Goal: Task Accomplishment & Management: Complete application form

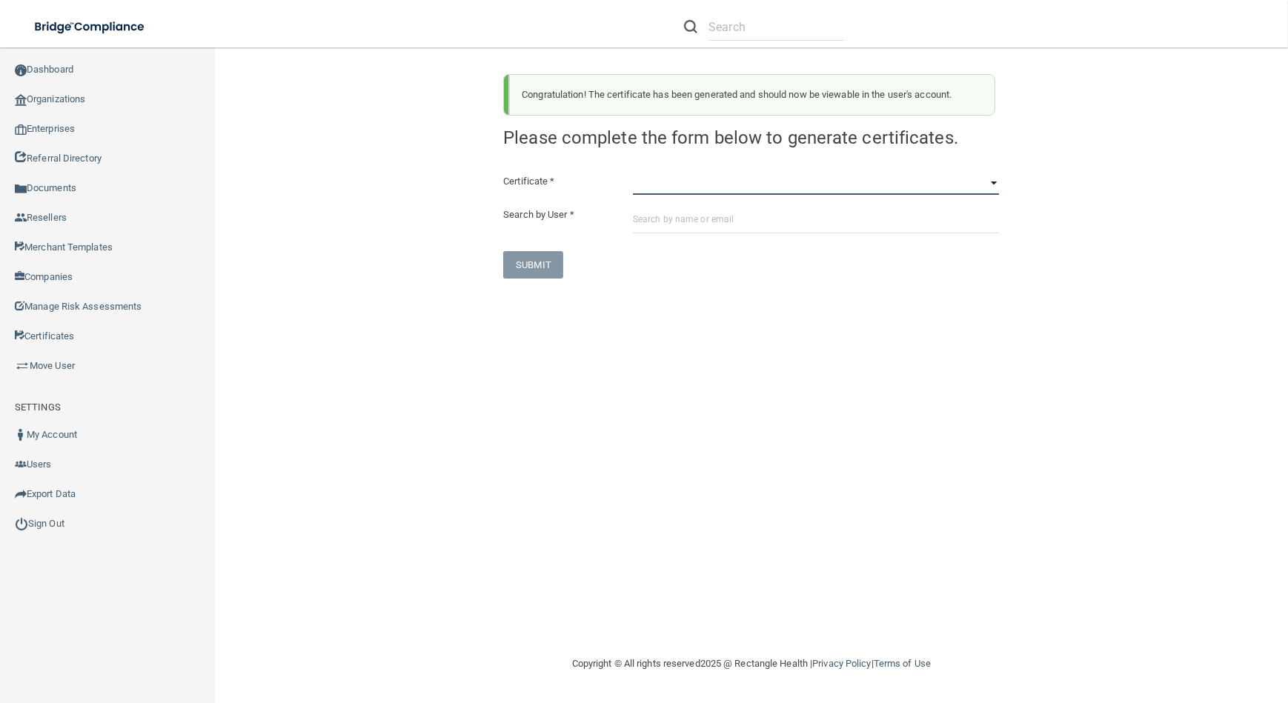
click at [705, 181] on select "HIPAA Officer Certification Training OSHA Bloodborne Pathogens OSHA [MEDICAL_DA…" at bounding box center [816, 184] width 366 height 22
select select "0"
click at [633, 173] on select "HIPAA Officer Certification Training OSHA Bloodborne Pathogens OSHA [MEDICAL_DA…" at bounding box center [816, 184] width 366 height 22
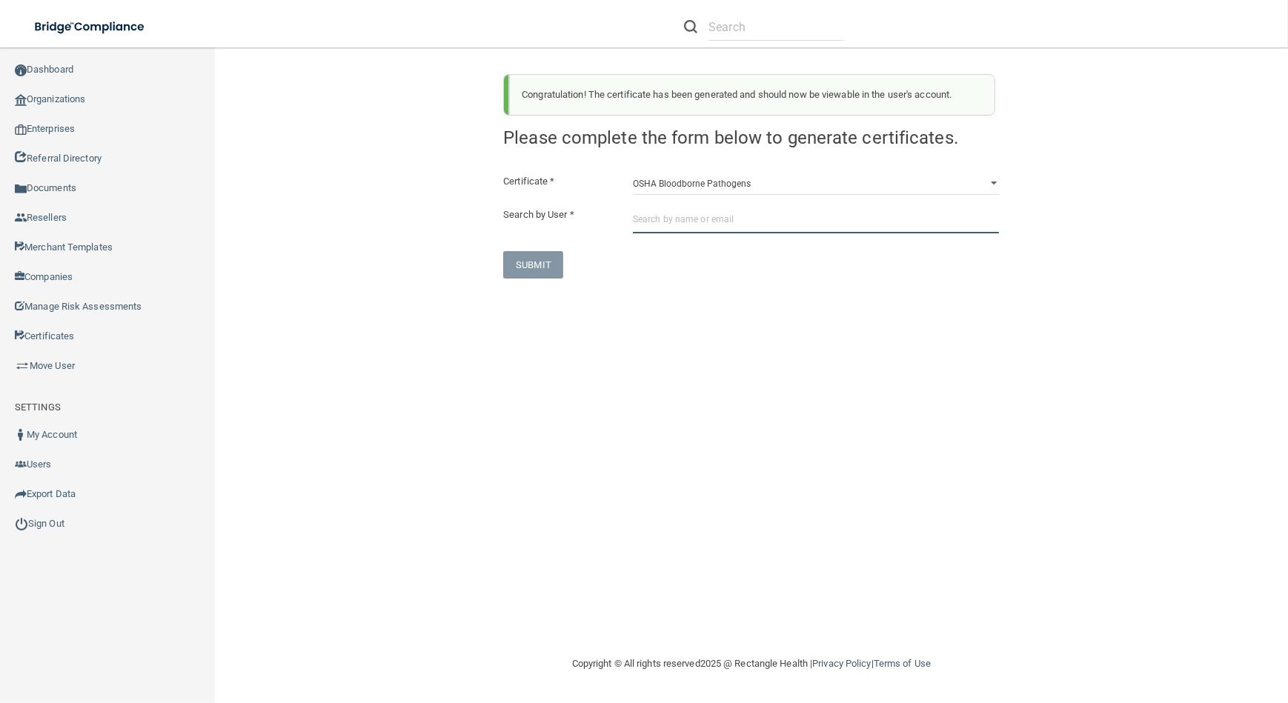
click at [701, 215] on input "text" at bounding box center [816, 219] width 366 height 27
paste input "[EMAIL_ADDRESS][DOMAIN_NAME]"
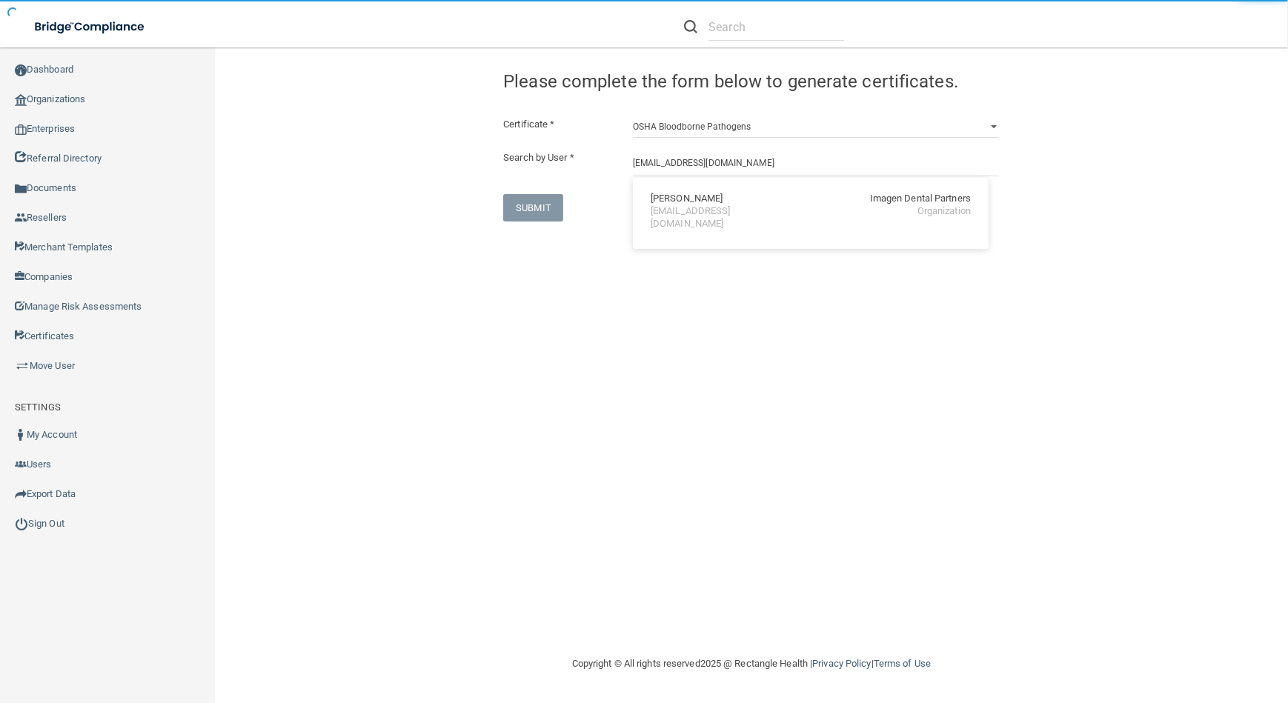
click at [698, 215] on div "[EMAIL_ADDRESS][DOMAIN_NAME]" at bounding box center [715, 217] width 128 height 25
type input "[PERSON_NAME]"
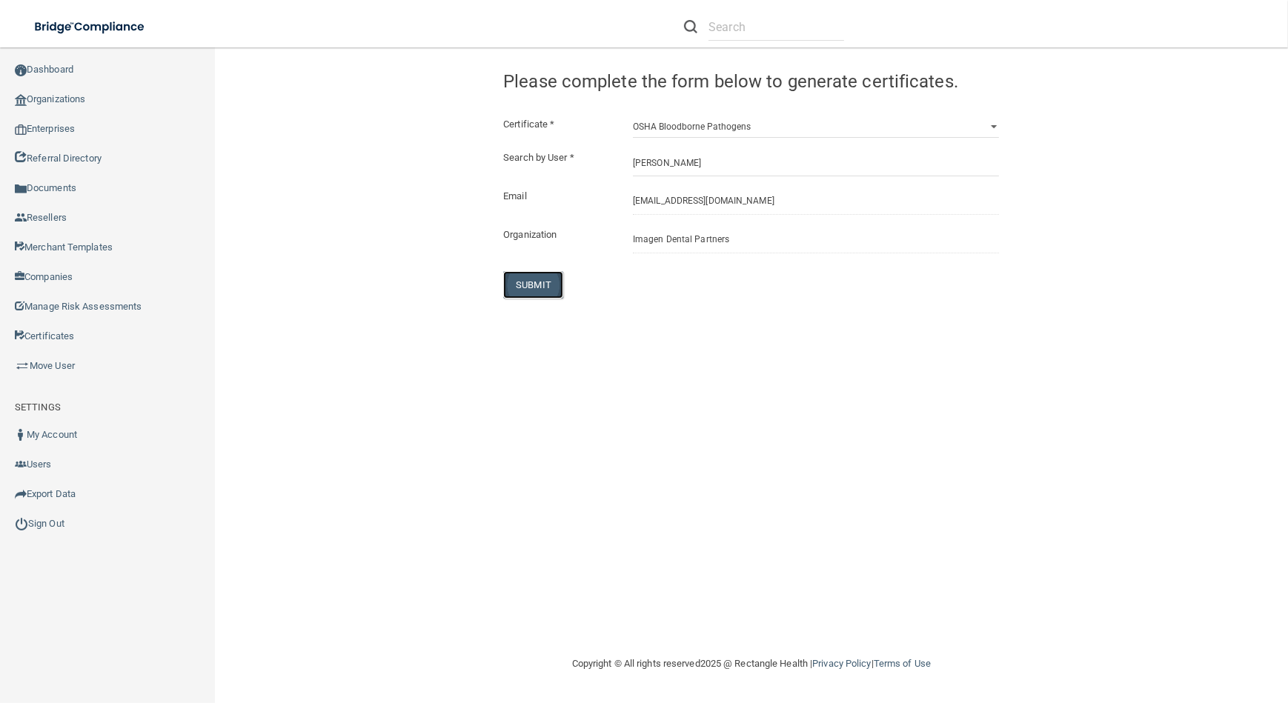
click at [526, 289] on button "SUBMIT" at bounding box center [533, 284] width 60 height 27
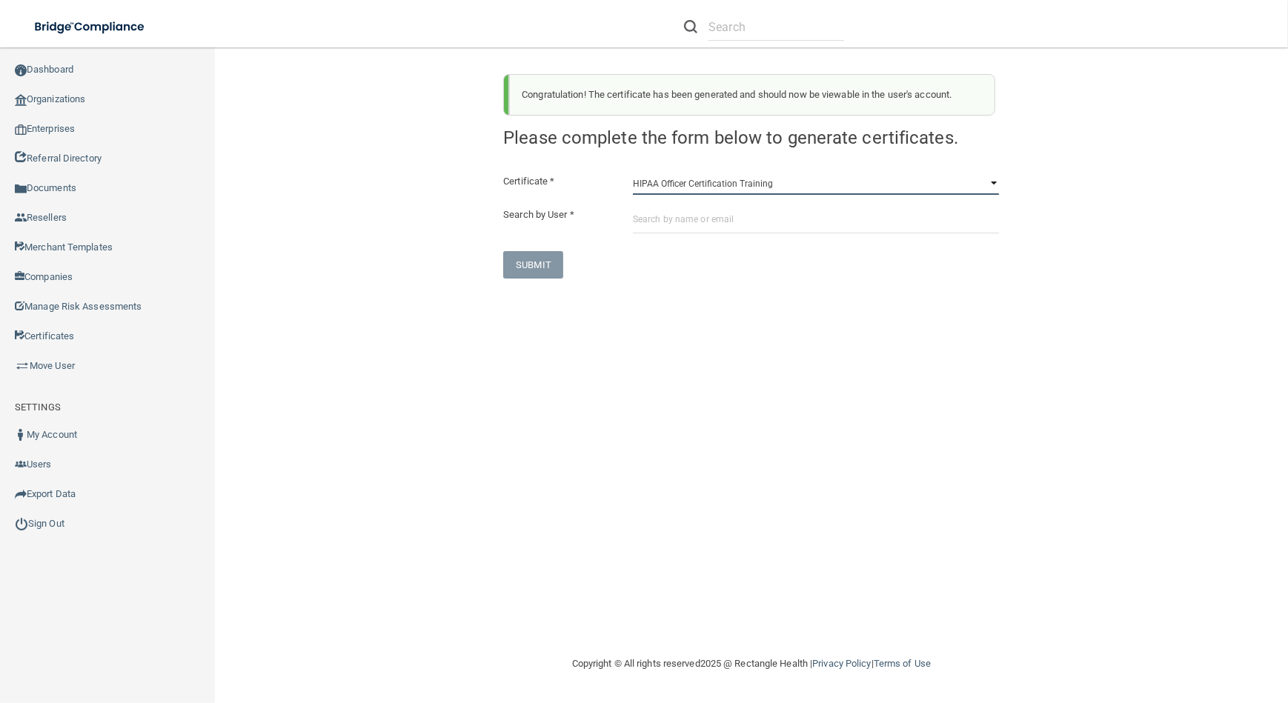
click at [670, 174] on select "HIPAA Officer Certification Training OSHA Bloodborne Pathogens OSHA [MEDICAL_DA…" at bounding box center [816, 184] width 366 height 22
select select "1"
click at [633, 173] on select "HIPAA Officer Certification Training OSHA Bloodborne Pathogens OSHA [MEDICAL_DA…" at bounding box center [816, 184] width 366 height 22
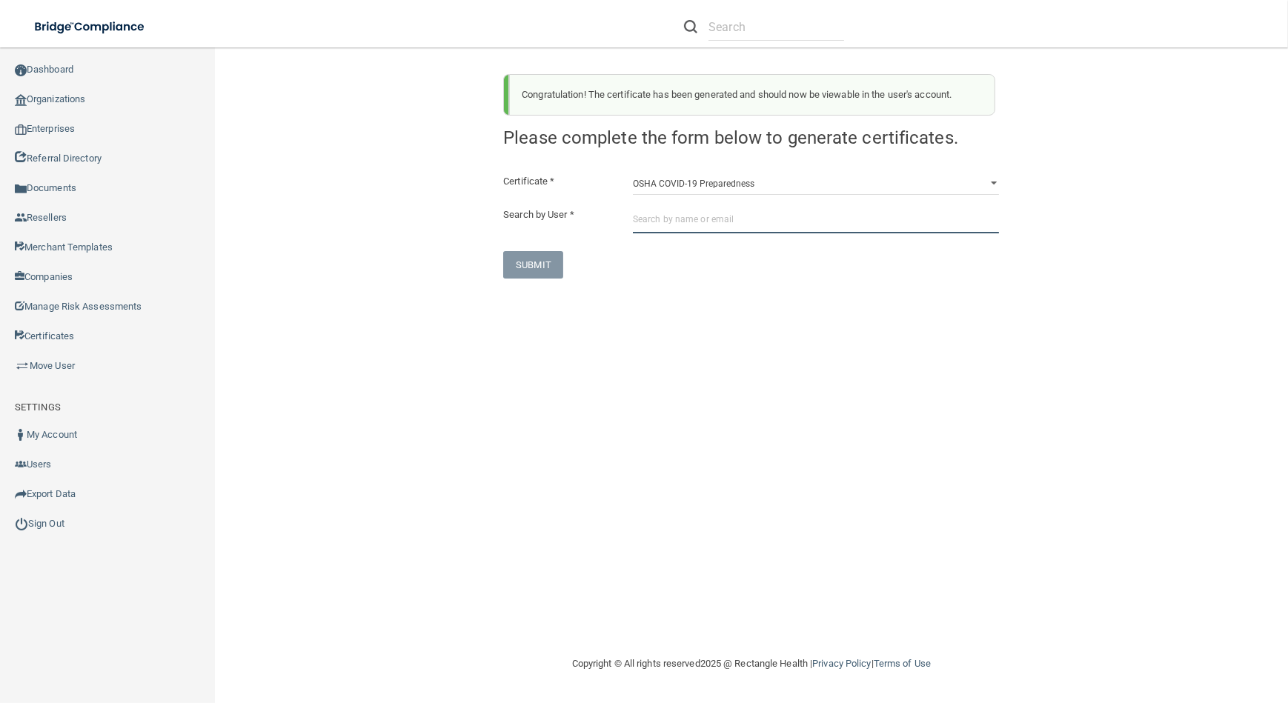
click at [680, 227] on input "text" at bounding box center [816, 219] width 366 height 27
paste input "[EMAIL_ADDRESS][DOMAIN_NAME]"
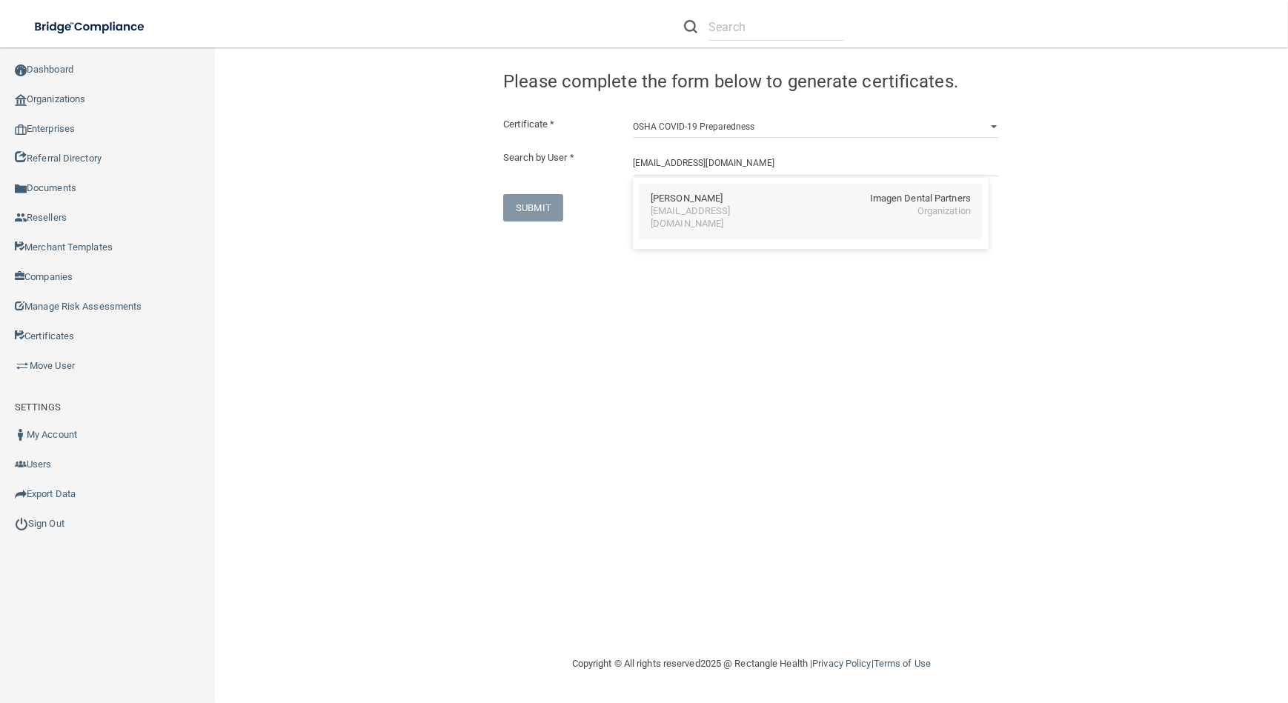
click at [680, 222] on div "[PERSON_NAME] Imagen Dental Partners [EMAIL_ADDRESS][DOMAIN_NAME] Organization" at bounding box center [811, 212] width 344 height 56
type input "[PERSON_NAME]"
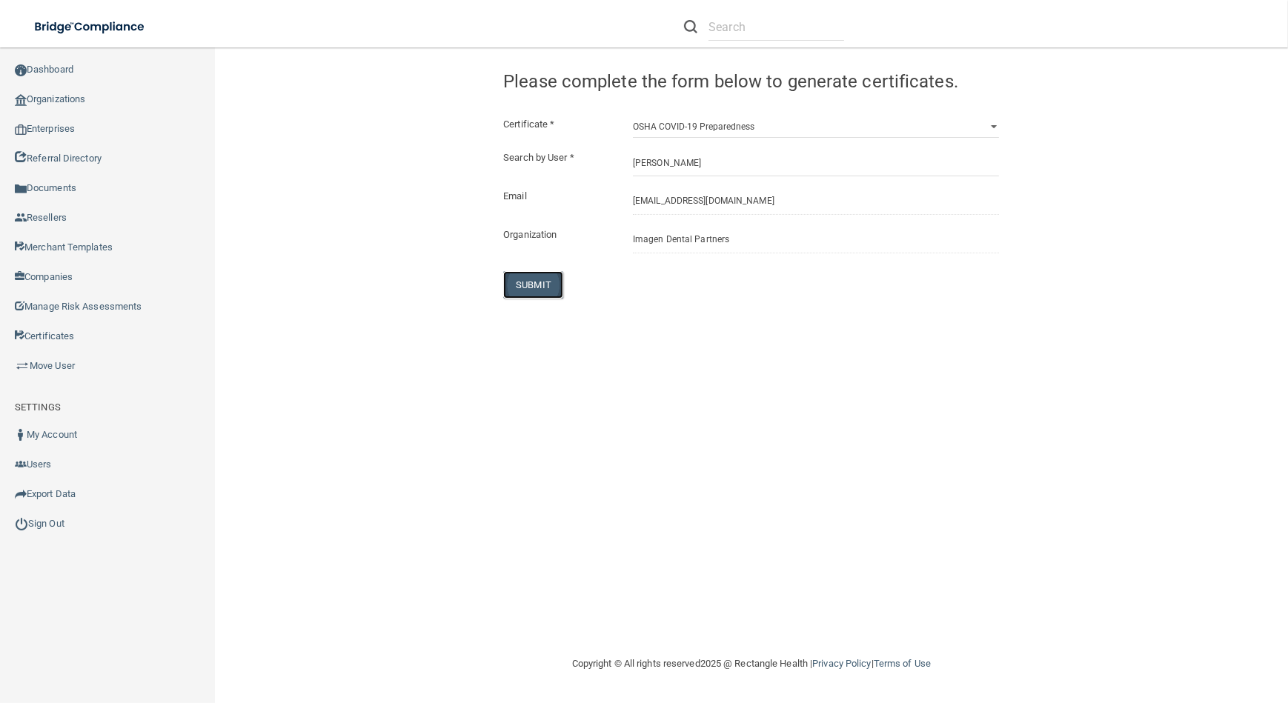
click at [529, 295] on button "SUBMIT" at bounding box center [533, 284] width 60 height 27
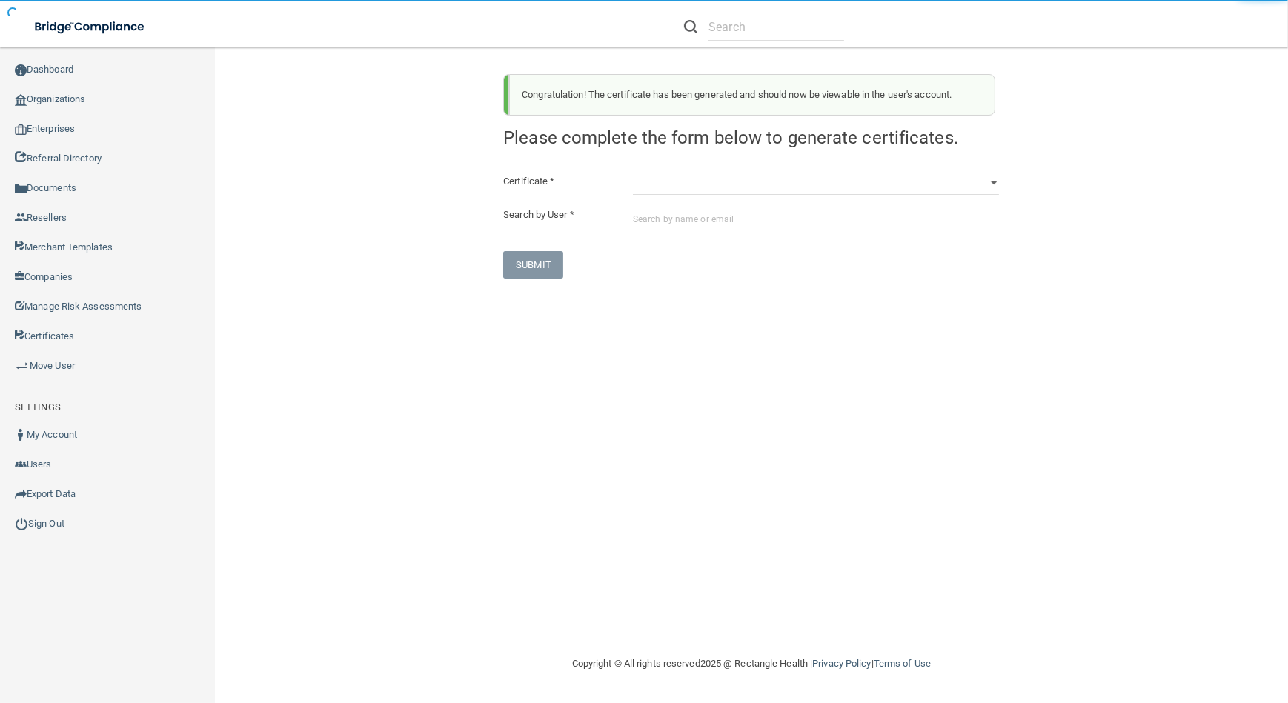
click at [714, 133] on h4 "Please complete the form below to generate certificates." at bounding box center [751, 137] width 496 height 21
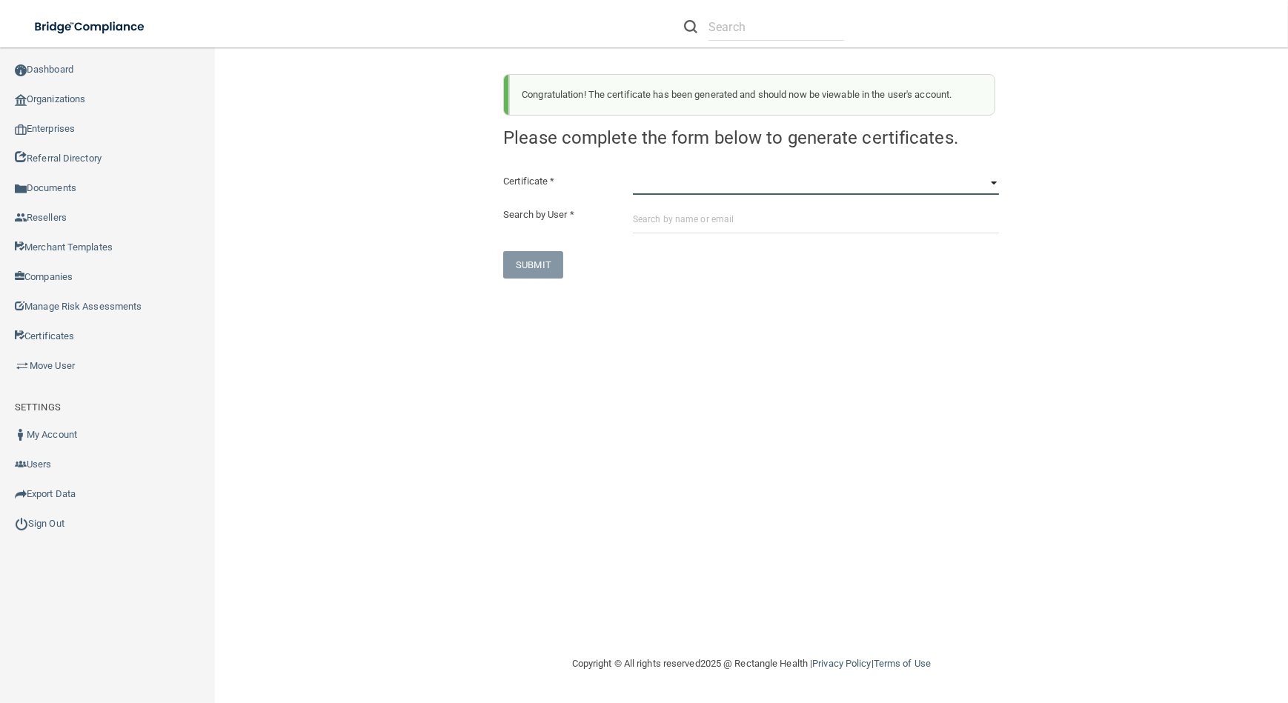
click at [717, 176] on select "HIPAA Officer Certification Training OSHA Bloodborne Pathogens OSHA [MEDICAL_DA…" at bounding box center [816, 184] width 366 height 22
select select "3"
click at [633, 173] on select "HIPAA Officer Certification Training OSHA Bloodborne Pathogens OSHA [MEDICAL_DA…" at bounding box center [816, 184] width 366 height 22
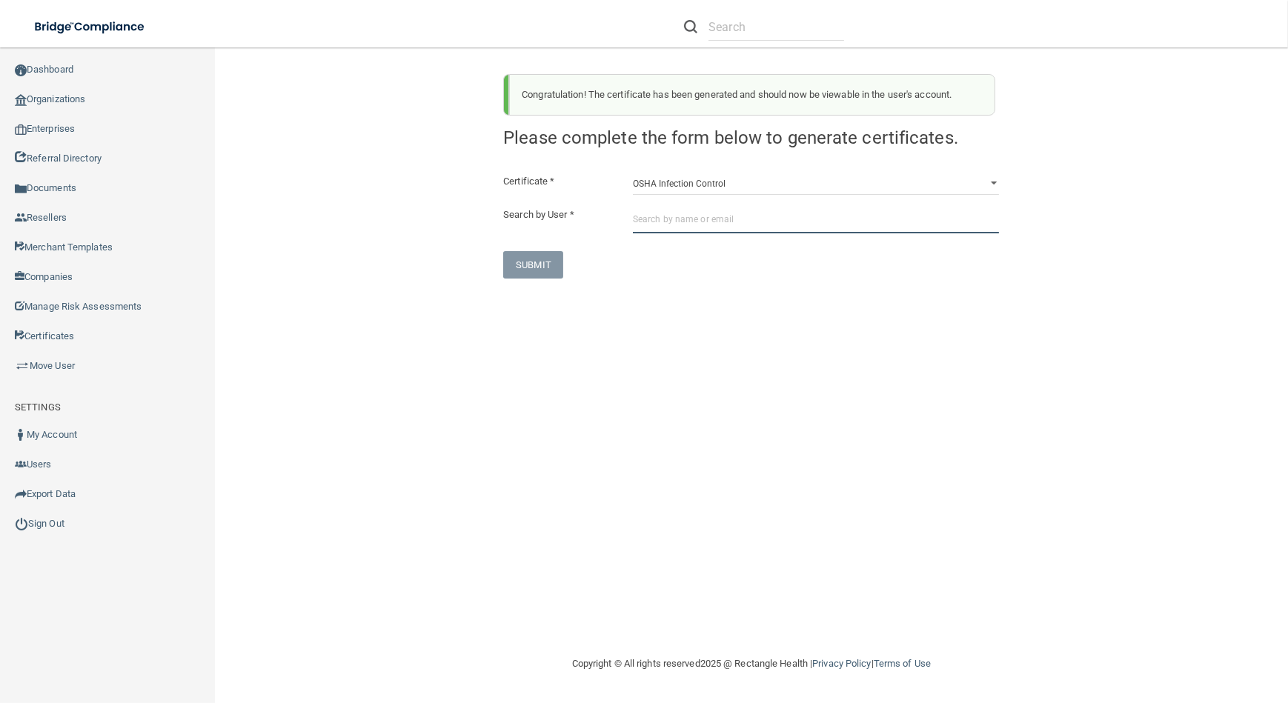
click at [717, 230] on input "text" at bounding box center [816, 219] width 366 height 27
paste input "[EMAIL_ADDRESS][DOMAIN_NAME]"
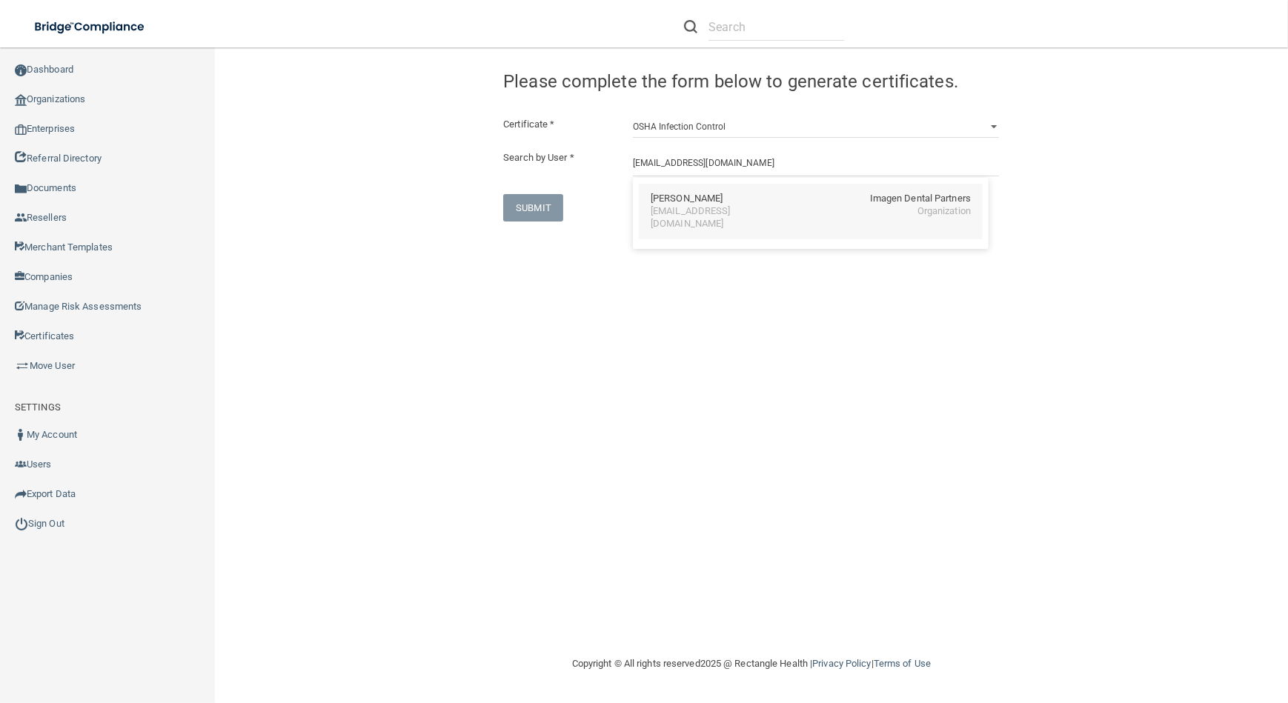
click at [718, 214] on div "[EMAIL_ADDRESS][DOMAIN_NAME]" at bounding box center [715, 217] width 128 height 25
type input "[PERSON_NAME]"
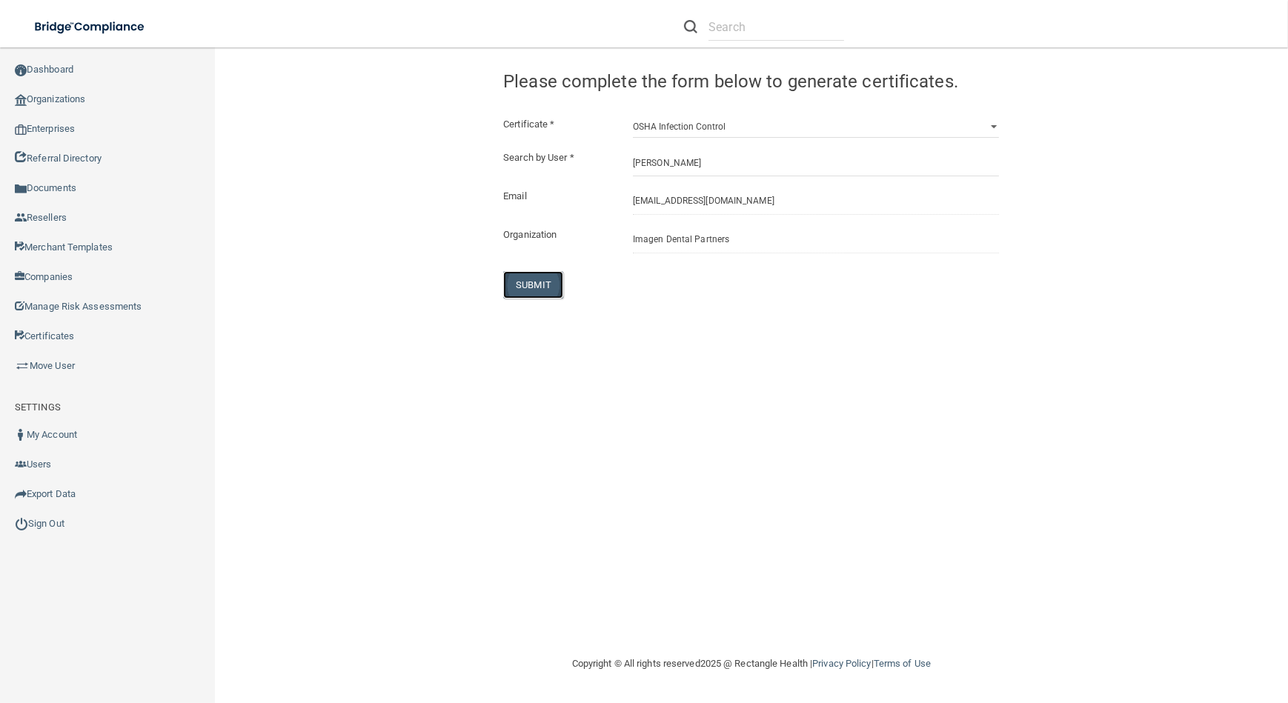
click at [520, 275] on button "SUBMIT" at bounding box center [533, 284] width 60 height 27
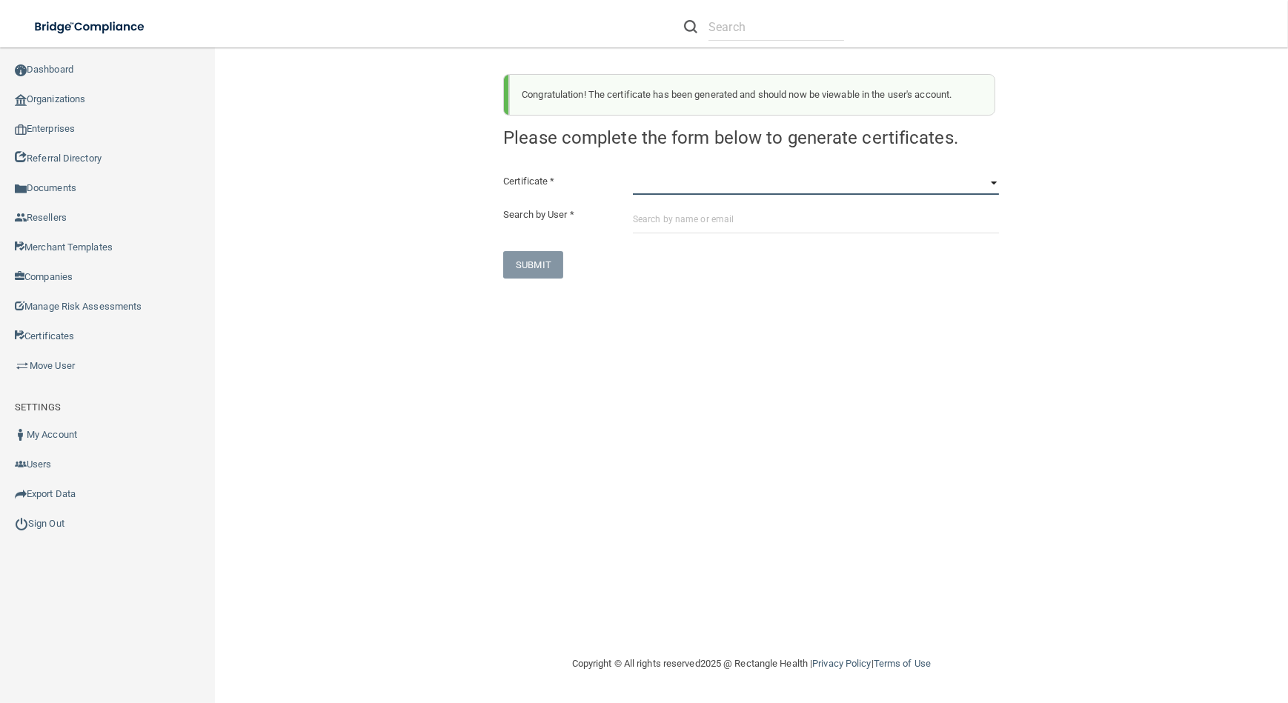
click at [689, 183] on select "HIPAA Officer Certification Training OSHA Bloodborne Pathogens OSHA [MEDICAL_DA…" at bounding box center [816, 184] width 366 height 22
select select "4"
click at [633, 173] on select "HIPAA Officer Certification Training OSHA Bloodborne Pathogens OSHA [MEDICAL_DA…" at bounding box center [816, 184] width 366 height 22
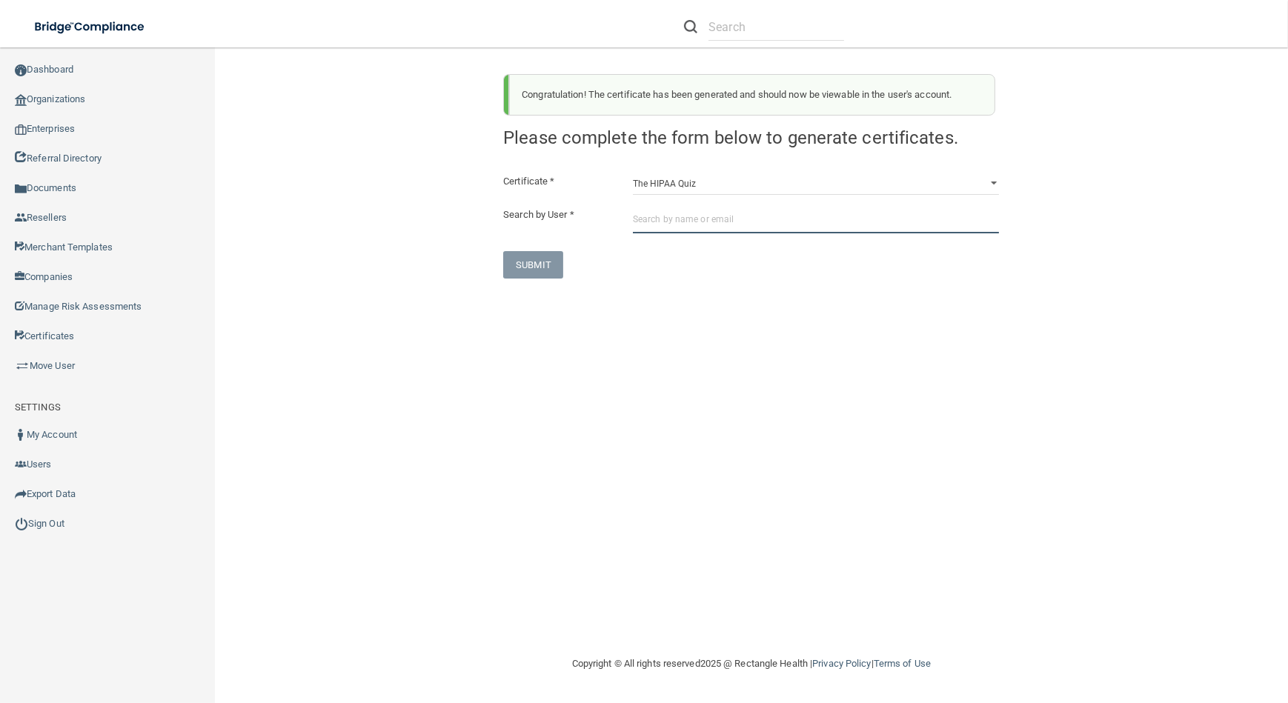
click at [685, 210] on input "text" at bounding box center [816, 219] width 366 height 27
paste input "[EMAIL_ADDRESS][DOMAIN_NAME]"
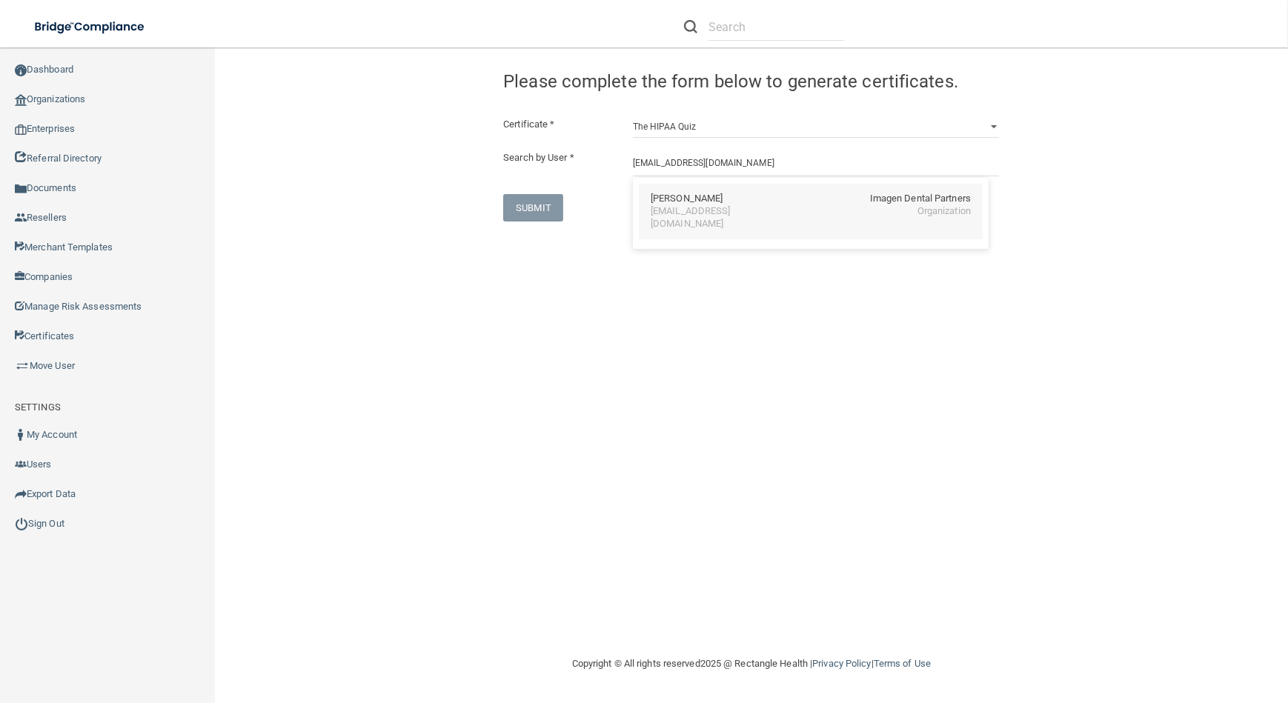
click at [731, 191] on div "[PERSON_NAME] Imagen Dental Partners [EMAIL_ADDRESS][DOMAIN_NAME] Organization" at bounding box center [811, 212] width 344 height 56
type input "[PERSON_NAME]"
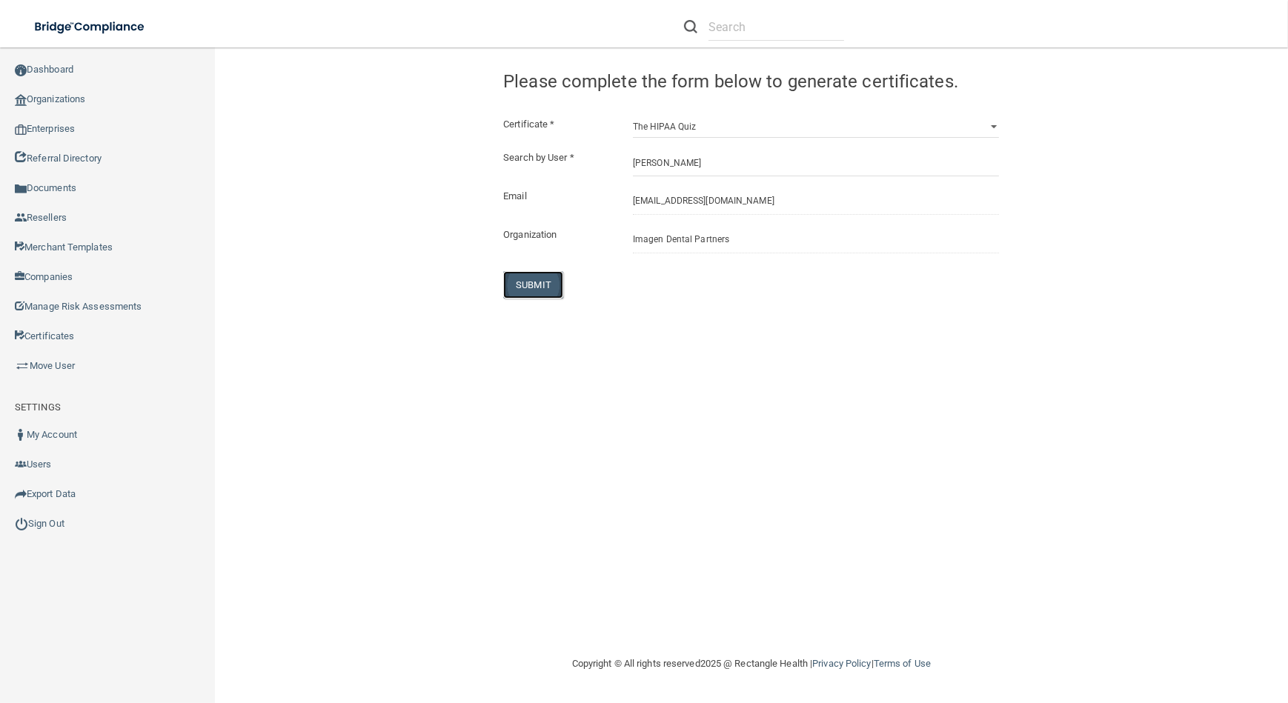
click at [540, 288] on button "SUBMIT" at bounding box center [533, 284] width 60 height 27
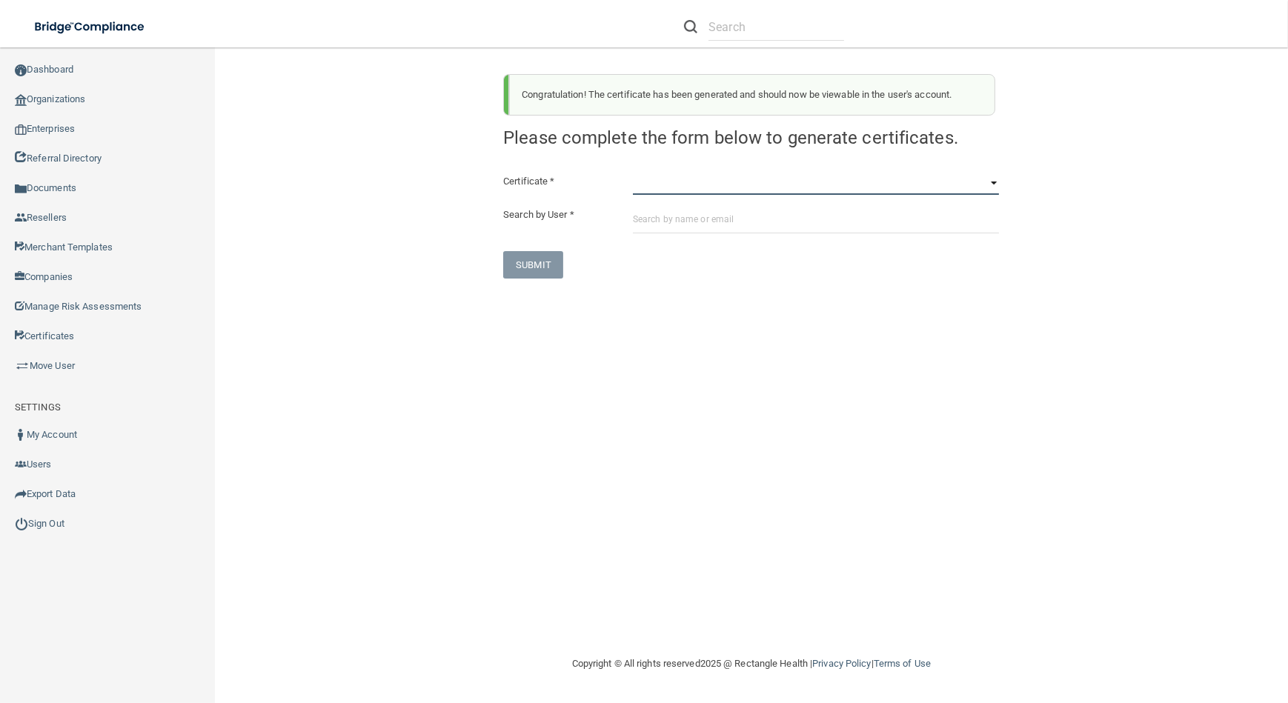
click at [681, 185] on select "HIPAA Officer Certification Training OSHA Bloodborne Pathogens OSHA [MEDICAL_DA…" at bounding box center [816, 184] width 366 height 22
select select "1"
click at [633, 173] on select "HIPAA Officer Certification Training OSHA Bloodborne Pathogens OSHA [MEDICAL_DA…" at bounding box center [816, 184] width 366 height 22
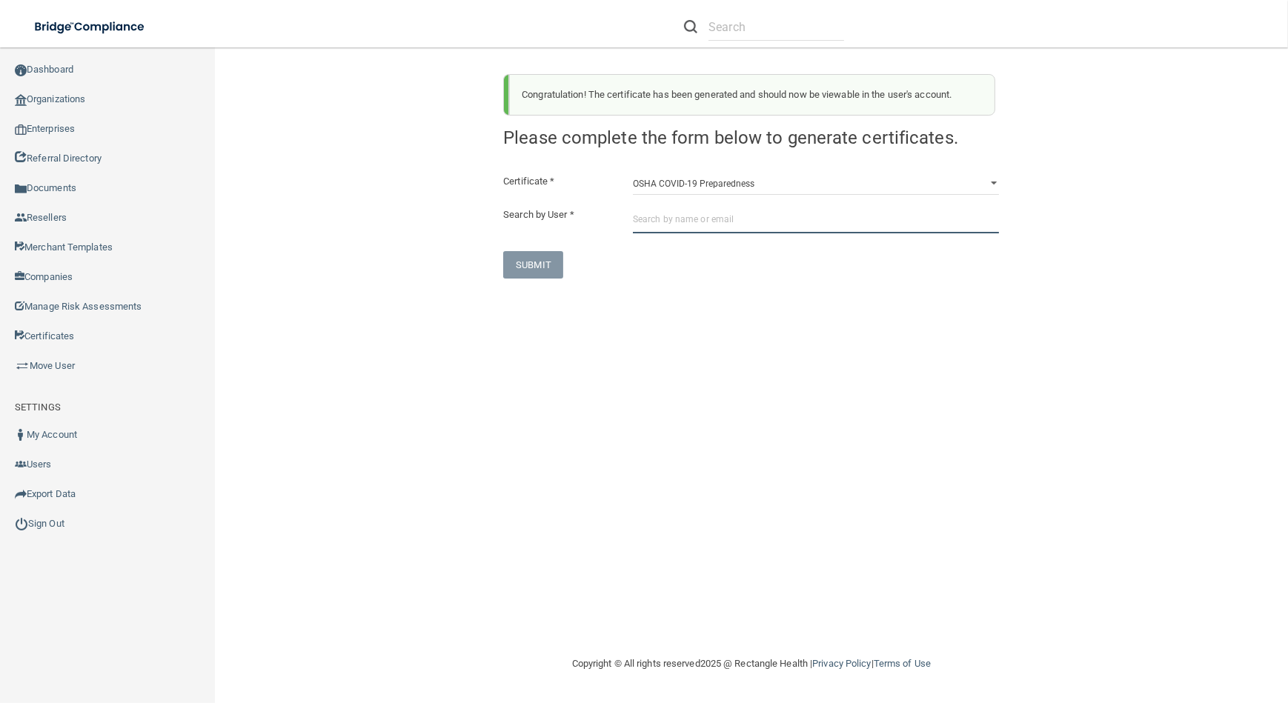
click at [681, 231] on input "text" at bounding box center [816, 219] width 366 height 27
paste input "[EMAIL_ADDRESS][DOMAIN_NAME]"
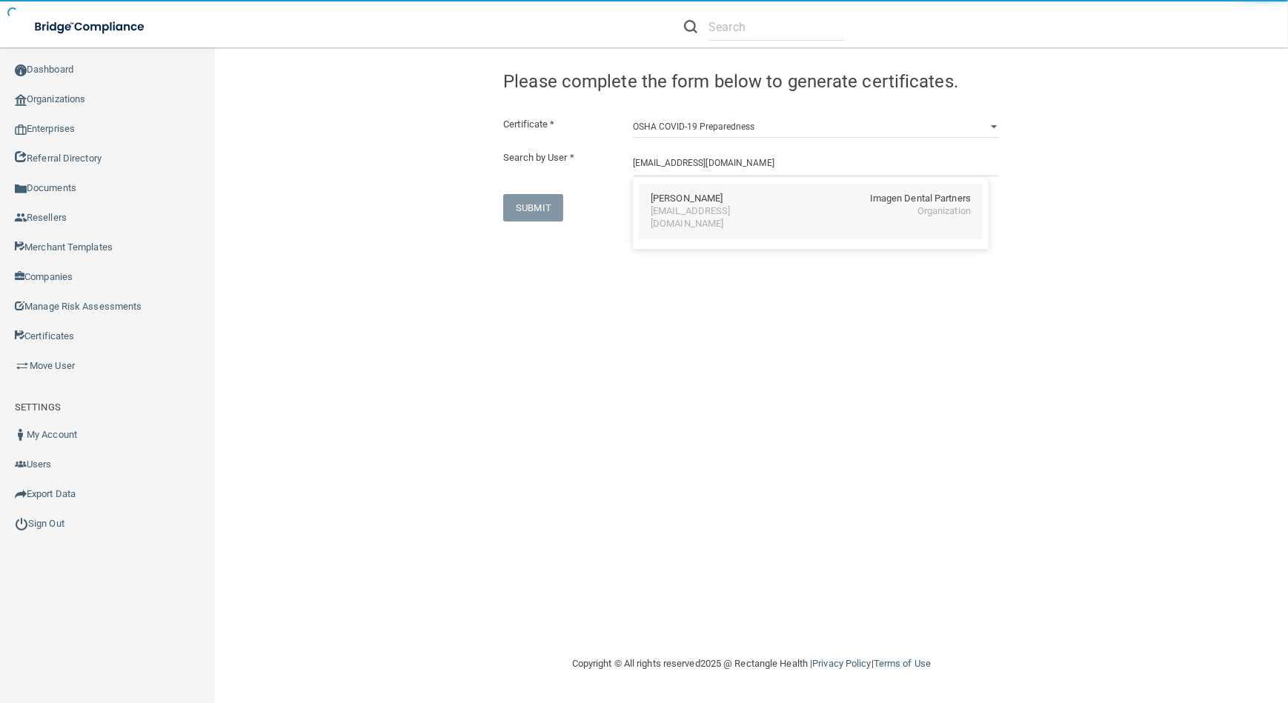
click at [686, 216] on div "[EMAIL_ADDRESS][DOMAIN_NAME]" at bounding box center [715, 217] width 128 height 25
type input "[PERSON_NAME]"
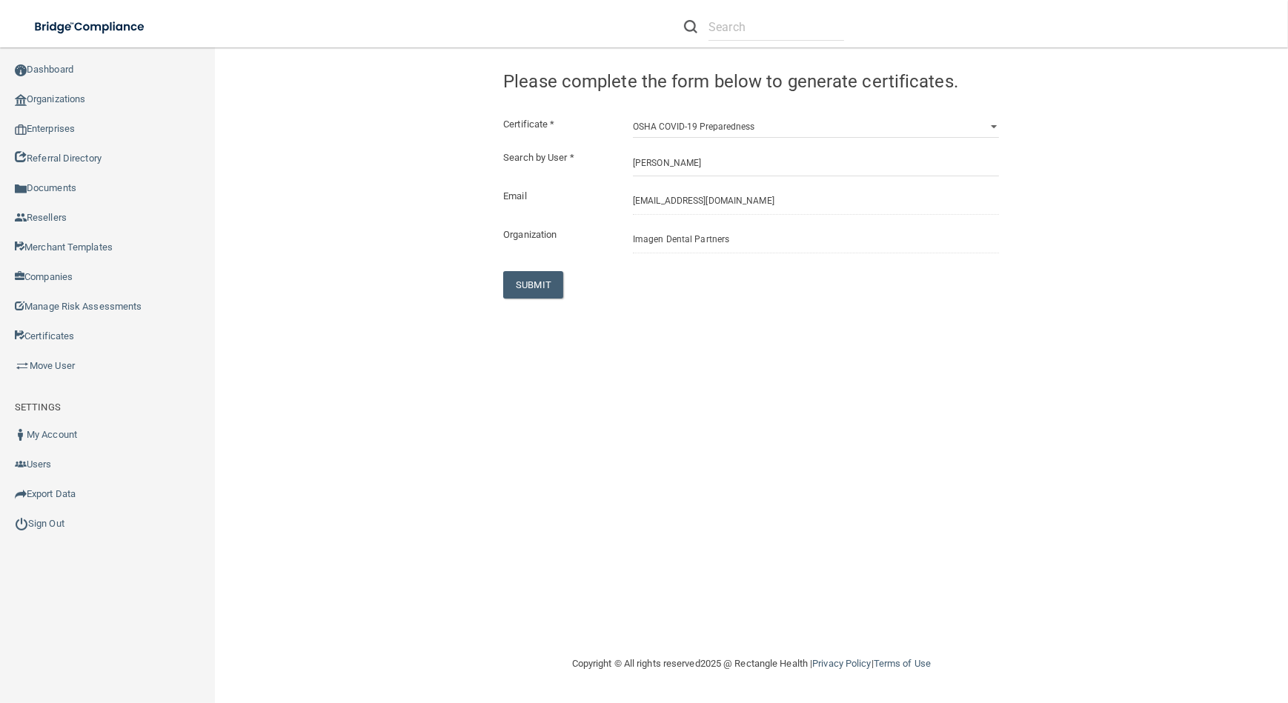
click at [499, 305] on div "Congratulation! The certificate has been generated and should now be viewable i…" at bounding box center [752, 351] width 1014 height 578
click at [533, 277] on button "SUBMIT" at bounding box center [533, 284] width 60 height 27
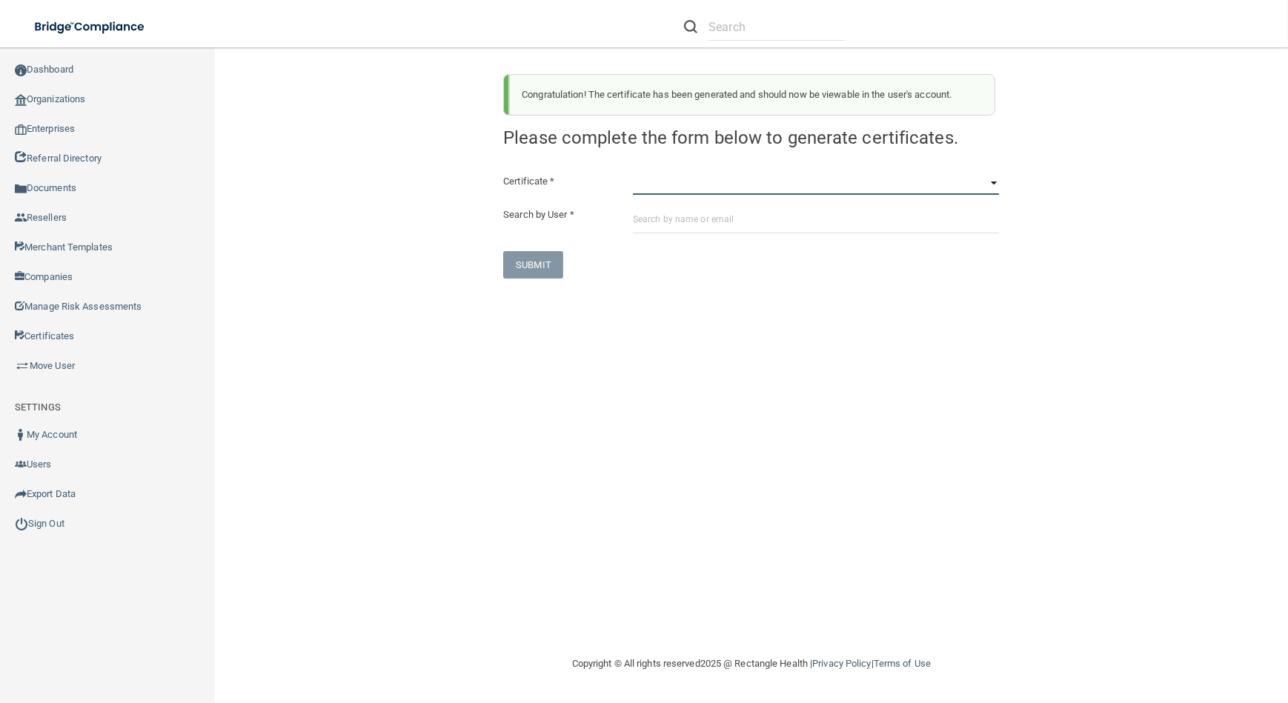
click at [717, 179] on select "HIPAA Officer Certification Training OSHA Bloodborne Pathogens OSHA [MEDICAL_DA…" at bounding box center [816, 184] width 366 height 22
select select "3"
click at [633, 173] on select "HIPAA Officer Certification Training OSHA Bloodborne Pathogens OSHA [MEDICAL_DA…" at bounding box center [816, 184] width 366 height 22
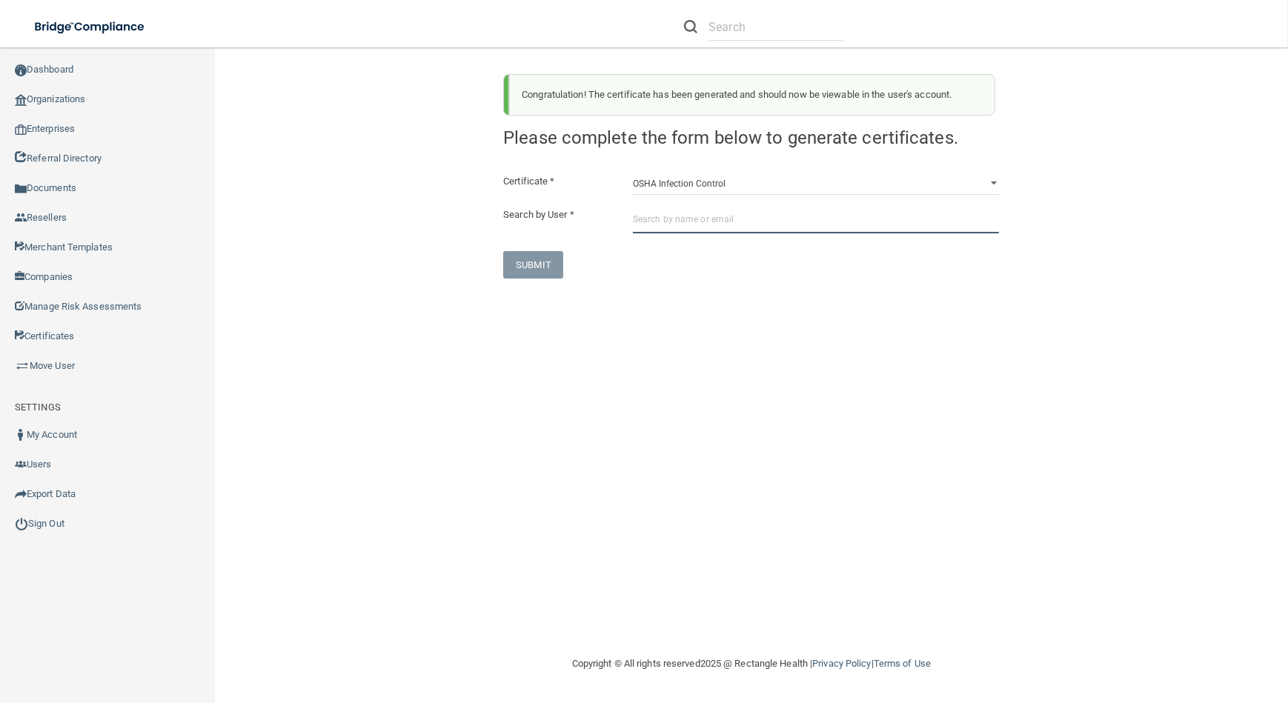
click at [720, 222] on input "text" at bounding box center [816, 219] width 366 height 27
paste input "[EMAIL_ADDRESS][DOMAIN_NAME]"
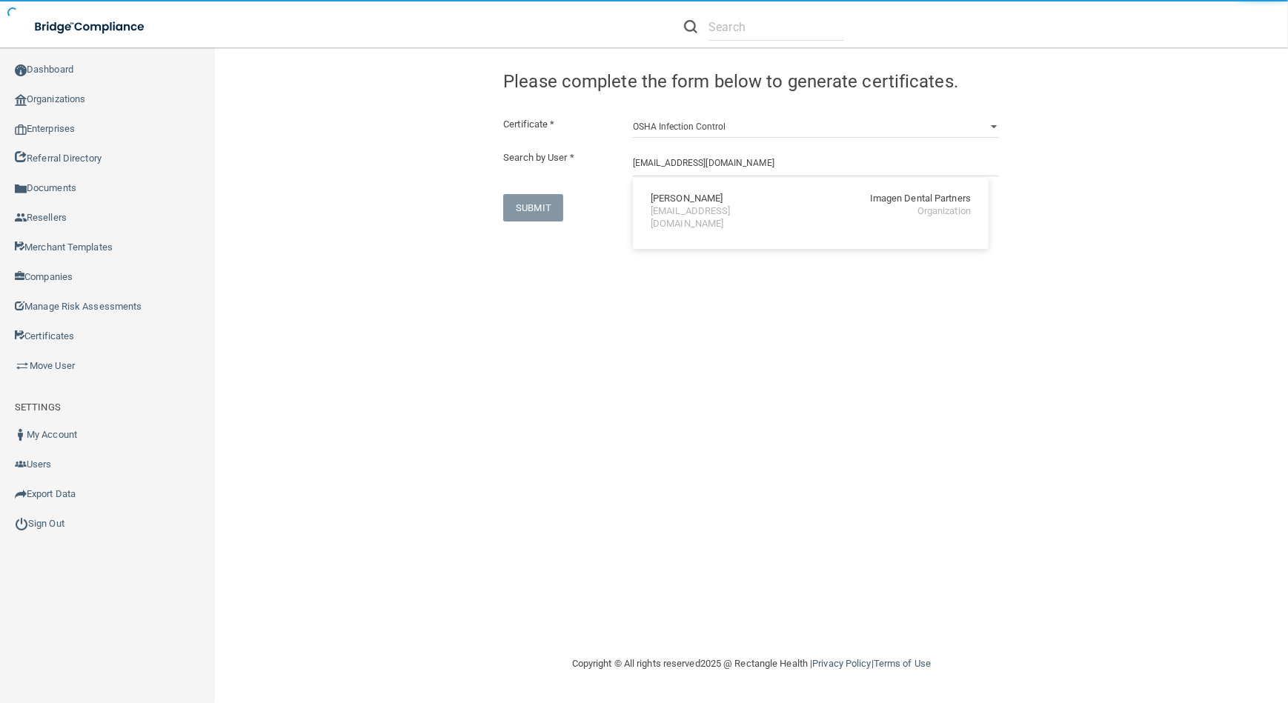
click at [710, 213] on div "[EMAIL_ADDRESS][DOMAIN_NAME]" at bounding box center [715, 217] width 128 height 25
type input "[PERSON_NAME]"
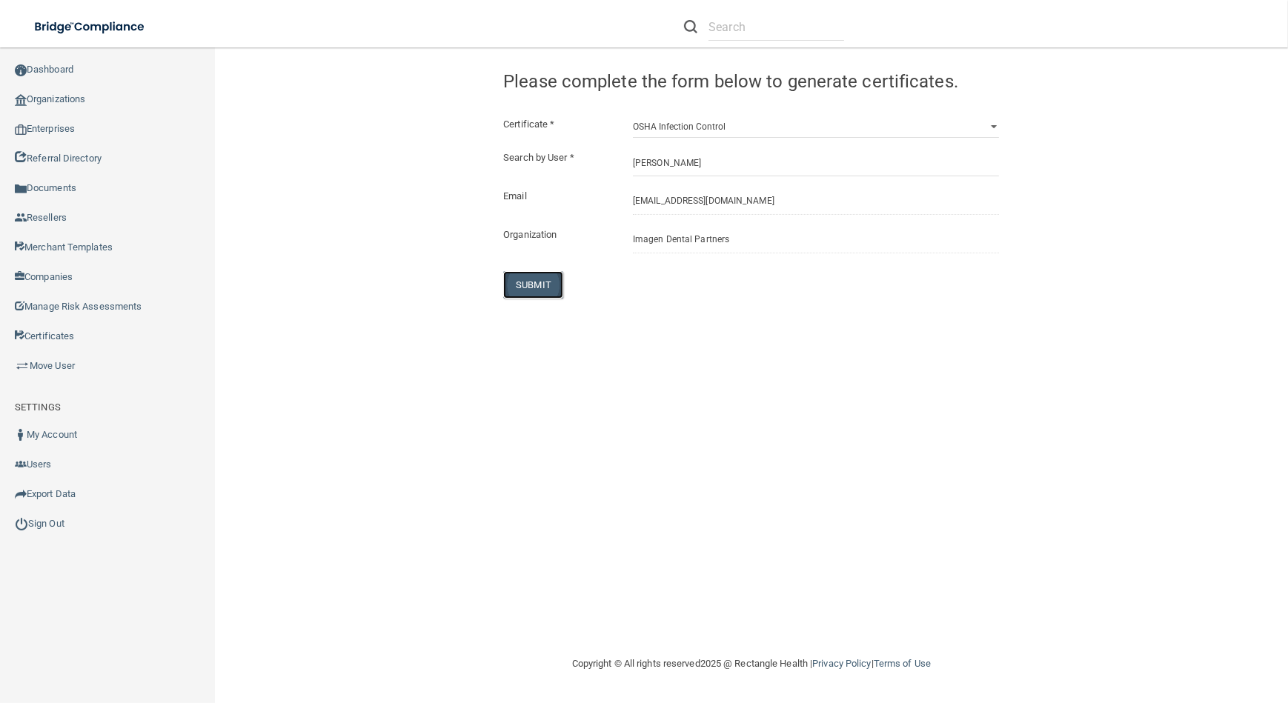
click at [542, 281] on button "SUBMIT" at bounding box center [533, 284] width 60 height 27
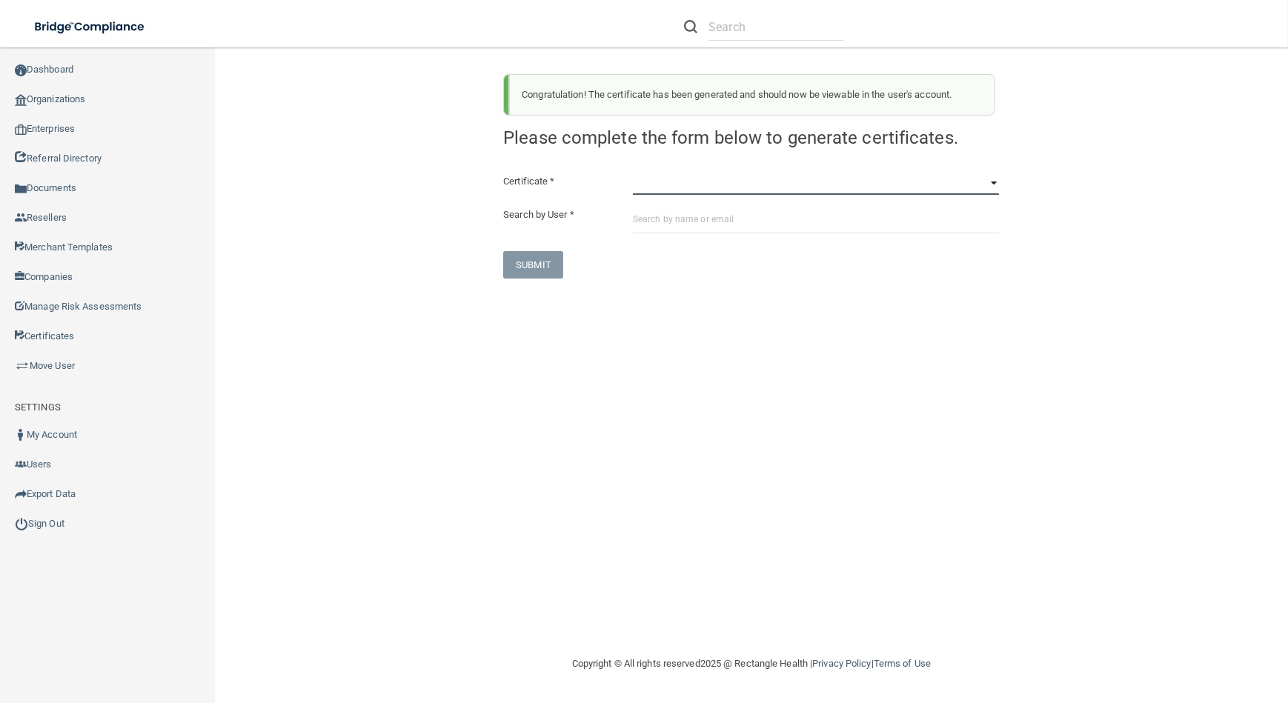
click at [688, 193] on select "HIPAA Officer Certification Training OSHA Bloodborne Pathogens OSHA [MEDICAL_DA…" at bounding box center [816, 184] width 366 height 22
click at [633, 173] on select "HIPAA Officer Certification Training OSHA Bloodborne Pathogens OSHA [MEDICAL_DA…" at bounding box center [816, 184] width 366 height 22
click at [696, 183] on select "HIPAA Officer Certification Training OSHA Bloodborne Pathogens OSHA [MEDICAL_DA…" at bounding box center [816, 184] width 366 height 22
select select "4"
click at [633, 173] on select "HIPAA Officer Certification Training OSHA Bloodborne Pathogens OSHA [MEDICAL_DA…" at bounding box center [816, 184] width 366 height 22
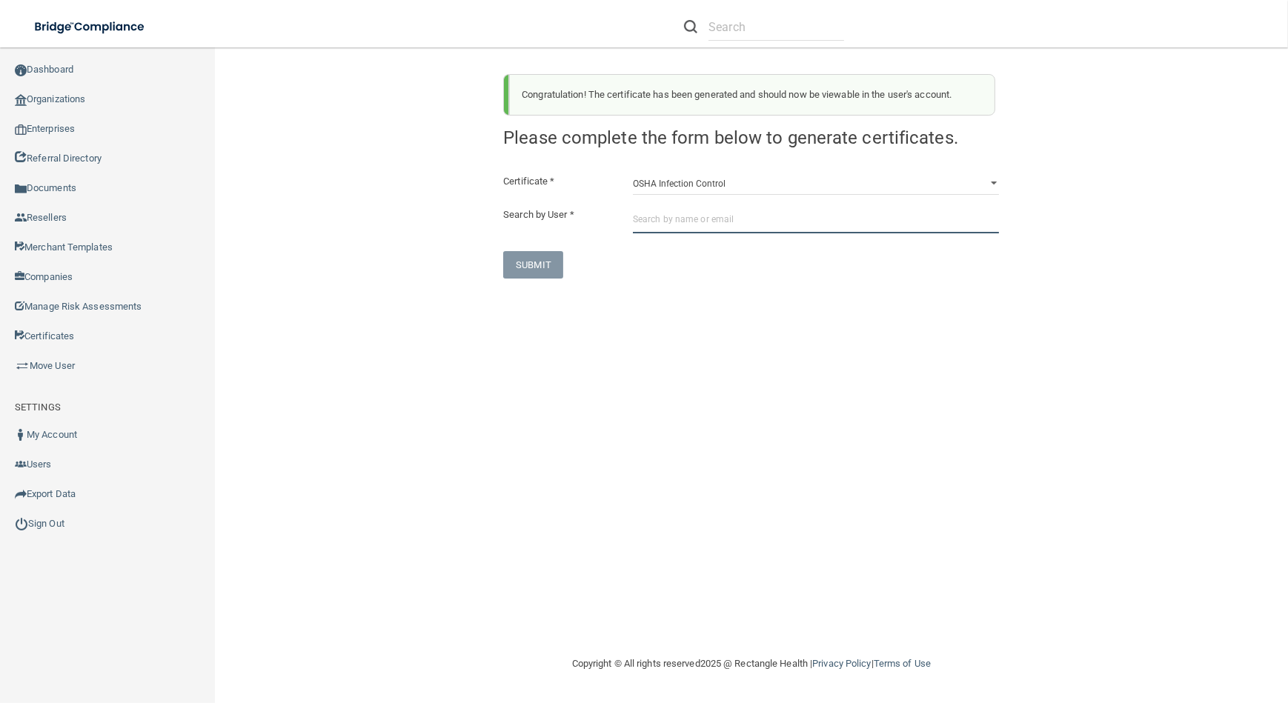
click at [709, 213] on input "text" at bounding box center [816, 219] width 366 height 27
paste input "[EMAIL_ADDRESS][DOMAIN_NAME]"
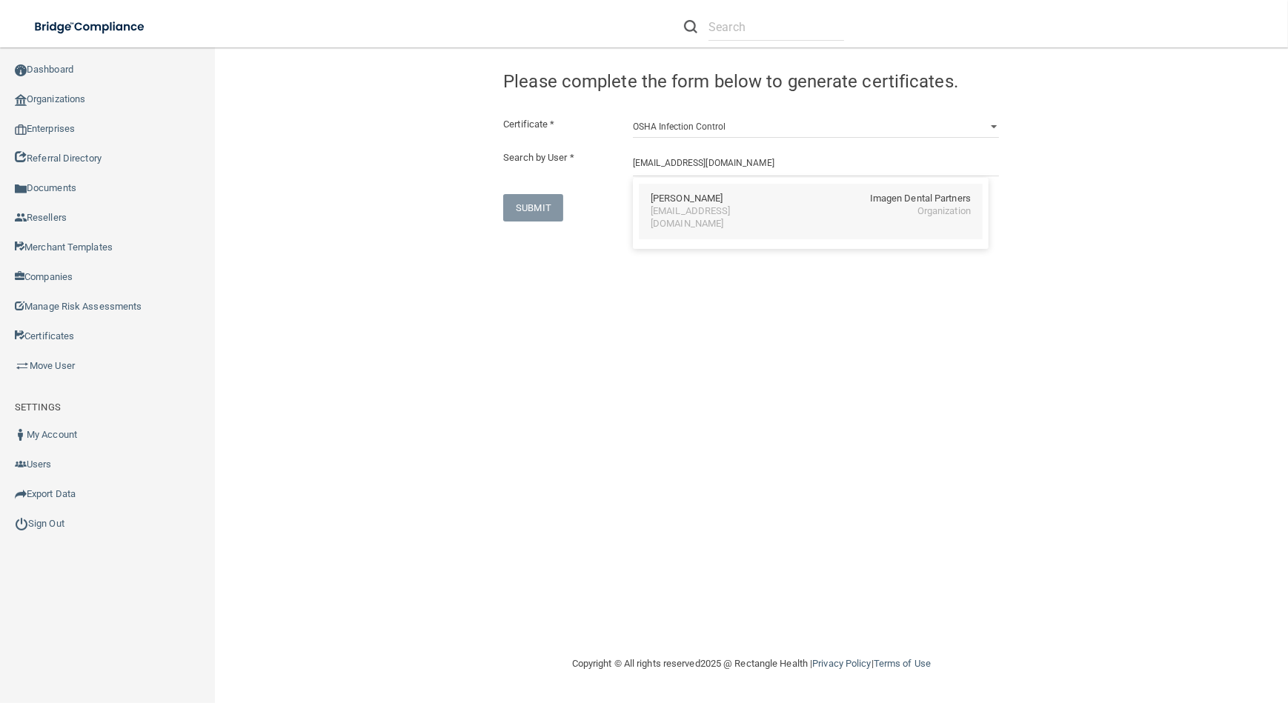
click at [697, 209] on div "[EMAIL_ADDRESS][DOMAIN_NAME]" at bounding box center [715, 217] width 128 height 25
type input "[PERSON_NAME]"
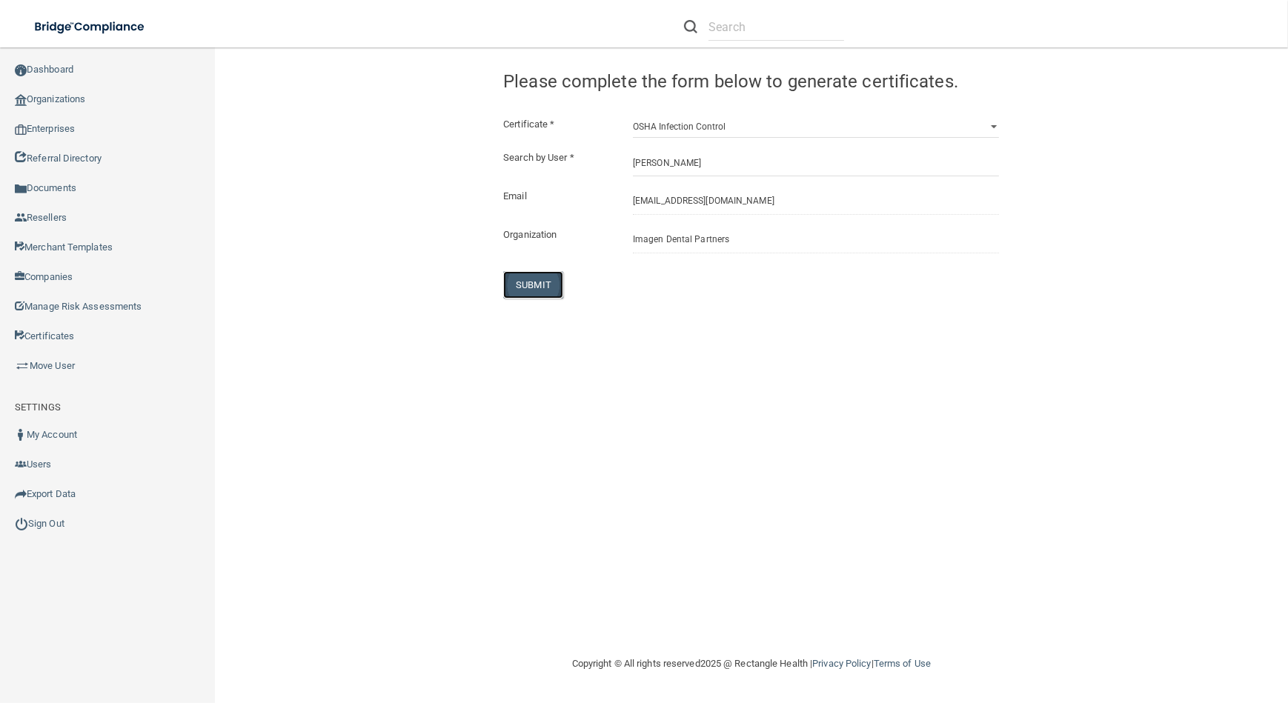
click at [517, 282] on button "SUBMIT" at bounding box center [533, 284] width 60 height 27
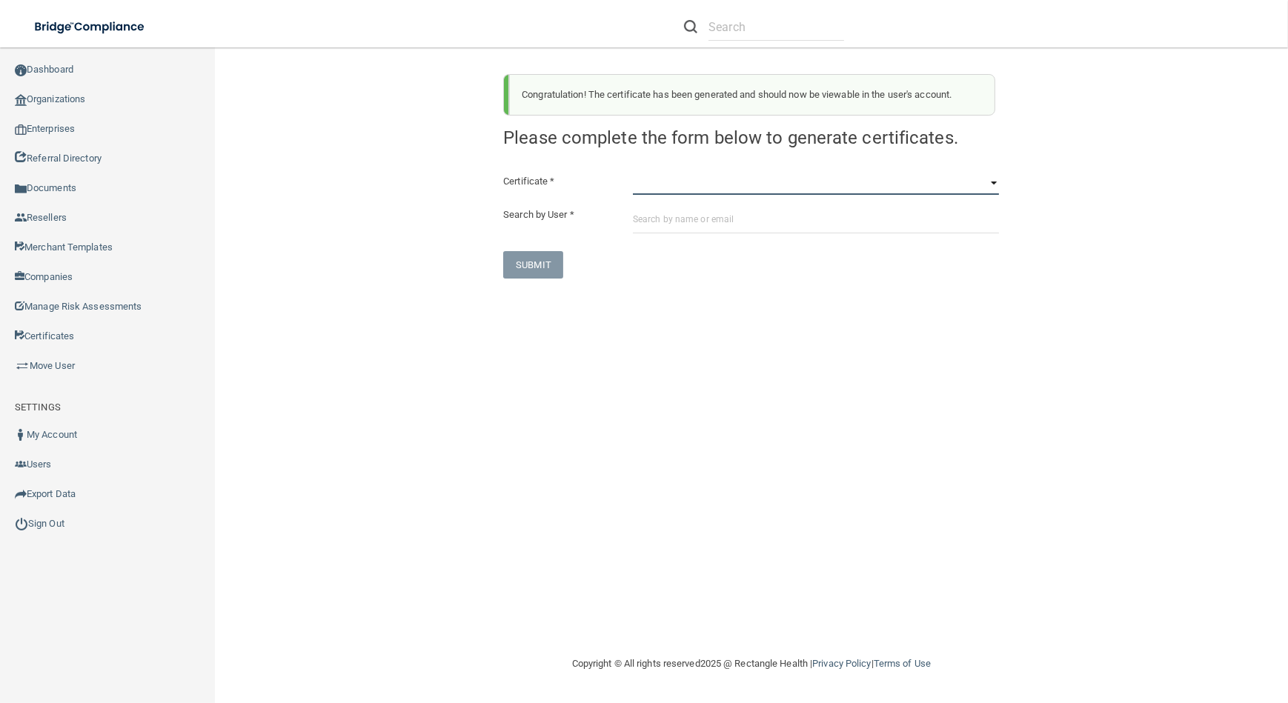
click at [697, 178] on select "HIPAA Officer Certification Training OSHA Bloodborne Pathogens OSHA [MEDICAL_DA…" at bounding box center [816, 184] width 366 height 22
click at [743, 164] on div "Congratulation! The certificate has been generated and should now be viewable i…" at bounding box center [751, 170] width 518 height 216
click at [742, 190] on select "HIPAA Officer Certification Training OSHA Bloodborne Pathogens OSHA [MEDICAL_DA…" at bounding box center [816, 184] width 366 height 22
select select "1"
click at [633, 173] on select "HIPAA Officer Certification Training OSHA Bloodborne Pathogens OSHA [MEDICAL_DA…" at bounding box center [816, 184] width 366 height 22
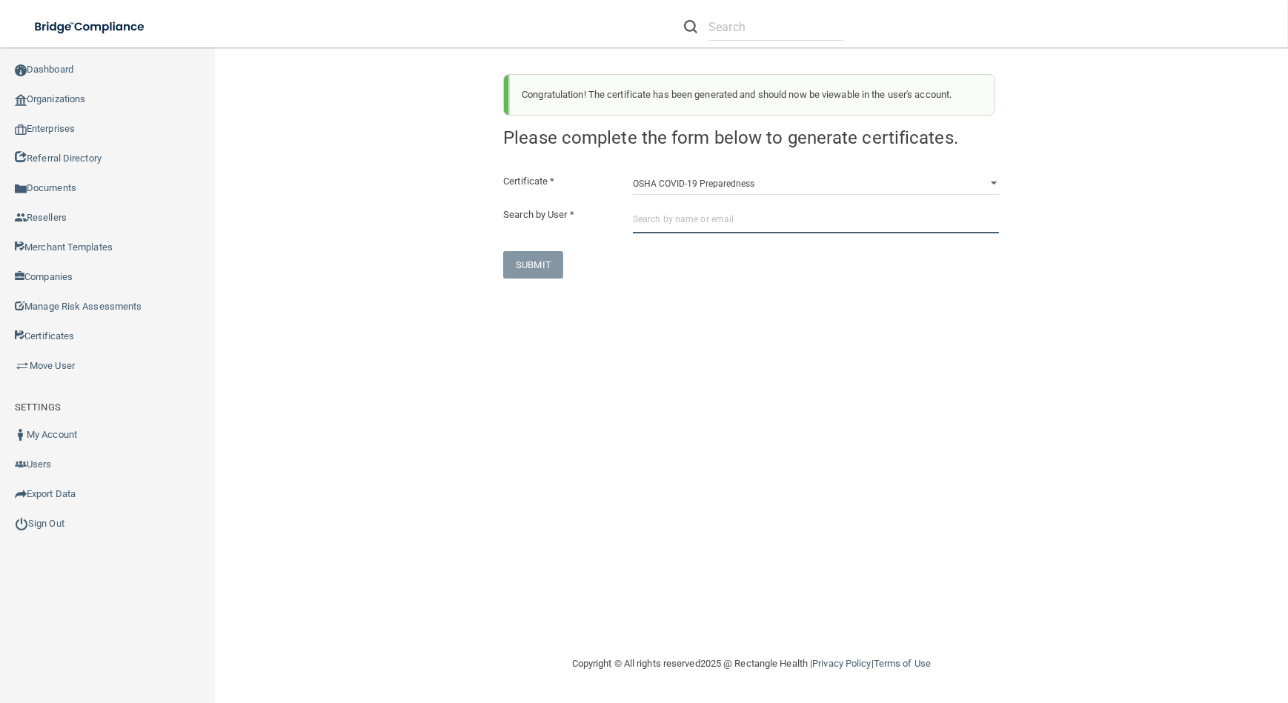
click at [743, 222] on input "text" at bounding box center [816, 219] width 366 height 27
paste input "[EMAIL_ADDRESS][DOMAIN_NAME]"
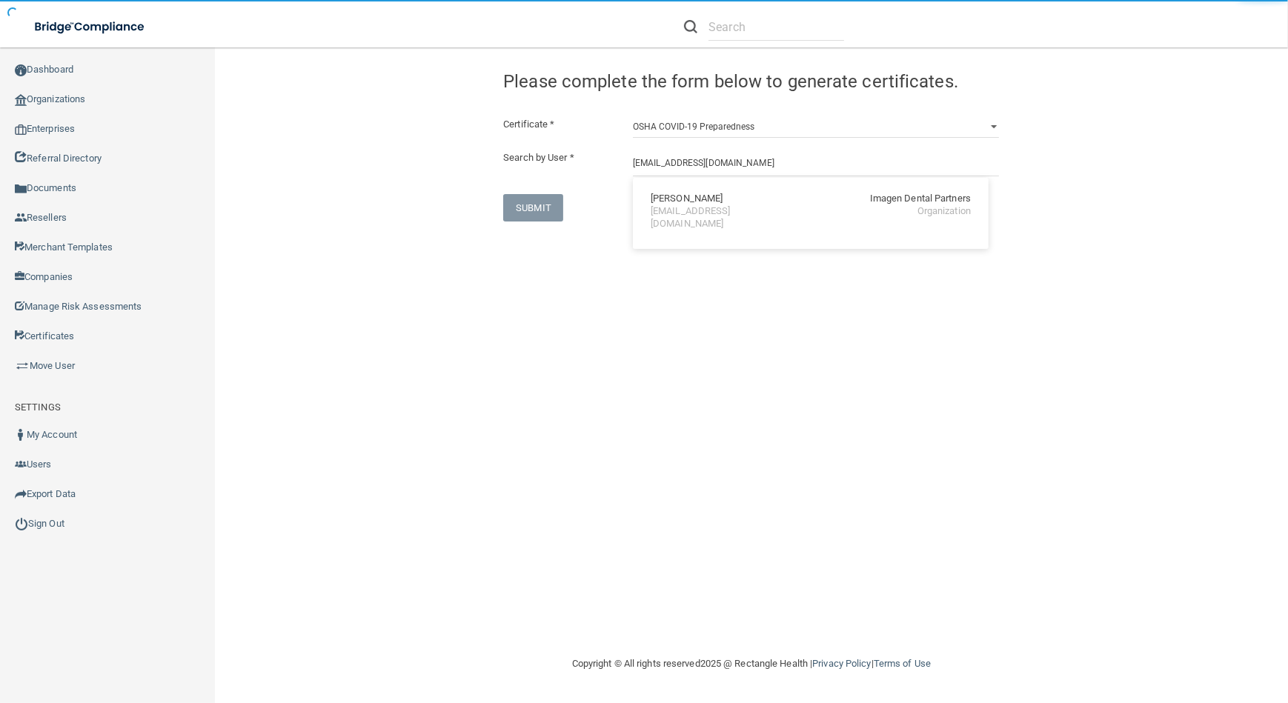
click at [731, 207] on div "[EMAIL_ADDRESS][DOMAIN_NAME]" at bounding box center [715, 217] width 128 height 25
type input "[PERSON_NAME]"
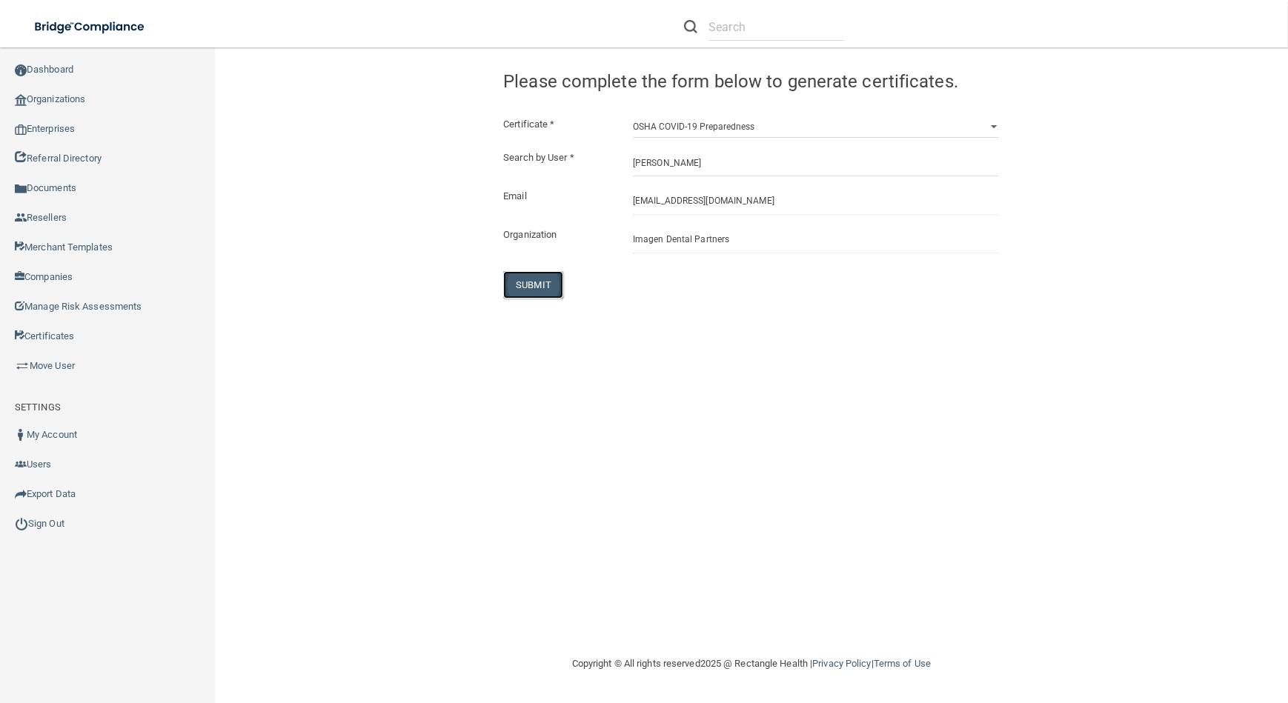
click at [518, 282] on button "SUBMIT" at bounding box center [533, 284] width 60 height 27
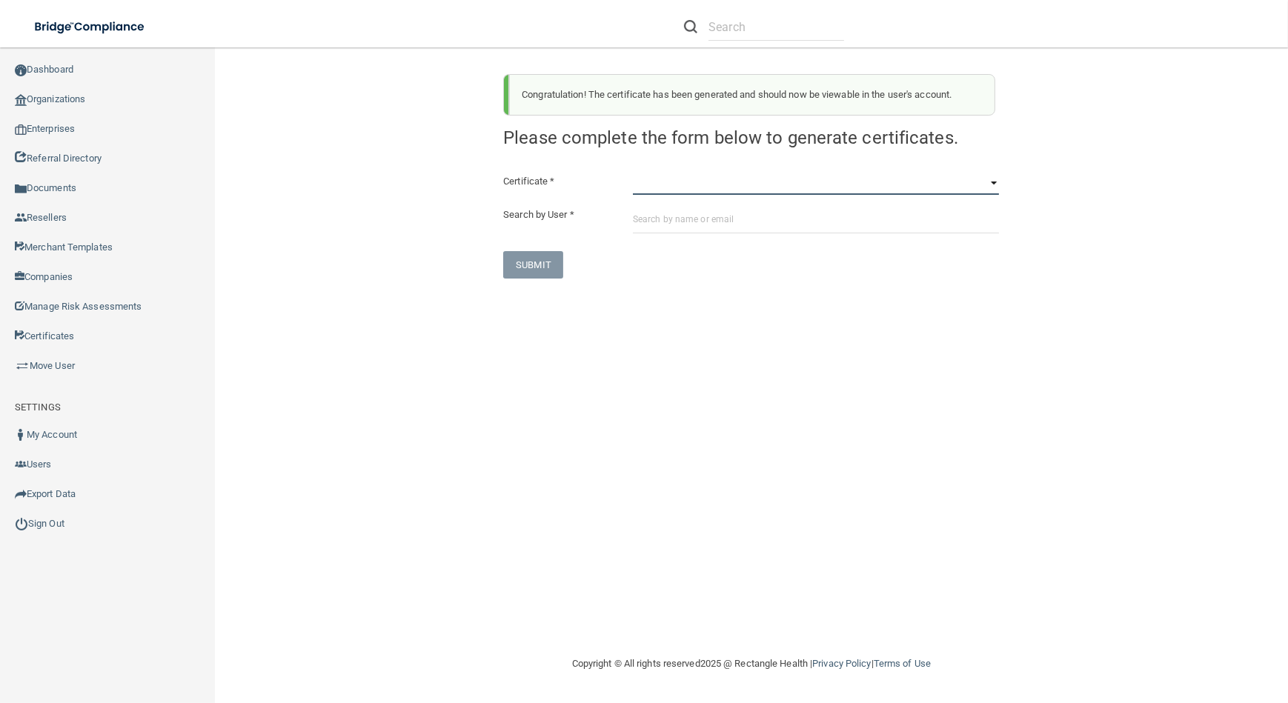
click at [691, 185] on select "HIPAA Officer Certification Training OSHA Bloodborne Pathogens OSHA [MEDICAL_DA…" at bounding box center [816, 184] width 366 height 22
select select "3"
click at [633, 173] on select "HIPAA Officer Certification Training OSHA Bloodborne Pathogens OSHA [MEDICAL_DA…" at bounding box center [816, 184] width 366 height 22
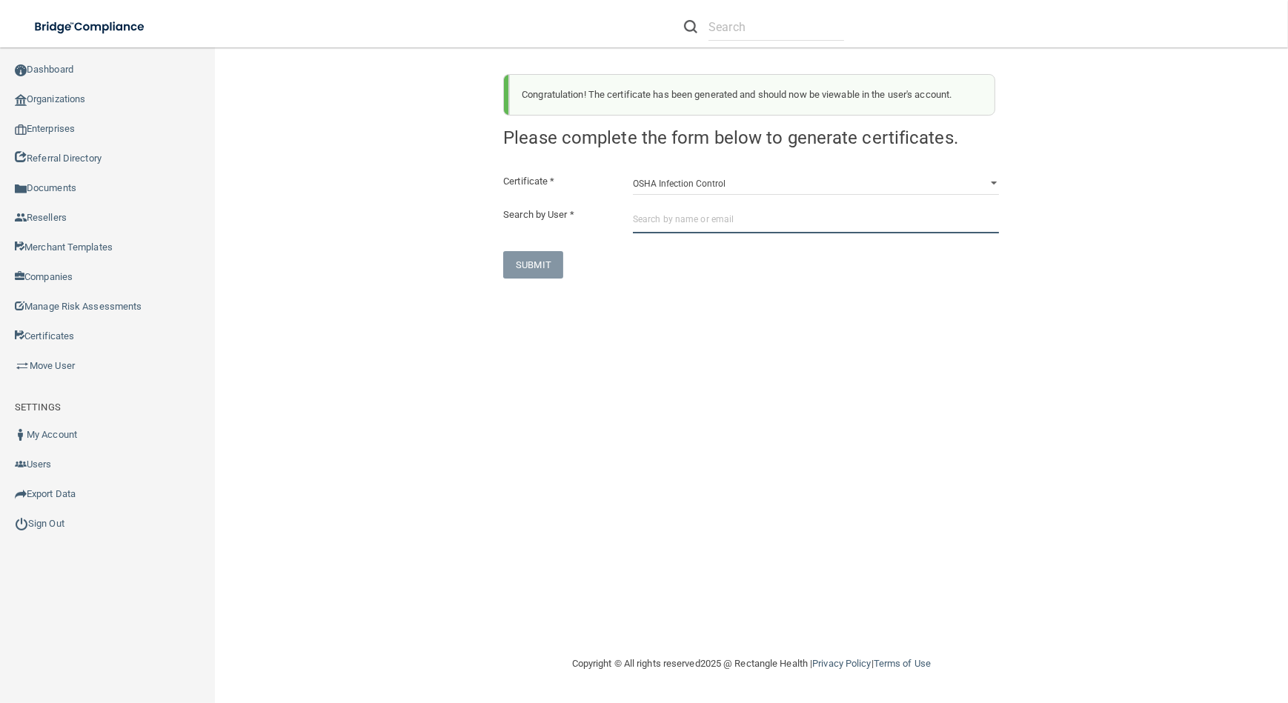
click at [710, 222] on input "text" at bounding box center [816, 219] width 366 height 27
paste input "[EMAIL_ADDRESS][DOMAIN_NAME]"
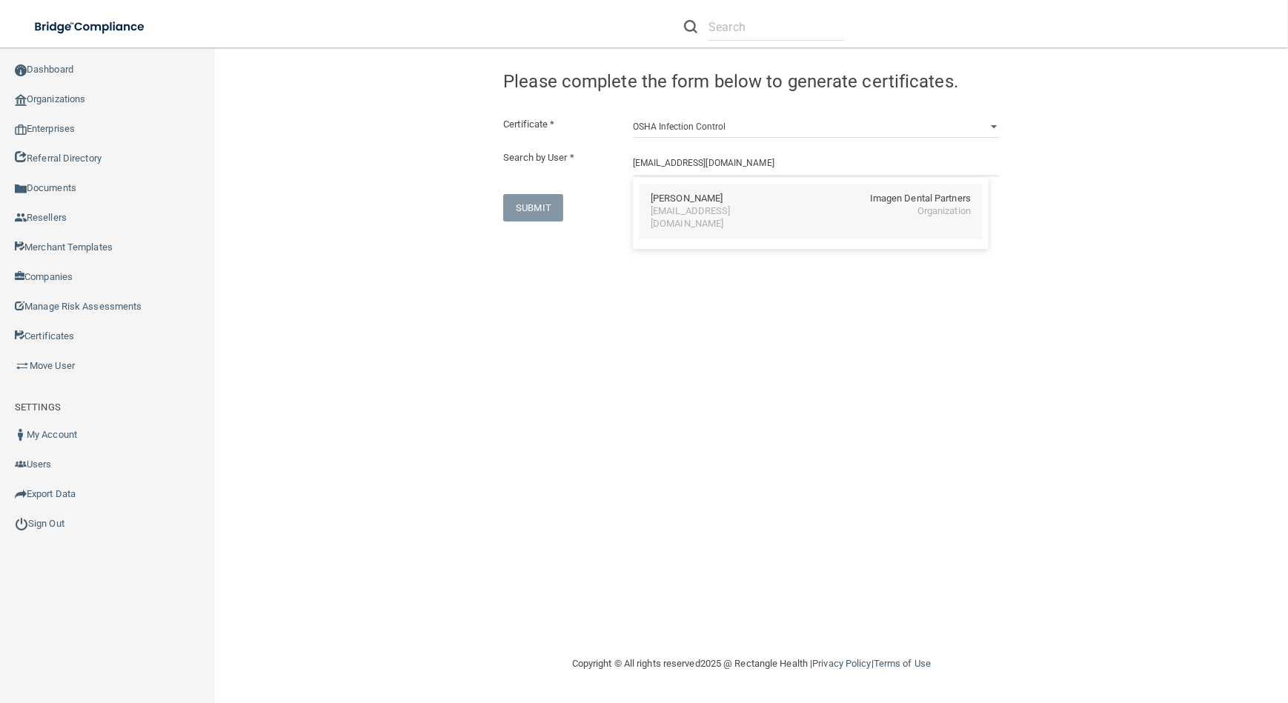
click at [774, 220] on div "[PERSON_NAME] Imagen Dental Partners [EMAIL_ADDRESS][DOMAIN_NAME] Organization" at bounding box center [811, 212] width 344 height 56
type input "[PERSON_NAME]"
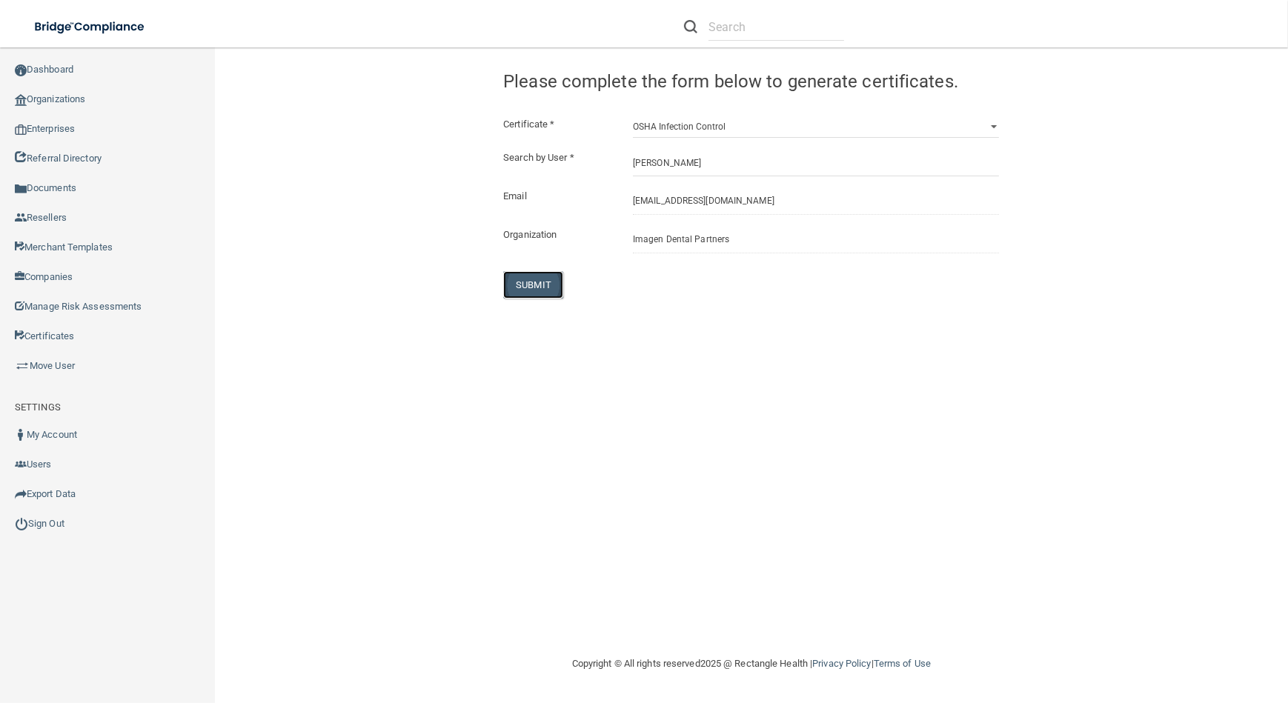
click at [532, 289] on button "SUBMIT" at bounding box center [533, 284] width 60 height 27
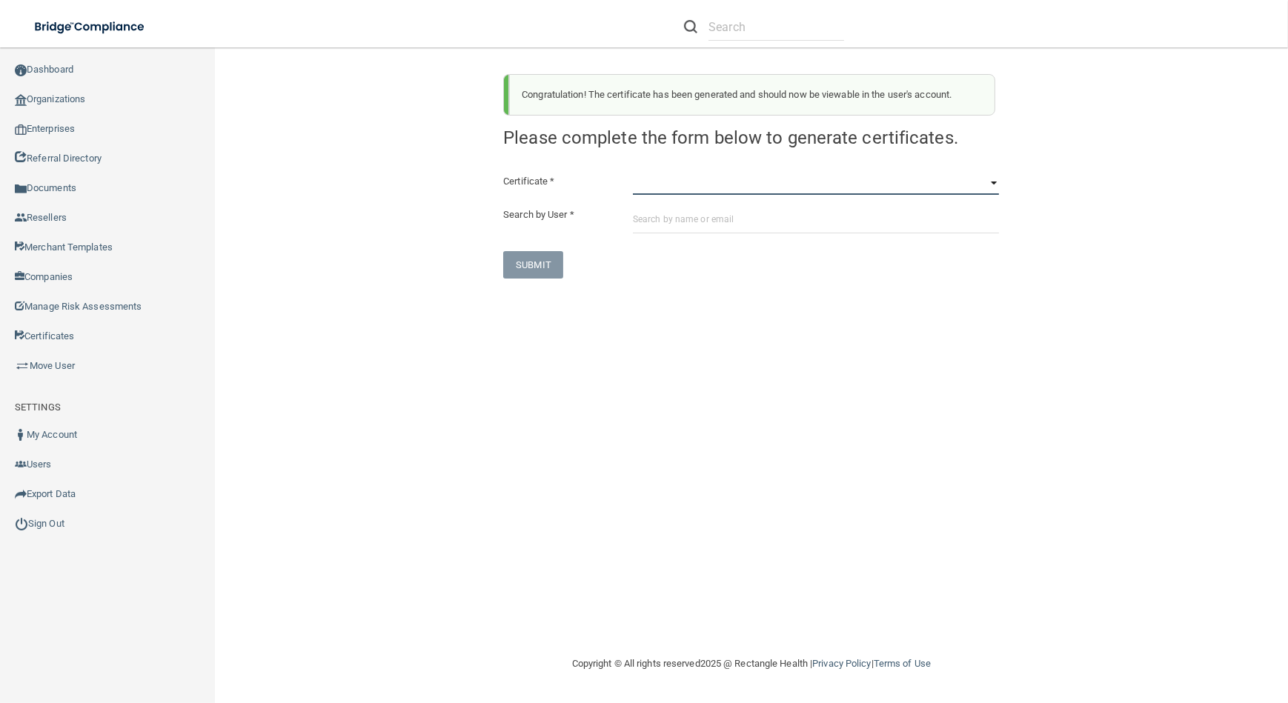
click at [668, 187] on select "HIPAA Officer Certification Training OSHA Bloodborne Pathogens OSHA [MEDICAL_DA…" at bounding box center [816, 184] width 366 height 22
select select "4"
click at [633, 173] on select "HIPAA Officer Certification Training OSHA Bloodborne Pathogens OSHA [MEDICAL_DA…" at bounding box center [816, 184] width 366 height 22
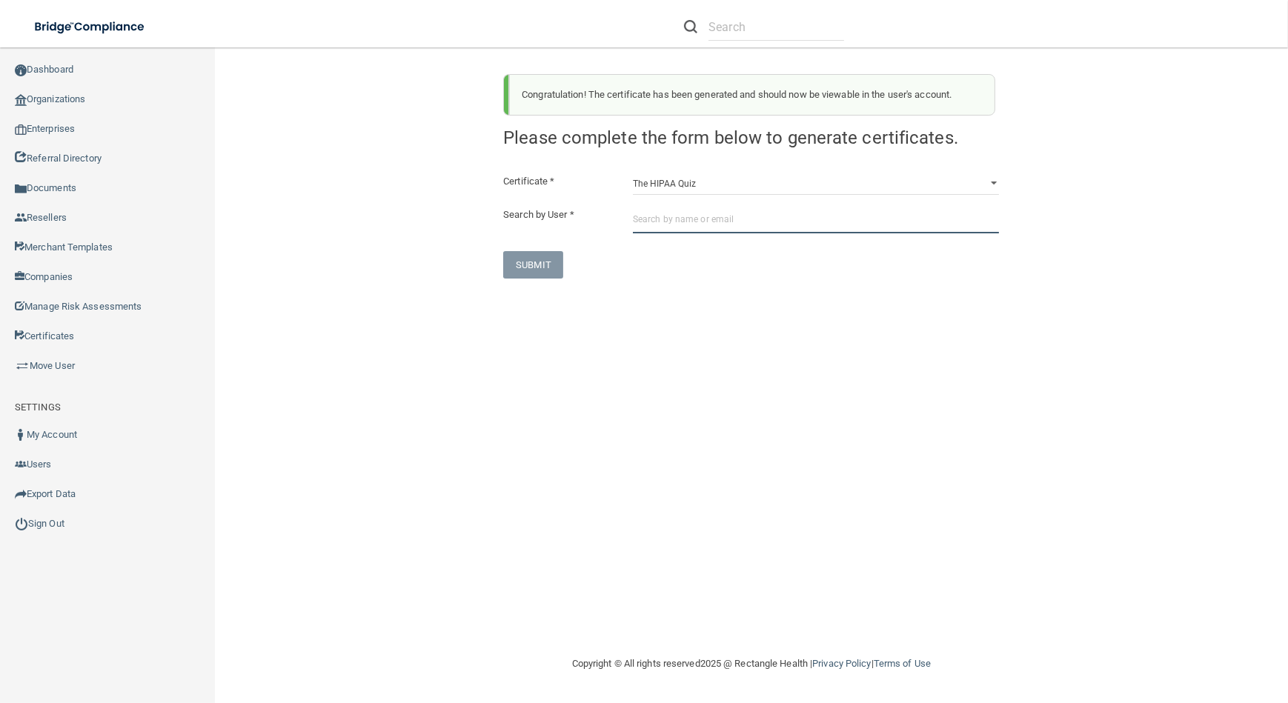
click at [677, 217] on input "text" at bounding box center [816, 219] width 366 height 27
paste input "[EMAIL_ADDRESS][DOMAIN_NAME]"
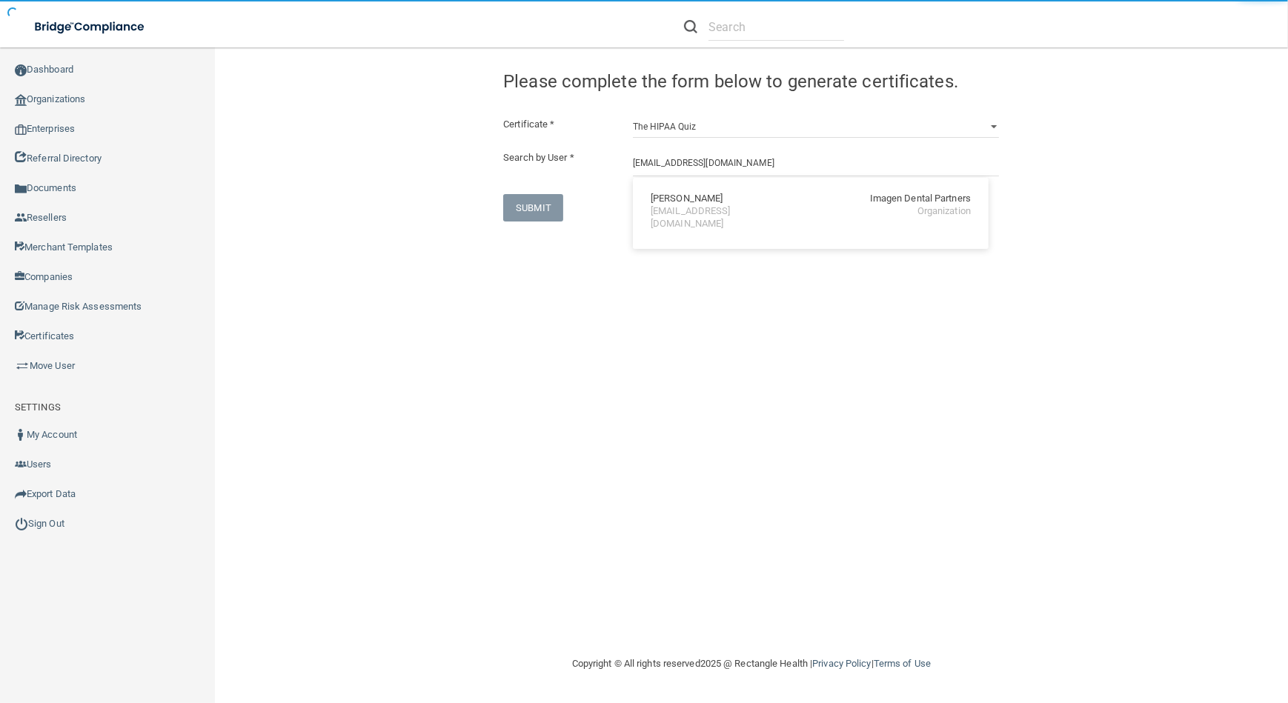
click at [677, 217] on div "[EMAIL_ADDRESS][DOMAIN_NAME]" at bounding box center [715, 217] width 128 height 25
type input "[PERSON_NAME]"
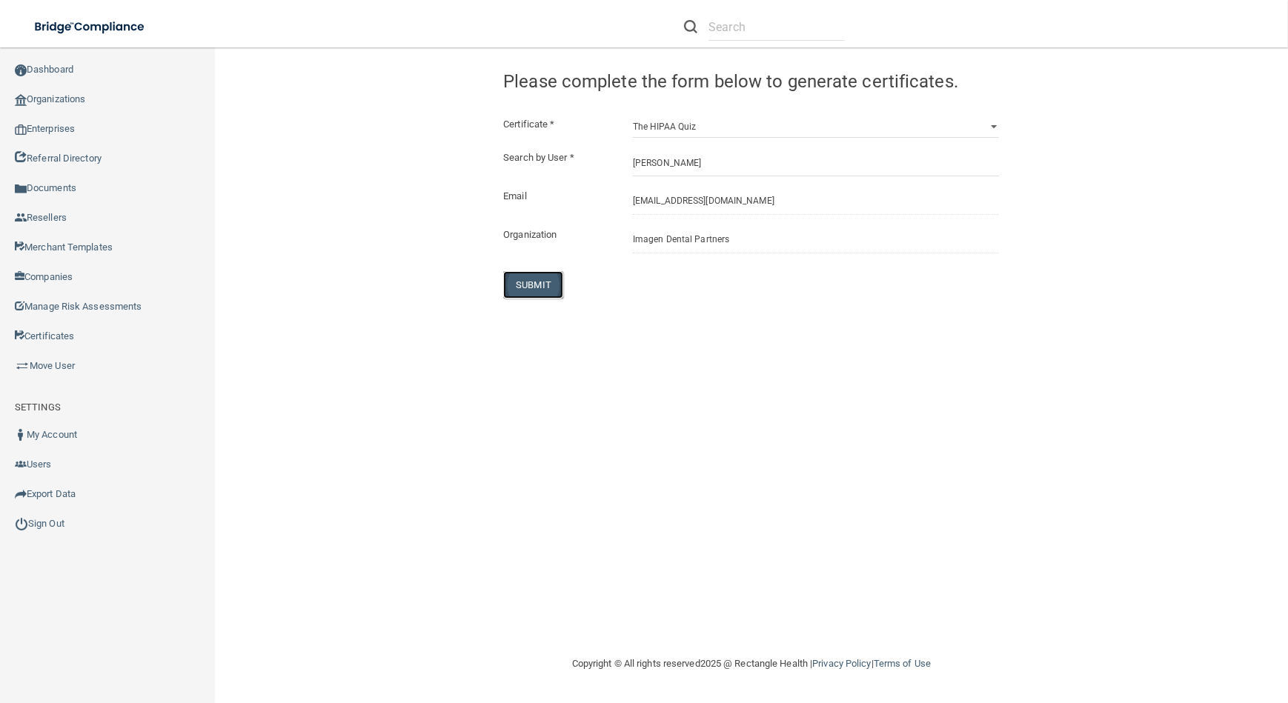
click at [541, 286] on button "SUBMIT" at bounding box center [533, 284] width 60 height 27
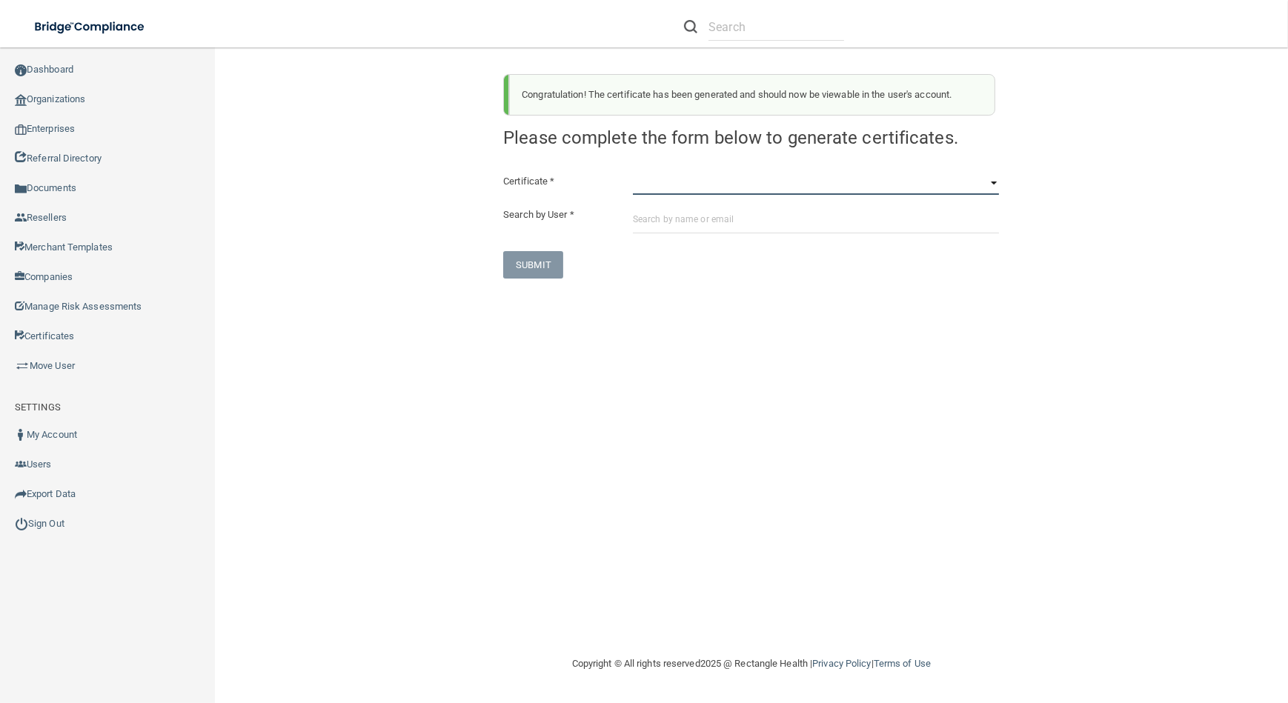
click at [764, 181] on select "HIPAA Officer Certification Training OSHA Bloodborne Pathogens OSHA [MEDICAL_DA…" at bounding box center [816, 184] width 366 height 22
select select "0"
click at [633, 173] on select "HIPAA Officer Certification Training OSHA Bloodborne Pathogens OSHA [MEDICAL_DA…" at bounding box center [816, 184] width 366 height 22
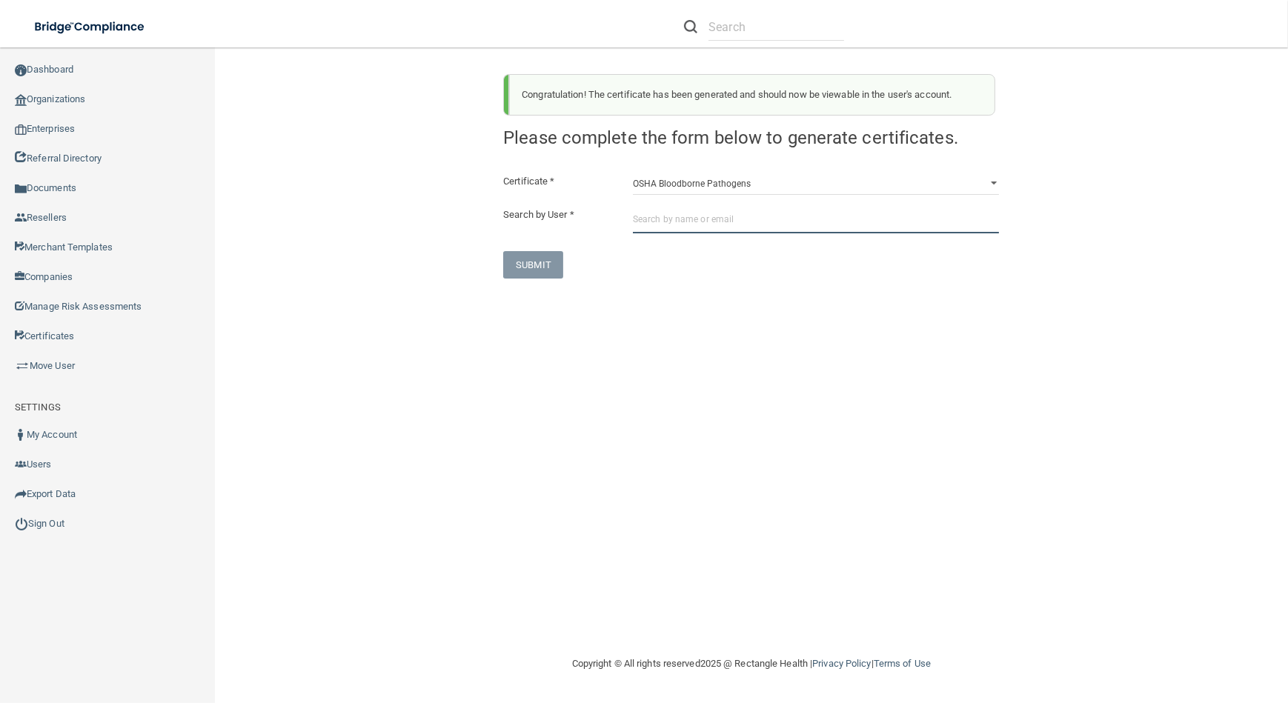
click at [762, 224] on input "text" at bounding box center [816, 219] width 366 height 27
paste input "[EMAIL_ADDRESS][DOMAIN_NAME]"
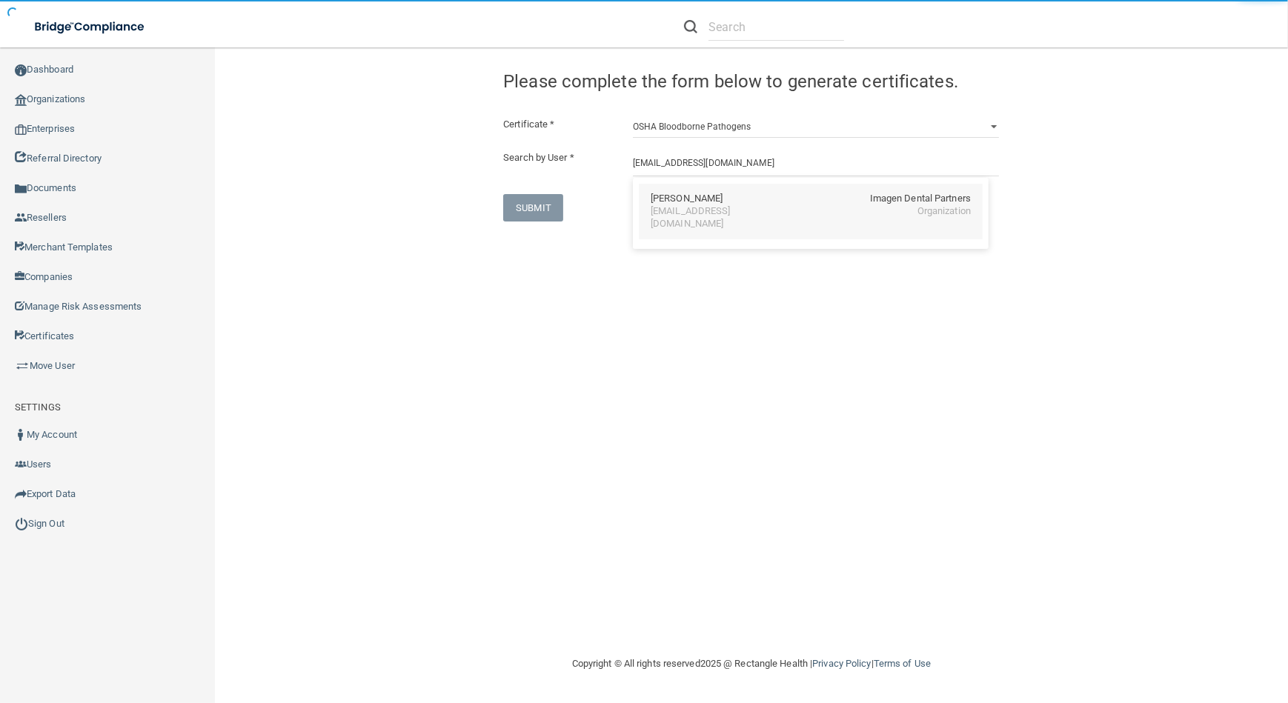
click at [691, 208] on div "[EMAIL_ADDRESS][DOMAIN_NAME]" at bounding box center [715, 217] width 128 height 25
type input "[PERSON_NAME]"
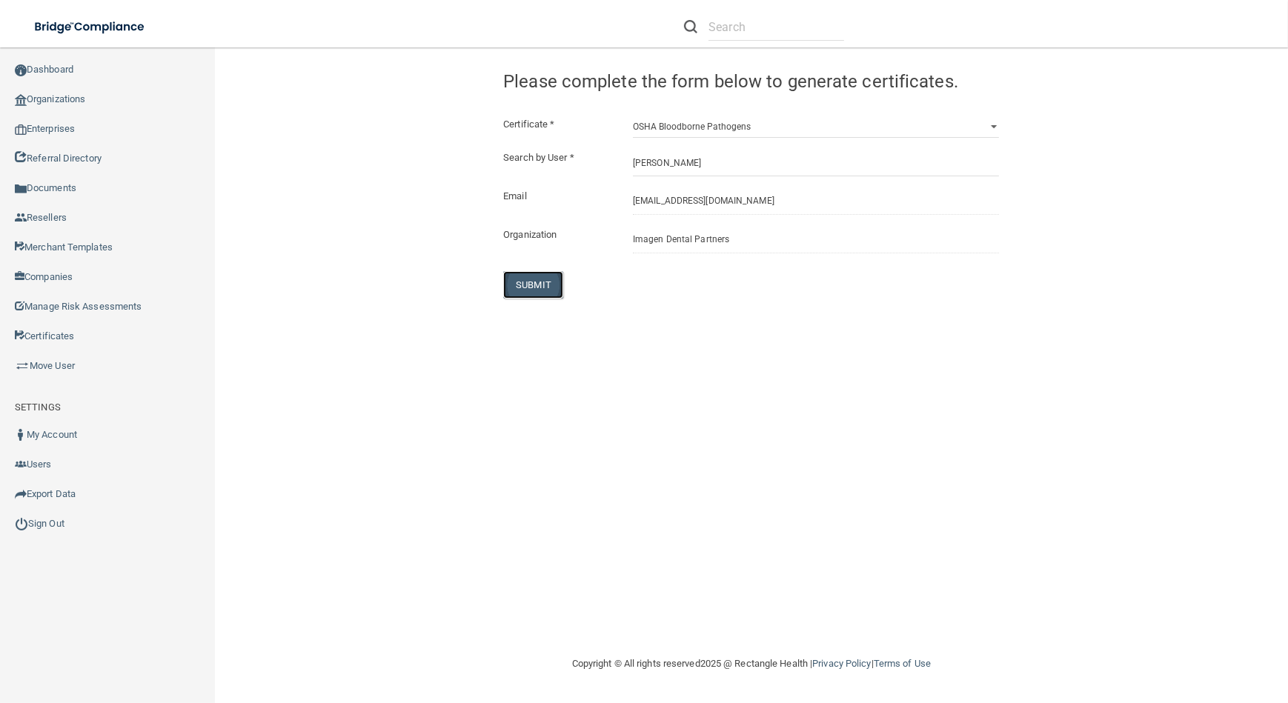
click at [509, 280] on button "SUBMIT" at bounding box center [533, 284] width 60 height 27
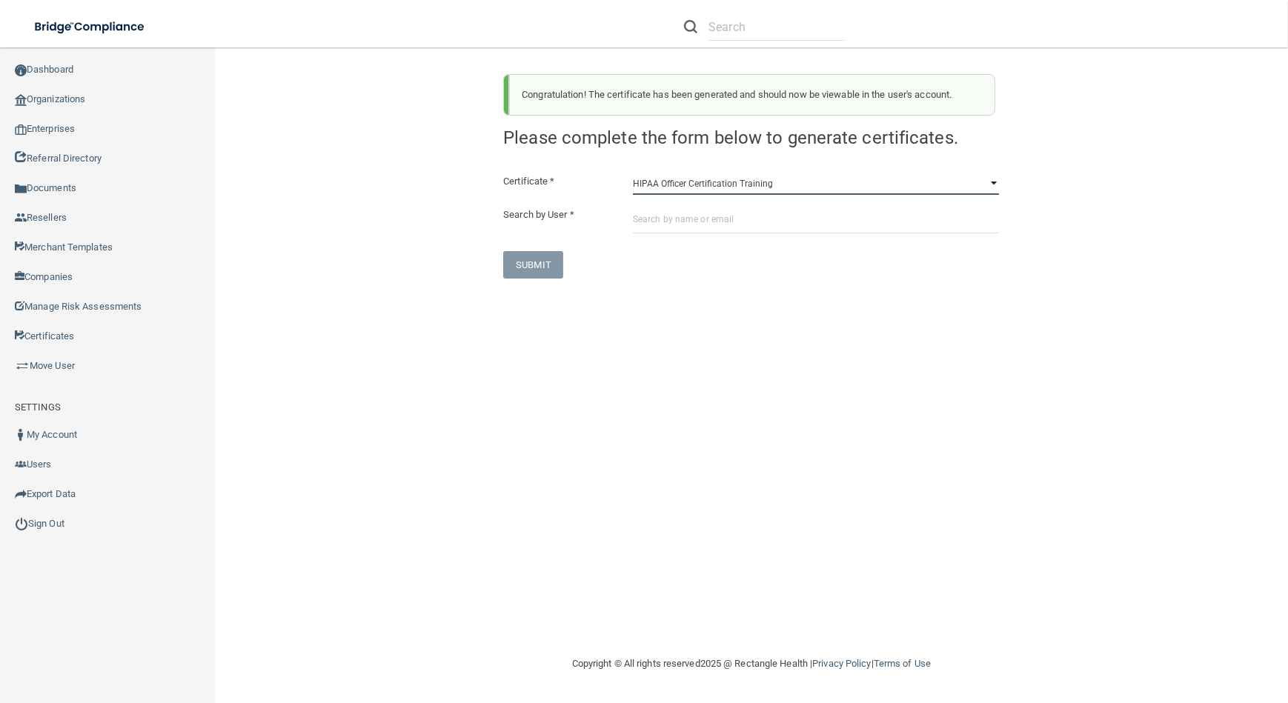
click at [739, 193] on select "HIPAA Officer Certification Training OSHA Bloodborne Pathogens OSHA [MEDICAL_DA…" at bounding box center [816, 184] width 366 height 22
select select "1"
click at [633, 173] on select "HIPAA Officer Certification Training OSHA Bloodborne Pathogens OSHA [MEDICAL_DA…" at bounding box center [816, 184] width 366 height 22
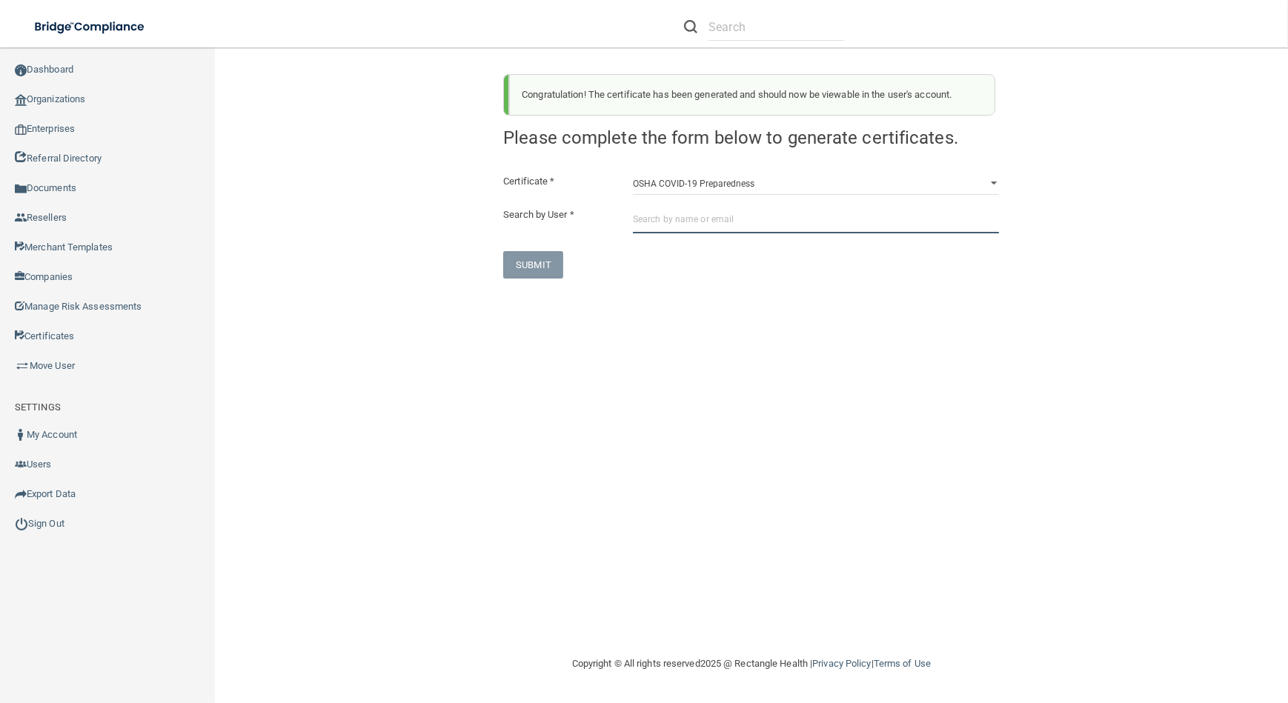
click at [743, 222] on input "text" at bounding box center [816, 219] width 366 height 27
paste input "[EMAIL_ADDRESS][DOMAIN_NAME]"
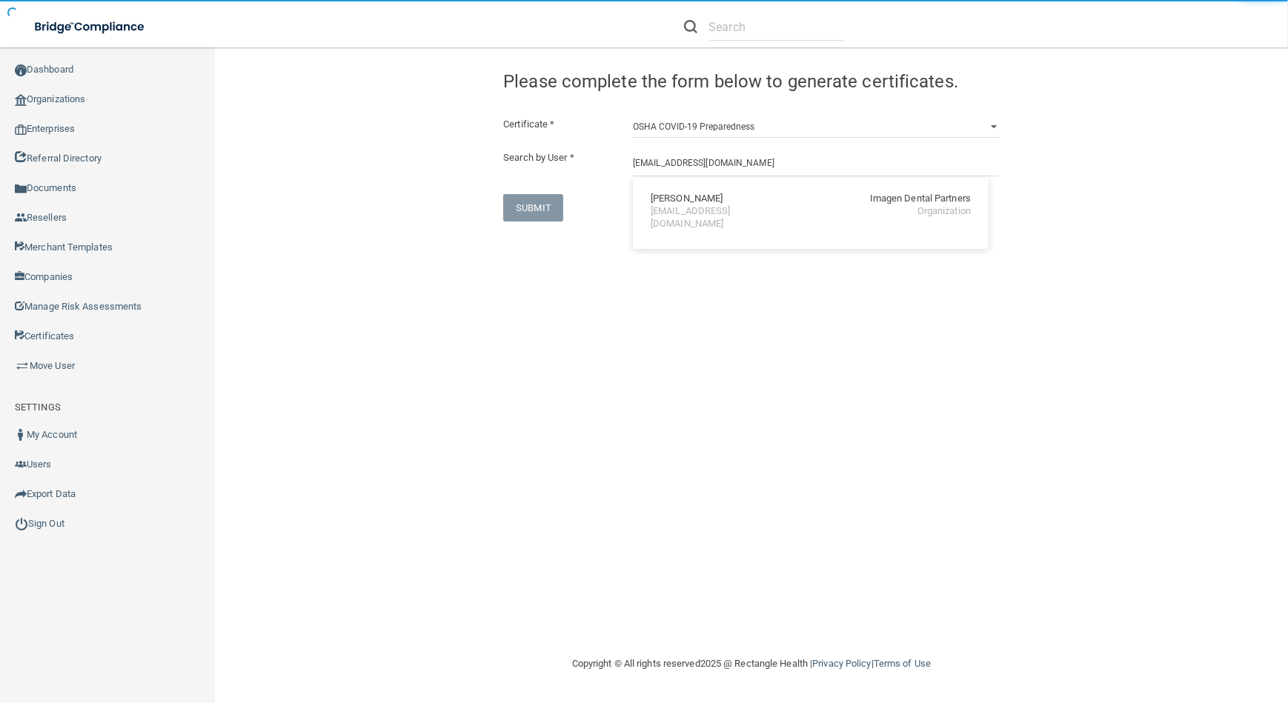
click at [731, 211] on div "[EMAIL_ADDRESS][DOMAIN_NAME]" at bounding box center [715, 217] width 128 height 25
type input "[PERSON_NAME]"
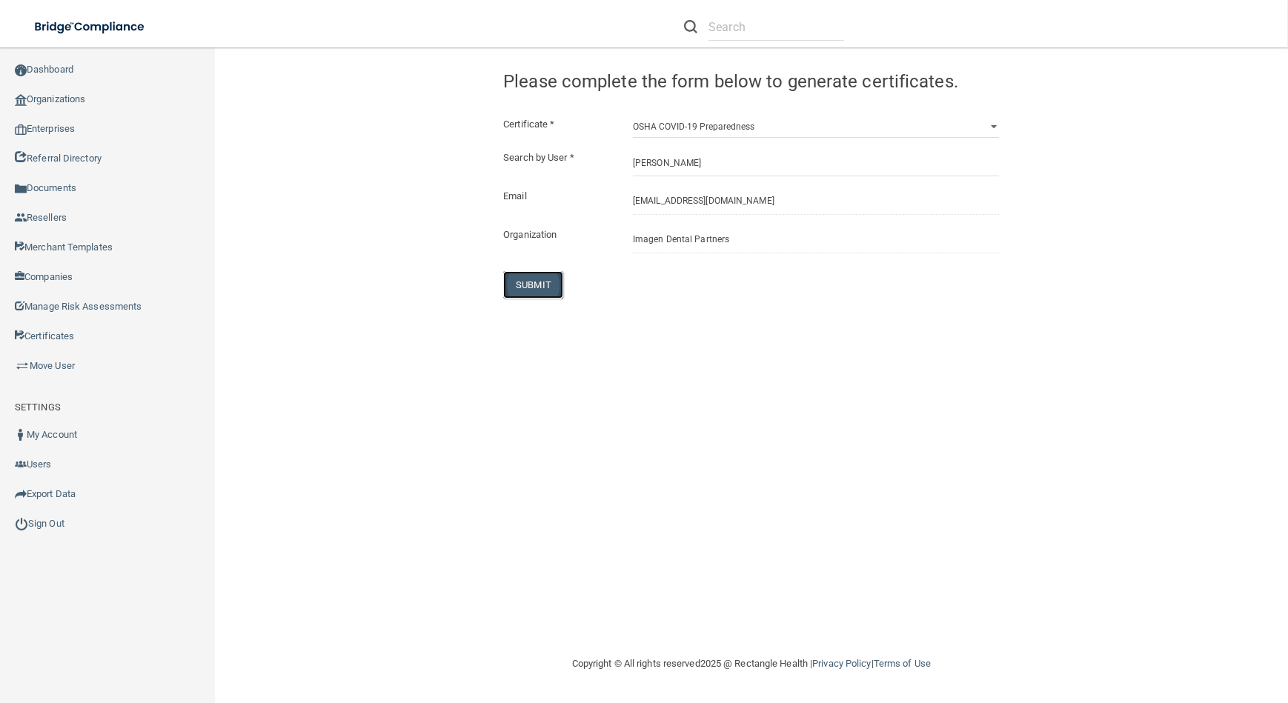
click at [536, 283] on button "SUBMIT" at bounding box center [533, 284] width 60 height 27
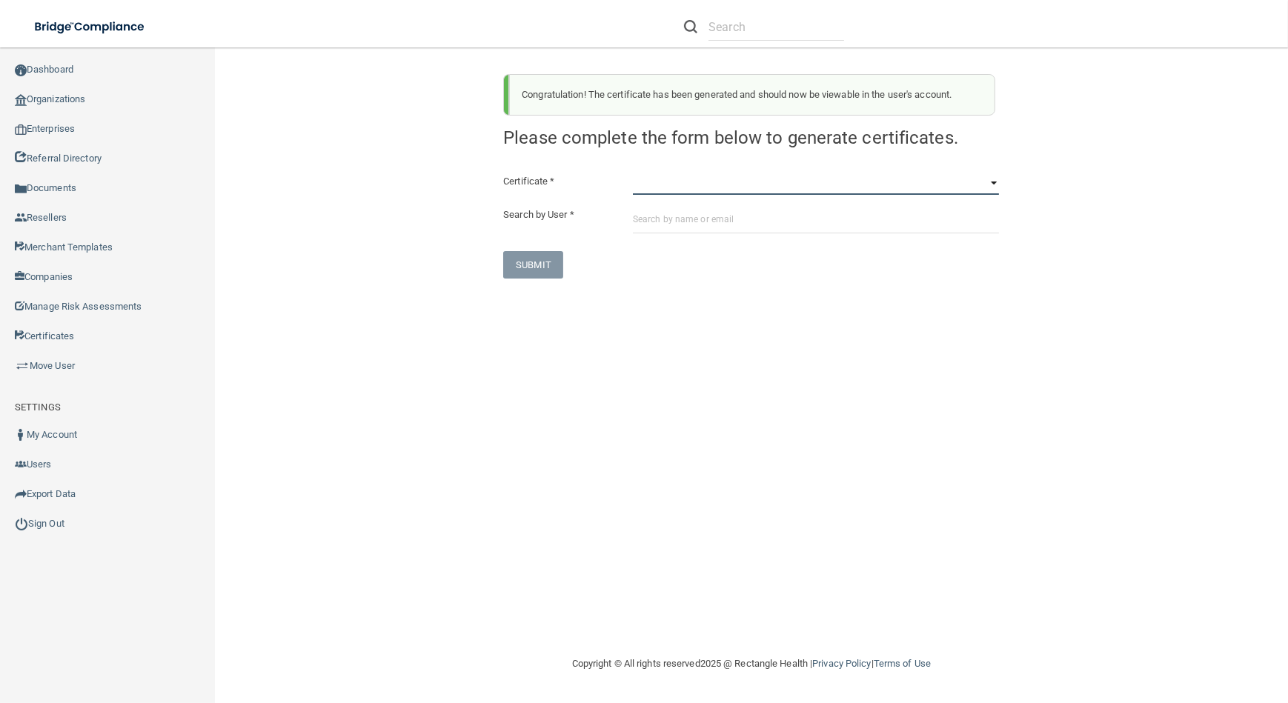
click at [668, 185] on select "HIPAA Officer Certification Training OSHA Bloodborne Pathogens OSHA [MEDICAL_DA…" at bounding box center [816, 184] width 366 height 22
select select "3"
click at [633, 173] on select "HIPAA Officer Certification Training OSHA Bloodborne Pathogens OSHA [MEDICAL_DA…" at bounding box center [816, 184] width 366 height 22
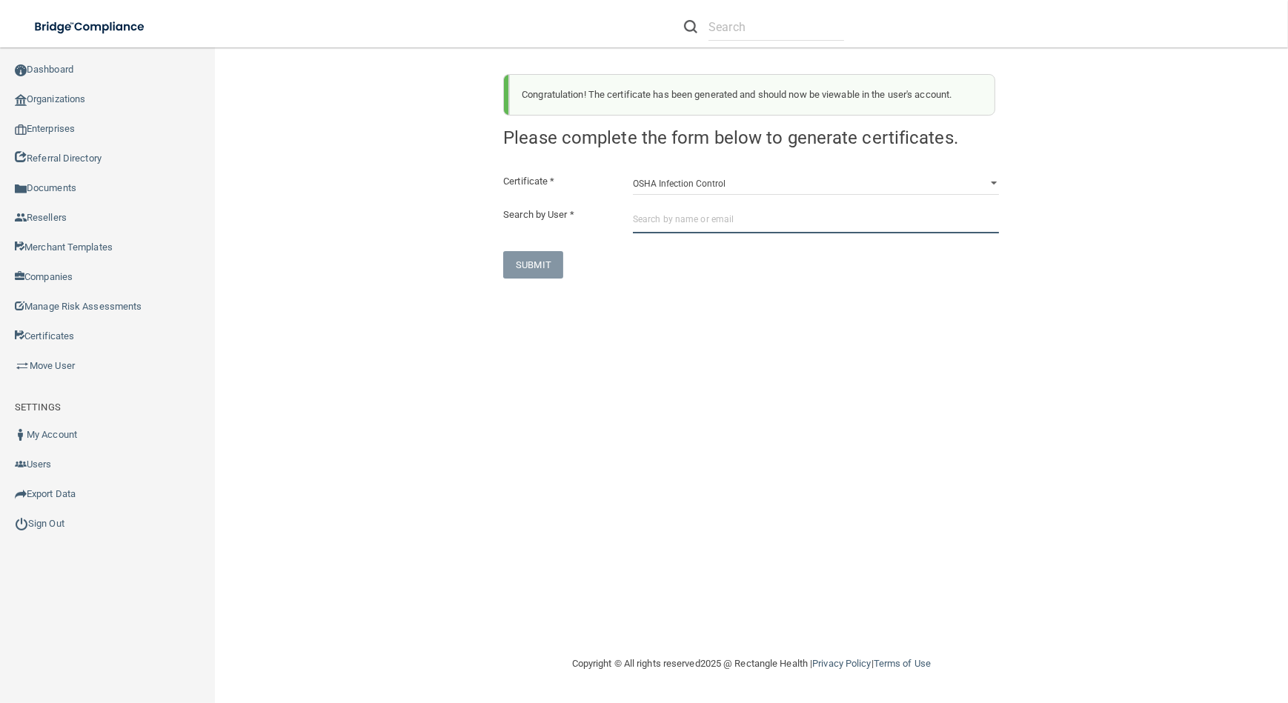
click at [683, 219] on input "text" at bounding box center [816, 219] width 366 height 27
paste input "[EMAIL_ADDRESS][DOMAIN_NAME]"
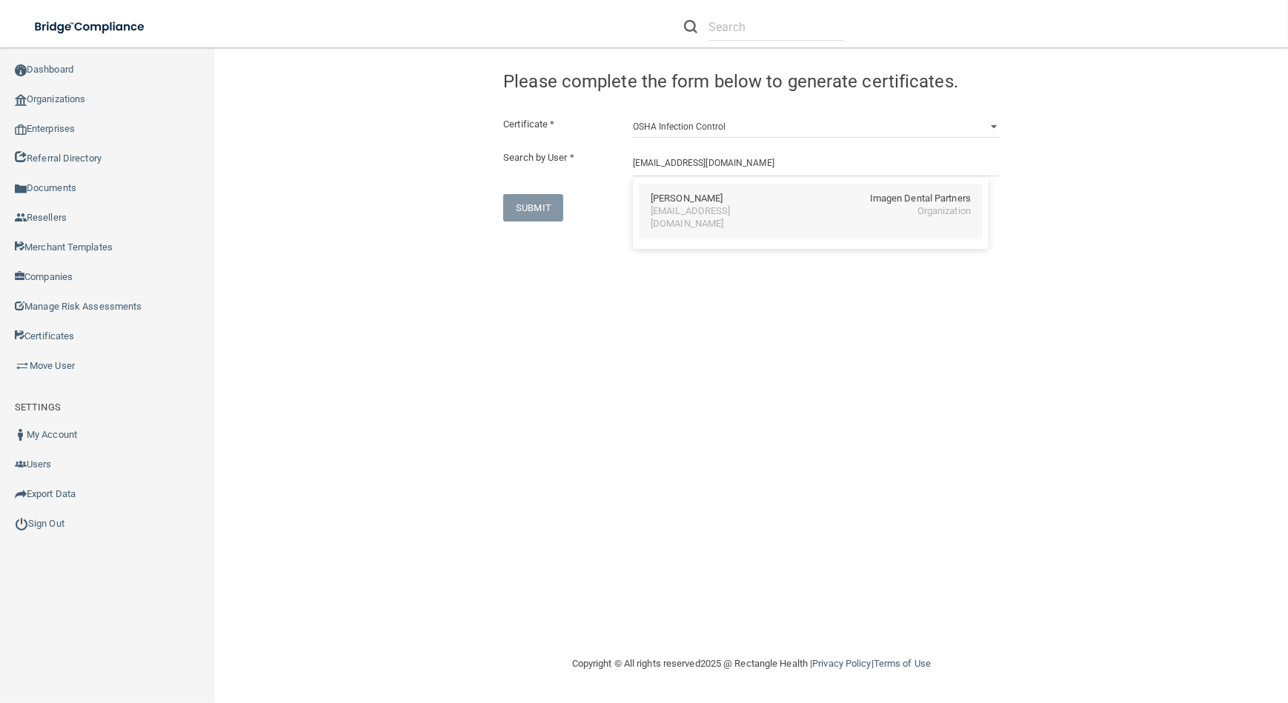
click at [683, 209] on div "[EMAIL_ADDRESS][DOMAIN_NAME]" at bounding box center [715, 217] width 128 height 25
type input "[PERSON_NAME]"
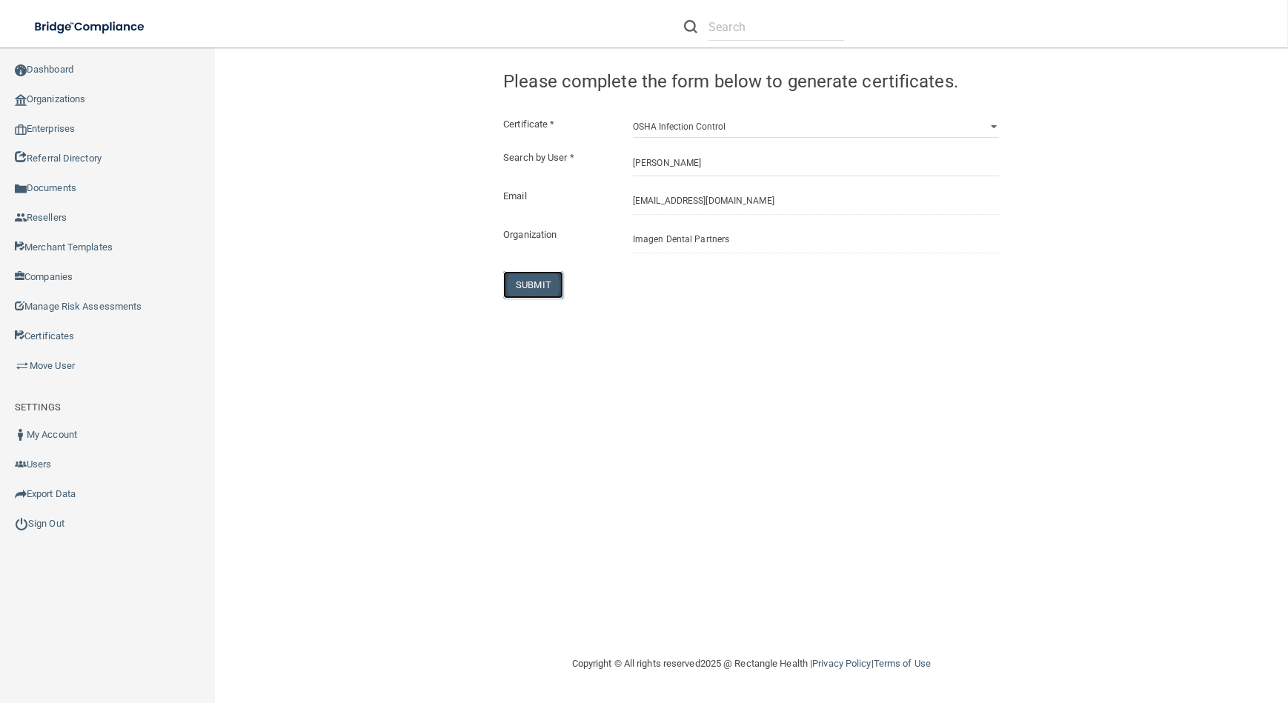
click at [535, 296] on button "SUBMIT" at bounding box center [533, 284] width 60 height 27
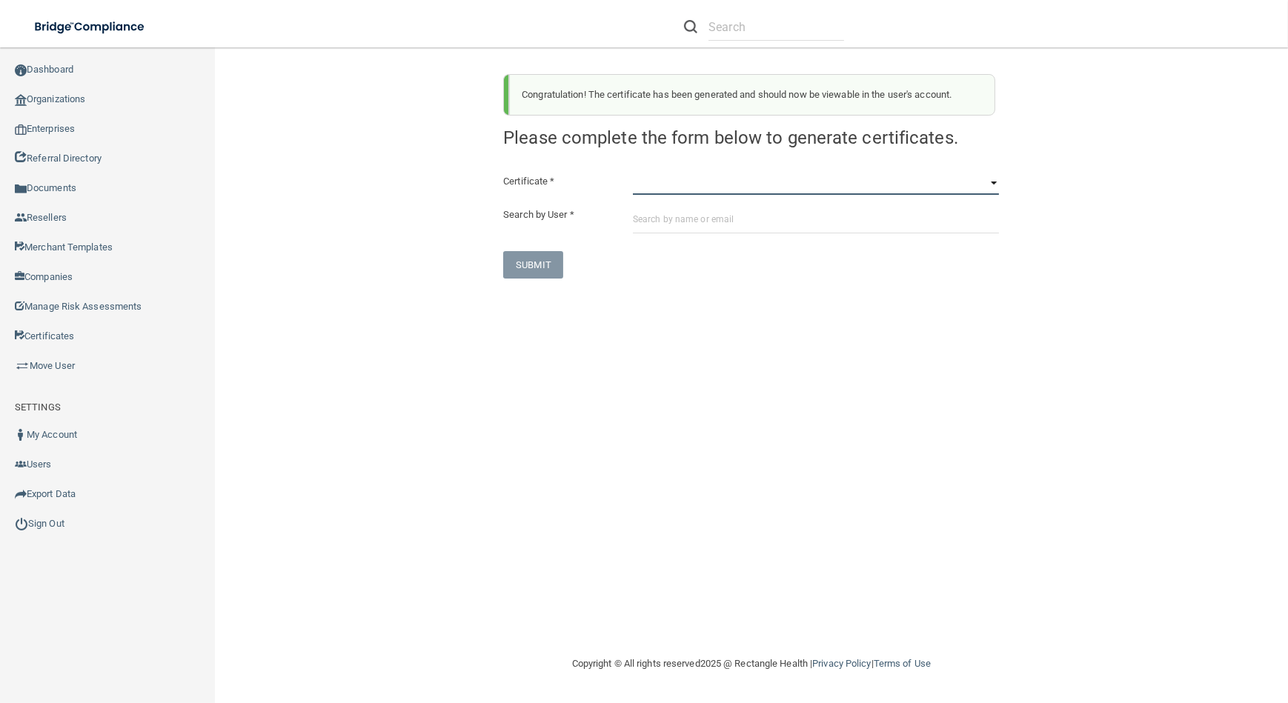
click at [706, 185] on select "HIPAA Officer Certification Training OSHA Bloodborne Pathogens OSHA [MEDICAL_DA…" at bounding box center [816, 184] width 366 height 22
select select "4"
click at [633, 173] on select "HIPAA Officer Certification Training OSHA Bloodborne Pathogens OSHA [MEDICAL_DA…" at bounding box center [816, 184] width 366 height 22
click at [688, 238] on div "Certificate * HIPAA Officer Certification Training OSHA Bloodborne Pathogens OS…" at bounding box center [751, 226] width 496 height 106
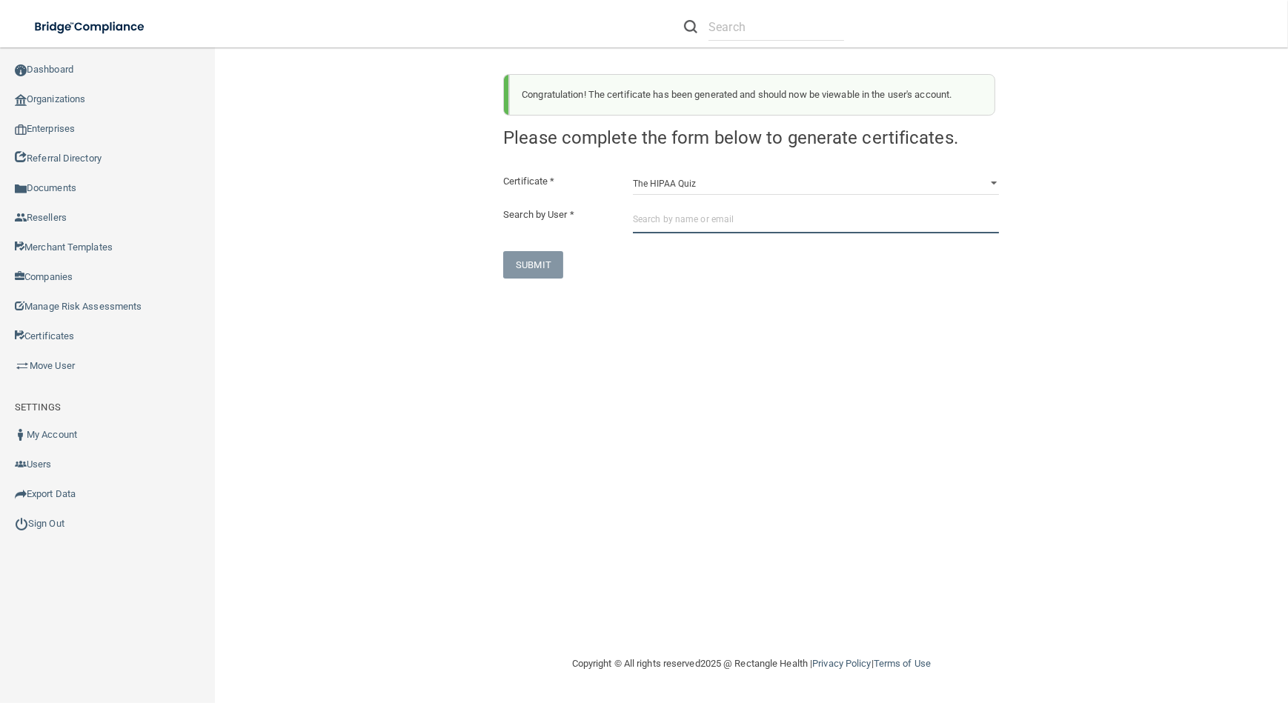
click at [688, 216] on input "text" at bounding box center [816, 219] width 366 height 27
paste input "[EMAIL_ADDRESS][DOMAIN_NAME]"
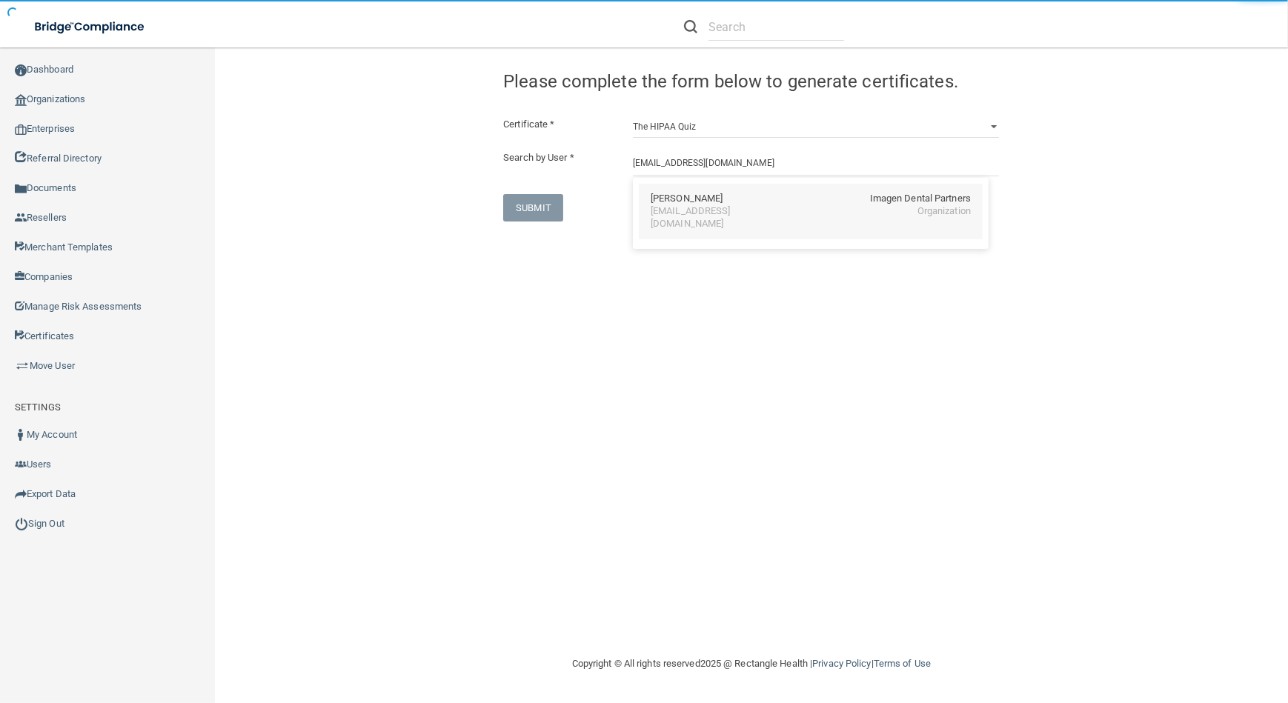
click at [686, 200] on div "[PERSON_NAME]" at bounding box center [687, 199] width 72 height 13
type input "[PERSON_NAME]"
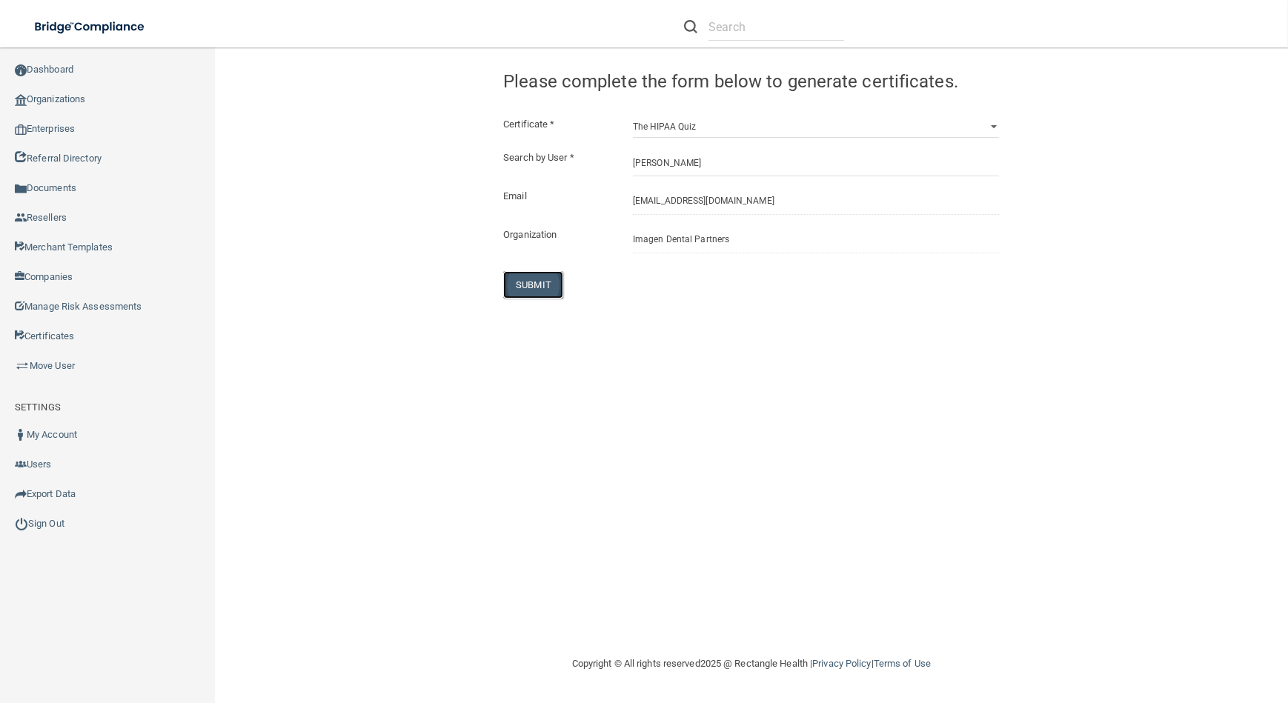
click at [520, 293] on button "SUBMIT" at bounding box center [533, 284] width 60 height 27
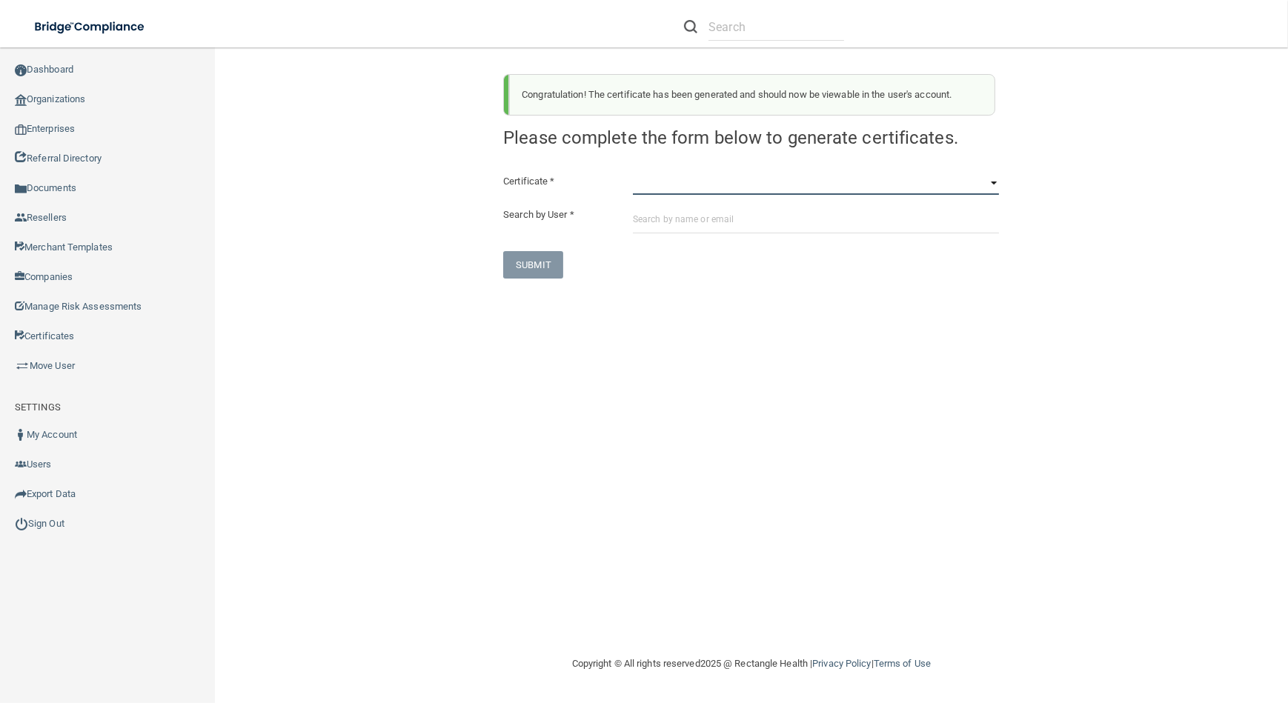
click at [657, 182] on select "HIPAA Officer Certification Training OSHA Bloodborne Pathogens OSHA [MEDICAL_DA…" at bounding box center [816, 184] width 366 height 22
select select "1"
click at [633, 173] on select "HIPAA Officer Certification Training OSHA Bloodborne Pathogens OSHA [MEDICAL_DA…" at bounding box center [816, 184] width 366 height 22
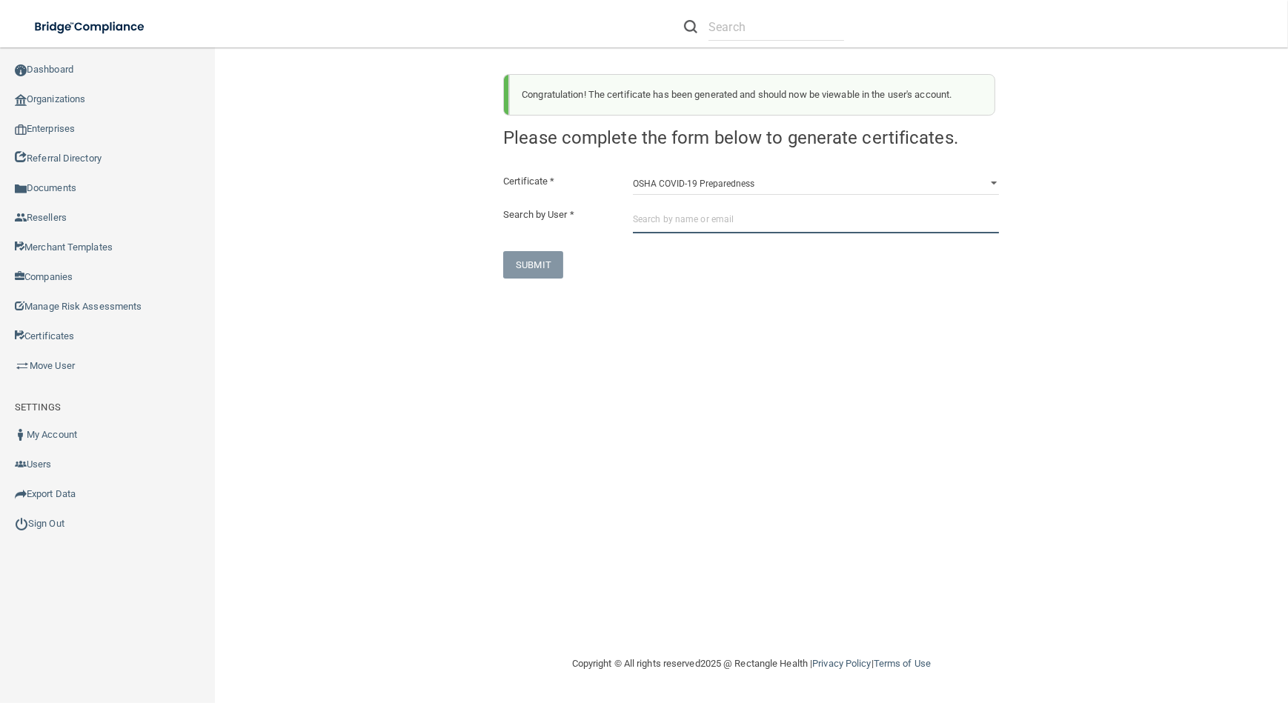
click at [686, 222] on input "text" at bounding box center [816, 219] width 366 height 27
paste input "[EMAIL_ADDRESS][DOMAIN_NAME]"
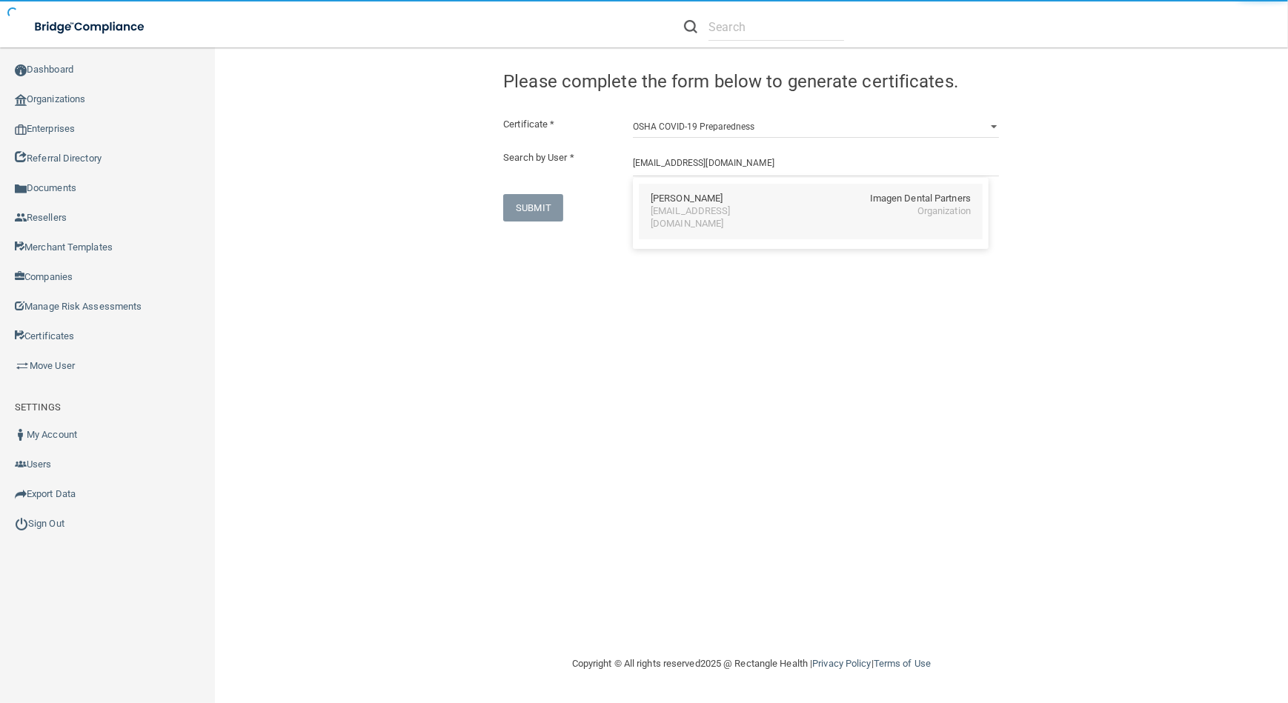
click at [692, 202] on div "[PERSON_NAME]" at bounding box center [687, 199] width 72 height 13
type input "[PERSON_NAME]"
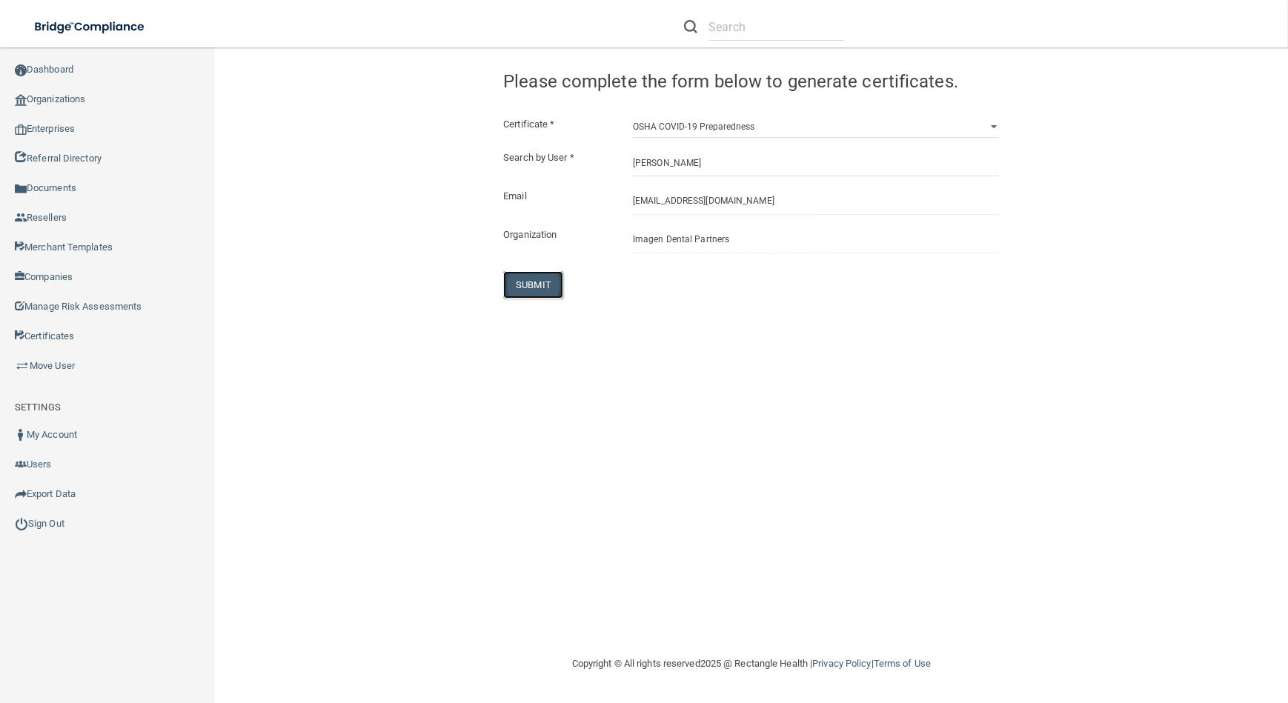
click at [505, 288] on button "SUBMIT" at bounding box center [533, 284] width 60 height 27
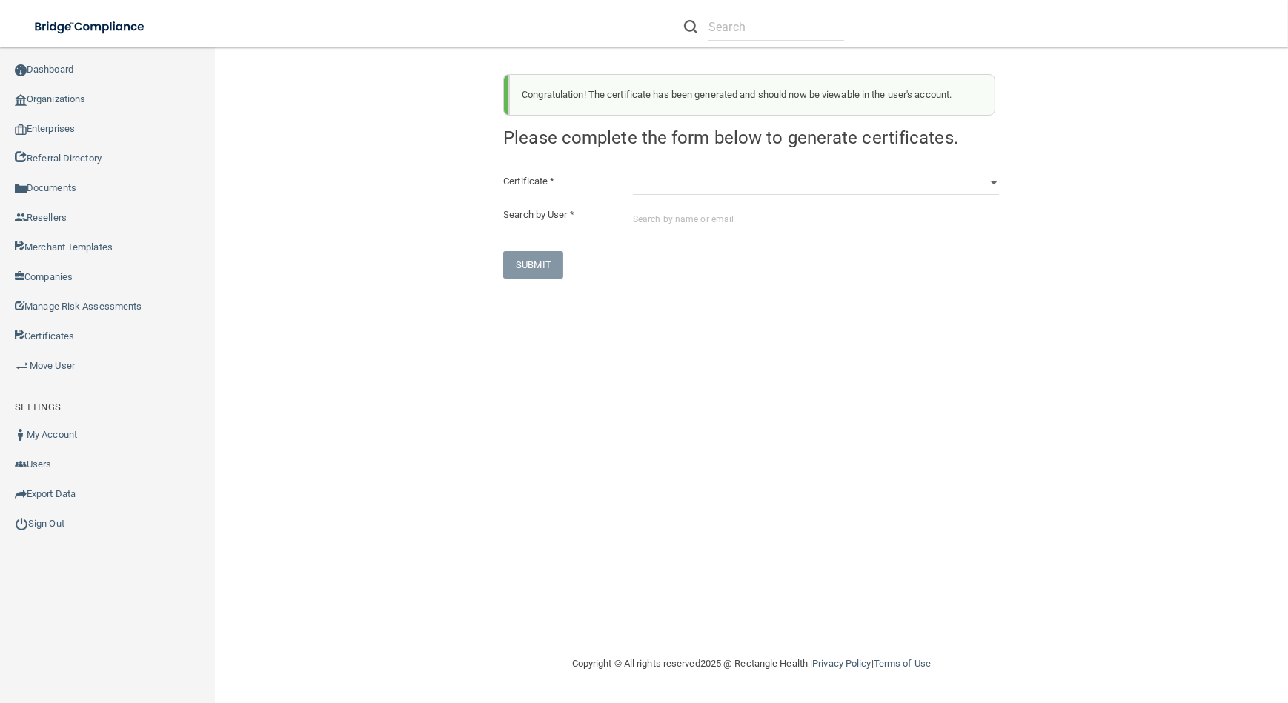
click at [699, 165] on div "Congratulation! The certificate has been generated and should now be viewable i…" at bounding box center [751, 170] width 518 height 216
click at [703, 196] on div "Certificate * HIPAA Officer Certification Training OSHA Bloodborne Pathogens OS…" at bounding box center [751, 226] width 496 height 106
click at [694, 184] on select "HIPAA Officer Certification Training OSHA Bloodborne Pathogens OSHA [MEDICAL_DA…" at bounding box center [816, 184] width 366 height 22
select select "3"
click at [633, 173] on select "HIPAA Officer Certification Training OSHA Bloodborne Pathogens OSHA [MEDICAL_DA…" at bounding box center [816, 184] width 366 height 22
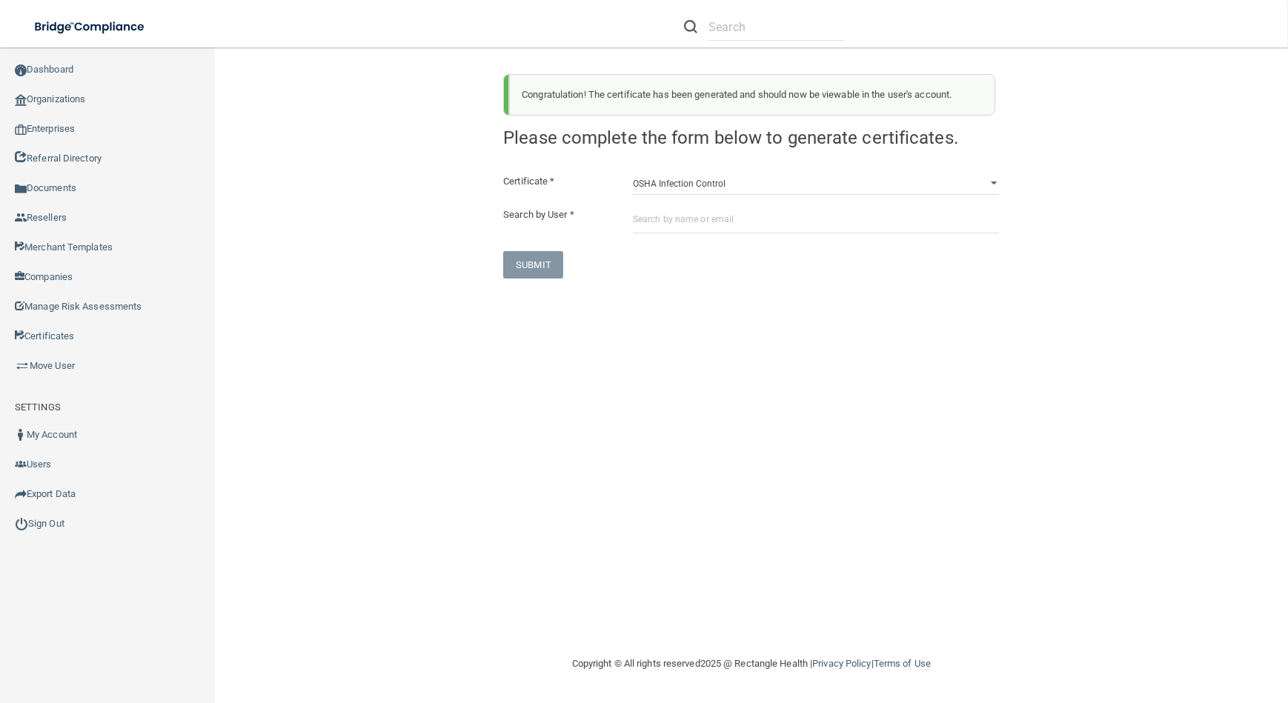
click at [712, 241] on div "Certificate * HIPAA Officer Certification Training OSHA Bloodborne Pathogens OS…" at bounding box center [751, 226] width 496 height 106
click at [692, 212] on input "text" at bounding box center [816, 219] width 366 height 27
paste input "[EMAIL_ADDRESS][DOMAIN_NAME]"
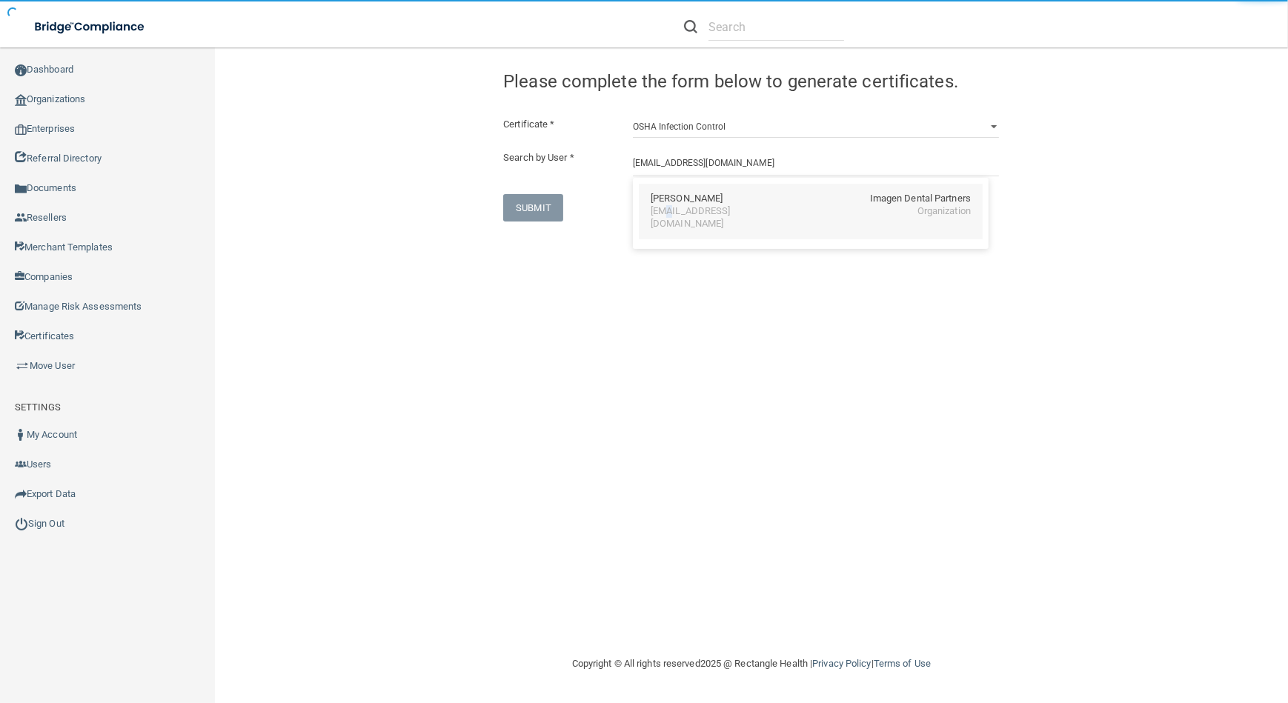
click at [668, 216] on div "[EMAIL_ADDRESS][DOMAIN_NAME]" at bounding box center [715, 217] width 128 height 25
type input "[PERSON_NAME]"
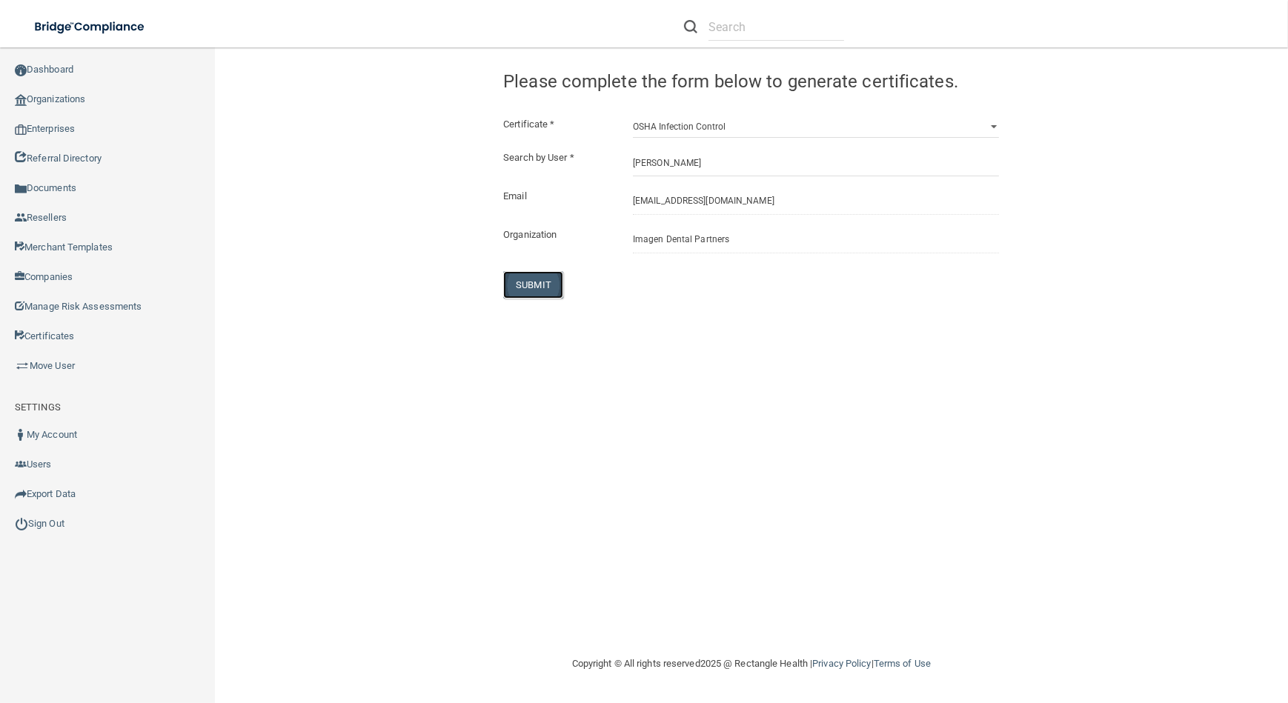
click at [522, 285] on button "SUBMIT" at bounding box center [533, 284] width 60 height 27
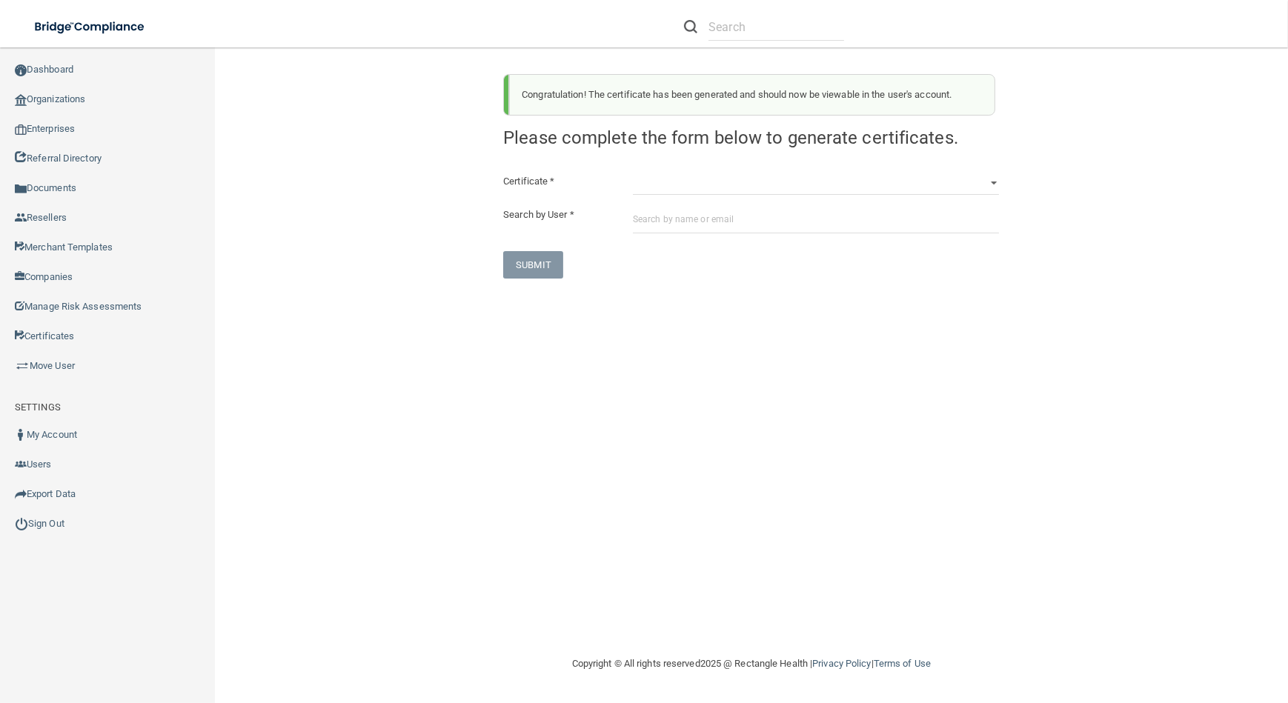
click at [772, 199] on div "Certificate * HIPAA Officer Certification Training OSHA Bloodborne Pathogens OS…" at bounding box center [751, 226] width 496 height 106
click at [767, 182] on select "HIPAA Officer Certification Training OSHA Bloodborne Pathogens OSHA [MEDICAL_DA…" at bounding box center [816, 184] width 366 height 22
select select "4"
click at [633, 173] on select "HIPAA Officer Certification Training OSHA Bloodborne Pathogens OSHA [MEDICAL_DA…" at bounding box center [816, 184] width 366 height 22
click at [759, 225] on input "text" at bounding box center [816, 219] width 366 height 27
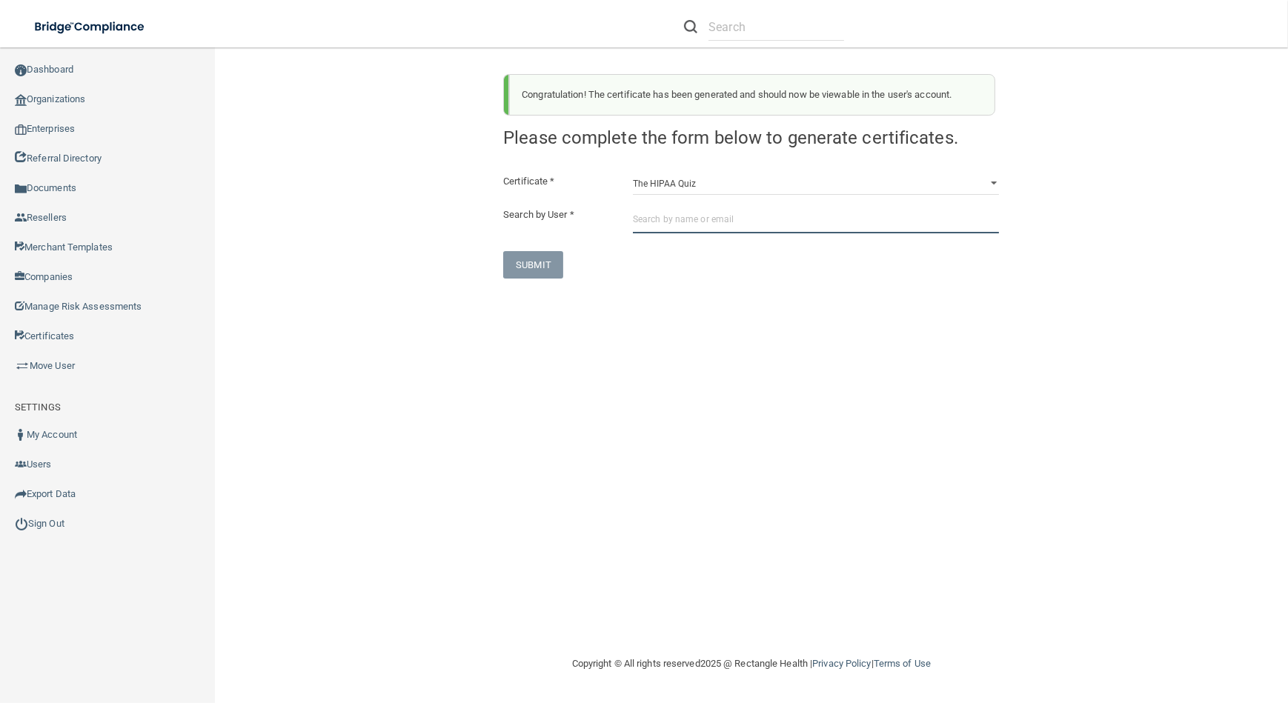
paste input "[EMAIL_ADDRESS][DOMAIN_NAME]"
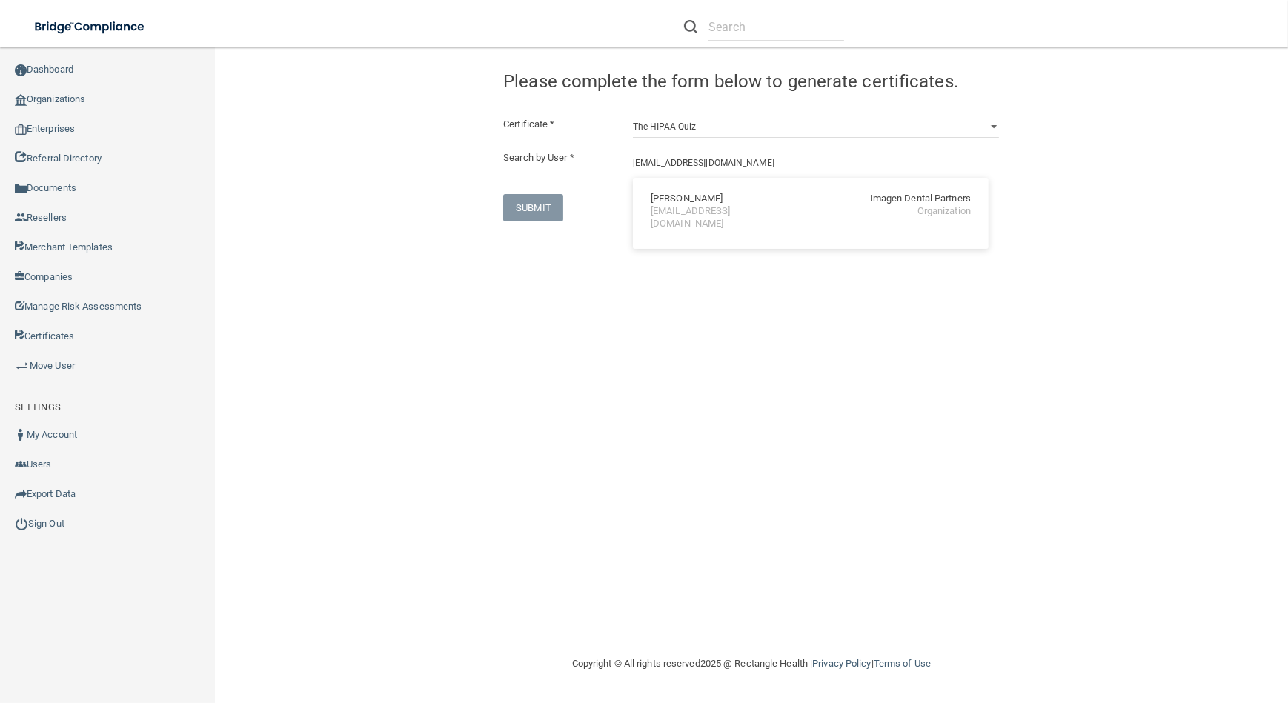
click at [759, 225] on div "[PERSON_NAME] Imagen Dental Partners [EMAIL_ADDRESS][DOMAIN_NAME] Organization" at bounding box center [811, 212] width 344 height 56
type input "[PERSON_NAME]"
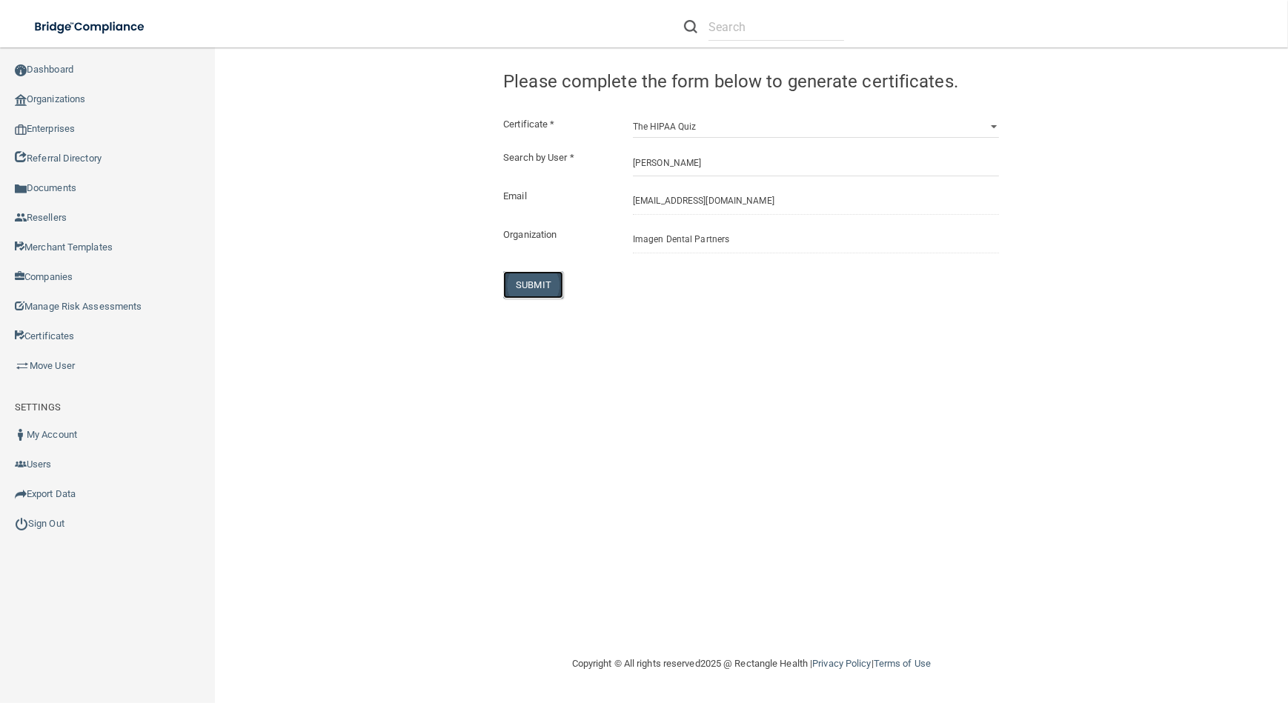
click at [511, 282] on button "SUBMIT" at bounding box center [533, 284] width 60 height 27
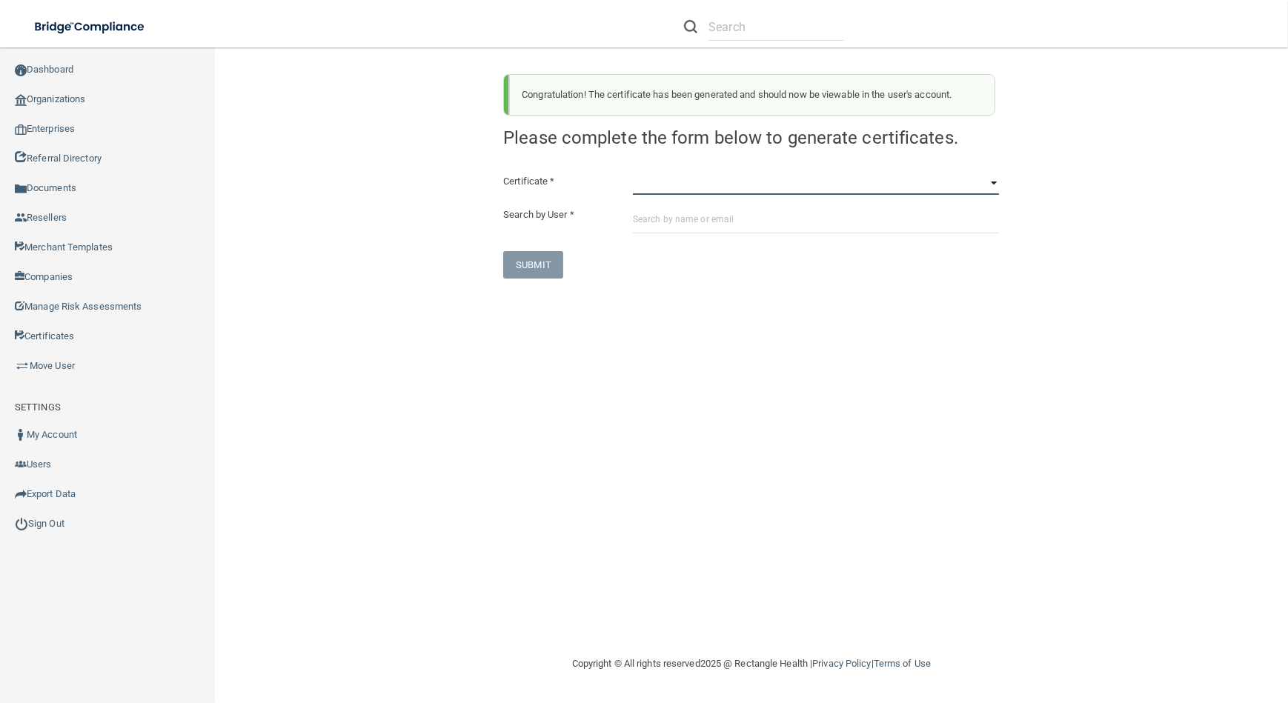
click at [694, 185] on select "HIPAA Officer Certification Training OSHA Bloodborne Pathogens OSHA [MEDICAL_DA…" at bounding box center [816, 184] width 366 height 22
click at [408, 464] on div "Congratulation! The certificate has been generated and should now be viewable i…" at bounding box center [752, 351] width 1014 height 578
click at [778, 178] on select "HIPAA Officer Certification Training OSHA Bloodborne Pathogens OSHA [MEDICAL_DA…" at bounding box center [816, 184] width 366 height 22
click at [677, 177] on select "HIPAA Officer Certification Training OSHA Bloodborne Pathogens OSHA [MEDICAL_DA…" at bounding box center [816, 184] width 366 height 22
select select "0"
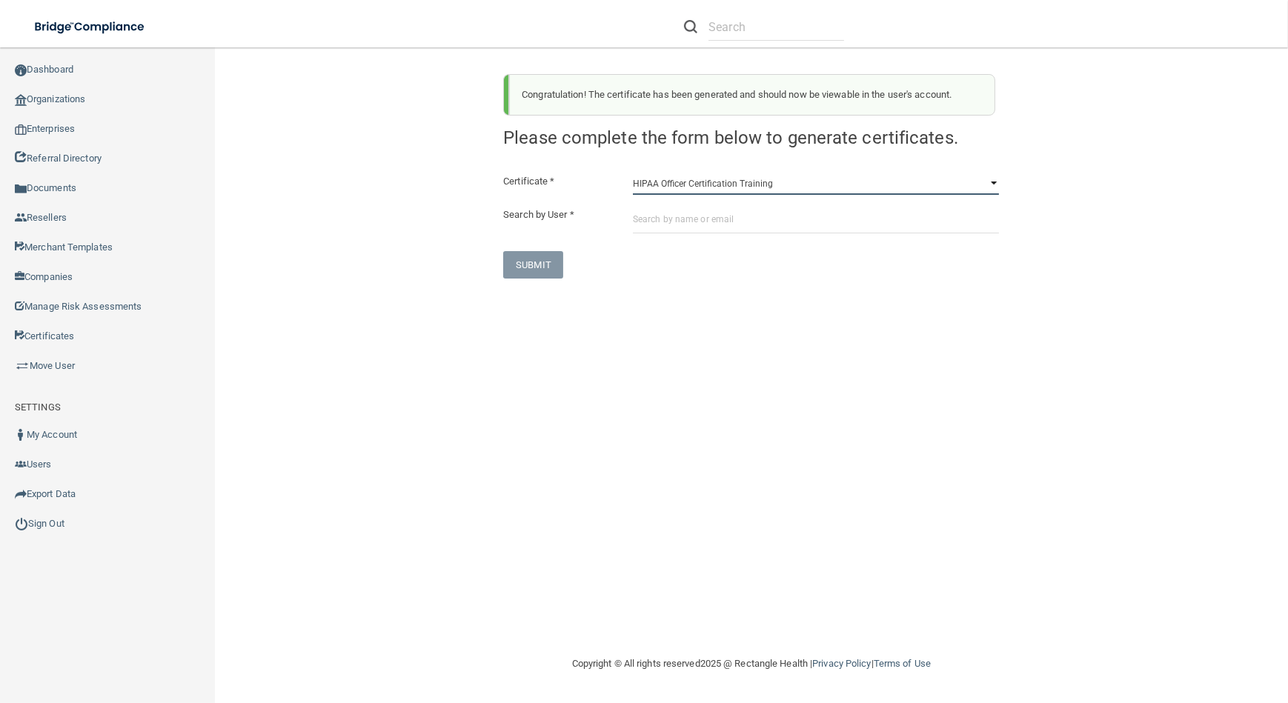
click at [633, 173] on select "HIPAA Officer Certification Training OSHA Bloodborne Pathogens OSHA [MEDICAL_DA…" at bounding box center [816, 184] width 366 height 22
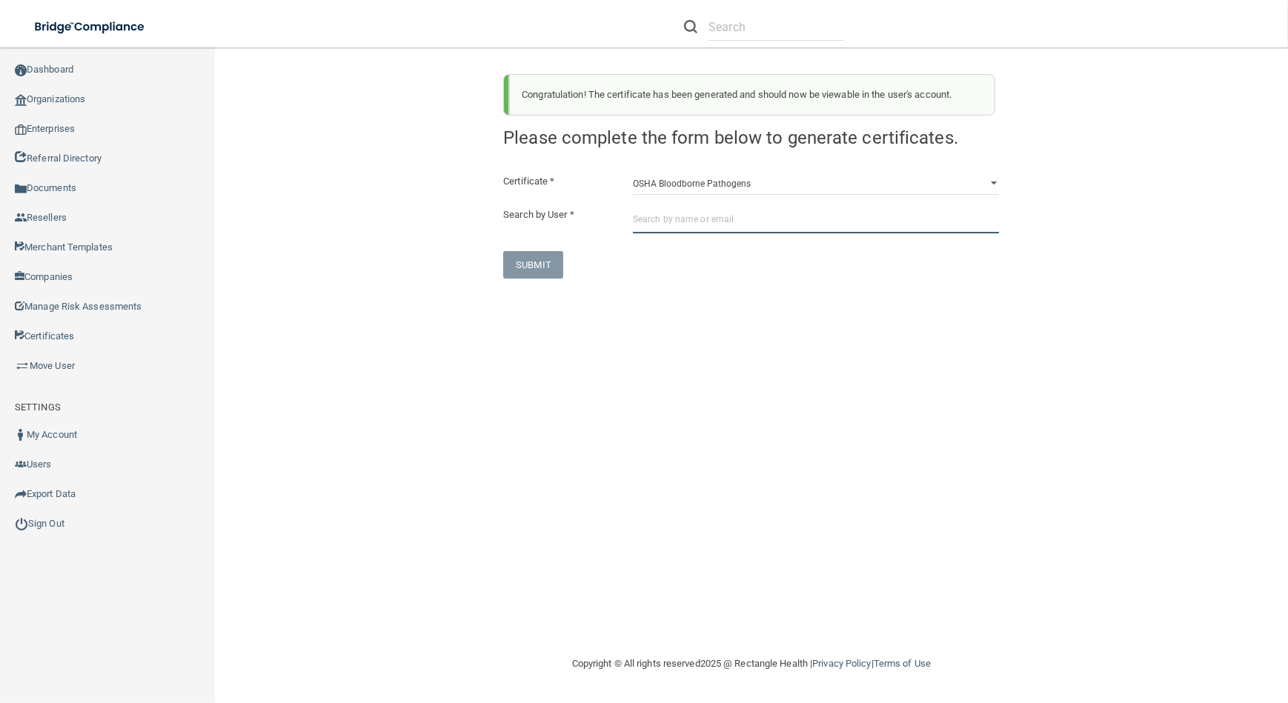
click at [680, 219] on input "text" at bounding box center [816, 219] width 366 height 27
paste input "[EMAIL_ADDRESS][DOMAIN_NAME]"
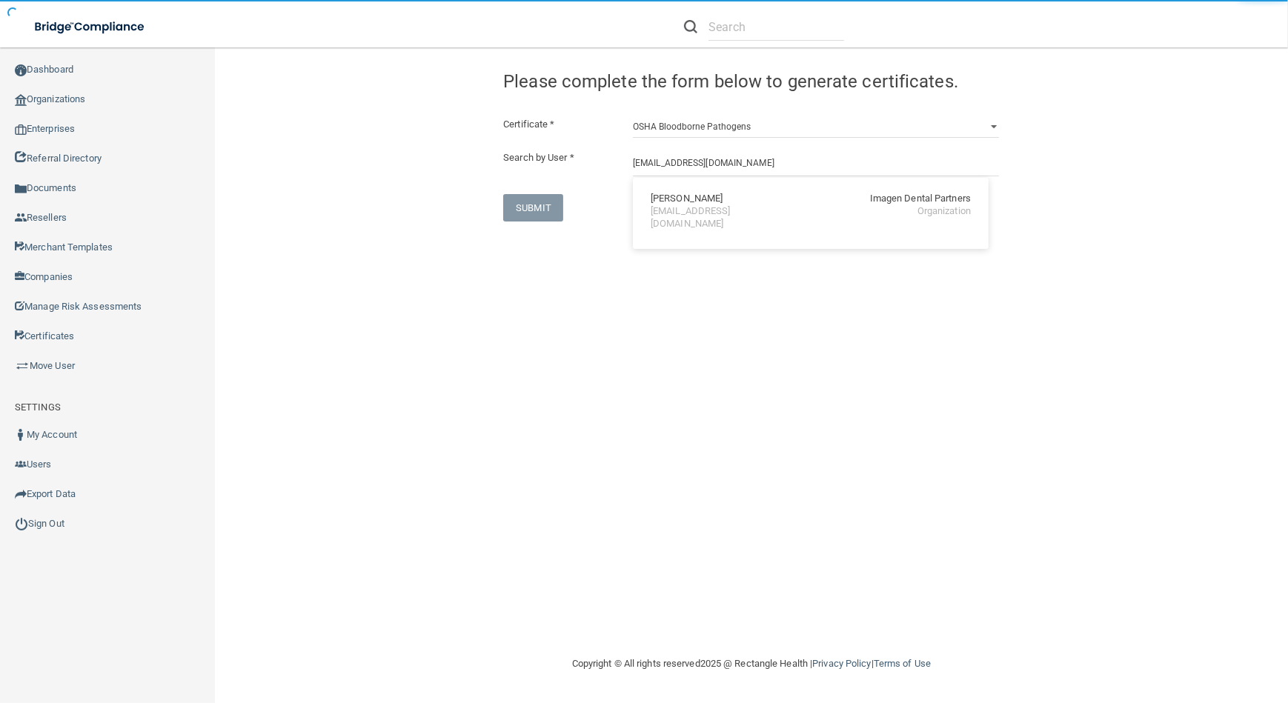
click at [666, 209] on div "[EMAIL_ADDRESS][DOMAIN_NAME]" at bounding box center [715, 217] width 128 height 25
type input "[PERSON_NAME]"
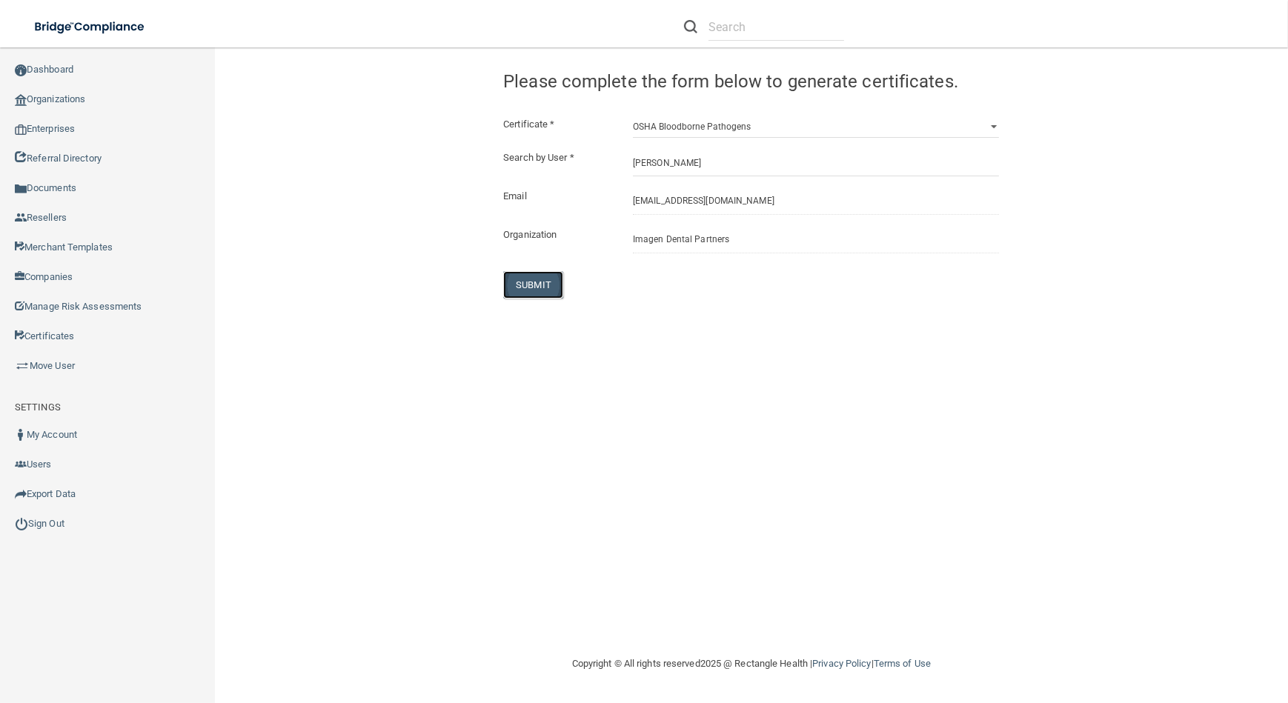
click at [505, 285] on button "SUBMIT" at bounding box center [533, 284] width 60 height 27
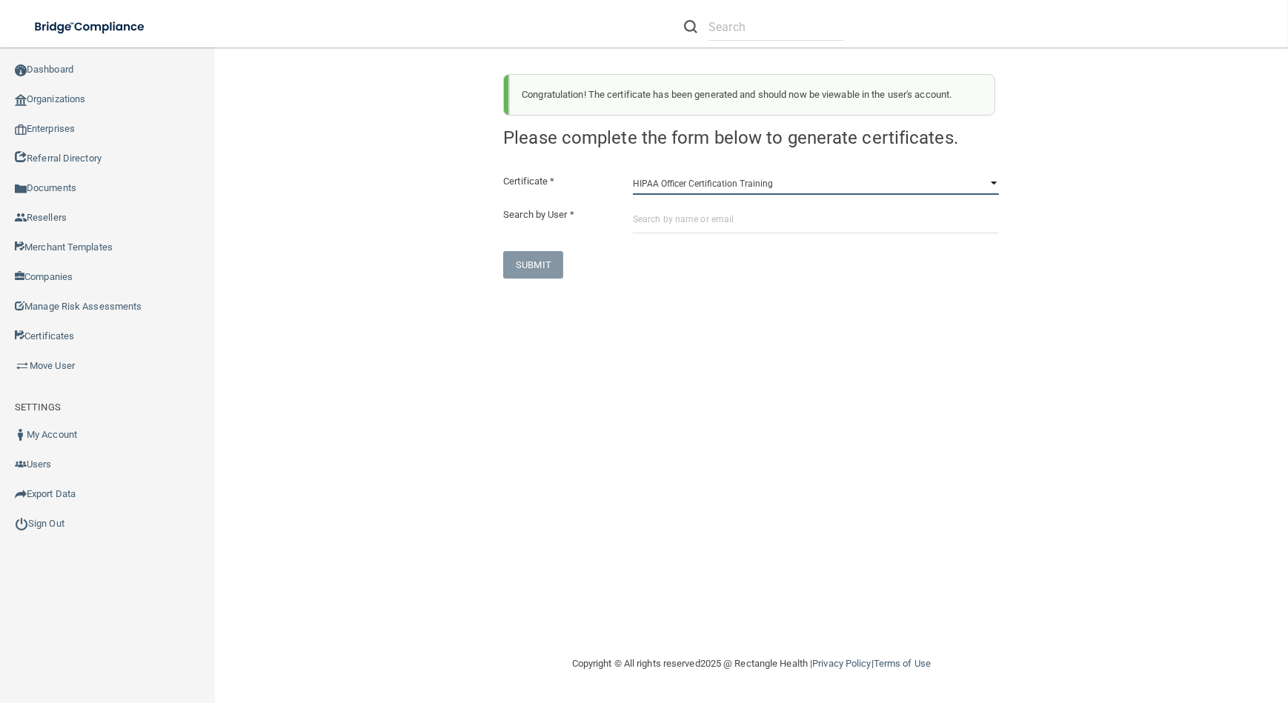
click at [675, 185] on select "HIPAA Officer Certification Training OSHA Bloodborne Pathogens OSHA [MEDICAL_DA…" at bounding box center [816, 184] width 366 height 22
select select "1"
click at [633, 173] on select "HIPAA Officer Certification Training OSHA Bloodborne Pathogens OSHA [MEDICAL_DA…" at bounding box center [816, 184] width 366 height 22
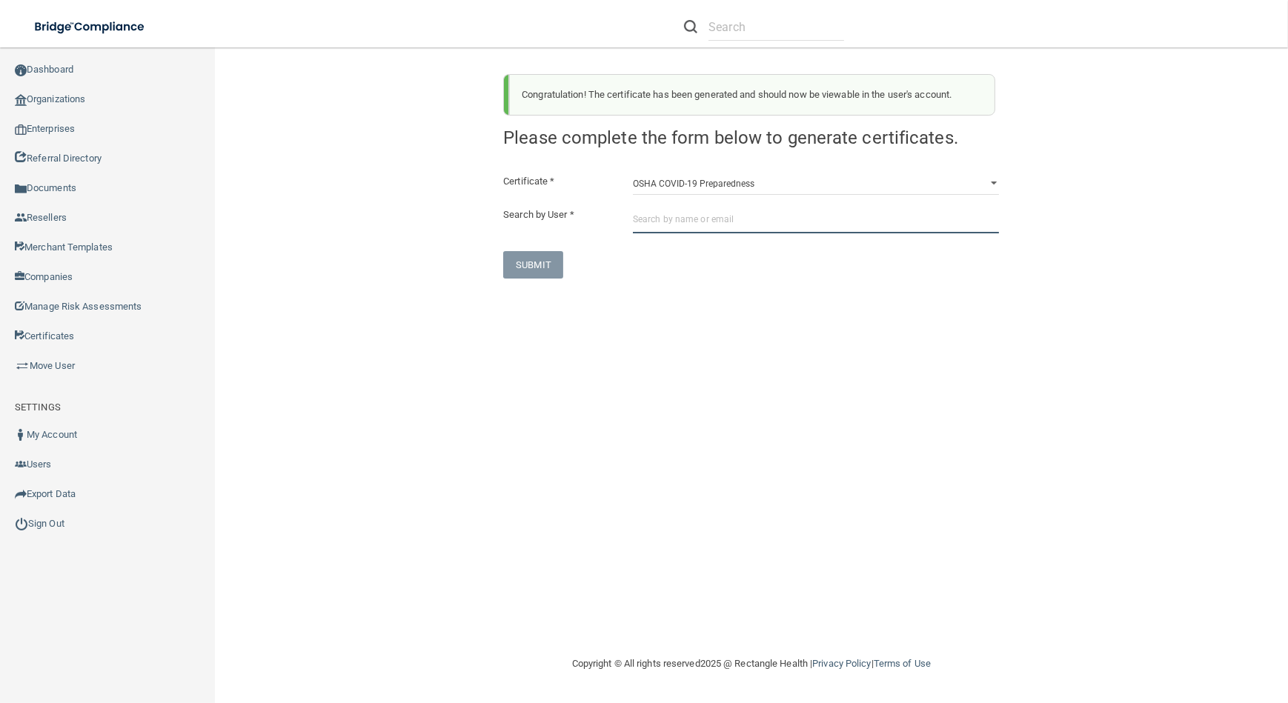
click at [694, 230] on input "text" at bounding box center [816, 219] width 366 height 27
paste input "[EMAIL_ADDRESS][DOMAIN_NAME]"
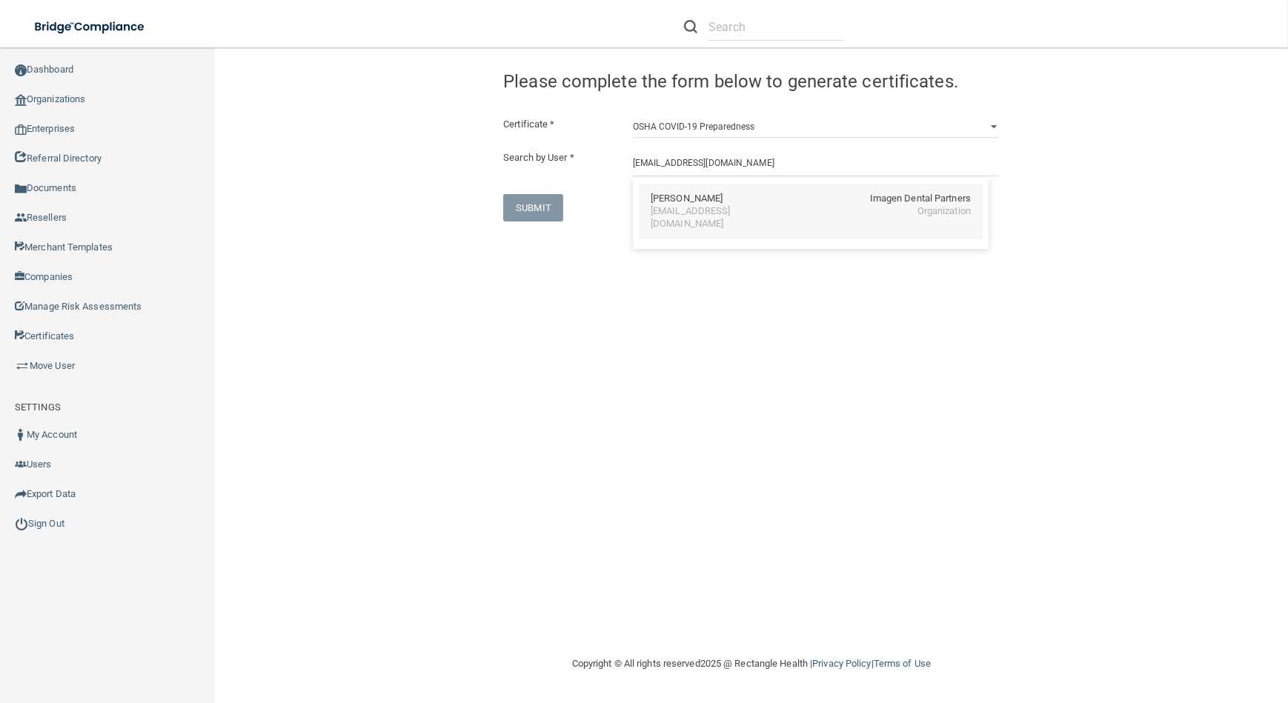
click at [674, 199] on div "[PERSON_NAME]" at bounding box center [687, 199] width 72 height 13
type input "[PERSON_NAME]"
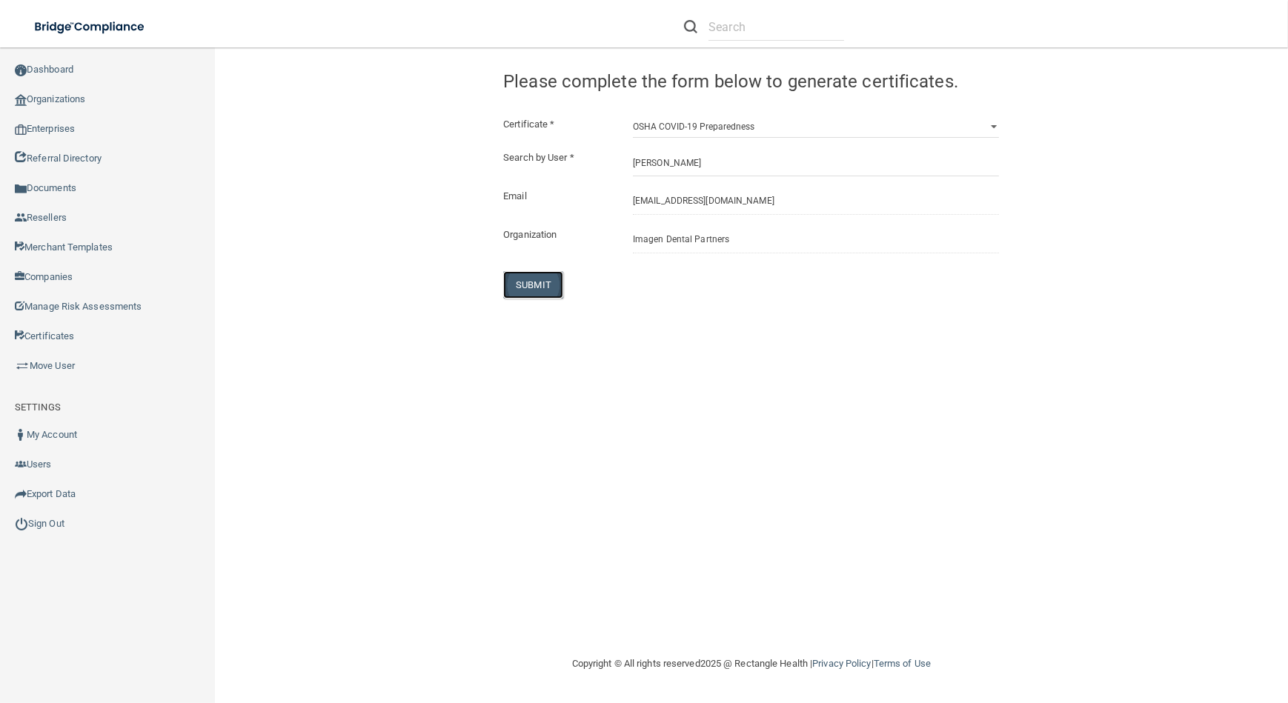
click at [531, 274] on button "SUBMIT" at bounding box center [533, 284] width 60 height 27
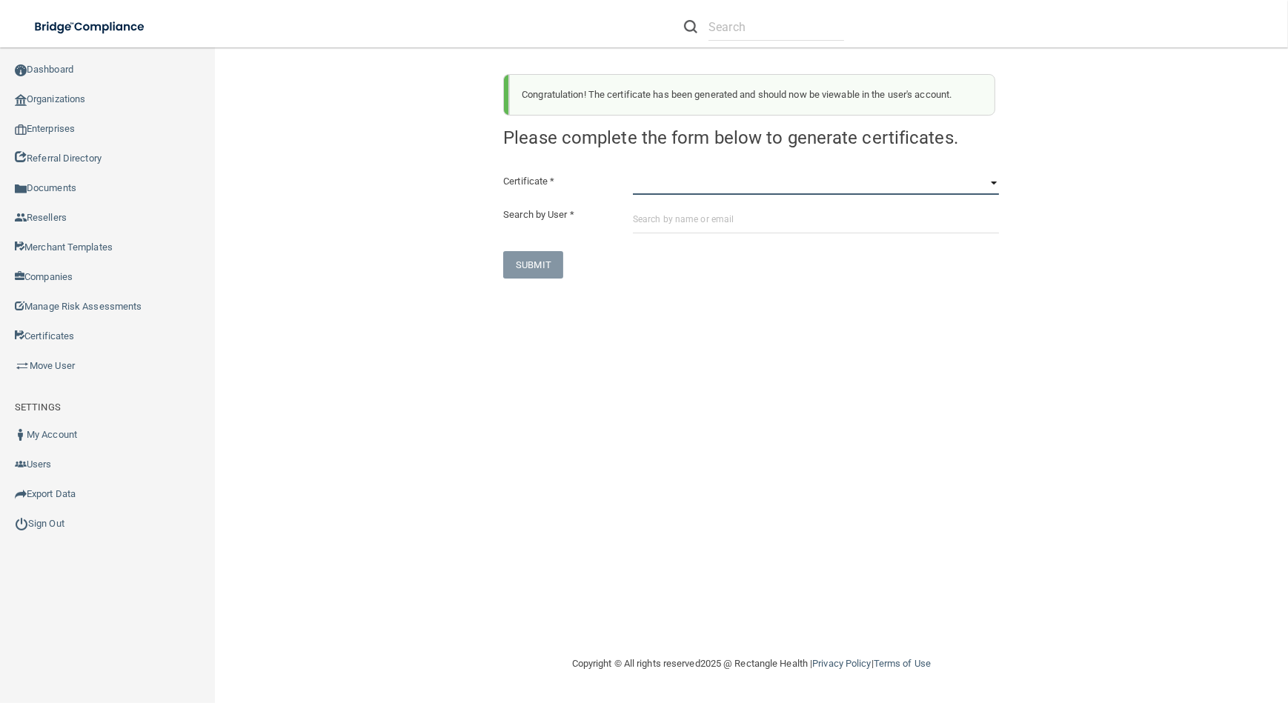
click at [726, 185] on select "HIPAA Officer Certification Training OSHA Bloodborne Pathogens OSHA [MEDICAL_DA…" at bounding box center [816, 184] width 366 height 22
select select "4"
click at [633, 173] on select "HIPAA Officer Certification Training OSHA Bloodborne Pathogens OSHA [MEDICAL_DA…" at bounding box center [816, 184] width 366 height 22
click at [700, 196] on div "Certificate * HIPAA Officer Certification Training OSHA Bloodborne Pathogens OS…" at bounding box center [751, 226] width 496 height 106
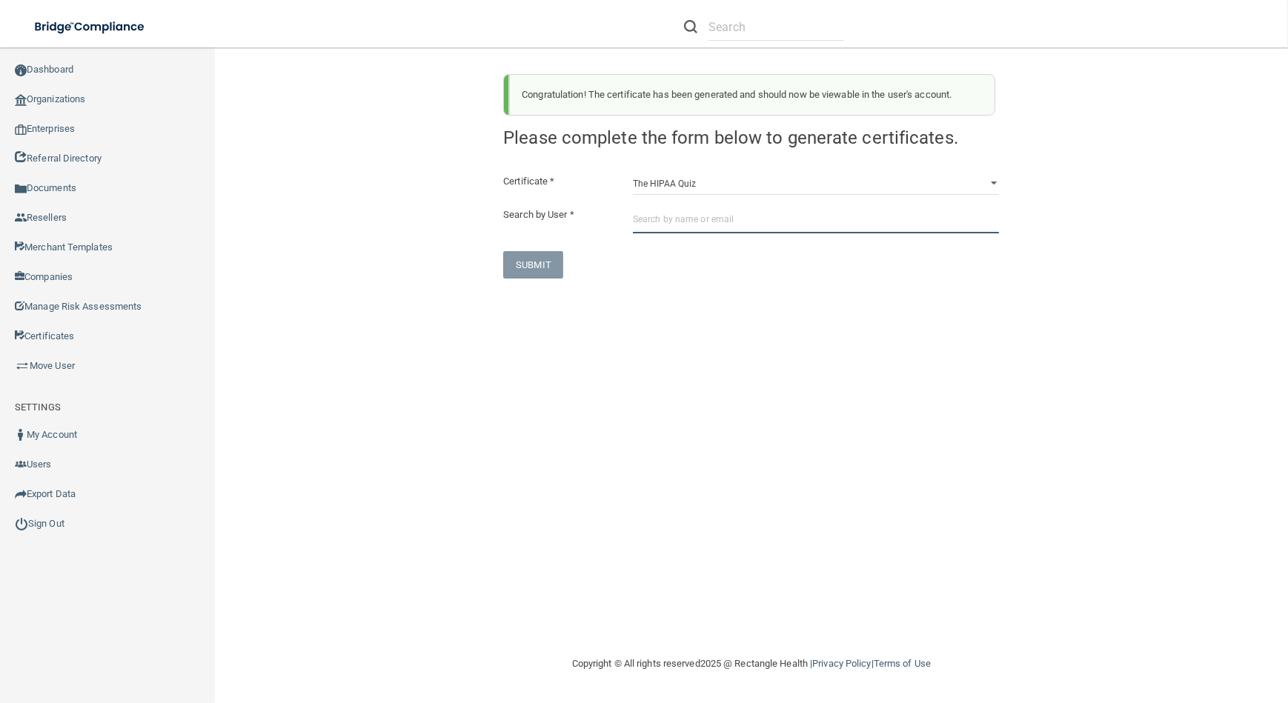
click at [706, 229] on input "text" at bounding box center [816, 219] width 366 height 27
paste input "[EMAIL_ADDRESS][DOMAIN_NAME]"
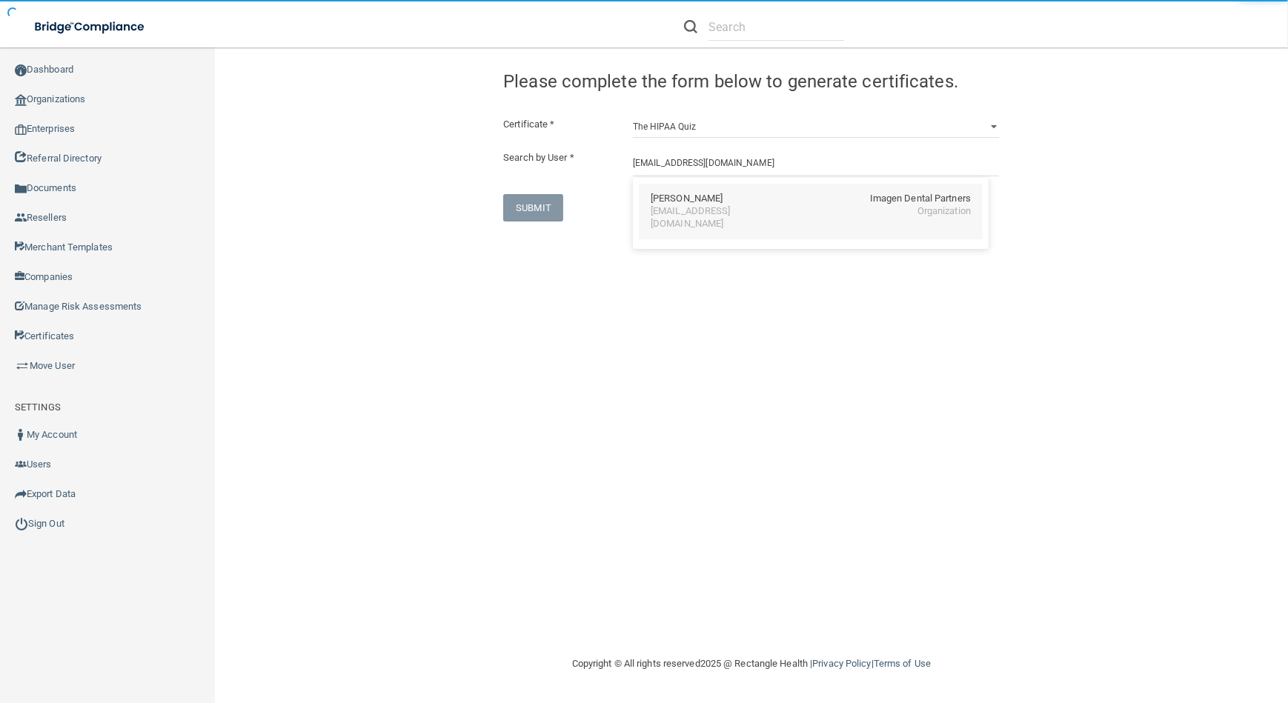
click at [682, 223] on div "[PERSON_NAME] Imagen Dental Partners [EMAIL_ADDRESS][DOMAIN_NAME] Organization" at bounding box center [811, 212] width 344 height 56
type input "[PERSON_NAME]"
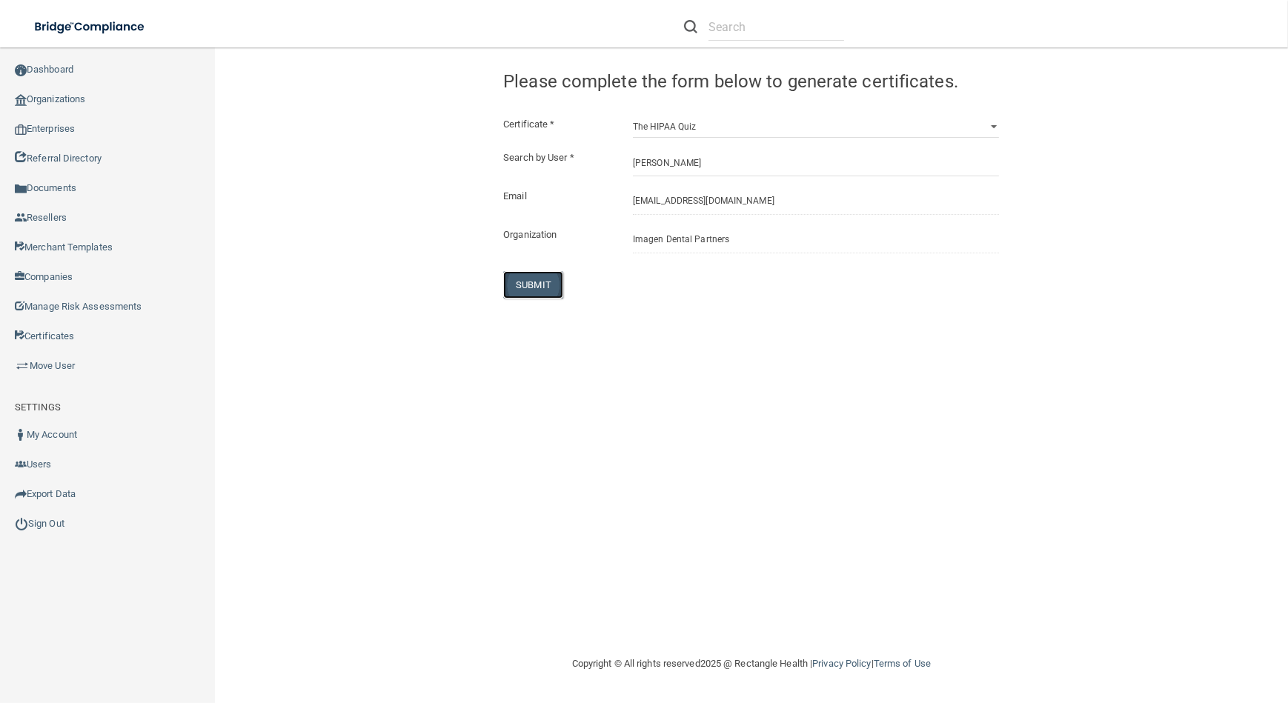
click at [534, 282] on button "SUBMIT" at bounding box center [533, 284] width 60 height 27
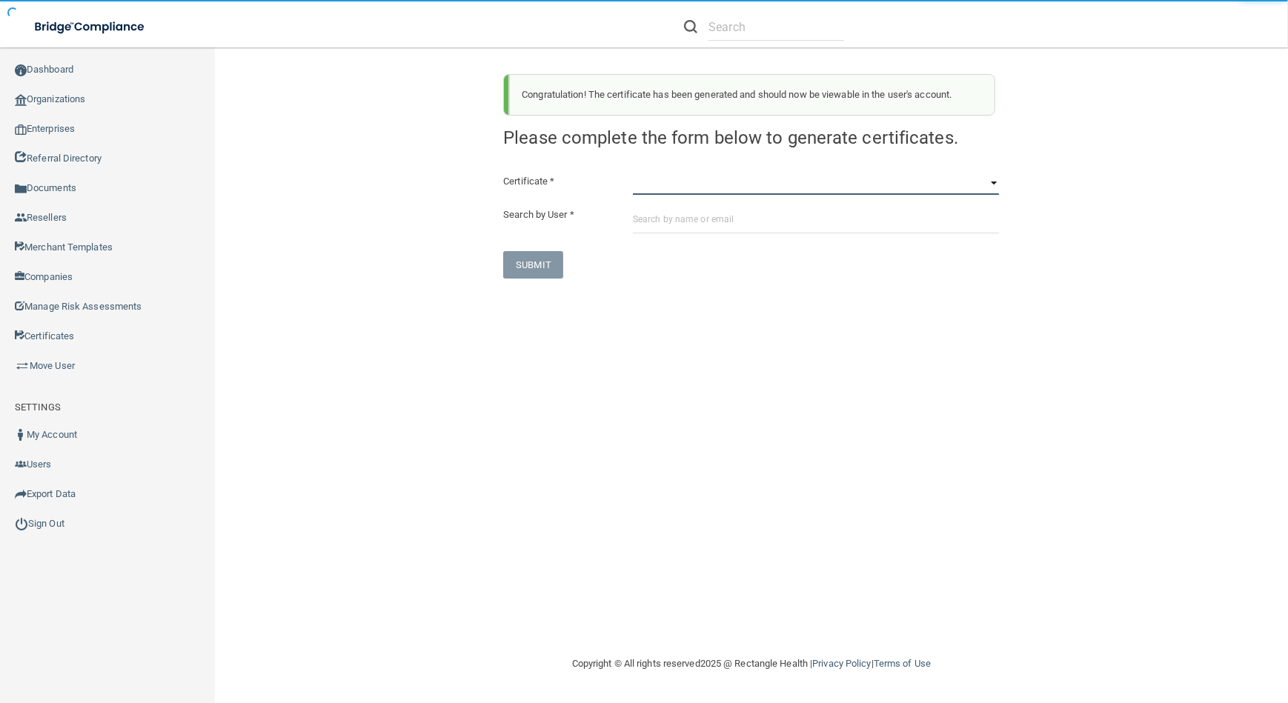
click at [731, 179] on select "HIPAA Officer Certification Training OSHA Bloodborne Pathogens OSHA [MEDICAL_DA…" at bounding box center [816, 184] width 366 height 22
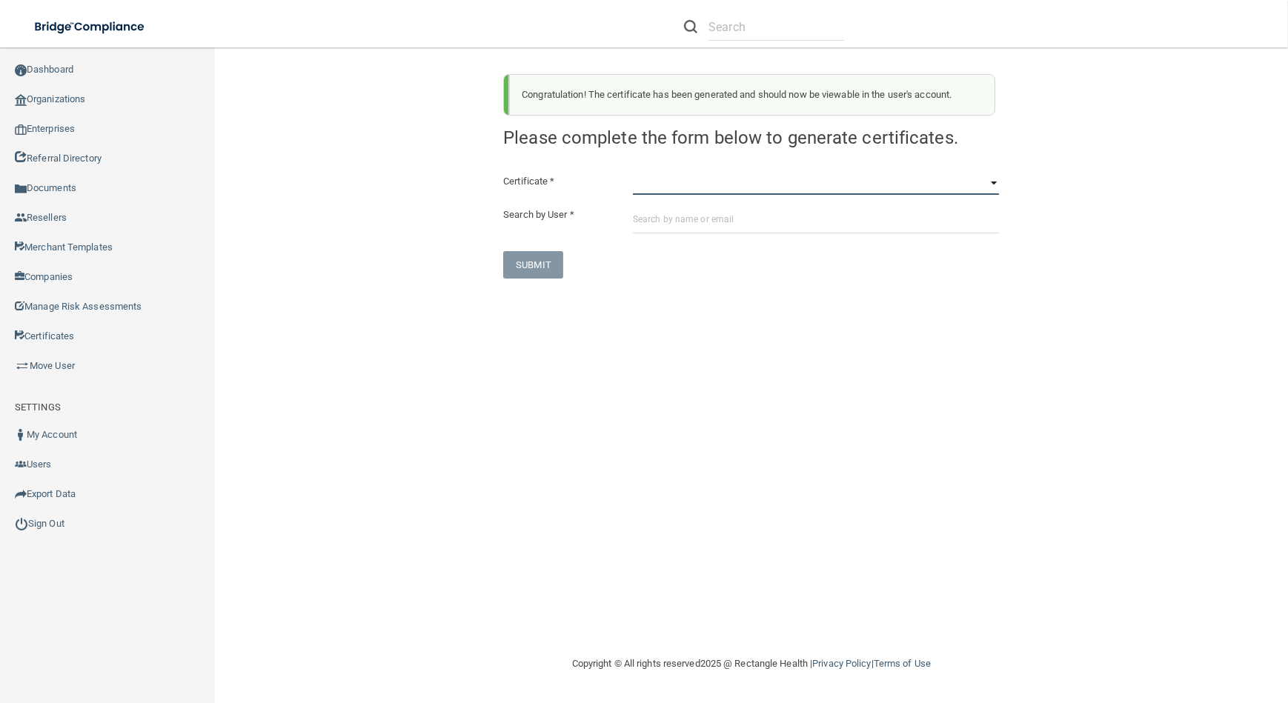
select select "1"
click at [633, 173] on select "HIPAA Officer Certification Training OSHA Bloodborne Pathogens OSHA [MEDICAL_DA…" at bounding box center [816, 184] width 366 height 22
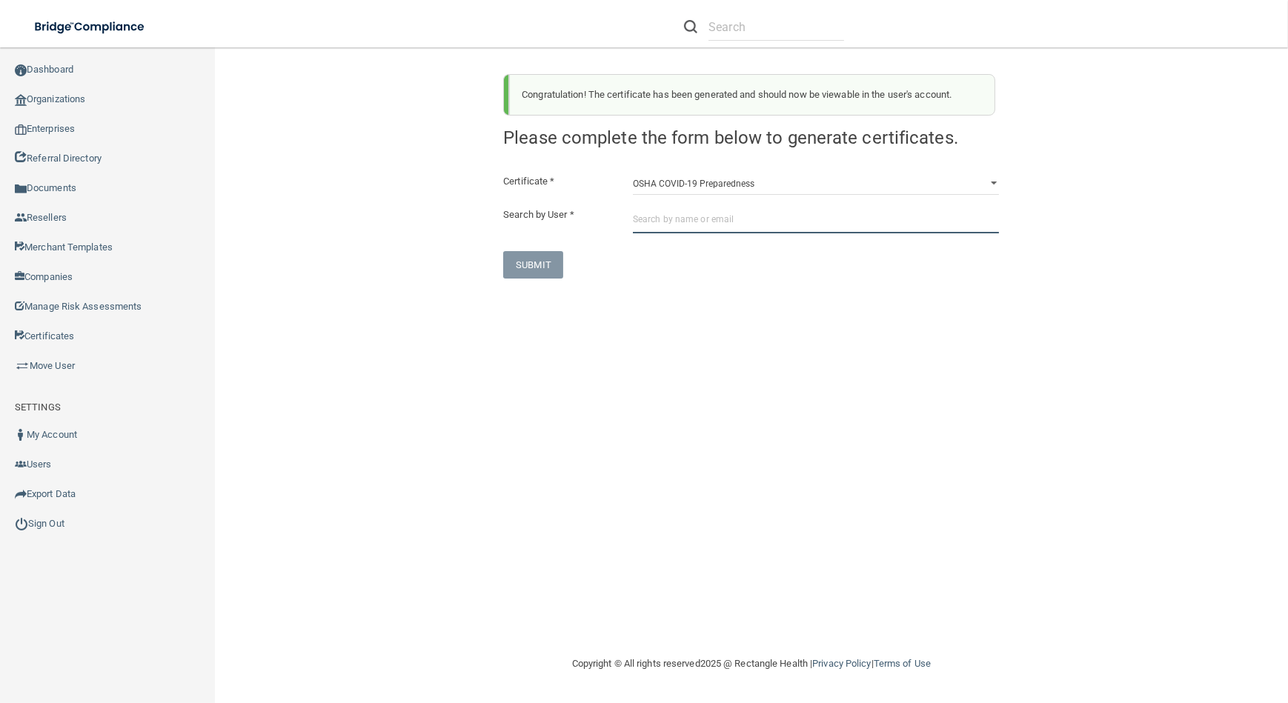
click at [733, 233] on input "text" at bounding box center [816, 219] width 366 height 27
paste input "[EMAIL_ADDRESS][DOMAIN_NAME]"
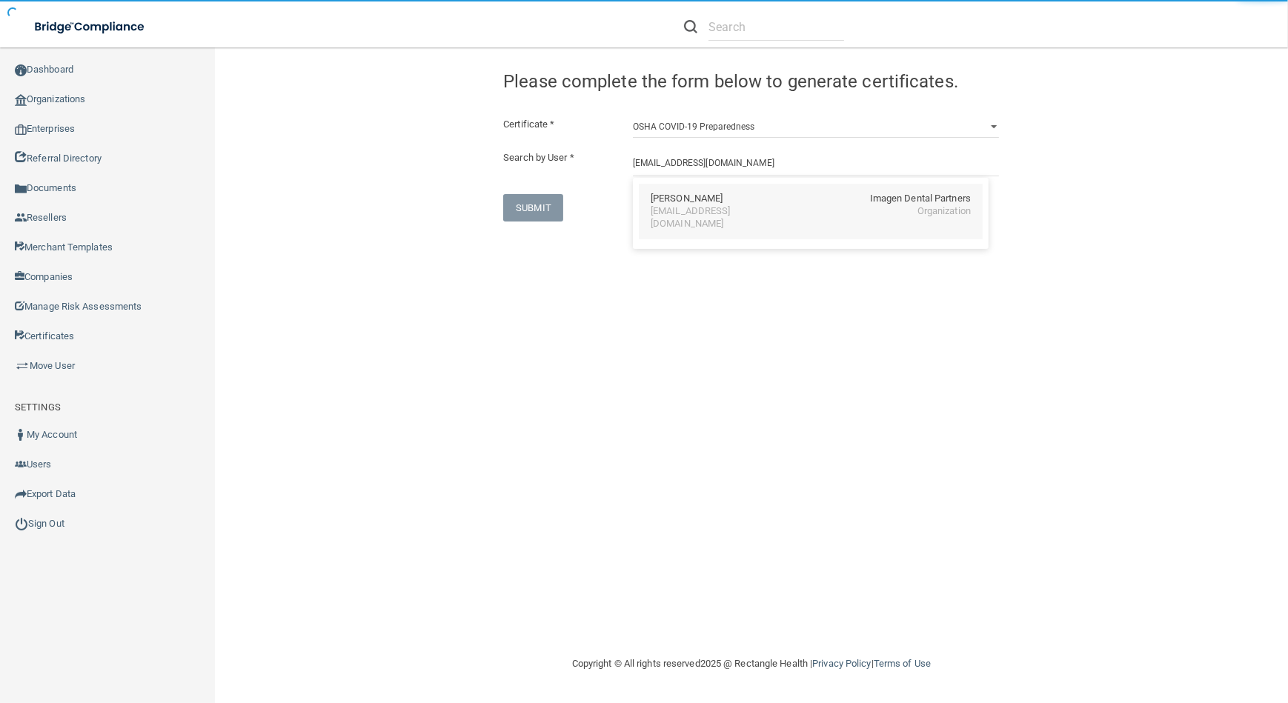
click at [734, 222] on div "[PERSON_NAME] Imagen Dental Partners [EMAIL_ADDRESS][DOMAIN_NAME] Organization" at bounding box center [811, 212] width 344 height 56
type input "[PERSON_NAME]"
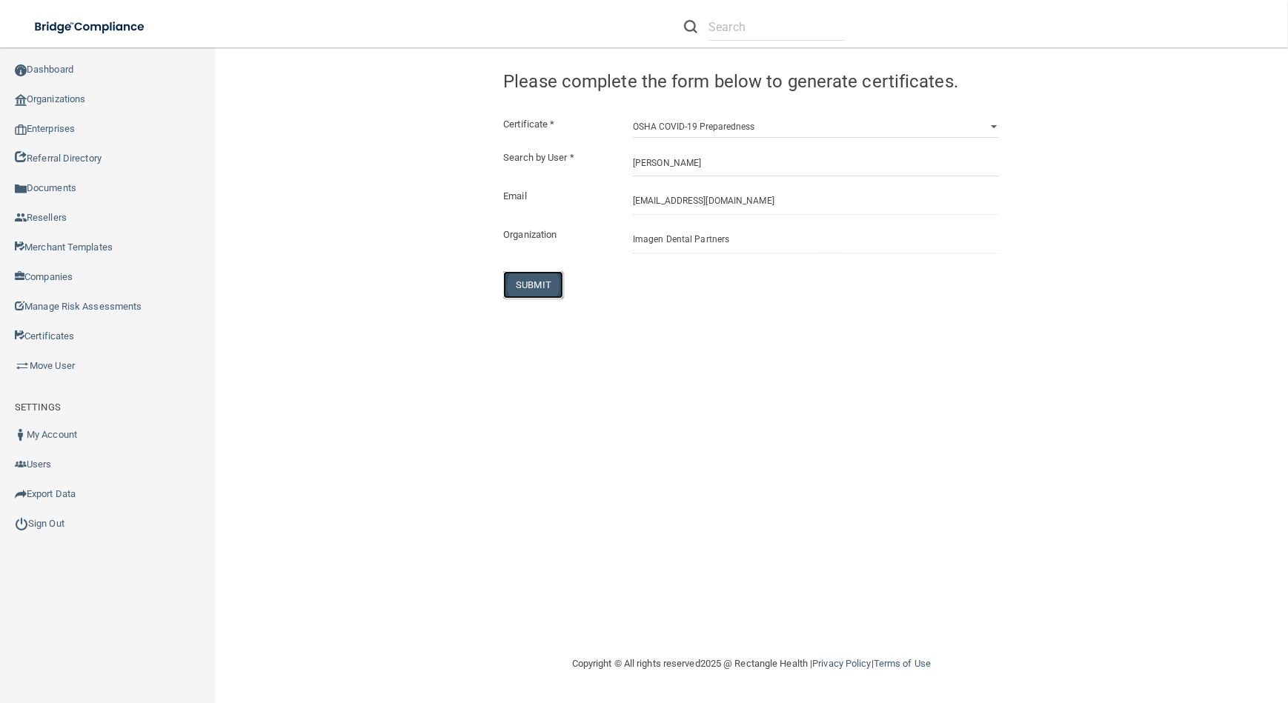
click at [548, 276] on button "SUBMIT" at bounding box center [533, 284] width 60 height 27
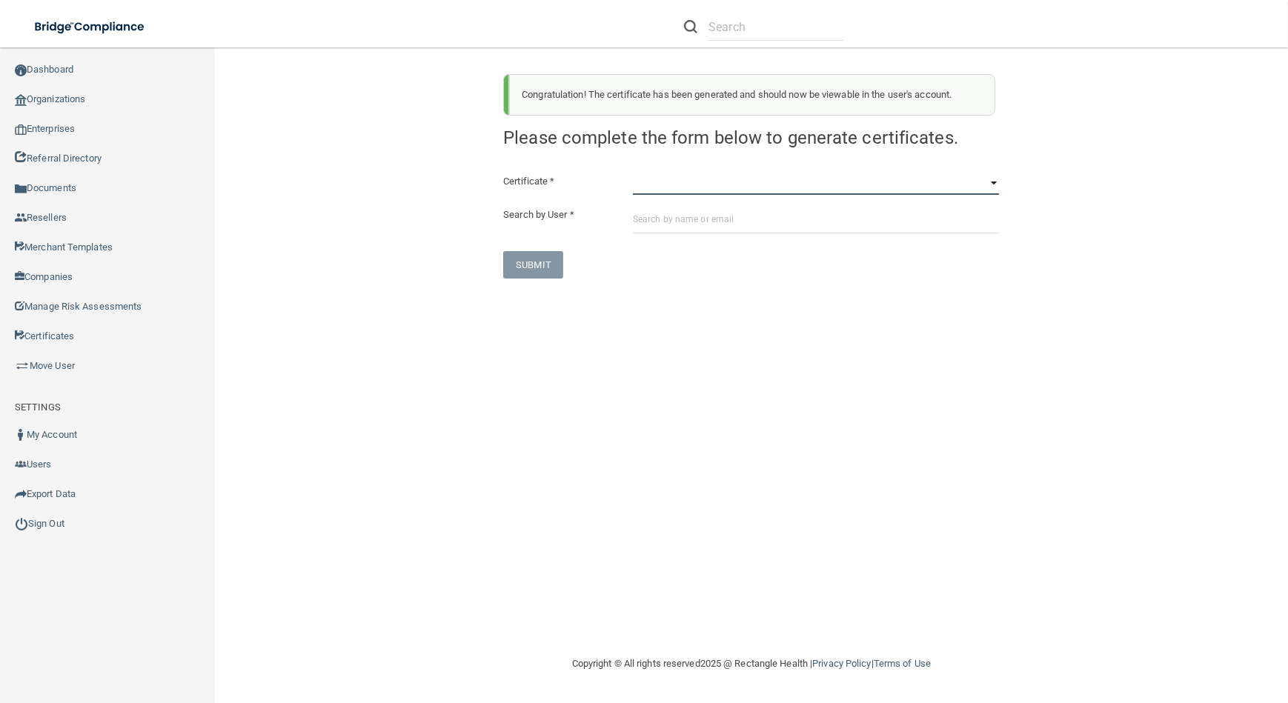
click at [729, 185] on select "HIPAA Officer Certification Training OSHA Bloodborne Pathogens OSHA [MEDICAL_DA…" at bounding box center [816, 184] width 366 height 22
select select "3"
click at [633, 173] on select "HIPAA Officer Certification Training OSHA Bloodborne Pathogens OSHA [MEDICAL_DA…" at bounding box center [816, 184] width 366 height 22
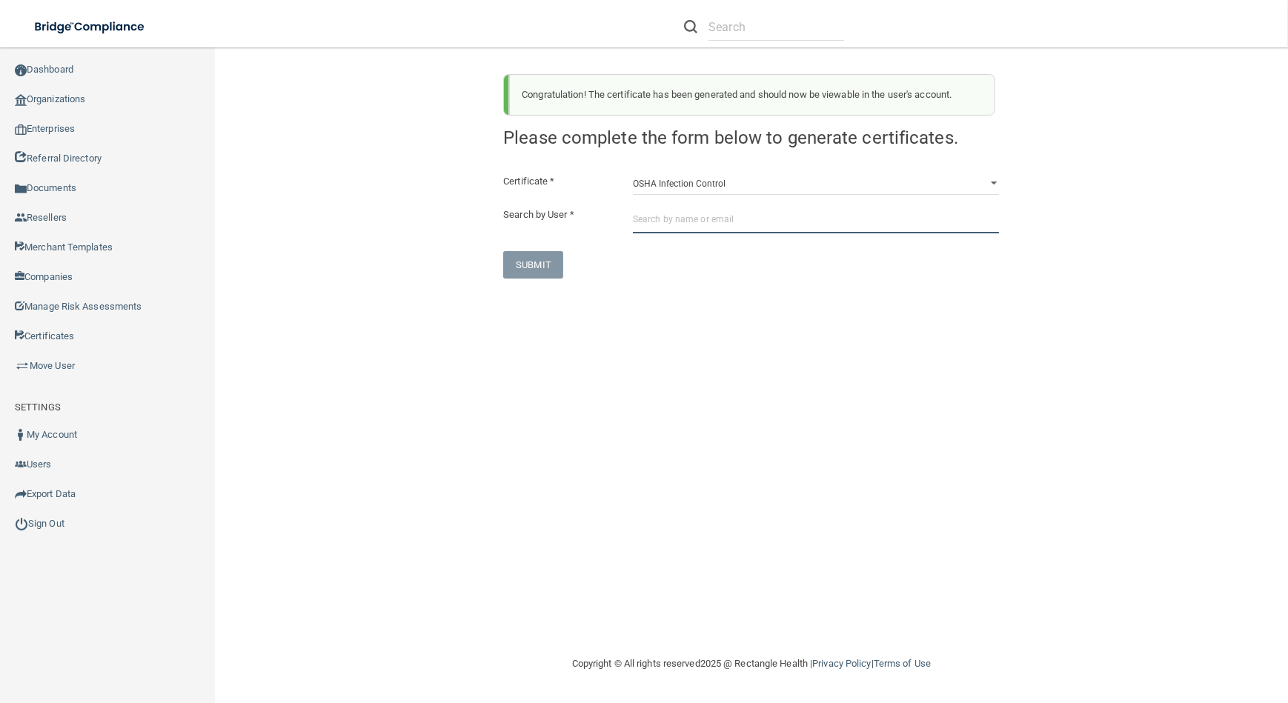
click at [731, 215] on input "text" at bounding box center [816, 219] width 366 height 27
paste input "[EMAIL_ADDRESS][DOMAIN_NAME]"
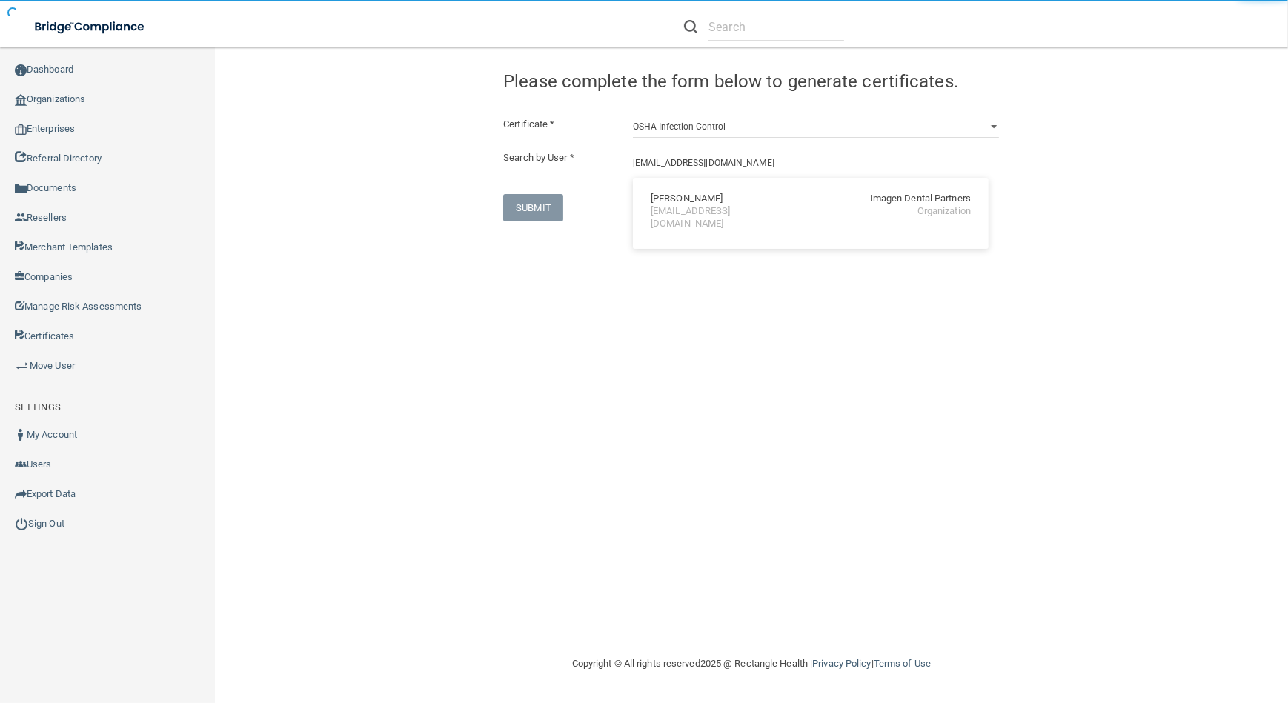
click at [691, 202] on div "[PERSON_NAME]" at bounding box center [687, 199] width 72 height 13
type input "[PERSON_NAME]"
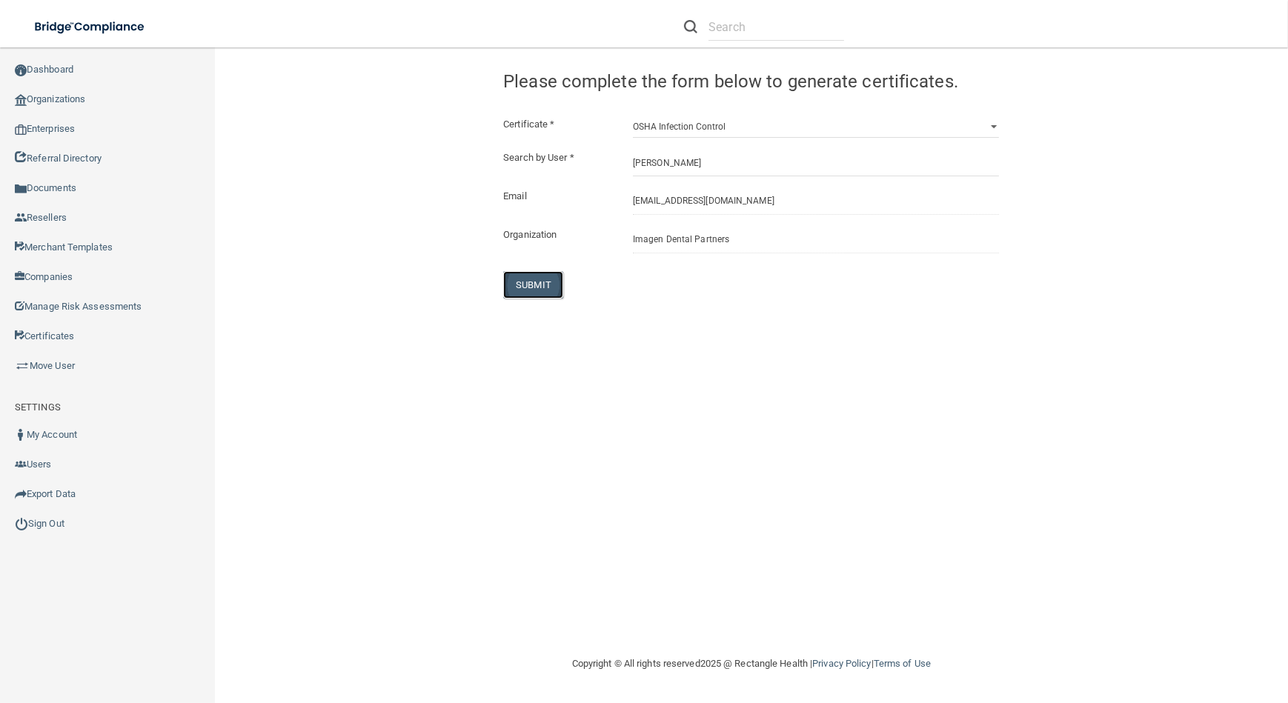
click at [518, 284] on button "SUBMIT" at bounding box center [533, 284] width 60 height 27
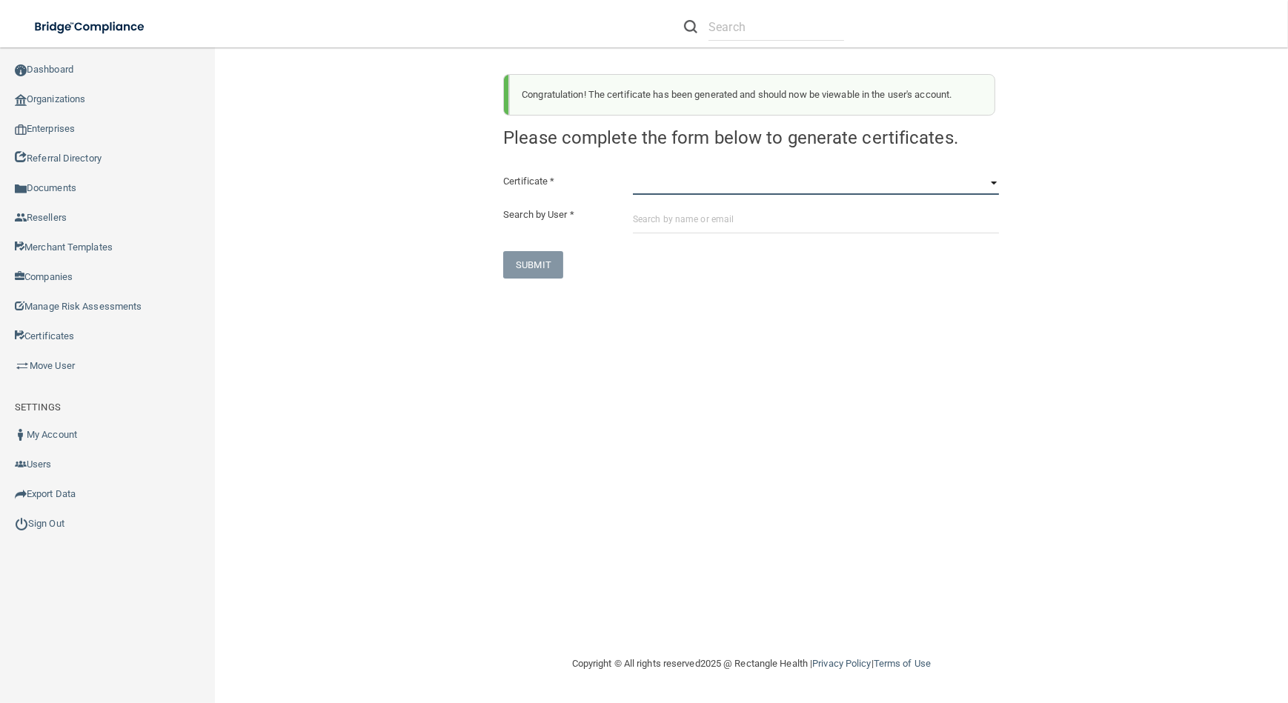
click at [837, 180] on select "HIPAA Officer Certification Training OSHA Bloodborne Pathogens OSHA [MEDICAL_DA…" at bounding box center [816, 184] width 366 height 22
select select "4"
click at [633, 173] on select "HIPAA Officer Certification Training OSHA Bloodborne Pathogens OSHA [MEDICAL_DA…" at bounding box center [816, 184] width 366 height 22
click at [780, 239] on div "Certificate * HIPAA Officer Certification Training OSHA Bloodborne Pathogens OS…" at bounding box center [751, 226] width 496 height 106
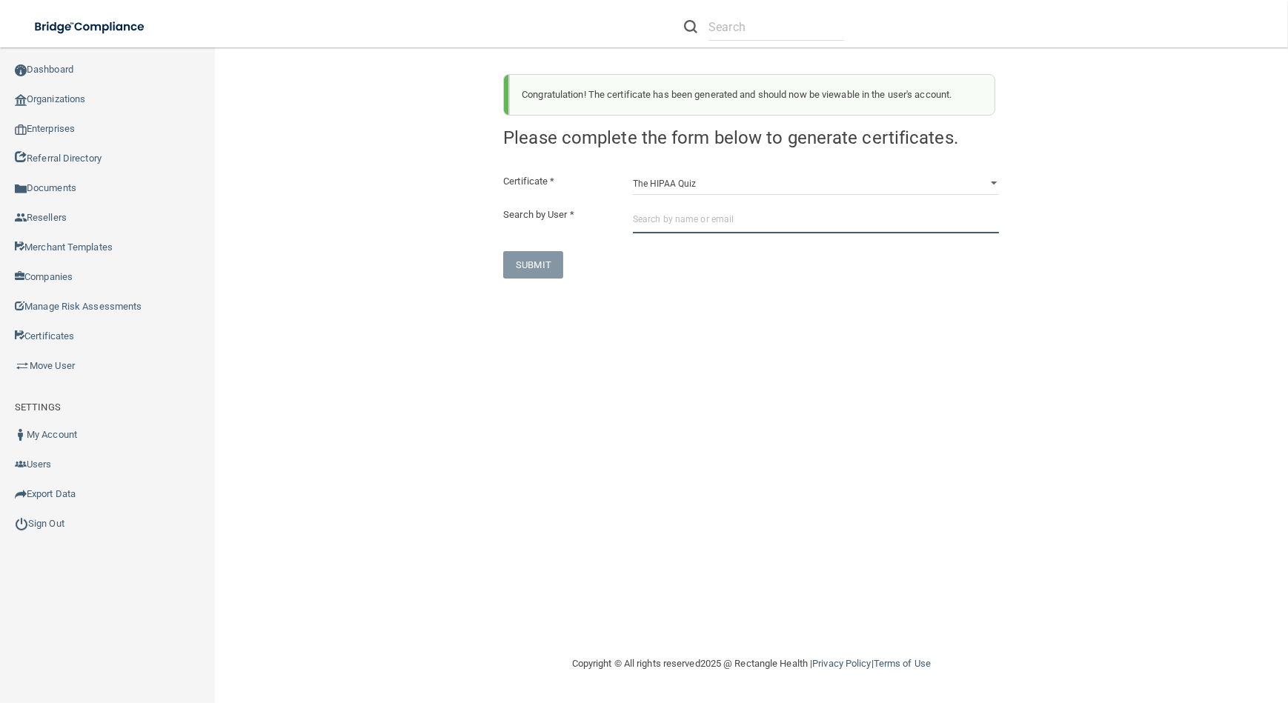
click at [770, 207] on input "text" at bounding box center [816, 219] width 366 height 27
paste input "[EMAIL_ADDRESS][DOMAIN_NAME]"
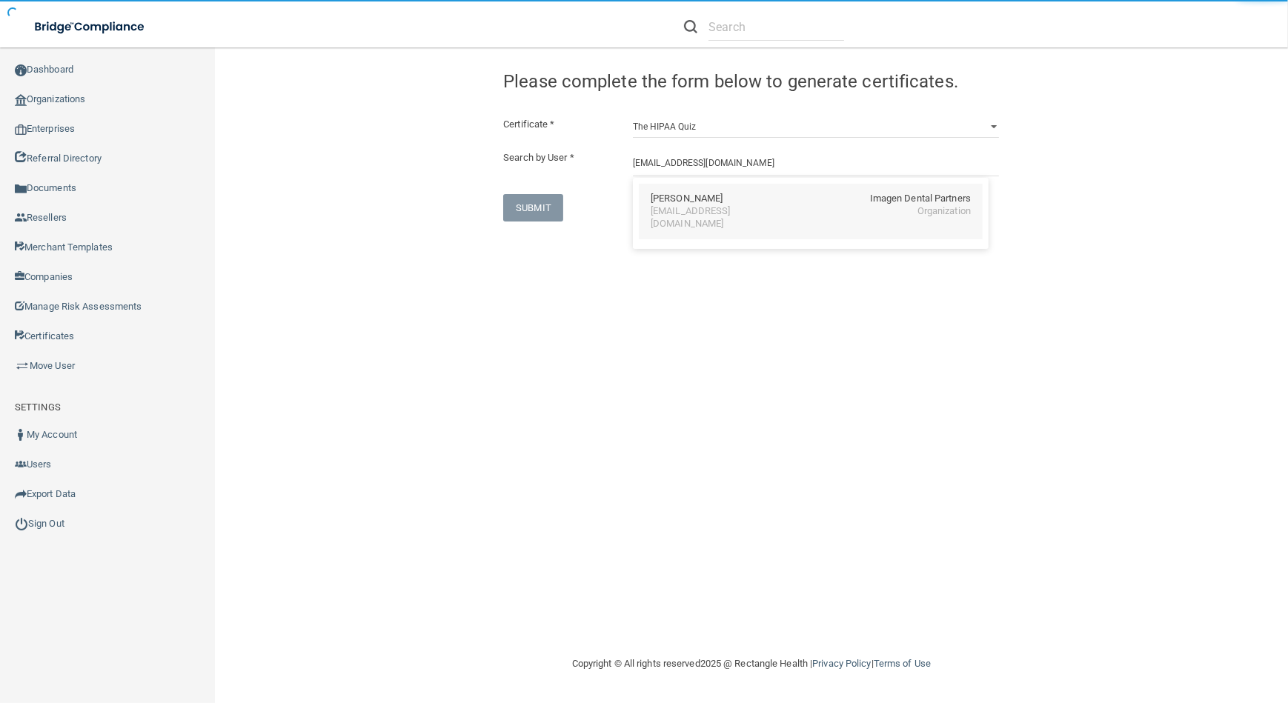
click at [681, 207] on div "[EMAIL_ADDRESS][DOMAIN_NAME]" at bounding box center [715, 217] width 128 height 25
type input "[PERSON_NAME]"
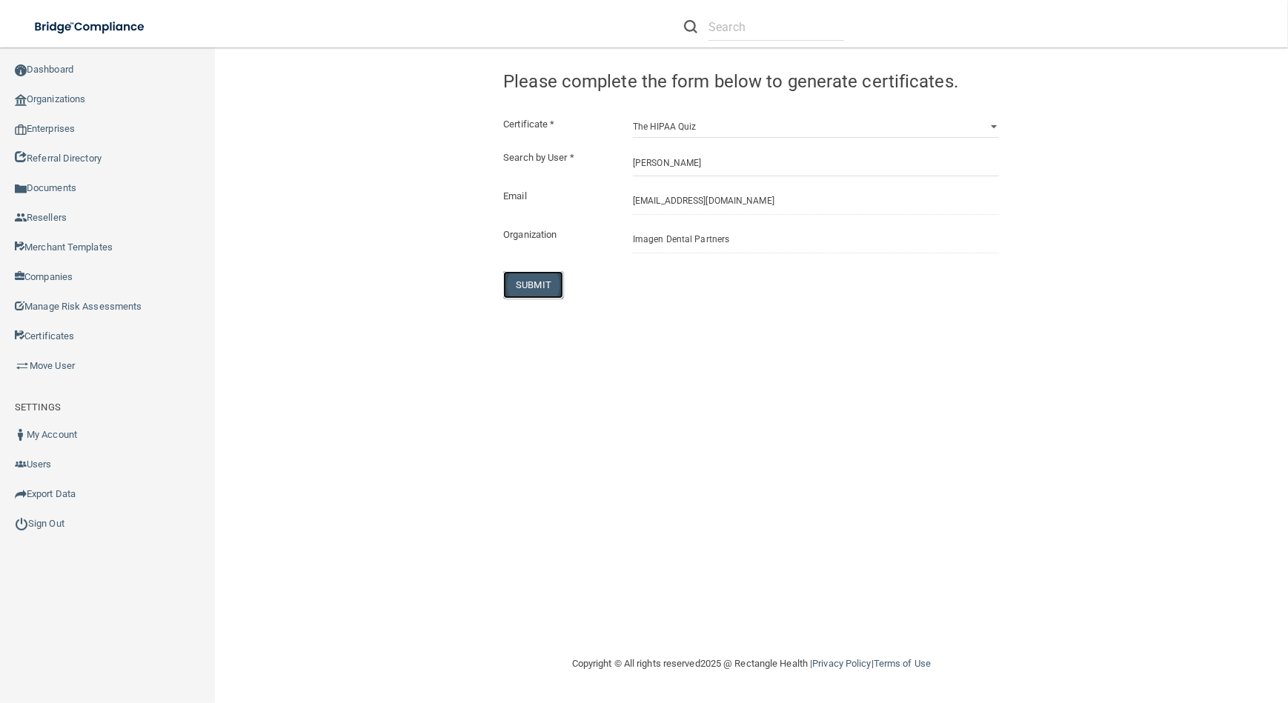
click at [528, 280] on button "SUBMIT" at bounding box center [533, 284] width 60 height 27
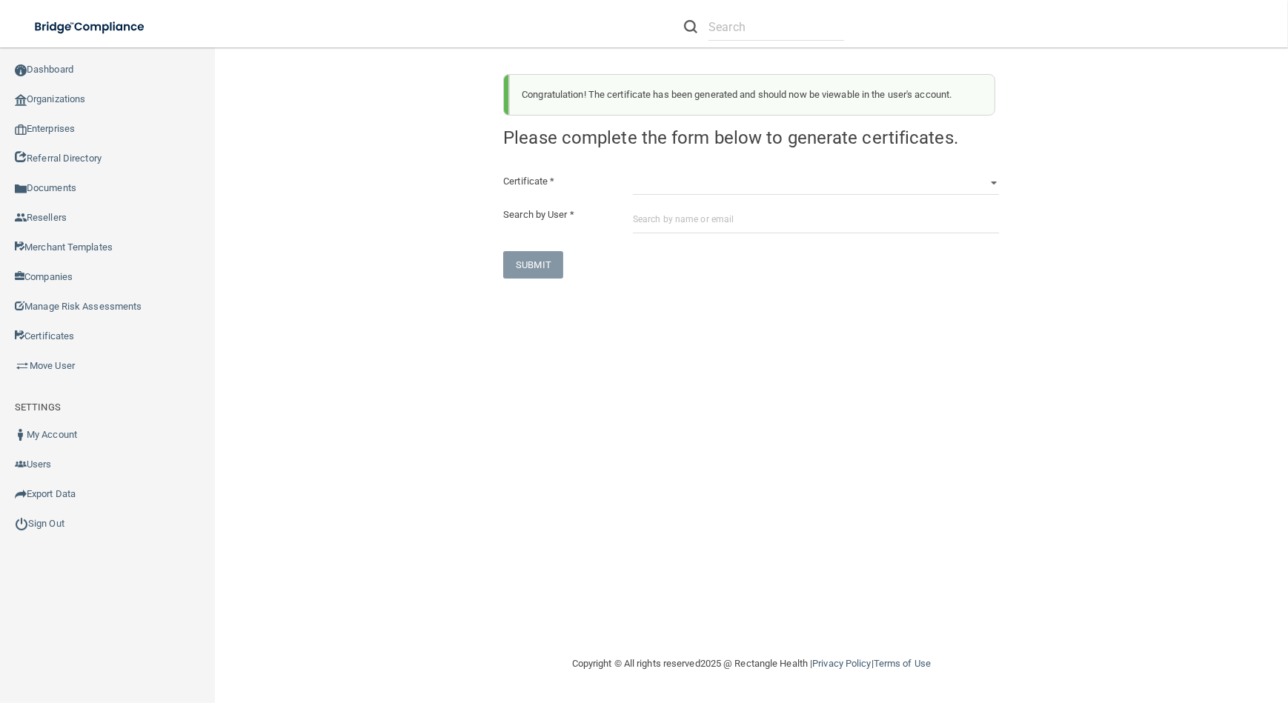
drag, startPoint x: 821, startPoint y: 170, endPoint x: 820, endPoint y: 182, distance: 11.9
click at [820, 170] on div "Congratulation! The certificate has been generated and should now be viewable i…" at bounding box center [751, 170] width 518 height 216
click at [817, 194] on select "HIPAA Officer Certification Training OSHA Bloodborne Pathogens OSHA [MEDICAL_DA…" at bounding box center [816, 184] width 366 height 22
click at [633, 173] on select "HIPAA Officer Certification Training OSHA Bloodborne Pathogens OSHA [MEDICAL_DA…" at bounding box center [816, 184] width 366 height 22
click at [783, 183] on select "HIPAA Officer Certification Training OSHA Bloodborne Pathogens OSHA [MEDICAL_DA…" at bounding box center [816, 184] width 366 height 22
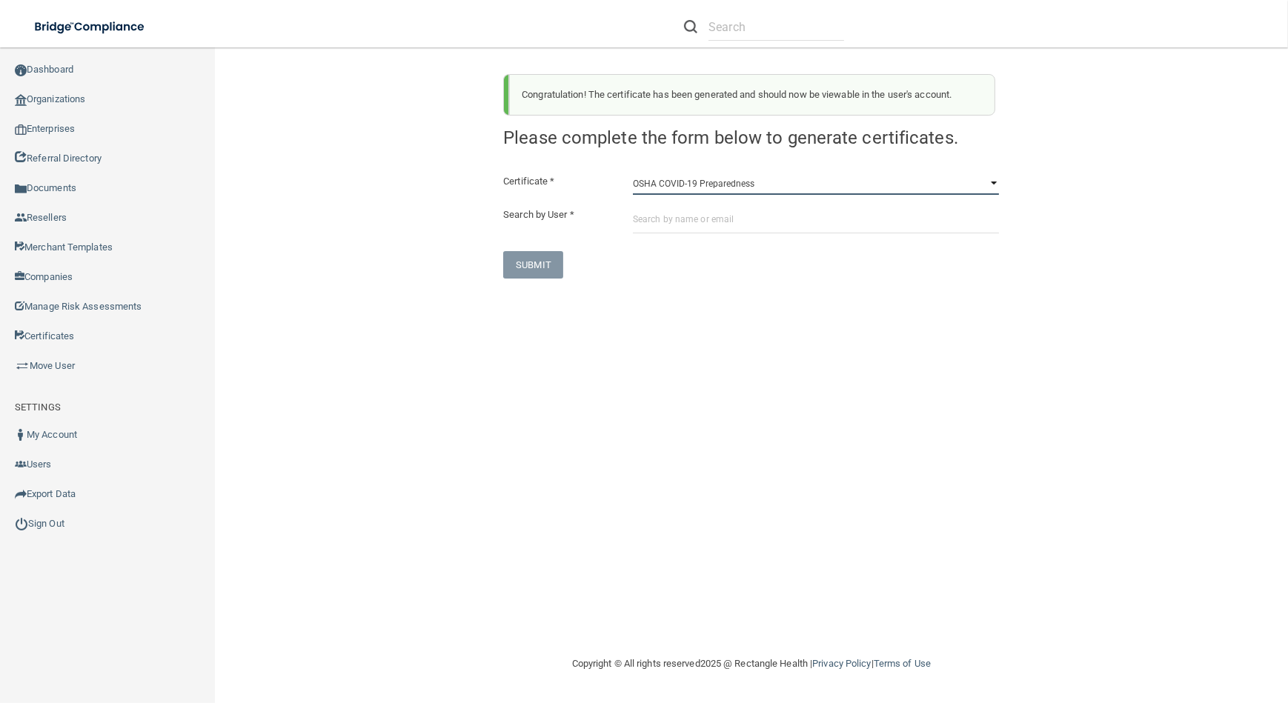
click at [633, 173] on select "HIPAA Officer Certification Training OSHA Bloodborne Pathogens OSHA [MEDICAL_DA…" at bounding box center [816, 184] width 366 height 22
click at [781, 188] on select "HIPAA Officer Certification Training OSHA Bloodborne Pathogens OSHA [MEDICAL_DA…" at bounding box center [816, 184] width 366 height 22
click at [633, 173] on select "HIPAA Officer Certification Training OSHA Bloodborne Pathogens OSHA [MEDICAL_DA…" at bounding box center [816, 184] width 366 height 22
click at [785, 191] on select "HIPAA Officer Certification Training OSHA Bloodborne Pathogens OSHA [MEDICAL_DA…" at bounding box center [816, 184] width 366 height 22
select select "0"
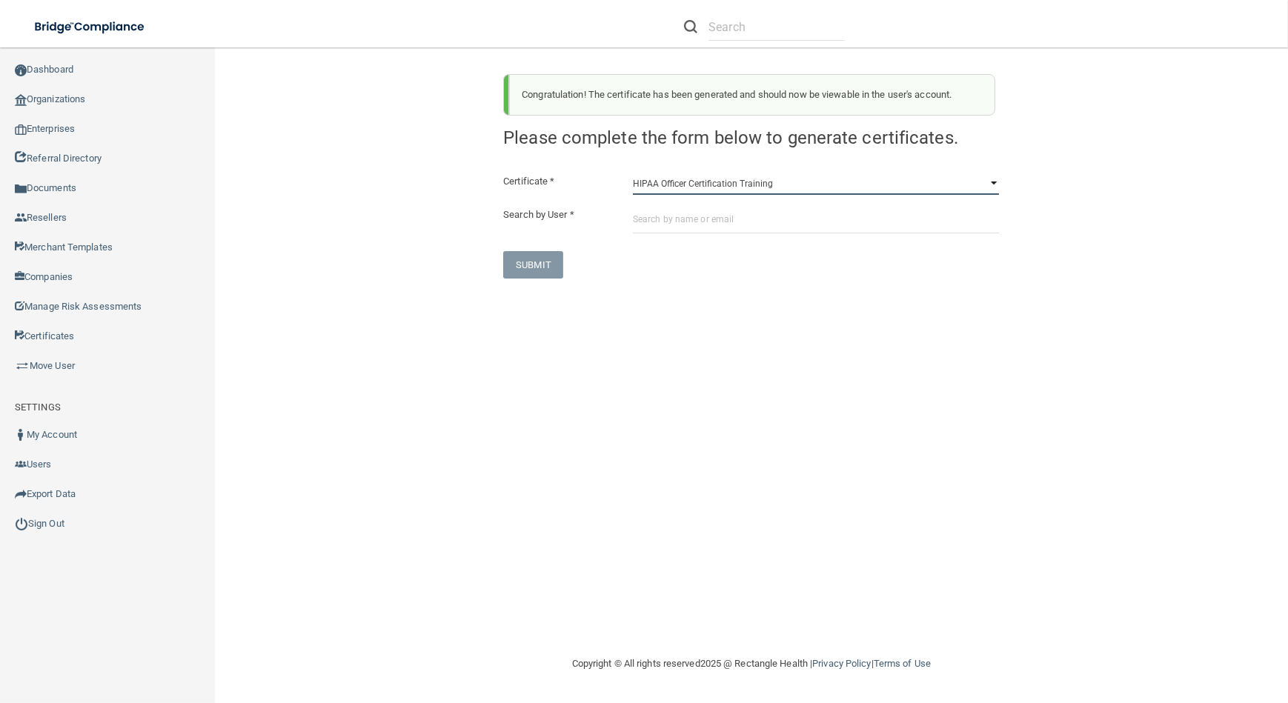
click at [633, 173] on select "HIPAA Officer Certification Training OSHA Bloodborne Pathogens OSHA [MEDICAL_DA…" at bounding box center [816, 184] width 366 height 22
click at [789, 202] on div "Certificate * HIPAA Officer Certification Training OSHA Bloodborne Pathogens OS…" at bounding box center [751, 226] width 496 height 106
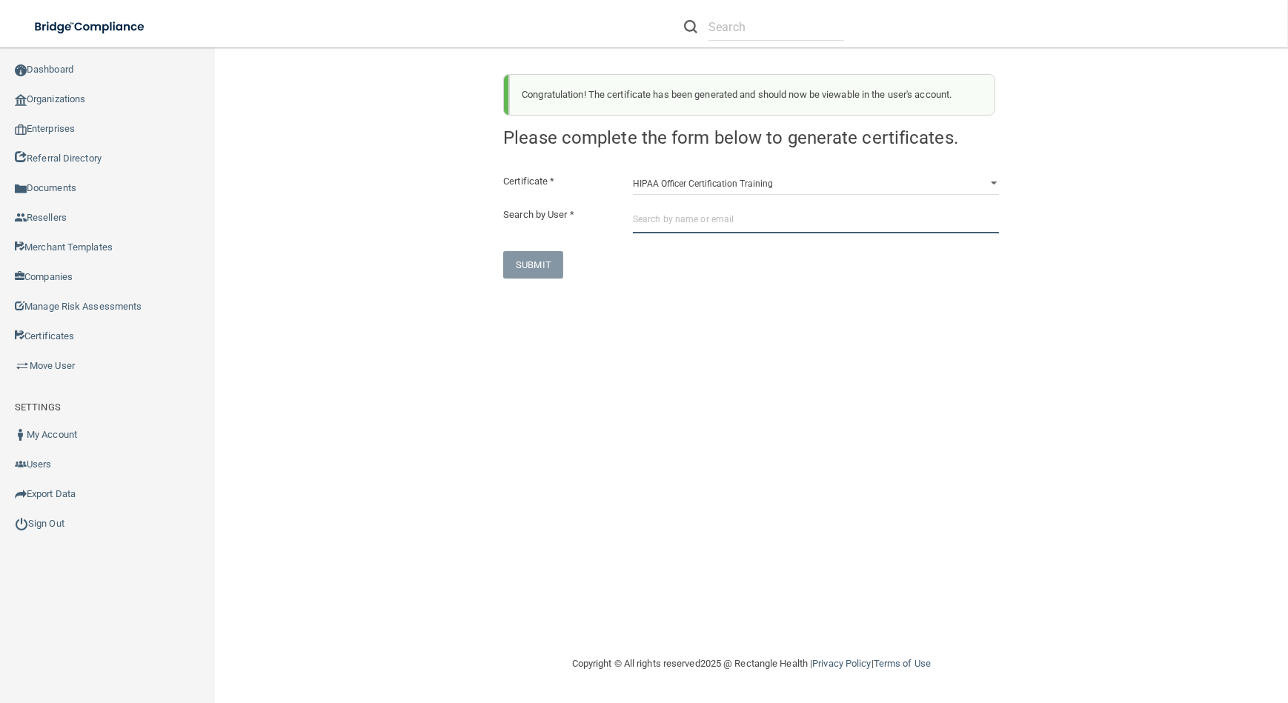
click at [790, 210] on input "text" at bounding box center [816, 219] width 366 height 27
paste input "[EMAIL_ADDRESS][DOMAIN_NAME]"
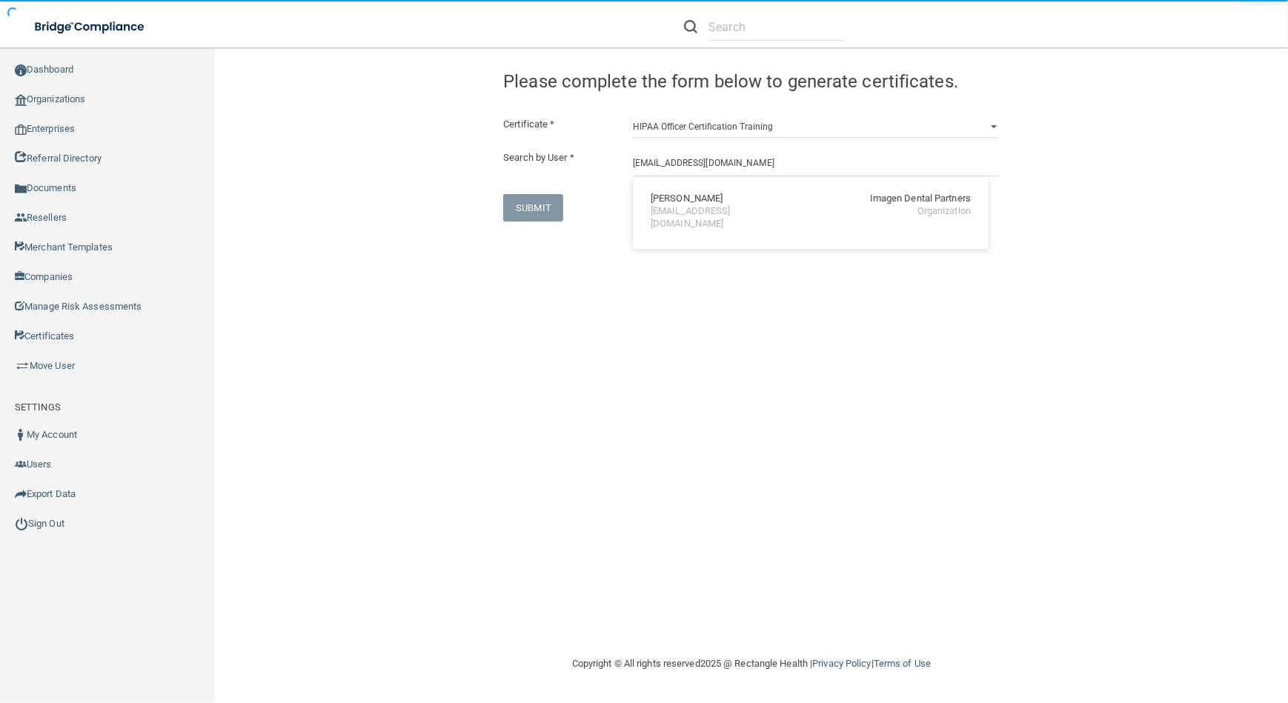
click at [746, 233] on div "[PERSON_NAME] Imagen Dental Partners [EMAIL_ADDRESS][DOMAIN_NAME] Organization" at bounding box center [811, 213] width 356 height 71
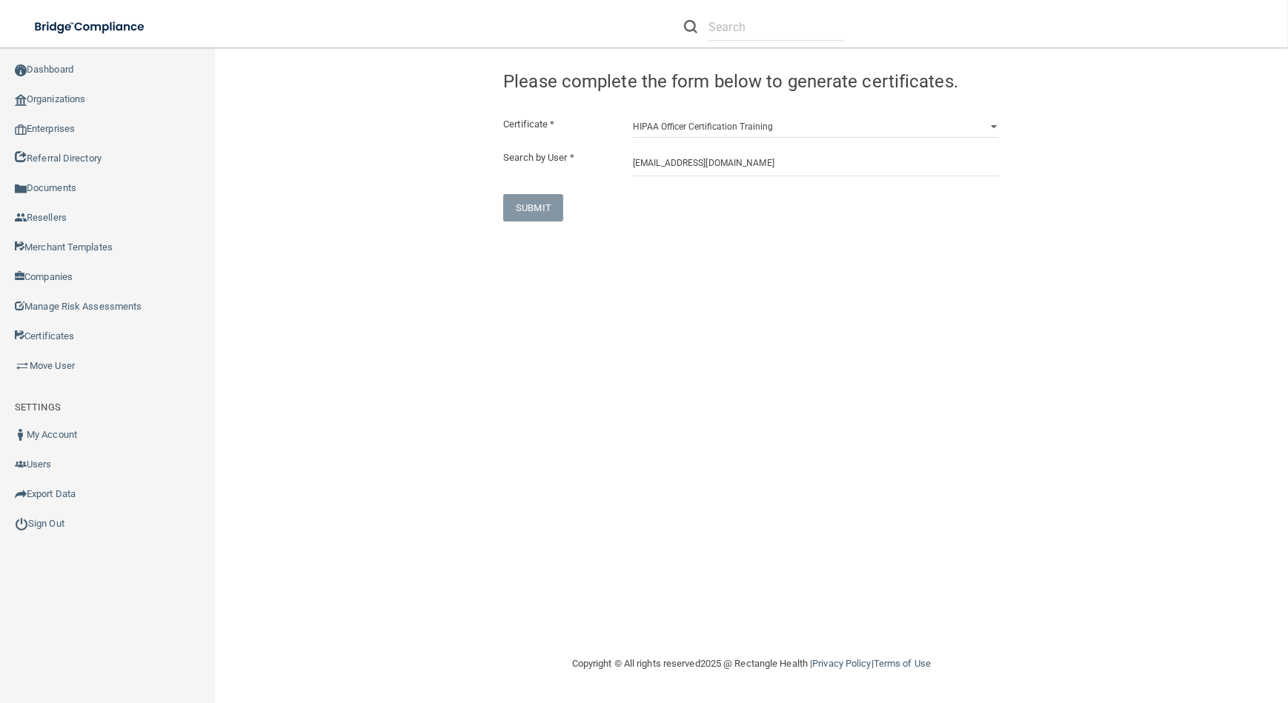
click at [721, 177] on div "Certificate * HIPAA Officer Certification Training OSHA Bloodborne Pathogens OS…" at bounding box center [751, 169] width 496 height 106
click at [721, 173] on input "[EMAIL_ADDRESS][DOMAIN_NAME]" at bounding box center [816, 162] width 366 height 27
click at [718, 210] on div "[EMAIL_ADDRESS][DOMAIN_NAME]" at bounding box center [715, 217] width 128 height 25
type input "[PERSON_NAME]"
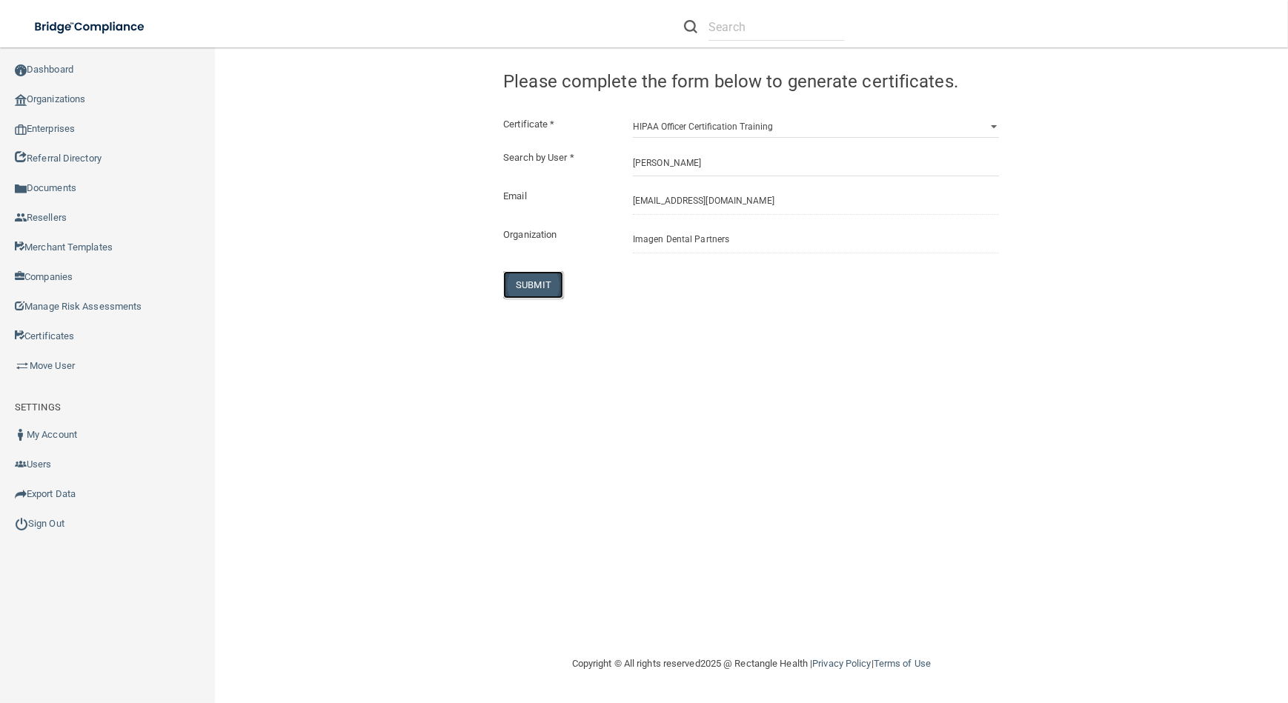
click at [549, 284] on button "SUBMIT" at bounding box center [533, 284] width 60 height 27
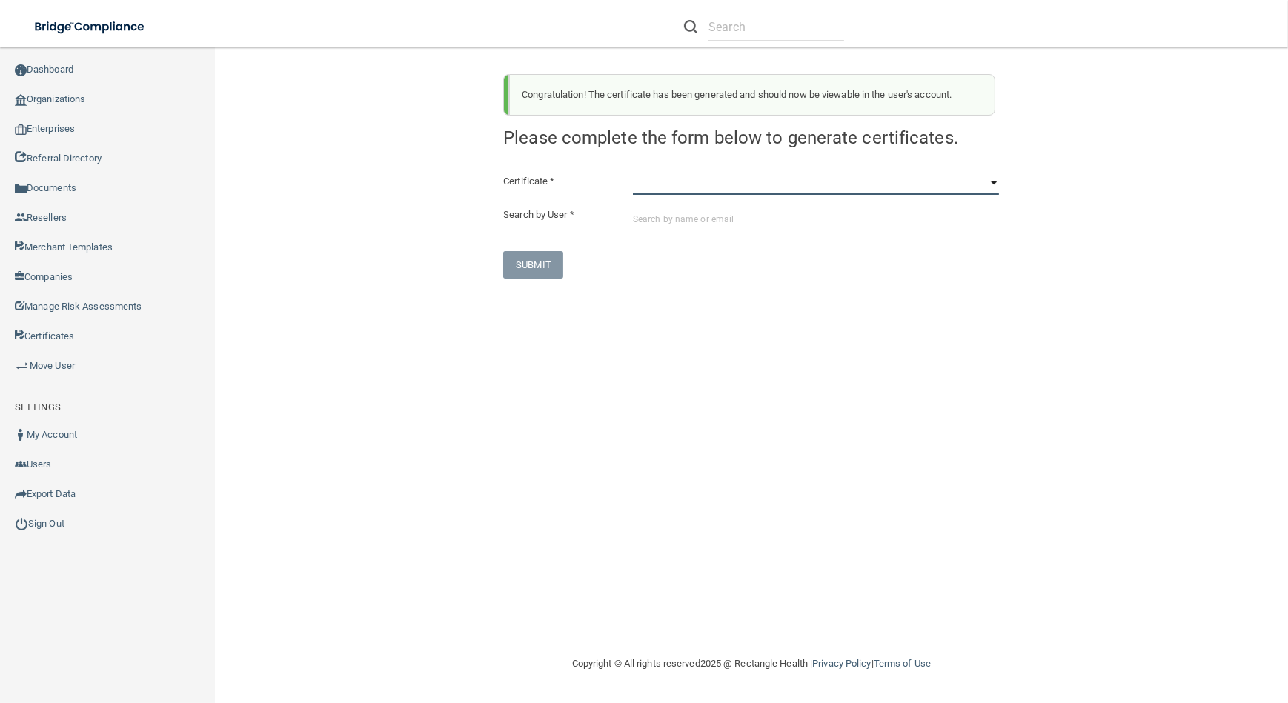
click at [714, 182] on select "HIPAA Officer Certification Training OSHA Bloodborne Pathogens OSHA [MEDICAL_DA…" at bounding box center [816, 184] width 366 height 22
select select "0"
click at [633, 173] on select "HIPAA Officer Certification Training OSHA Bloodborne Pathogens OSHA [MEDICAL_DA…" at bounding box center [816, 184] width 366 height 22
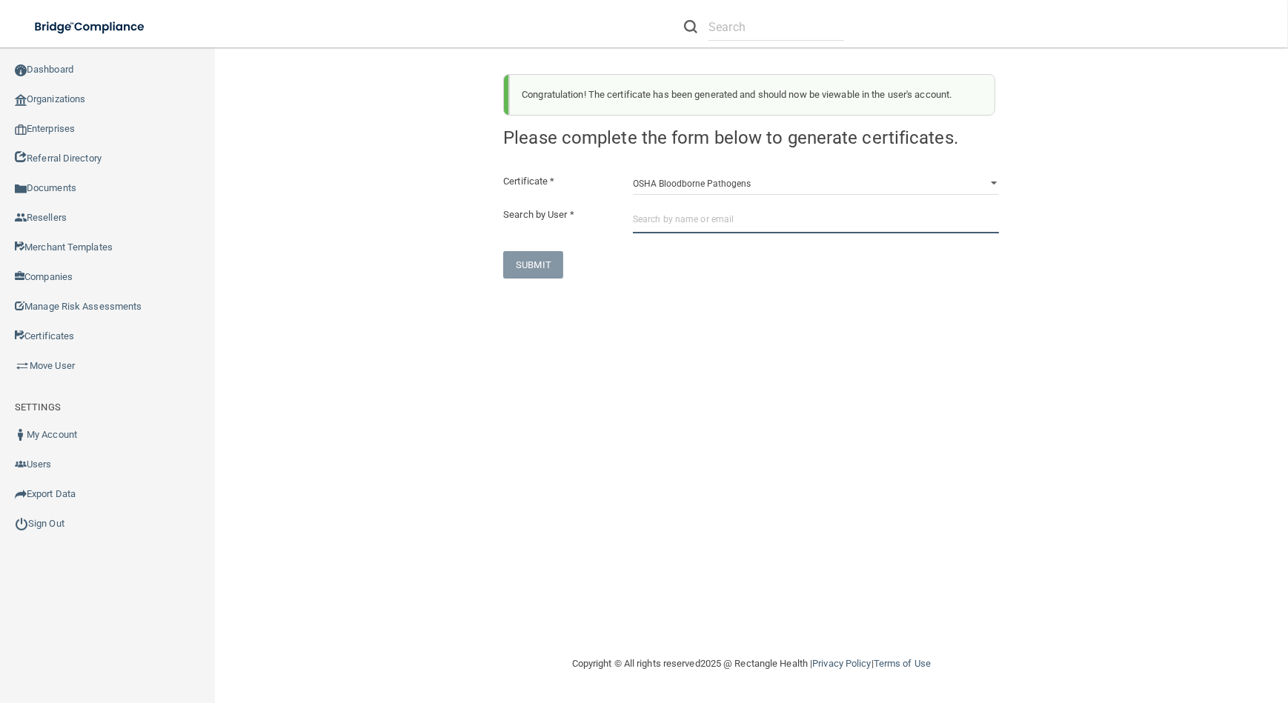
click at [718, 219] on input "text" at bounding box center [816, 219] width 366 height 27
paste input "[EMAIL_ADDRESS][DOMAIN_NAME]"
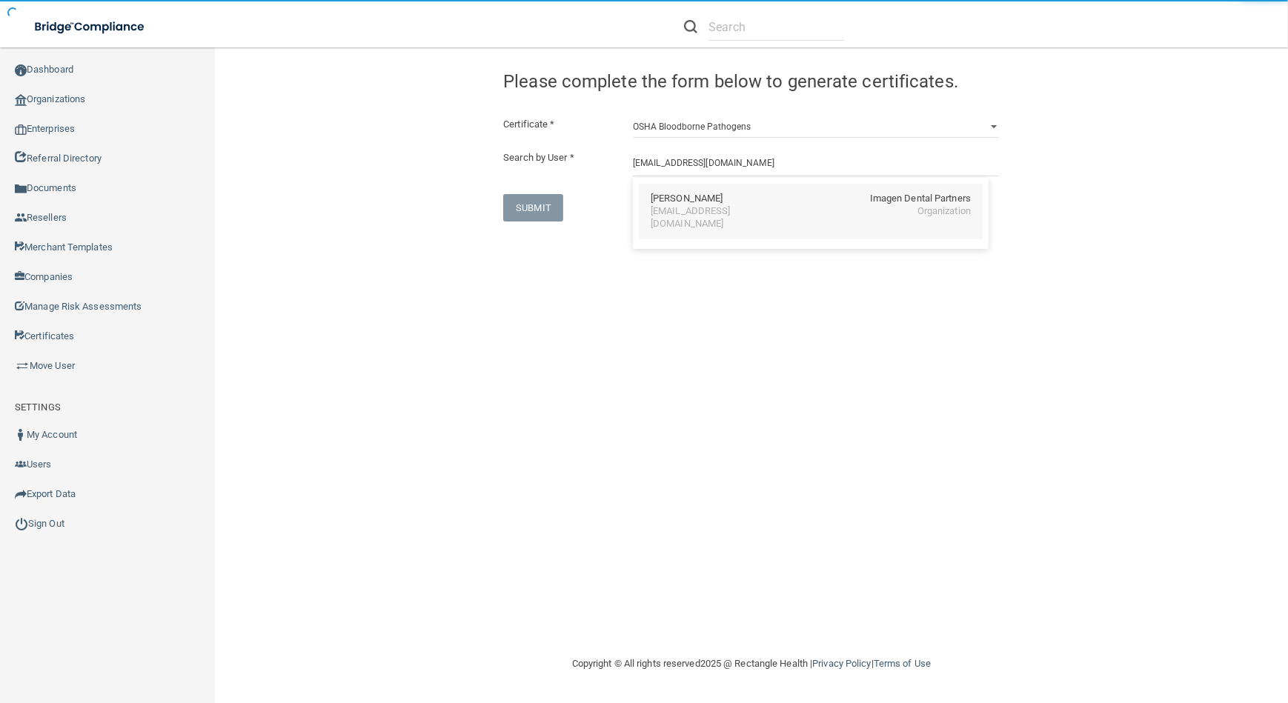
click at [671, 202] on div "[PERSON_NAME]" at bounding box center [687, 199] width 72 height 13
type input "[PERSON_NAME]"
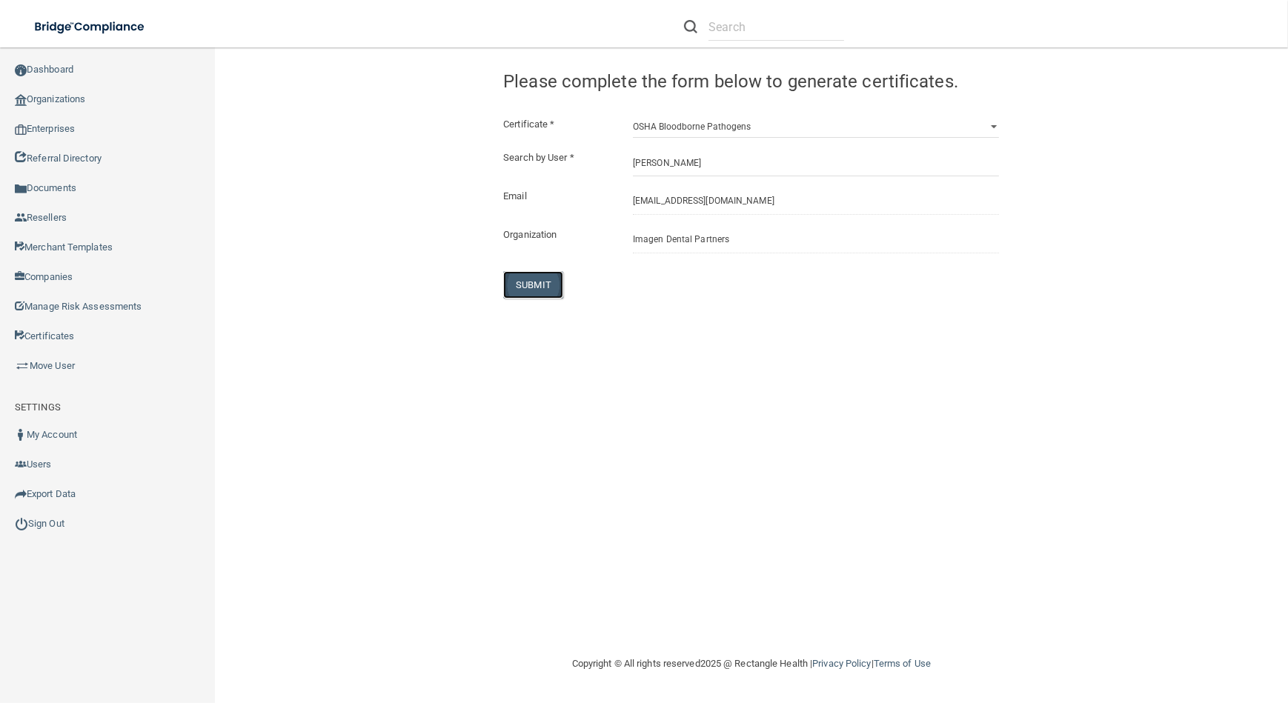
click at [525, 289] on button "SUBMIT" at bounding box center [533, 284] width 60 height 27
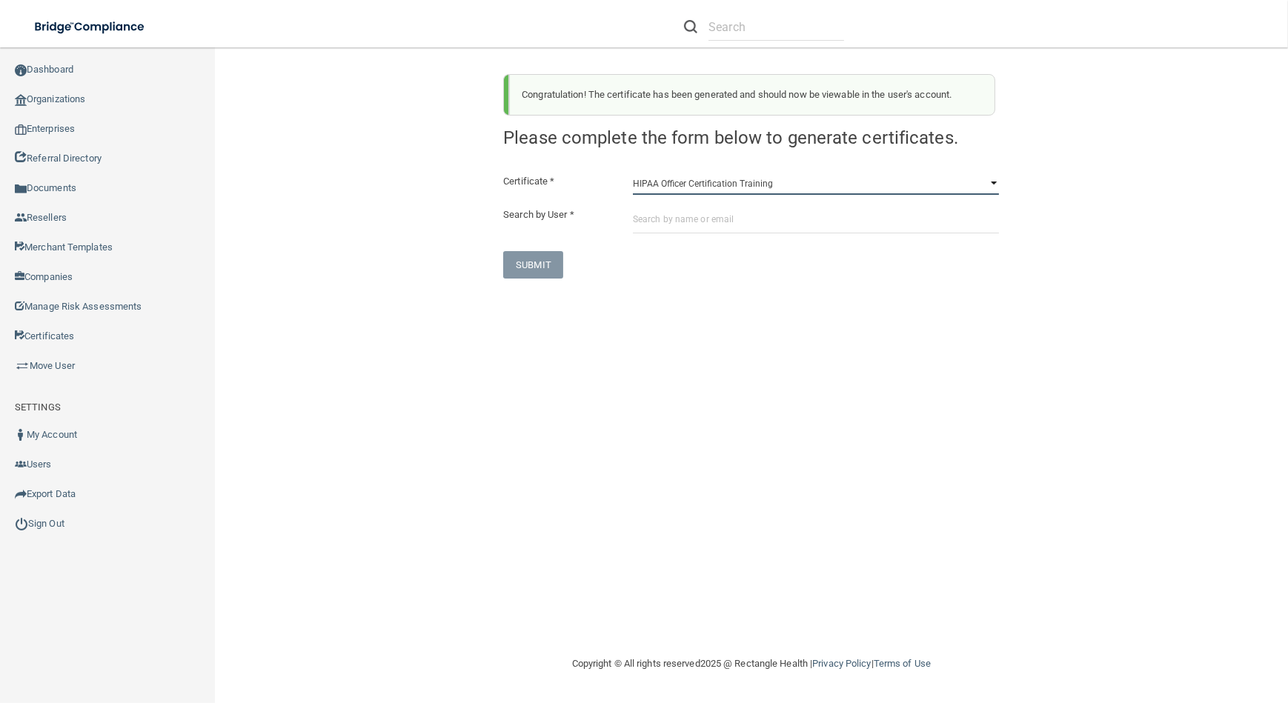
click at [843, 174] on select "HIPAA Officer Certification Training OSHA Bloodborne Pathogens OSHA [MEDICAL_DA…" at bounding box center [816, 184] width 366 height 22
select select "1"
click at [633, 173] on select "HIPAA Officer Certification Training OSHA Bloodborne Pathogens OSHA [MEDICAL_DA…" at bounding box center [816, 184] width 366 height 22
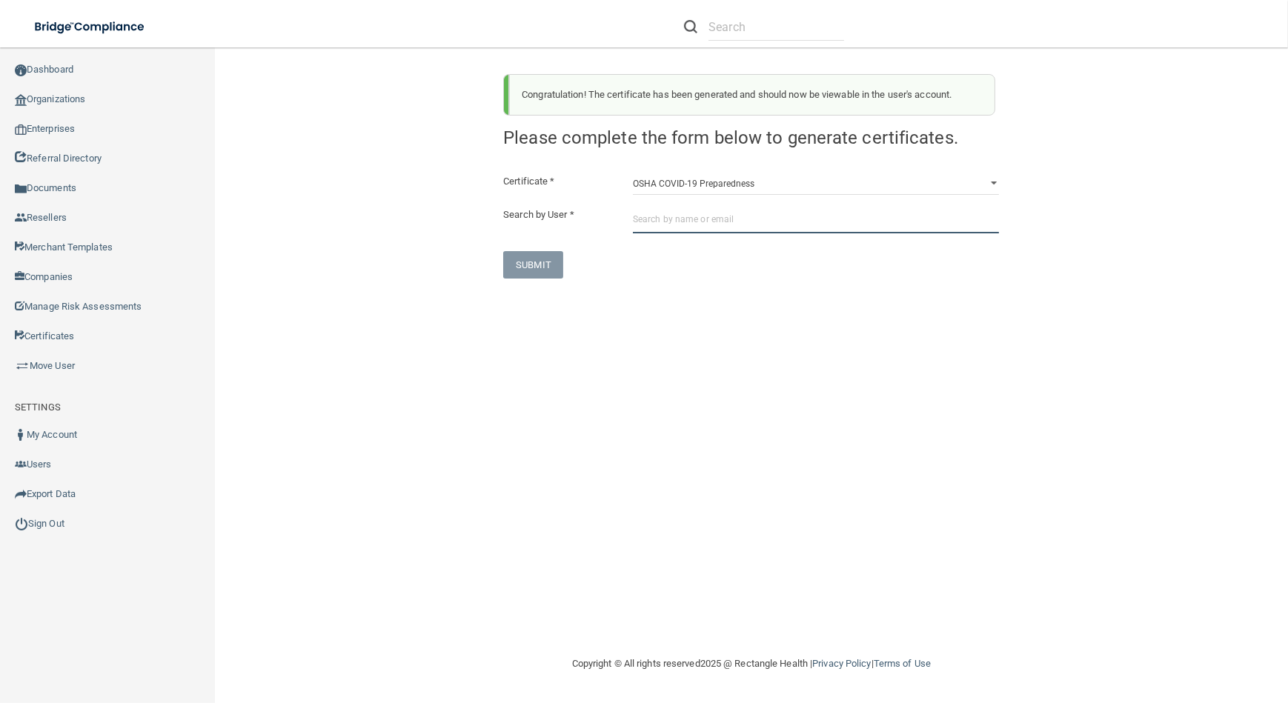
click at [815, 230] on input "text" at bounding box center [816, 219] width 366 height 27
paste input "[EMAIL_ADDRESS][DOMAIN_NAME]"
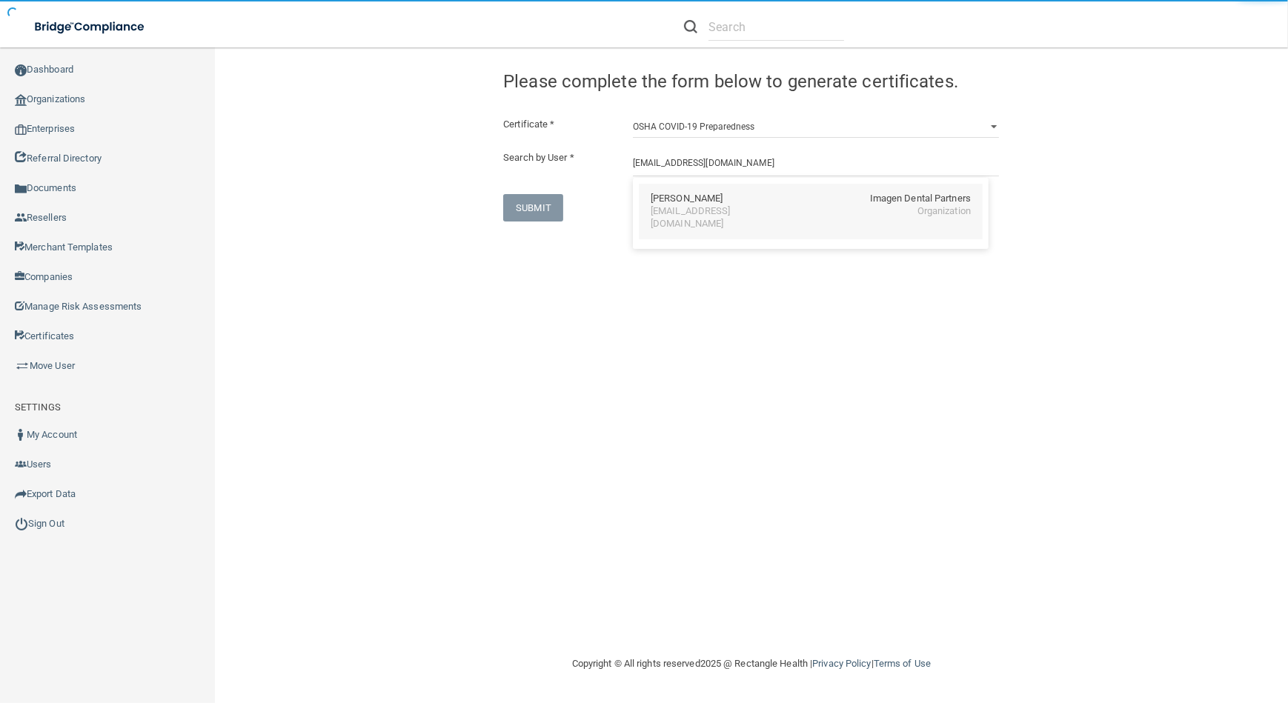
click at [779, 214] on div "[EMAIL_ADDRESS][DOMAIN_NAME]" at bounding box center [715, 217] width 128 height 25
type input "[PERSON_NAME]"
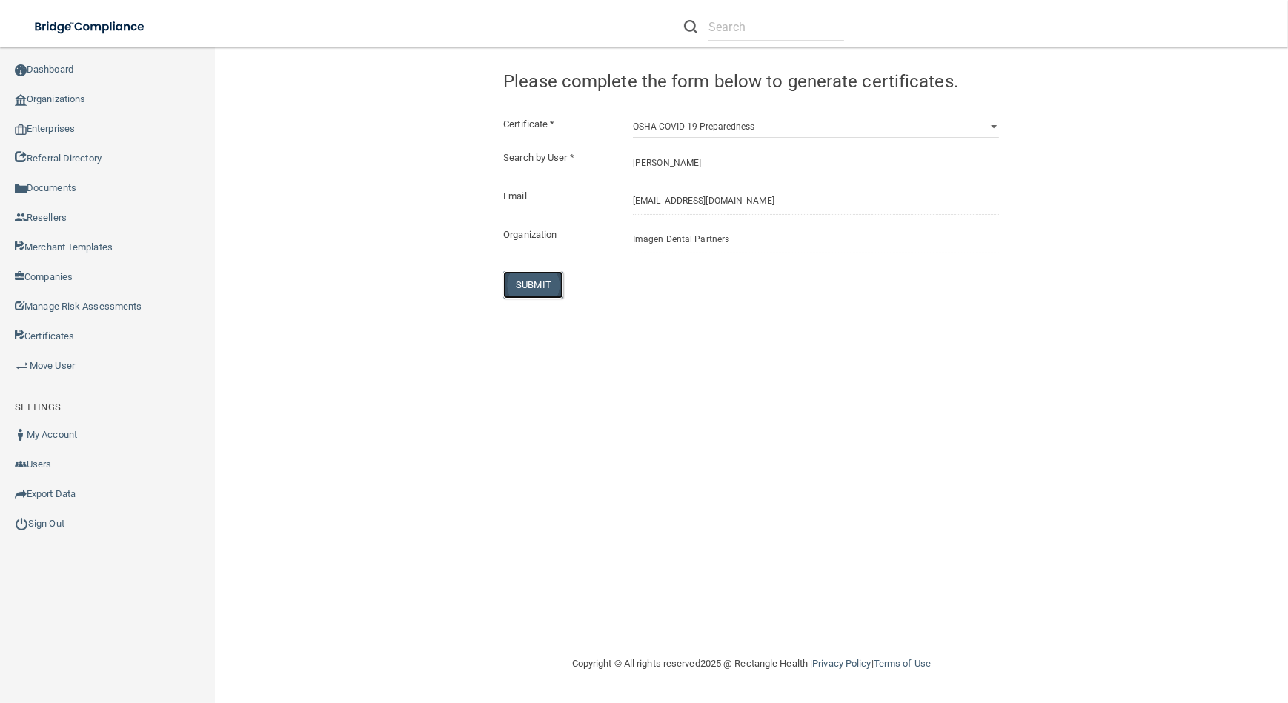
click at [531, 284] on button "SUBMIT" at bounding box center [533, 284] width 60 height 27
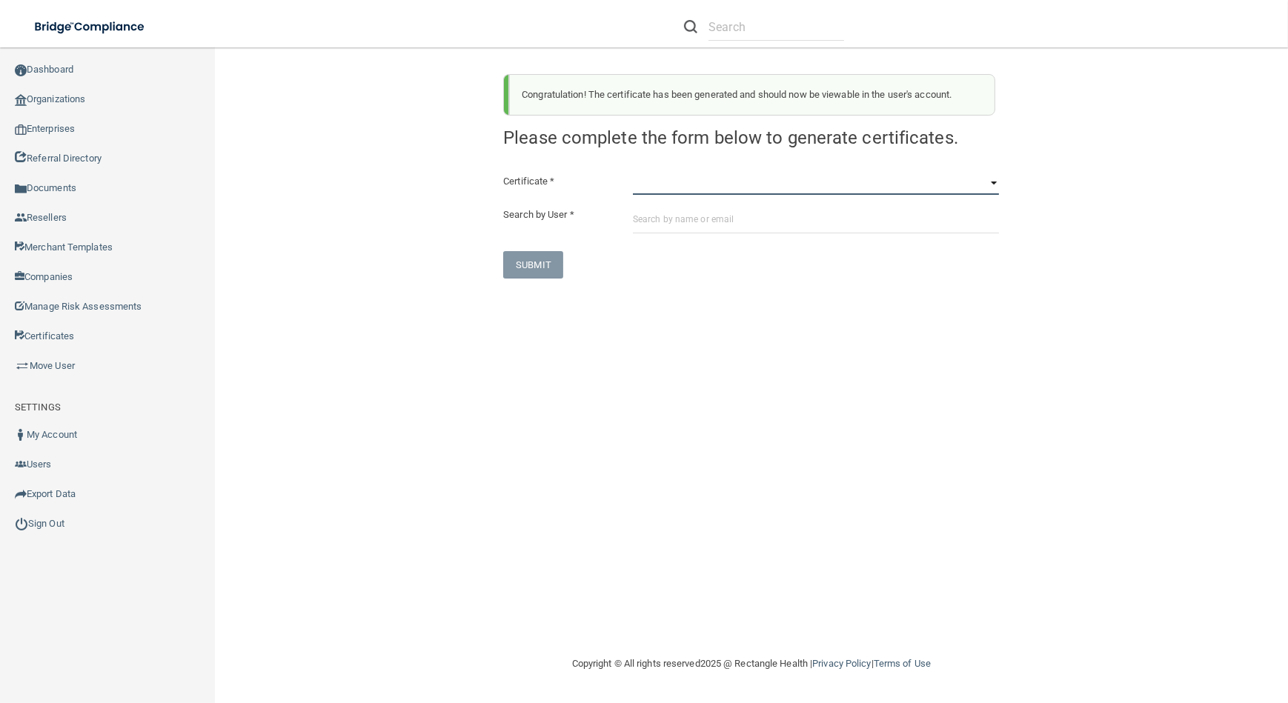
click at [697, 181] on select "HIPAA Officer Certification Training OSHA Bloodborne Pathogens OSHA [MEDICAL_DA…" at bounding box center [816, 184] width 366 height 22
select select "3"
click at [633, 173] on select "HIPAA Officer Certification Training OSHA Bloodborne Pathogens OSHA [MEDICAL_DA…" at bounding box center [816, 184] width 366 height 22
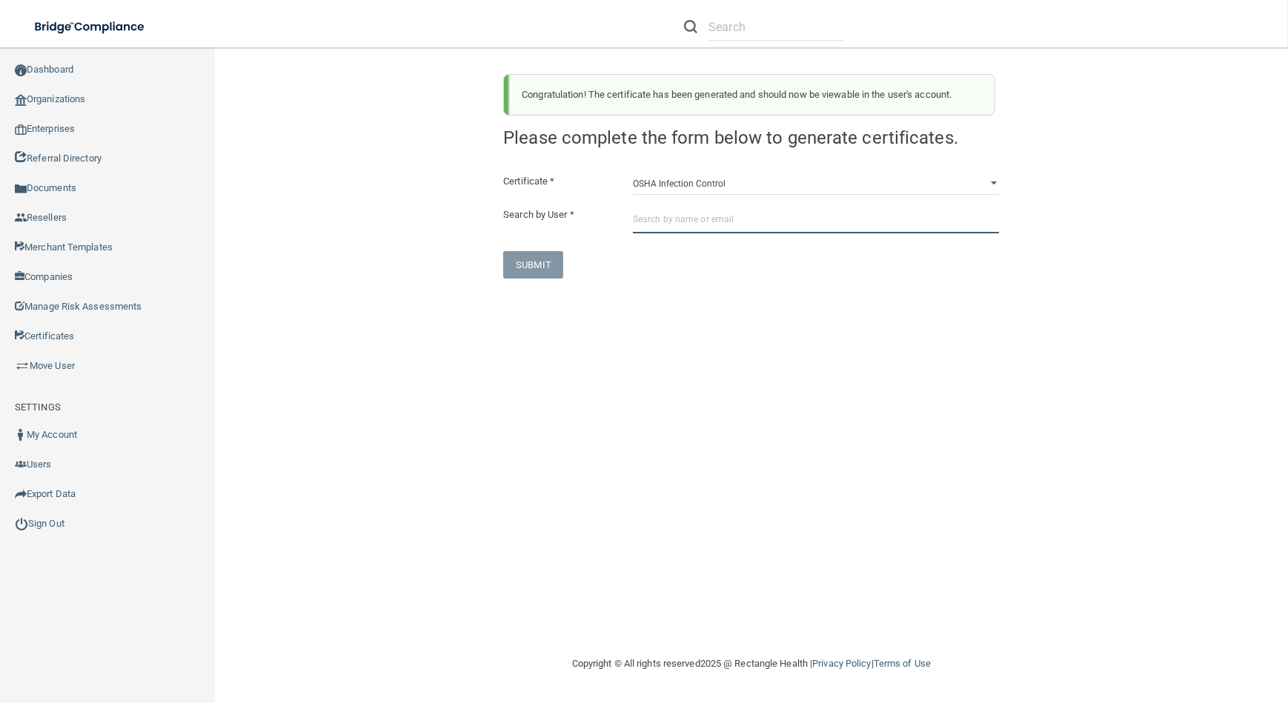
click at [696, 222] on input "text" at bounding box center [816, 219] width 366 height 27
paste input "[EMAIL_ADDRESS][DOMAIN_NAME]"
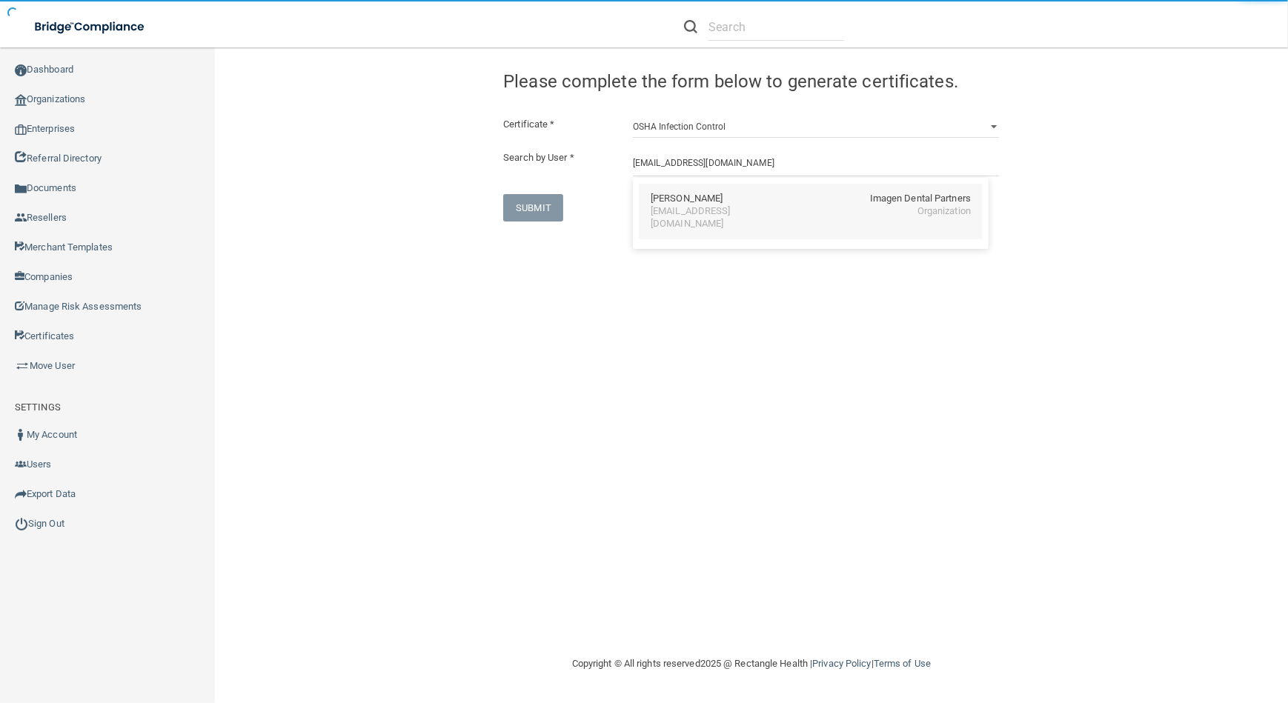
click at [697, 213] on div "[EMAIL_ADDRESS][DOMAIN_NAME]" at bounding box center [715, 217] width 128 height 25
type input "[PERSON_NAME]"
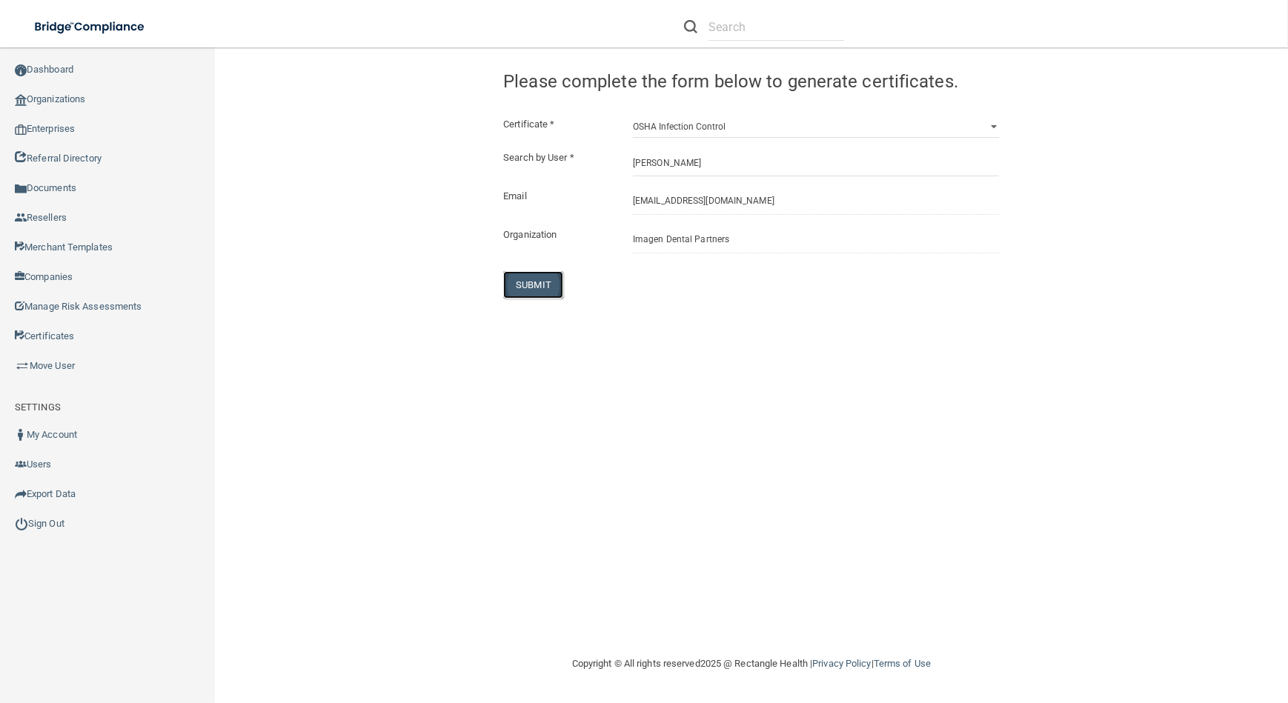
click at [534, 290] on button "SUBMIT" at bounding box center [533, 284] width 60 height 27
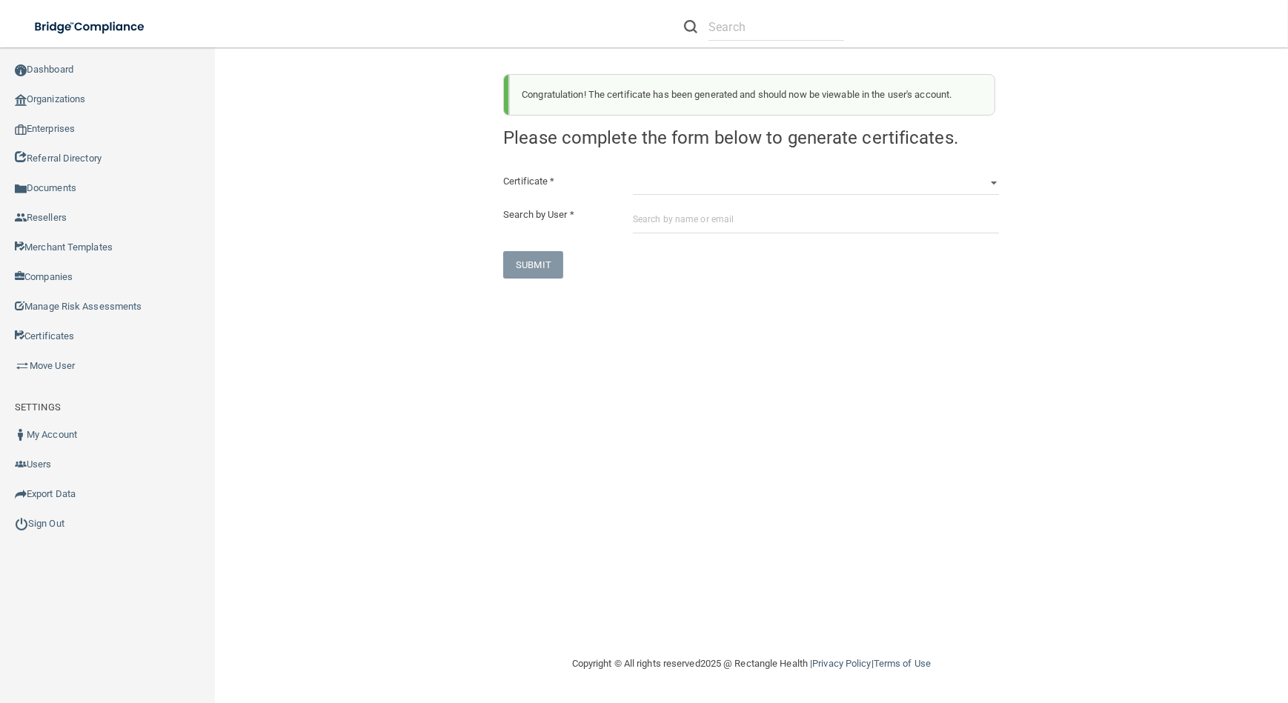
click at [673, 170] on div "Congratulation! The certificate has been generated and should now be viewable i…" at bounding box center [751, 170] width 518 height 216
click at [673, 180] on select "HIPAA Officer Certification Training OSHA Bloodborne Pathogens OSHA [MEDICAL_DA…" at bounding box center [816, 184] width 366 height 22
select select "4"
click at [633, 173] on select "HIPAA Officer Certification Training OSHA Bloodborne Pathogens OSHA [MEDICAL_DA…" at bounding box center [816, 184] width 366 height 22
click at [695, 208] on input "text" at bounding box center [816, 219] width 366 height 27
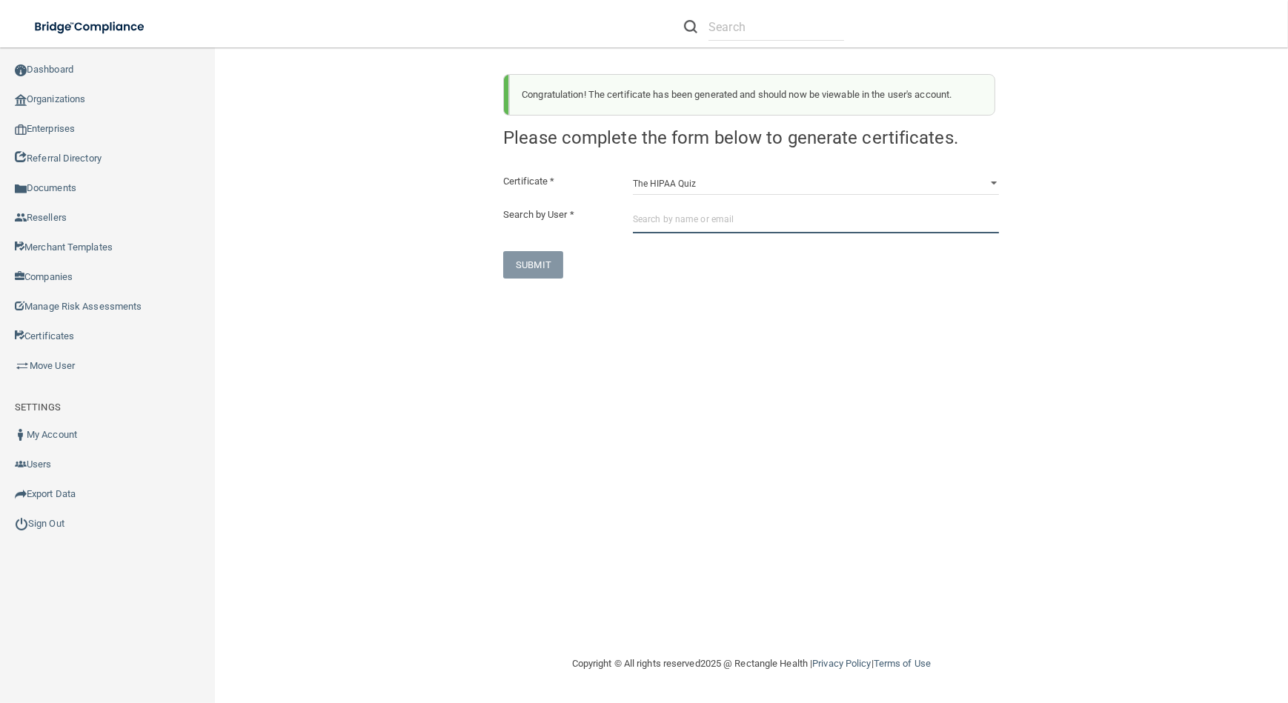
paste input "[EMAIL_ADDRESS][DOMAIN_NAME]"
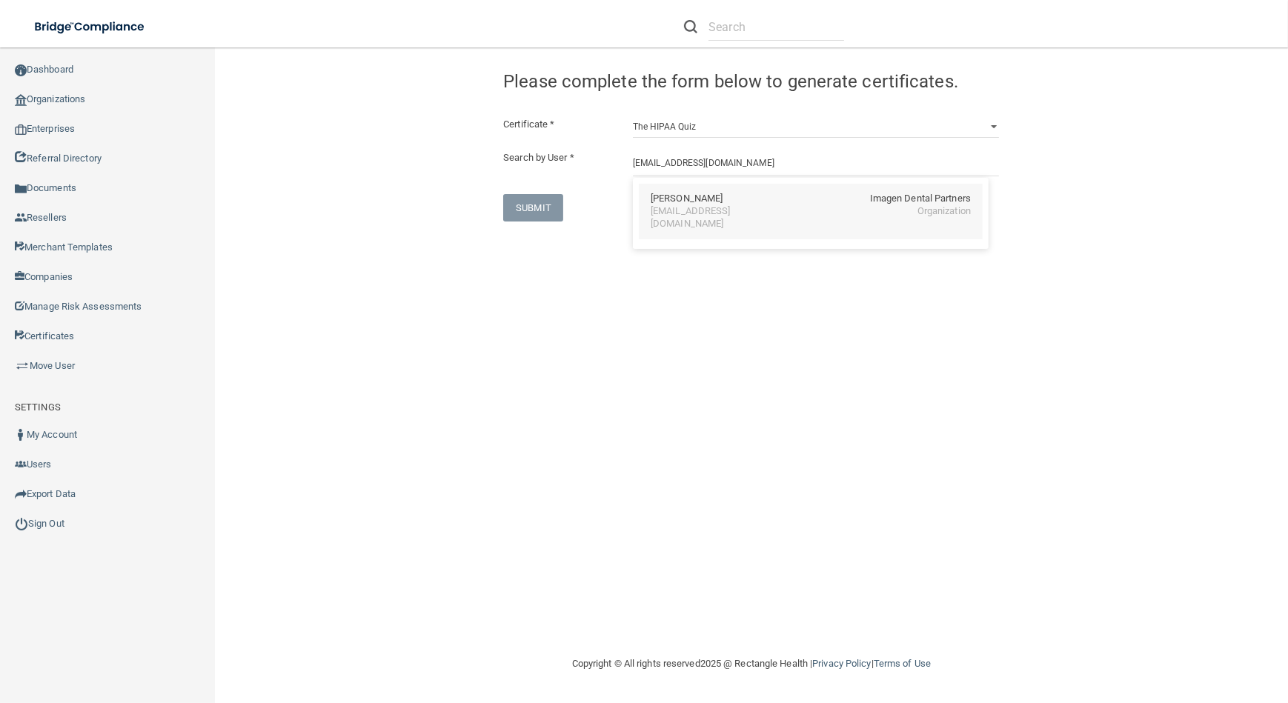
click at [708, 210] on div "[EMAIL_ADDRESS][DOMAIN_NAME]" at bounding box center [715, 217] width 128 height 25
type input "[PERSON_NAME]"
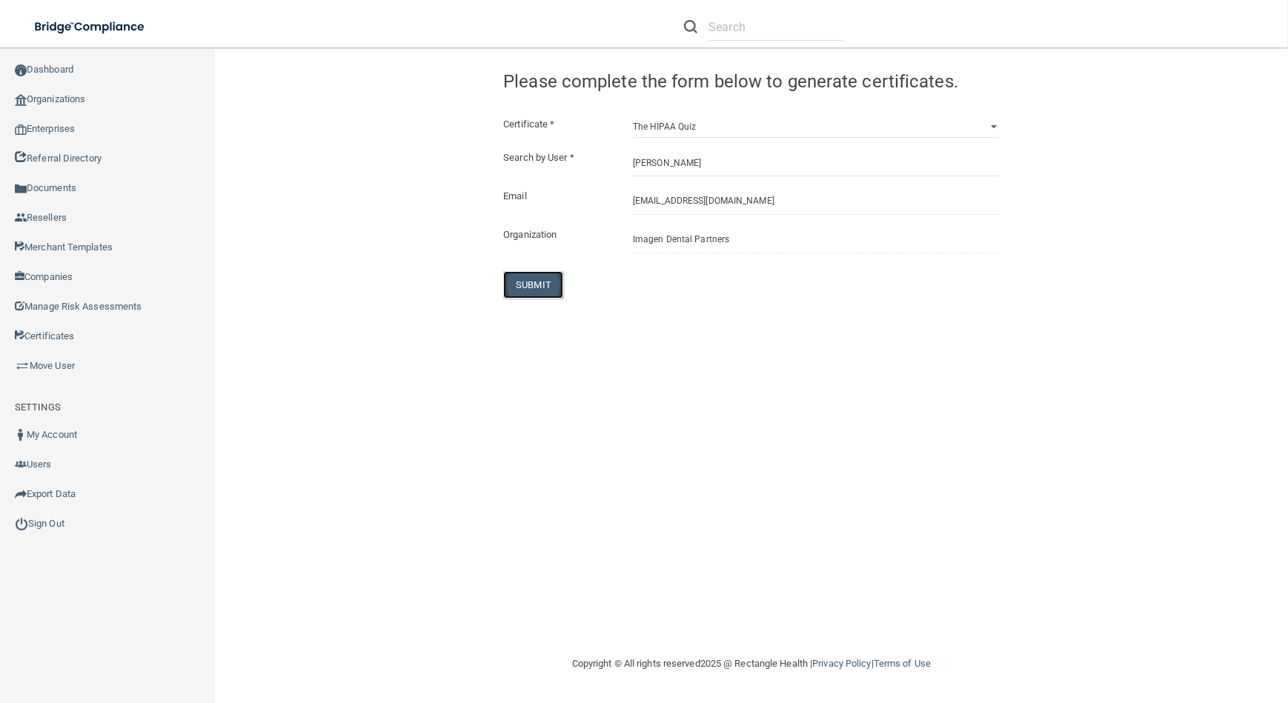
click at [548, 287] on button "SUBMIT" at bounding box center [533, 284] width 60 height 27
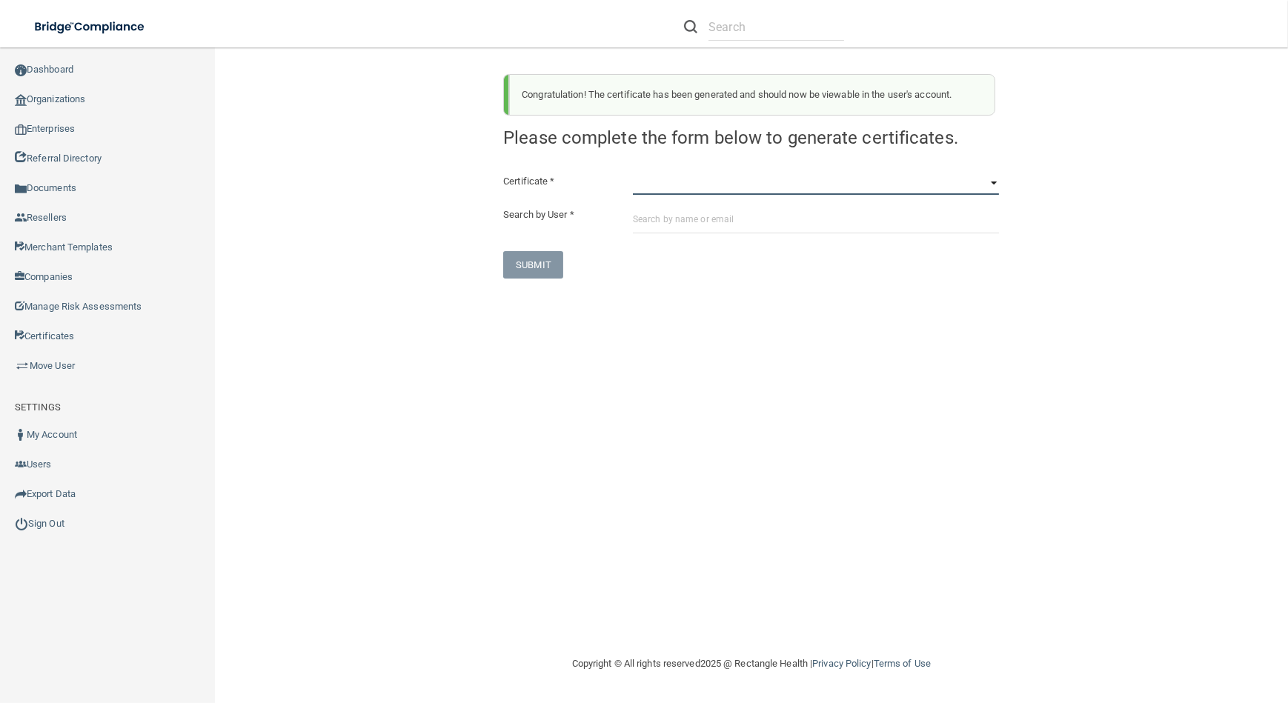
click at [797, 182] on select "HIPAA Officer Certification Training OSHA Bloodborne Pathogens OSHA [MEDICAL_DA…" at bounding box center [816, 184] width 366 height 22
select select "0"
click at [633, 173] on select "HIPAA Officer Certification Training OSHA Bloodborne Pathogens OSHA [MEDICAL_DA…" at bounding box center [816, 184] width 366 height 22
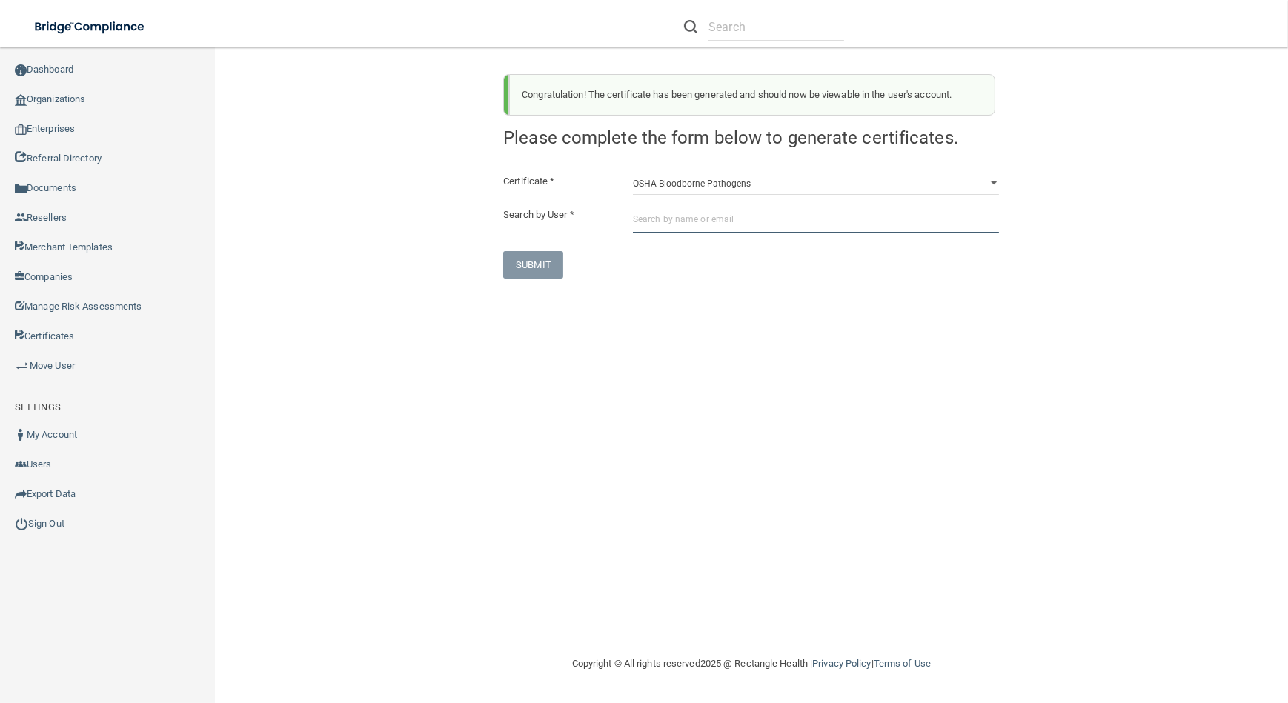
click at [660, 215] on input "text" at bounding box center [816, 219] width 366 height 27
paste input "[EMAIL_ADDRESS][DOMAIN_NAME]"
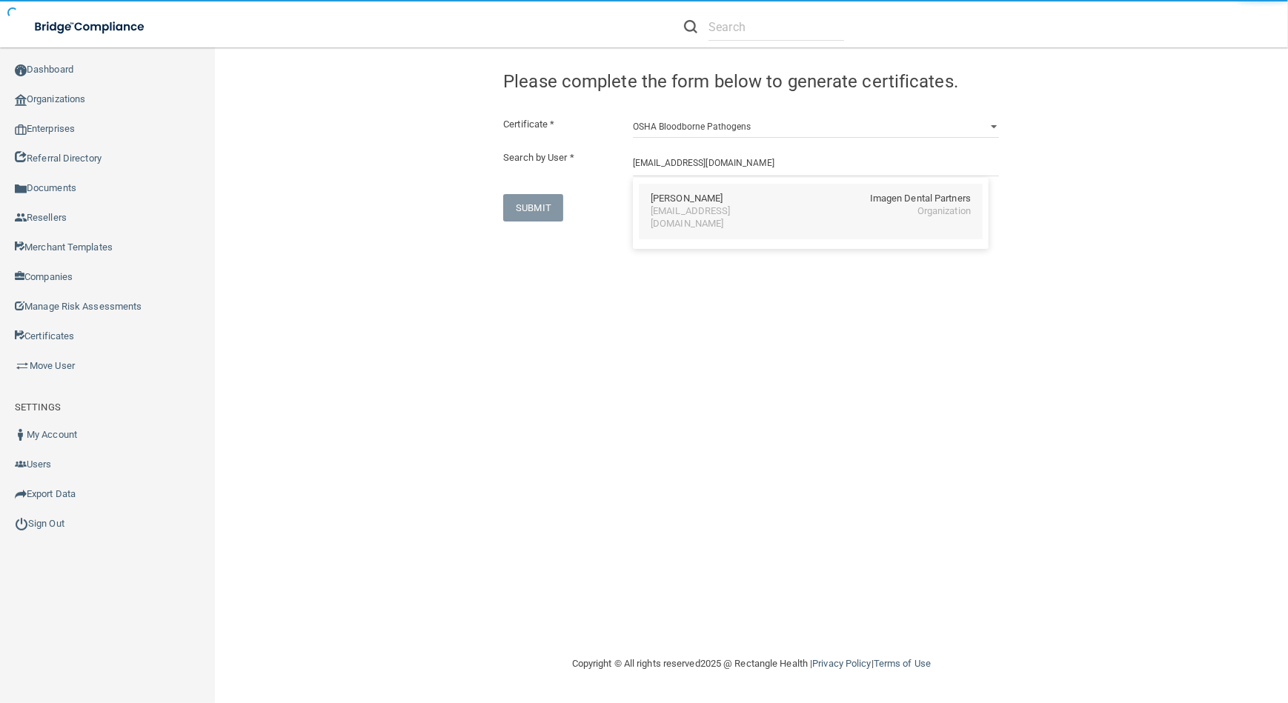
click at [714, 213] on div "[EMAIL_ADDRESS][DOMAIN_NAME]" at bounding box center [715, 217] width 128 height 25
type input "[PERSON_NAME]"
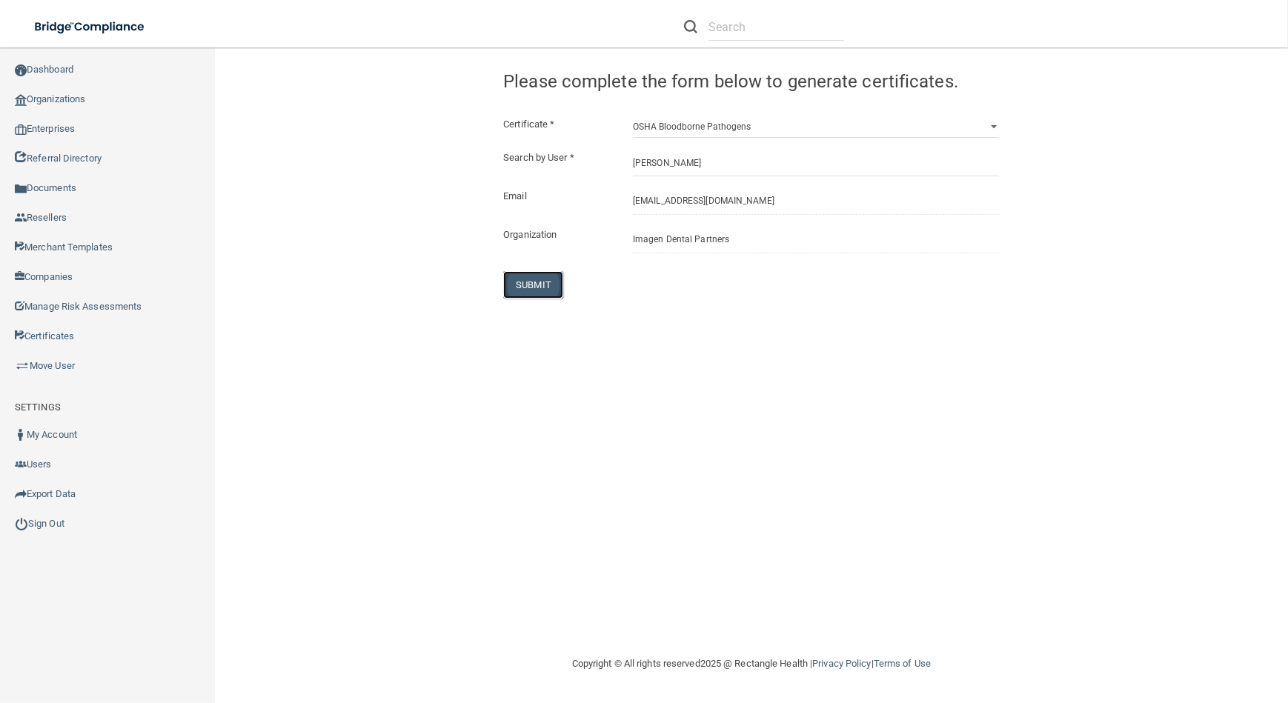
click at [549, 277] on button "SUBMIT" at bounding box center [533, 284] width 60 height 27
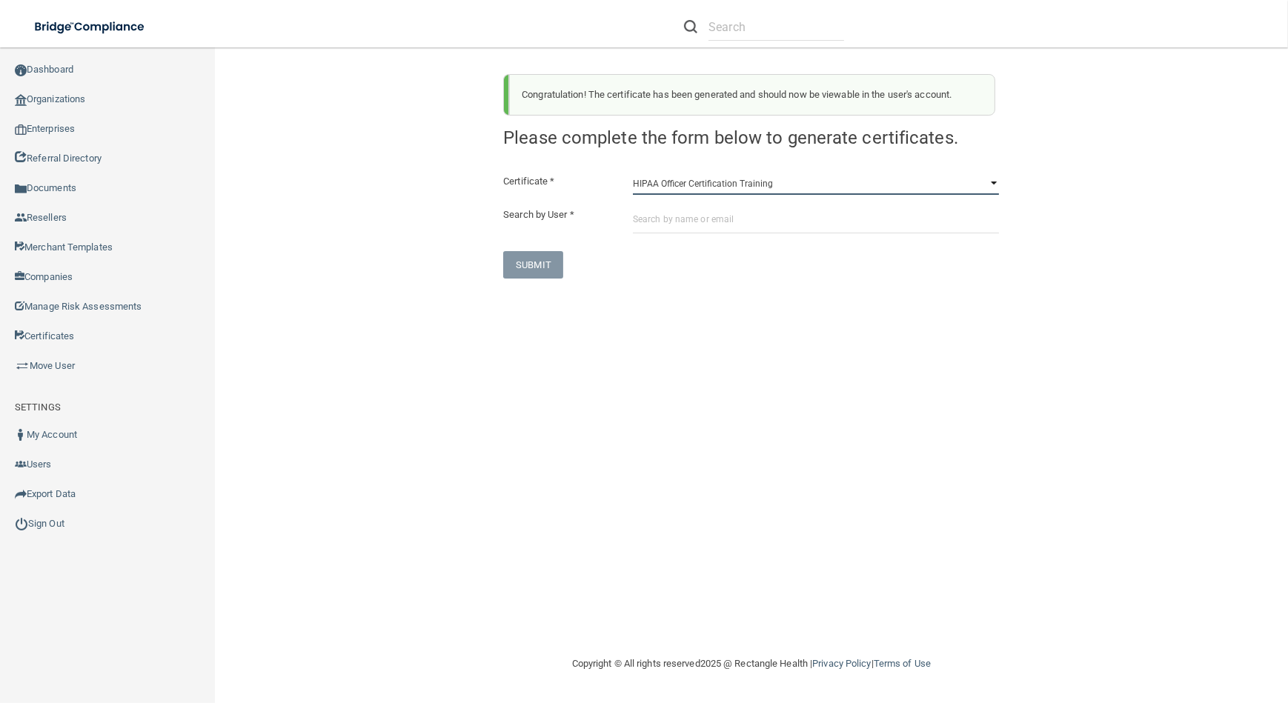
click at [654, 179] on select "HIPAA Officer Certification Training OSHA Bloodborne Pathogens OSHA [MEDICAL_DA…" at bounding box center [816, 184] width 366 height 22
select select "1"
click at [633, 173] on select "HIPAA Officer Certification Training OSHA Bloodborne Pathogens OSHA [MEDICAL_DA…" at bounding box center [816, 184] width 366 height 22
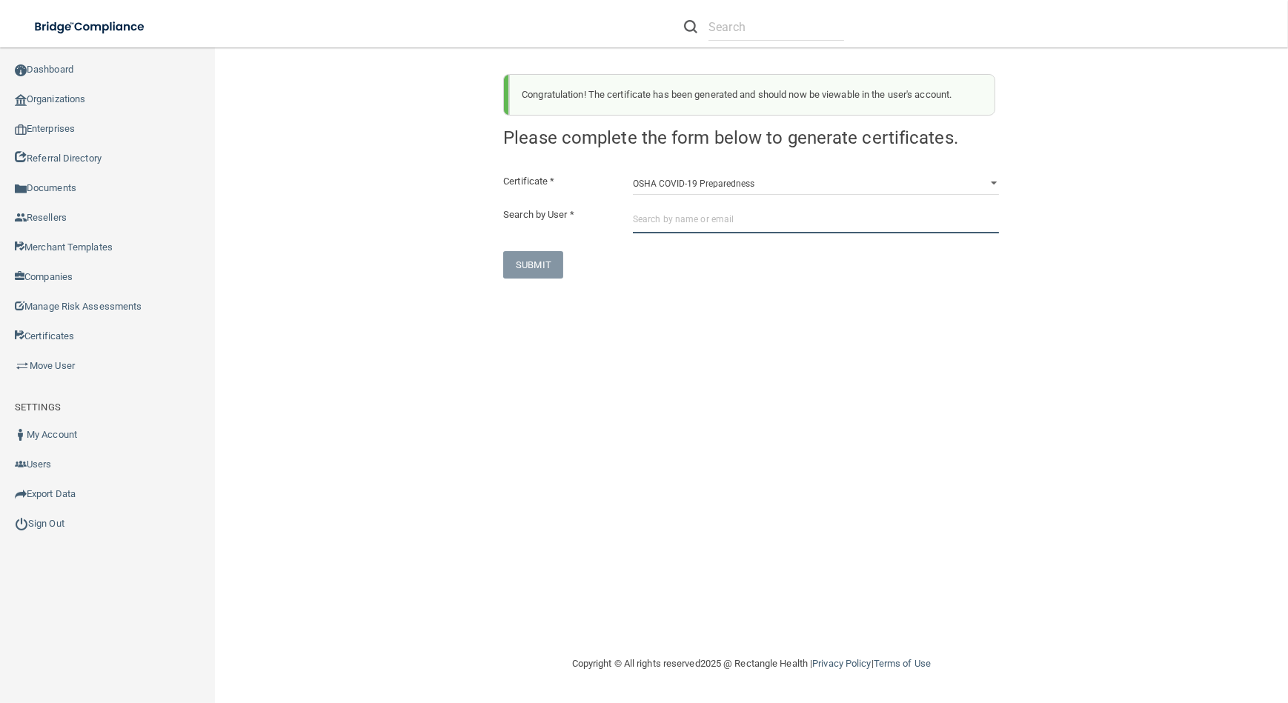
click at [662, 231] on input "text" at bounding box center [816, 219] width 366 height 27
paste input "[EMAIL_ADDRESS][DOMAIN_NAME]"
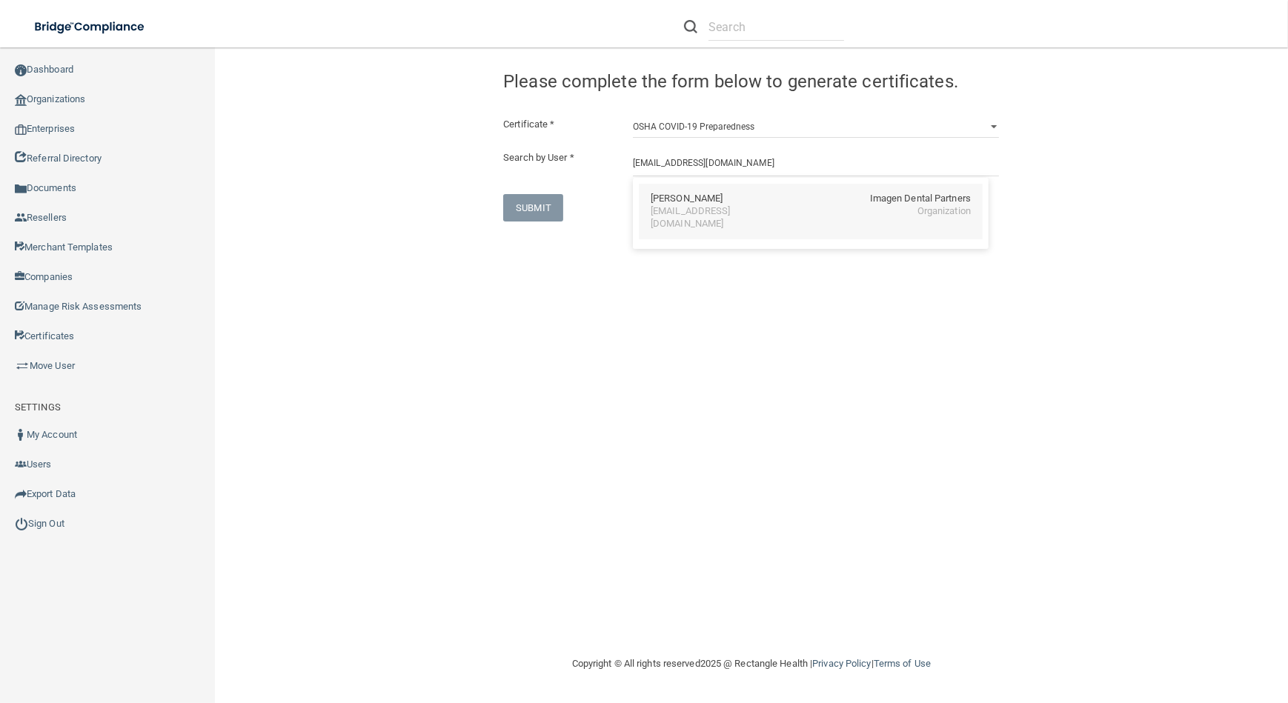
click at [779, 216] on div "[EMAIL_ADDRESS][DOMAIN_NAME]" at bounding box center [715, 217] width 128 height 25
type input "[PERSON_NAME]"
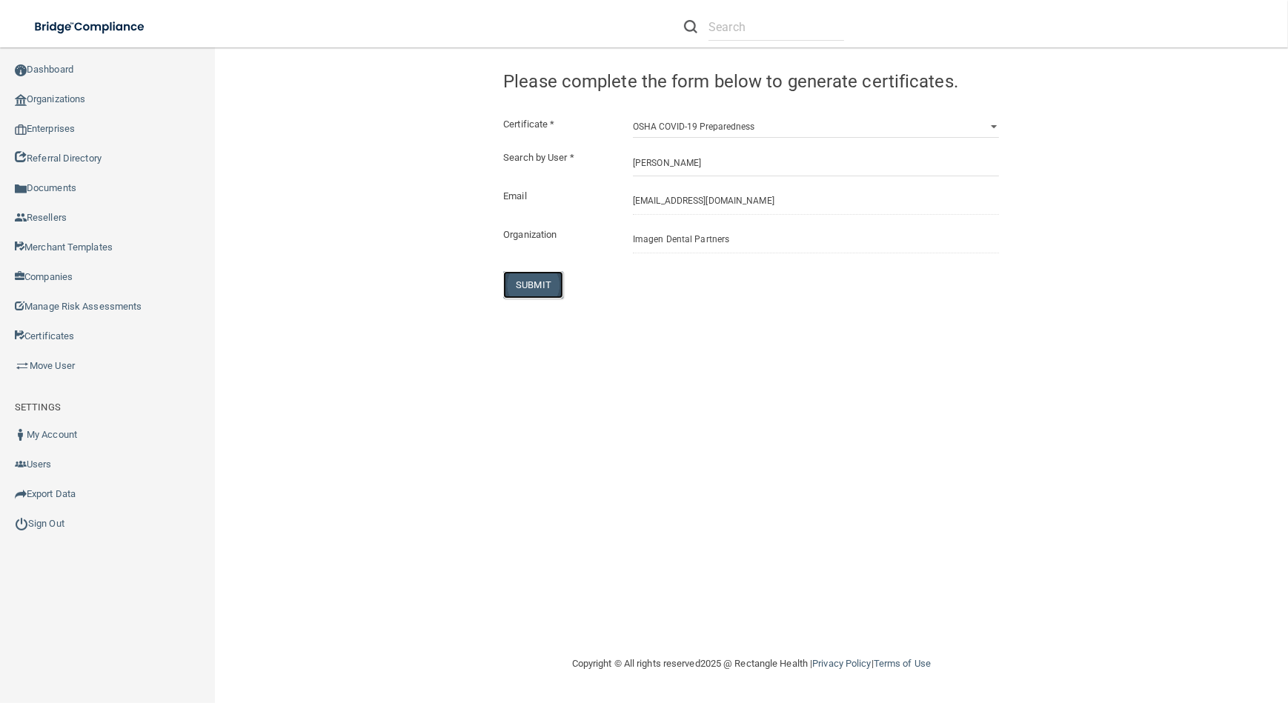
click at [540, 288] on button "SUBMIT" at bounding box center [533, 284] width 60 height 27
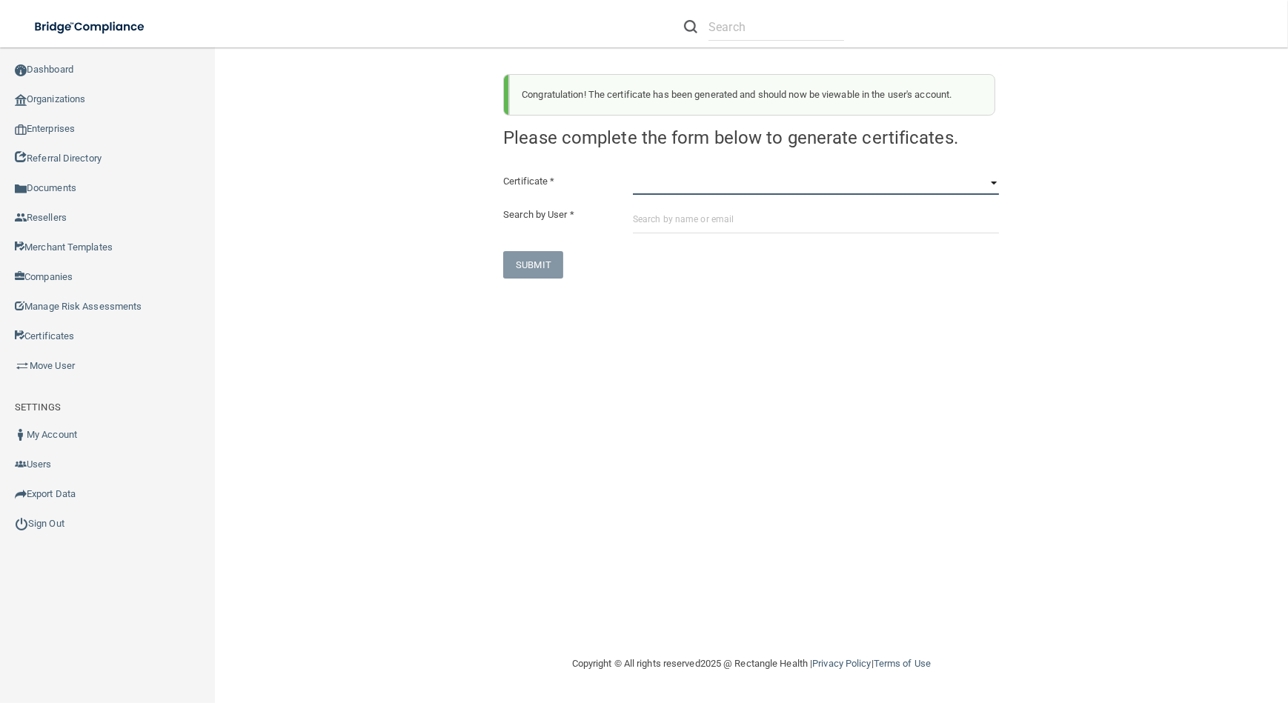
click at [716, 182] on select "HIPAA Officer Certification Training OSHA Bloodborne Pathogens OSHA [MEDICAL_DA…" at bounding box center [816, 184] width 366 height 22
select select "3"
click at [633, 173] on select "HIPAA Officer Certification Training OSHA Bloodborne Pathogens OSHA [MEDICAL_DA…" at bounding box center [816, 184] width 366 height 22
click at [713, 242] on div "Certificate * HIPAA Officer Certification Training OSHA Bloodborne Pathogens OS…" at bounding box center [751, 226] width 496 height 106
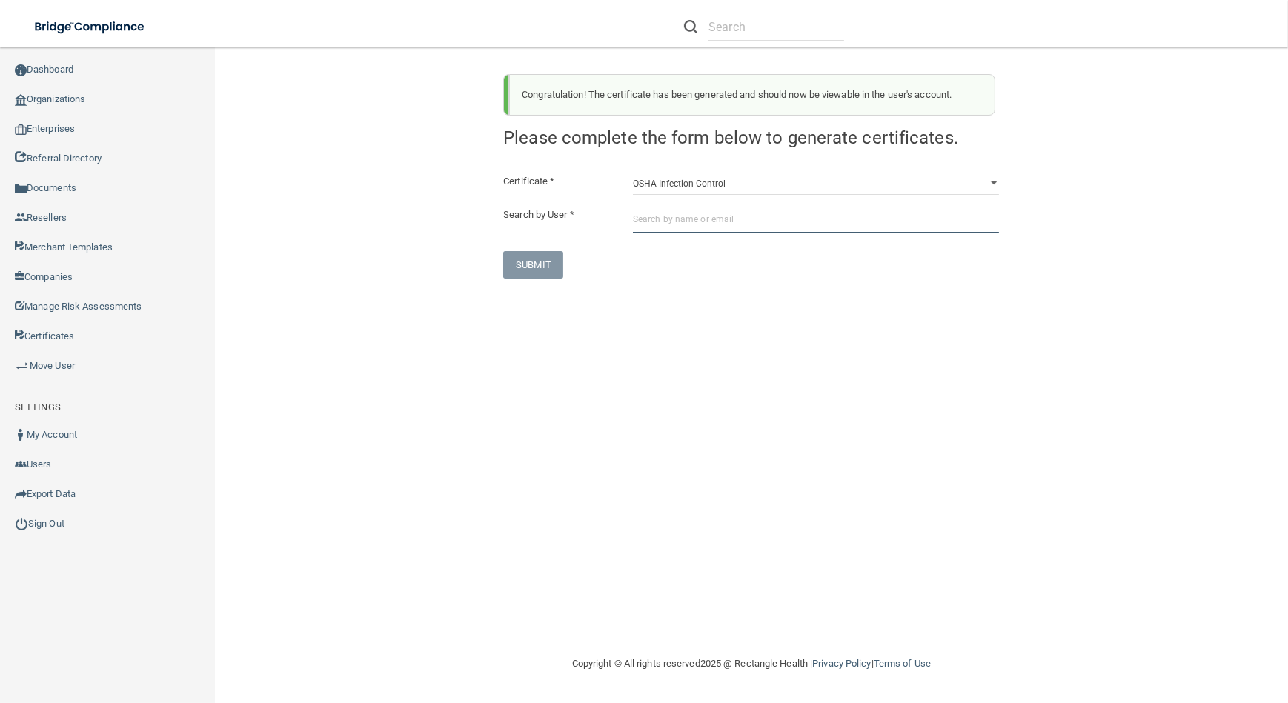
click at [711, 220] on input "text" at bounding box center [816, 219] width 366 height 27
paste input "[EMAIL_ADDRESS][DOMAIN_NAME]"
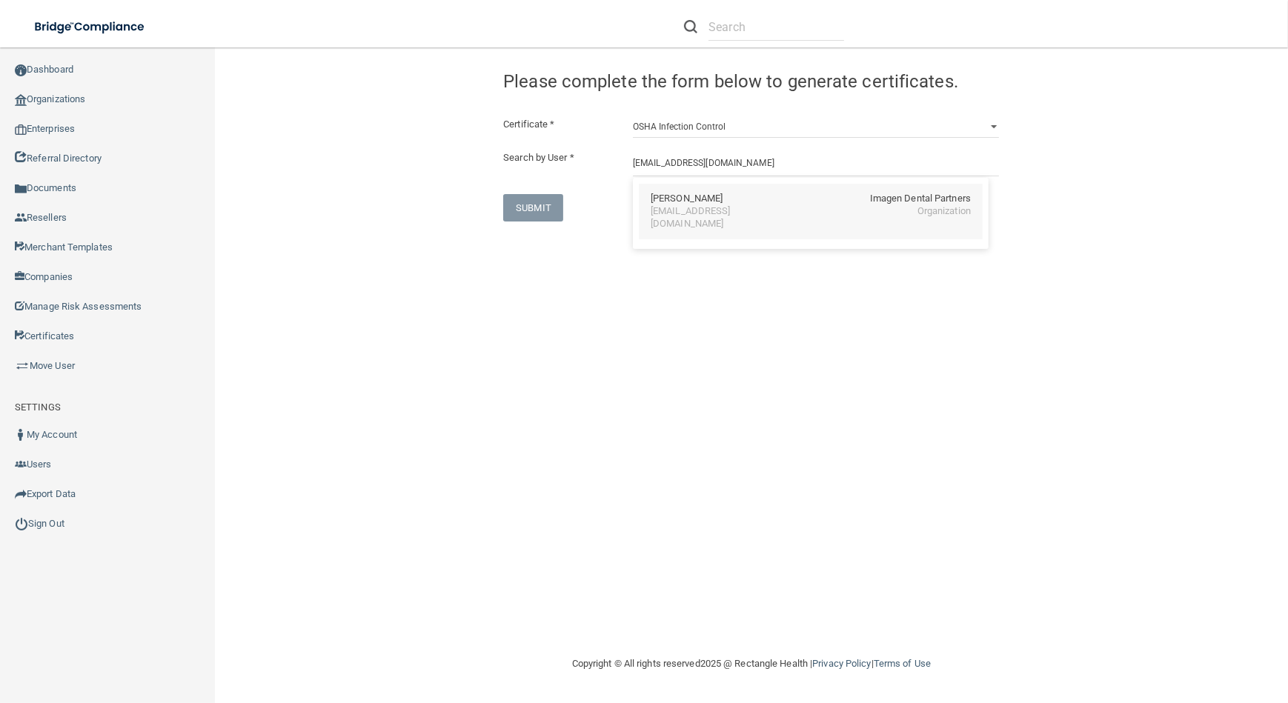
click at [663, 208] on div "[EMAIL_ADDRESS][DOMAIN_NAME]" at bounding box center [715, 217] width 128 height 25
type input "[PERSON_NAME]"
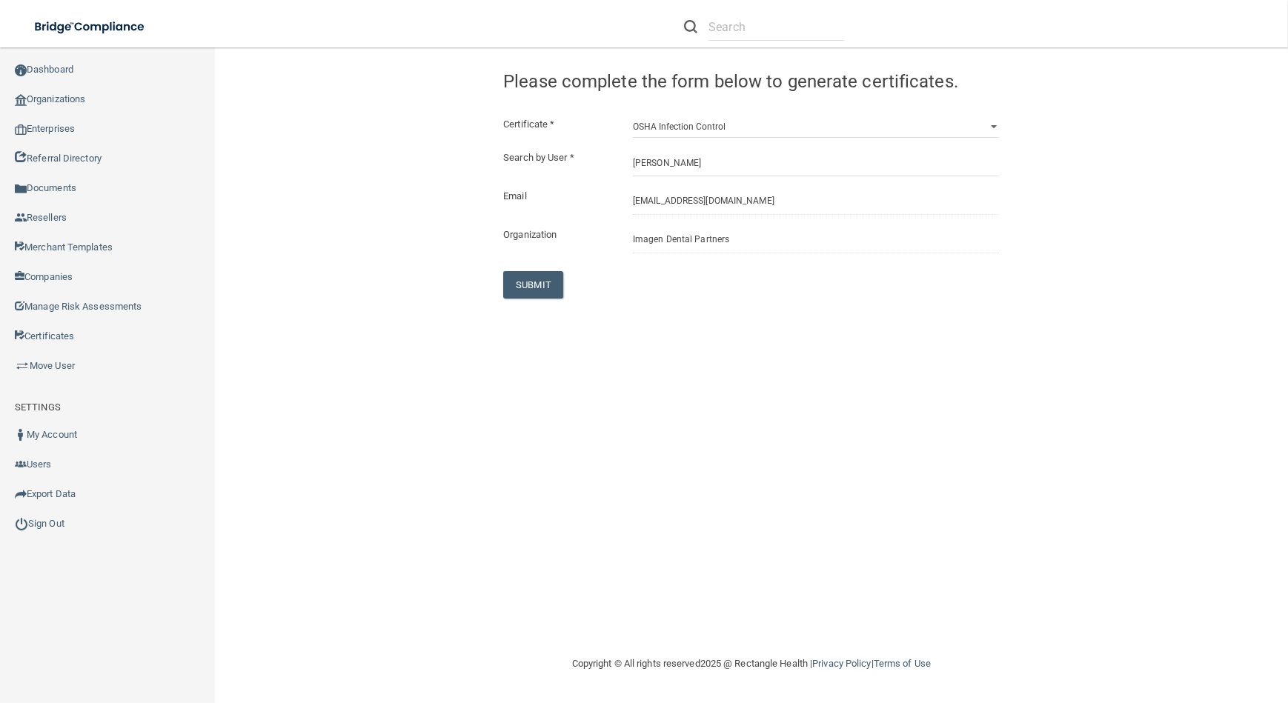
click at [522, 265] on div "Certificate * HIPAA Officer Certification Training OSHA Bloodborne Pathogens OS…" at bounding box center [751, 207] width 496 height 183
click at [525, 292] on button "SUBMIT" at bounding box center [533, 284] width 60 height 27
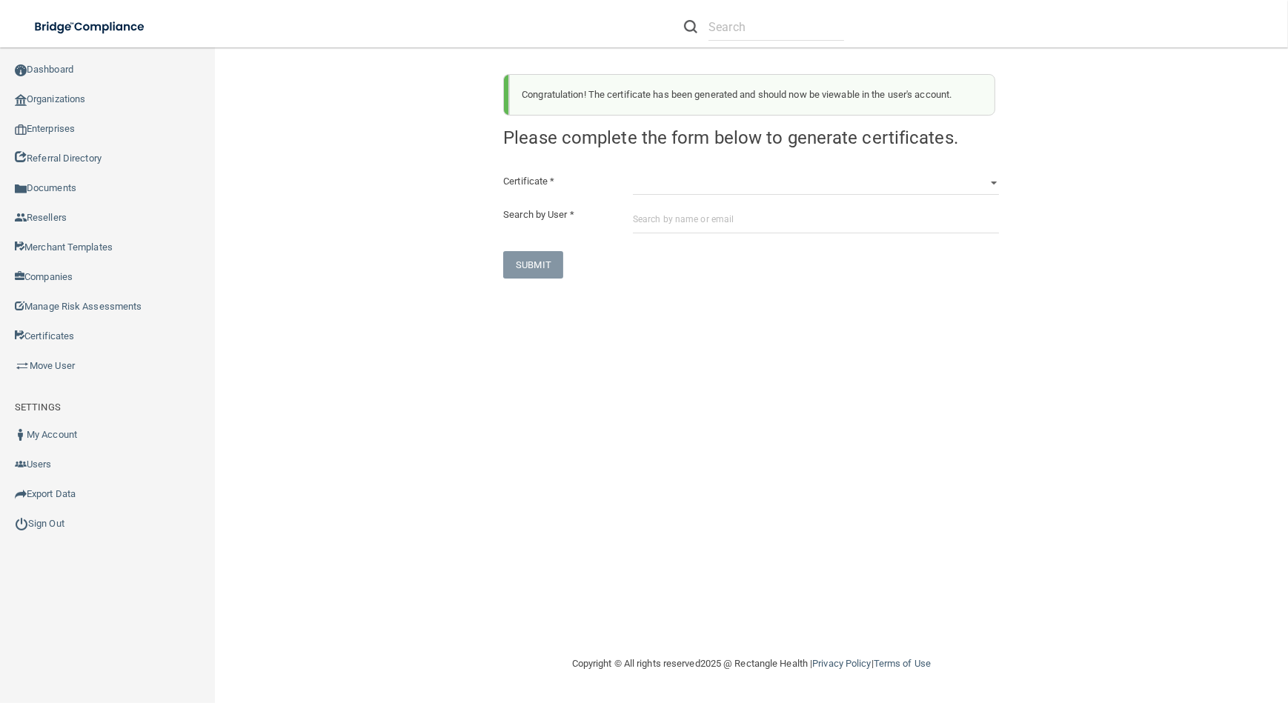
click at [683, 162] on div "Congratulation! The certificate has been generated and should now be viewable i…" at bounding box center [751, 170] width 518 height 216
click at [683, 178] on select "HIPAA Officer Certification Training OSHA Bloodborne Pathogens OSHA [MEDICAL_DA…" at bounding box center [816, 184] width 366 height 22
select select "4"
click at [633, 173] on select "HIPAA Officer Certification Training OSHA Bloodborne Pathogens OSHA [MEDICAL_DA…" at bounding box center [816, 184] width 366 height 22
click at [706, 225] on input "text" at bounding box center [816, 219] width 366 height 27
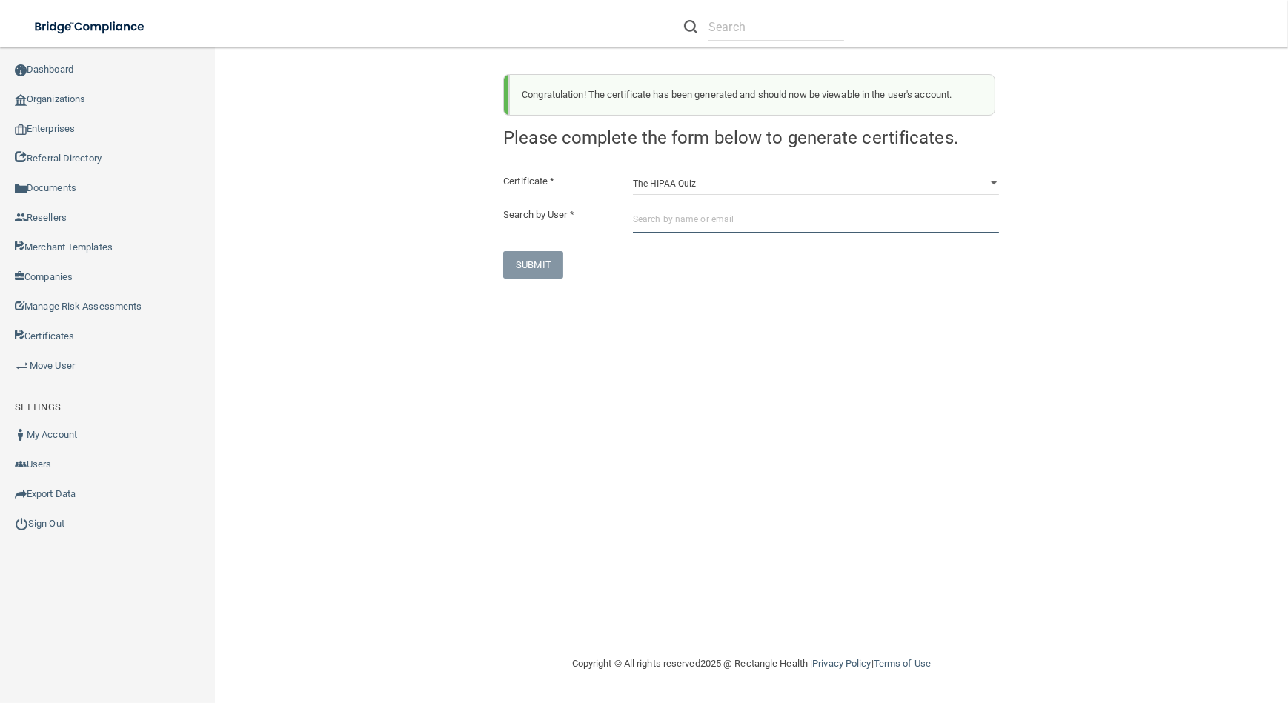
paste input "[EMAIL_ADDRESS][DOMAIN_NAME]"
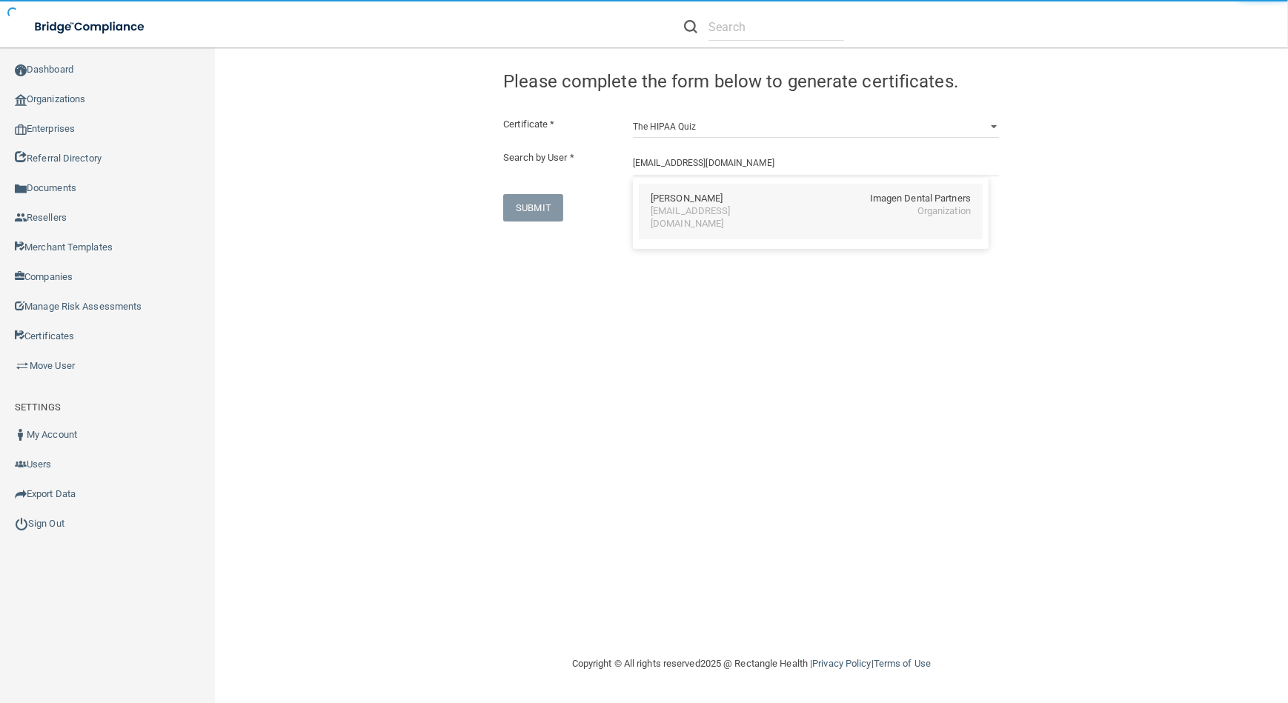
click at [700, 215] on div "[EMAIL_ADDRESS][DOMAIN_NAME]" at bounding box center [715, 217] width 128 height 25
type input "[PERSON_NAME]"
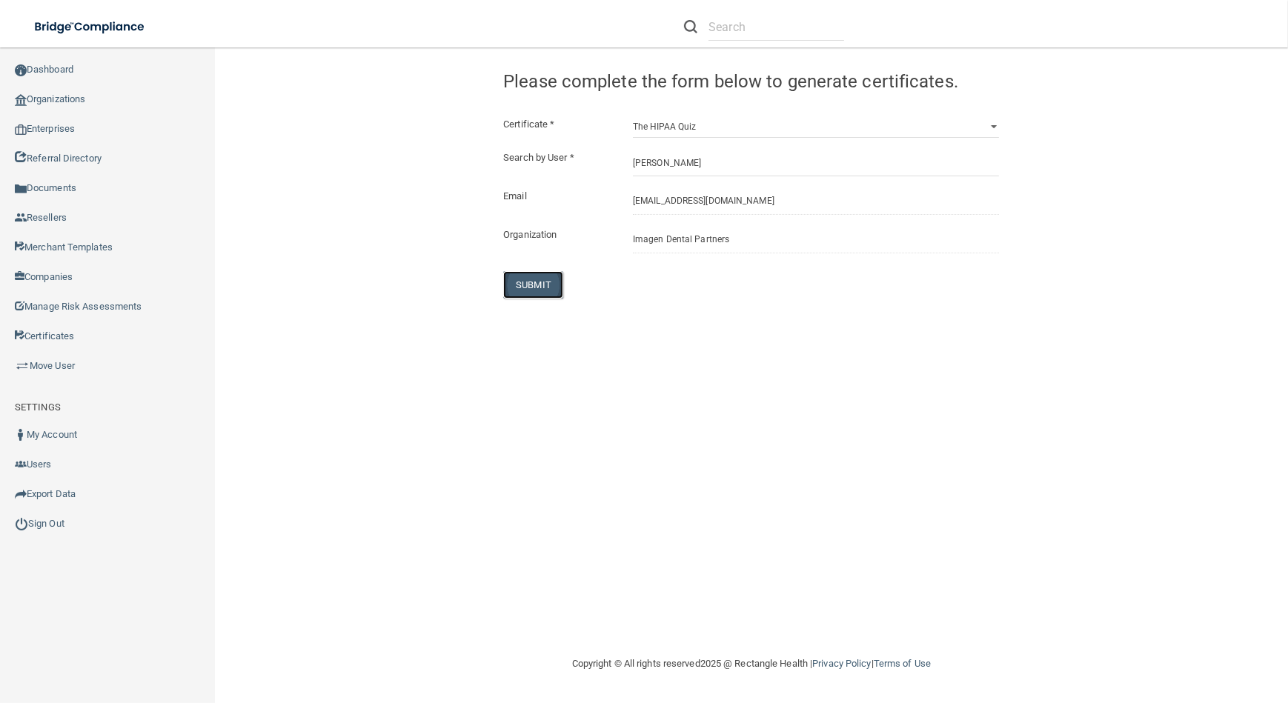
click at [542, 285] on button "SUBMIT" at bounding box center [533, 284] width 60 height 27
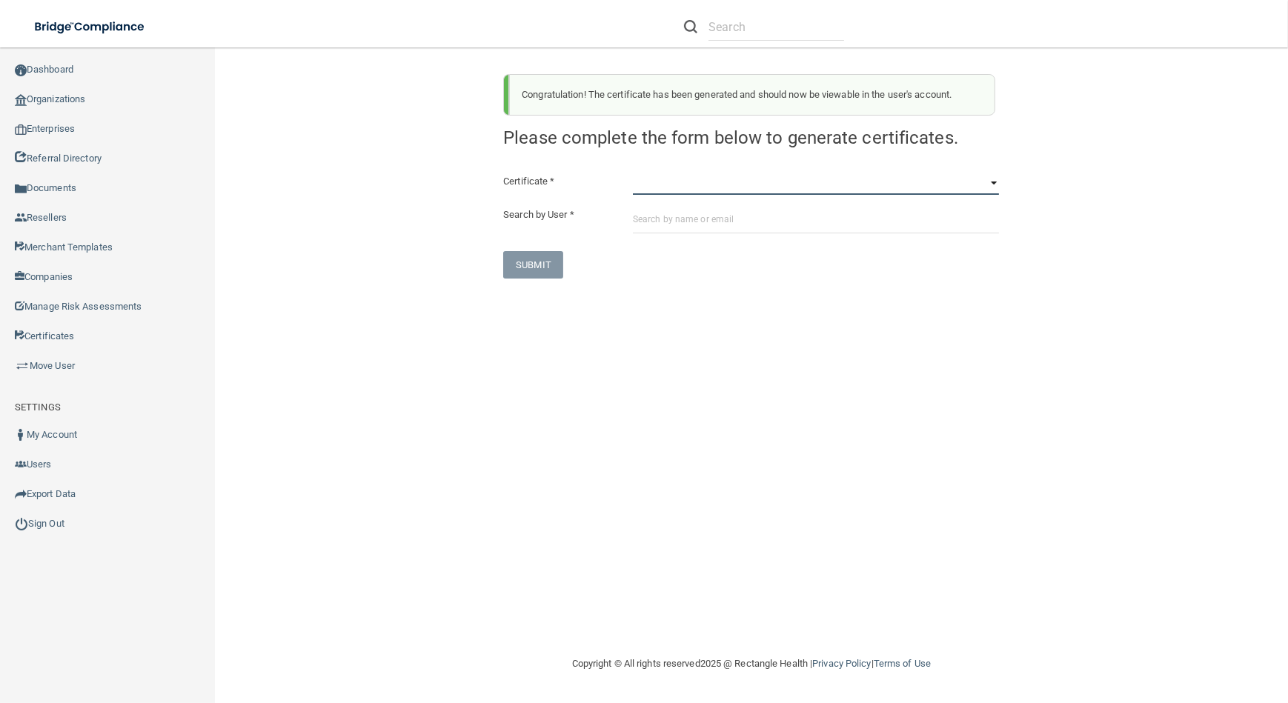
click at [685, 193] on select "HIPAA Officer Certification Training OSHA Bloodborne Pathogens OSHA [MEDICAL_DA…" at bounding box center [816, 184] width 366 height 22
select select "0"
click at [633, 173] on select "HIPAA Officer Certification Training OSHA Bloodborne Pathogens OSHA [MEDICAL_DA…" at bounding box center [816, 184] width 366 height 22
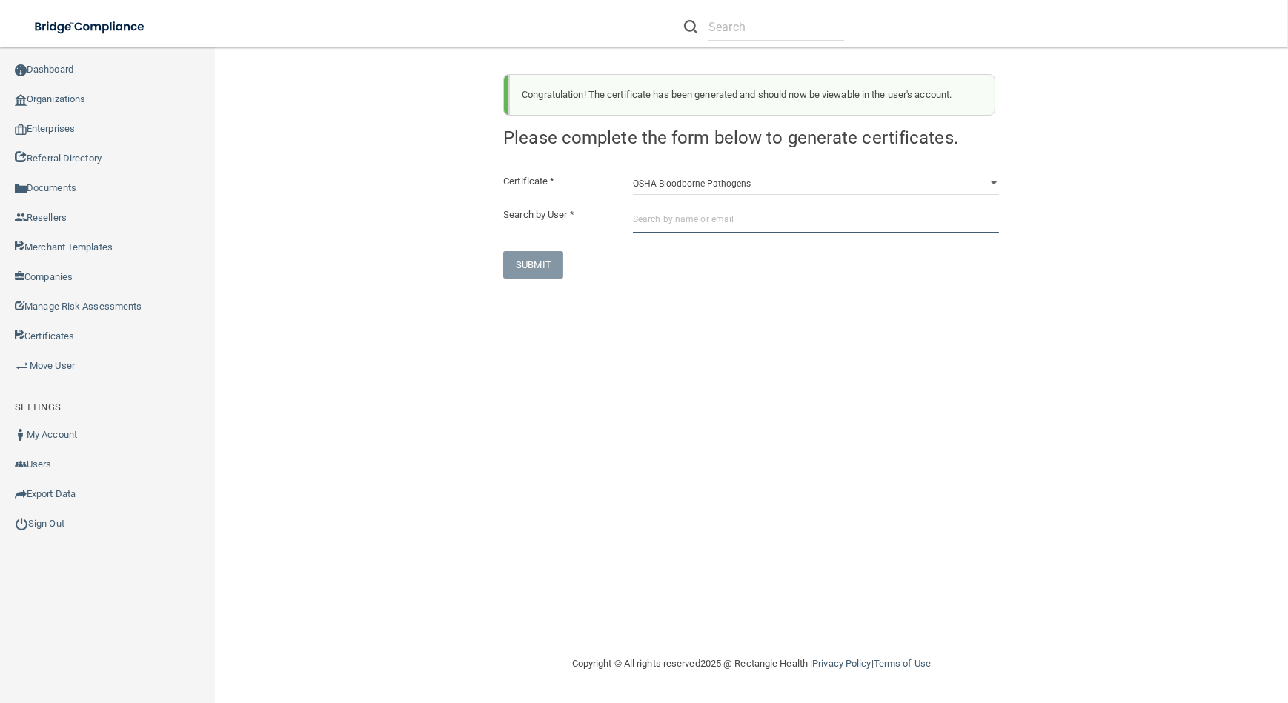
click at [688, 216] on input "text" at bounding box center [816, 219] width 366 height 27
paste input "[EMAIL_ADDRESS][DOMAIN_NAME]"
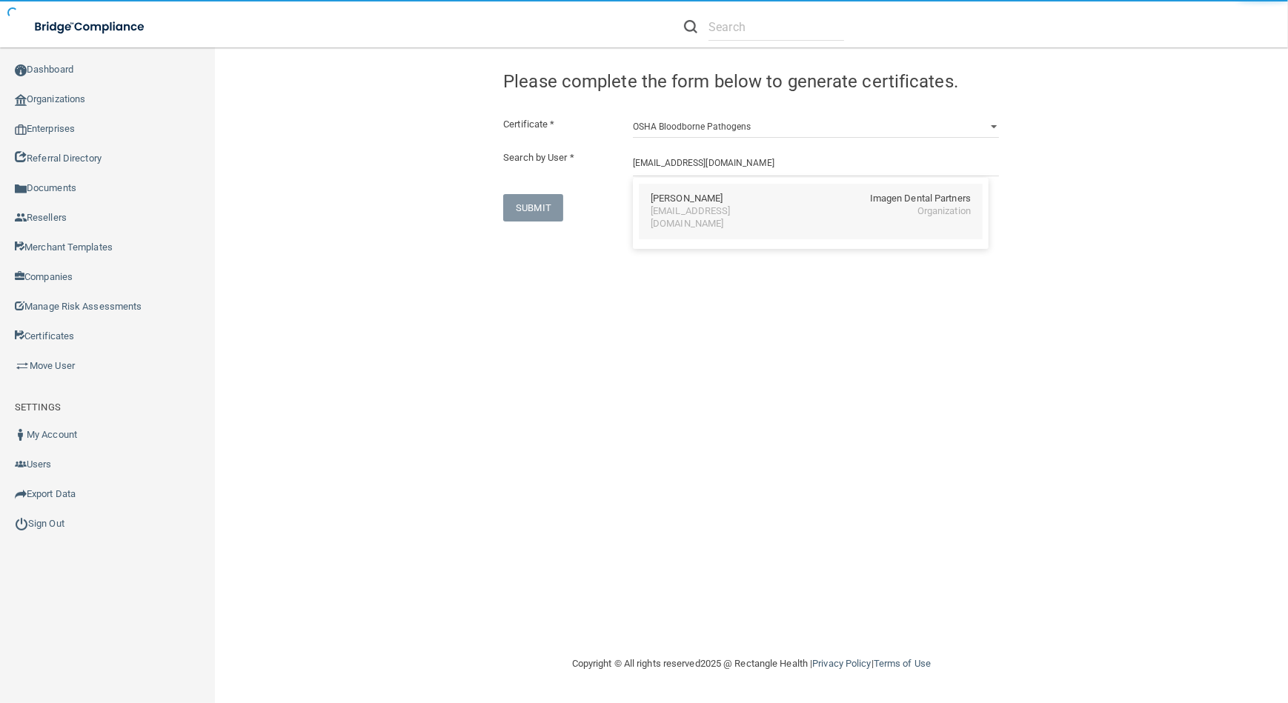
click at [730, 218] on div "[PERSON_NAME] Imagen Dental Partners [EMAIL_ADDRESS][DOMAIN_NAME] Organization" at bounding box center [811, 212] width 344 height 56
type input "[PERSON_NAME]"
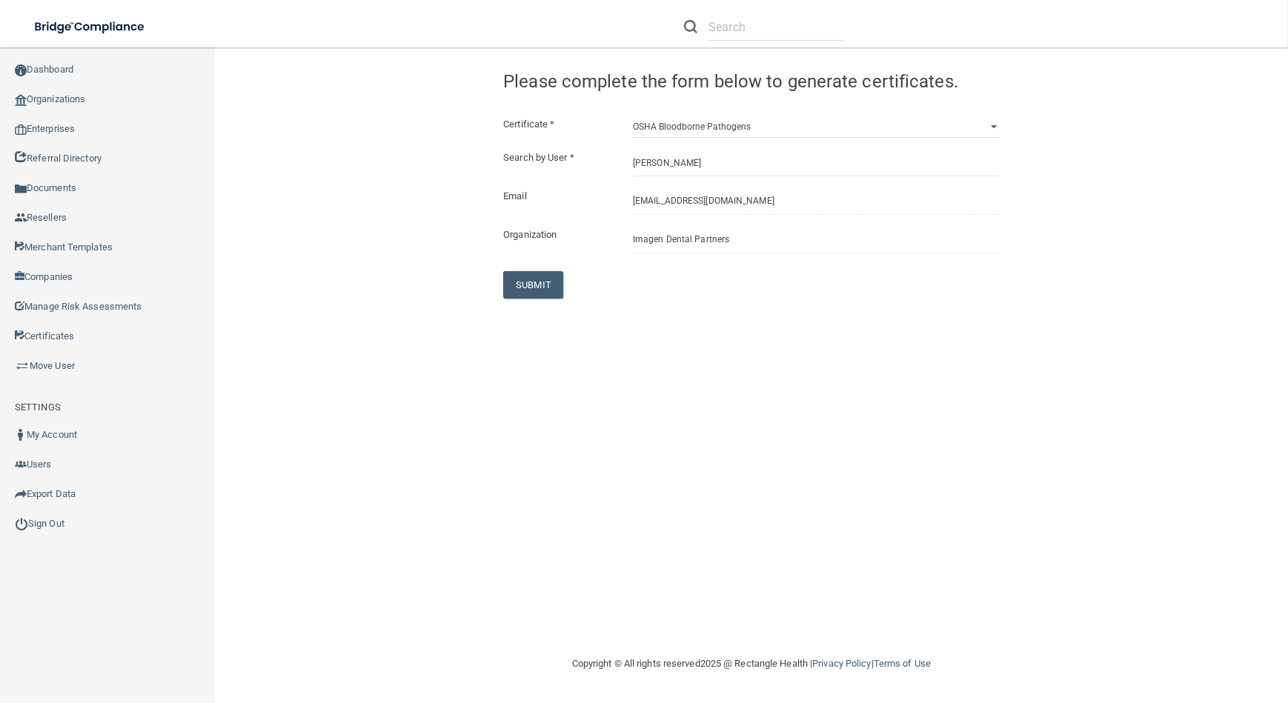
click at [546, 300] on div "Congratulation! The certificate has been generated and should now be viewable i…" at bounding box center [752, 351] width 1014 height 578
click at [543, 291] on button "SUBMIT" at bounding box center [533, 284] width 60 height 27
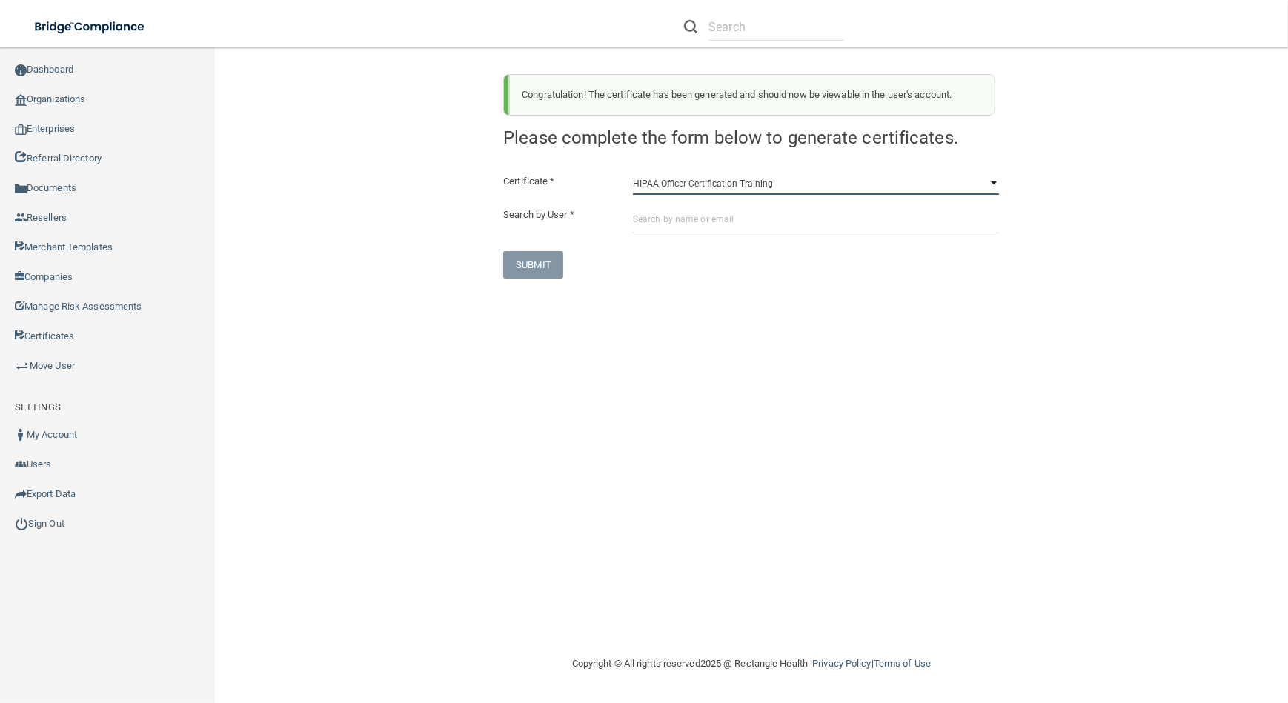
click at [737, 180] on select "HIPAA Officer Certification Training OSHA Bloodborne Pathogens OSHA [MEDICAL_DA…" at bounding box center [816, 184] width 366 height 22
select select "0"
click at [633, 173] on select "HIPAA Officer Certification Training OSHA Bloodborne Pathogens OSHA [MEDICAL_DA…" at bounding box center [816, 184] width 366 height 22
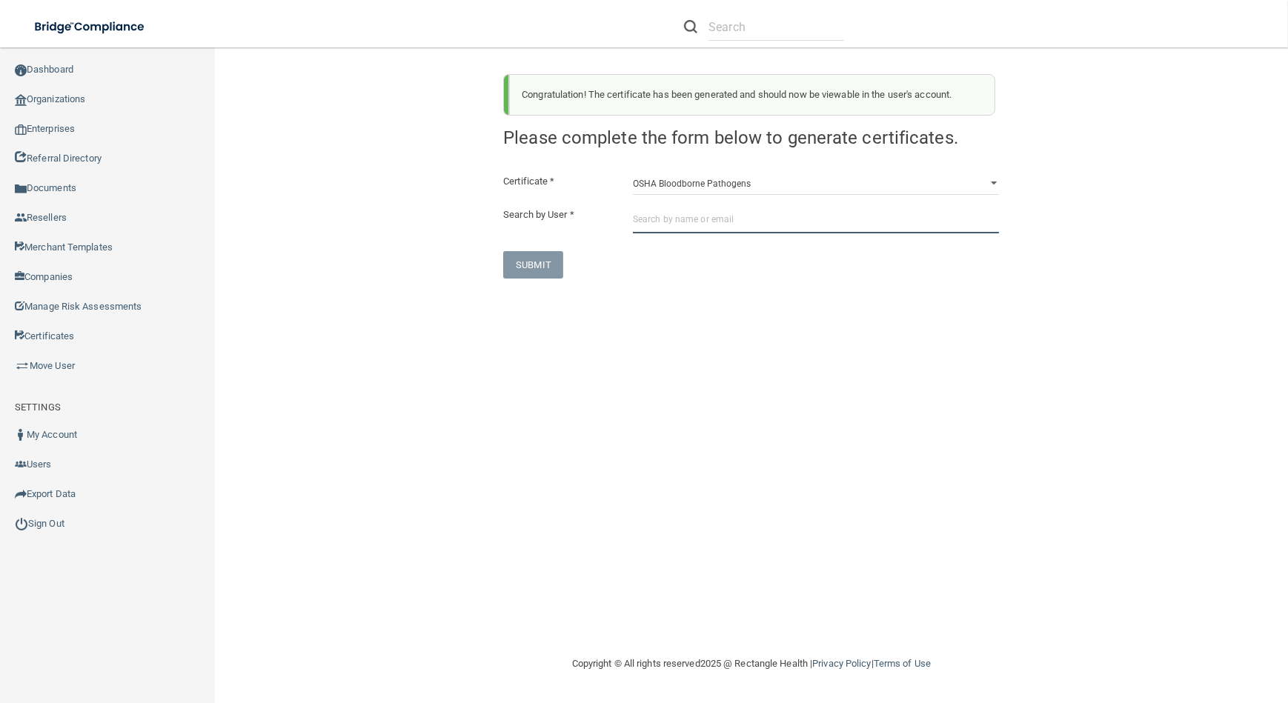
click at [733, 222] on input "text" at bounding box center [816, 219] width 366 height 27
paste input "[EMAIL_ADDRESS][DOMAIN_NAME]"
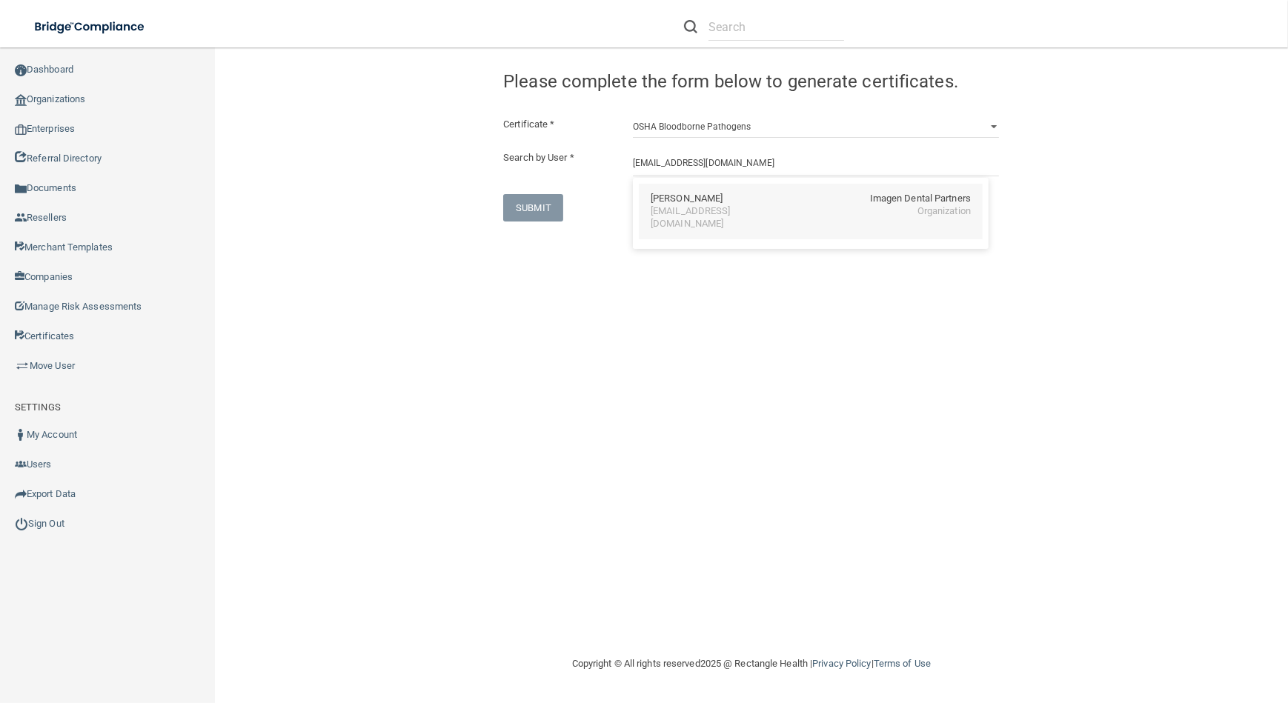
click at [845, 222] on div "[PERSON_NAME] Imagen Dental Partners [EMAIL_ADDRESS][DOMAIN_NAME] Organization" at bounding box center [811, 212] width 344 height 56
type input "[PERSON_NAME]"
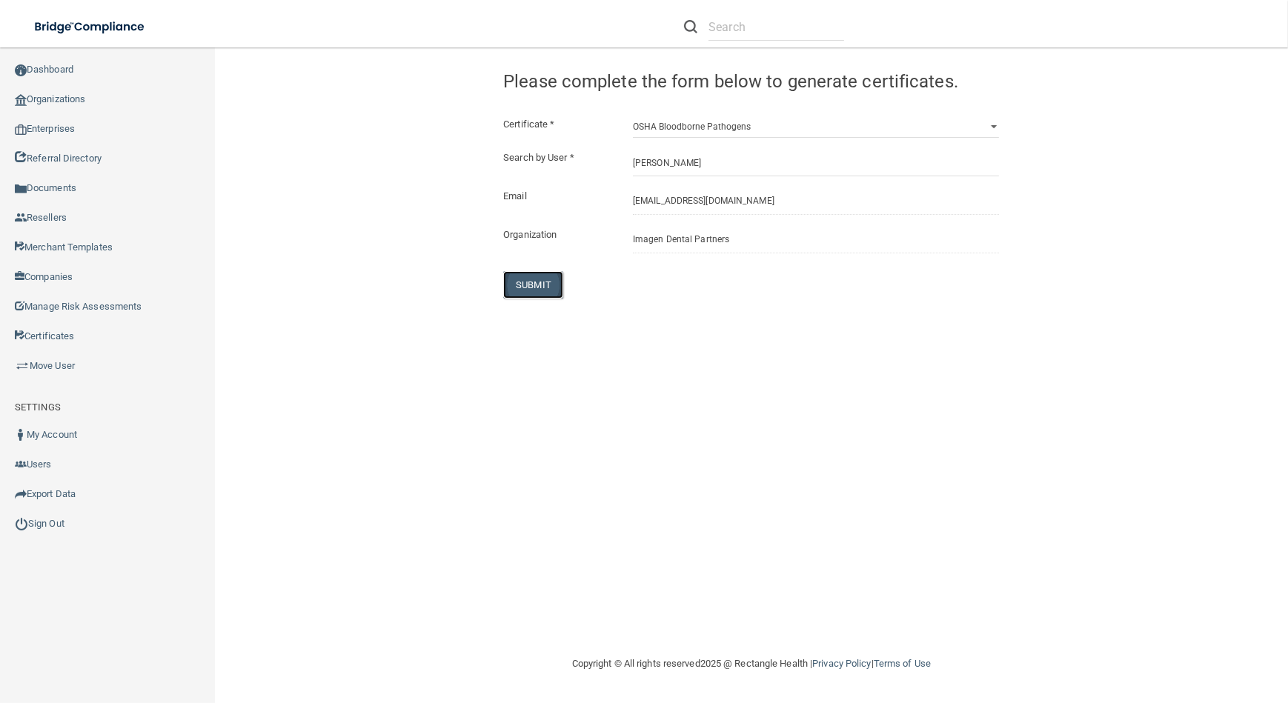
click at [540, 283] on button "SUBMIT" at bounding box center [533, 284] width 60 height 27
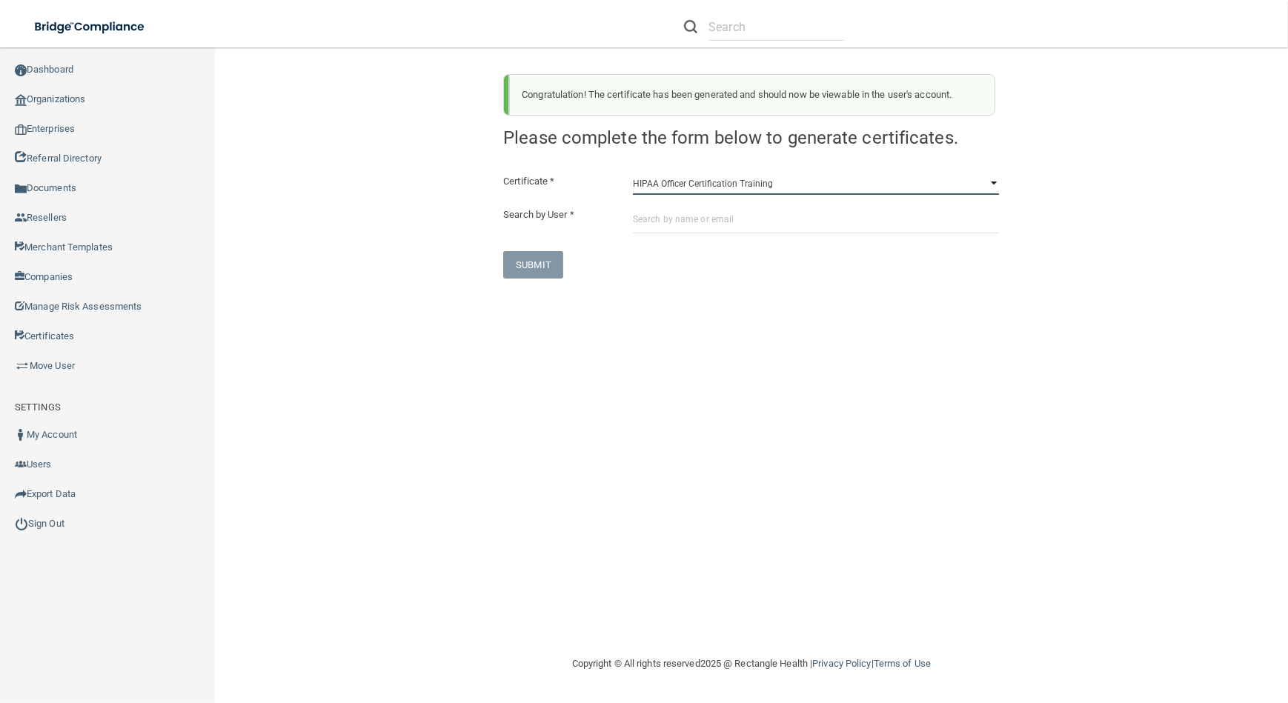
click at [696, 193] on select "HIPAA Officer Certification Training OSHA Bloodborne Pathogens OSHA [MEDICAL_DA…" at bounding box center [816, 184] width 366 height 22
select select "0"
click at [633, 173] on select "HIPAA Officer Certification Training OSHA Bloodborne Pathogens OSHA [MEDICAL_DA…" at bounding box center [816, 184] width 366 height 22
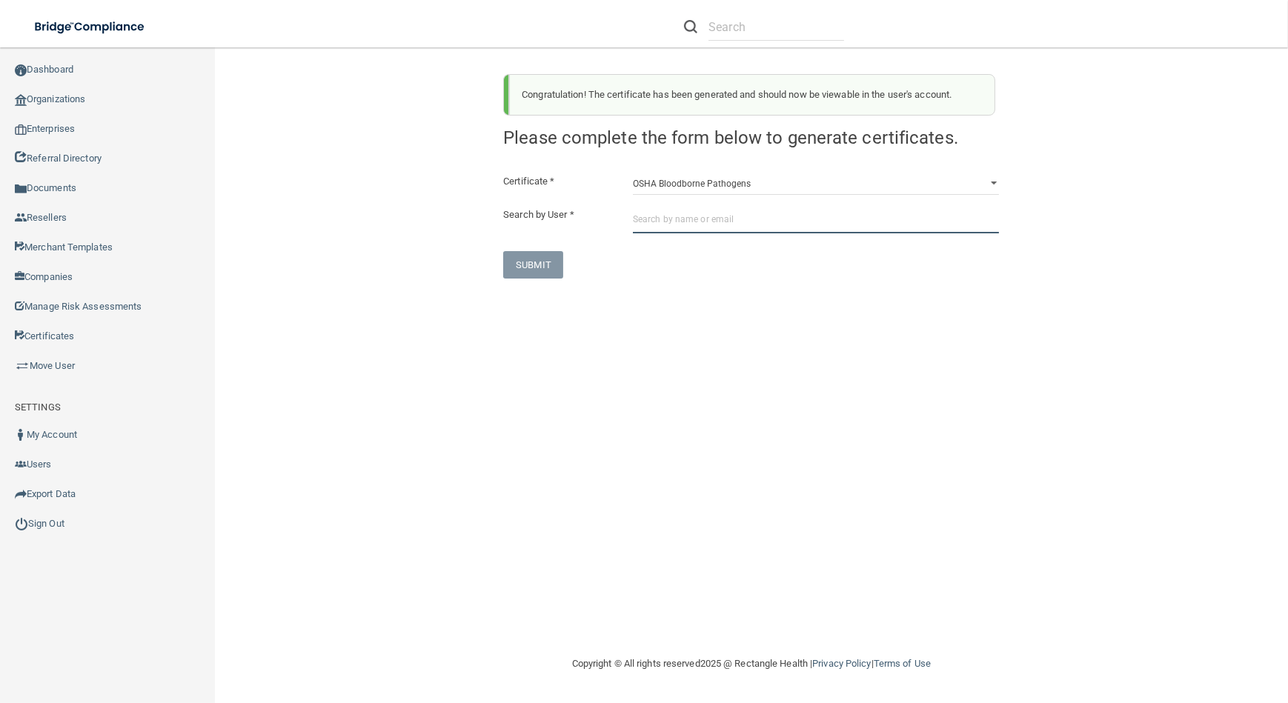
click at [702, 218] on input "text" at bounding box center [816, 219] width 366 height 27
paste input "[EMAIL_ADDRESS][DOMAIN_NAME]"
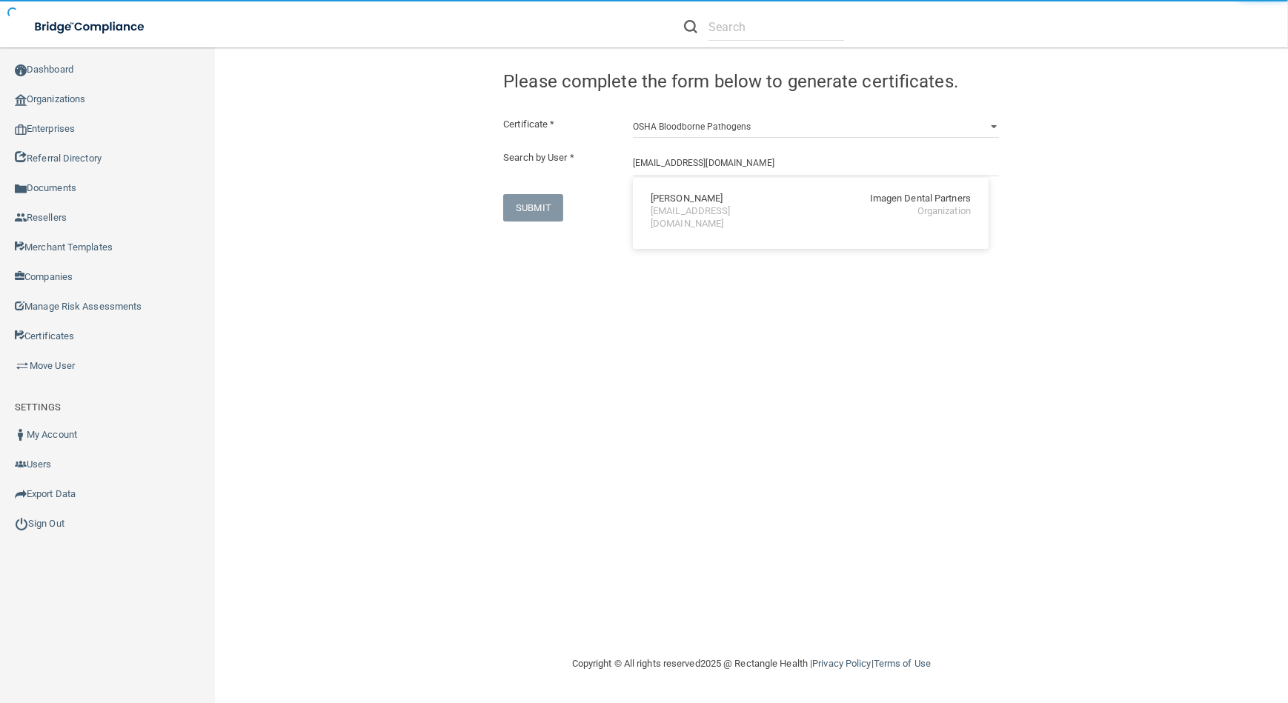
click at [696, 217] on div "[EMAIL_ADDRESS][DOMAIN_NAME]" at bounding box center [715, 217] width 128 height 25
type input "[PERSON_NAME]"
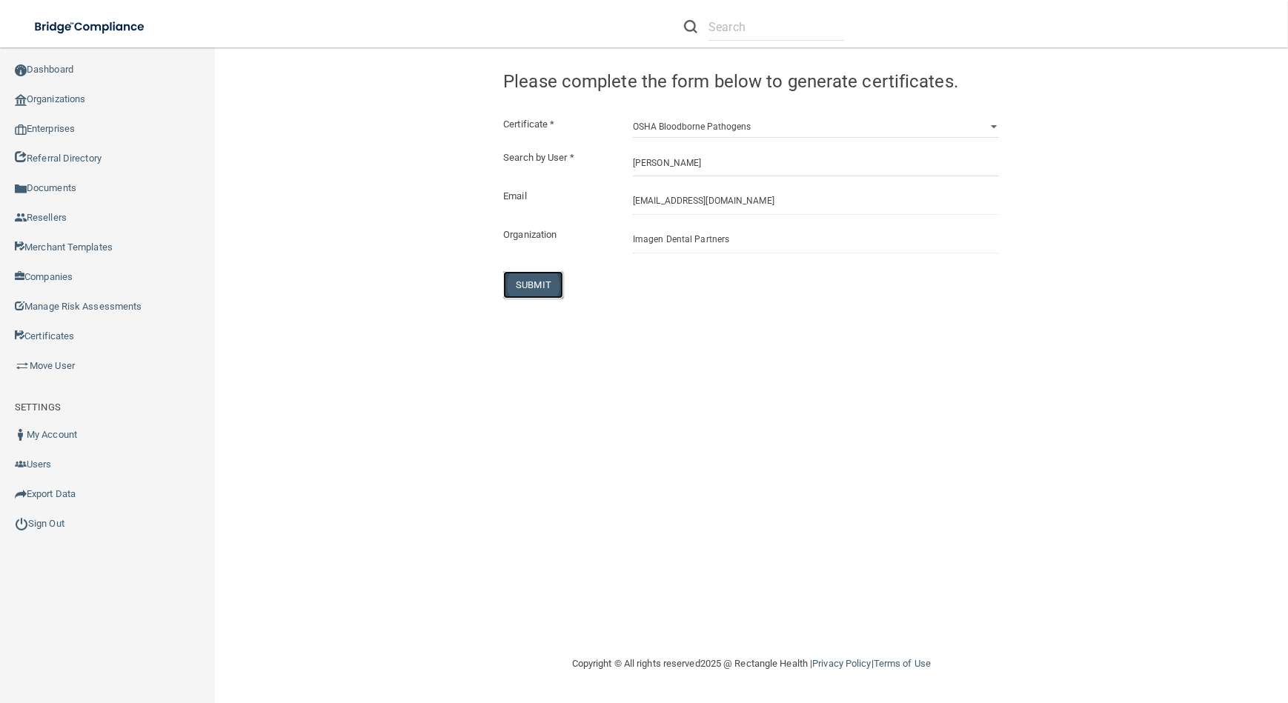
click at [542, 285] on button "SUBMIT" at bounding box center [533, 284] width 60 height 27
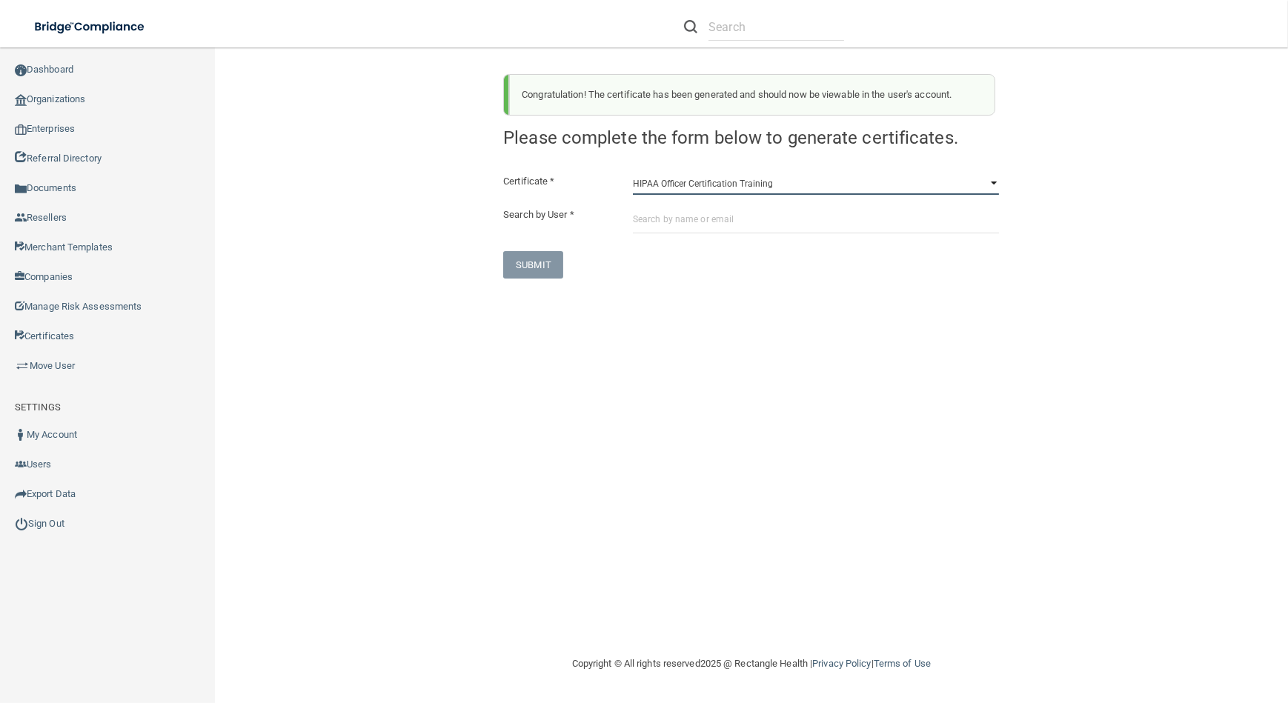
drag, startPoint x: 834, startPoint y: 176, endPoint x: 832, endPoint y: 185, distance: 9.0
click at [834, 176] on select "HIPAA Officer Certification Training OSHA Bloodborne Pathogens OSHA [MEDICAL_DA…" at bounding box center [816, 184] width 366 height 22
select select "0"
click at [633, 173] on select "HIPAA Officer Certification Training OSHA Bloodborne Pathogens OSHA [MEDICAL_DA…" at bounding box center [816, 184] width 366 height 22
click at [839, 196] on div "Certificate * HIPAA Officer Certification Training OSHA Bloodborne Pathogens OS…" at bounding box center [751, 226] width 496 height 106
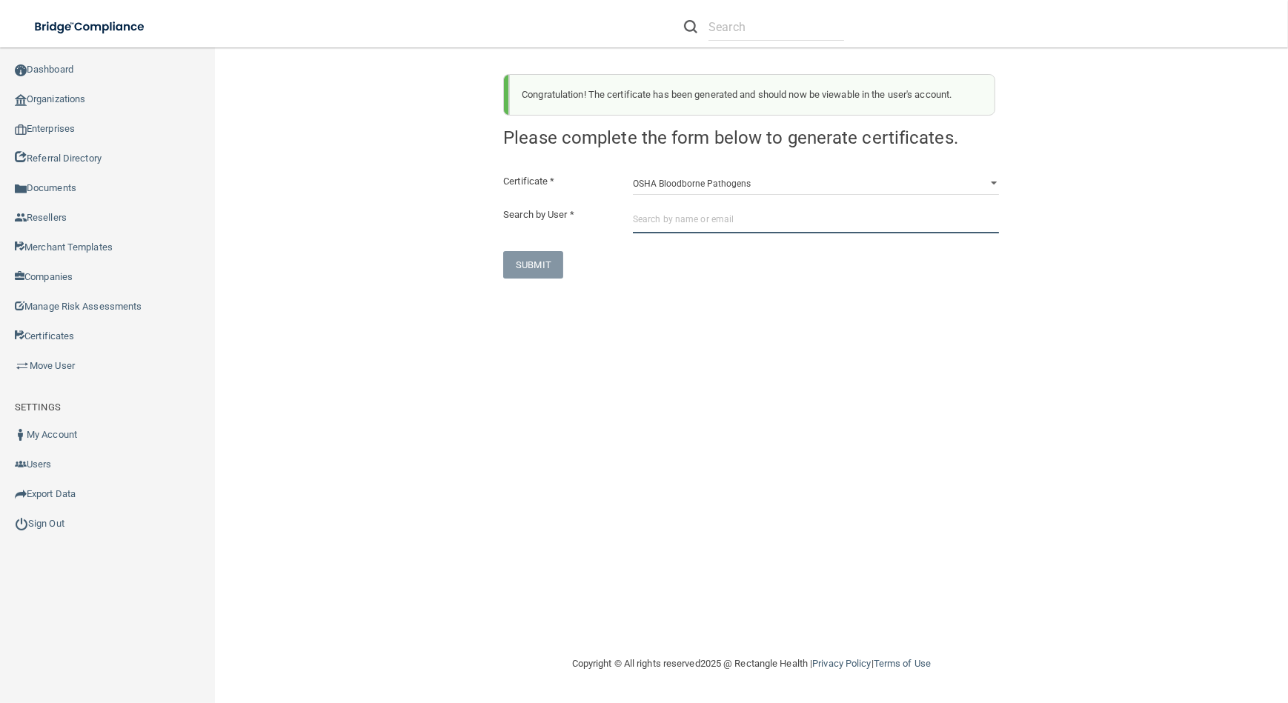
click at [839, 212] on input "text" at bounding box center [816, 219] width 366 height 27
paste input "[EMAIL_ADDRESS][DOMAIN_NAME]"
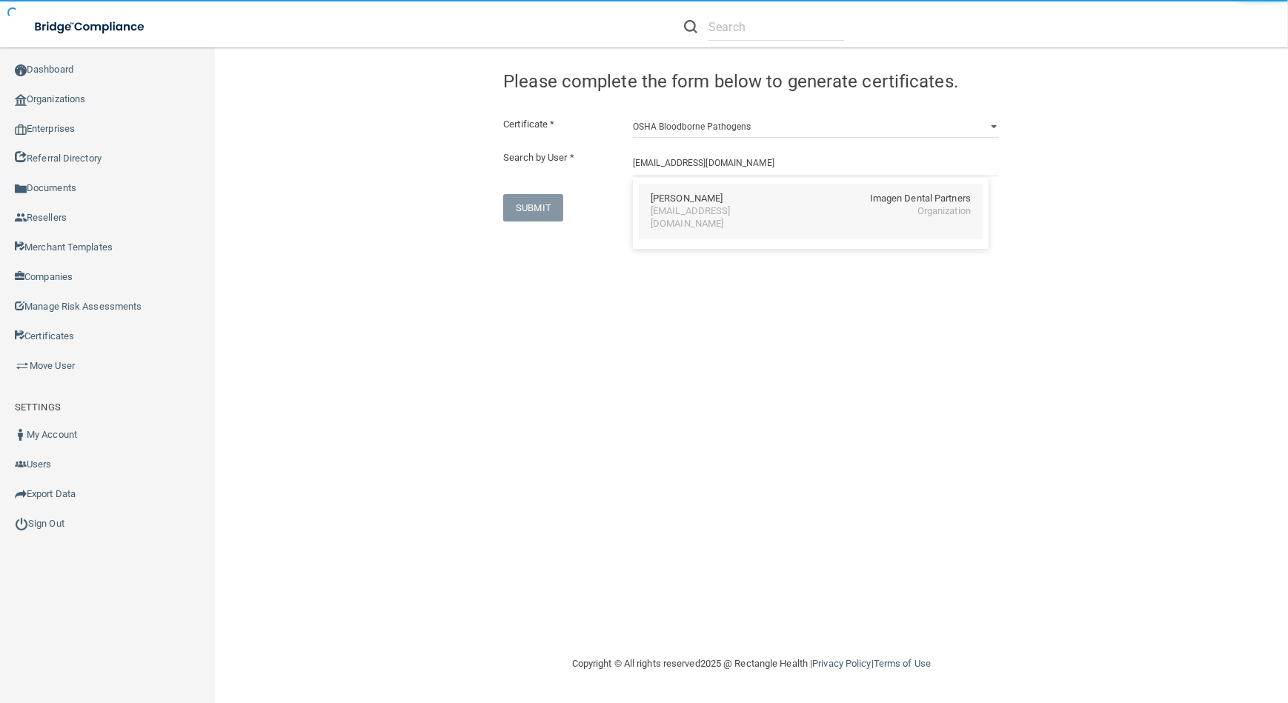
click at [714, 212] on div "[EMAIL_ADDRESS][DOMAIN_NAME]" at bounding box center [715, 217] width 128 height 25
type input "[PERSON_NAME]"
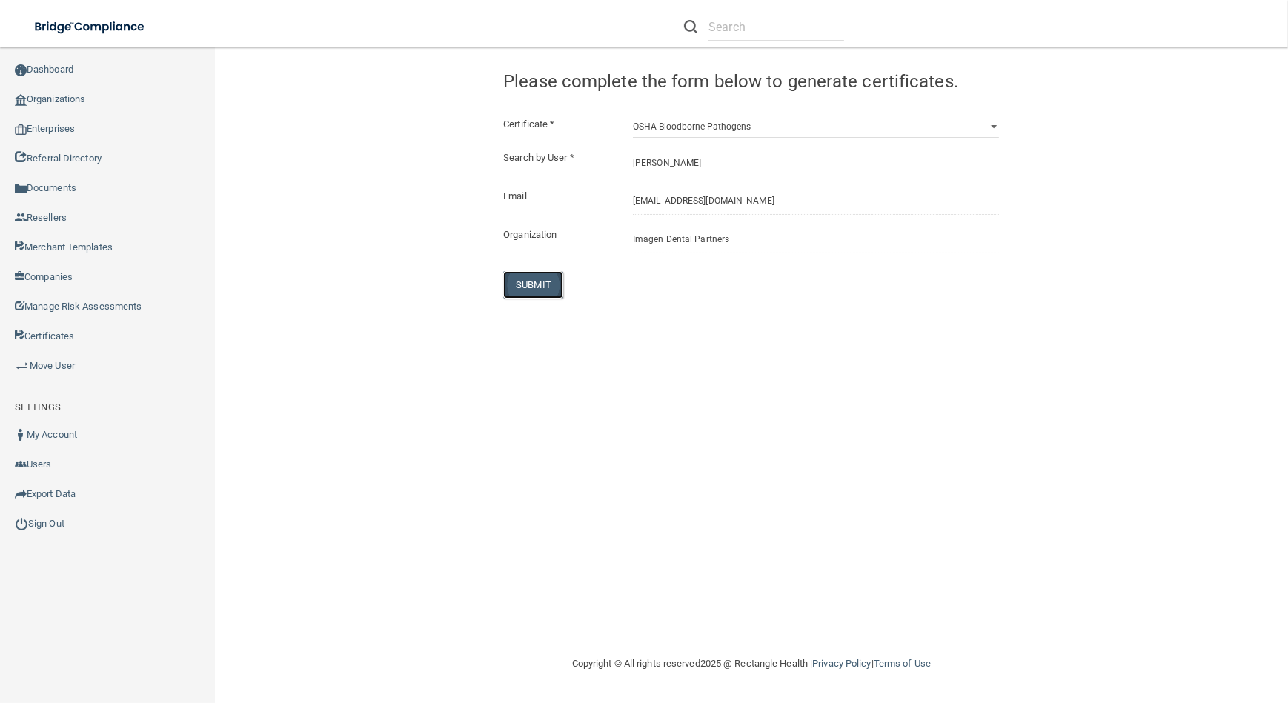
click at [548, 273] on button "SUBMIT" at bounding box center [533, 284] width 60 height 27
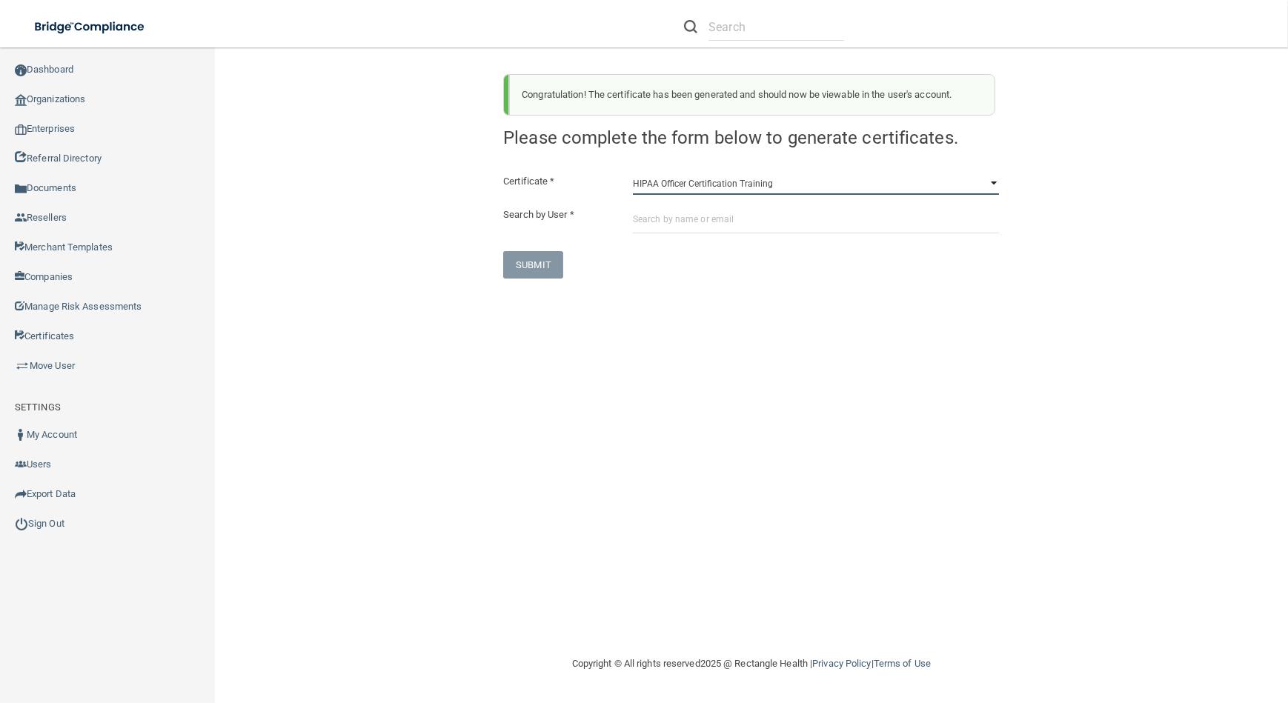
click at [874, 173] on select "HIPAA Officer Certification Training OSHA Bloodborne Pathogens OSHA [MEDICAL_DA…" at bounding box center [816, 184] width 366 height 22
select select "0"
click at [633, 173] on select "HIPAA Officer Certification Training OSHA Bloodborne Pathogens OSHA [MEDICAL_DA…" at bounding box center [816, 184] width 366 height 22
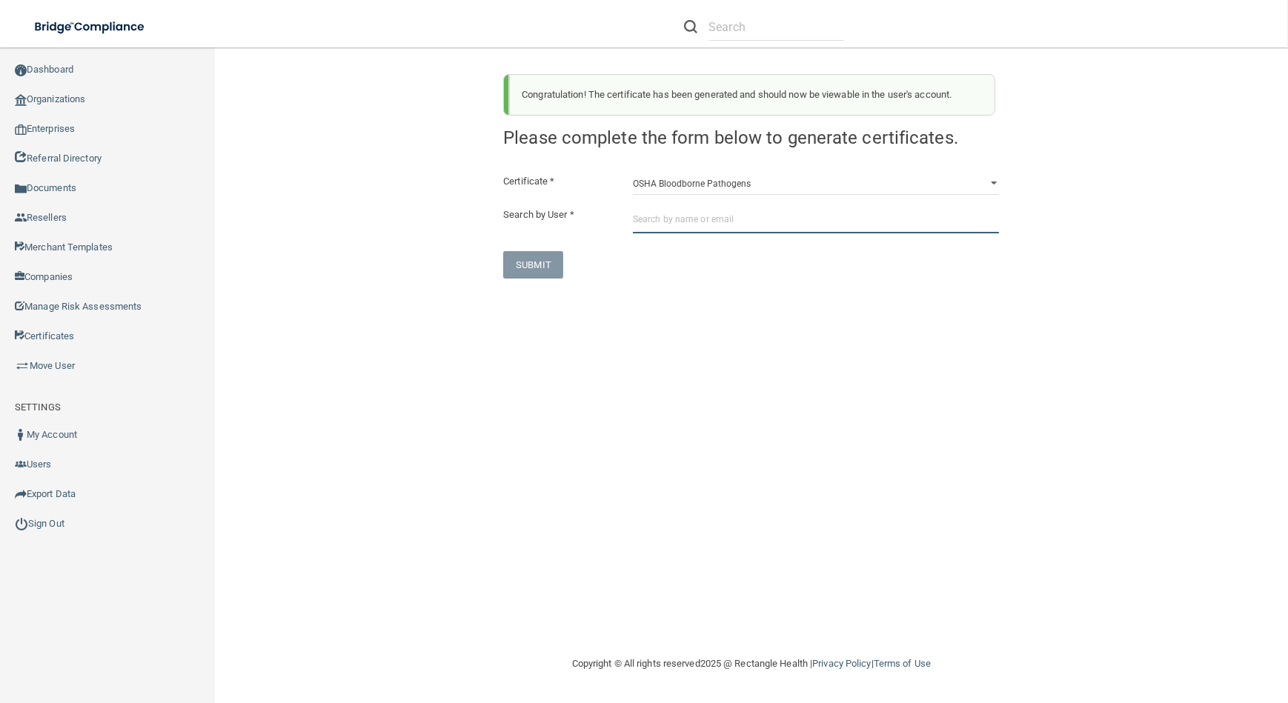
click at [869, 217] on input "text" at bounding box center [816, 219] width 366 height 27
paste input "[EMAIL_ADDRESS][DOMAIN_NAME]"
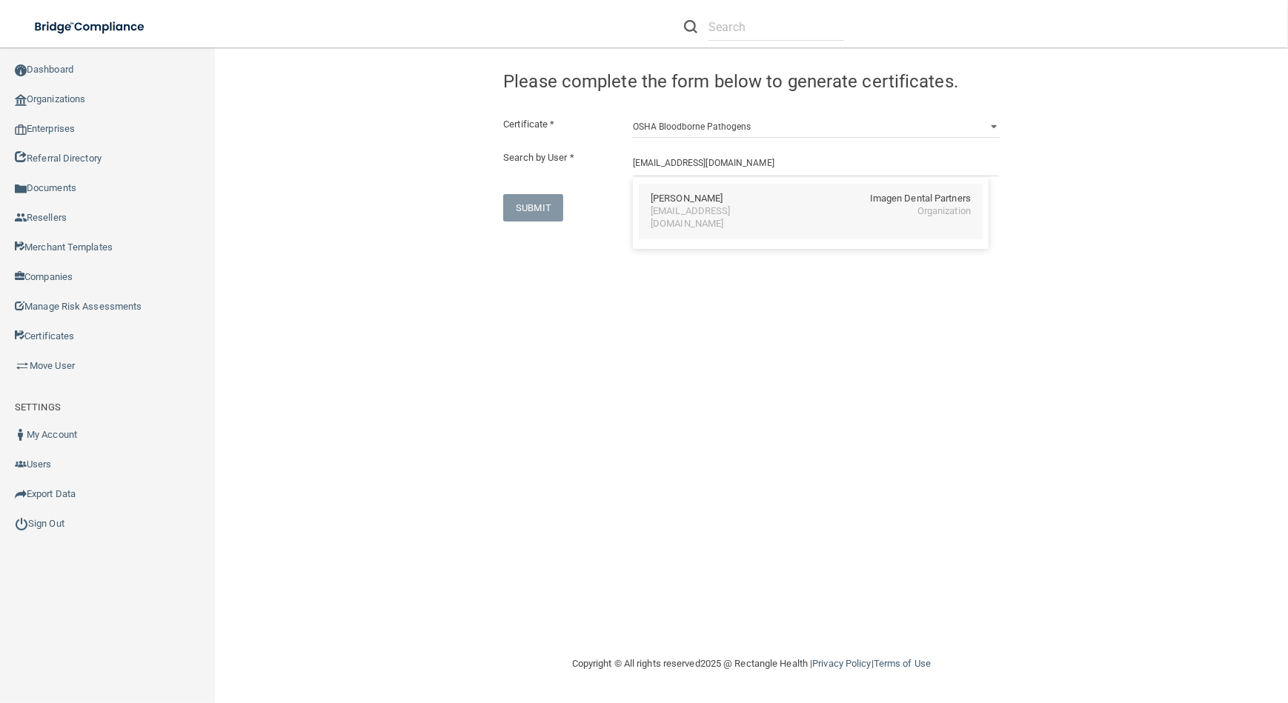
click at [897, 204] on div "Imagen Dental Partners" at bounding box center [920, 199] width 101 height 13
type input "[PERSON_NAME]"
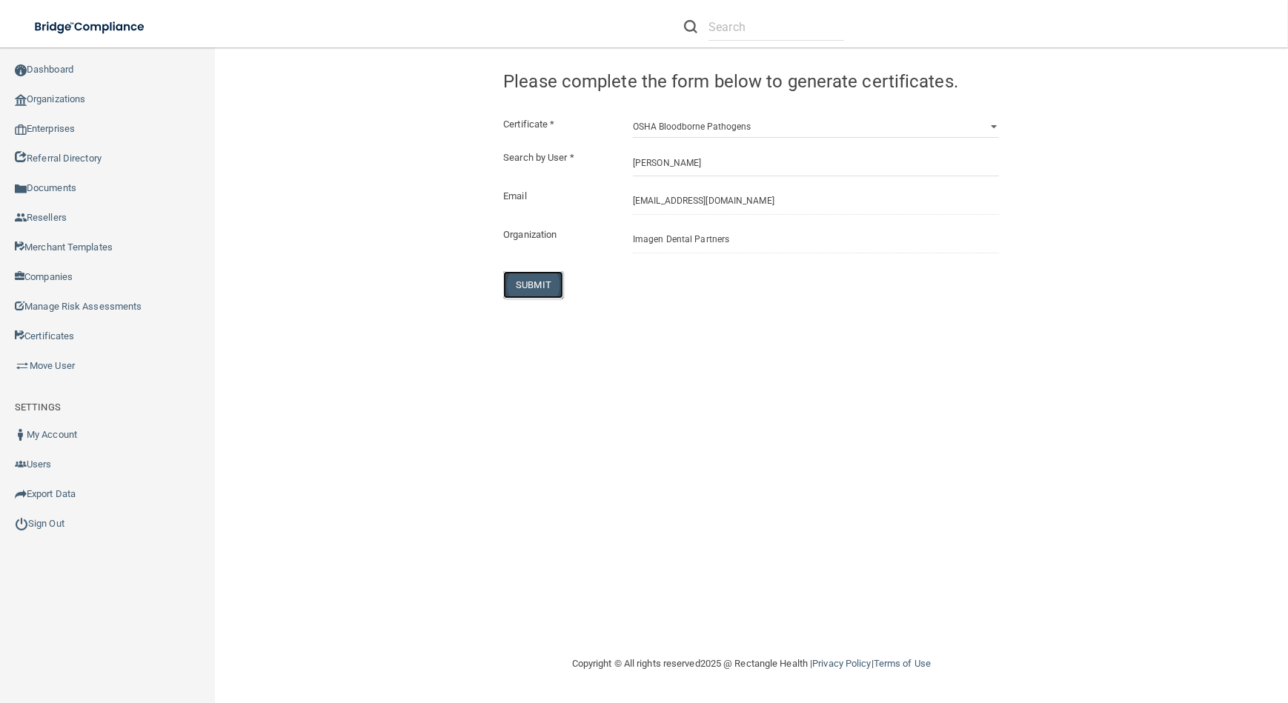
click at [540, 281] on button "SUBMIT" at bounding box center [533, 284] width 60 height 27
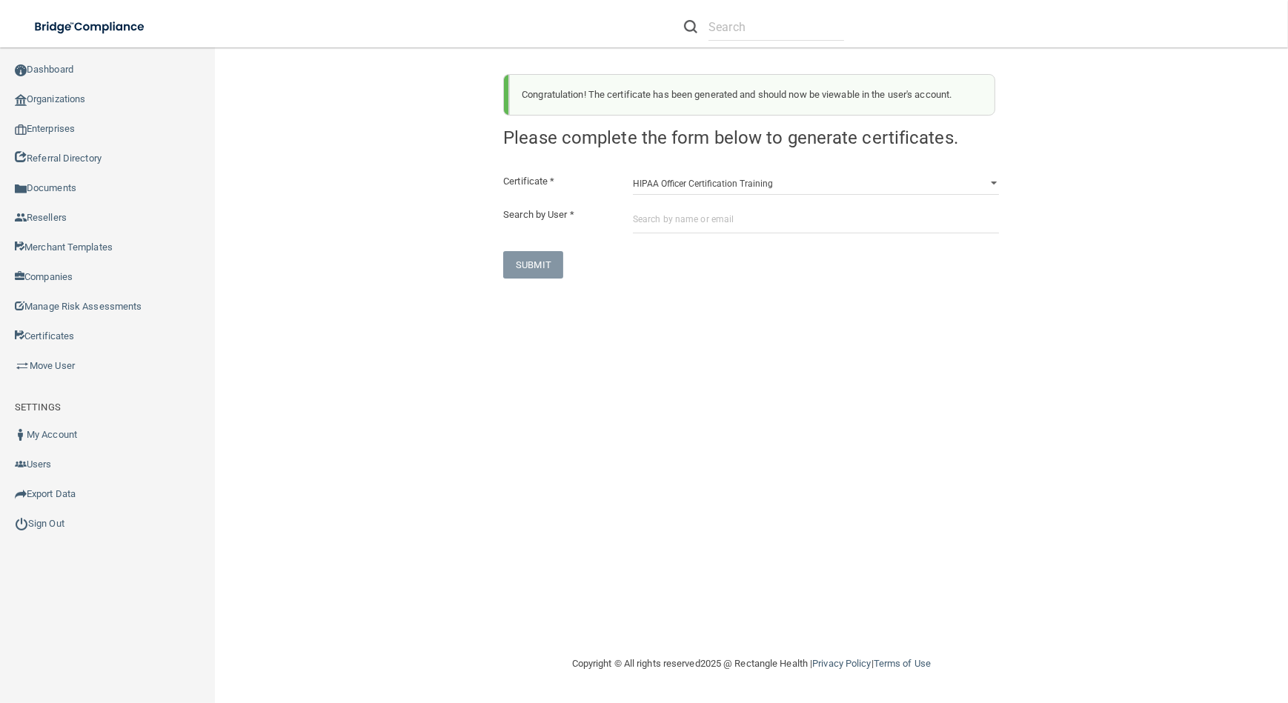
click at [727, 196] on div "Certificate * HIPAA Officer Certification Training OSHA Bloodborne Pathogens OS…" at bounding box center [751, 226] width 496 height 106
click at [720, 191] on select "HIPAA Officer Certification Training OSHA Bloodborne Pathogens OSHA [MEDICAL_DA…" at bounding box center [816, 184] width 366 height 22
select select "0"
click at [633, 173] on select "HIPAA Officer Certification Training OSHA Bloodborne Pathogens OSHA [MEDICAL_DA…" at bounding box center [816, 184] width 366 height 22
click at [720, 221] on input "text" at bounding box center [816, 219] width 366 height 27
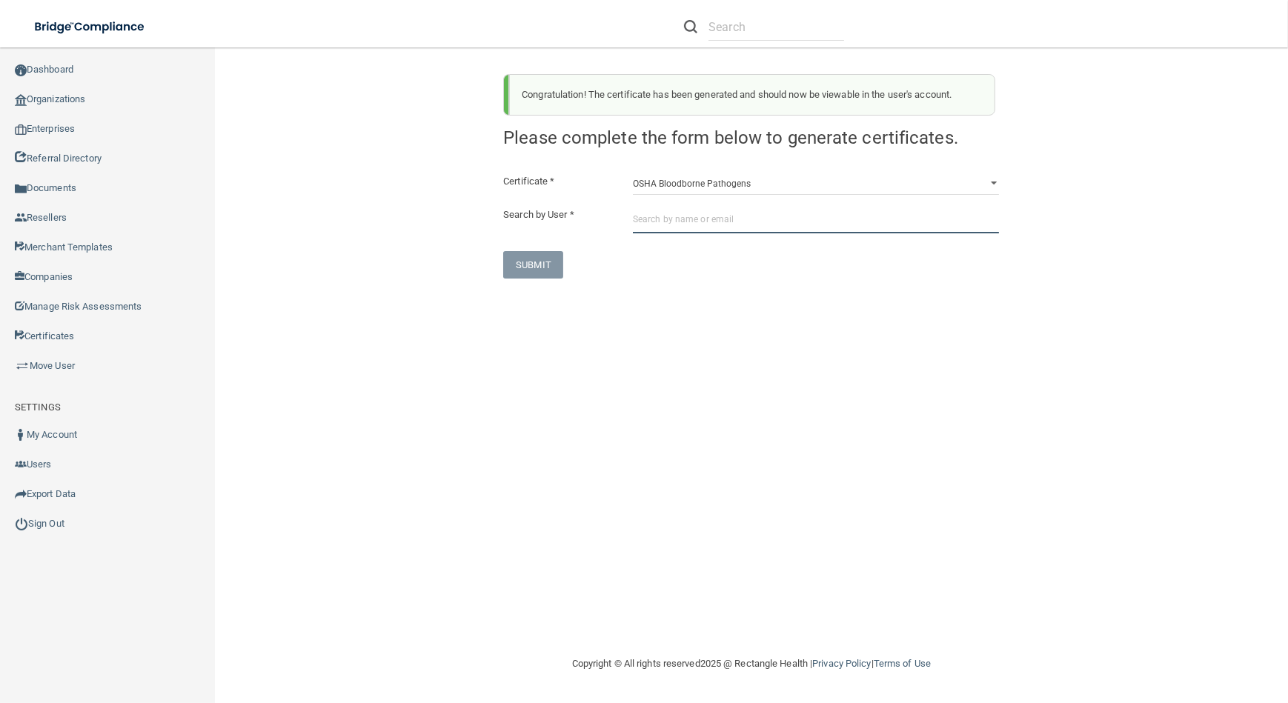
paste input "[PERSON_NAME][EMAIL_ADDRESS][DOMAIN_NAME]"
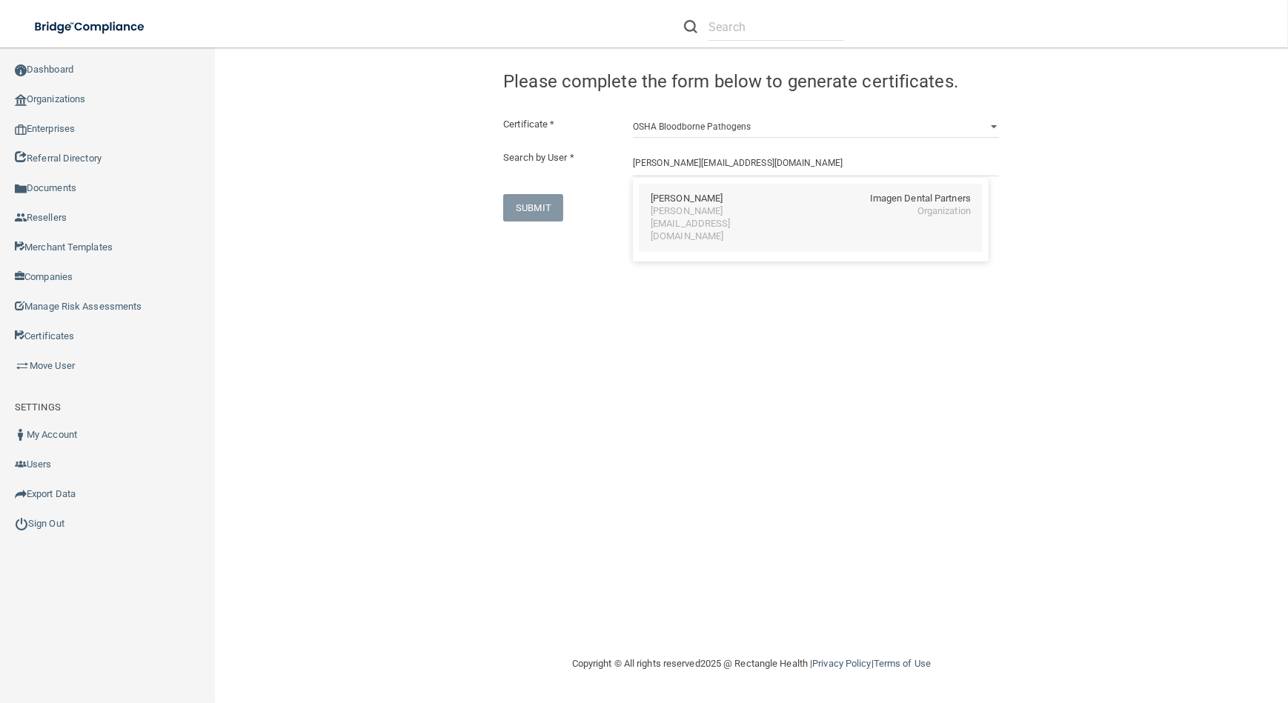
click at [728, 213] on div "[PERSON_NAME][EMAIL_ADDRESS][DOMAIN_NAME]" at bounding box center [715, 224] width 128 height 38
type input "[PERSON_NAME]"
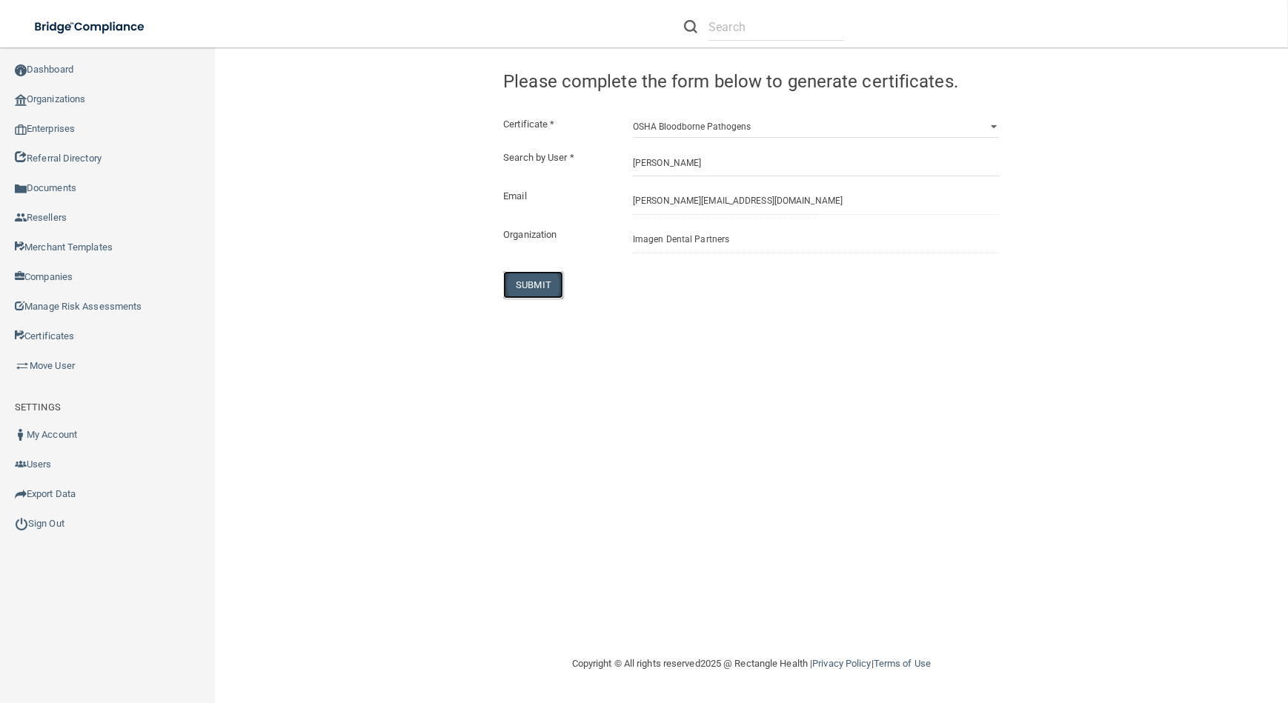
click at [530, 285] on button "SUBMIT" at bounding box center [533, 284] width 60 height 27
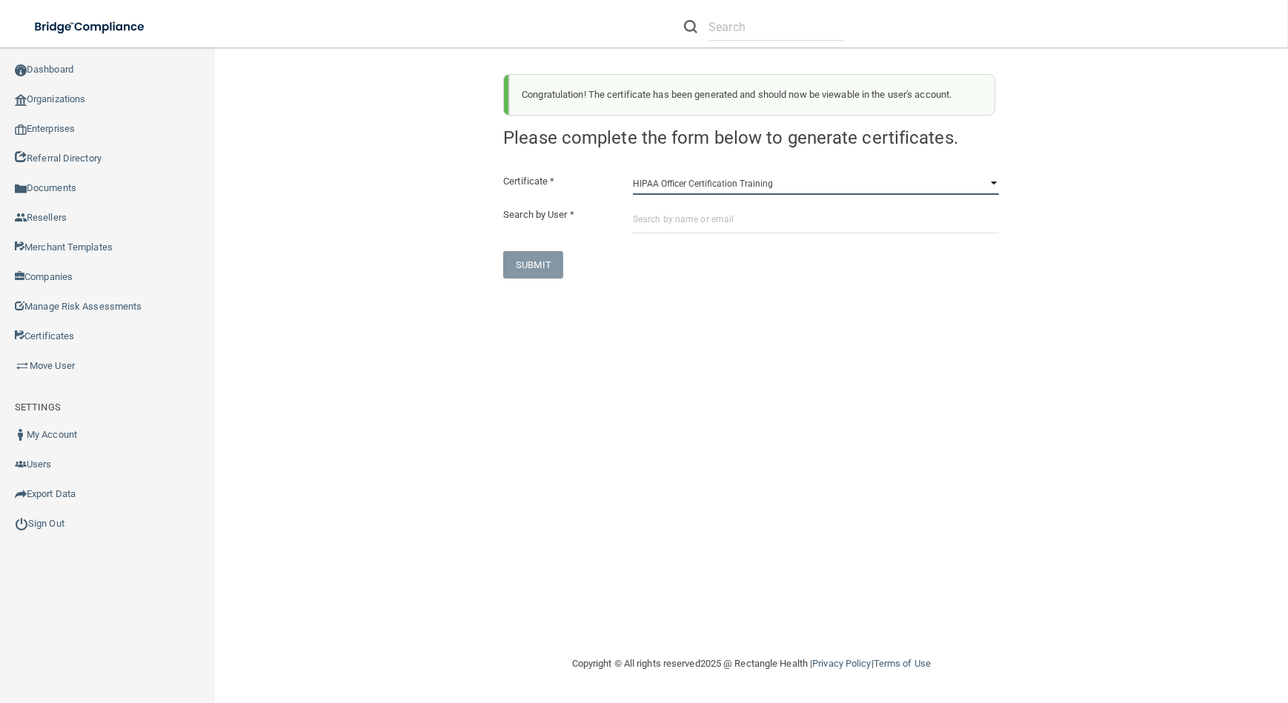
click at [777, 176] on select "HIPAA Officer Certification Training OSHA Bloodborne Pathogens OSHA [MEDICAL_DA…" at bounding box center [816, 184] width 366 height 22
select select "0"
click at [633, 173] on select "HIPAA Officer Certification Training OSHA Bloodborne Pathogens OSHA [MEDICAL_DA…" at bounding box center [816, 184] width 366 height 22
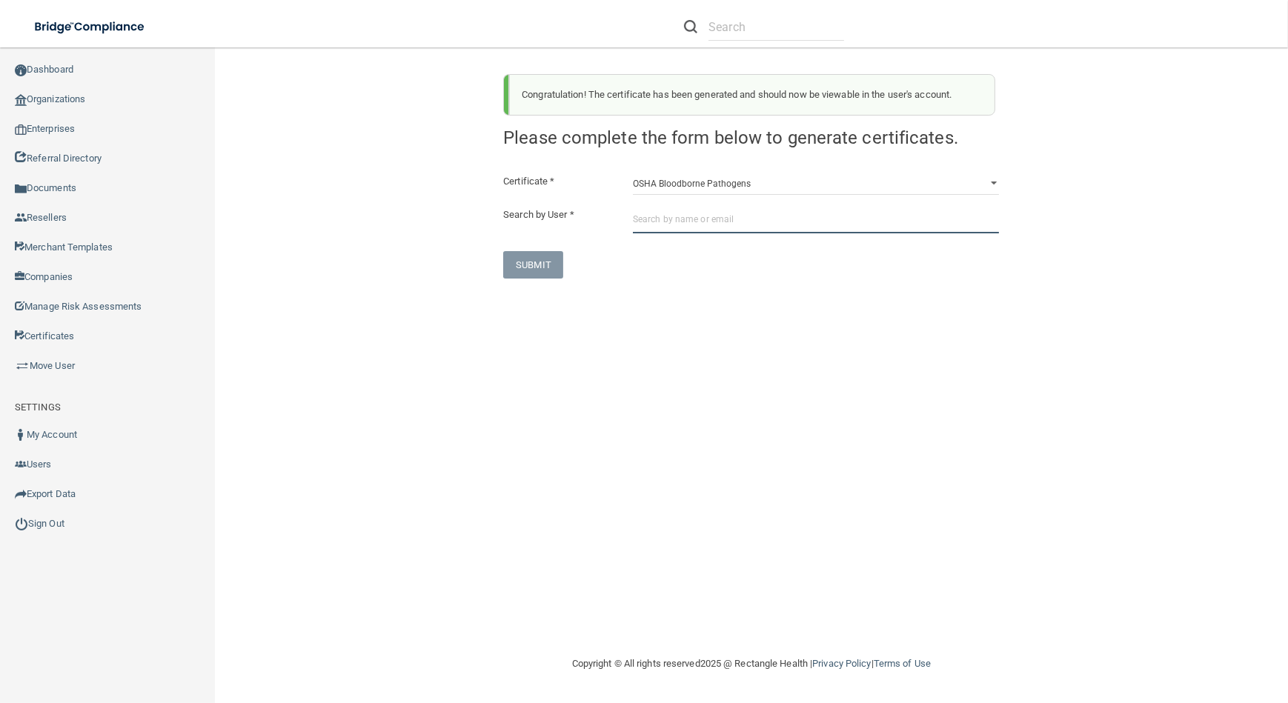
click at [784, 219] on input "text" at bounding box center [816, 219] width 366 height 27
paste input "[EMAIL_ADDRESS][DOMAIN_NAME]"
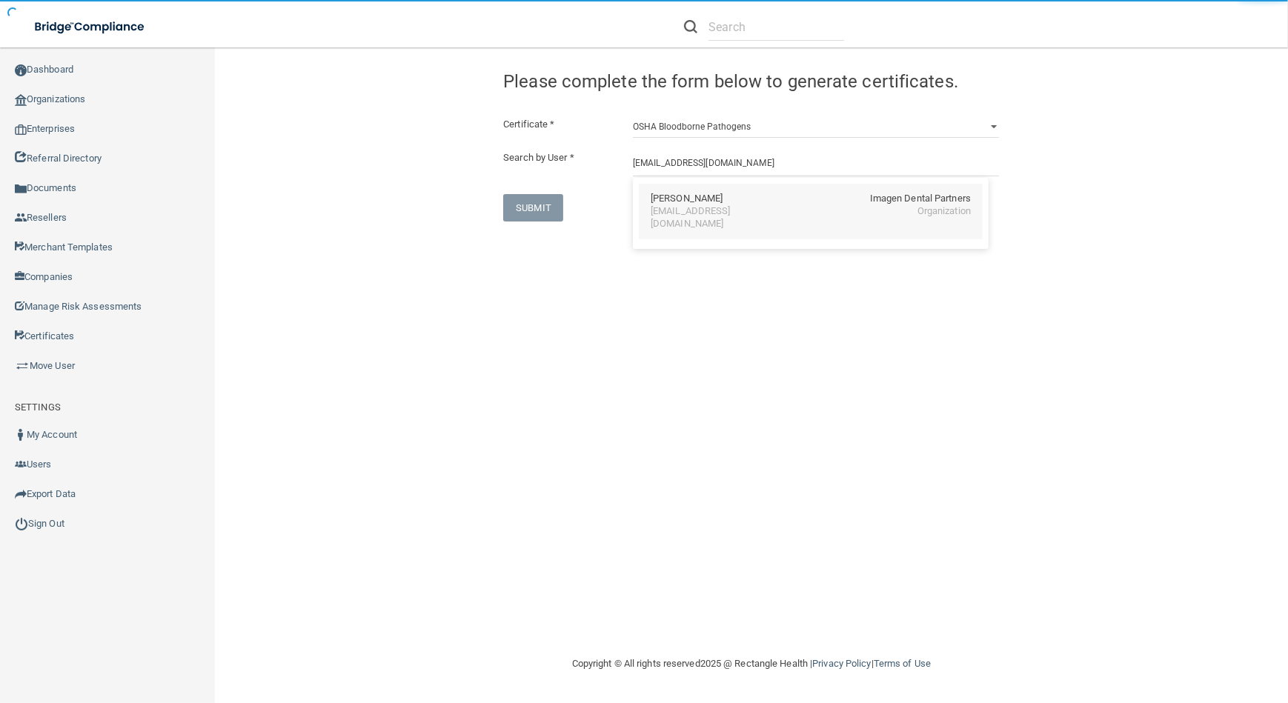
click at [700, 209] on div "[EMAIL_ADDRESS][DOMAIN_NAME]" at bounding box center [715, 217] width 128 height 25
type input "[PERSON_NAME]"
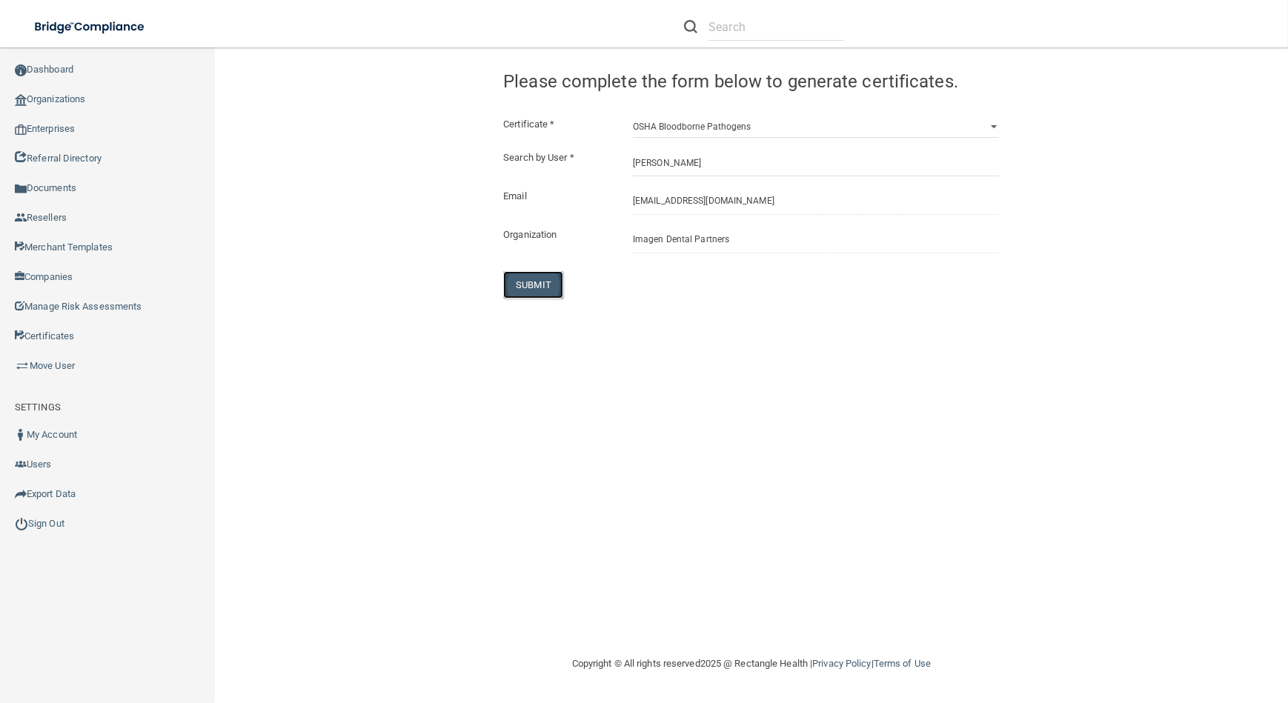
click at [546, 276] on button "SUBMIT" at bounding box center [533, 284] width 60 height 27
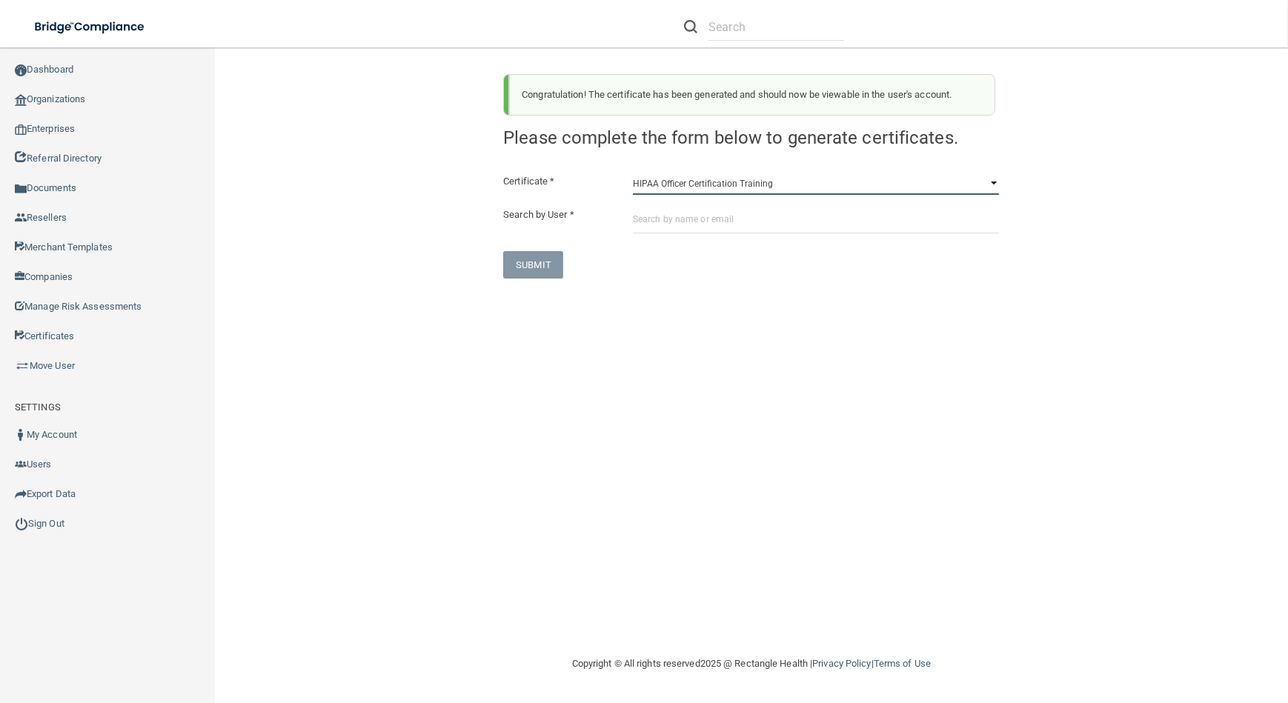
click at [828, 185] on select "HIPAA Officer Certification Training OSHA Bloodborne Pathogens OSHA [MEDICAL_DA…" at bounding box center [816, 184] width 366 height 22
select select "0"
click at [633, 173] on select "HIPAA Officer Certification Training OSHA Bloodborne Pathogens OSHA [MEDICAL_DA…" at bounding box center [816, 184] width 366 height 22
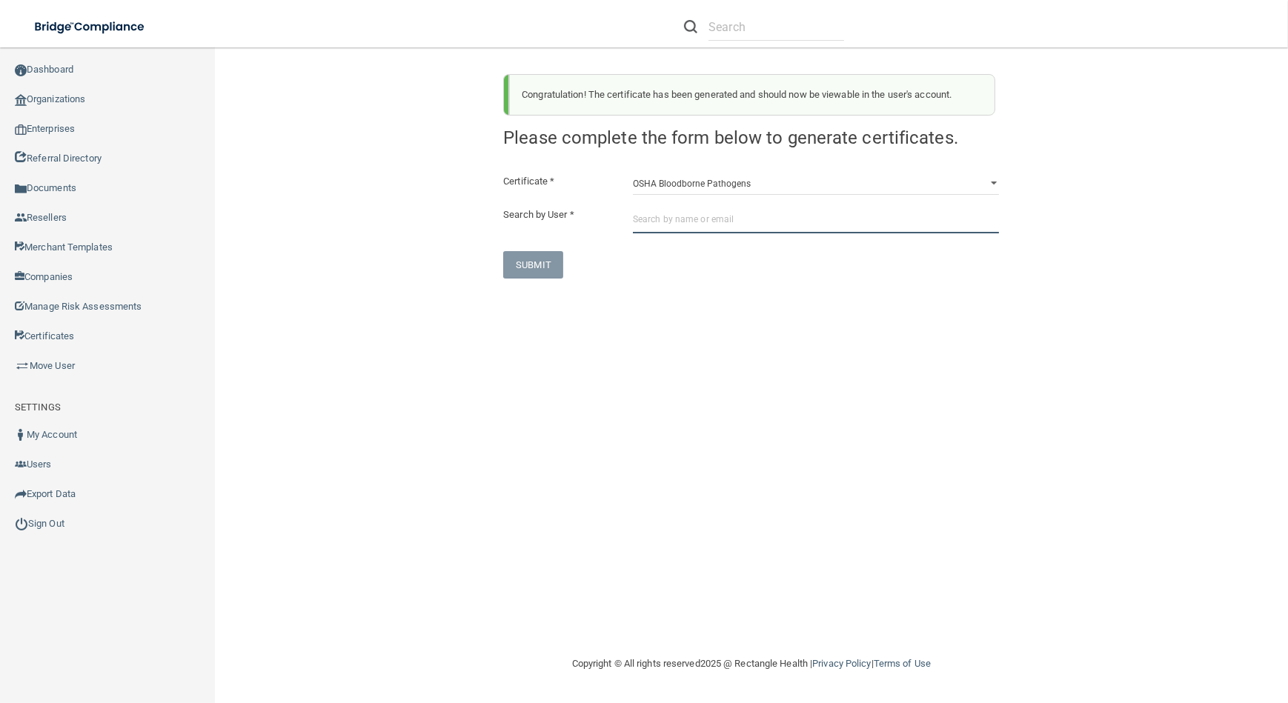
click at [829, 215] on input "text" at bounding box center [816, 219] width 366 height 27
paste input "[EMAIL_ADDRESS][DOMAIN_NAME]"
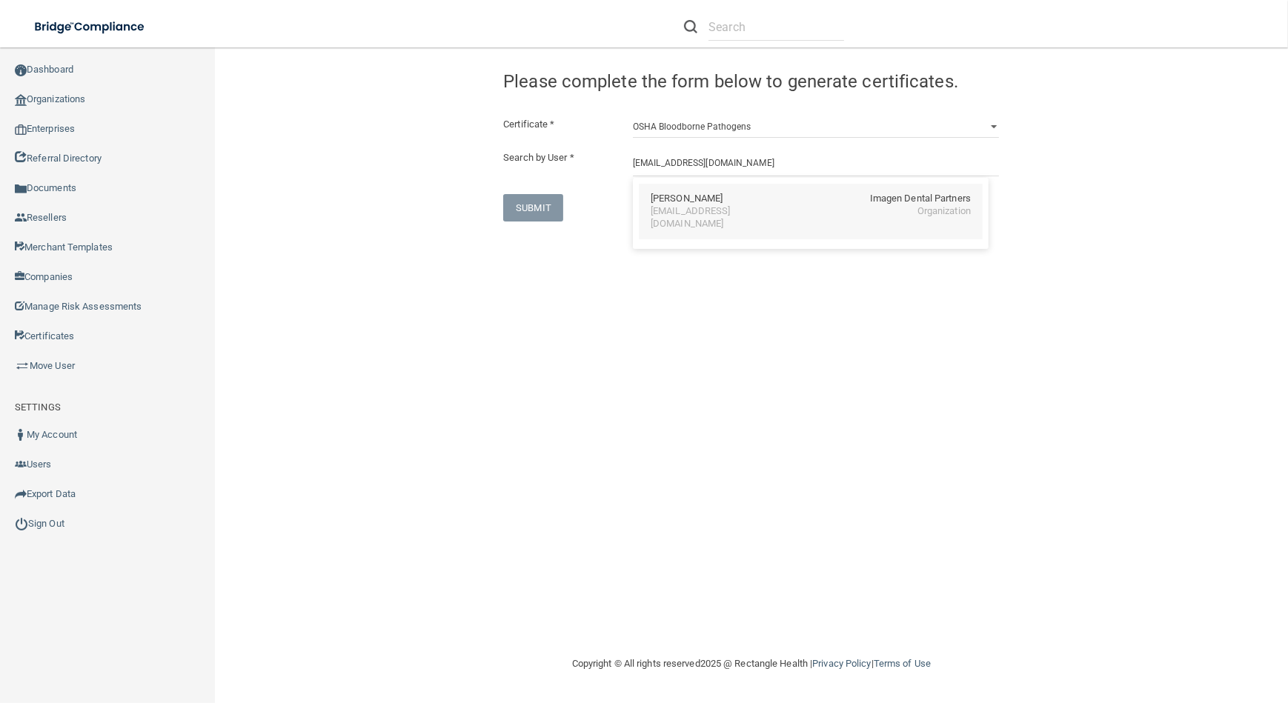
click at [693, 211] on div "[EMAIL_ADDRESS][DOMAIN_NAME]" at bounding box center [715, 217] width 128 height 25
type input "[PERSON_NAME]"
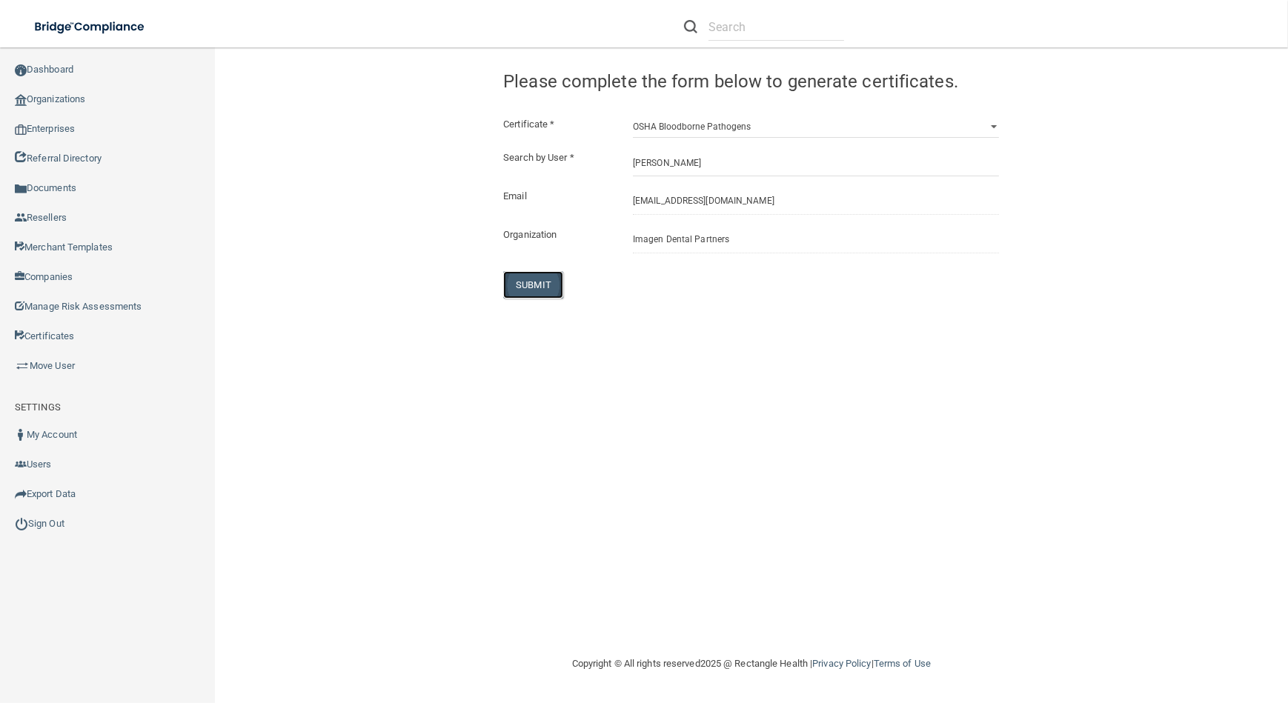
click at [537, 282] on button "SUBMIT" at bounding box center [533, 284] width 60 height 27
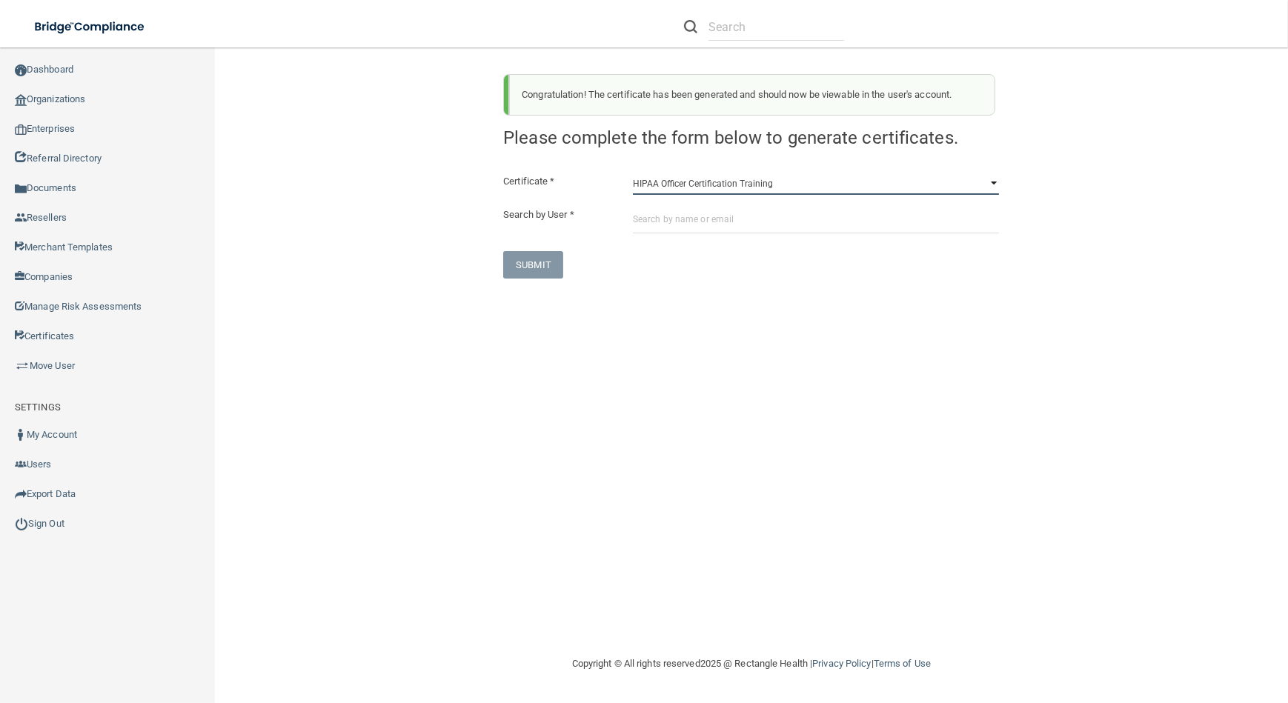
click at [665, 193] on select "HIPAA Officer Certification Training OSHA Bloodborne Pathogens OSHA [MEDICAL_DA…" at bounding box center [816, 184] width 366 height 22
select select "0"
click at [633, 173] on select "HIPAA Officer Certification Training OSHA Bloodborne Pathogens OSHA [MEDICAL_DA…" at bounding box center [816, 184] width 366 height 22
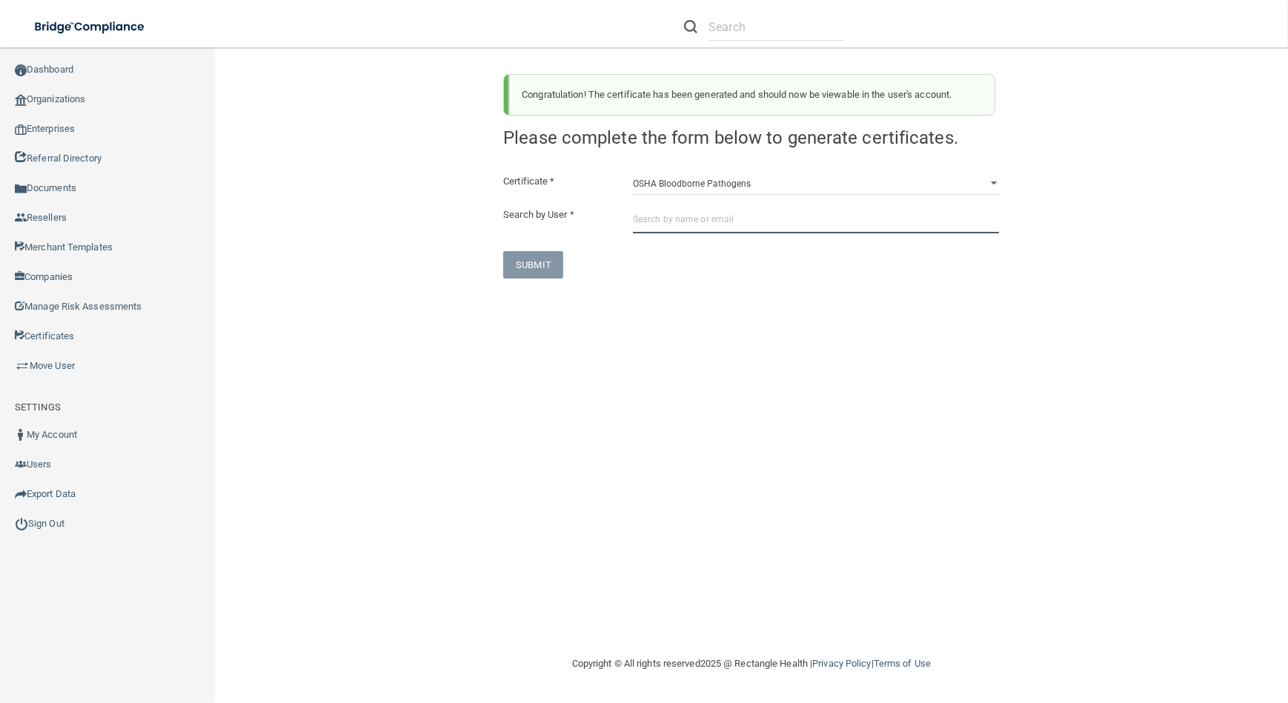
click at [676, 223] on input "text" at bounding box center [816, 219] width 366 height 27
paste input "[PERSON_NAME][EMAIL_ADDRESS][DOMAIN_NAME]"
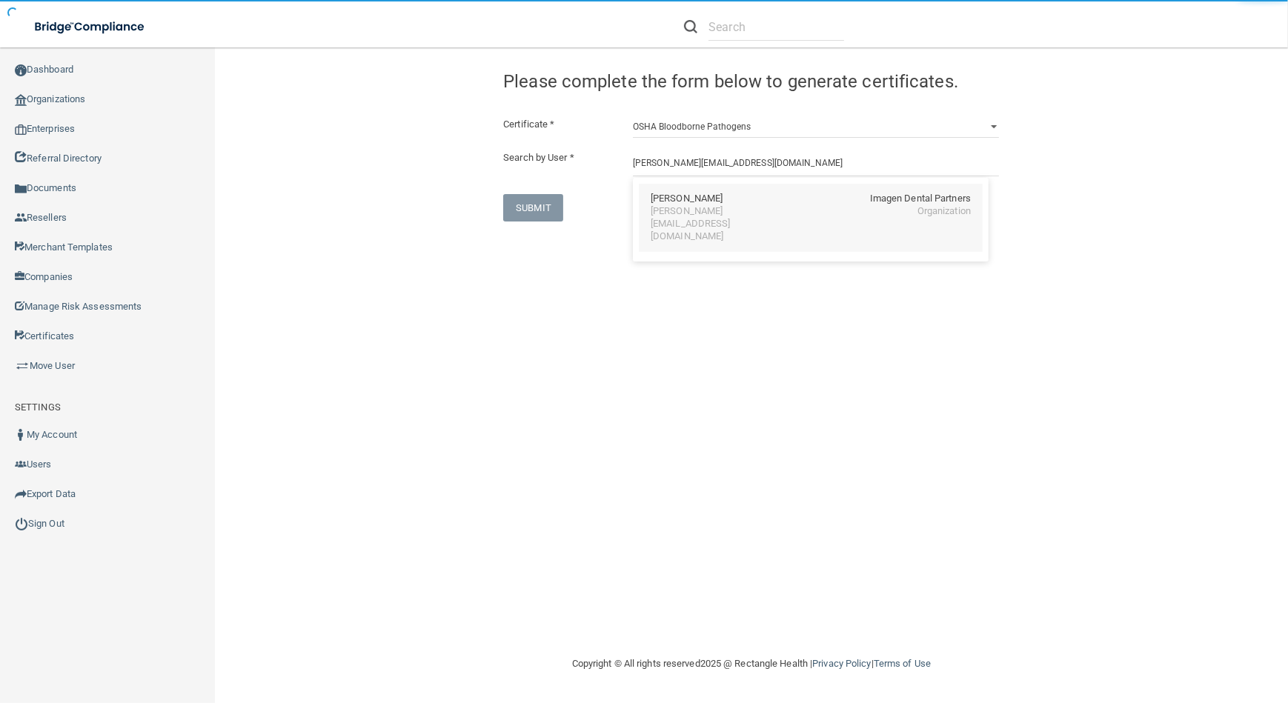
click at [718, 205] on div "[PERSON_NAME][EMAIL_ADDRESS][DOMAIN_NAME]" at bounding box center [715, 224] width 128 height 38
type input "[PERSON_NAME]"
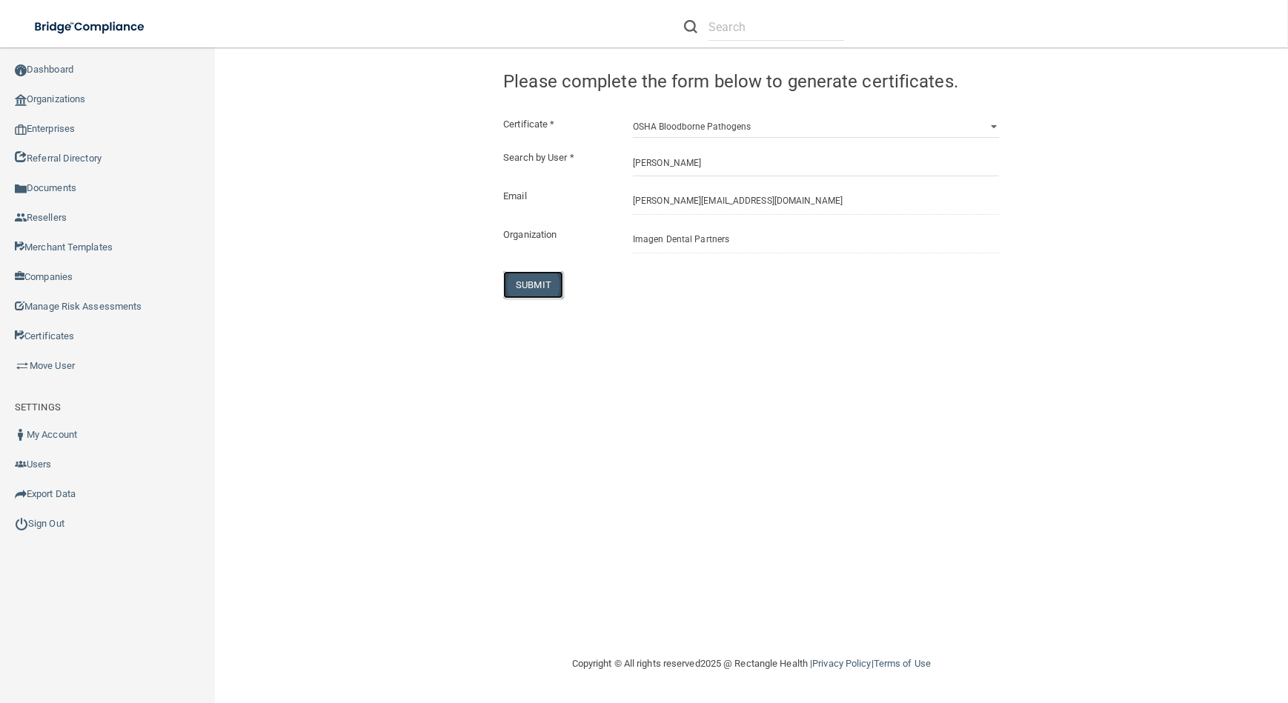
click at [514, 285] on button "SUBMIT" at bounding box center [533, 284] width 60 height 27
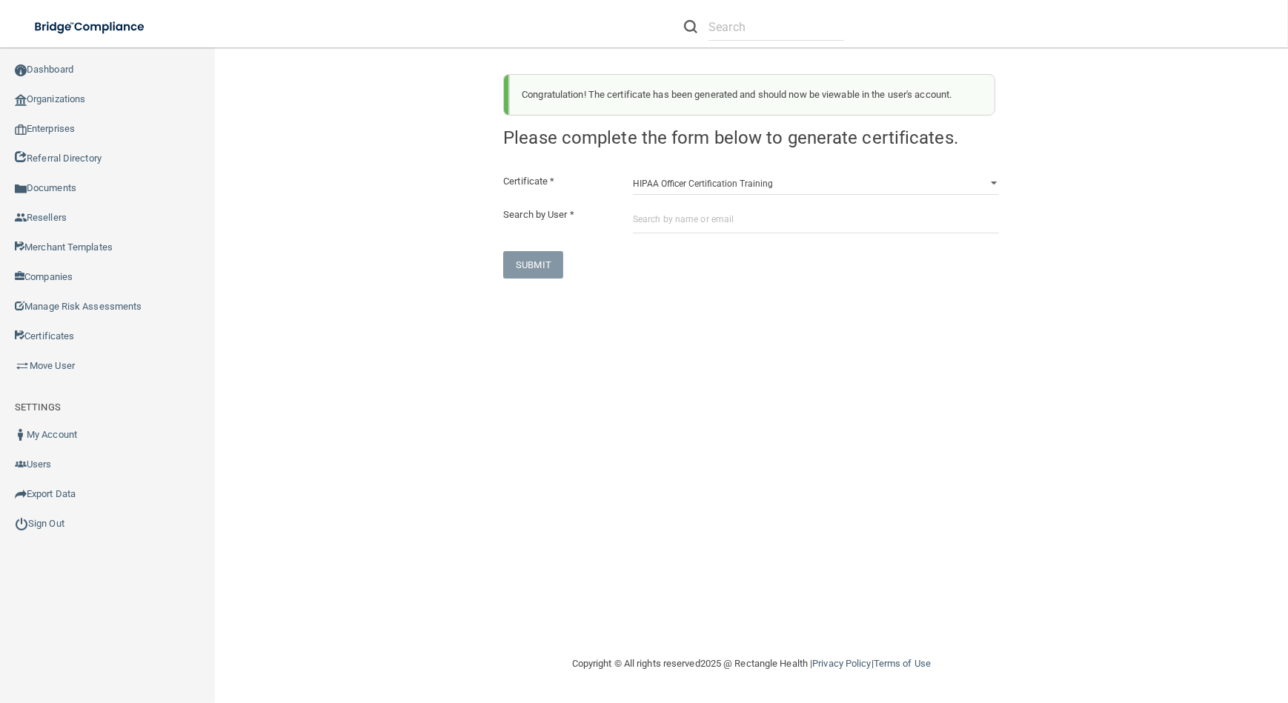
click at [851, 156] on div "Congratulation! The certificate has been generated and should now be viewable i…" at bounding box center [751, 170] width 518 height 216
drag, startPoint x: 851, startPoint y: 183, endPoint x: 850, endPoint y: 193, distance: 10.4
click at [851, 183] on select "HIPAA Officer Certification Training OSHA Bloodborne Pathogens OSHA [MEDICAL_DA…" at bounding box center [816, 184] width 366 height 22
select select "0"
click at [633, 173] on select "HIPAA Officer Certification Training OSHA Bloodborne Pathogens OSHA [MEDICAL_DA…" at bounding box center [816, 184] width 366 height 22
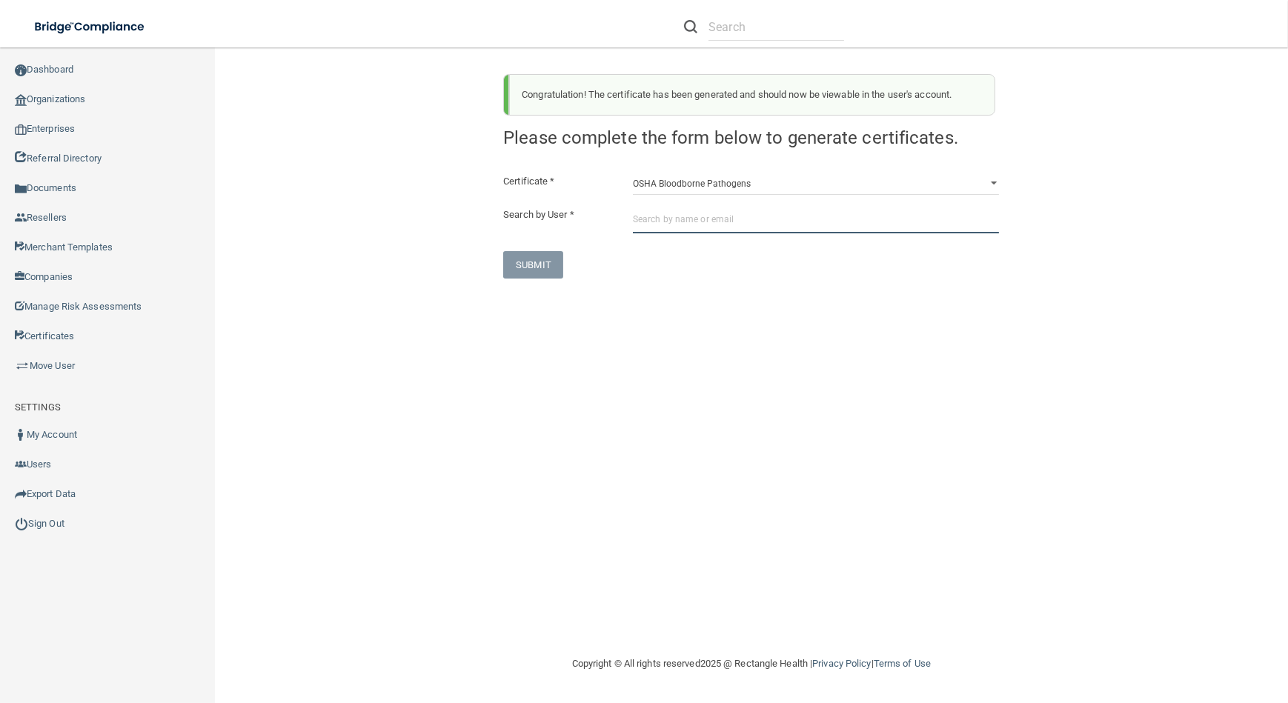
click at [846, 216] on input "text" at bounding box center [816, 219] width 366 height 27
paste input "[PERSON_NAME][EMAIL_ADDRESS][DOMAIN_NAME]"
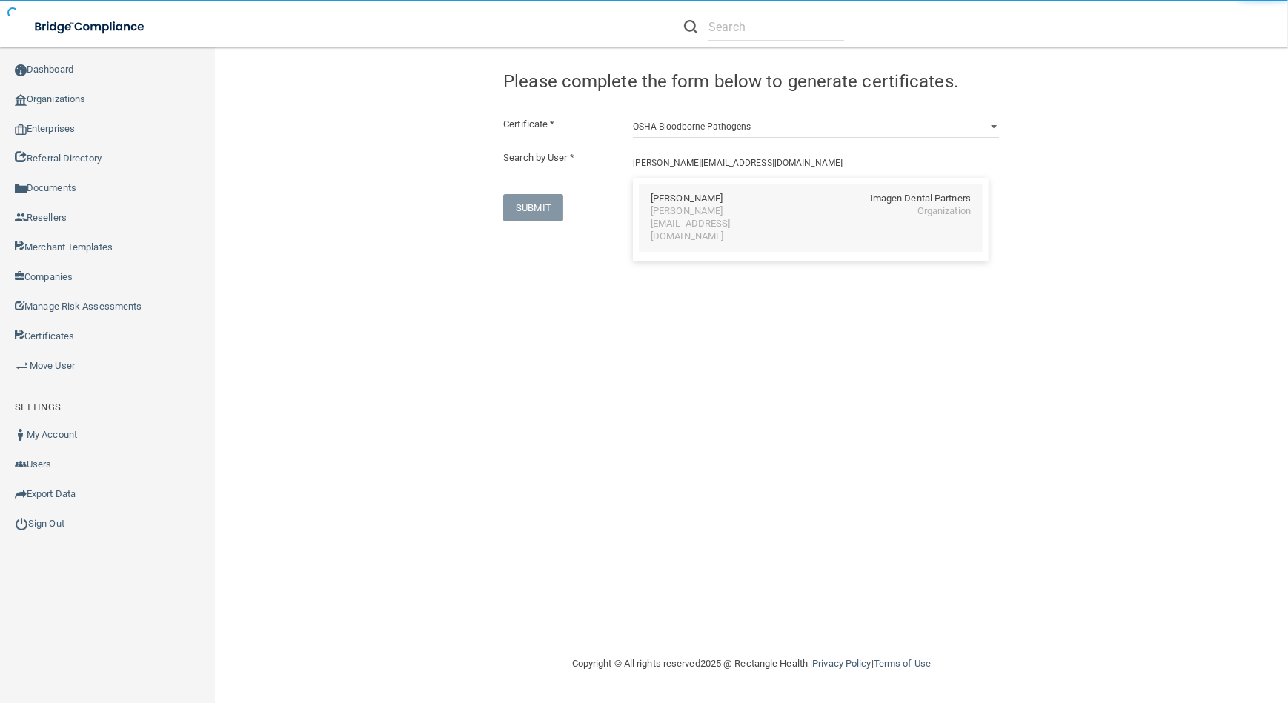
click at [695, 206] on div "[PERSON_NAME][EMAIL_ADDRESS][DOMAIN_NAME]" at bounding box center [715, 224] width 128 height 38
type input "[PERSON_NAME]"
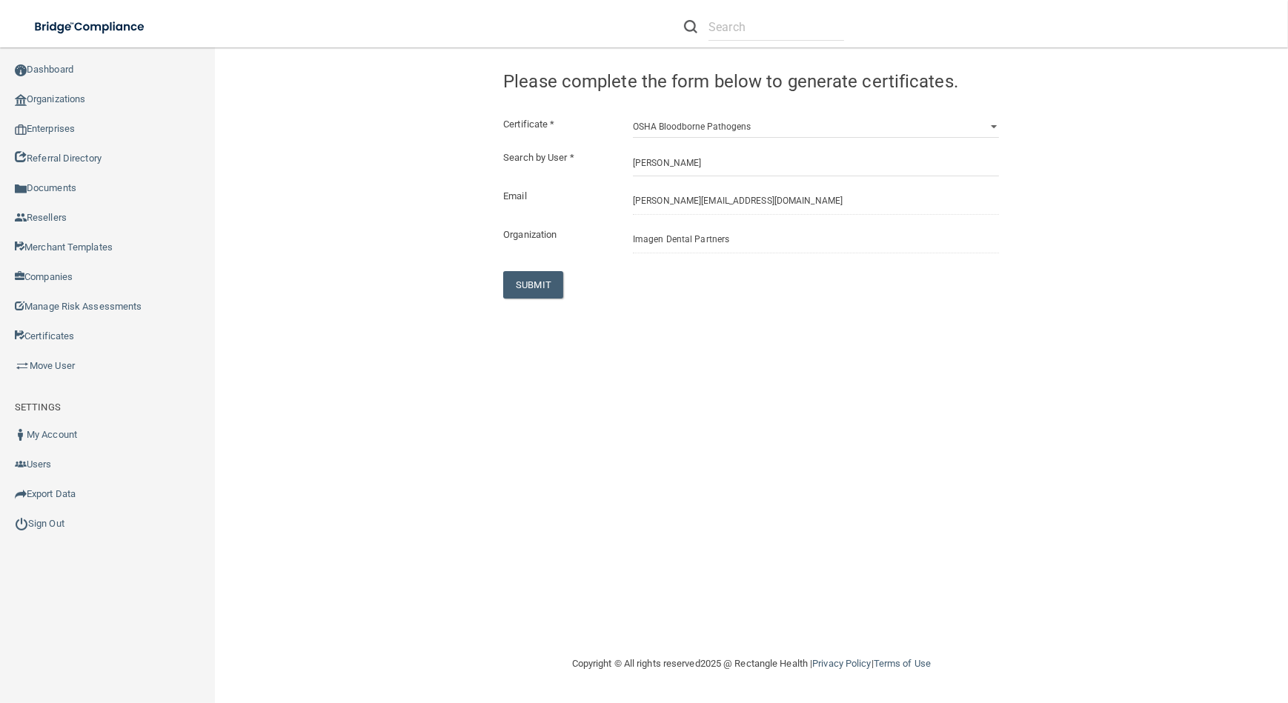
click at [553, 270] on div "Certificate * HIPAA Officer Certification Training OSHA Bloodborne Pathogens OS…" at bounding box center [751, 207] width 496 height 183
click at [517, 289] on button "SUBMIT" at bounding box center [533, 284] width 60 height 27
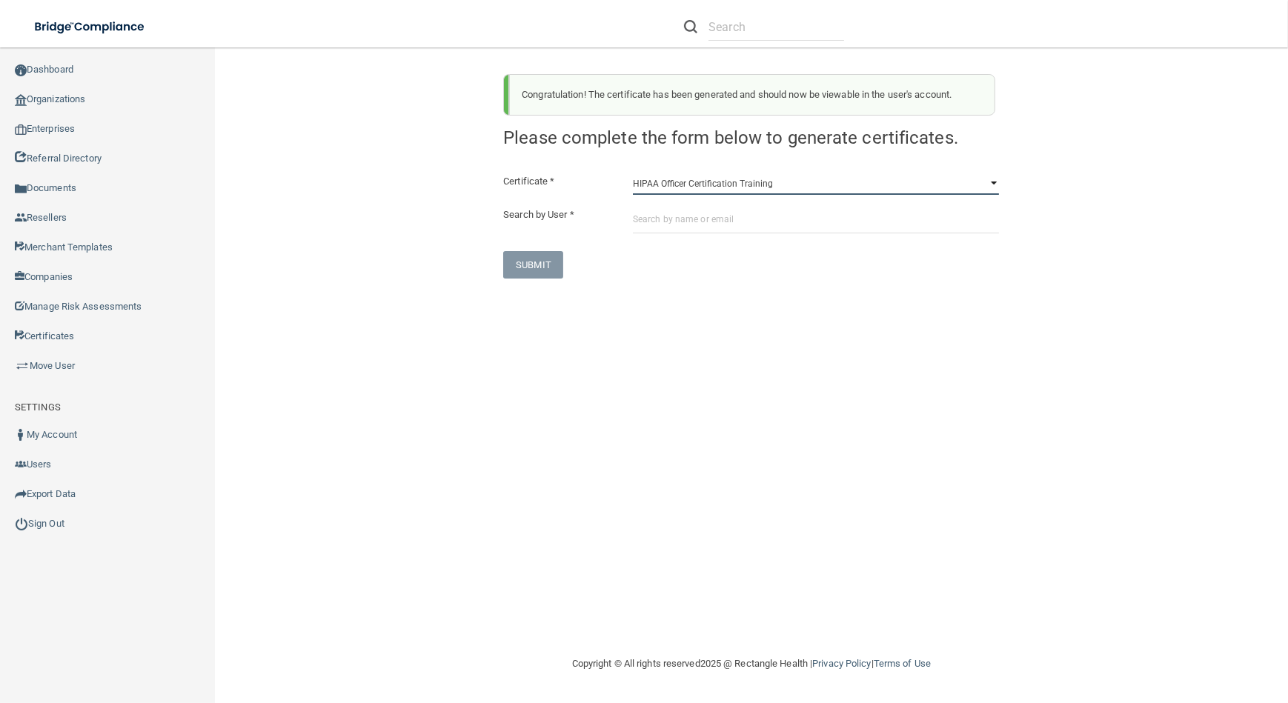
click at [754, 188] on select "HIPAA Officer Certification Training OSHA Bloodborne Pathogens OSHA [MEDICAL_DA…" at bounding box center [816, 184] width 366 height 22
select select "0"
click at [633, 173] on select "HIPAA Officer Certification Training OSHA Bloodborne Pathogens OSHA [MEDICAL_DA…" at bounding box center [816, 184] width 366 height 22
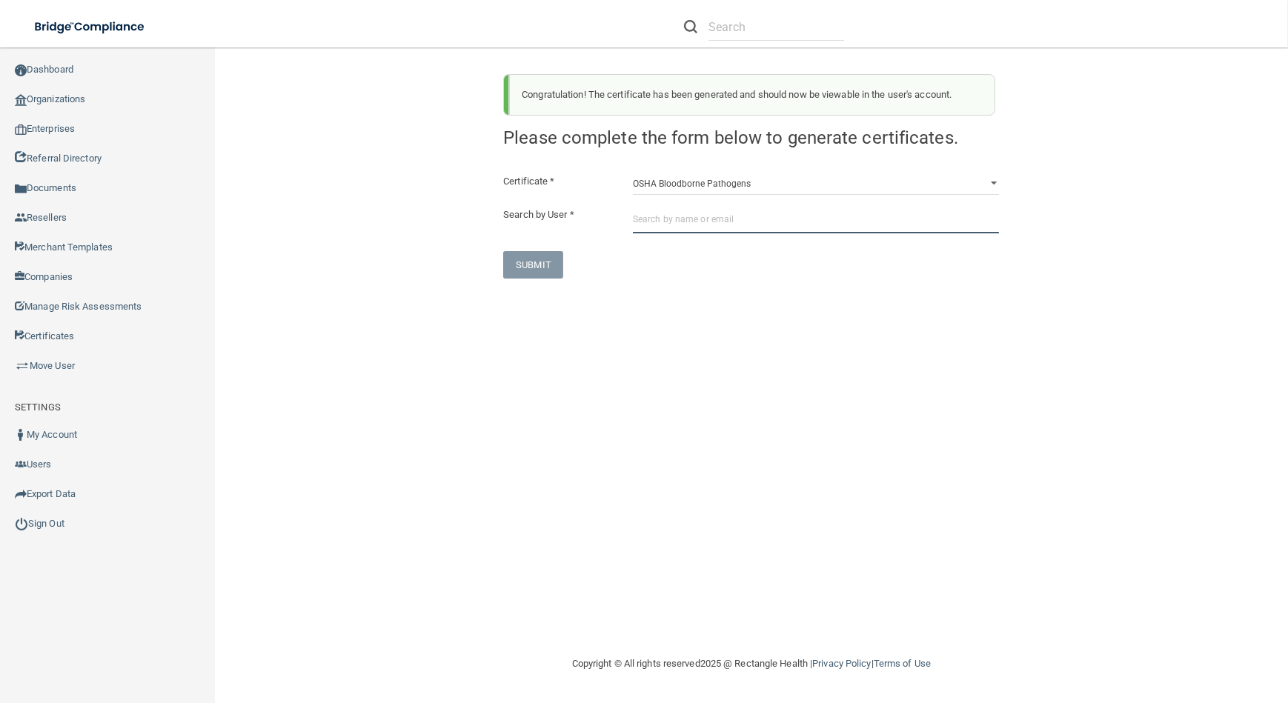
click at [756, 214] on input "text" at bounding box center [816, 219] width 366 height 27
paste input "[EMAIL_ADDRESS][DOMAIN_NAME]"
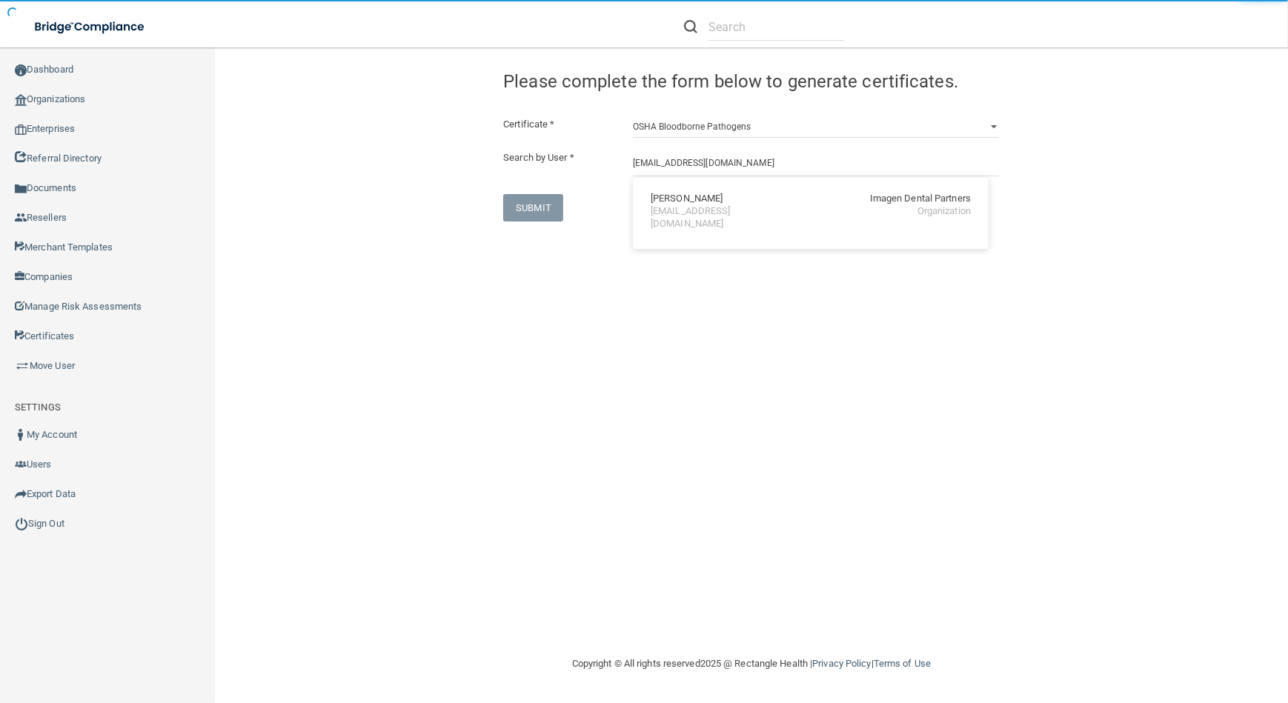
click at [677, 201] on div "[PERSON_NAME]" at bounding box center [687, 199] width 72 height 13
type input "[PERSON_NAME]"
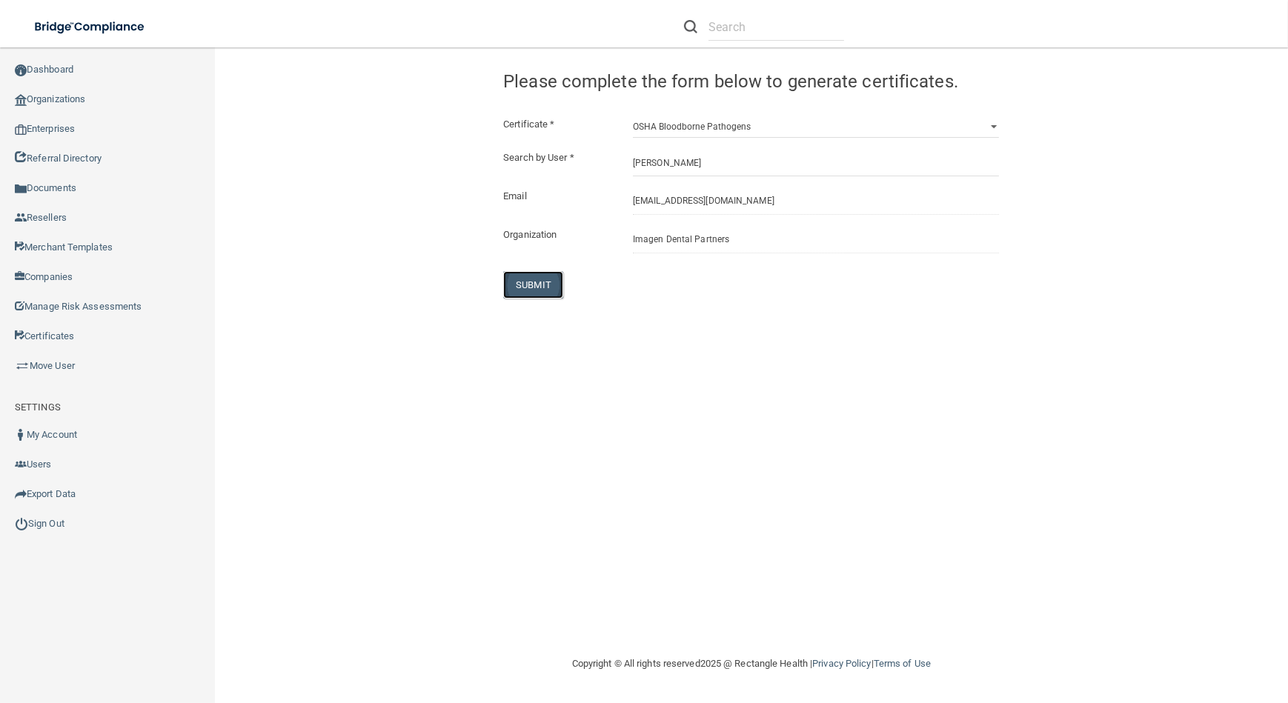
click at [553, 279] on button "SUBMIT" at bounding box center [533, 284] width 60 height 27
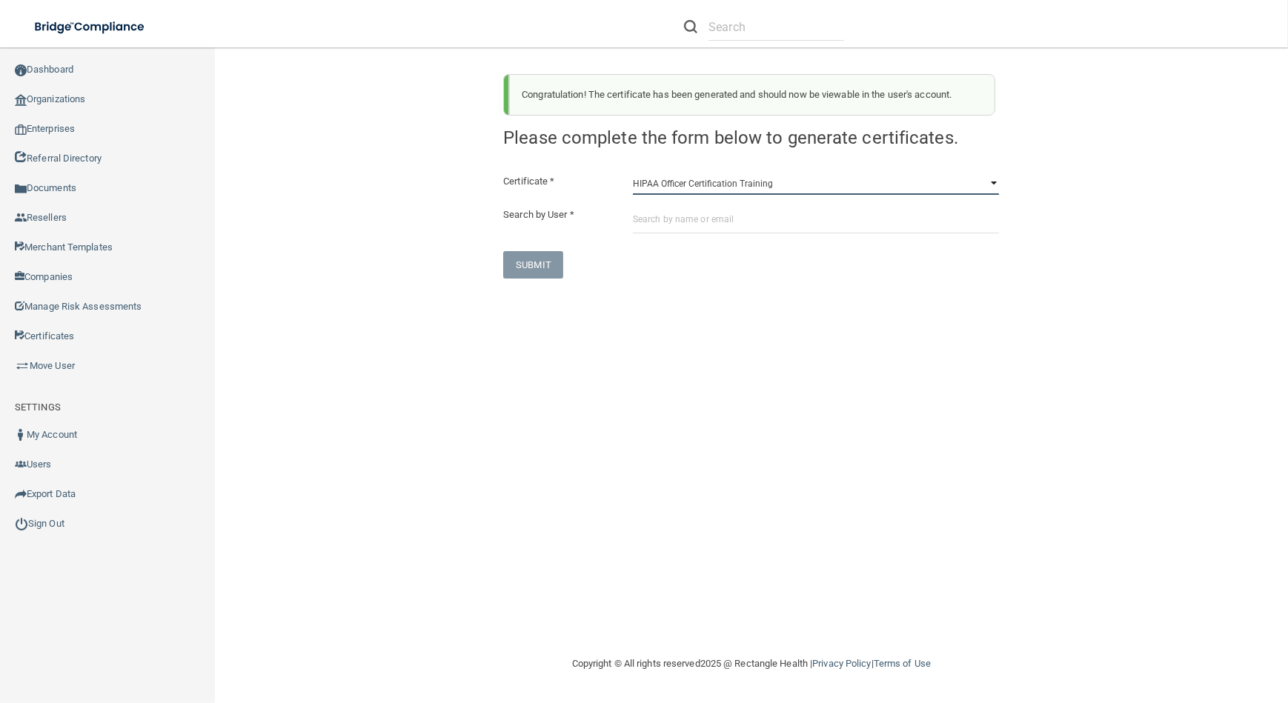
click at [652, 183] on select "HIPAA Officer Certification Training OSHA Bloodborne Pathogens OSHA [MEDICAL_DA…" at bounding box center [816, 184] width 366 height 22
select select "0"
click at [633, 173] on select "HIPAA Officer Certification Training OSHA Bloodborne Pathogens OSHA [MEDICAL_DA…" at bounding box center [816, 184] width 366 height 22
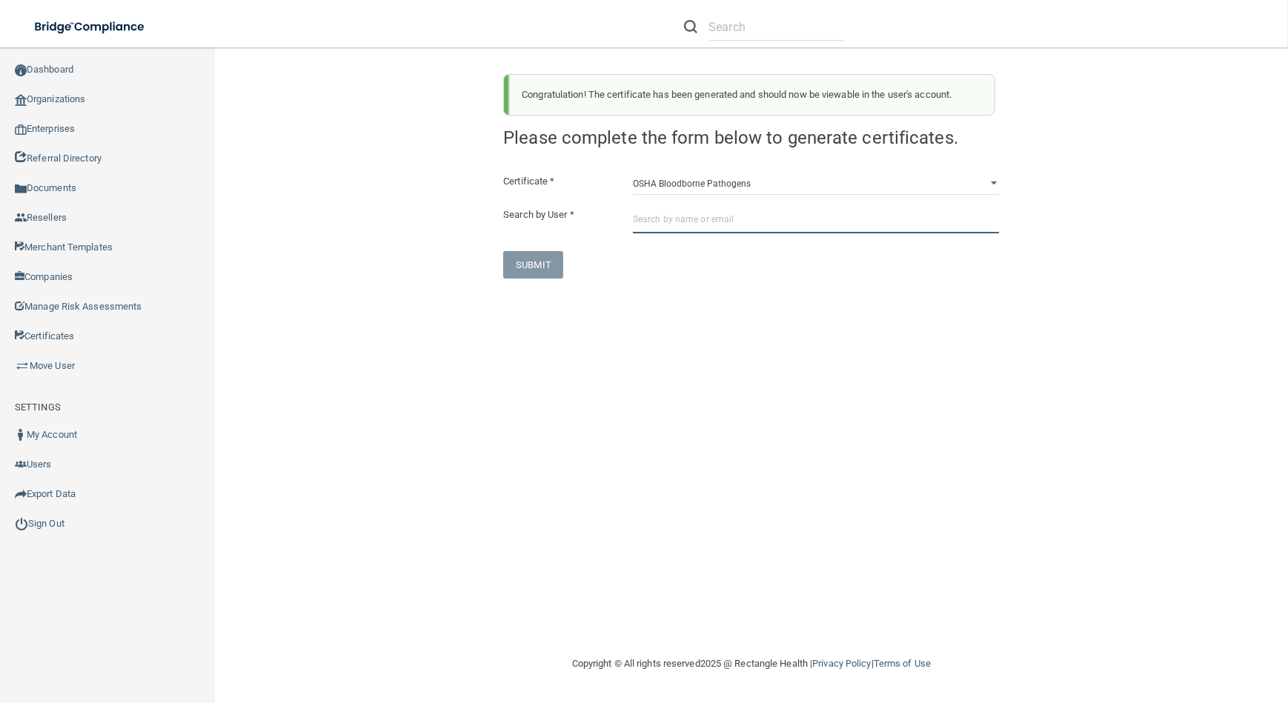
click at [663, 221] on input "text" at bounding box center [816, 219] width 366 height 27
paste input "[EMAIL_ADDRESS][DOMAIN_NAME]"
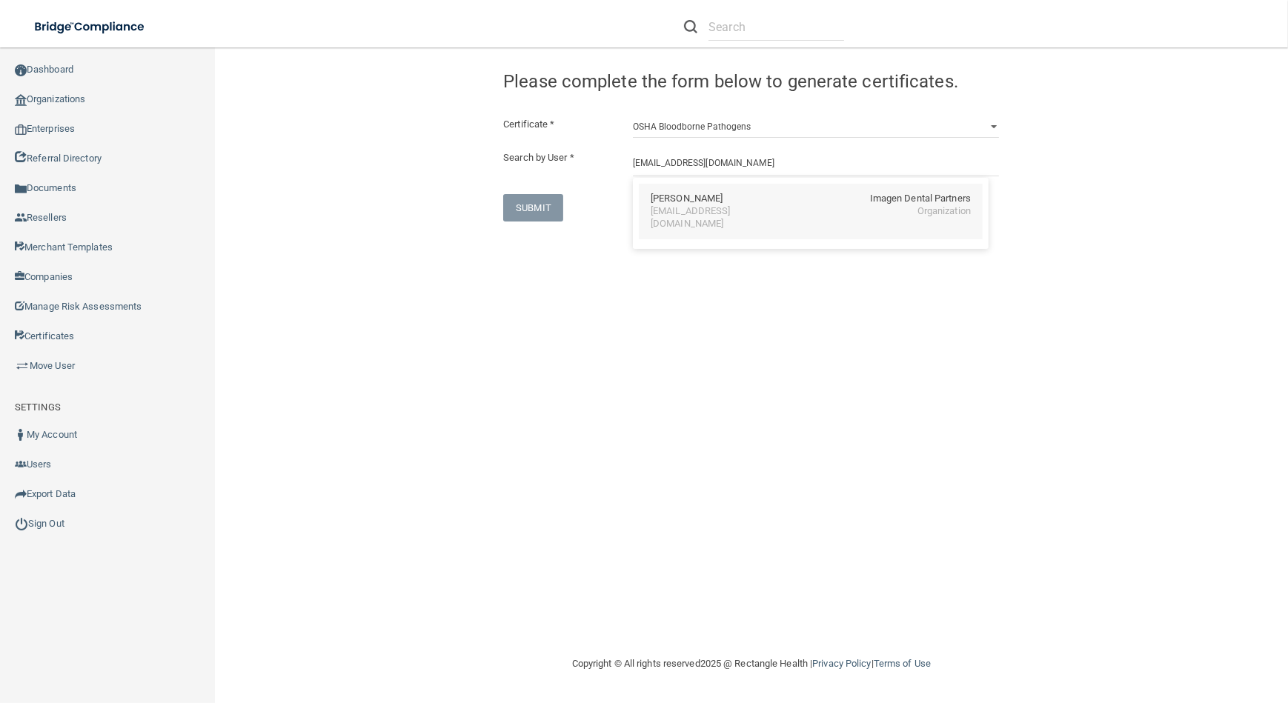
click at [777, 208] on div "[EMAIL_ADDRESS][DOMAIN_NAME]" at bounding box center [715, 217] width 128 height 25
type input "[PERSON_NAME]"
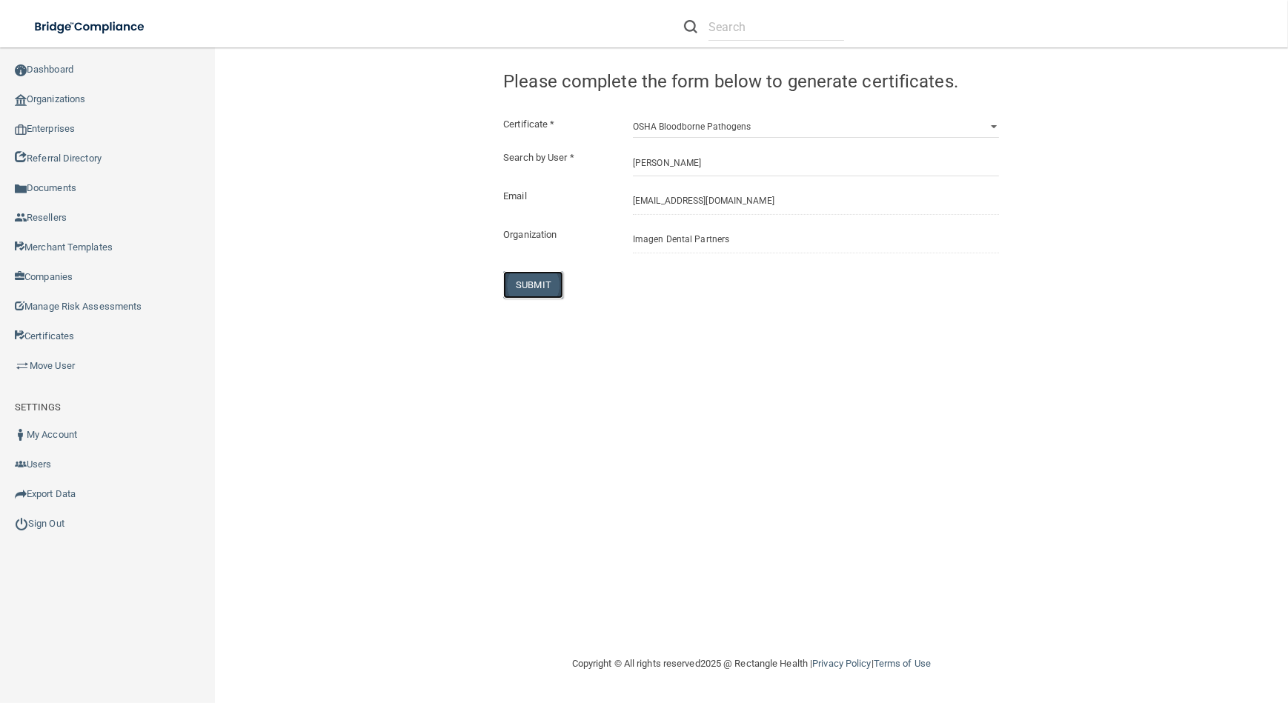
click at [530, 279] on button "SUBMIT" at bounding box center [533, 284] width 60 height 27
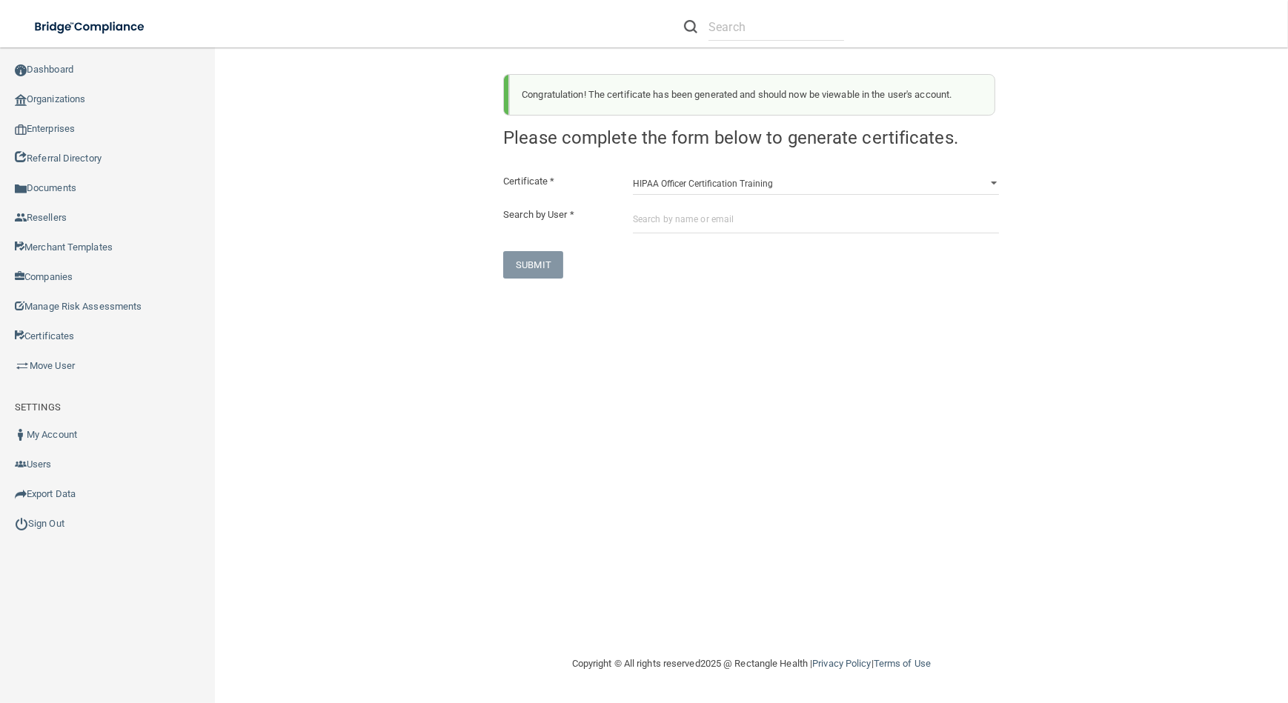
click at [718, 195] on div "Certificate * HIPAA Officer Certification Training OSHA Bloodborne Pathogens OS…" at bounding box center [751, 226] width 496 height 106
click at [709, 193] on select "HIPAA Officer Certification Training OSHA Bloodborne Pathogens OSHA [MEDICAL_DA…" at bounding box center [816, 184] width 366 height 22
select select "0"
click at [633, 173] on select "HIPAA Officer Certification Training OSHA Bloodborne Pathogens OSHA [MEDICAL_DA…" at bounding box center [816, 184] width 366 height 22
click at [711, 221] on input "text" at bounding box center [816, 219] width 366 height 27
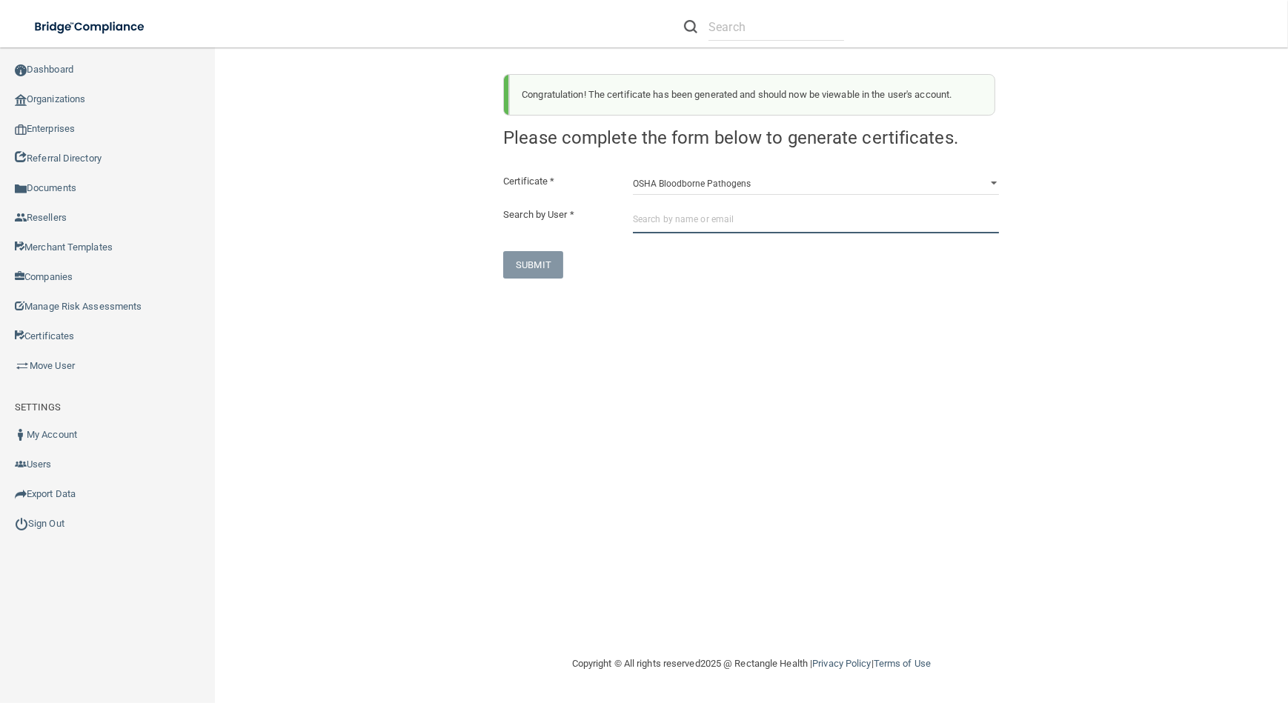
paste input "[EMAIL_ADDRESS][DOMAIN_NAME]"
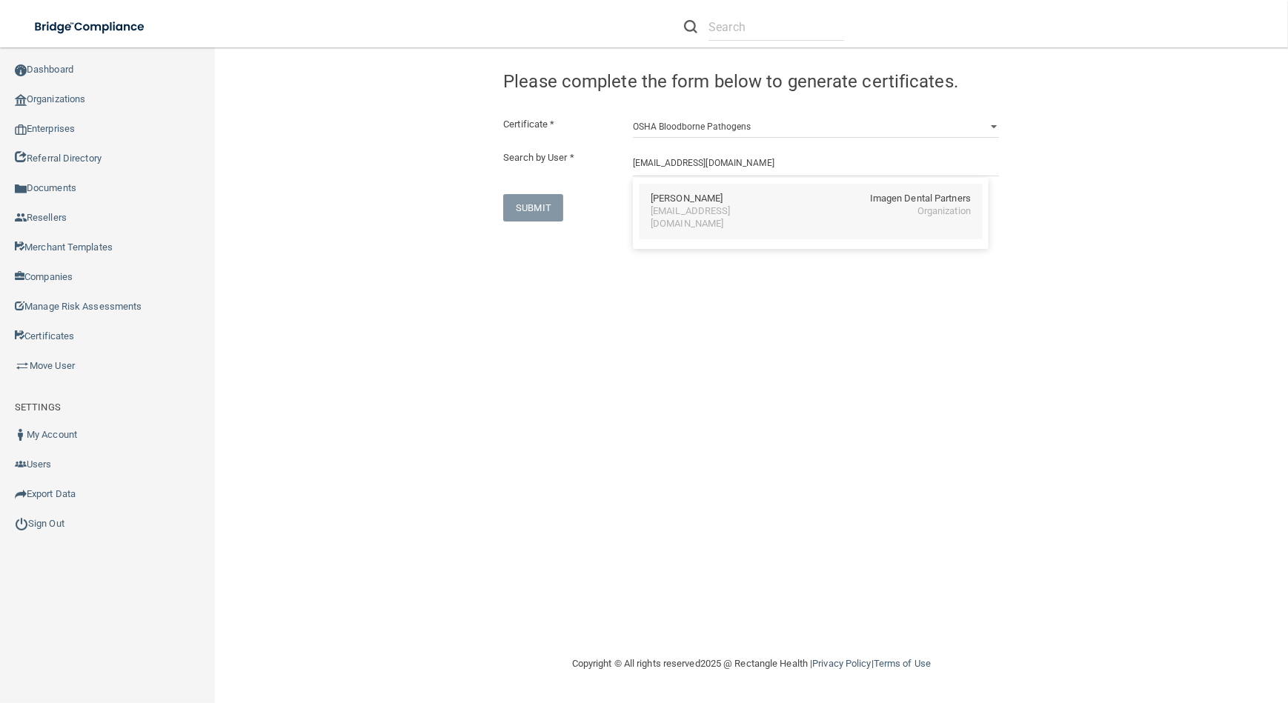
click at [809, 219] on div "[PERSON_NAME] Imagen Dental Partners [EMAIL_ADDRESS][DOMAIN_NAME] Organization" at bounding box center [811, 212] width 344 height 56
type input "[PERSON_NAME]"
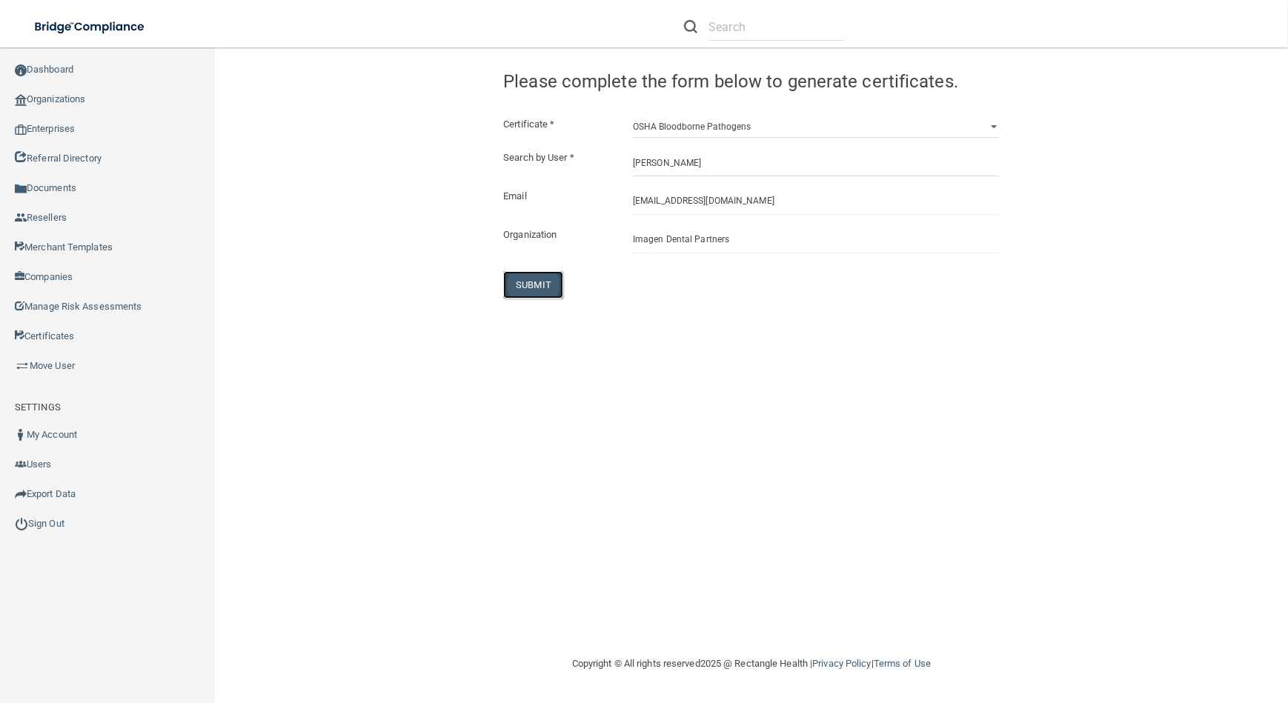
click at [539, 285] on button "SUBMIT" at bounding box center [533, 284] width 60 height 27
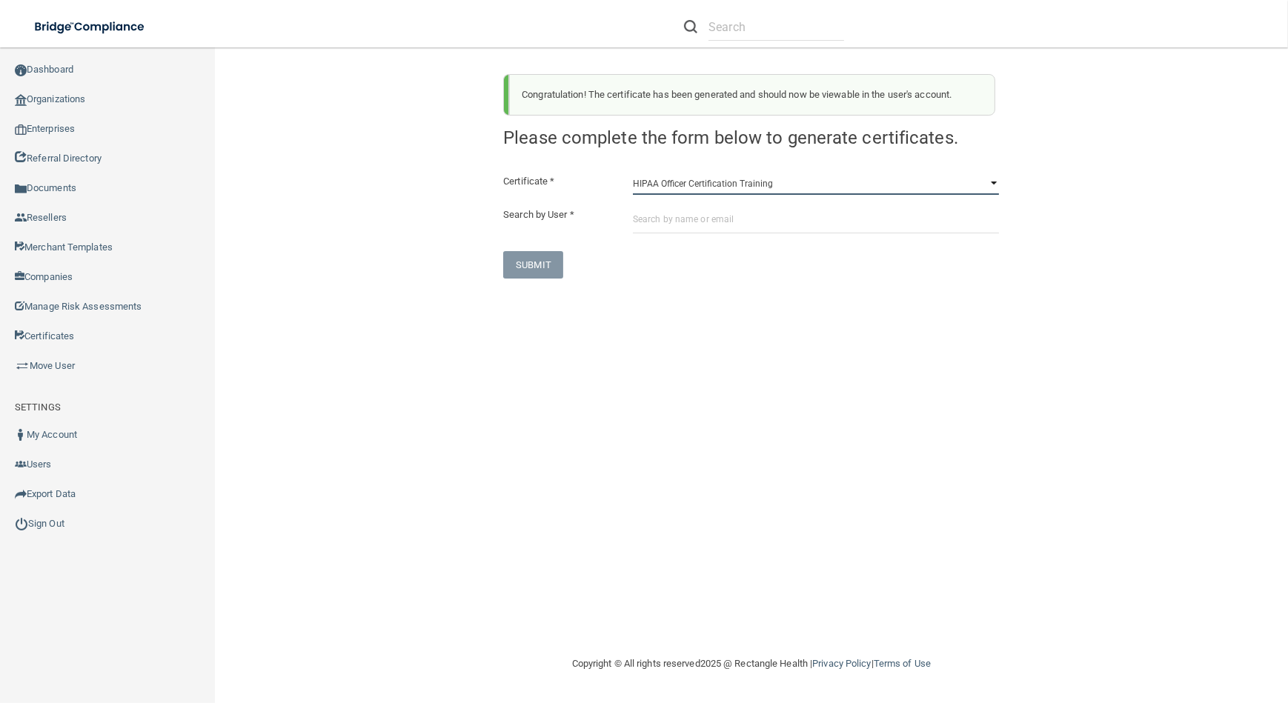
click at [768, 185] on select "HIPAA Officer Certification Training OSHA Bloodborne Pathogens OSHA [MEDICAL_DA…" at bounding box center [816, 184] width 366 height 22
select select "0"
click at [633, 173] on select "HIPAA Officer Certification Training OSHA Bloodborne Pathogens OSHA [MEDICAL_DA…" at bounding box center [816, 184] width 366 height 22
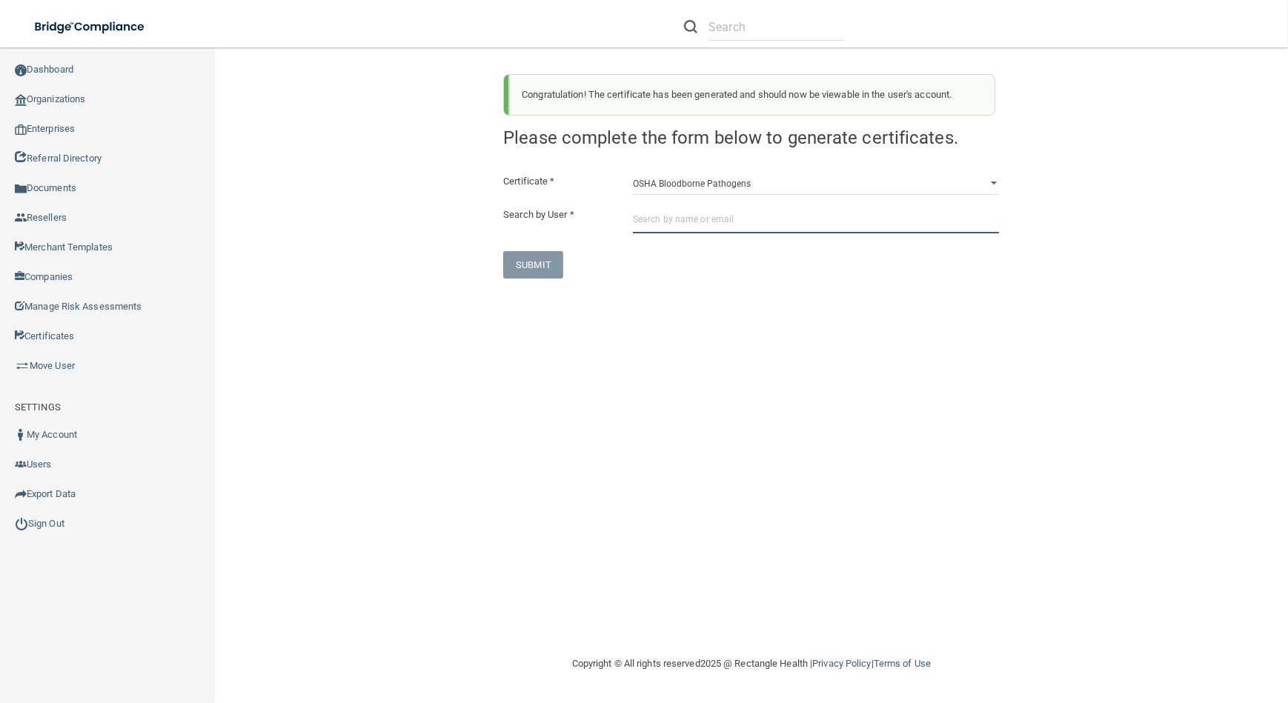
click at [754, 225] on input "text" at bounding box center [816, 219] width 366 height 27
paste input "[EMAIL_ADDRESS][DOMAIN_NAME]"
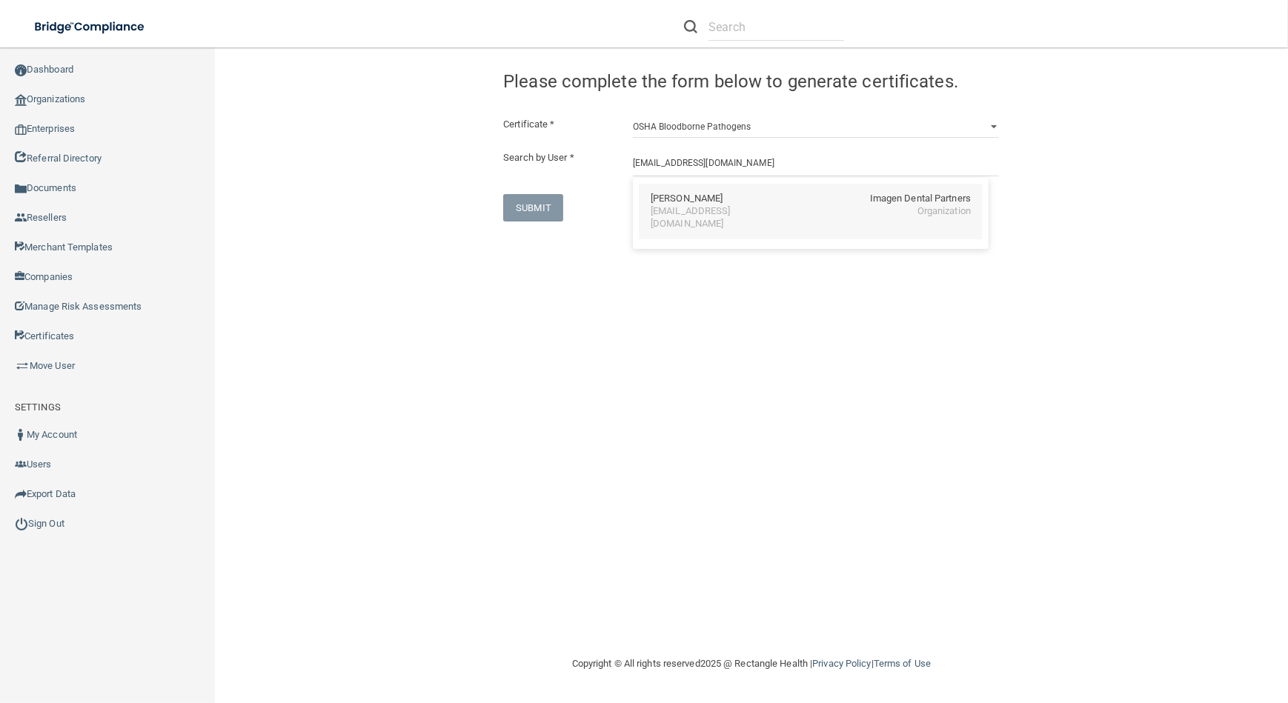
click at [779, 216] on div "[EMAIL_ADDRESS][DOMAIN_NAME]" at bounding box center [715, 217] width 128 height 25
type input "[PERSON_NAME]"
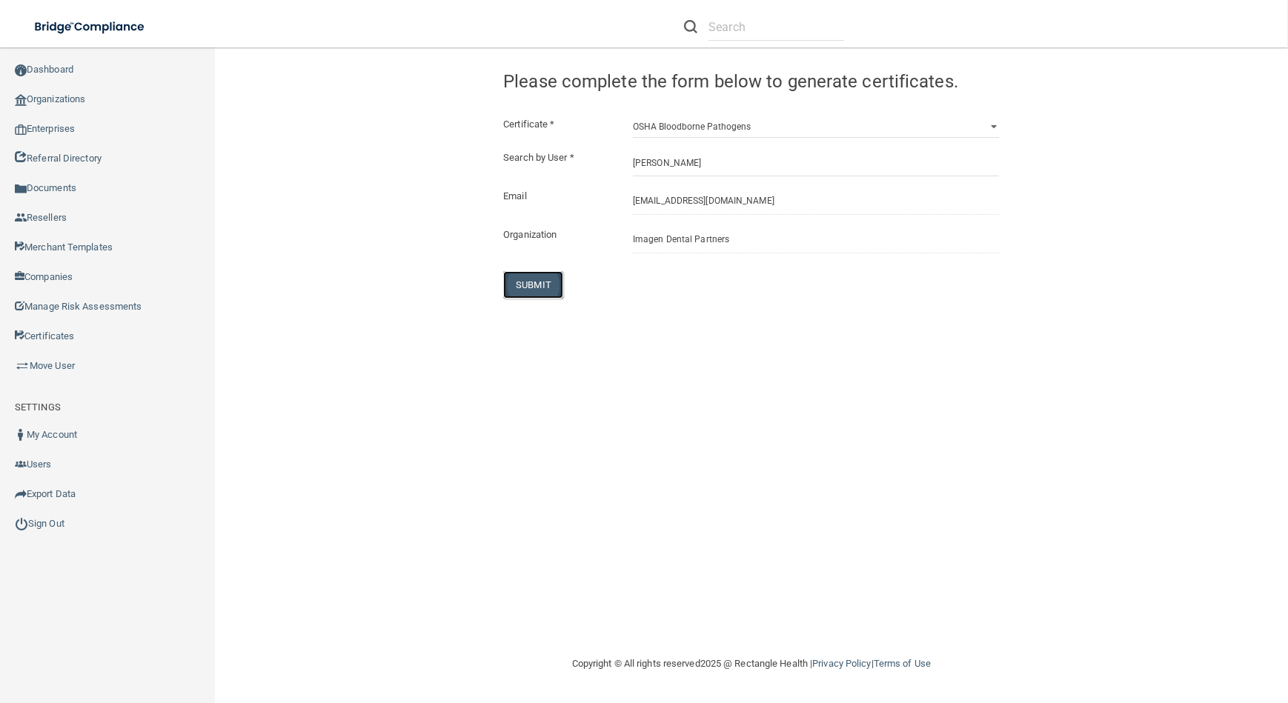
click at [539, 274] on button "SUBMIT" at bounding box center [533, 284] width 60 height 27
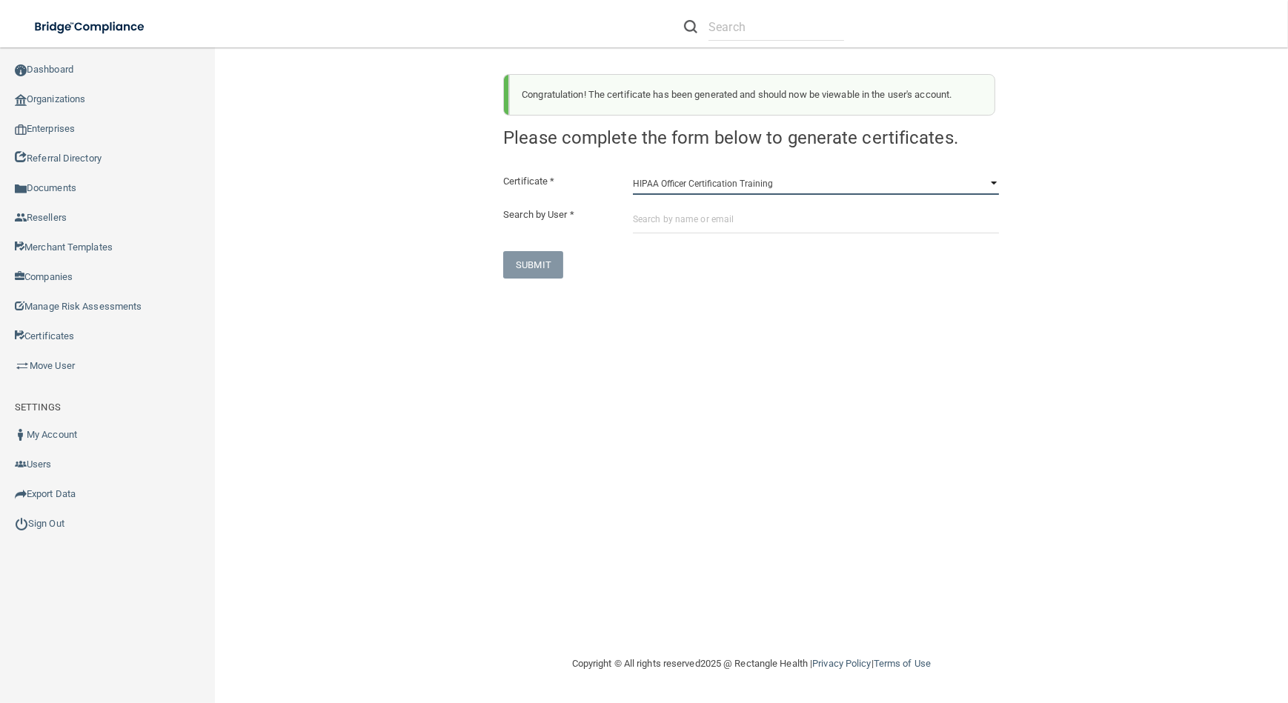
click at [650, 181] on select "HIPAA Officer Certification Training OSHA Bloodborne Pathogens OSHA [MEDICAL_DA…" at bounding box center [816, 184] width 366 height 22
select select "0"
click at [633, 173] on select "HIPAA Officer Certification Training OSHA Bloodborne Pathogens OSHA [MEDICAL_DA…" at bounding box center [816, 184] width 366 height 22
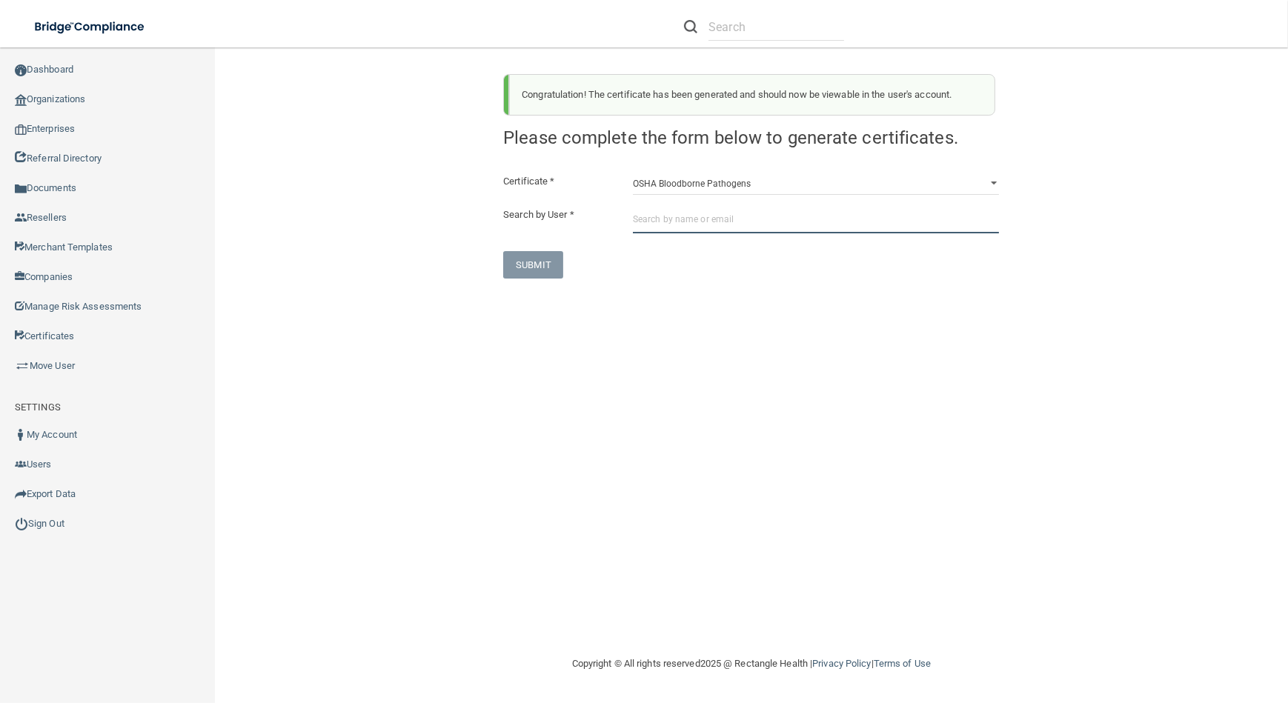
click at [658, 217] on input "text" at bounding box center [816, 219] width 366 height 27
paste input "[EMAIL_ADDRESS][DOMAIN_NAME]"
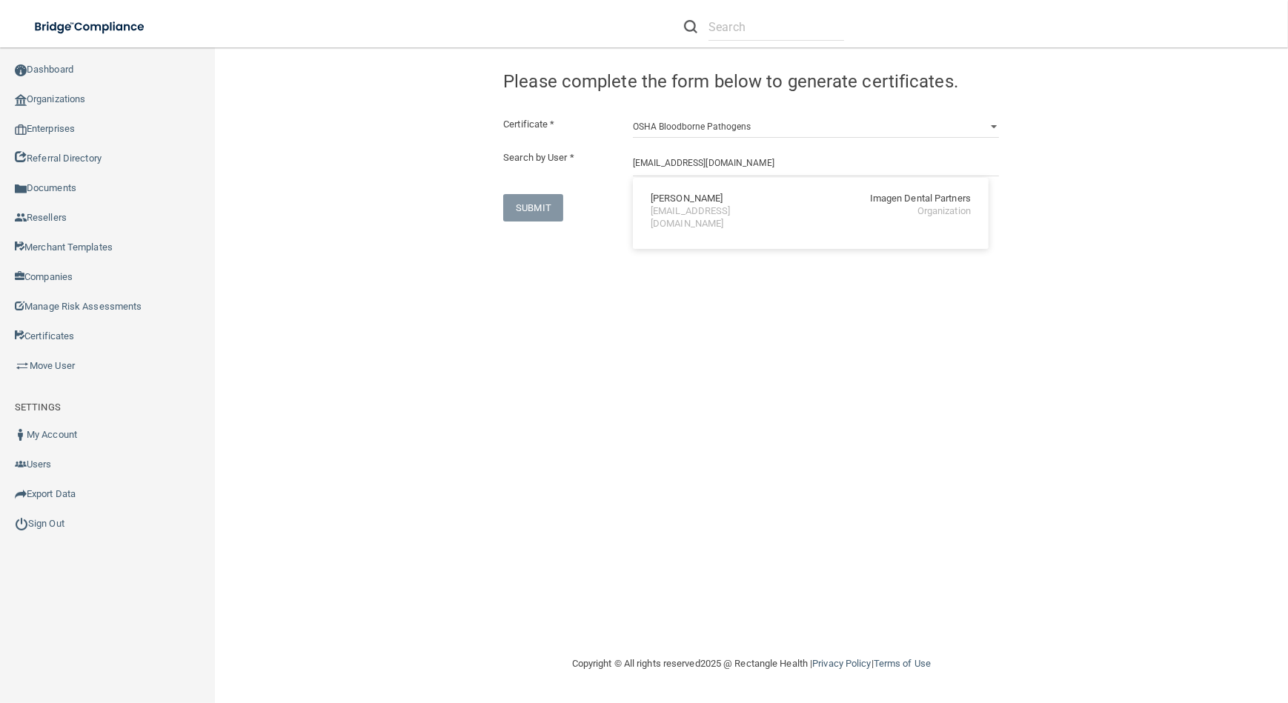
click at [725, 178] on div "[PERSON_NAME] Imagen Dental Partners [EMAIL_ADDRESS][DOMAIN_NAME] Organization" at bounding box center [811, 213] width 356 height 71
click at [720, 190] on div "Certificate * HIPAA Officer Certification Training OSHA Bloodborne Pathogens OS…" at bounding box center [751, 169] width 496 height 106
click at [670, 159] on input "[EMAIL_ADDRESS][DOMAIN_NAME]" at bounding box center [816, 162] width 366 height 27
click at [703, 193] on div "[PERSON_NAME]" at bounding box center [687, 199] width 72 height 13
type input "[PERSON_NAME]"
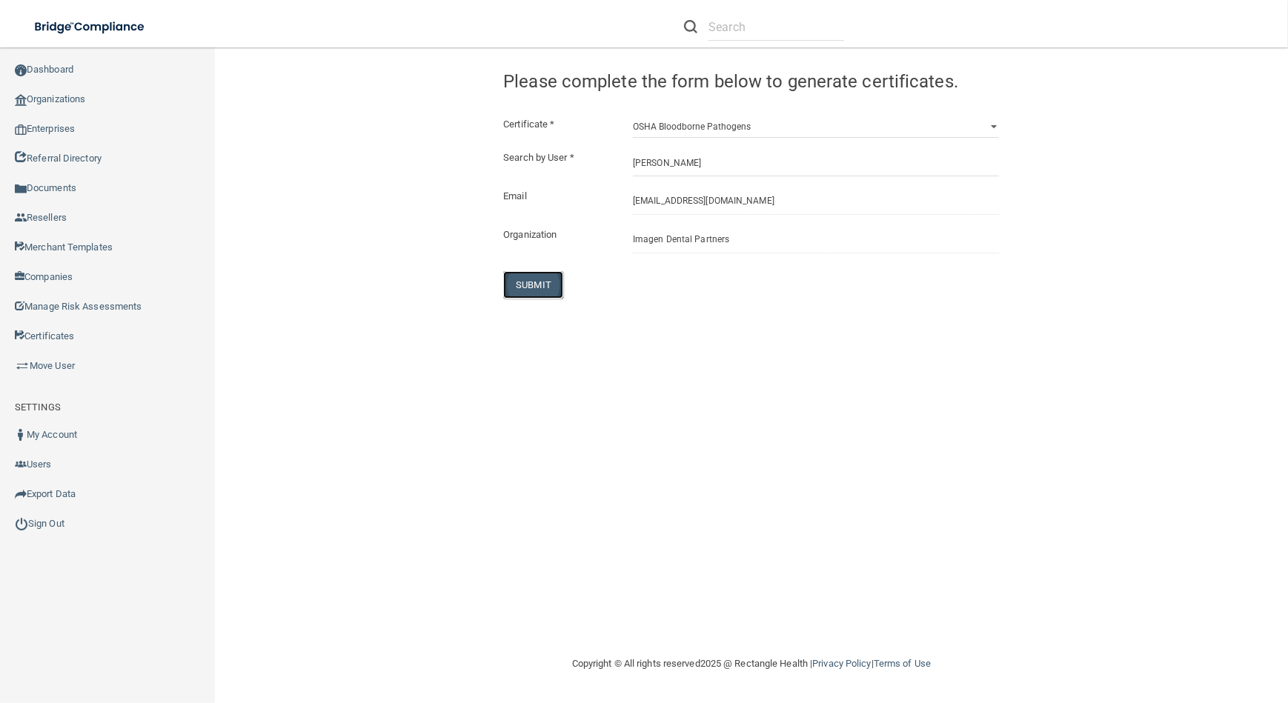
click at [519, 278] on button "SUBMIT" at bounding box center [533, 284] width 60 height 27
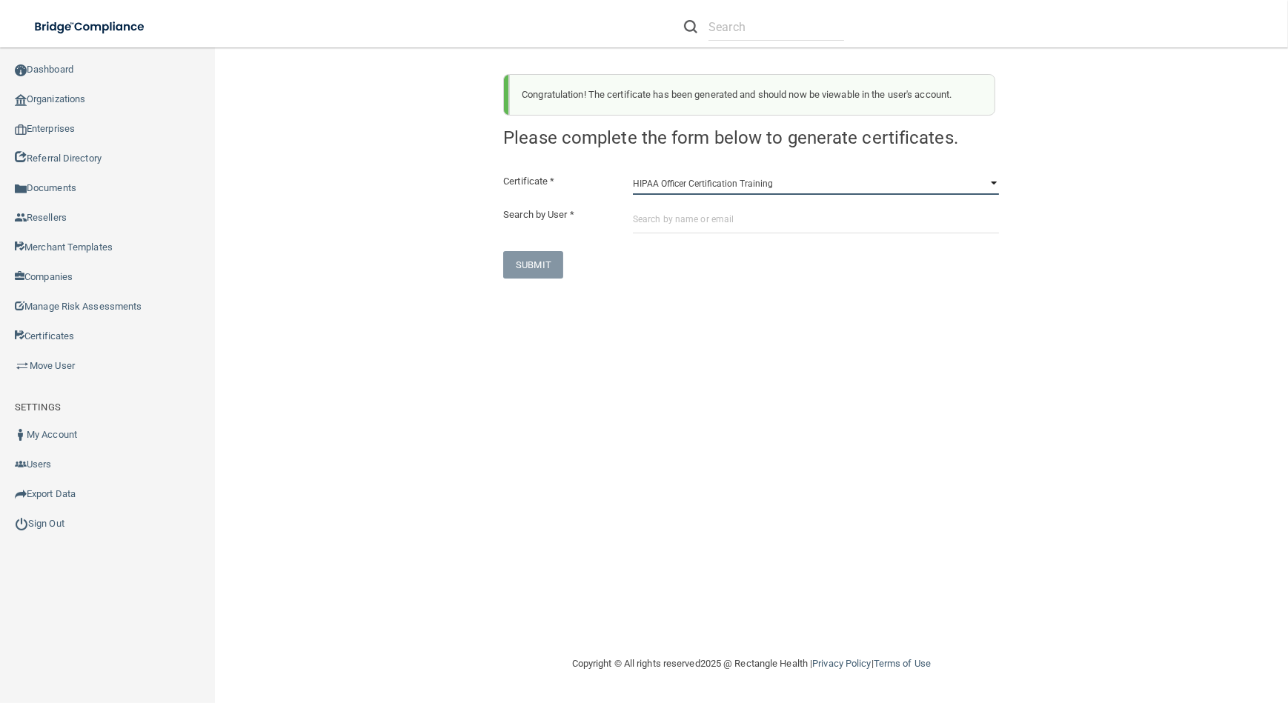
click at [720, 185] on select "HIPAA Officer Certification Training OSHA Bloodborne Pathogens OSHA [MEDICAL_DA…" at bounding box center [816, 184] width 366 height 22
select select "0"
click at [633, 173] on select "HIPAA Officer Certification Training OSHA Bloodborne Pathogens OSHA [MEDICAL_DA…" at bounding box center [816, 184] width 366 height 22
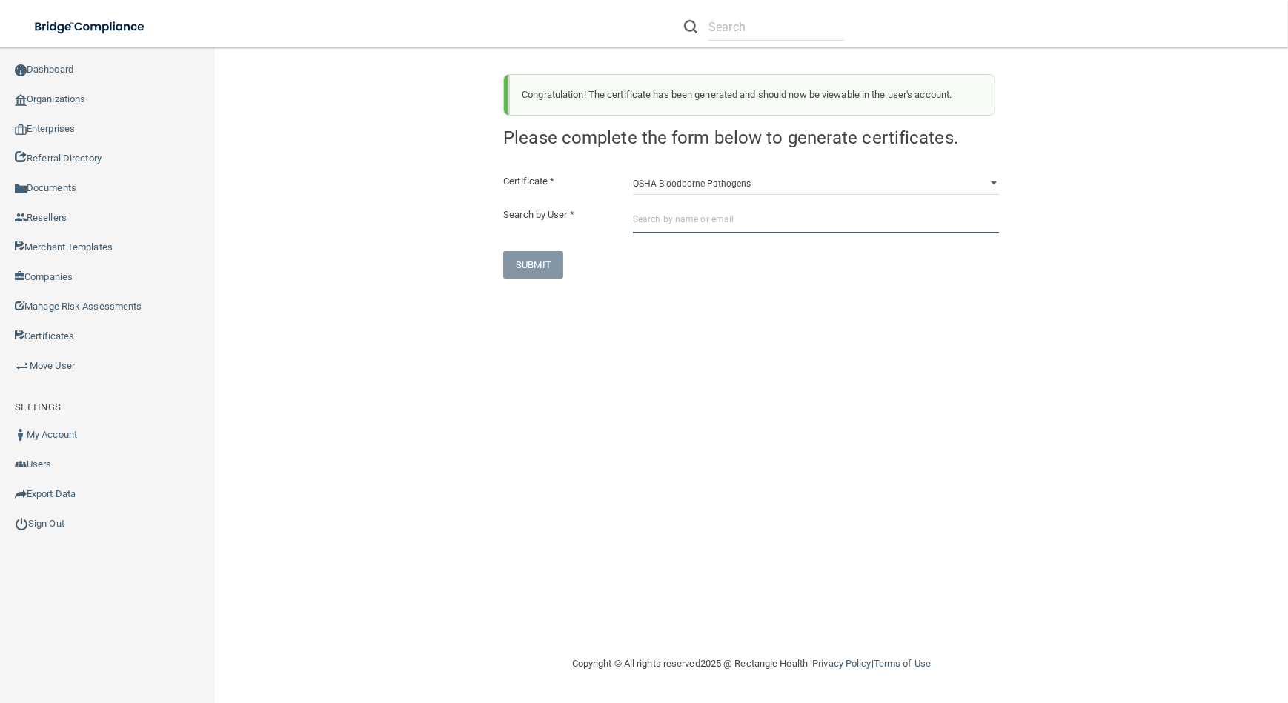
paste input "[EMAIL_ADDRESS][DOMAIN_NAME]"
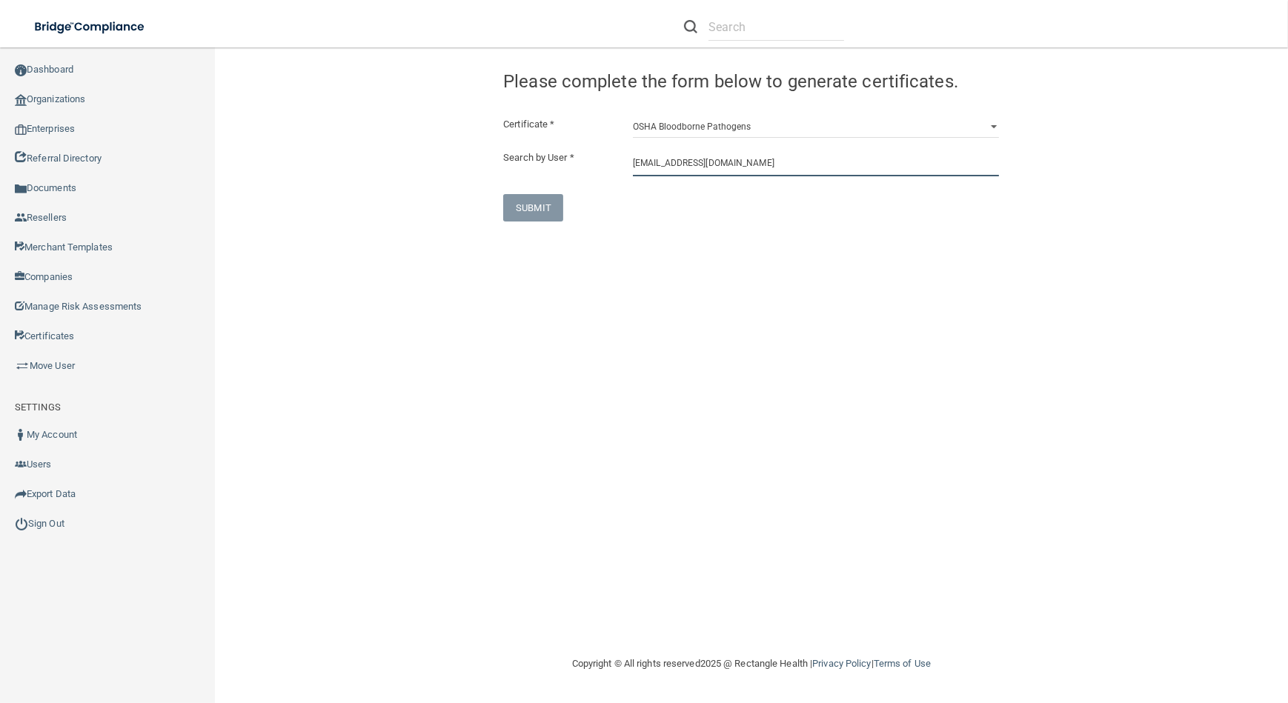
click at [735, 167] on input "[EMAIL_ADDRESS][DOMAIN_NAME]" at bounding box center [816, 162] width 366 height 27
click at [735, 205] on div "[EMAIL_ADDRESS][DOMAIN_NAME]" at bounding box center [715, 217] width 128 height 25
type input "[PERSON_NAME]"
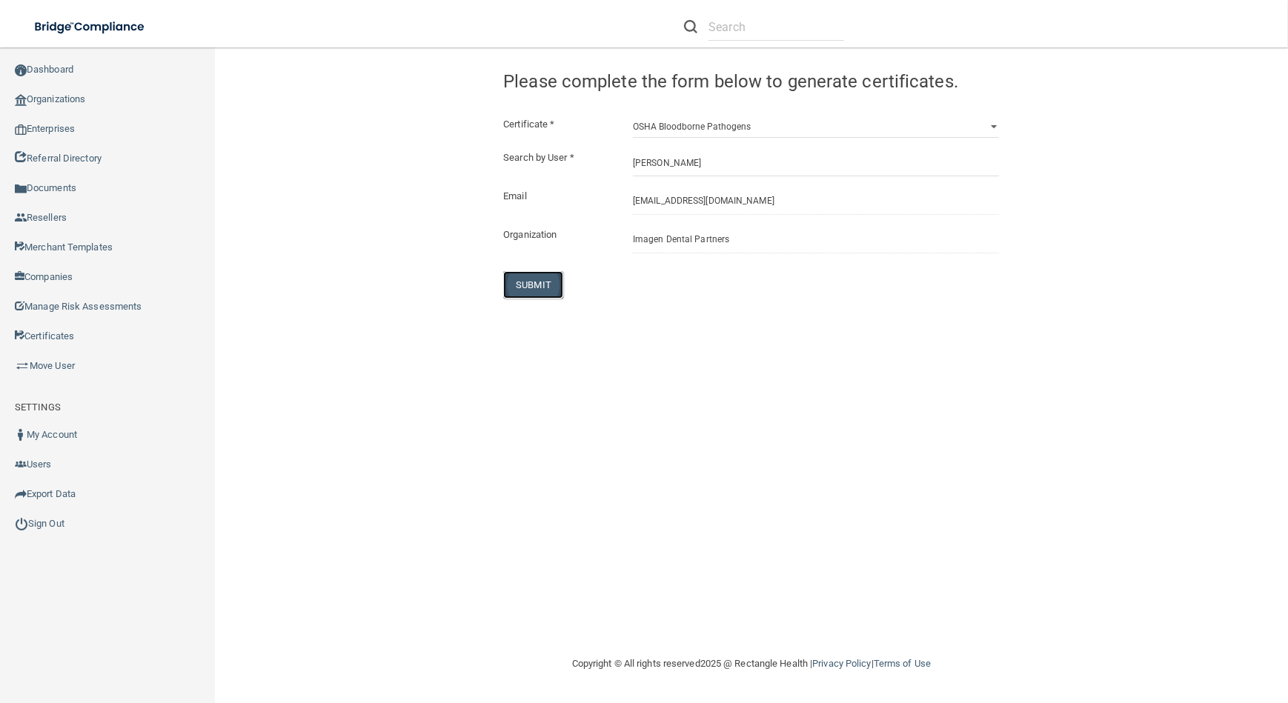
click at [530, 294] on button "SUBMIT" at bounding box center [533, 284] width 60 height 27
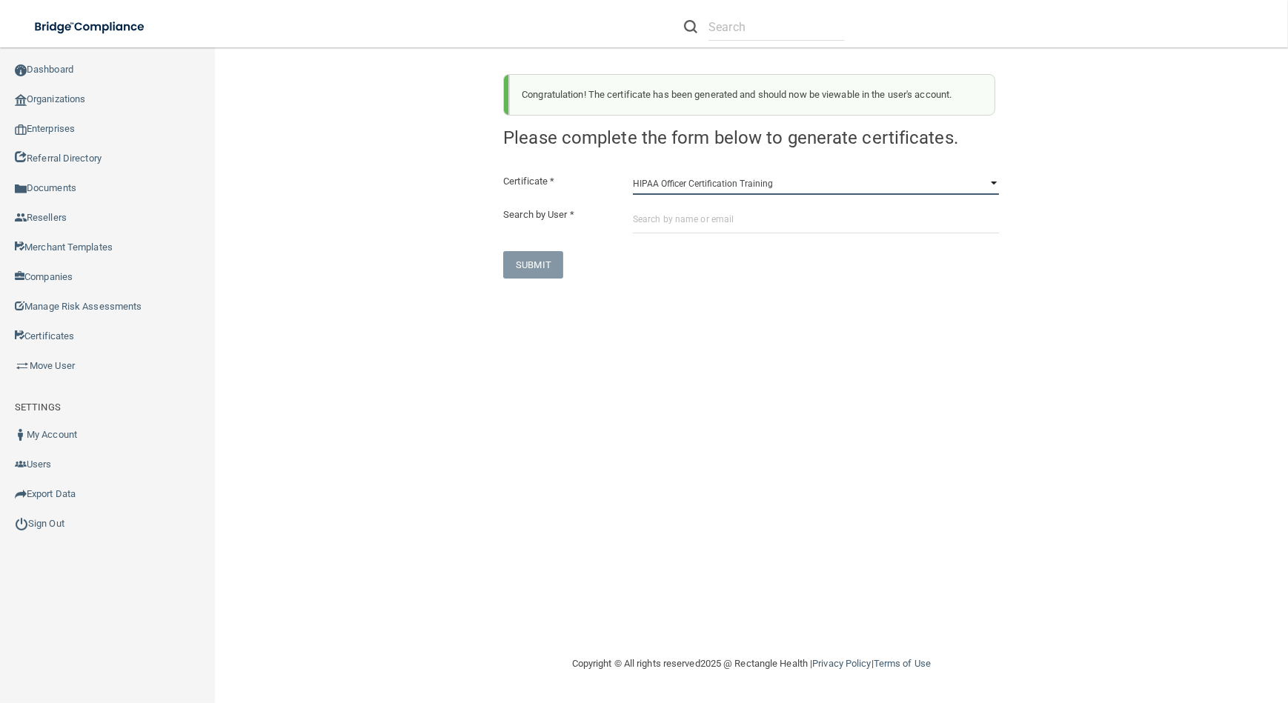
drag, startPoint x: 666, startPoint y: 179, endPoint x: 670, endPoint y: 196, distance: 17.4
click at [666, 179] on select "HIPAA Officer Certification Training OSHA Bloodborne Pathogens OSHA [MEDICAL_DA…" at bounding box center [816, 184] width 366 height 22
select select "0"
click at [633, 173] on select "HIPAA Officer Certification Training OSHA Bloodborne Pathogens OSHA [MEDICAL_DA…" at bounding box center [816, 184] width 366 height 22
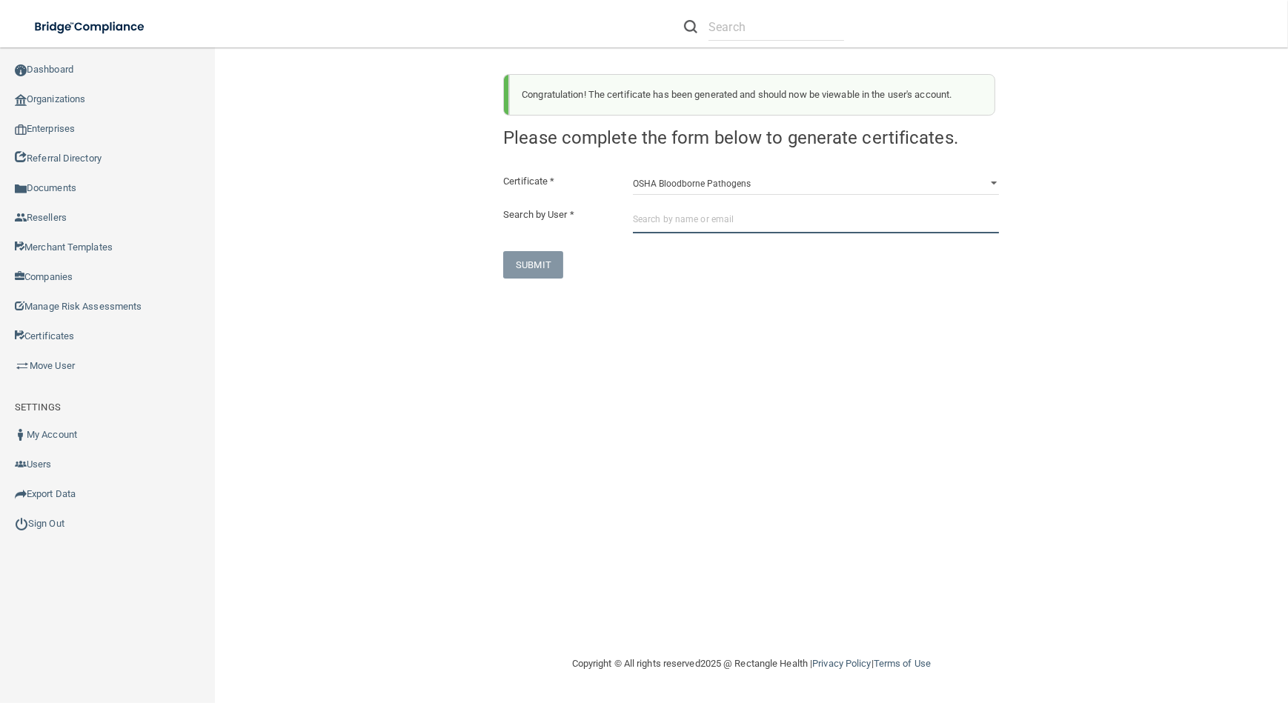
click at [674, 209] on input "text" at bounding box center [816, 219] width 366 height 27
paste input "[EMAIL_ADDRESS][DOMAIN_NAME]"
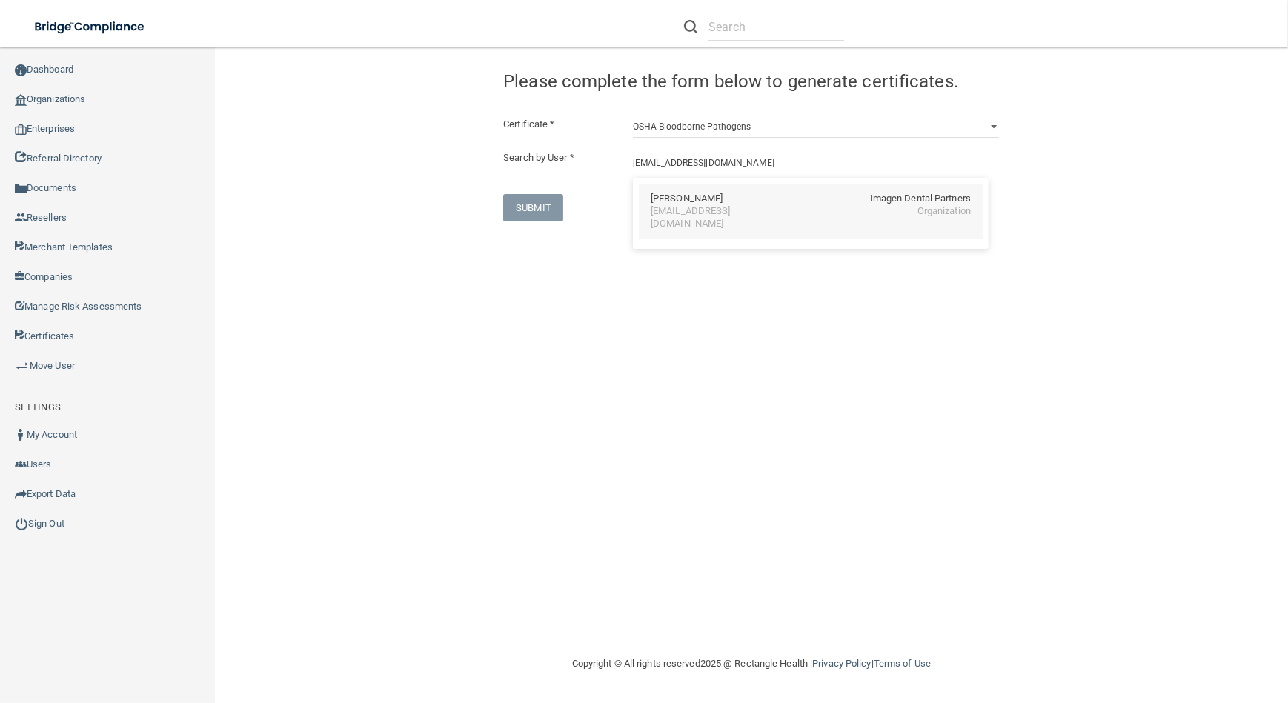
click at [907, 196] on div "Imagen Dental Partners" at bounding box center [920, 199] width 101 height 13
type input "[PERSON_NAME]"
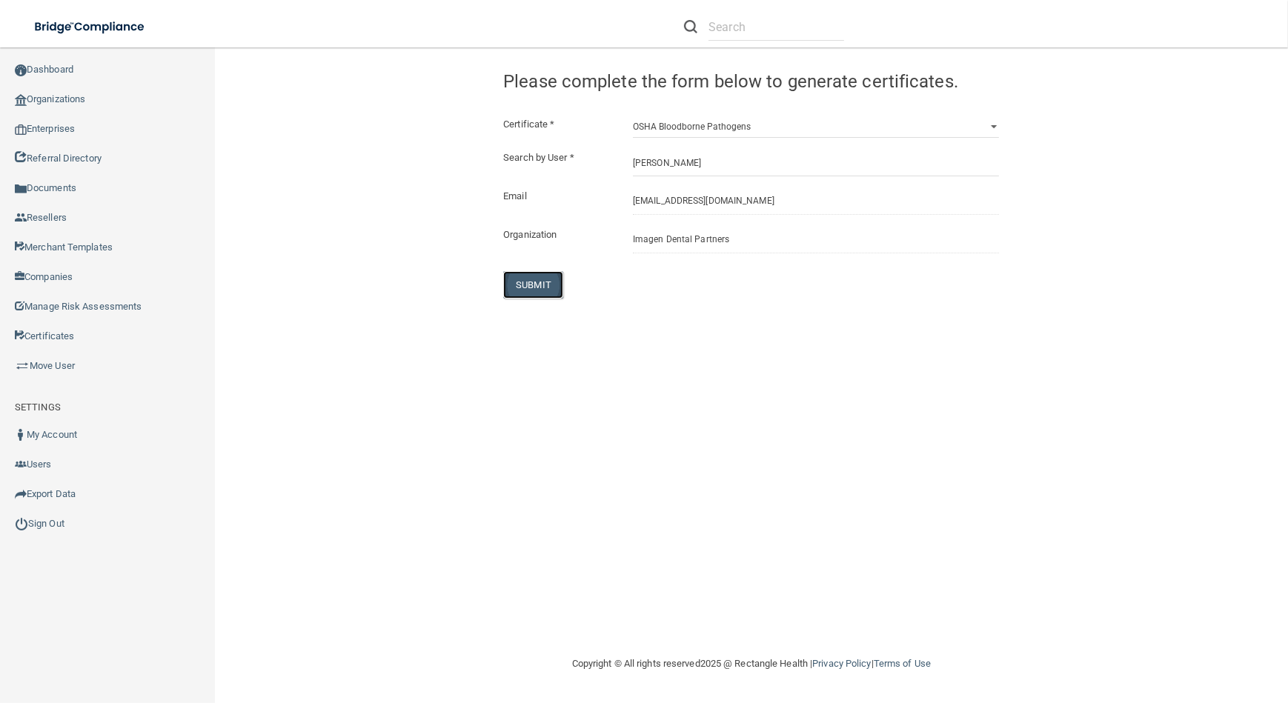
click at [556, 274] on button "SUBMIT" at bounding box center [533, 284] width 60 height 27
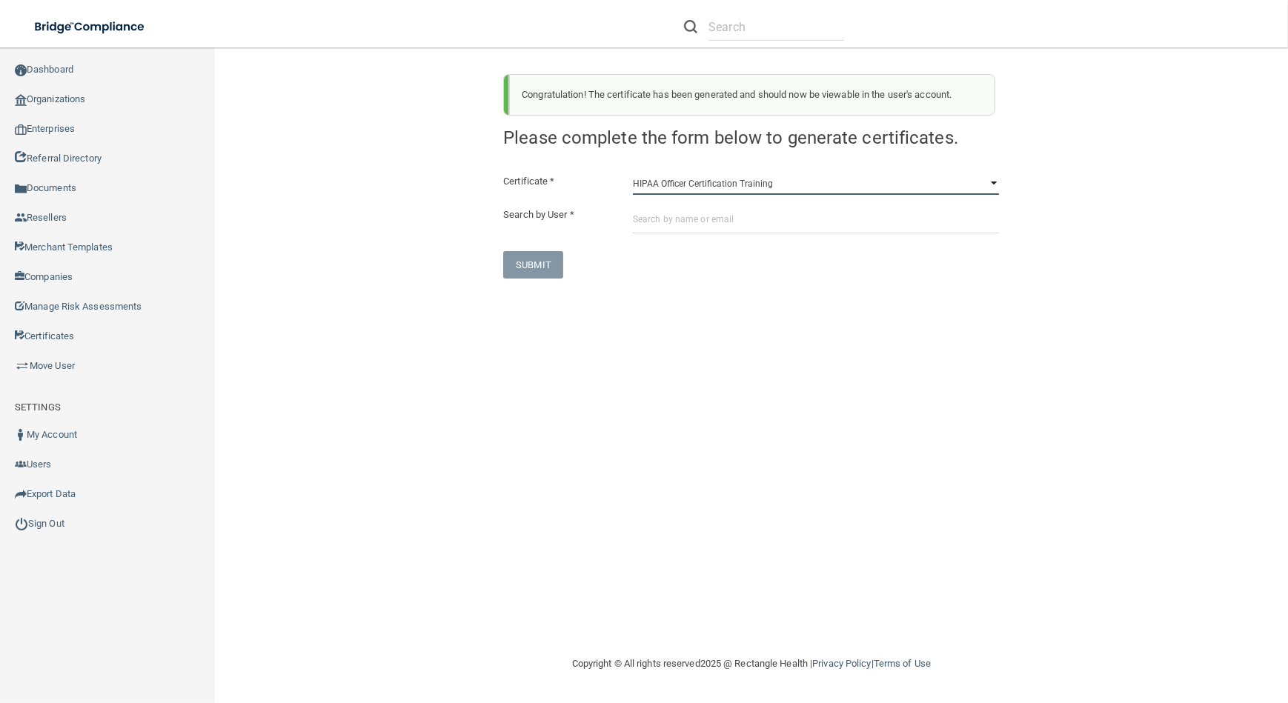
click at [771, 185] on select "HIPAA Officer Certification Training OSHA Bloodborne Pathogens OSHA [MEDICAL_DA…" at bounding box center [816, 184] width 366 height 22
click at [633, 173] on select "HIPAA Officer Certification Training OSHA Bloodborne Pathogens OSHA [MEDICAL_DA…" at bounding box center [816, 184] width 366 height 22
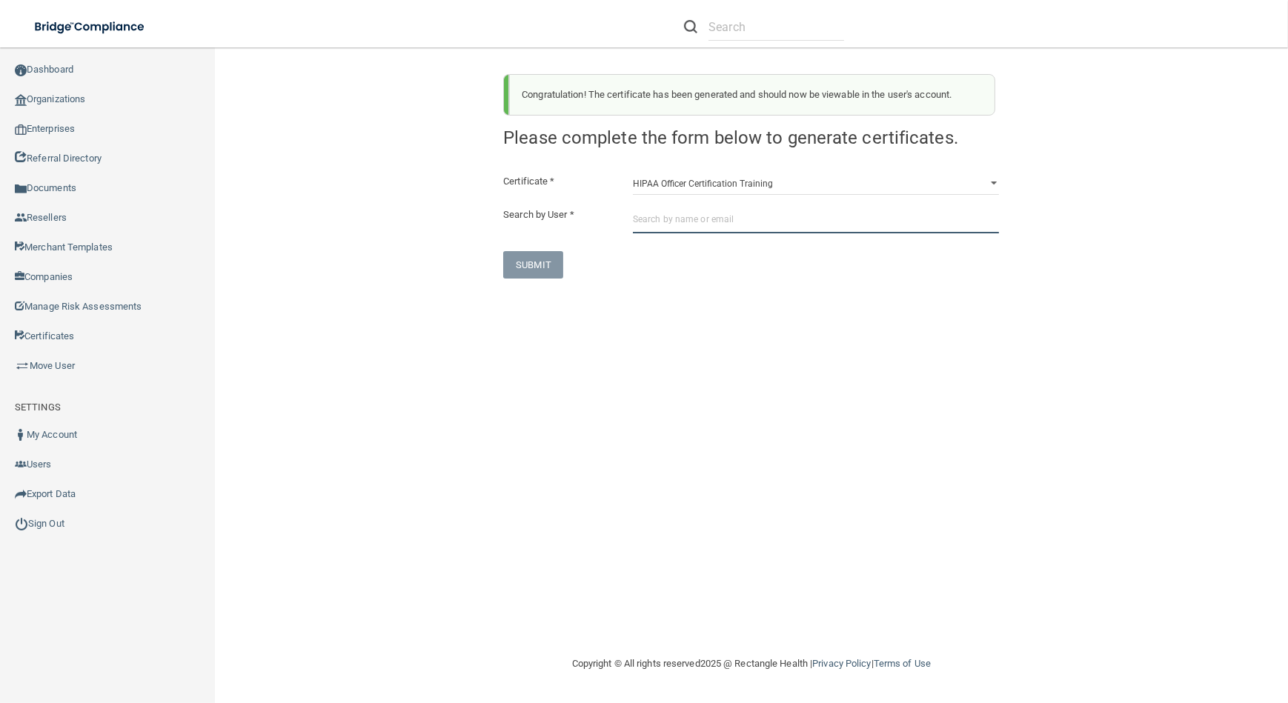
click at [743, 210] on input "text" at bounding box center [816, 219] width 366 height 27
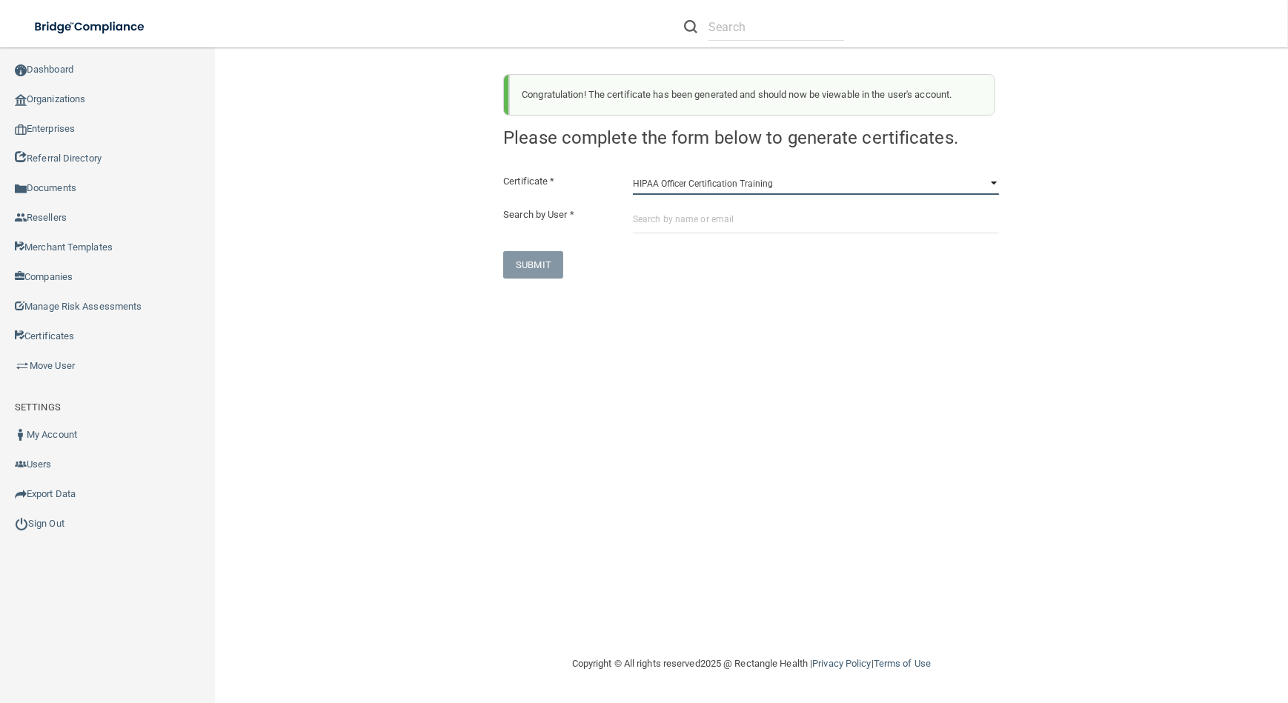
drag, startPoint x: 724, startPoint y: 180, endPoint x: 729, endPoint y: 193, distance: 14.1
click at [724, 182] on select "HIPAA Officer Certification Training OSHA Bloodborne Pathogens OSHA [MEDICAL_DA…" at bounding box center [816, 184] width 366 height 22
select select "0"
click at [633, 173] on select "HIPAA Officer Certification Training OSHA Bloodborne Pathogens OSHA [MEDICAL_DA…" at bounding box center [816, 184] width 366 height 22
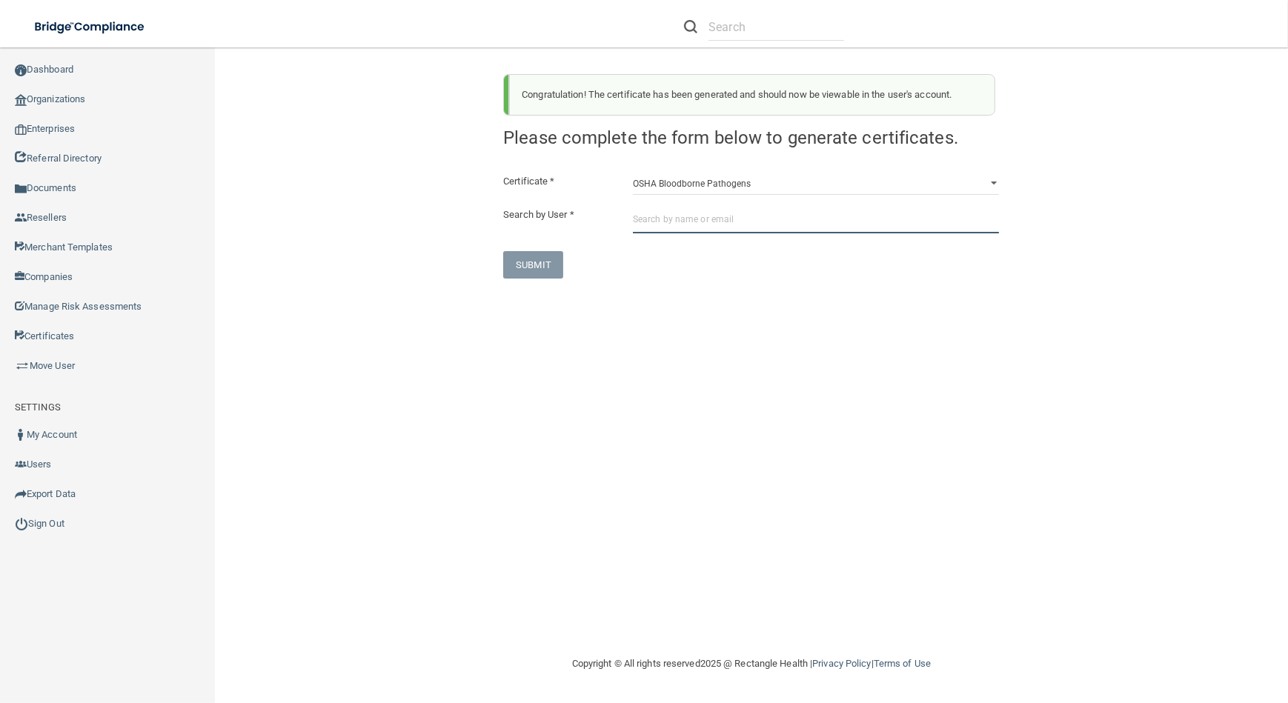
click at [740, 222] on input "text" at bounding box center [816, 219] width 366 height 27
paste input "[EMAIL_ADDRESS][DOMAIN_NAME]"
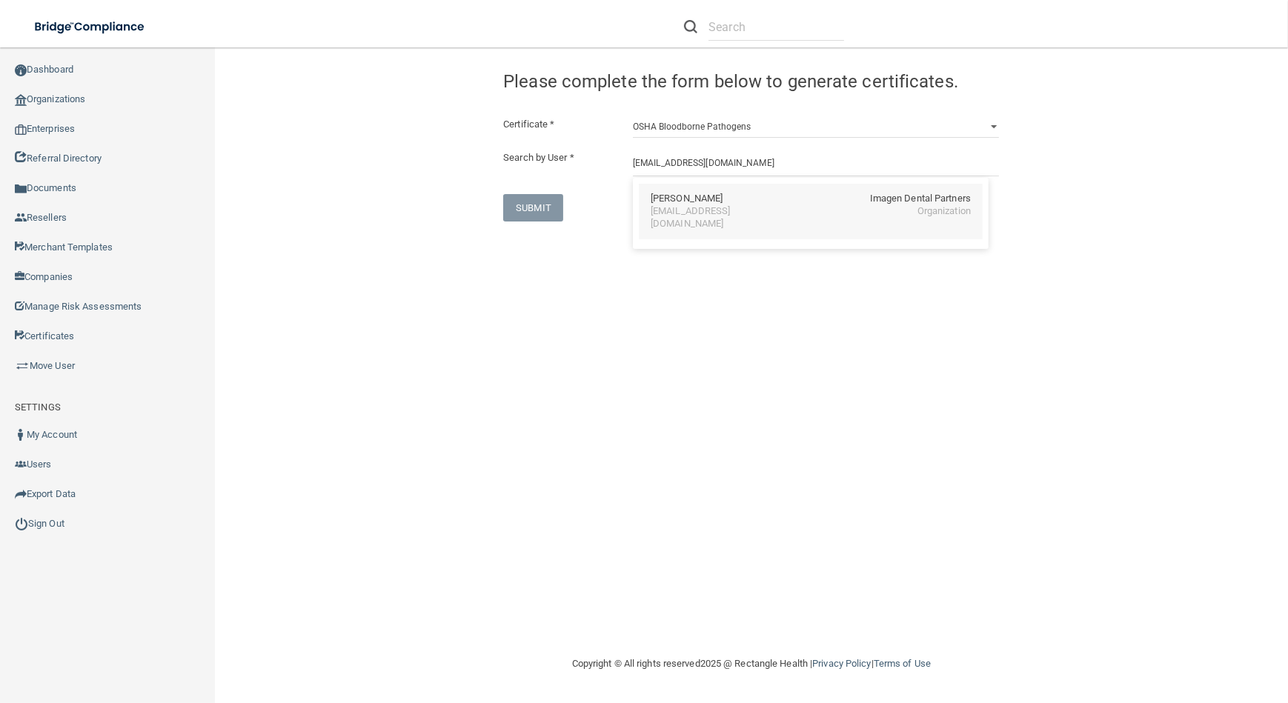
click at [889, 204] on div "Imagen Dental Partners" at bounding box center [920, 199] width 101 height 13
type input "[PERSON_NAME]"
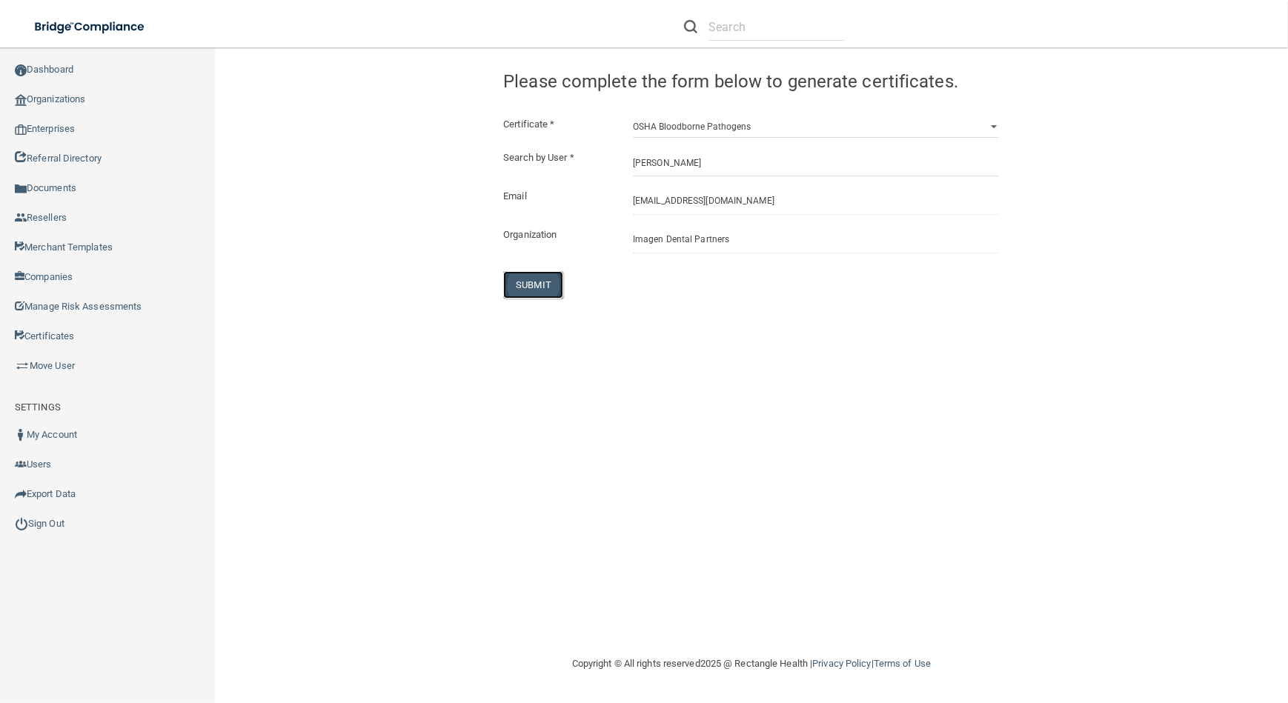
click at [554, 276] on button "SUBMIT" at bounding box center [533, 284] width 60 height 27
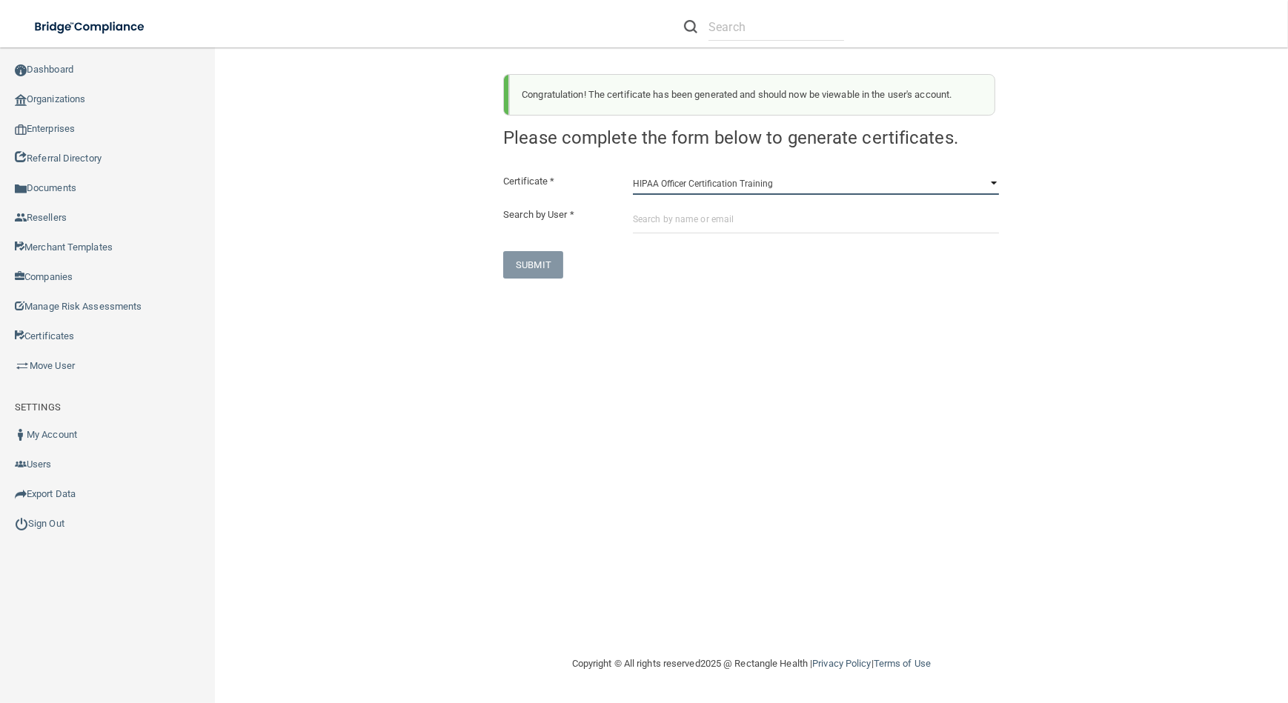
click at [846, 186] on select "HIPAA Officer Certification Training OSHA Bloodborne Pathogens OSHA [MEDICAL_DA…" at bounding box center [816, 184] width 366 height 22
select select "0"
click at [633, 173] on select "HIPAA Officer Certification Training OSHA Bloodborne Pathogens OSHA [MEDICAL_DA…" at bounding box center [816, 184] width 366 height 22
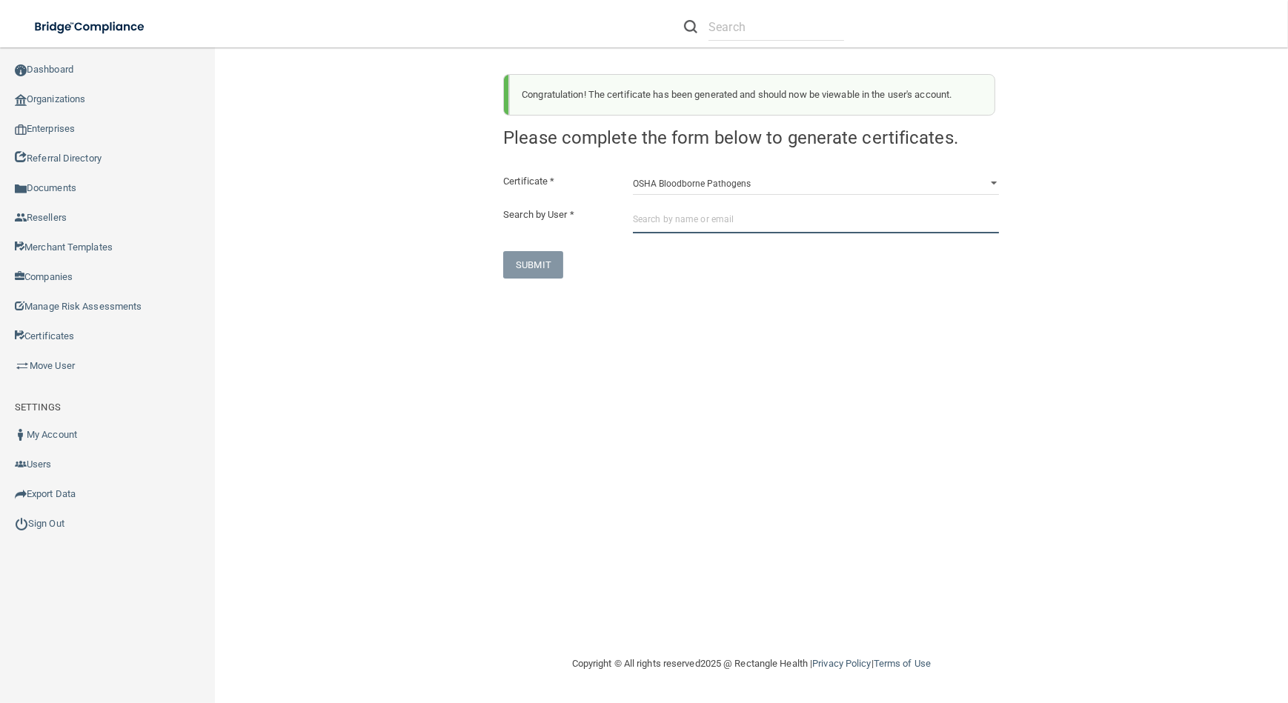
click at [844, 215] on input "text" at bounding box center [816, 219] width 366 height 27
paste input "[EMAIL_ADDRESS][DOMAIN_NAME]"
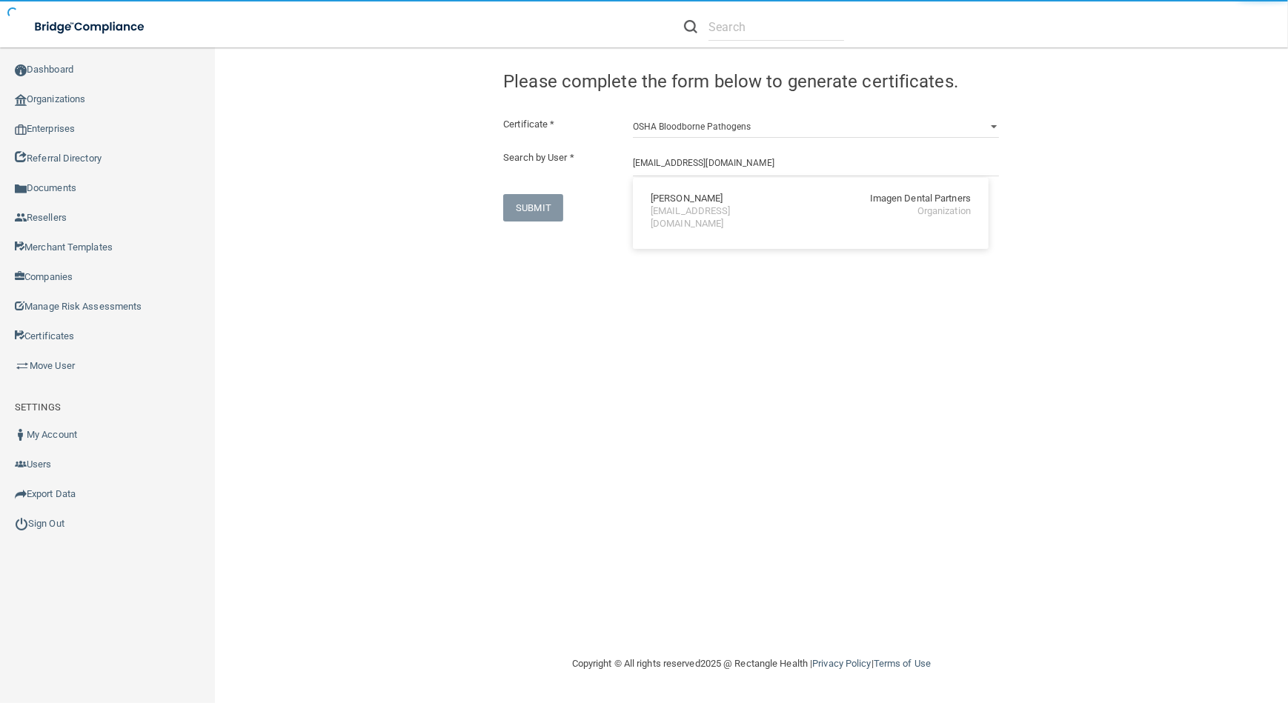
click at [764, 221] on div "[PERSON_NAME] Imagen Dental Partners [EMAIL_ADDRESS][DOMAIN_NAME] Organization" at bounding box center [811, 212] width 344 height 56
type input "[PERSON_NAME]"
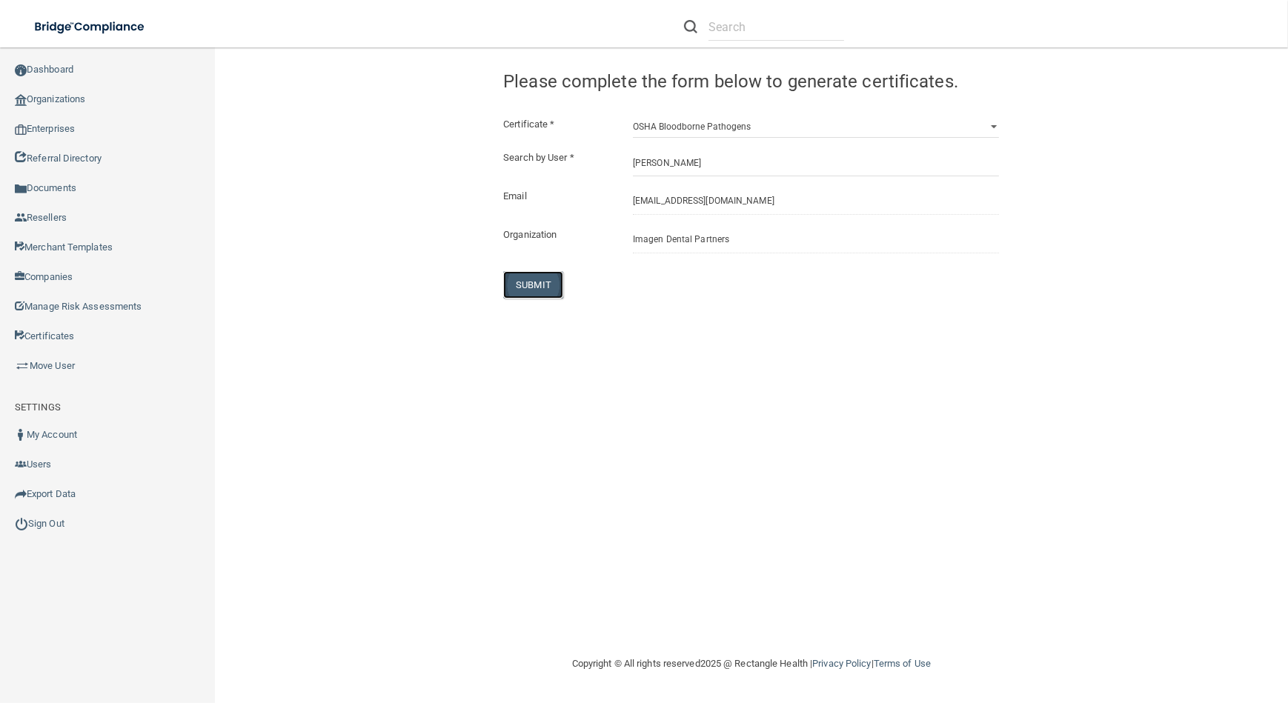
click at [547, 287] on button "SUBMIT" at bounding box center [533, 284] width 60 height 27
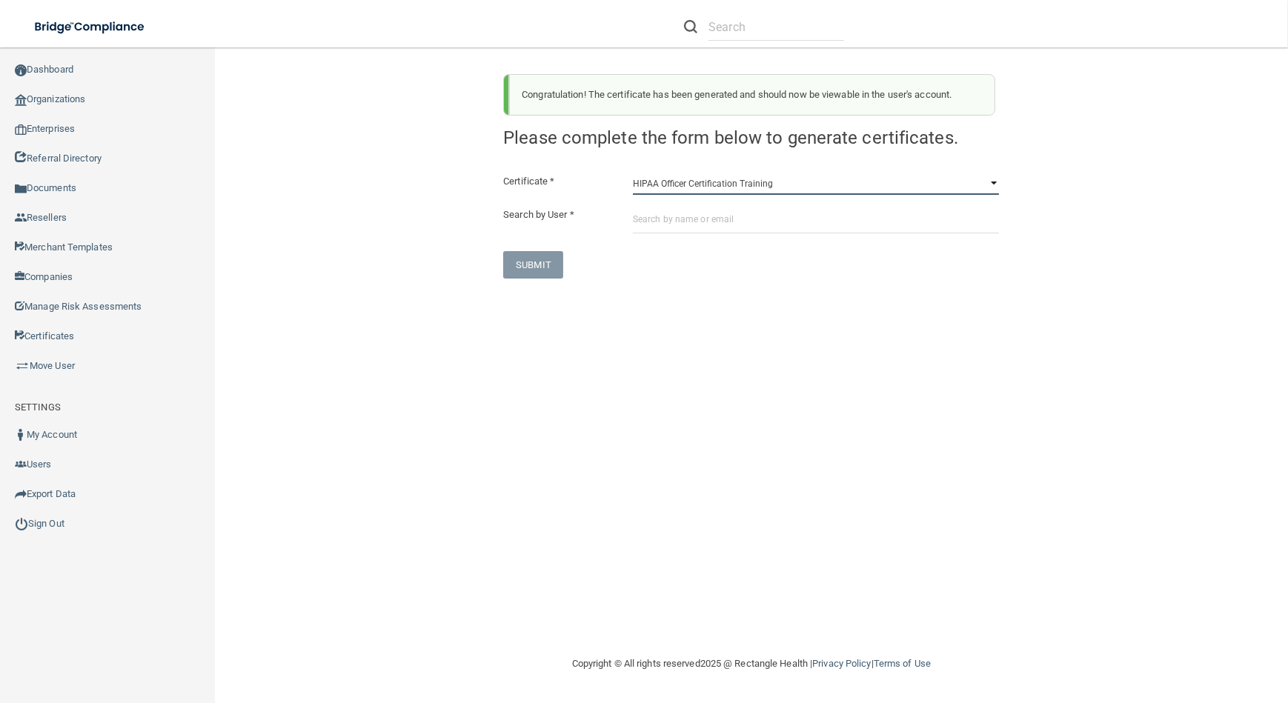
click at [647, 182] on select "HIPAA Officer Certification Training OSHA Bloodborne Pathogens OSHA [MEDICAL_DA…" at bounding box center [816, 184] width 366 height 22
click at [633, 173] on select "HIPAA Officer Certification Training OSHA Bloodborne Pathogens OSHA [MEDICAL_DA…" at bounding box center [816, 184] width 366 height 22
click at [646, 182] on select "HIPAA Officer Certification Training OSHA Bloodborne Pathogens OSHA [MEDICAL_DA…" at bounding box center [816, 184] width 366 height 22
select select "0"
click at [633, 173] on select "HIPAA Officer Certification Training OSHA Bloodborne Pathogens OSHA [MEDICAL_DA…" at bounding box center [816, 184] width 366 height 22
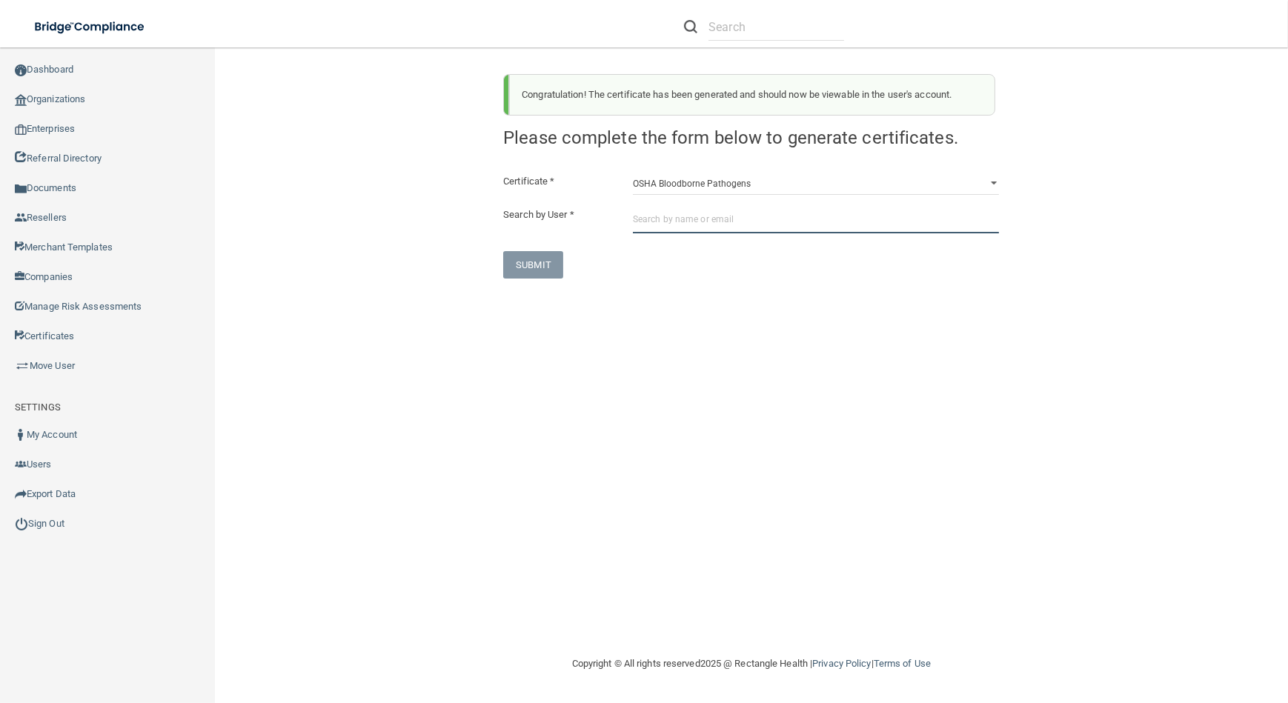
click at [643, 216] on input "text" at bounding box center [816, 219] width 366 height 27
paste input "[EMAIL_ADDRESS][DOMAIN_NAME]"
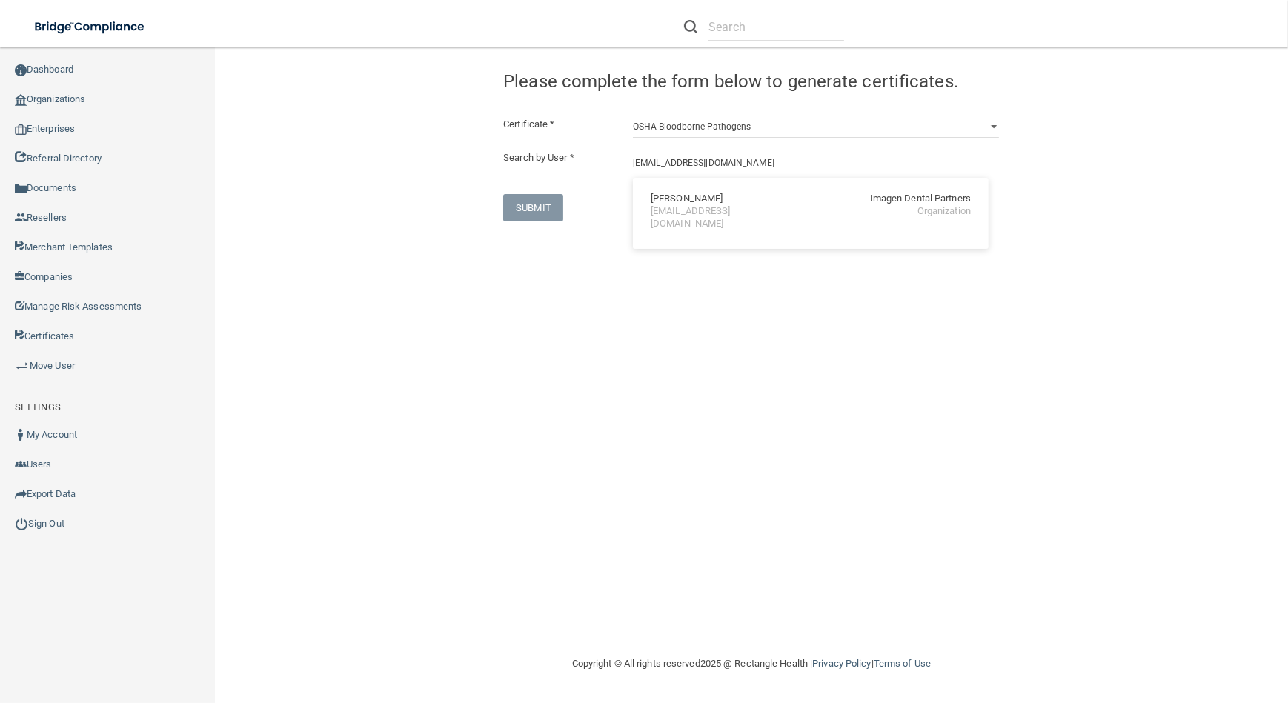
click at [643, 217] on div "[PERSON_NAME] Imagen Dental Partners [EMAIL_ADDRESS][DOMAIN_NAME] Organization" at bounding box center [811, 212] width 344 height 56
type input "[PERSON_NAME]"
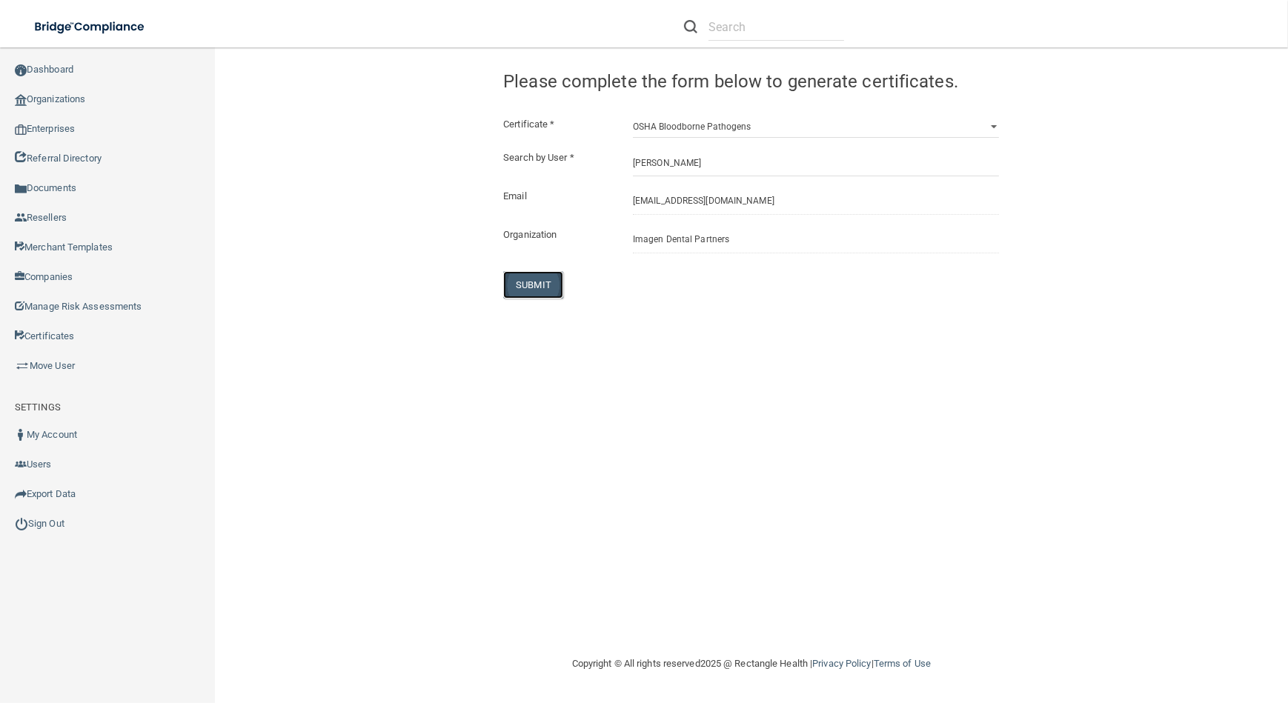
click at [531, 282] on button "SUBMIT" at bounding box center [533, 284] width 60 height 27
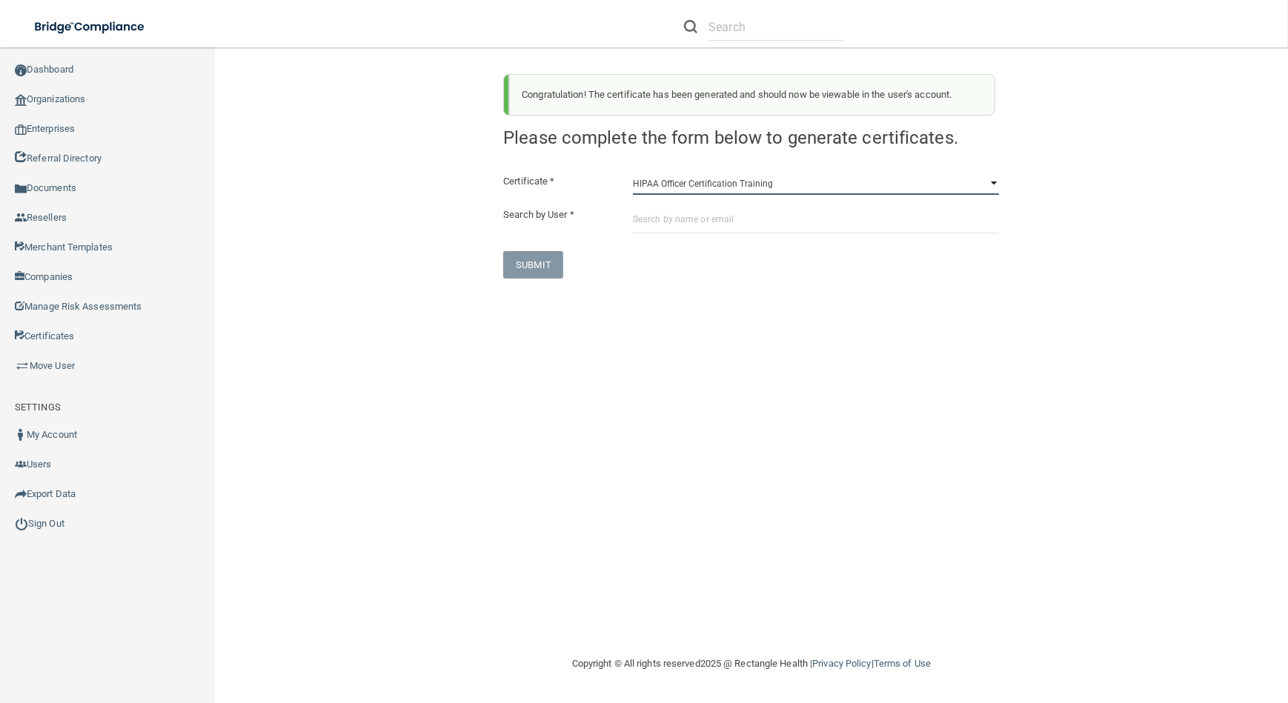
click at [663, 184] on select "HIPAA Officer Certification Training OSHA Bloodborne Pathogens OSHA [MEDICAL_DA…" at bounding box center [816, 184] width 366 height 22
select select "0"
click at [633, 173] on select "HIPAA Officer Certification Training OSHA Bloodborne Pathogens OSHA [MEDICAL_DA…" at bounding box center [816, 184] width 366 height 22
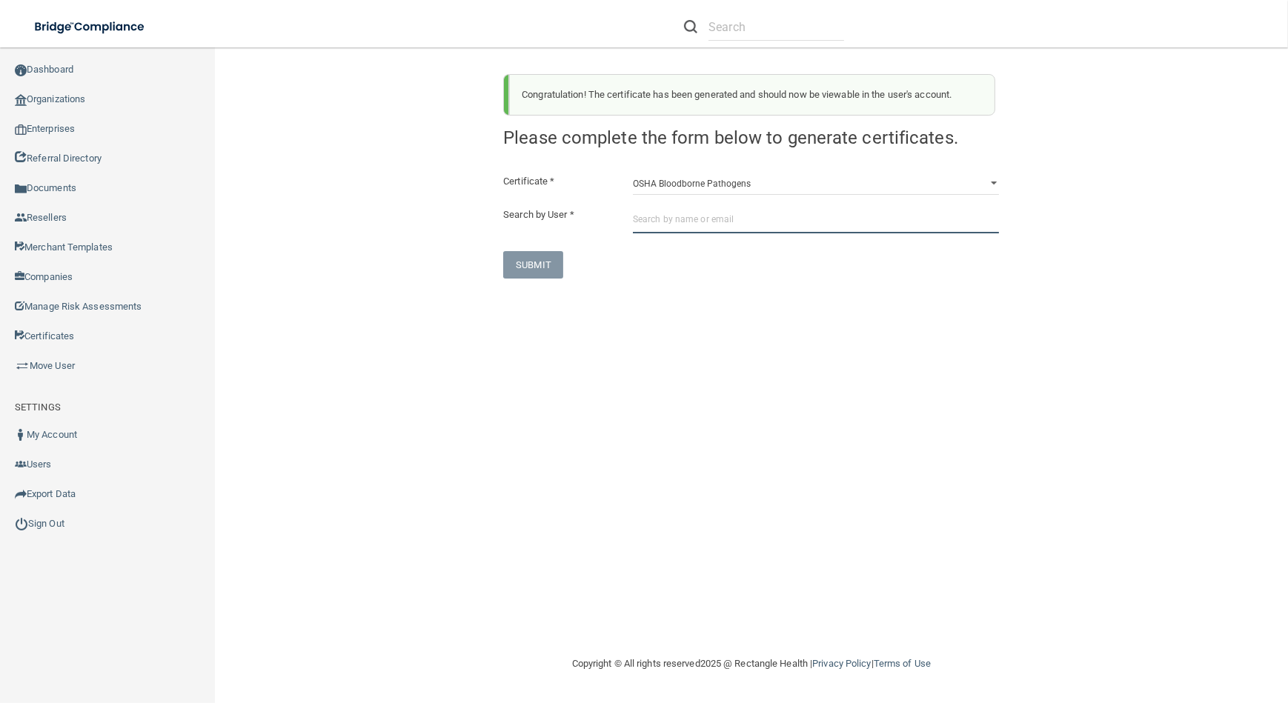
click at [662, 219] on input "text" at bounding box center [816, 219] width 366 height 27
paste input "[EMAIL_ADDRESS][DOMAIN_NAME]"
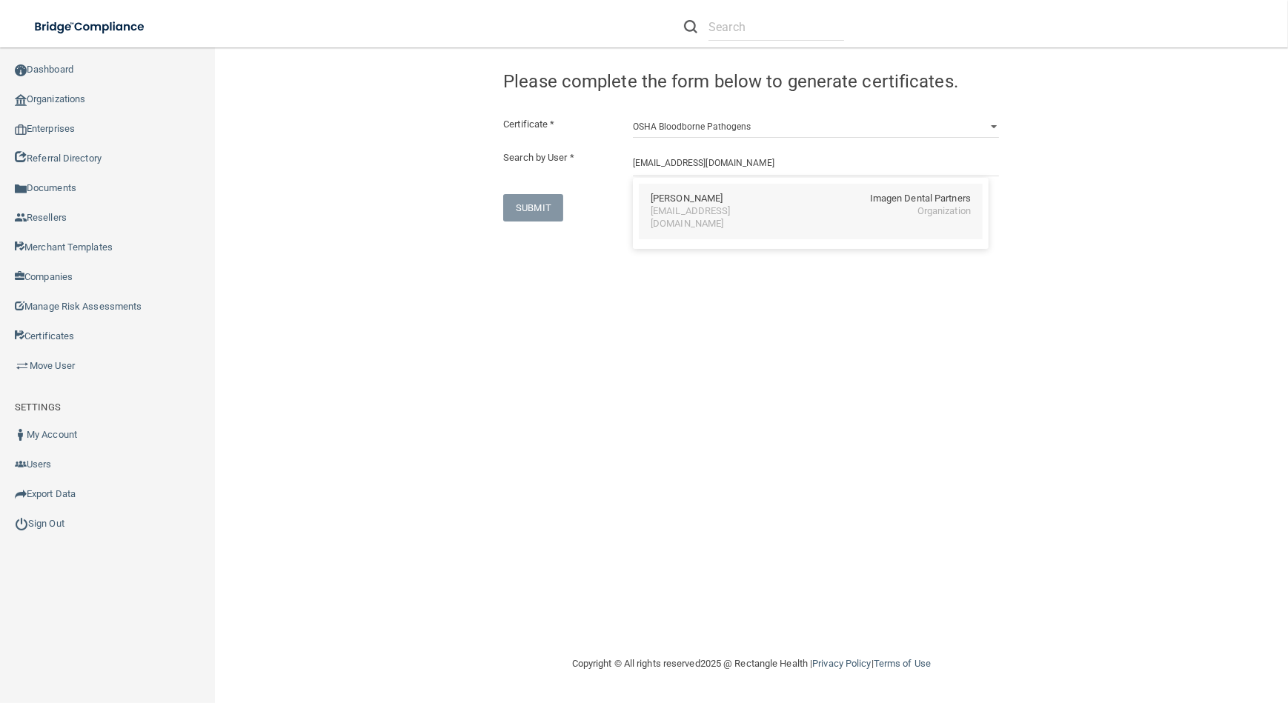
click at [717, 217] on div "[EMAIL_ADDRESS][DOMAIN_NAME]" at bounding box center [715, 217] width 128 height 25
type input "[PERSON_NAME]"
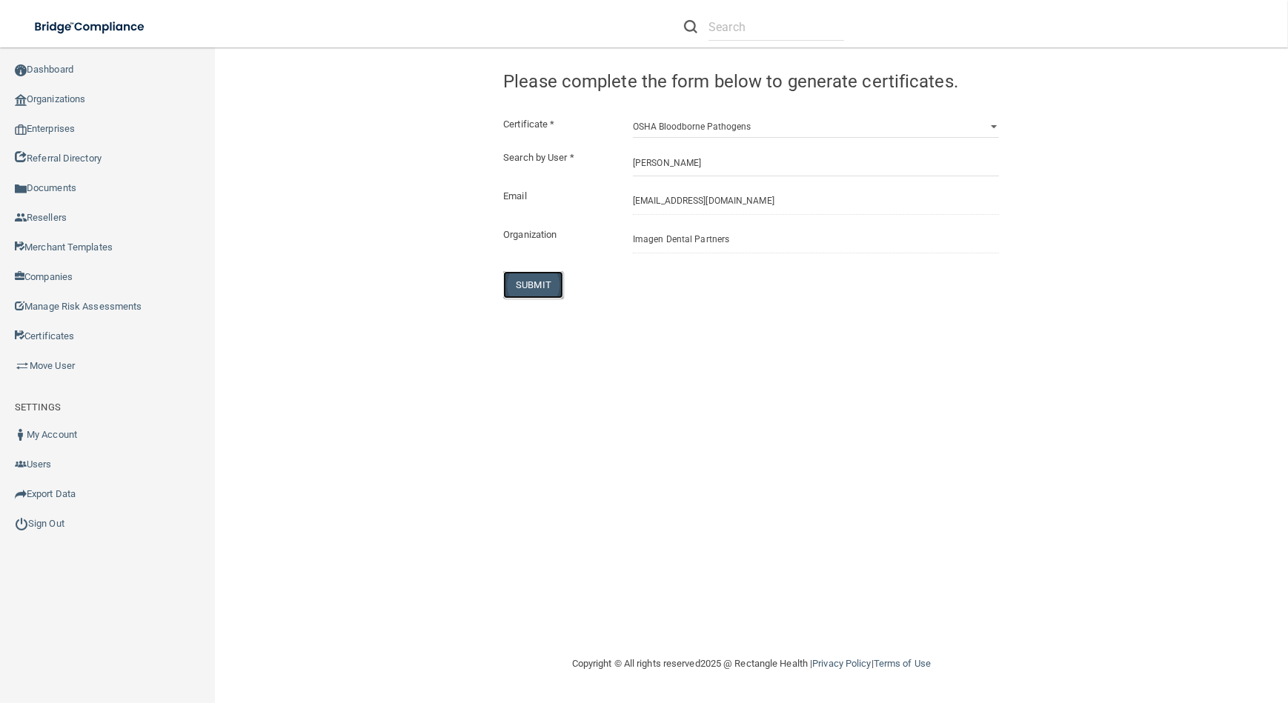
click at [511, 274] on button "SUBMIT" at bounding box center [533, 284] width 60 height 27
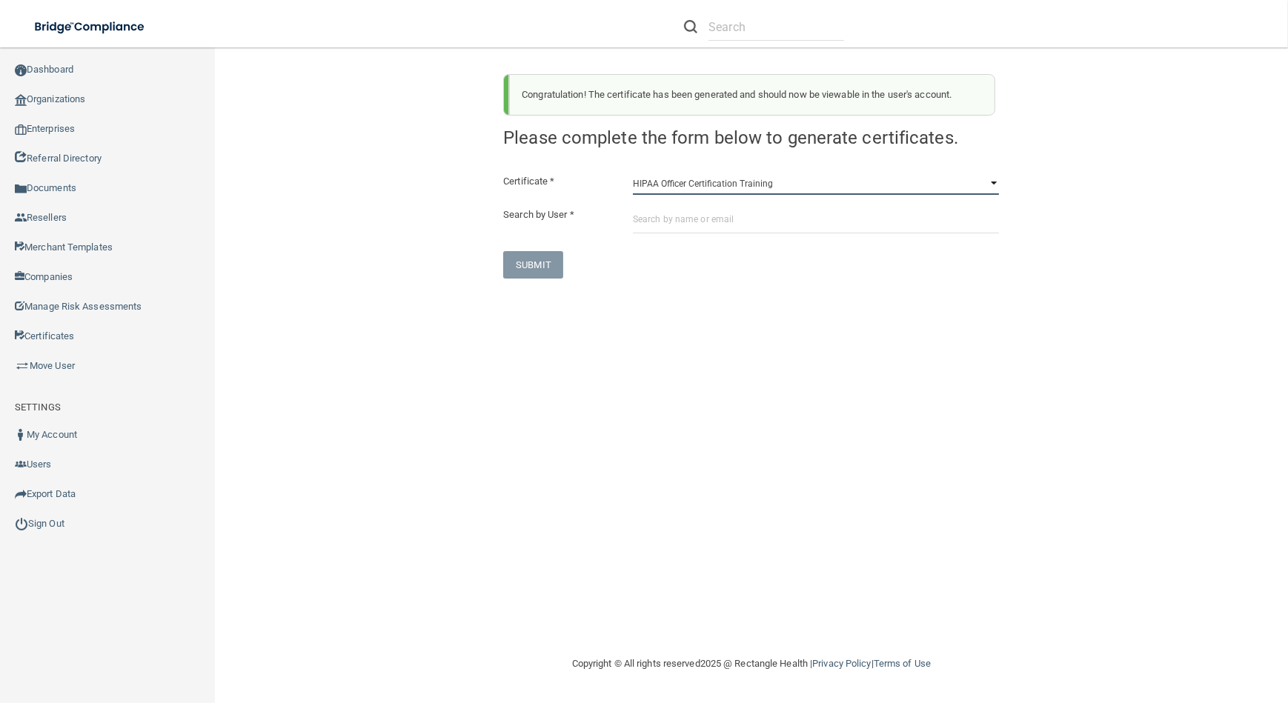
click at [687, 189] on select "HIPAA Officer Certification Training OSHA Bloodborne Pathogens OSHA [MEDICAL_DA…" at bounding box center [816, 184] width 366 height 22
select select "0"
click at [633, 173] on select "HIPAA Officer Certification Training OSHA Bloodborne Pathogens OSHA [MEDICAL_DA…" at bounding box center [816, 184] width 366 height 22
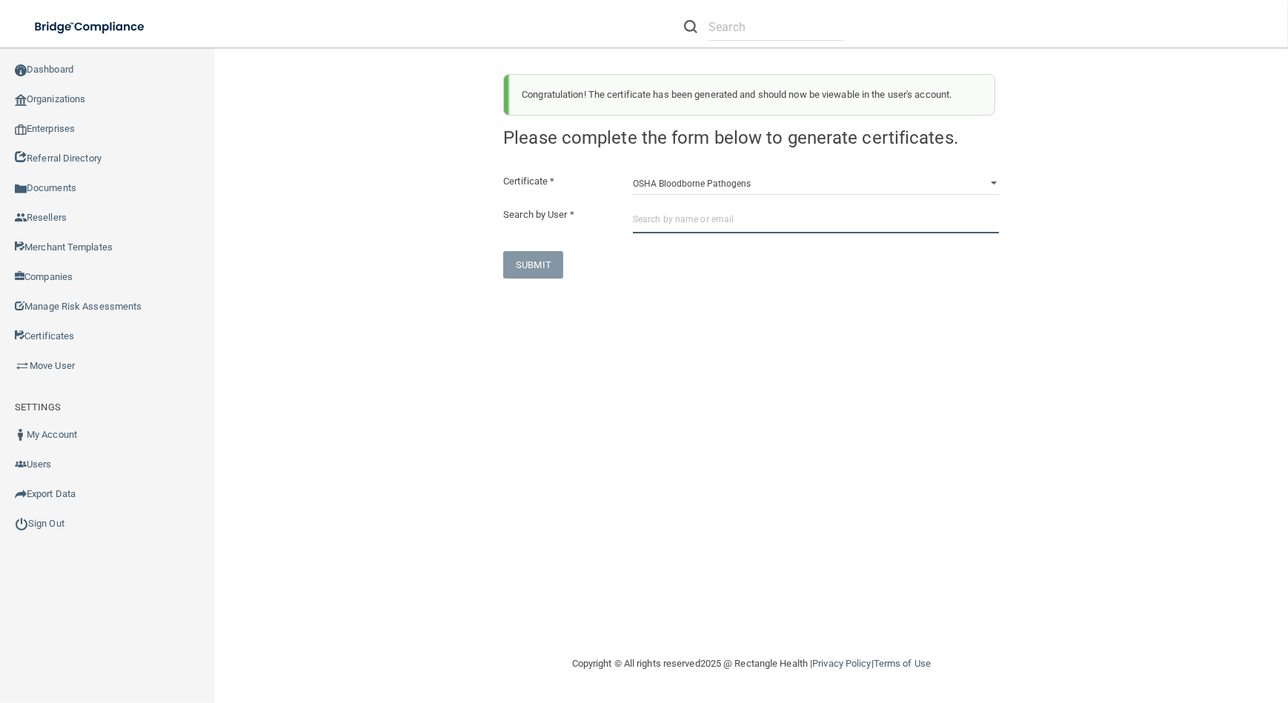
click at [668, 225] on input "text" at bounding box center [816, 219] width 366 height 27
paste input "[EMAIL_ADDRESS][DOMAIN_NAME]"
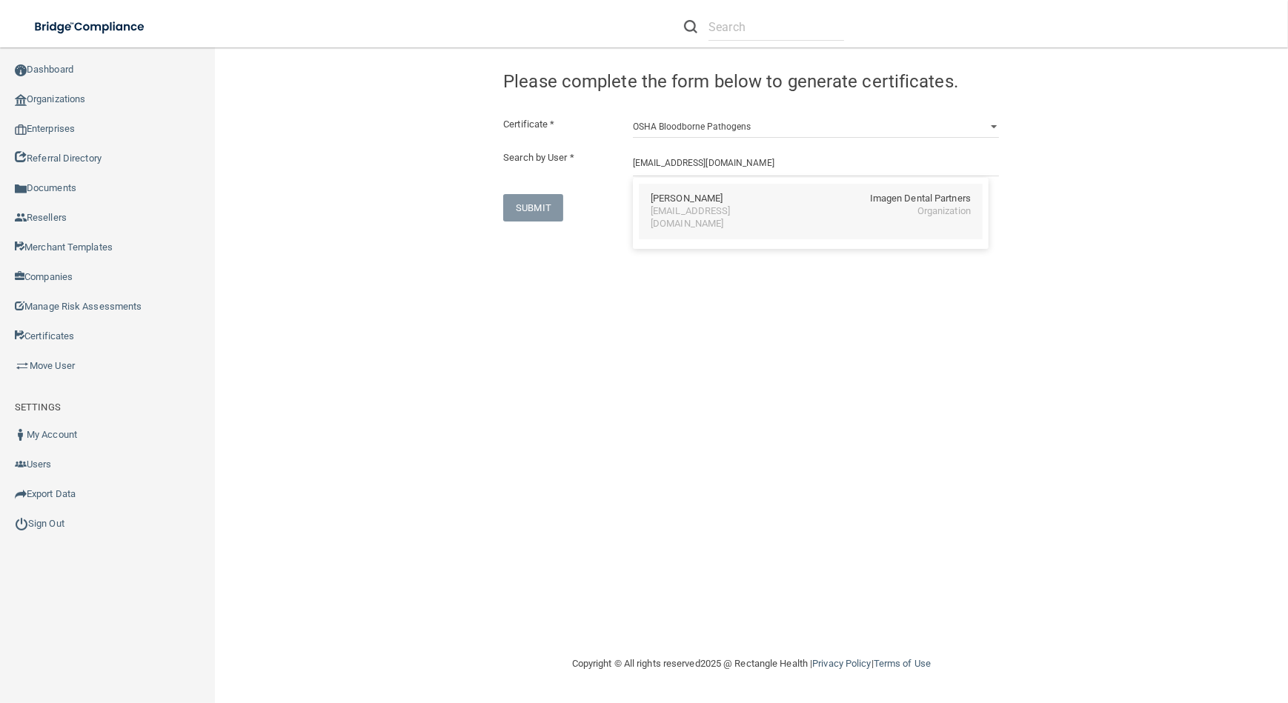
click at [837, 198] on div "[PERSON_NAME] Imagen Dental Partners" at bounding box center [811, 199] width 320 height 13
type input "[PERSON_NAME]"
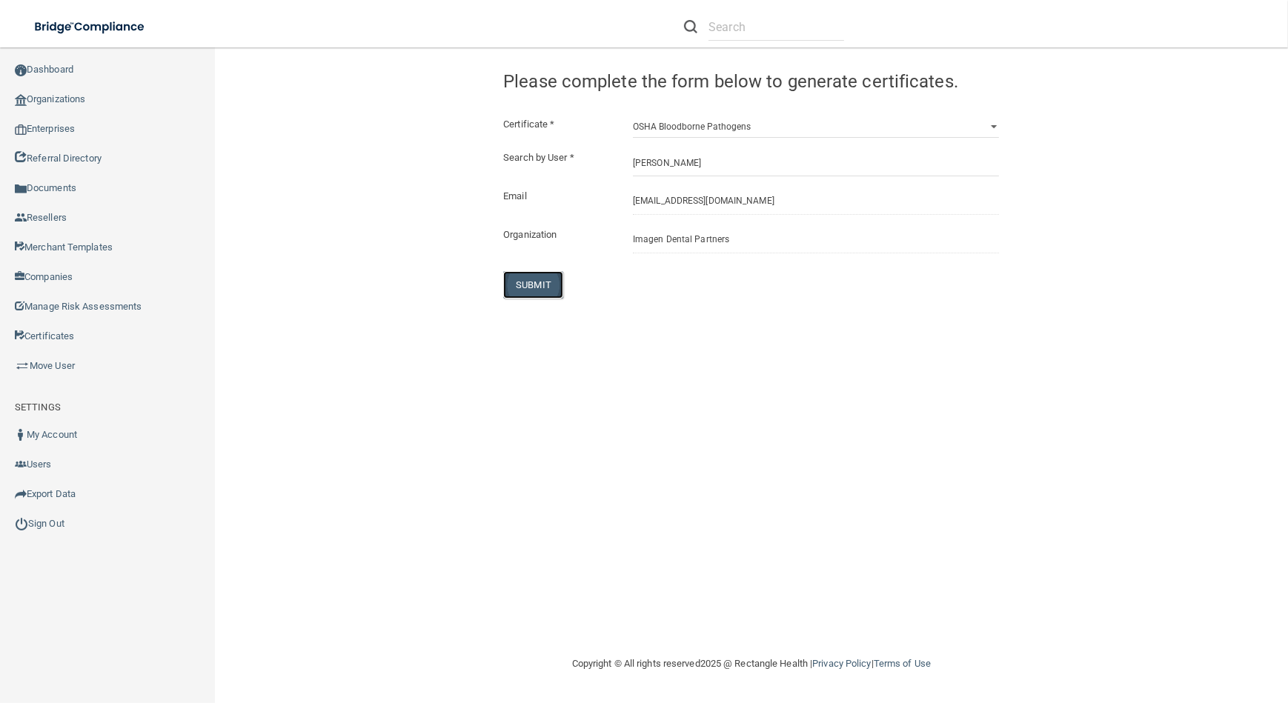
click at [531, 289] on button "SUBMIT" at bounding box center [533, 284] width 60 height 27
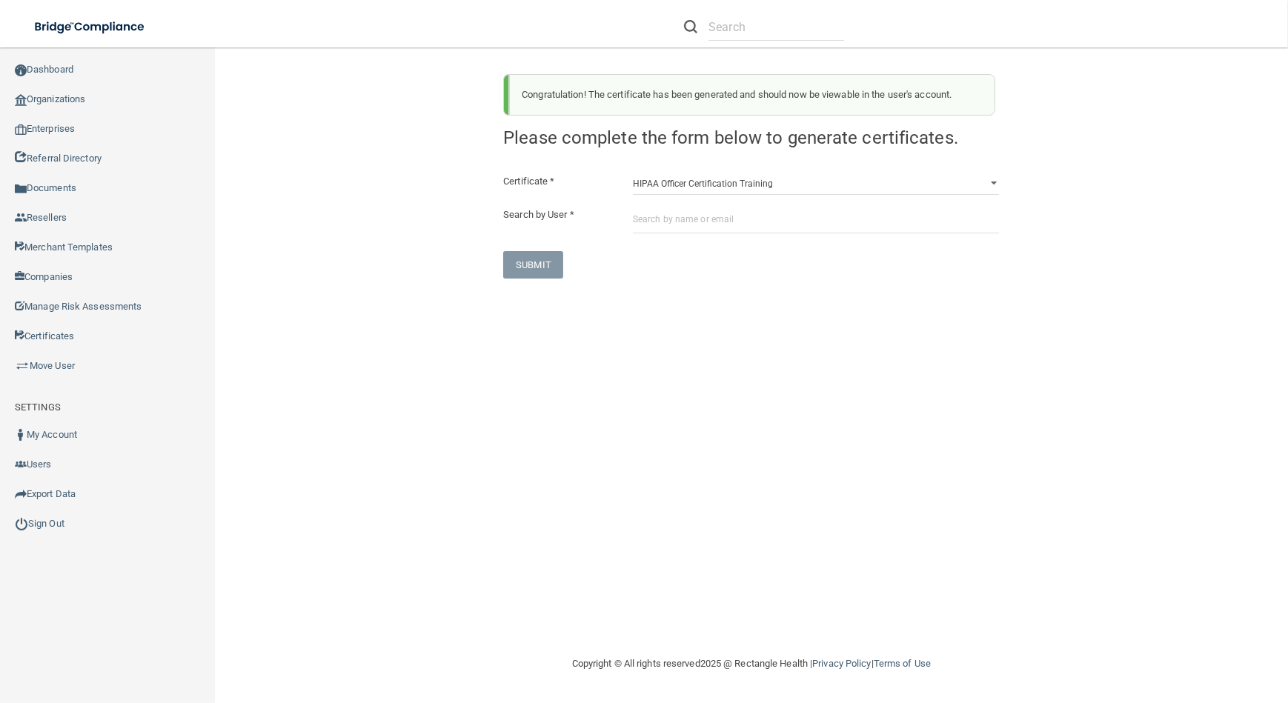
click at [1132, 319] on div "Congratulation! The certificate has been generated and should now be viewable i…" at bounding box center [752, 351] width 1014 height 578
click at [644, 179] on select "HIPAA Officer Certification Training OSHA Bloodborne Pathogens OSHA [MEDICAL_DA…" at bounding box center [816, 184] width 366 height 22
select select "0"
click at [633, 173] on select "HIPAA Officer Certification Training OSHA Bloodborne Pathogens OSHA [MEDICAL_DA…" at bounding box center [816, 184] width 366 height 22
click at [658, 219] on input "text" at bounding box center [816, 219] width 366 height 27
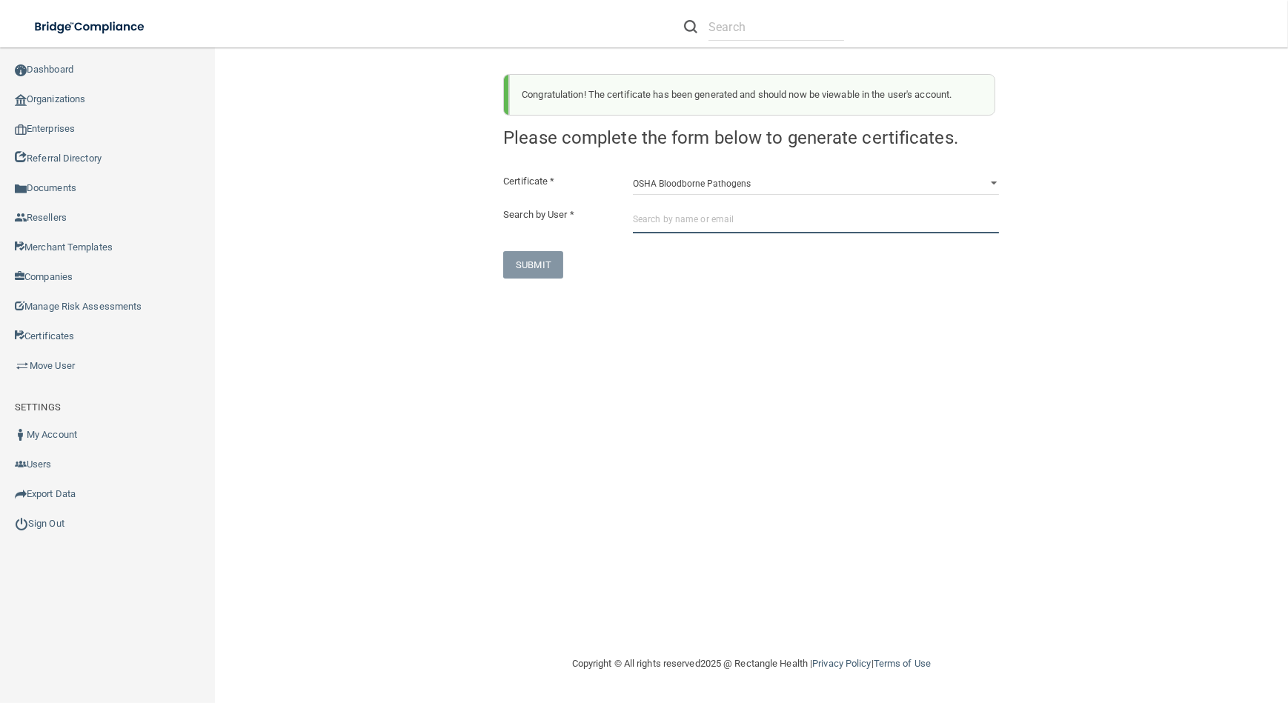
paste input "[EMAIL_ADDRESS][DOMAIN_NAME]"
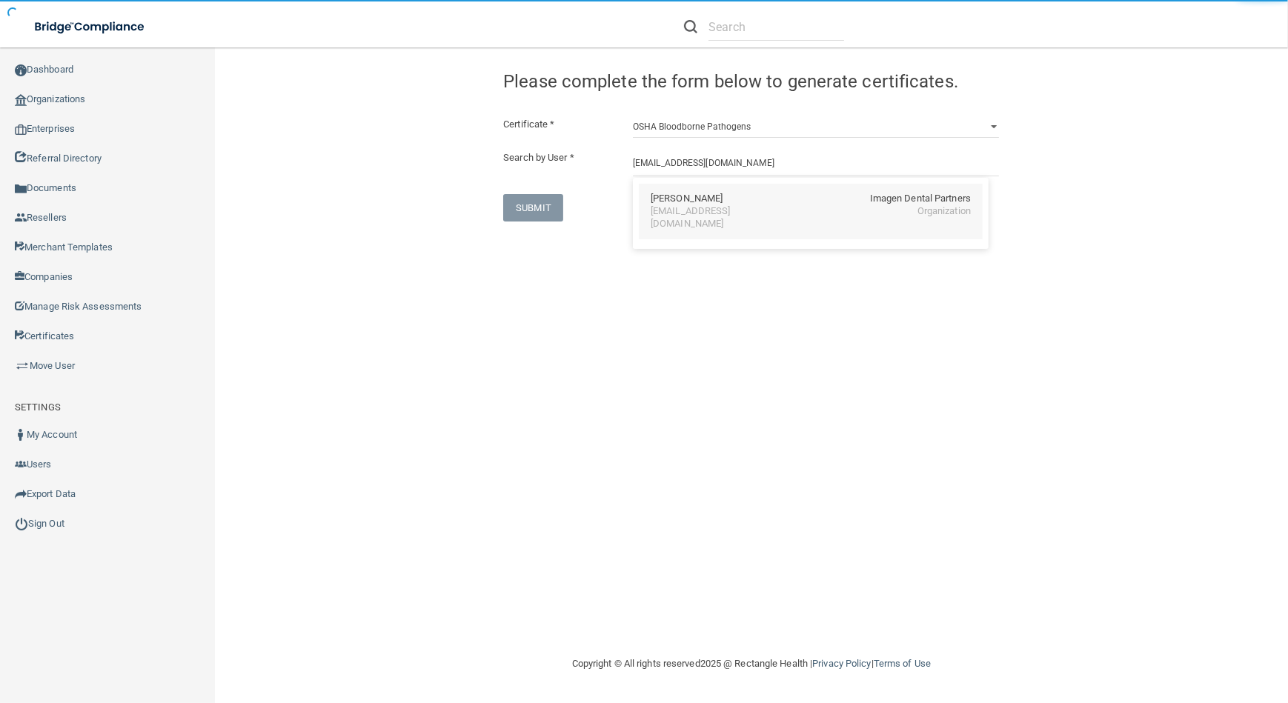
click at [666, 203] on div "[PERSON_NAME]" at bounding box center [687, 199] width 72 height 13
type input "[PERSON_NAME]"
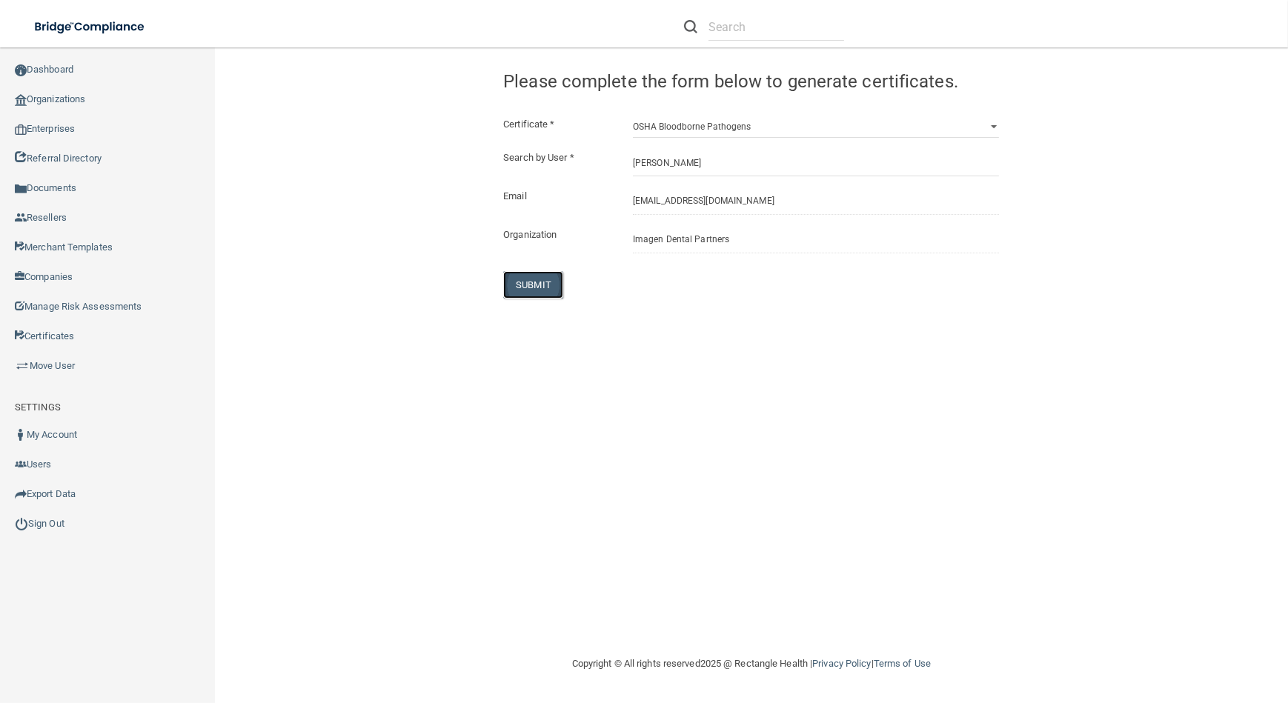
click at [554, 280] on button "SUBMIT" at bounding box center [533, 284] width 60 height 27
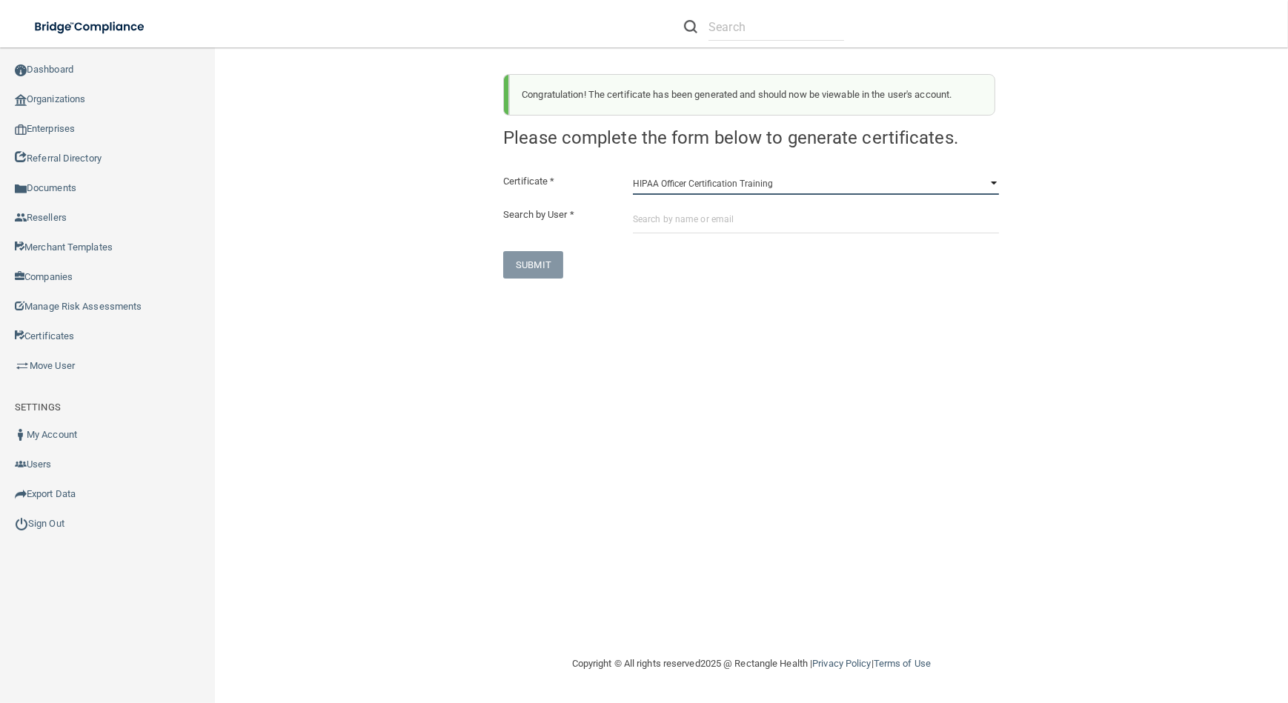
drag, startPoint x: 646, startPoint y: 185, endPoint x: 651, endPoint y: 195, distance: 12.0
click at [646, 185] on select "HIPAA Officer Certification Training OSHA Bloodborne Pathogens OSHA [MEDICAL_DA…" at bounding box center [816, 184] width 366 height 22
select select "0"
click at [633, 173] on select "HIPAA Officer Certification Training OSHA Bloodborne Pathogens OSHA [MEDICAL_DA…" at bounding box center [816, 184] width 366 height 22
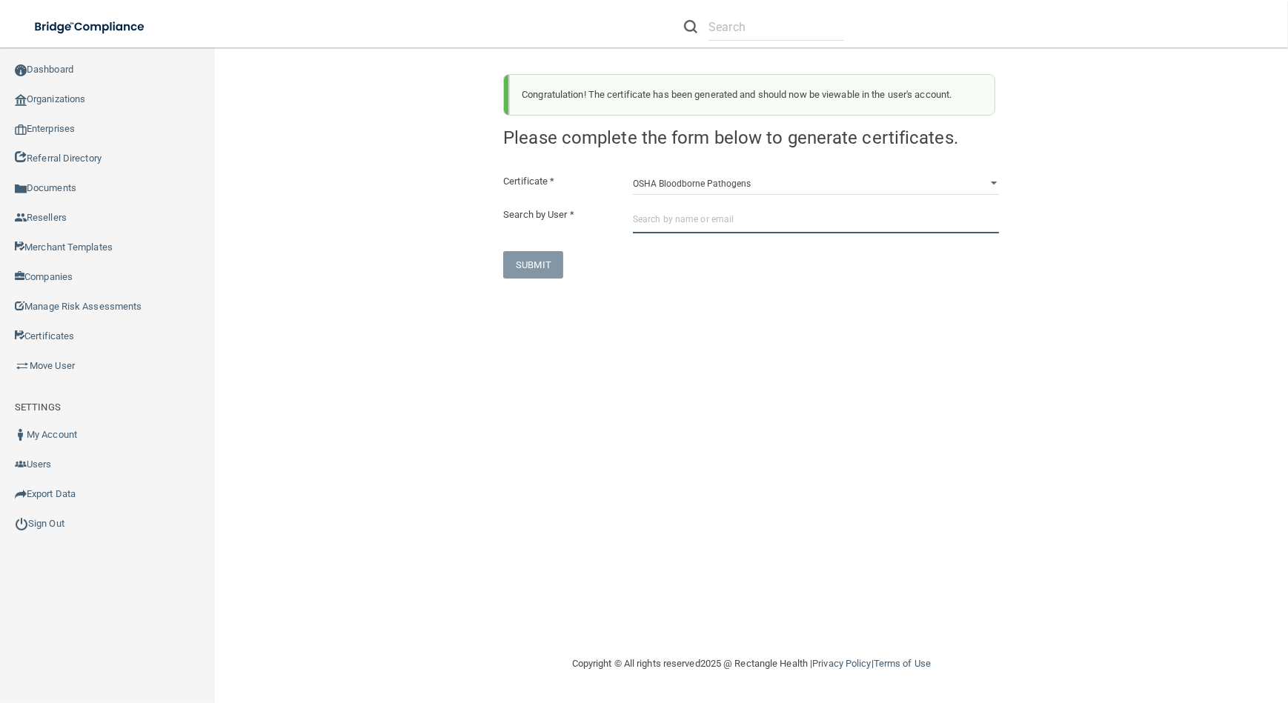
click at [663, 222] on input "text" at bounding box center [816, 219] width 366 height 27
paste input "[EMAIL_ADDRESS][DOMAIN_NAME]"
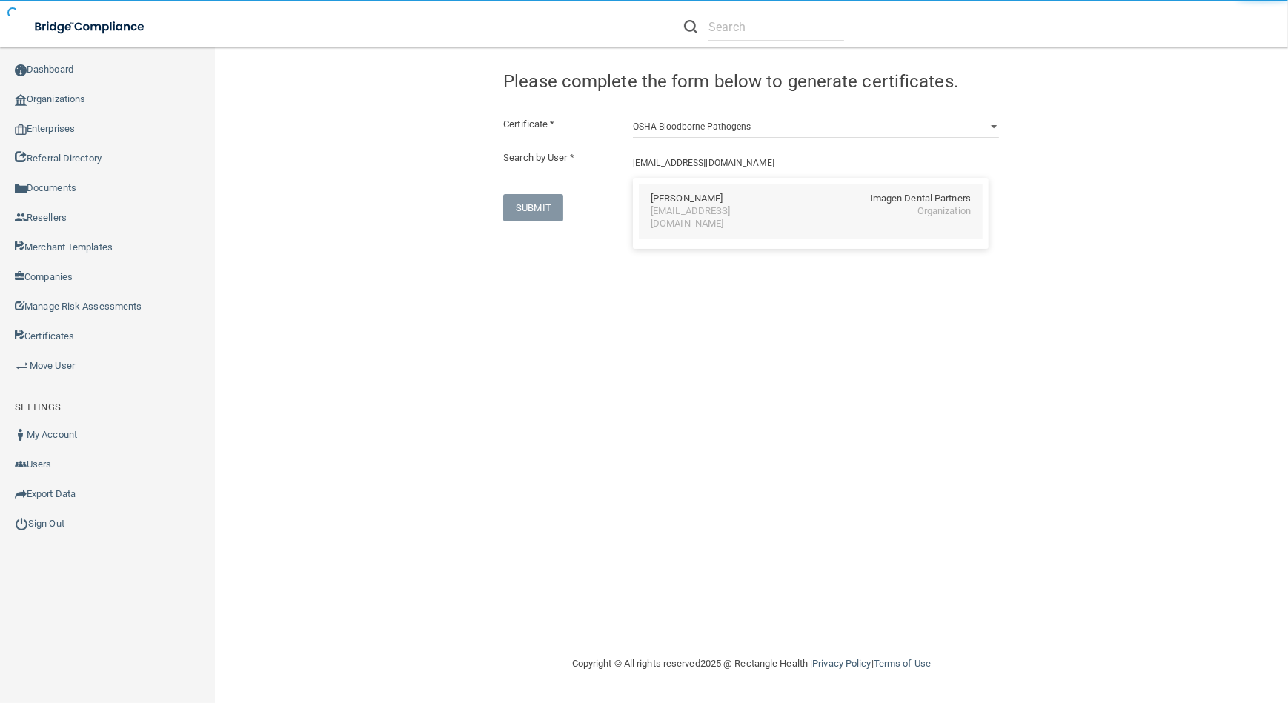
click at [652, 210] on div "[EMAIL_ADDRESS][DOMAIN_NAME]" at bounding box center [715, 217] width 128 height 25
type input "[PERSON_NAME]"
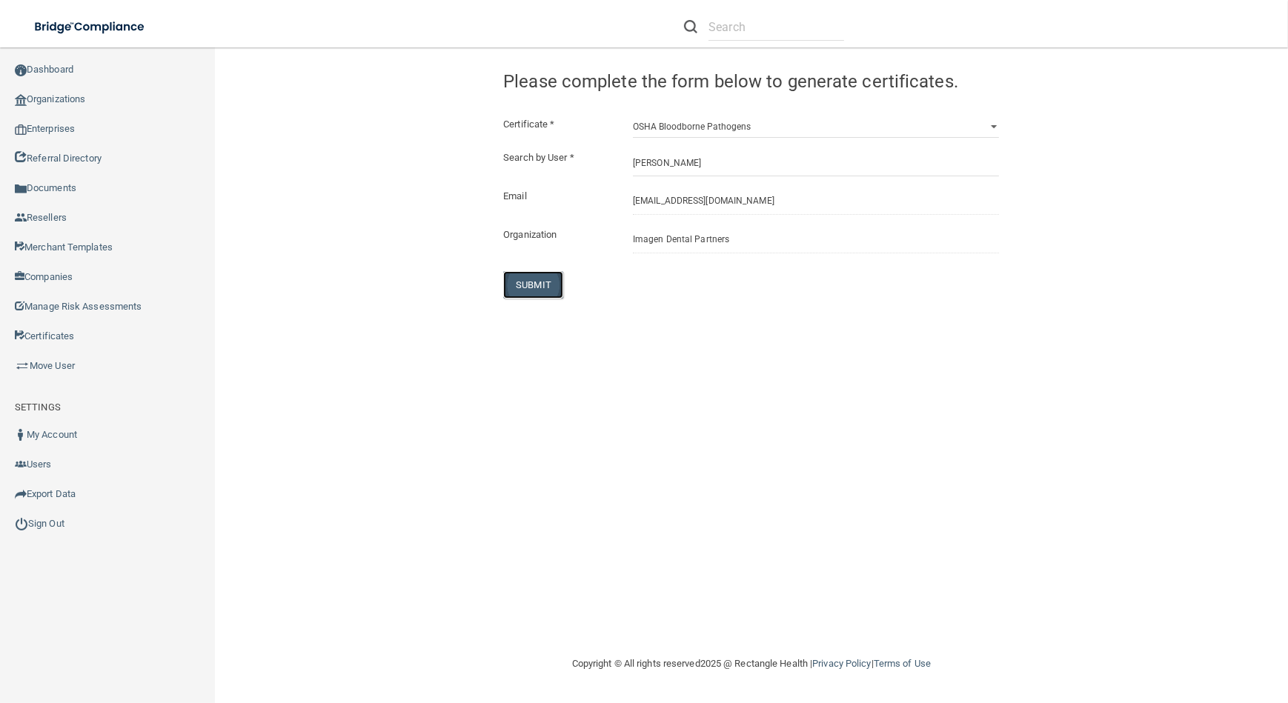
click at [525, 279] on button "SUBMIT" at bounding box center [533, 284] width 60 height 27
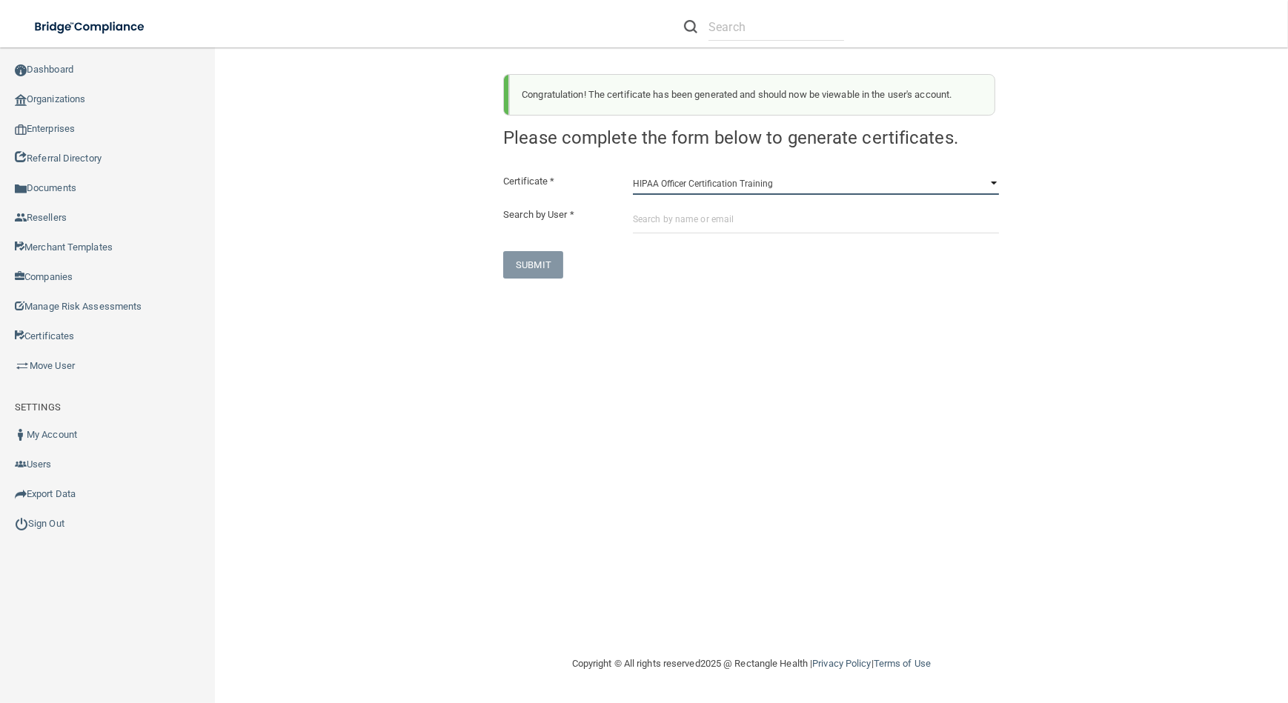
click at [702, 183] on select "HIPAA Officer Certification Training OSHA Bloodborne Pathogens OSHA [MEDICAL_DA…" at bounding box center [816, 184] width 366 height 22
select select "0"
click at [633, 173] on select "HIPAA Officer Certification Training OSHA Bloodborne Pathogens OSHA [MEDICAL_DA…" at bounding box center [816, 184] width 366 height 22
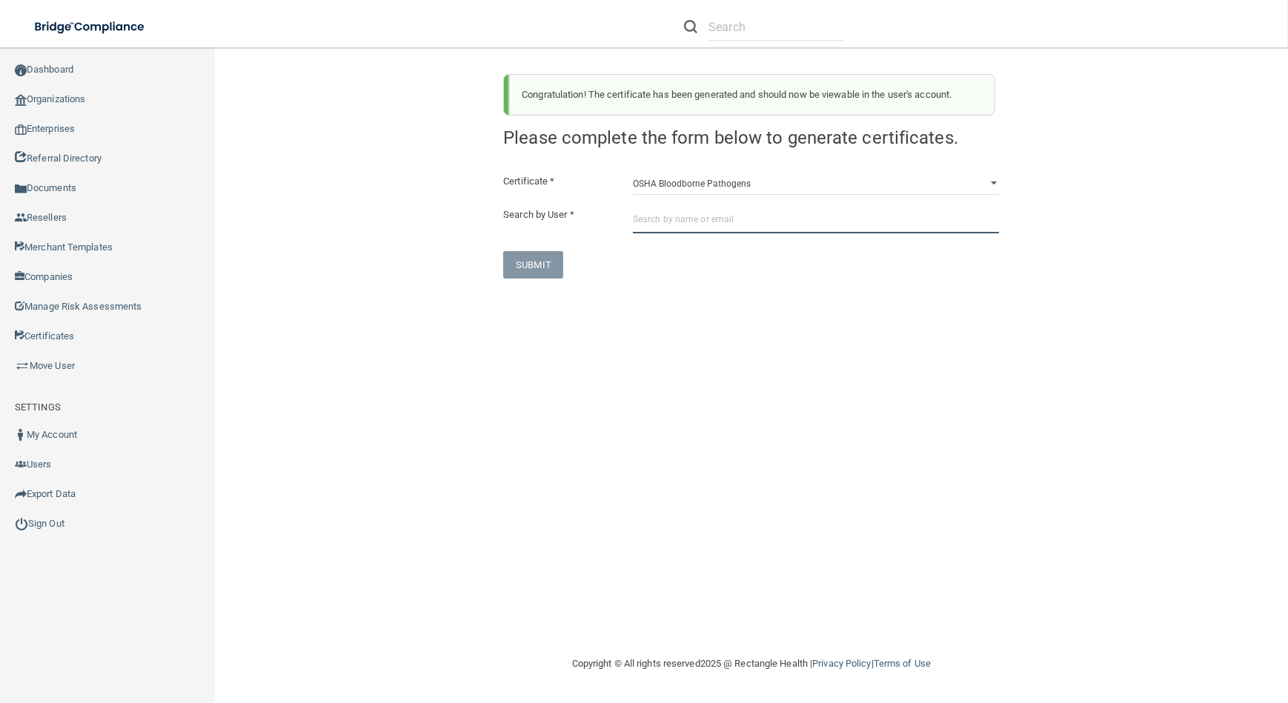
click at [701, 215] on input "text" at bounding box center [816, 219] width 366 height 27
paste input "[EMAIL_ADDRESS][DOMAIN_NAME]"
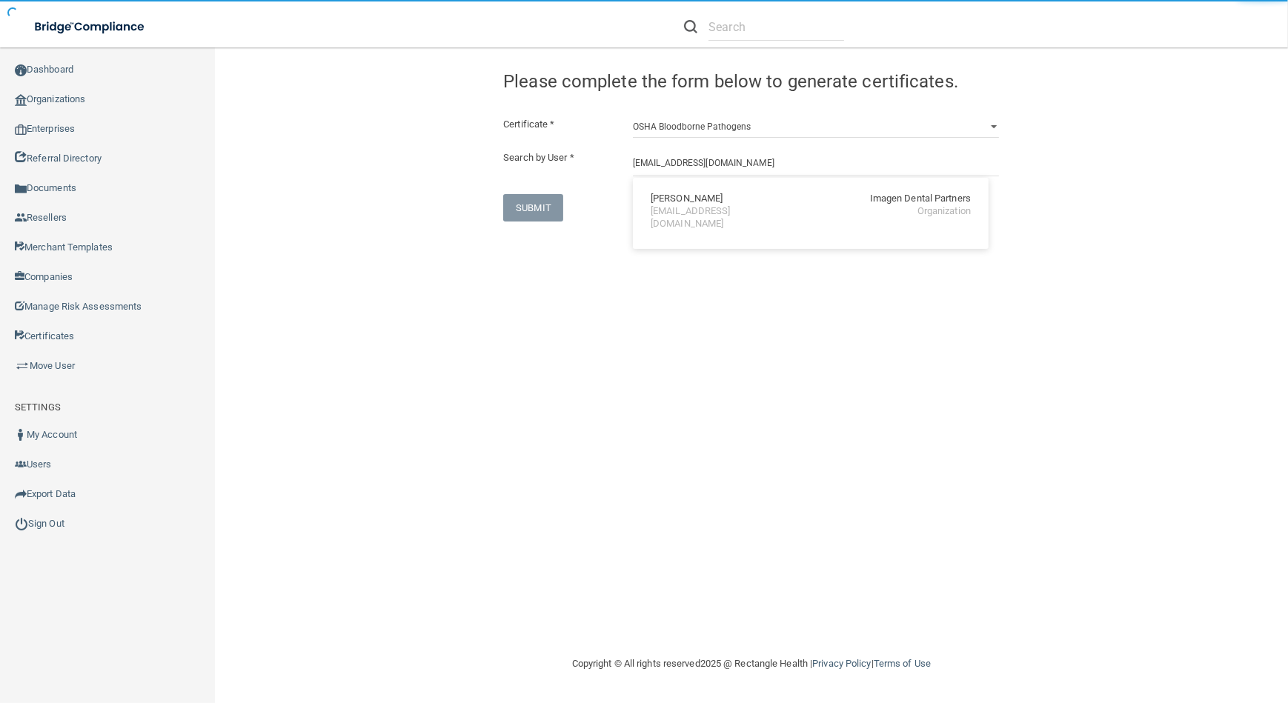
click at [707, 208] on div "[EMAIL_ADDRESS][DOMAIN_NAME]" at bounding box center [715, 217] width 128 height 25
type input "[PERSON_NAME]"
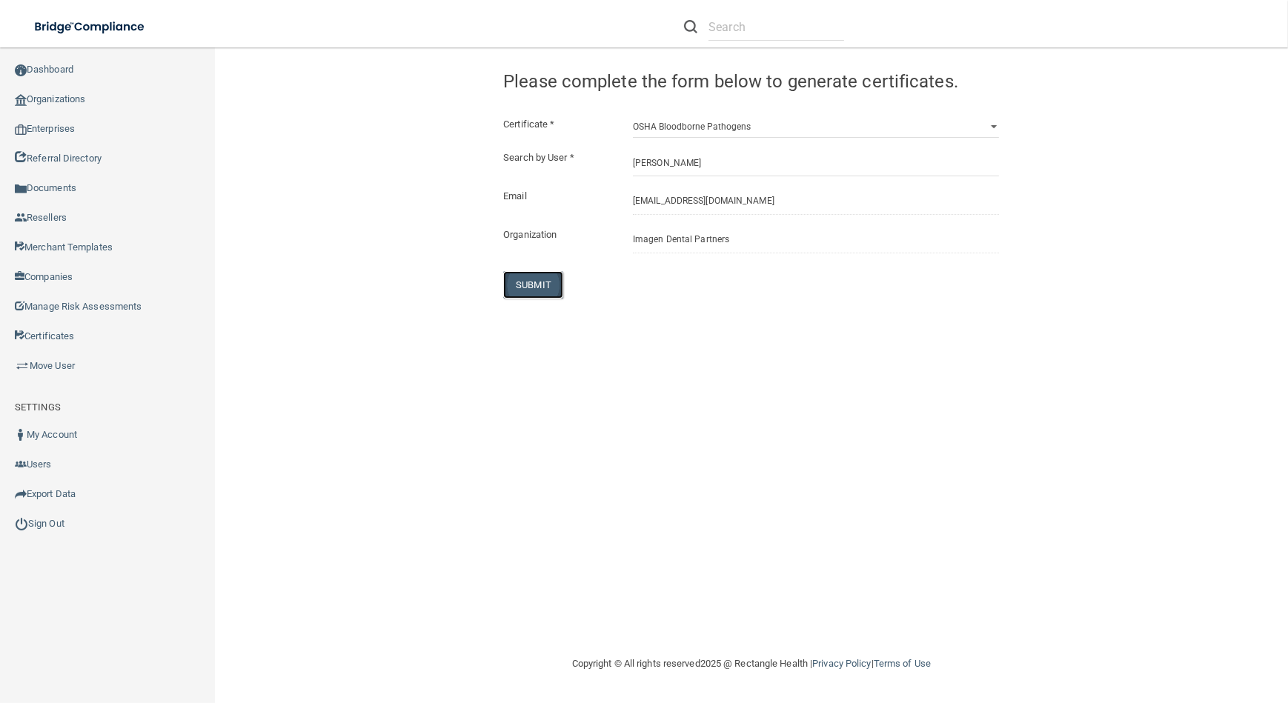
click at [520, 291] on button "SUBMIT" at bounding box center [533, 284] width 60 height 27
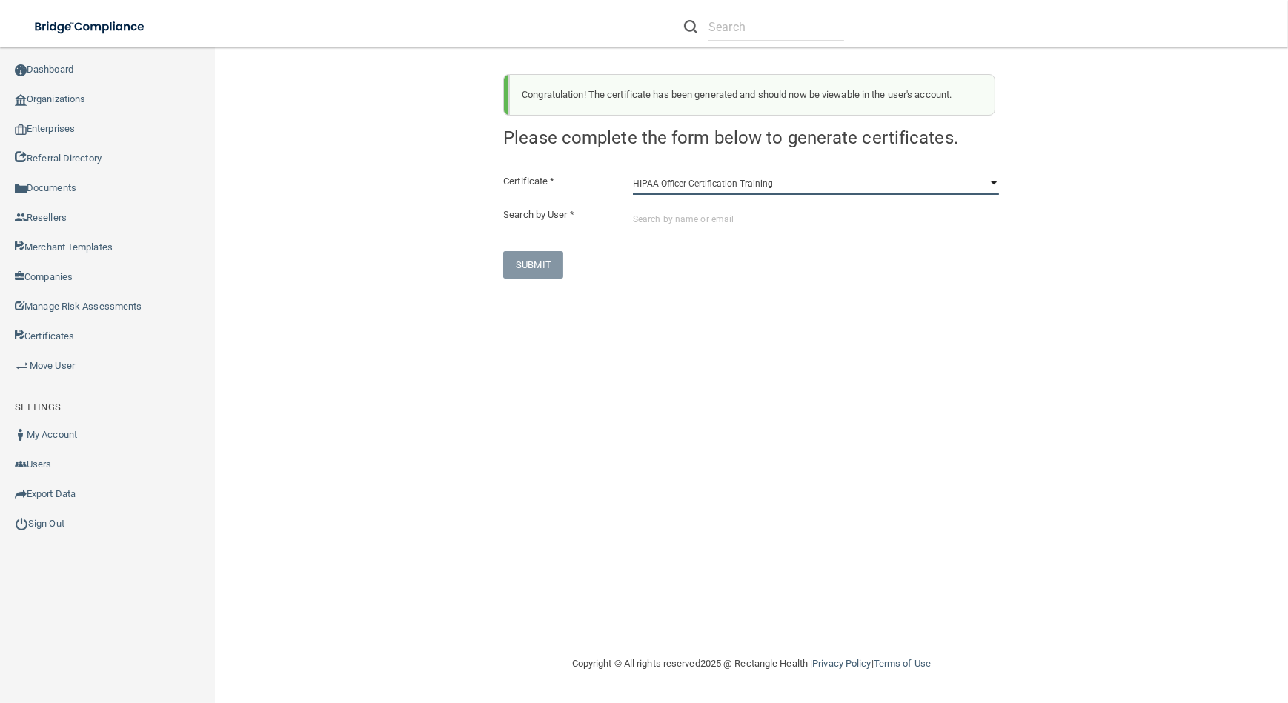
click at [719, 177] on select "HIPAA Officer Certification Training OSHA Bloodborne Pathogens OSHA [MEDICAL_DA…" at bounding box center [816, 184] width 366 height 22
select select "0"
click at [633, 173] on select "HIPAA Officer Certification Training OSHA Bloodborne Pathogens OSHA [MEDICAL_DA…" at bounding box center [816, 184] width 366 height 22
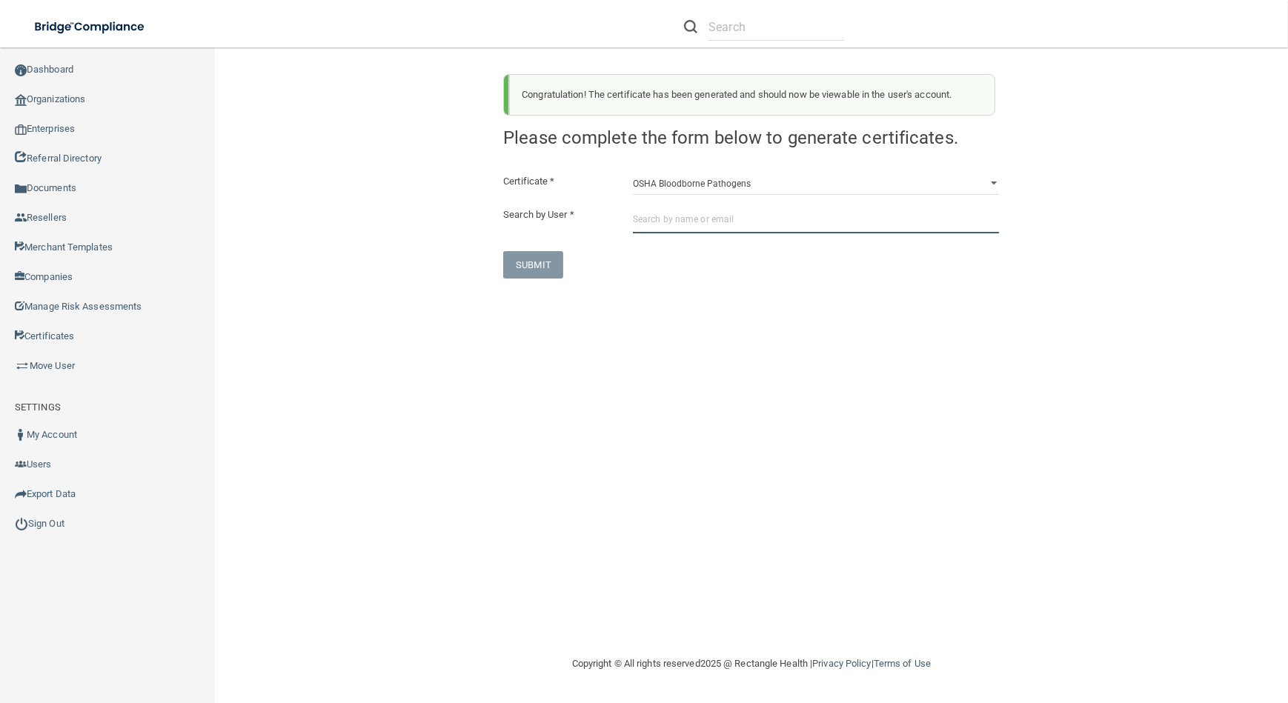
click at [716, 223] on input "text" at bounding box center [816, 219] width 366 height 27
paste input "[EMAIL_ADDRESS][DOMAIN_NAME]"
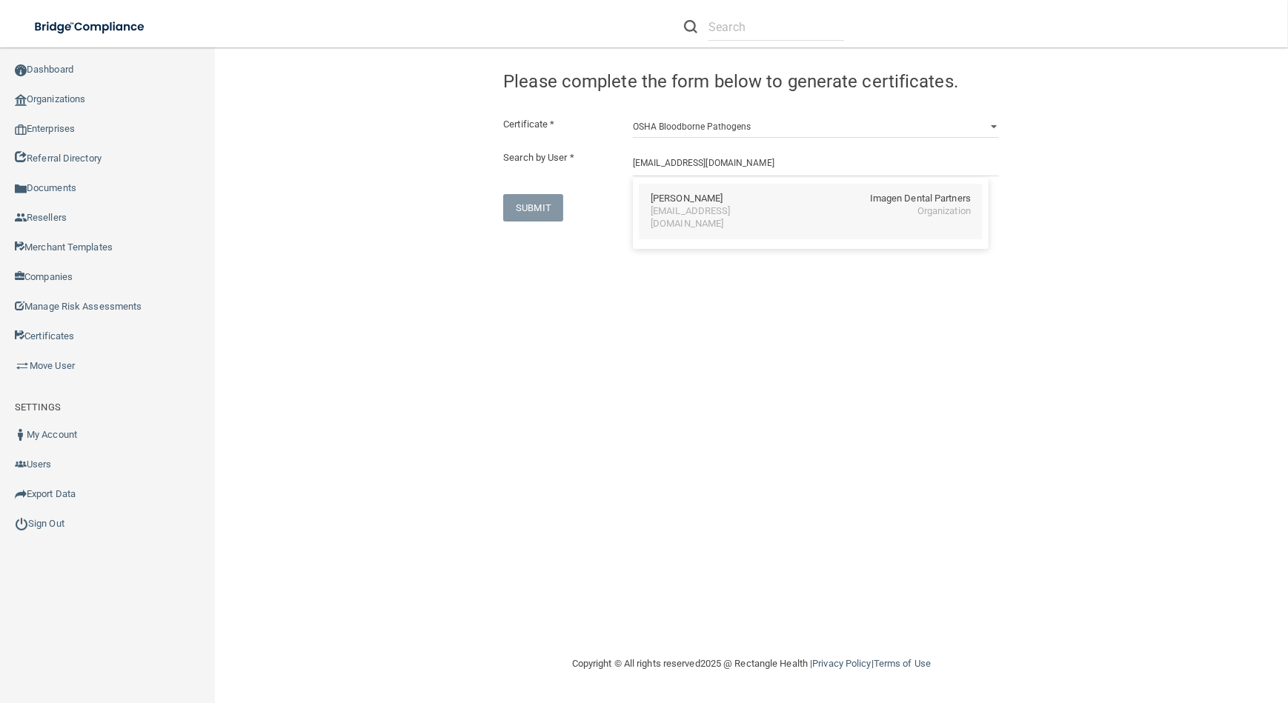
click at [779, 212] on div "[EMAIL_ADDRESS][DOMAIN_NAME]" at bounding box center [715, 217] width 128 height 25
type input "[PERSON_NAME]"
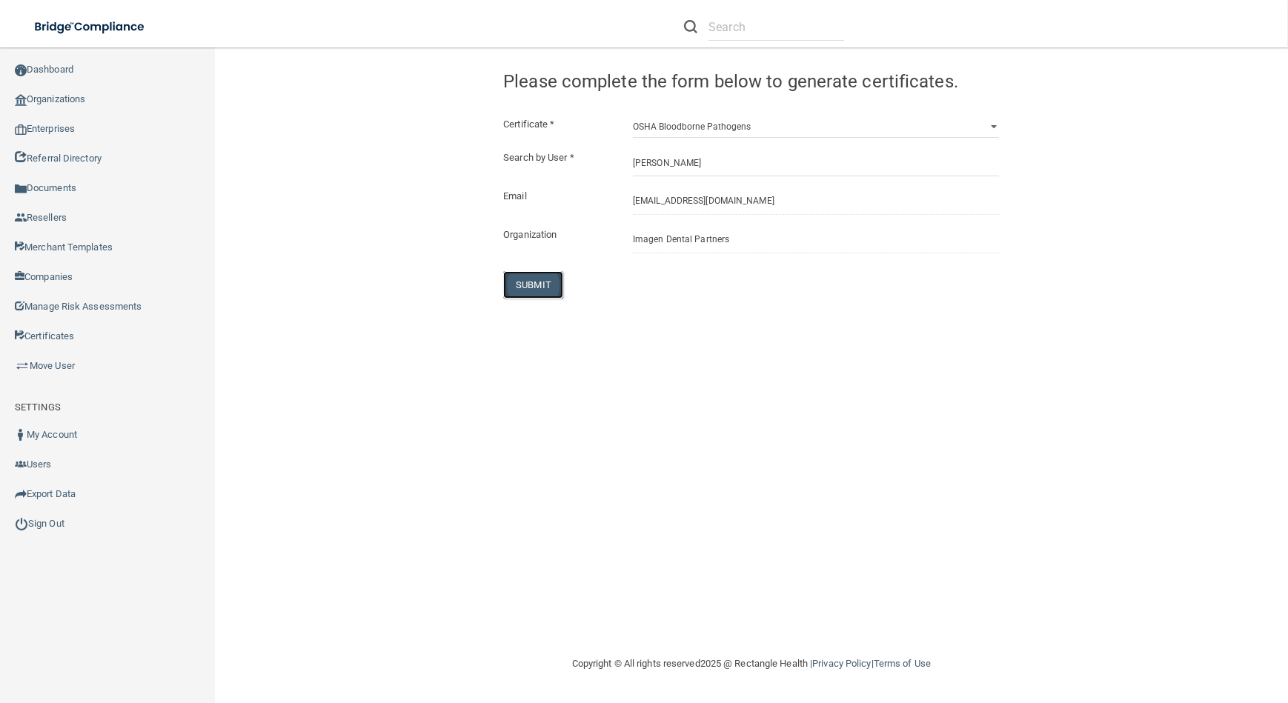
click at [524, 291] on button "SUBMIT" at bounding box center [533, 284] width 60 height 27
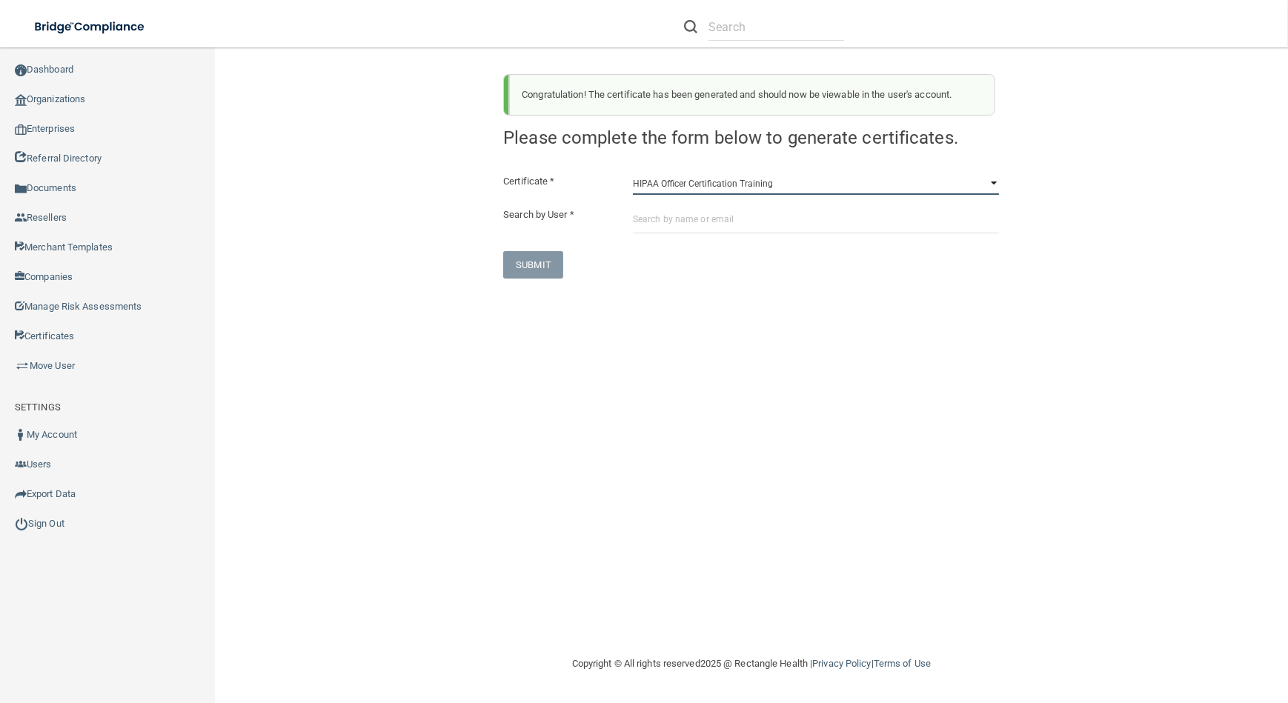
click at [749, 188] on select "HIPAA Officer Certification Training OSHA Bloodborne Pathogens OSHA [MEDICAL_DA…" at bounding box center [816, 184] width 366 height 22
select select "0"
click at [633, 173] on select "HIPAA Officer Certification Training OSHA Bloodborne Pathogens OSHA [MEDICAL_DA…" at bounding box center [816, 184] width 366 height 22
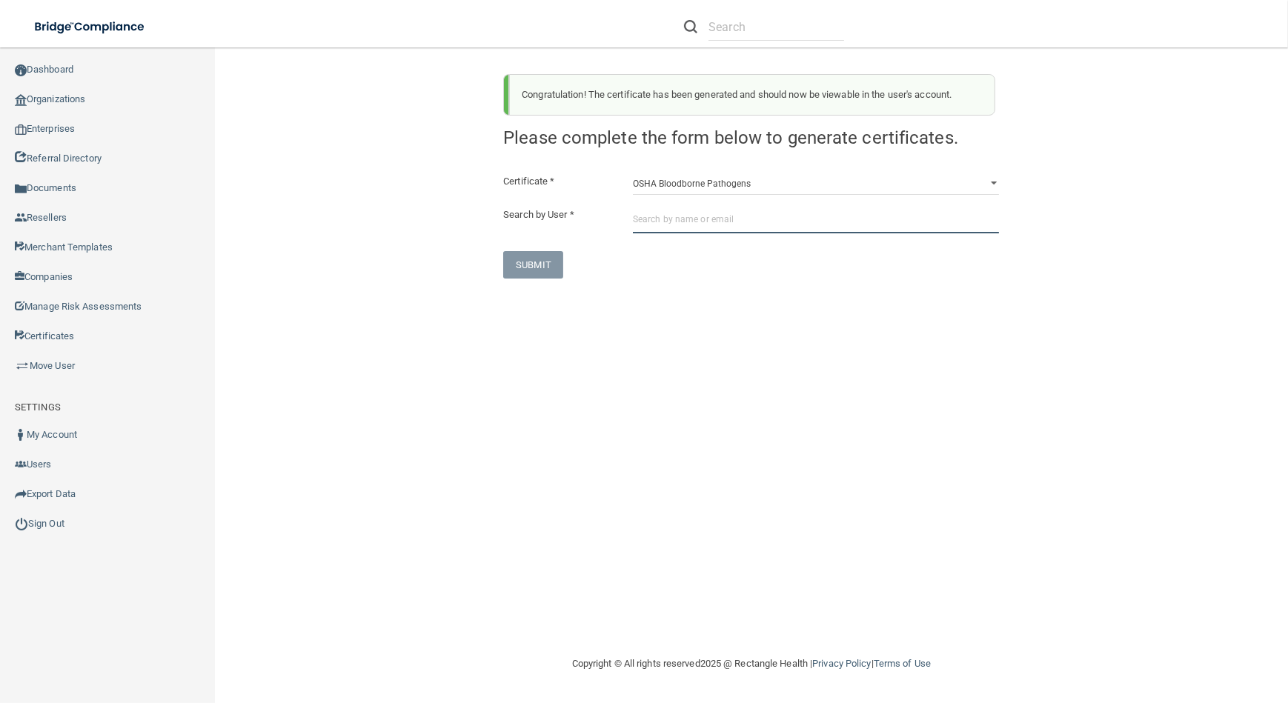
click at [748, 228] on input "text" at bounding box center [816, 219] width 366 height 27
paste input "[EMAIL_ADDRESS][DOMAIN_NAME]"
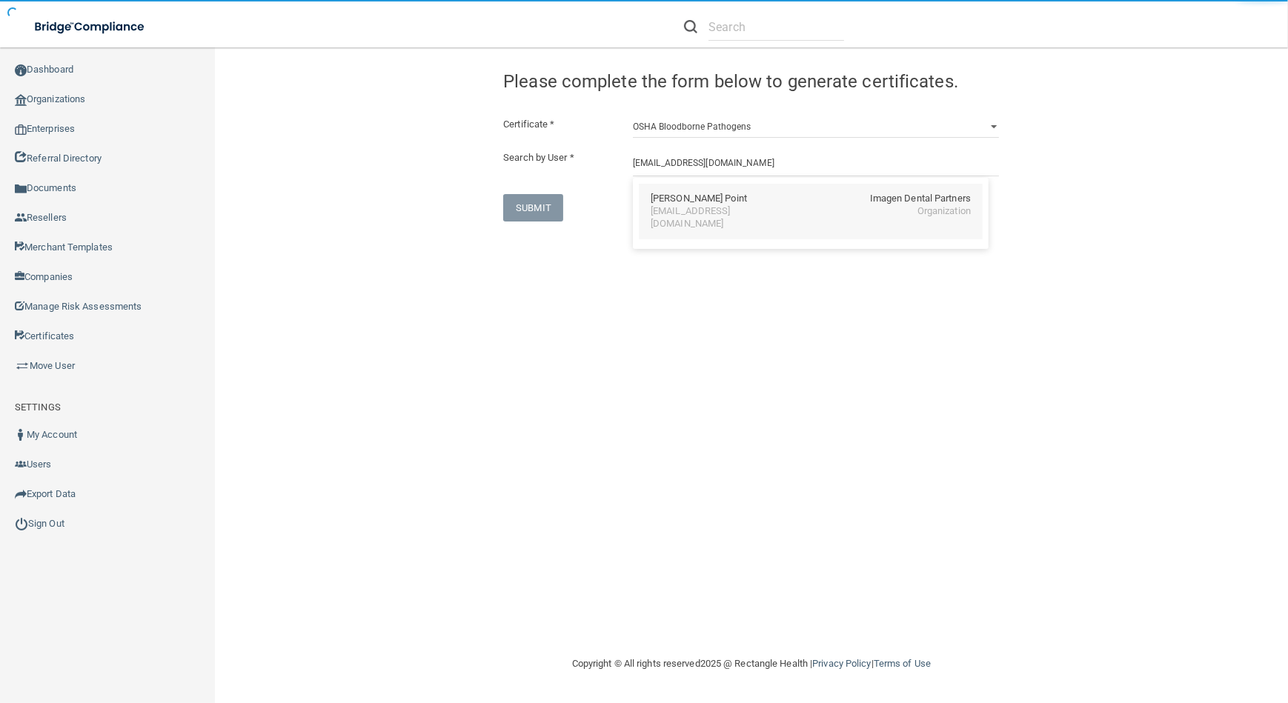
click at [688, 211] on div "[EMAIL_ADDRESS][DOMAIN_NAME]" at bounding box center [715, 217] width 128 height 25
type input "[PERSON_NAME] Point"
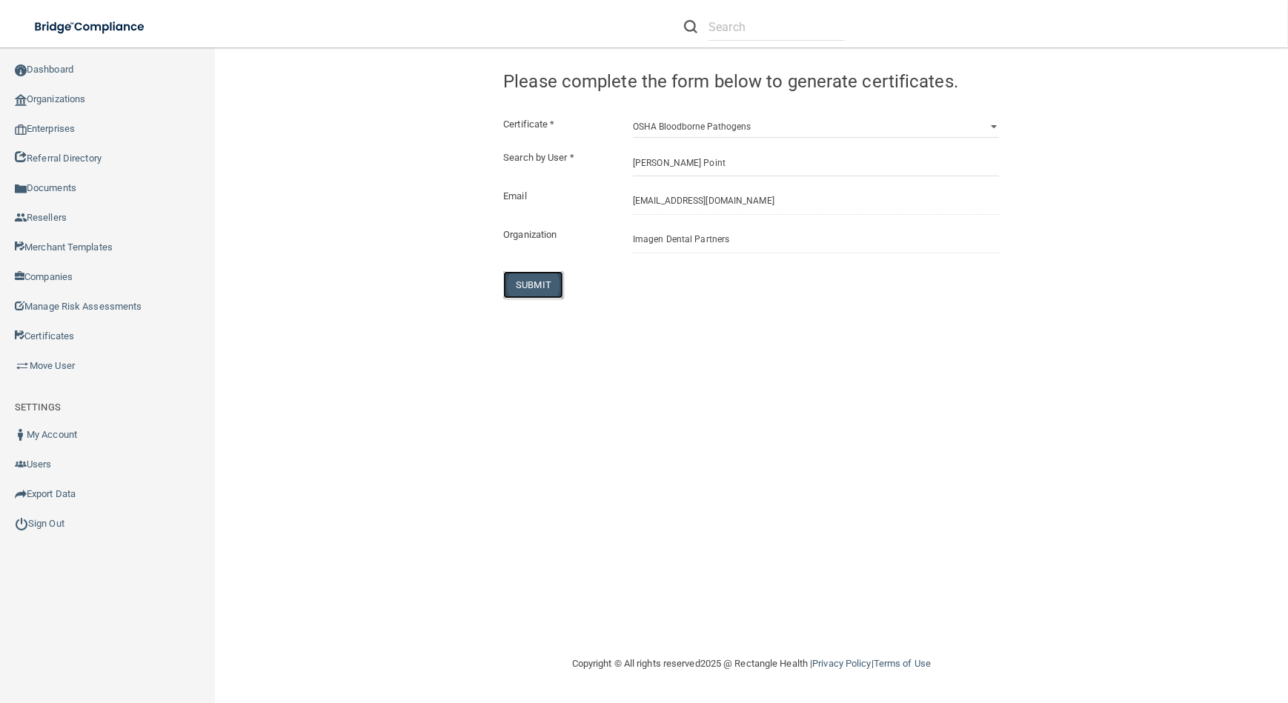
click at [549, 279] on button "SUBMIT" at bounding box center [533, 284] width 60 height 27
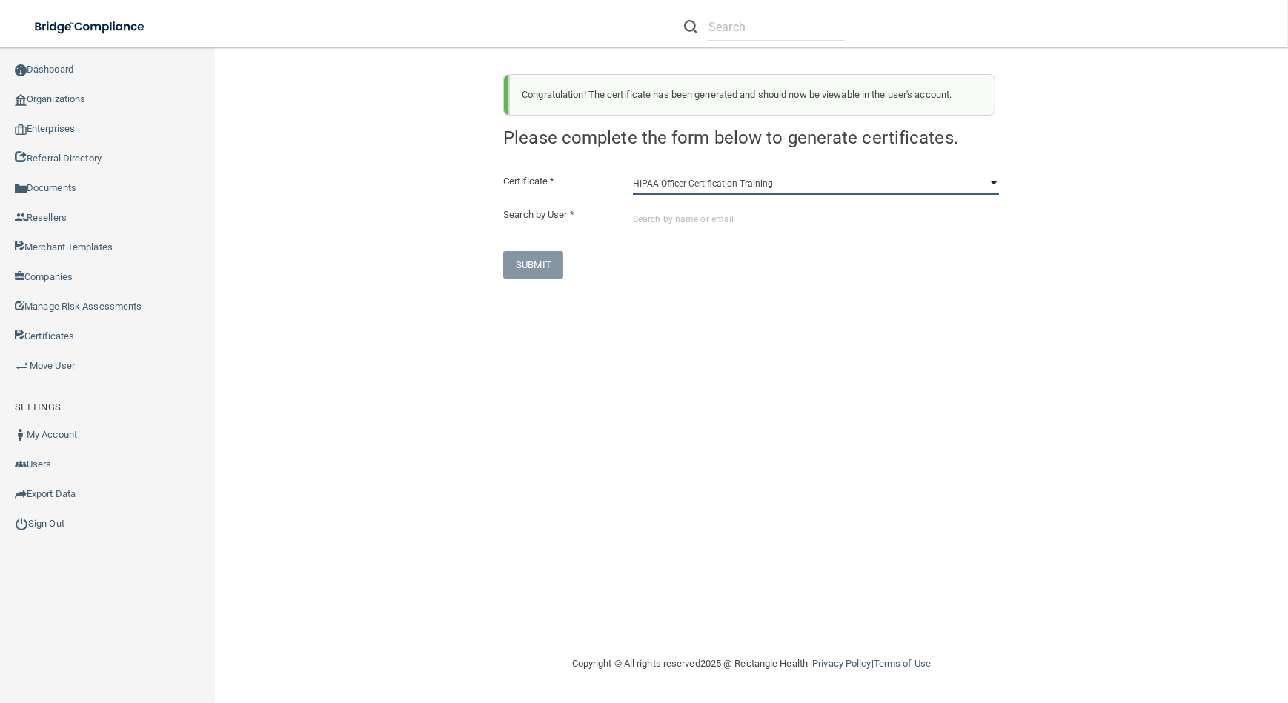
click at [863, 179] on select "HIPAA Officer Certification Training OSHA Bloodborne Pathogens OSHA [MEDICAL_DA…" at bounding box center [816, 184] width 366 height 22
select select "0"
click at [633, 173] on select "HIPAA Officer Certification Training OSHA Bloodborne Pathogens OSHA [MEDICAL_DA…" at bounding box center [816, 184] width 366 height 22
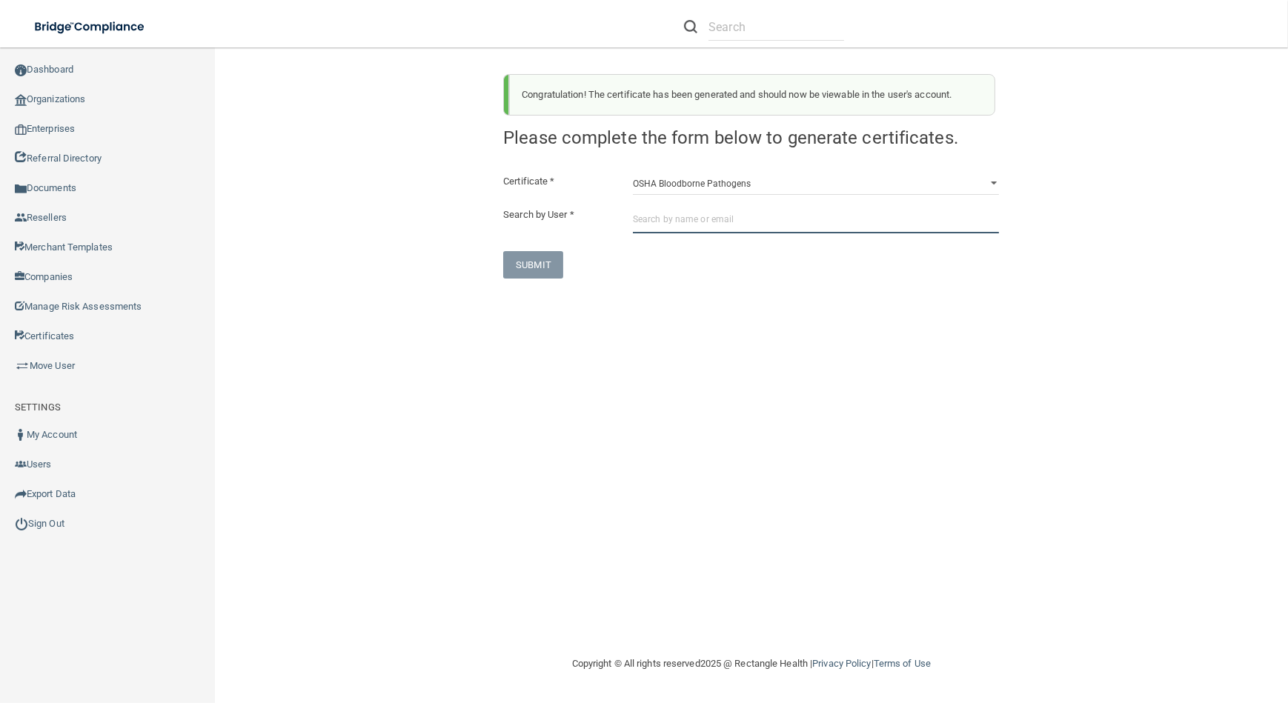
click at [816, 227] on input "text" at bounding box center [816, 219] width 366 height 27
paste input "[EMAIL_ADDRESS][DOMAIN_NAME]"
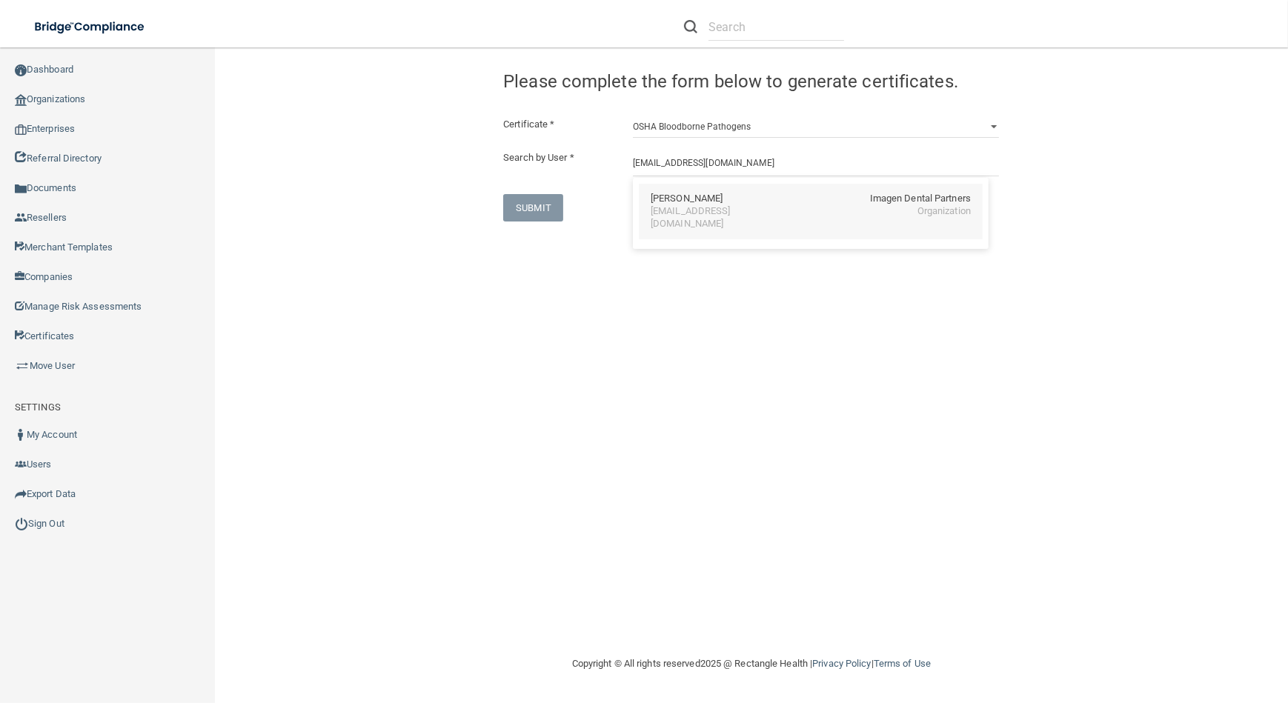
click at [737, 224] on div "[PERSON_NAME] Imagen Dental Partners [EMAIL_ADDRESS][DOMAIN_NAME] Organization" at bounding box center [811, 212] width 344 height 56
type input "[PERSON_NAME]"
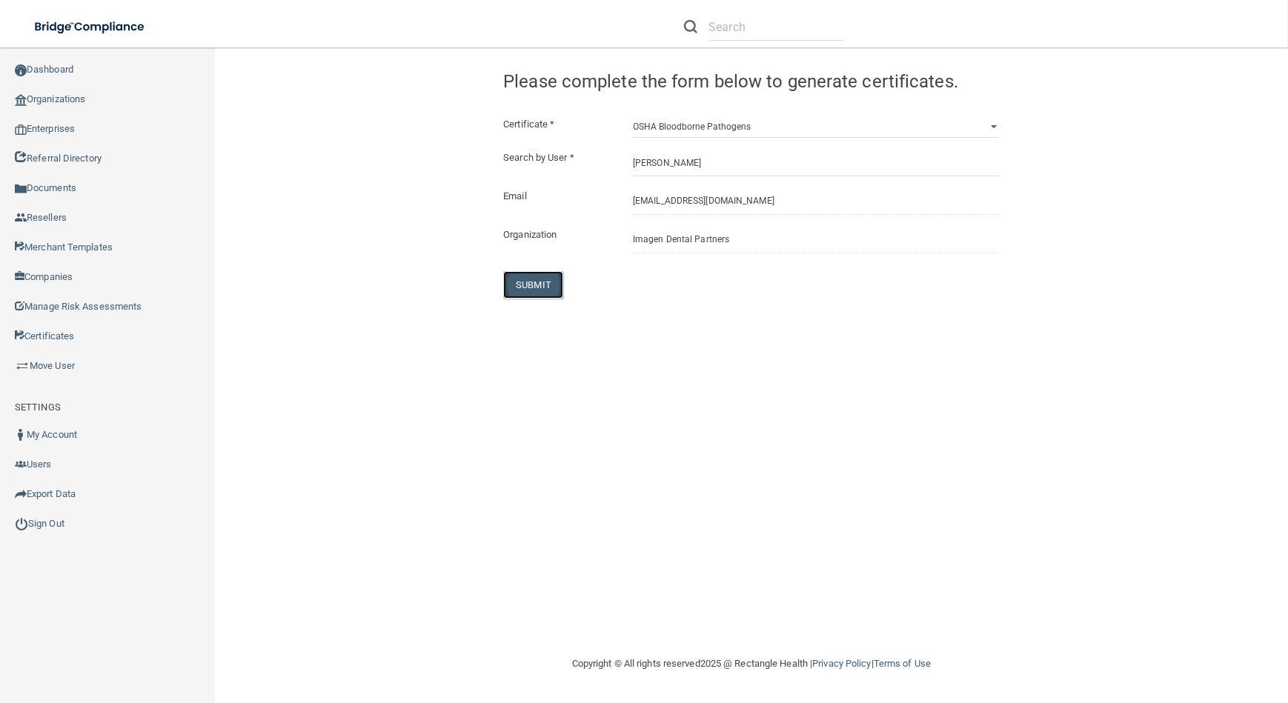
click at [520, 285] on button "SUBMIT" at bounding box center [533, 284] width 60 height 27
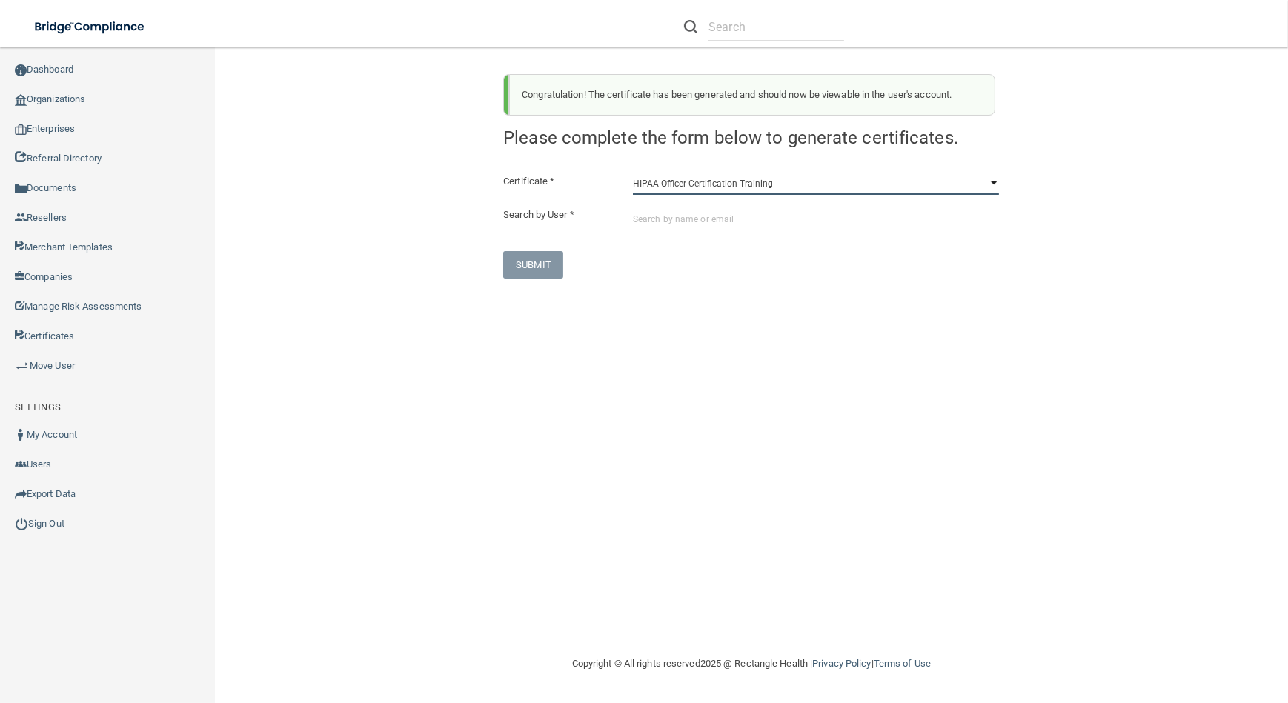
click at [706, 182] on select "HIPAA Officer Certification Training OSHA Bloodborne Pathogens OSHA [MEDICAL_DA…" at bounding box center [816, 184] width 366 height 22
select select "0"
click at [633, 173] on select "HIPAA Officer Certification Training OSHA Bloodborne Pathogens OSHA [MEDICAL_DA…" at bounding box center [816, 184] width 366 height 22
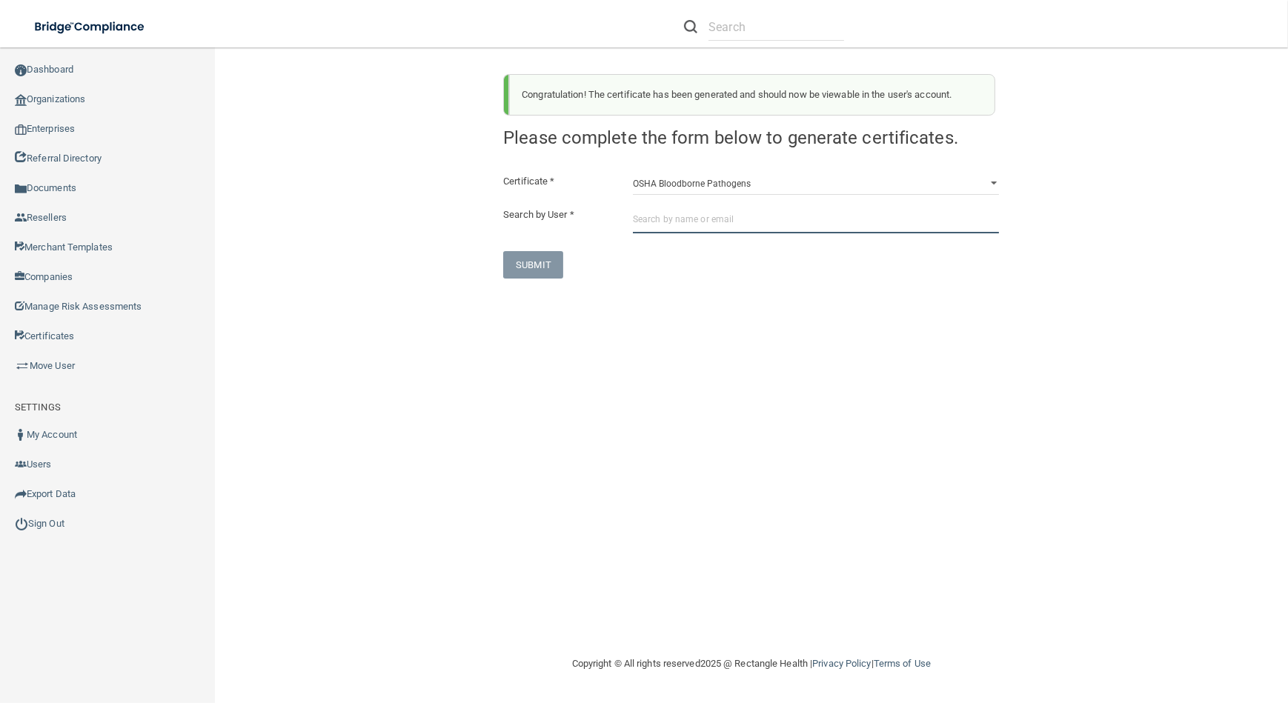
click at [698, 226] on input "text" at bounding box center [816, 219] width 366 height 27
paste input "[EMAIL_ADDRESS][DOMAIN_NAME]"
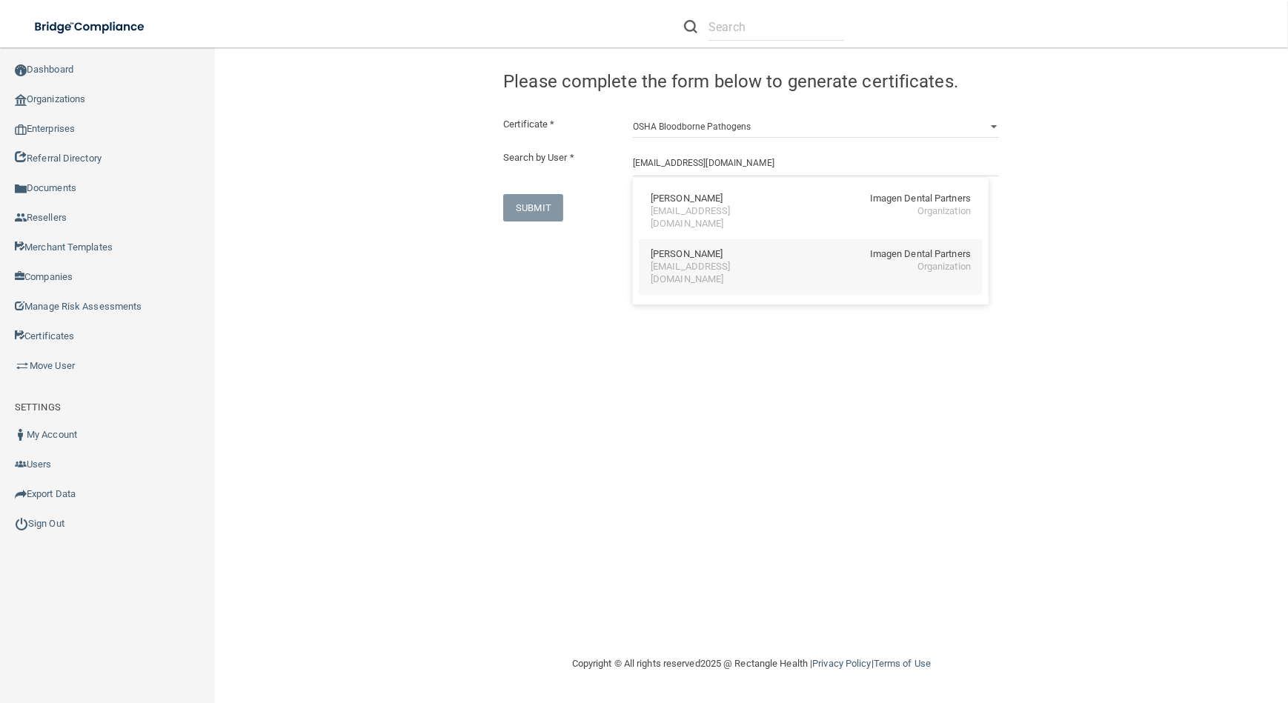
click at [796, 248] on div "[PERSON_NAME] Imagen Dental Partners" at bounding box center [811, 254] width 320 height 13
type input "[PERSON_NAME]"
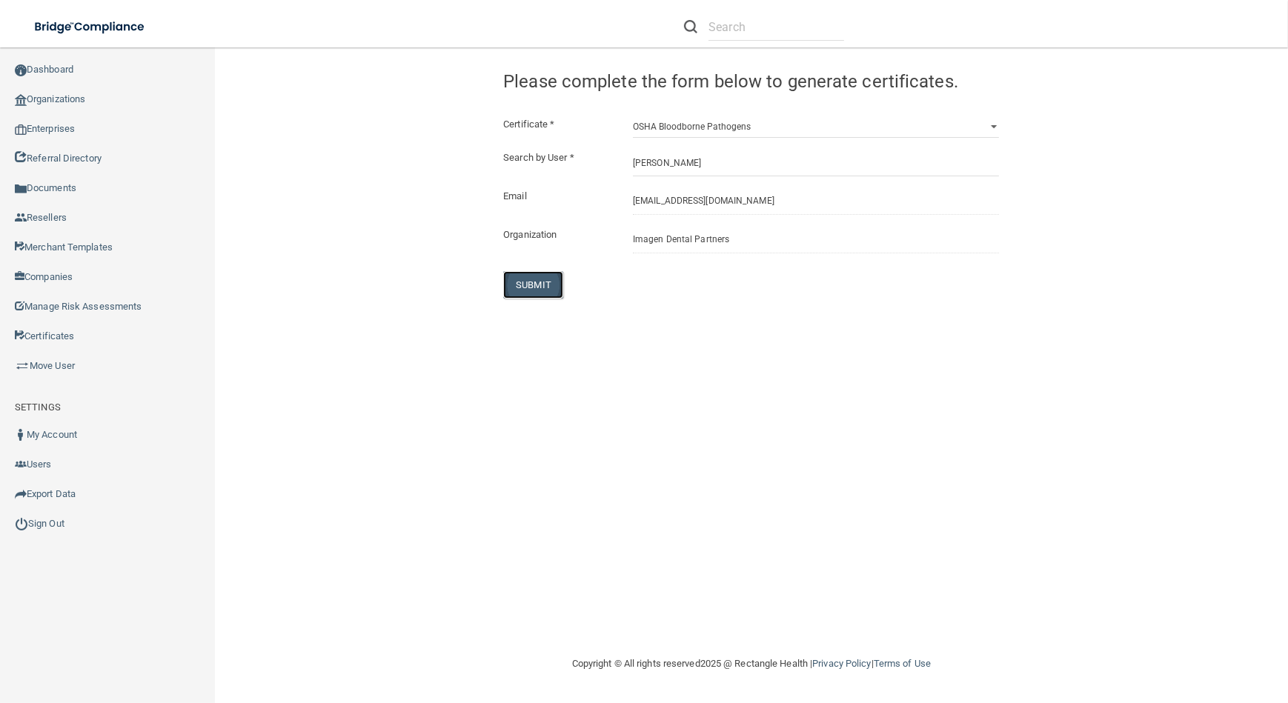
click at [554, 279] on button "SUBMIT" at bounding box center [533, 284] width 60 height 27
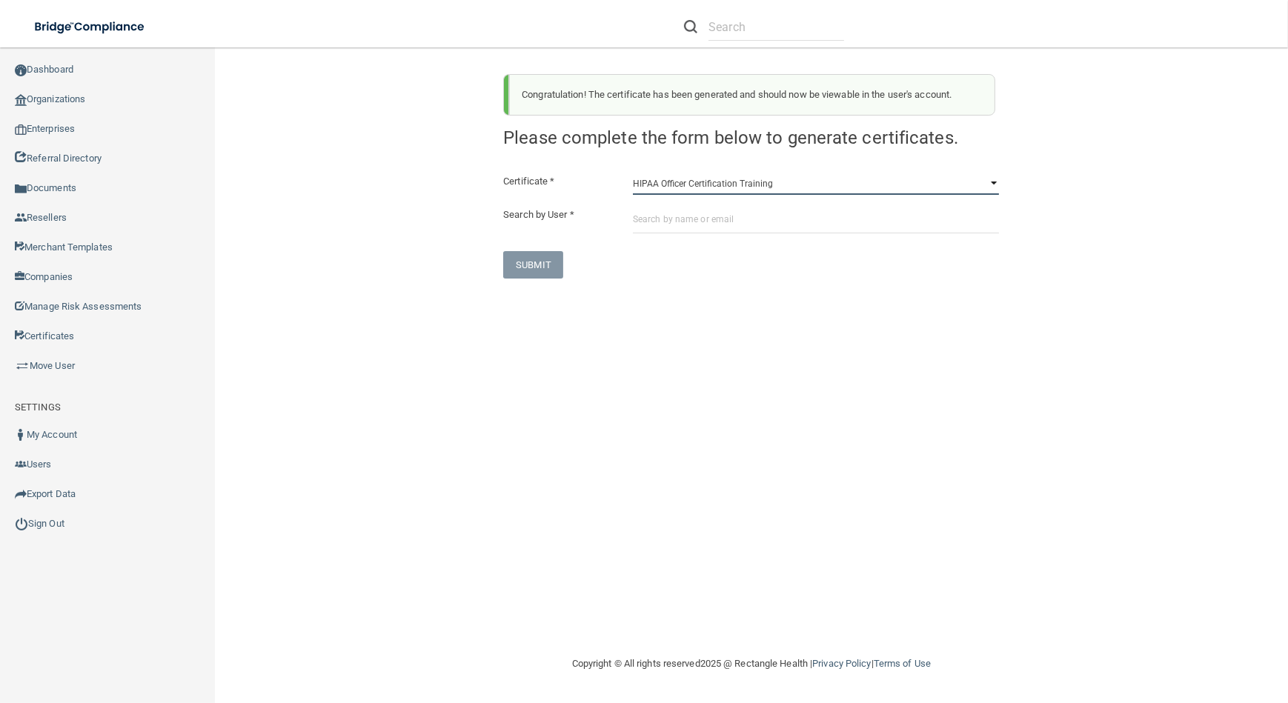
click at [652, 187] on select "HIPAA Officer Certification Training OSHA Bloodborne Pathogens OSHA [MEDICAL_DA…" at bounding box center [816, 184] width 366 height 22
select select "0"
click at [633, 173] on select "HIPAA Officer Certification Training OSHA Bloodborne Pathogens OSHA [MEDICAL_DA…" at bounding box center [816, 184] width 366 height 22
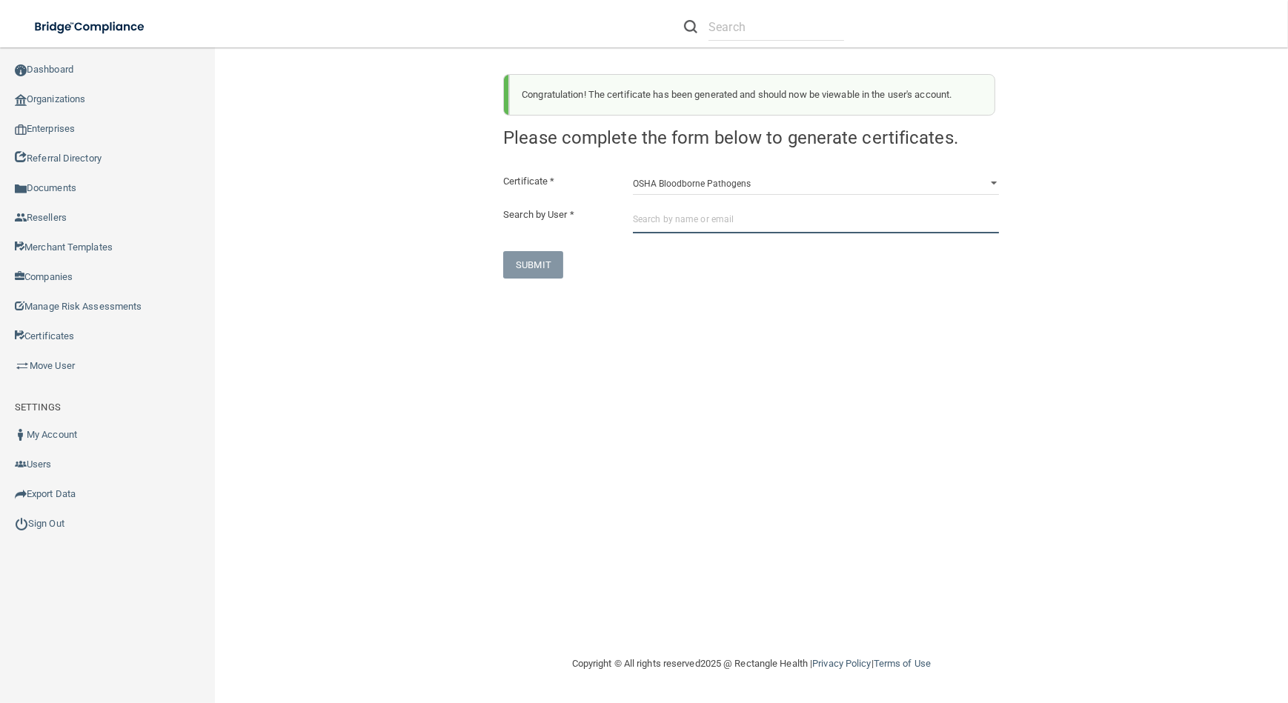
click at [663, 216] on input "text" at bounding box center [816, 219] width 366 height 27
paste input "[EMAIL_ADDRESS][DOMAIN_NAME]"
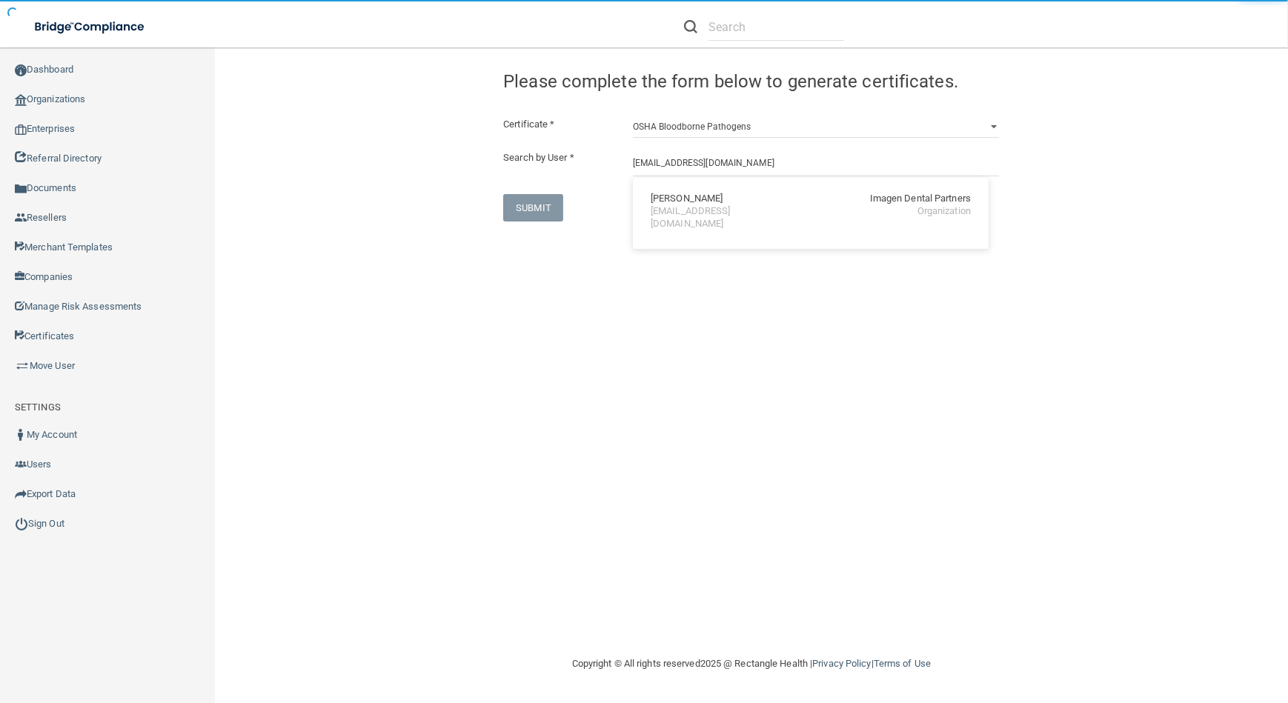
click at [680, 214] on div "[EMAIL_ADDRESS][DOMAIN_NAME]" at bounding box center [715, 217] width 128 height 25
type input "[PERSON_NAME]"
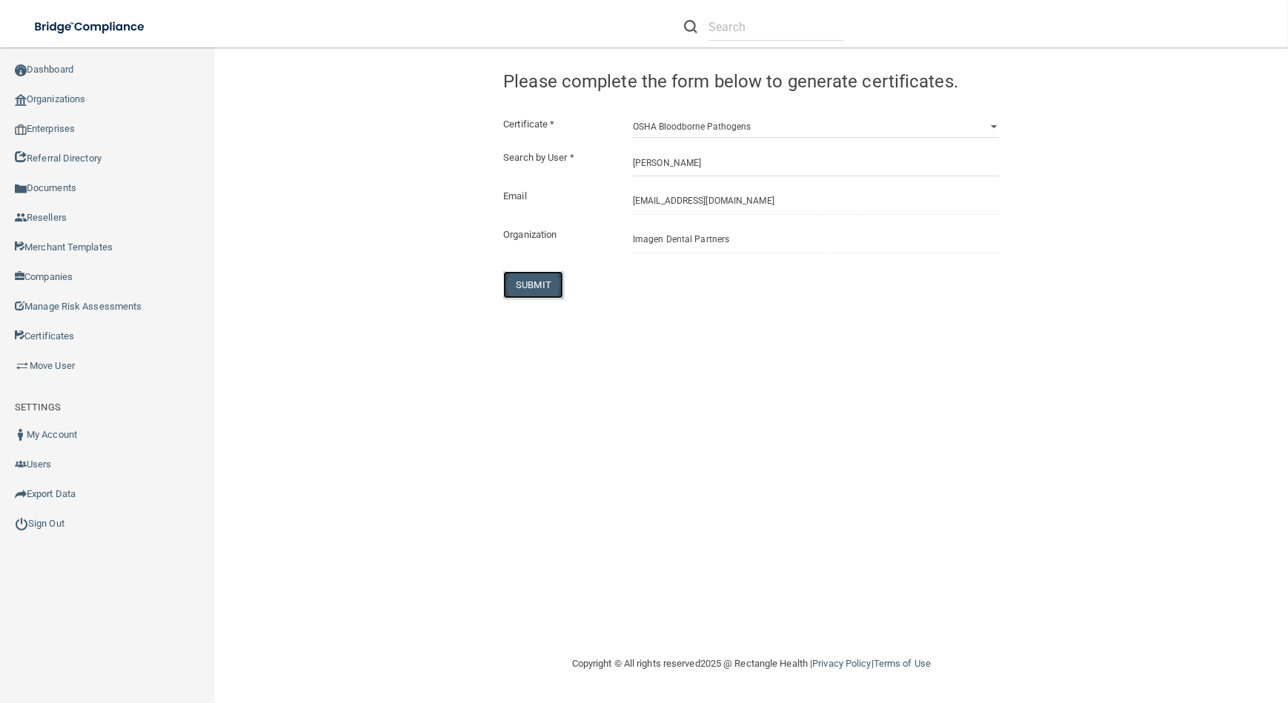
click at [542, 287] on button "SUBMIT" at bounding box center [533, 284] width 60 height 27
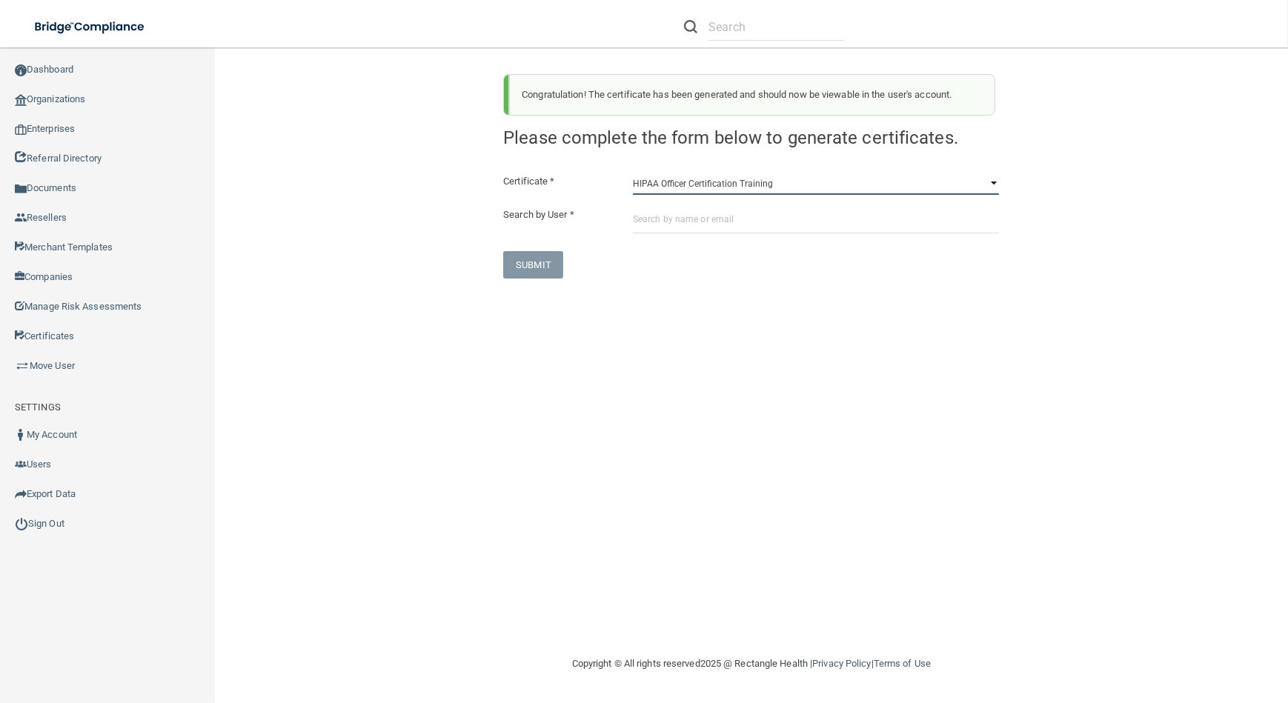
click at [679, 187] on select "HIPAA Officer Certification Training OSHA Bloodborne Pathogens OSHA [MEDICAL_DA…" at bounding box center [816, 184] width 366 height 22
select select "0"
click at [633, 173] on select "HIPAA Officer Certification Training OSHA Bloodborne Pathogens OSHA [MEDICAL_DA…" at bounding box center [816, 184] width 366 height 22
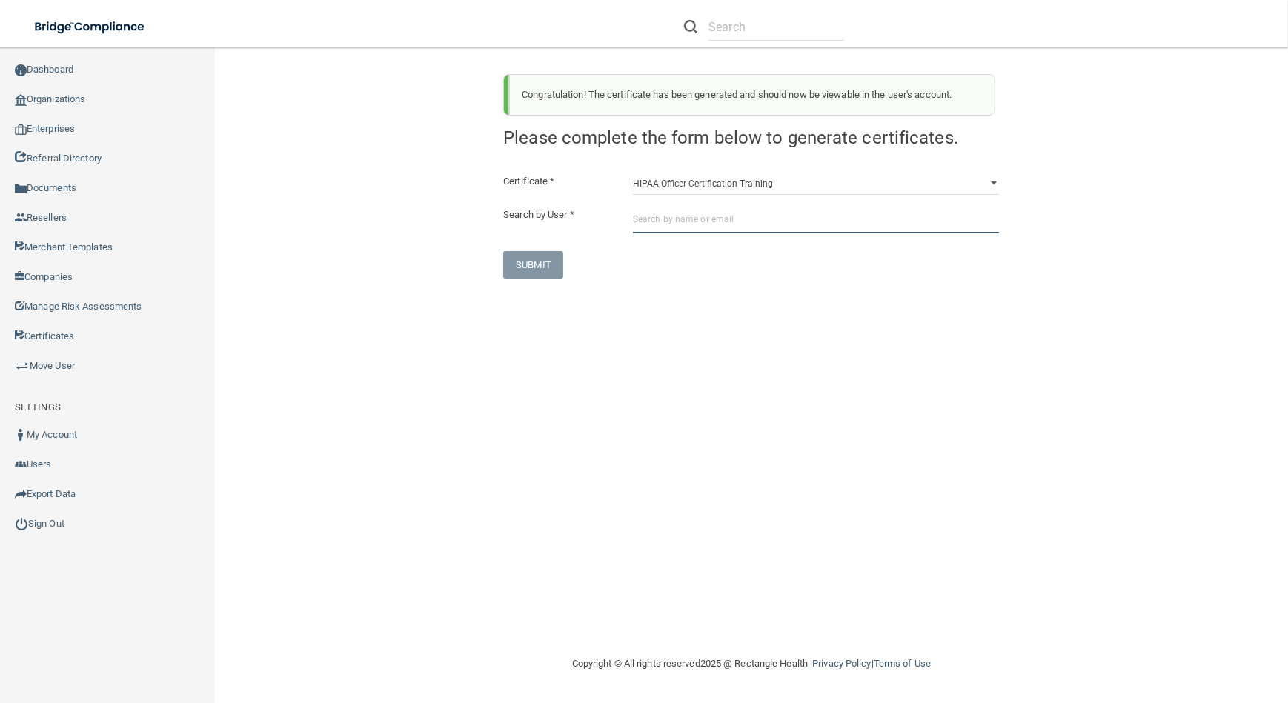
click at [688, 216] on input "text" at bounding box center [816, 219] width 366 height 27
paste input "[EMAIL_ADDRESS][DOMAIN_NAME]"
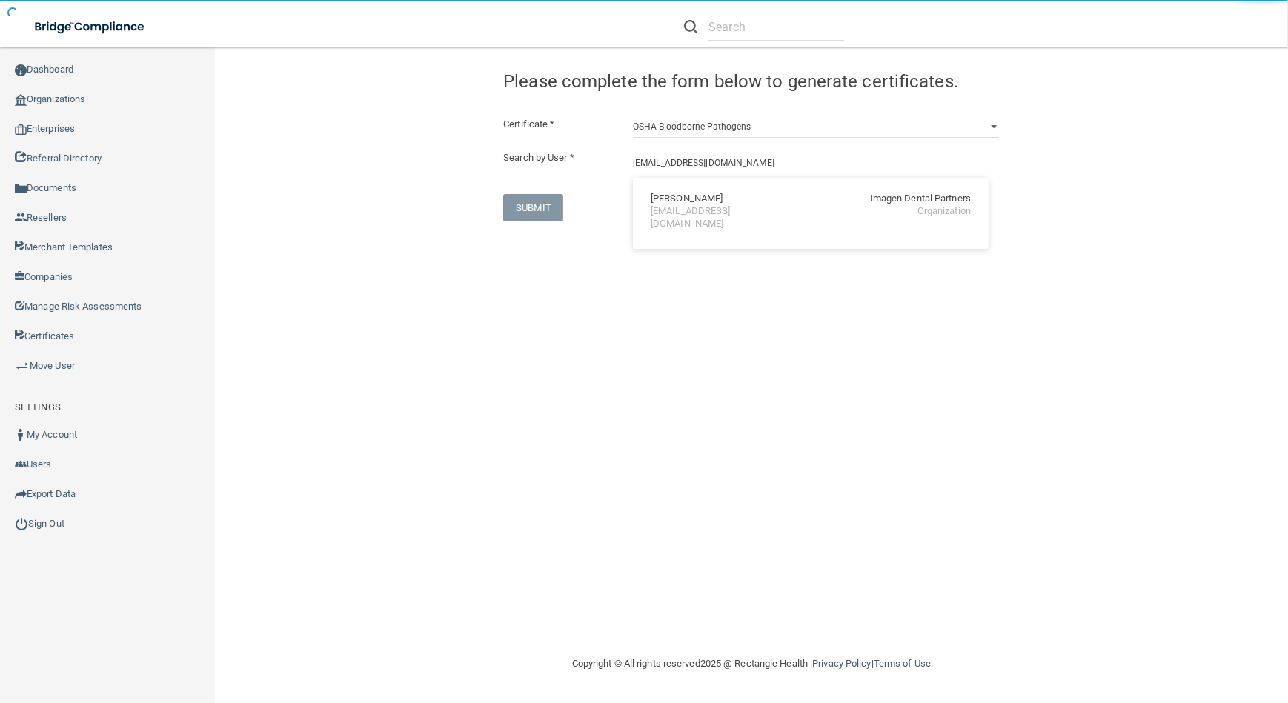
click at [667, 206] on div "[EMAIL_ADDRESS][DOMAIN_NAME]" at bounding box center [715, 217] width 128 height 25
type input "[PERSON_NAME]"
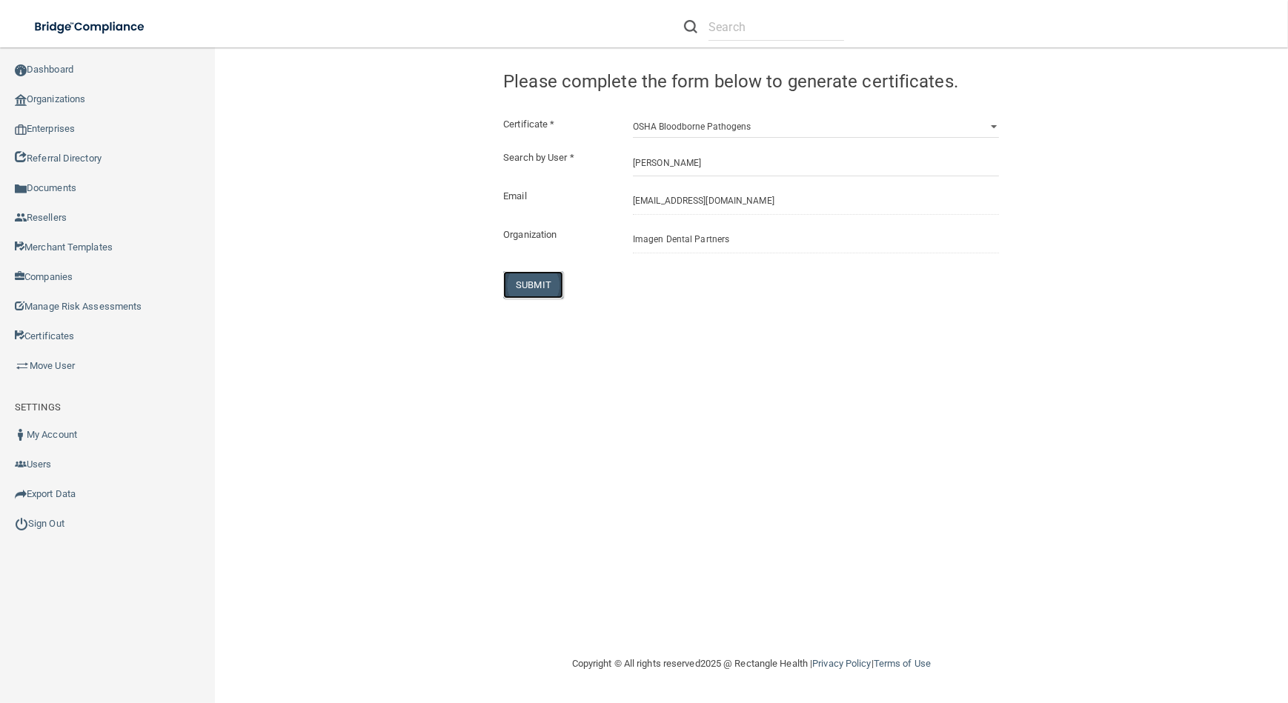
click at [542, 288] on button "SUBMIT" at bounding box center [533, 284] width 60 height 27
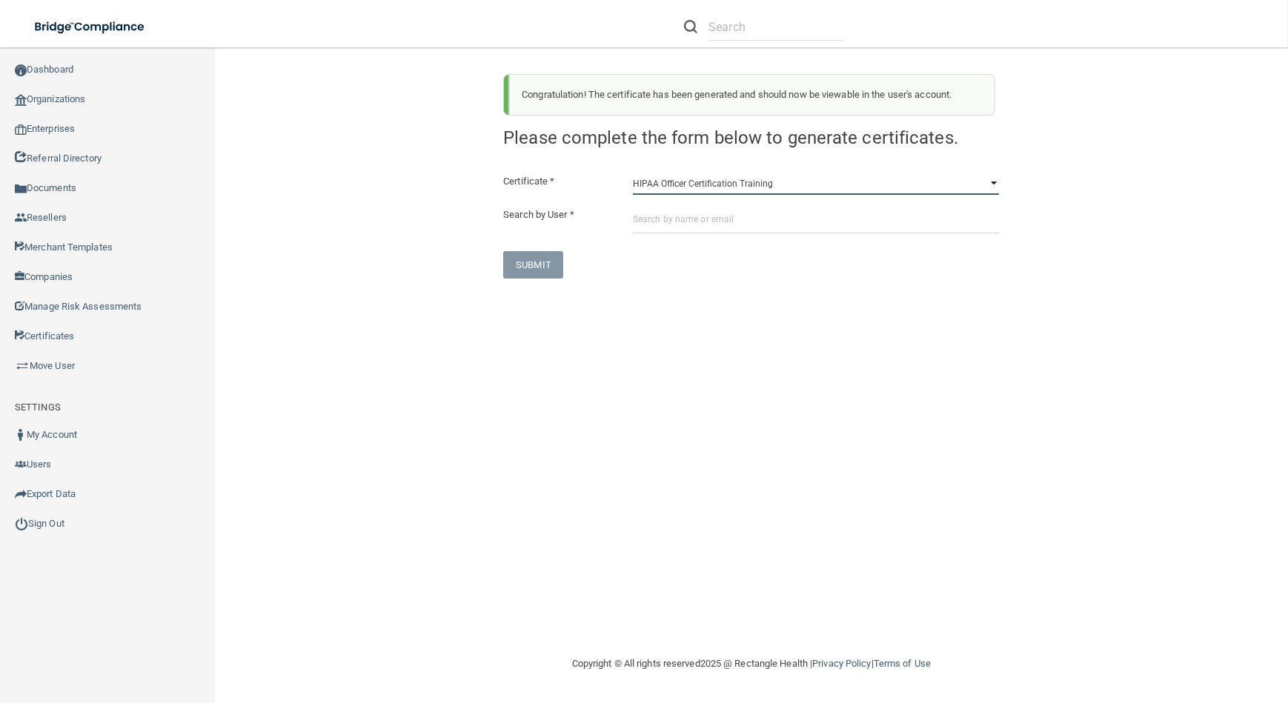
click at [740, 188] on select "HIPAA Officer Certification Training OSHA Bloodborne Pathogens OSHA [MEDICAL_DA…" at bounding box center [816, 184] width 366 height 22
select select "0"
click at [633, 173] on select "HIPAA Officer Certification Training OSHA Bloodborne Pathogens OSHA [MEDICAL_DA…" at bounding box center [816, 184] width 366 height 22
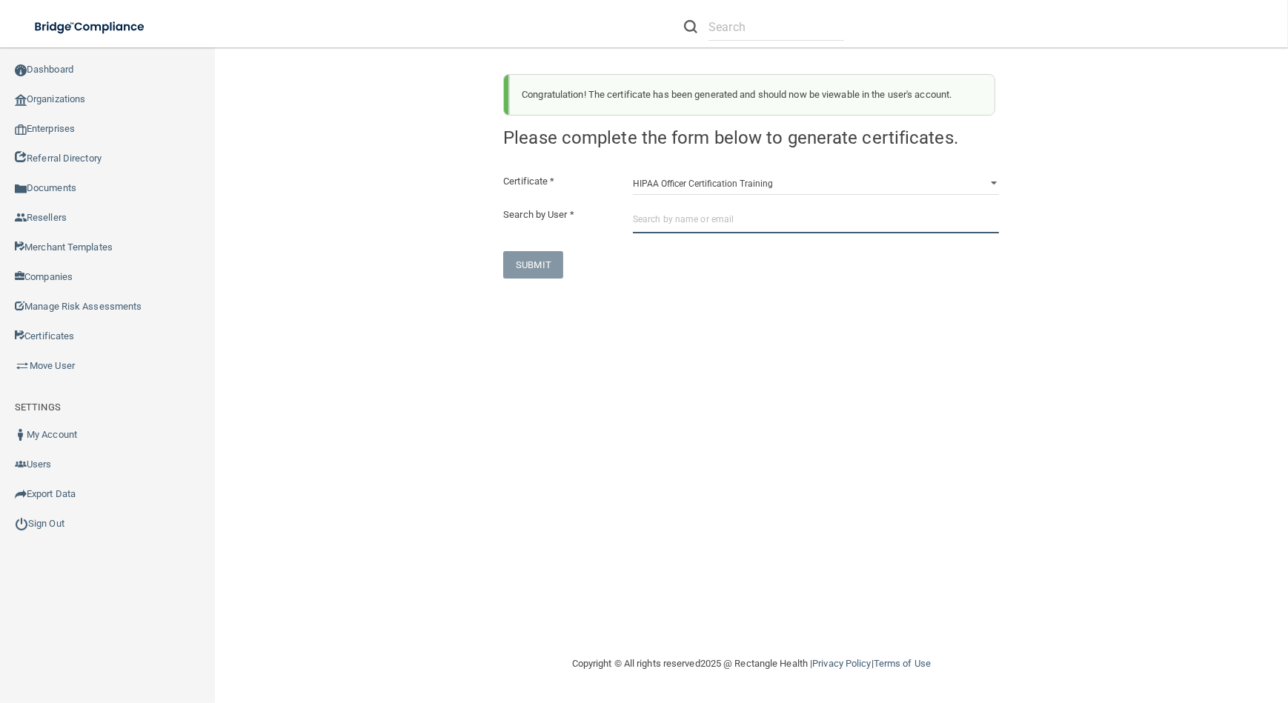
click at [746, 215] on input "text" at bounding box center [816, 219] width 366 height 27
paste input "[EMAIL_ADDRESS][DOMAIN_NAME]"
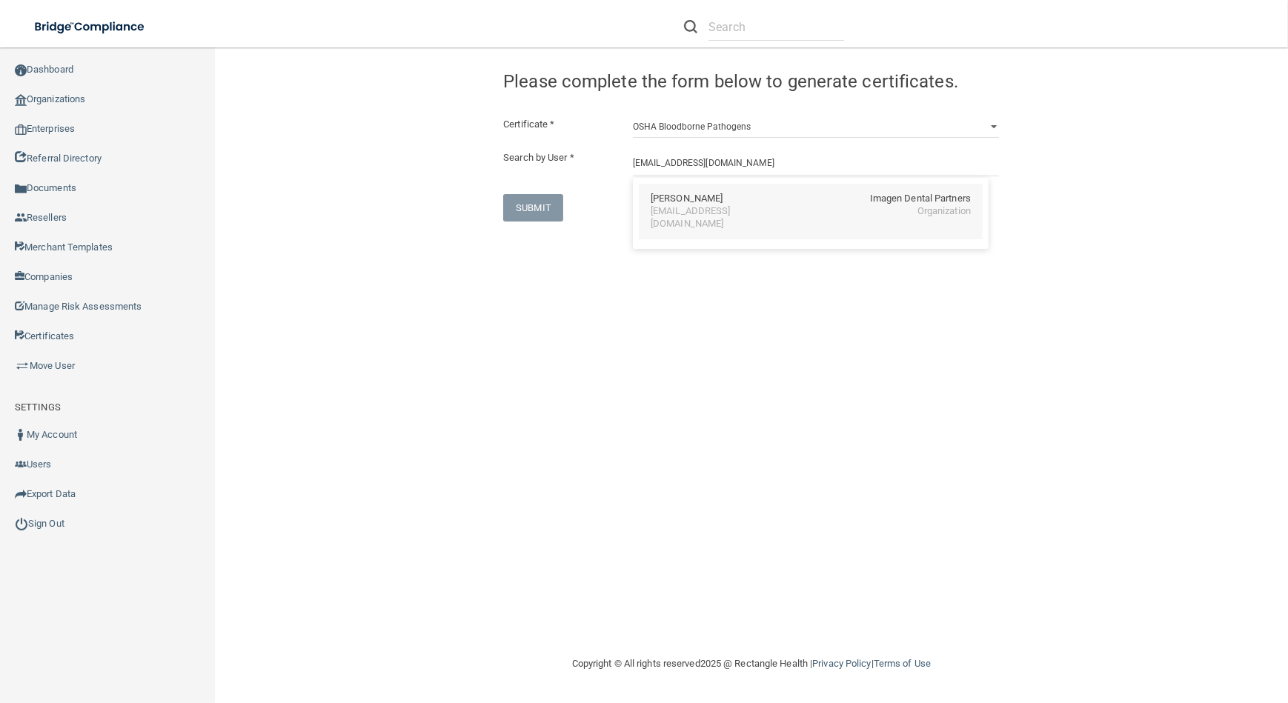
click at [763, 211] on div "[EMAIL_ADDRESS][DOMAIN_NAME]" at bounding box center [715, 217] width 128 height 25
type input "[PERSON_NAME]"
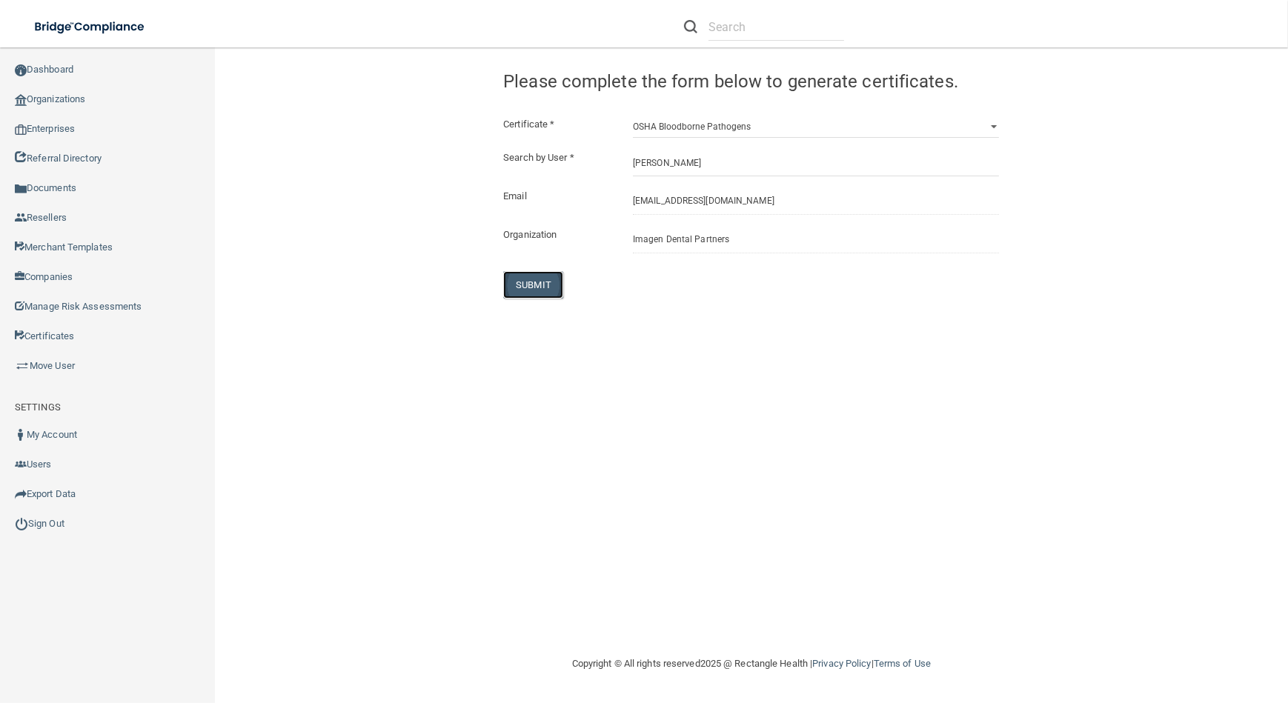
click at [534, 280] on button "SUBMIT" at bounding box center [533, 284] width 60 height 27
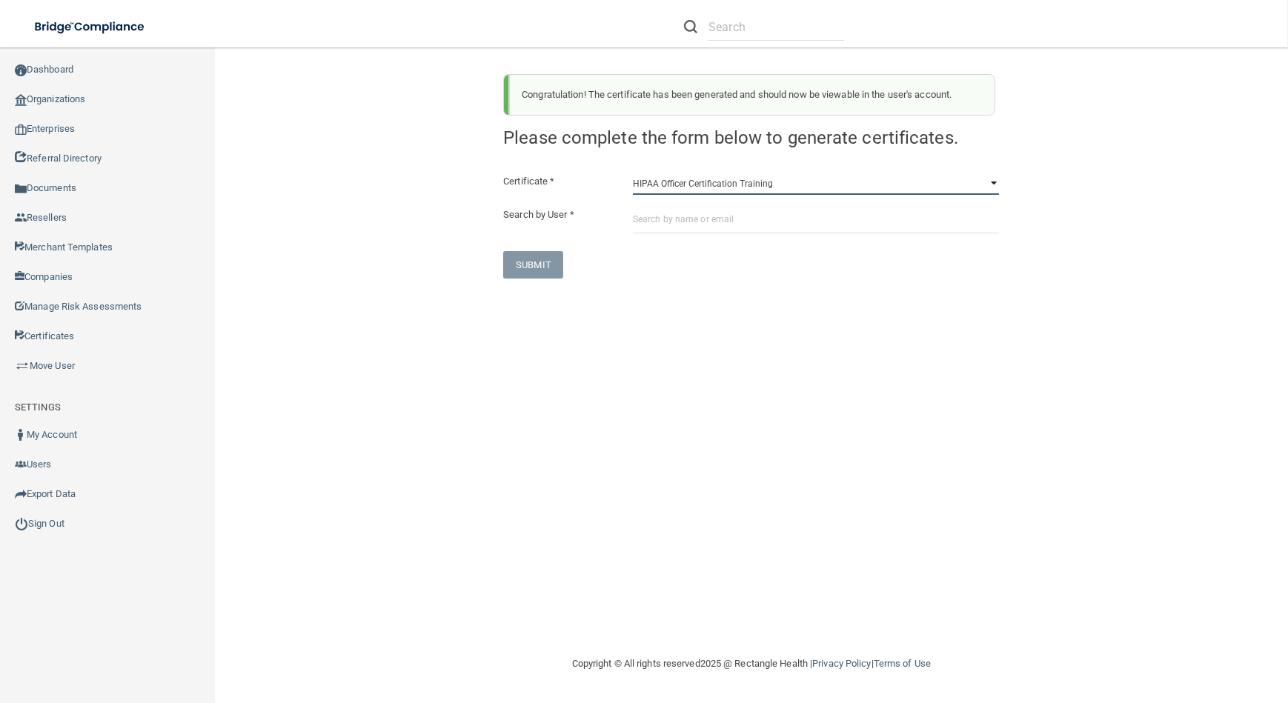
click at [840, 185] on select "HIPAA Officer Certification Training OSHA Bloodborne Pathogens OSHA [MEDICAL_DA…" at bounding box center [816, 184] width 366 height 22
select select "0"
click at [633, 173] on select "HIPAA Officer Certification Training OSHA Bloodborne Pathogens OSHA [MEDICAL_DA…" at bounding box center [816, 184] width 366 height 22
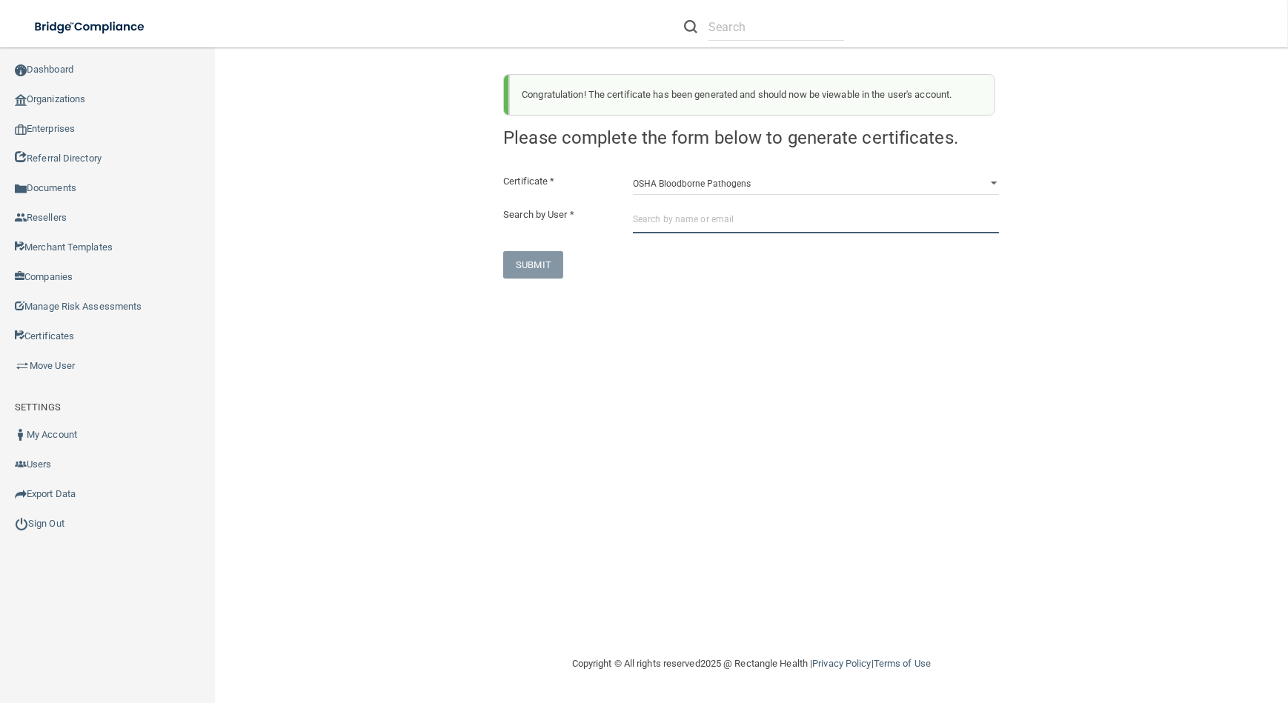
click at [785, 227] on input "text" at bounding box center [816, 219] width 366 height 27
paste input "[EMAIL_ADDRESS][DOMAIN_NAME]"
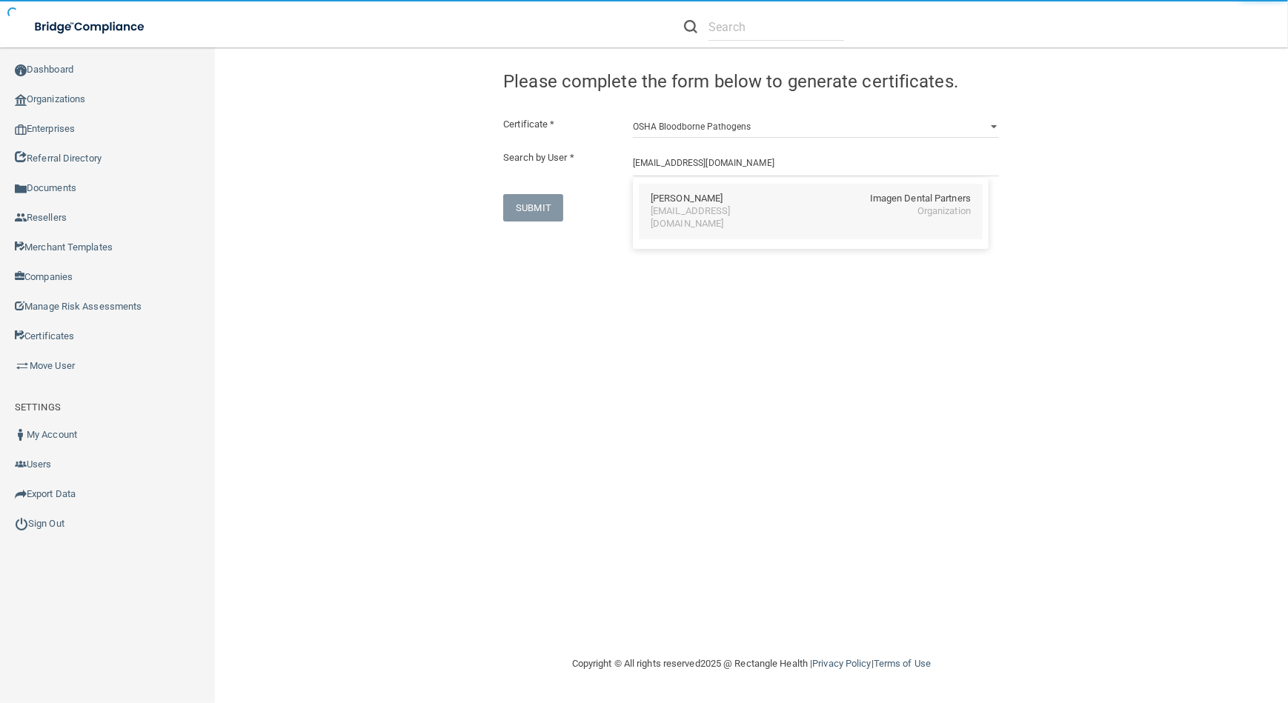
click at [734, 222] on div "[PERSON_NAME] Imagen Dental Partners [EMAIL_ADDRESS][DOMAIN_NAME] Organization" at bounding box center [811, 212] width 344 height 56
type input "[PERSON_NAME]"
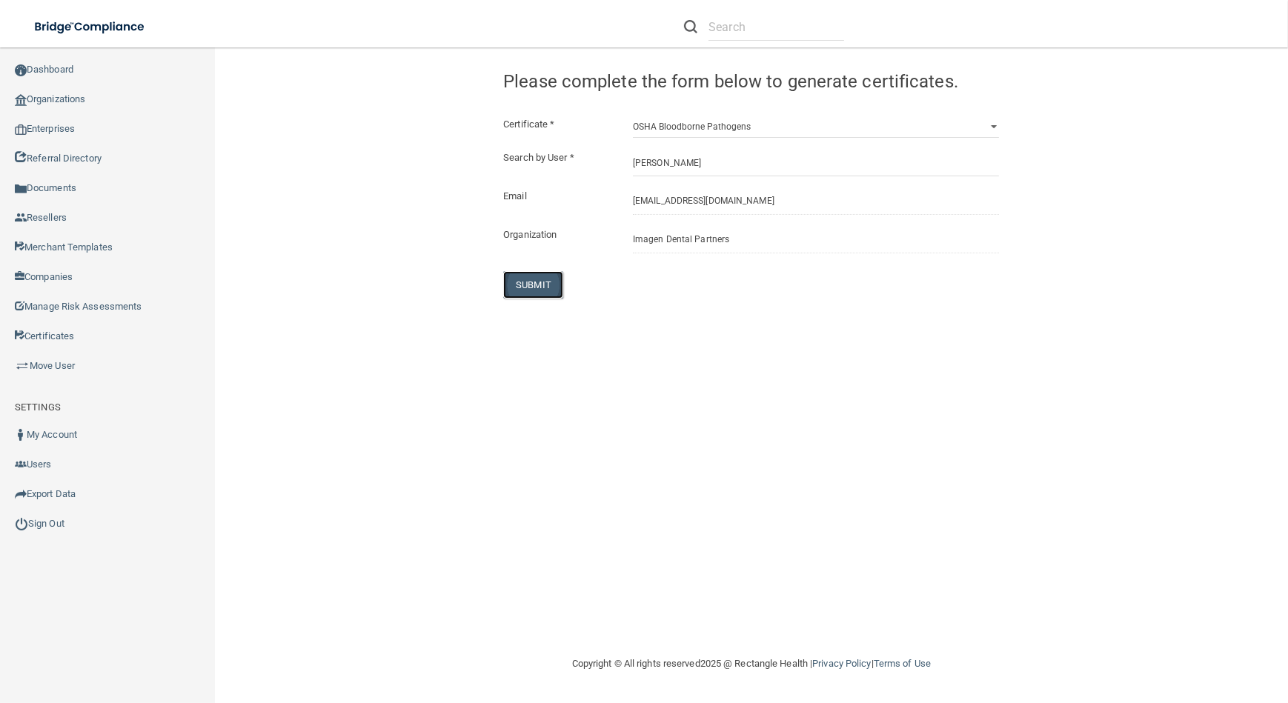
click at [543, 296] on button "SUBMIT" at bounding box center [533, 284] width 60 height 27
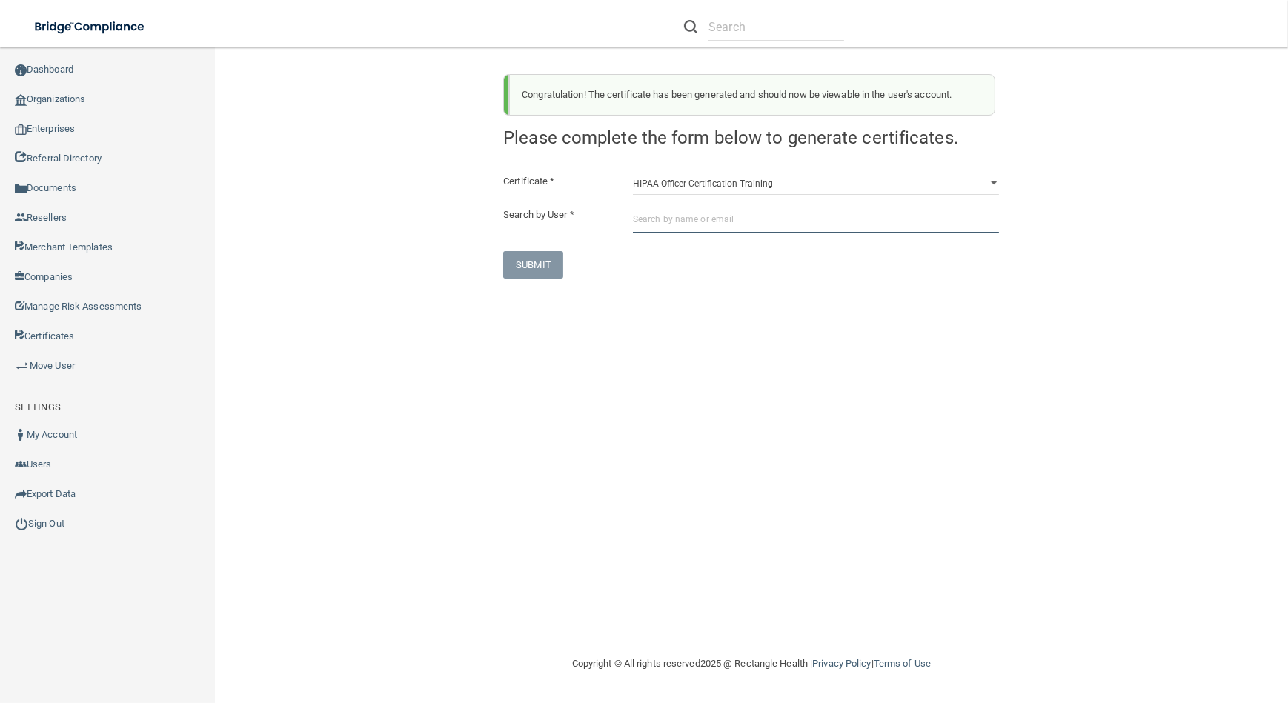
click at [744, 227] on input "text" at bounding box center [816, 219] width 366 height 27
paste input "[EMAIL_ADDRESS][DOMAIN_NAME]"
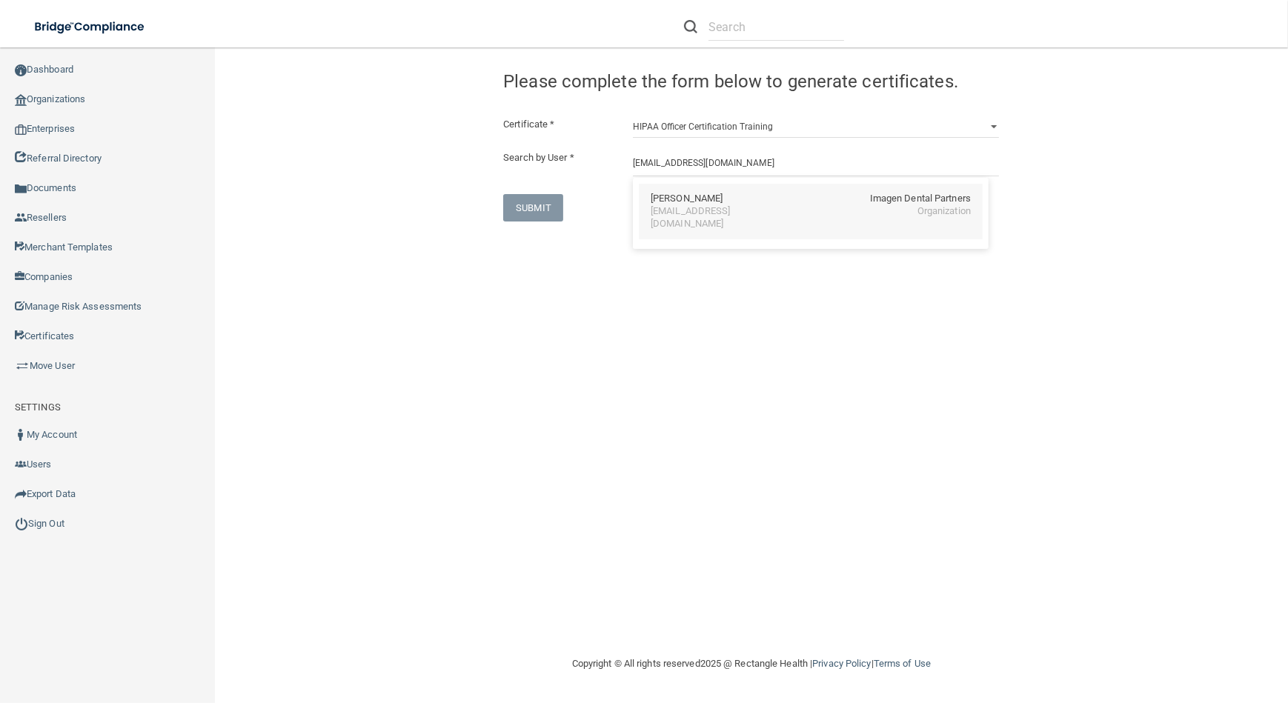
click at [883, 201] on div "Imagen Dental Partners" at bounding box center [920, 199] width 101 height 13
type input "[PERSON_NAME]"
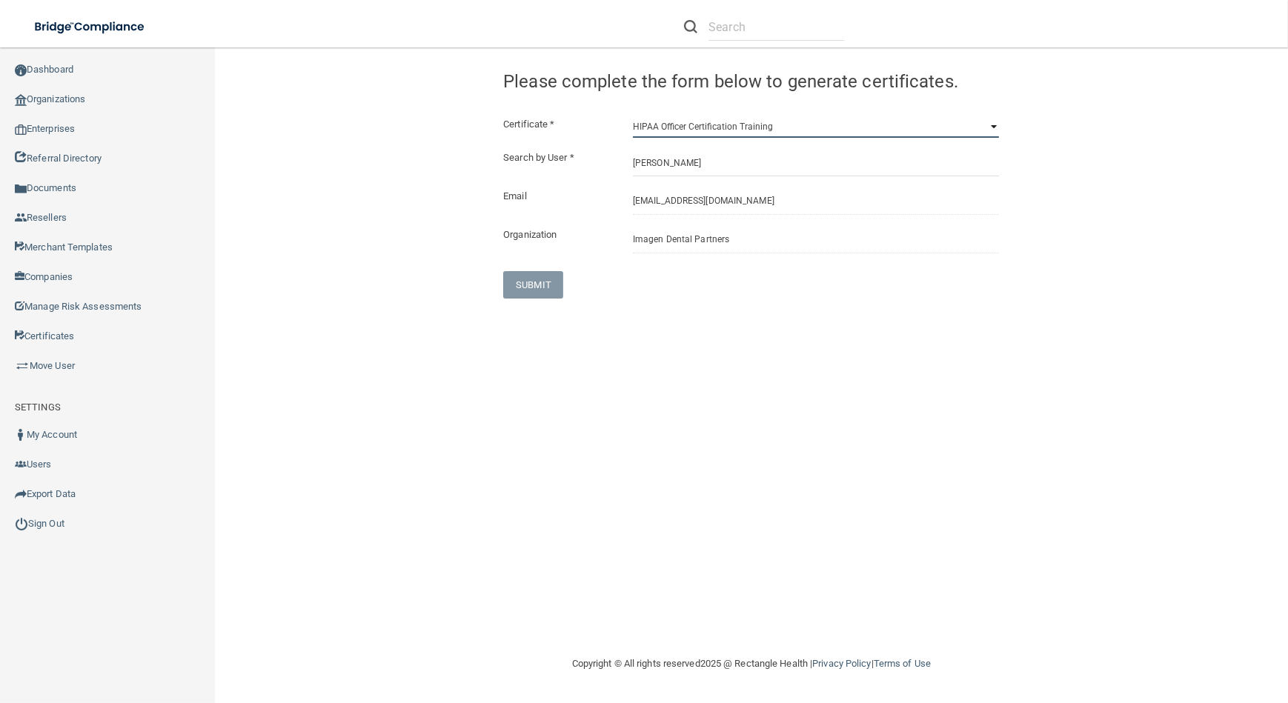
click at [740, 122] on select "HIPAA Officer Certification Training OSHA Bloodborne Pathogens OSHA [MEDICAL_DA…" at bounding box center [816, 127] width 366 height 22
select select "0"
click at [633, 116] on select "HIPAA Officer Certification Training OSHA Bloodborne Pathogens OSHA [MEDICAL_DA…" at bounding box center [816, 127] width 366 height 22
click at [537, 293] on button "SUBMIT" at bounding box center [533, 284] width 60 height 27
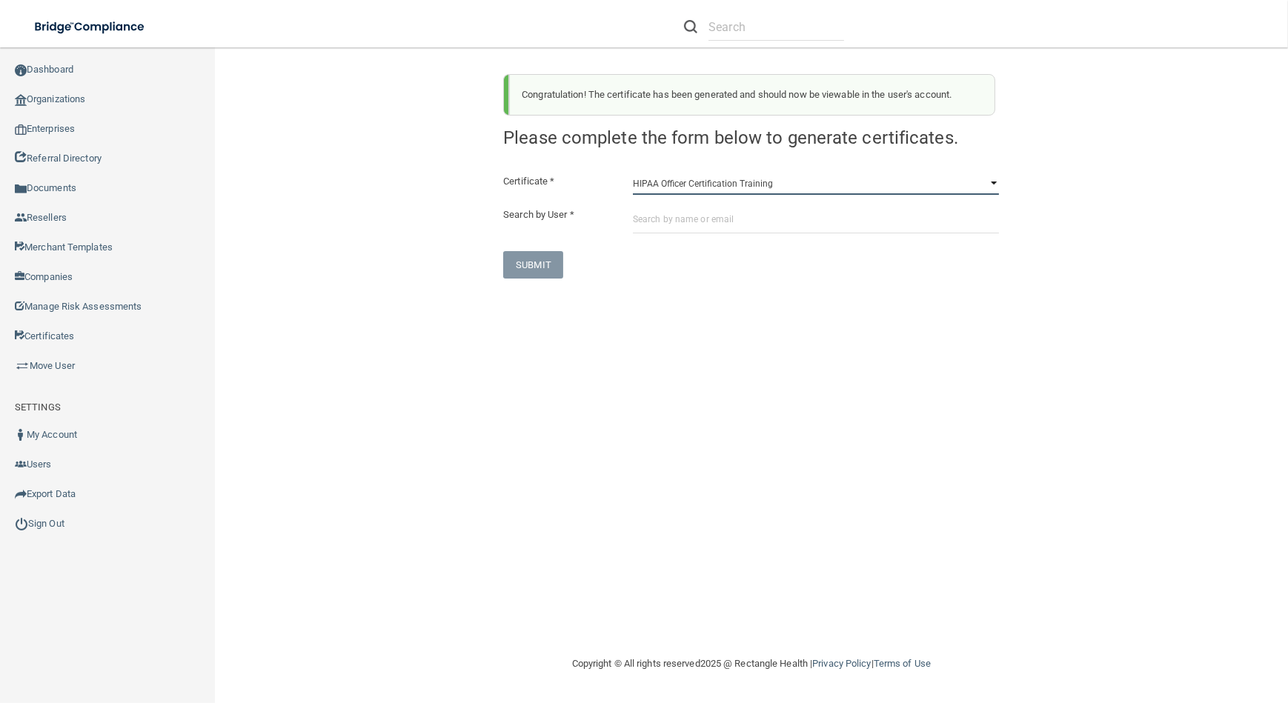
click at [752, 174] on select "HIPAA Officer Certification Training OSHA Bloodborne Pathogens OSHA [MEDICAL_DA…" at bounding box center [816, 184] width 366 height 22
select select "0"
click at [633, 173] on select "HIPAA Officer Certification Training OSHA Bloodborne Pathogens OSHA [MEDICAL_DA…" at bounding box center [816, 184] width 366 height 22
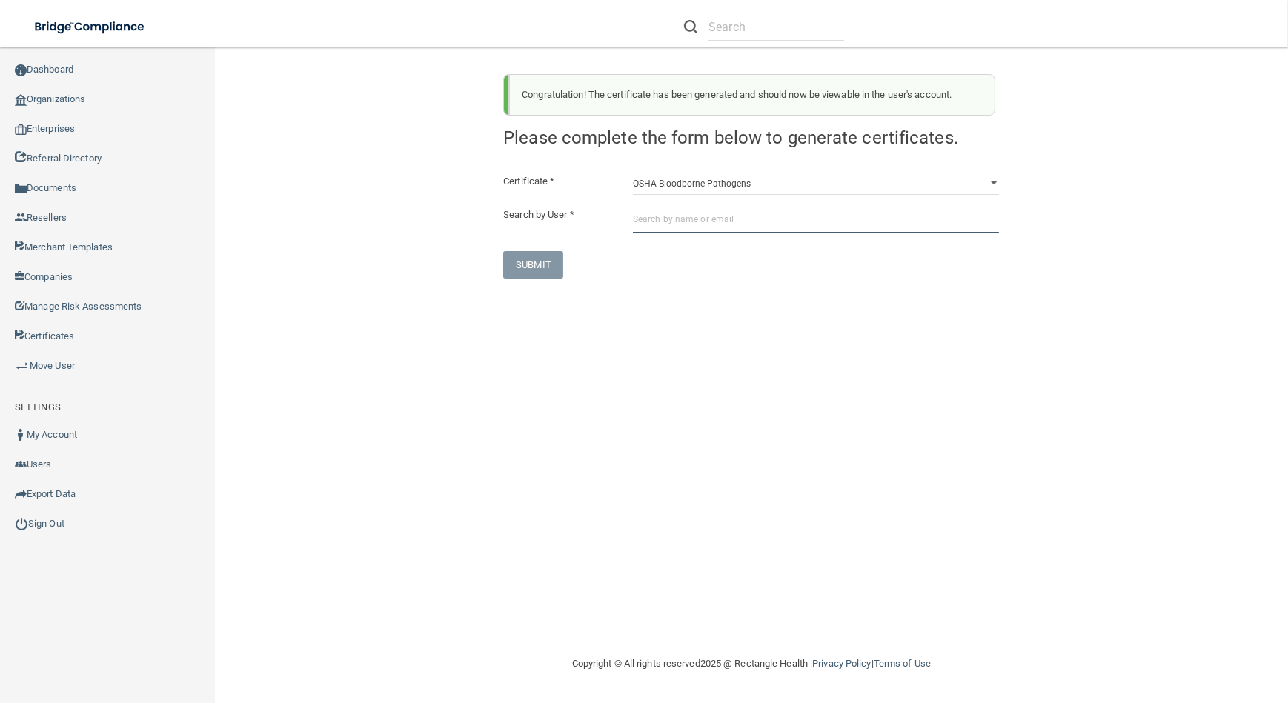
click at [763, 226] on input "text" at bounding box center [816, 219] width 366 height 27
paste input "[EMAIL_ADDRESS][DOMAIN_NAME]"
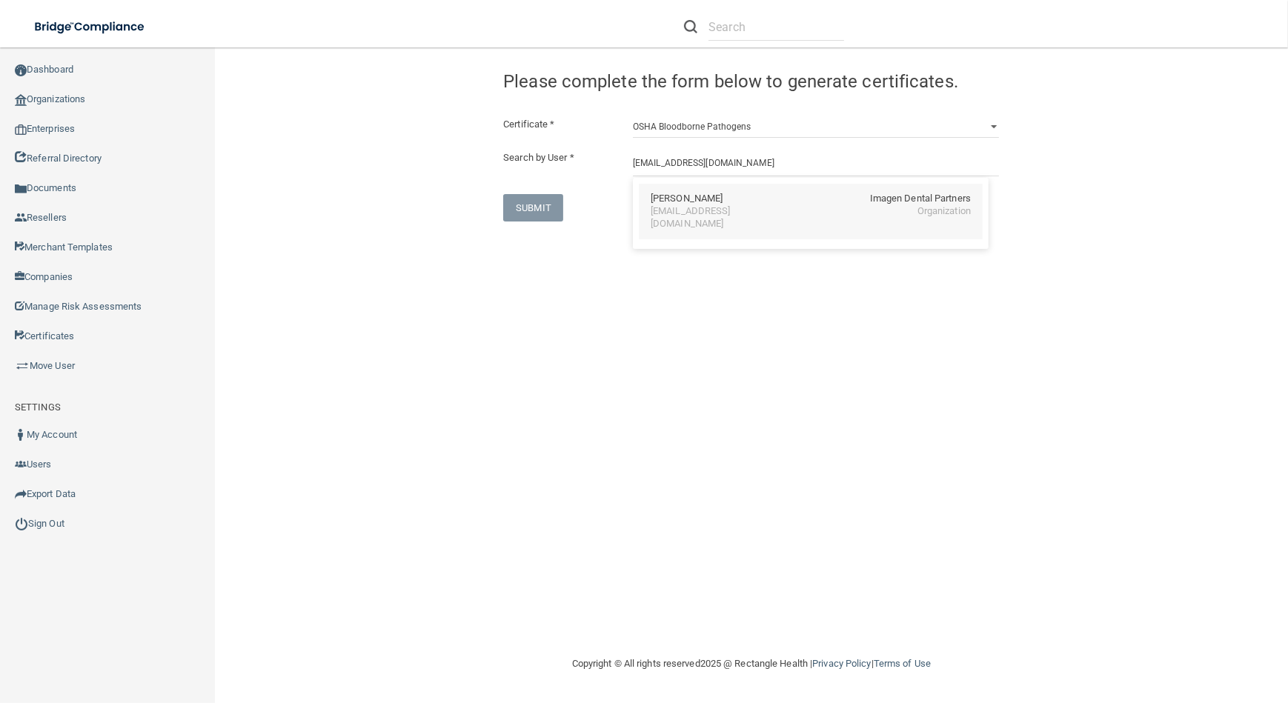
click at [774, 205] on div "[EMAIL_ADDRESS][DOMAIN_NAME]" at bounding box center [715, 217] width 128 height 25
type input "[PERSON_NAME]"
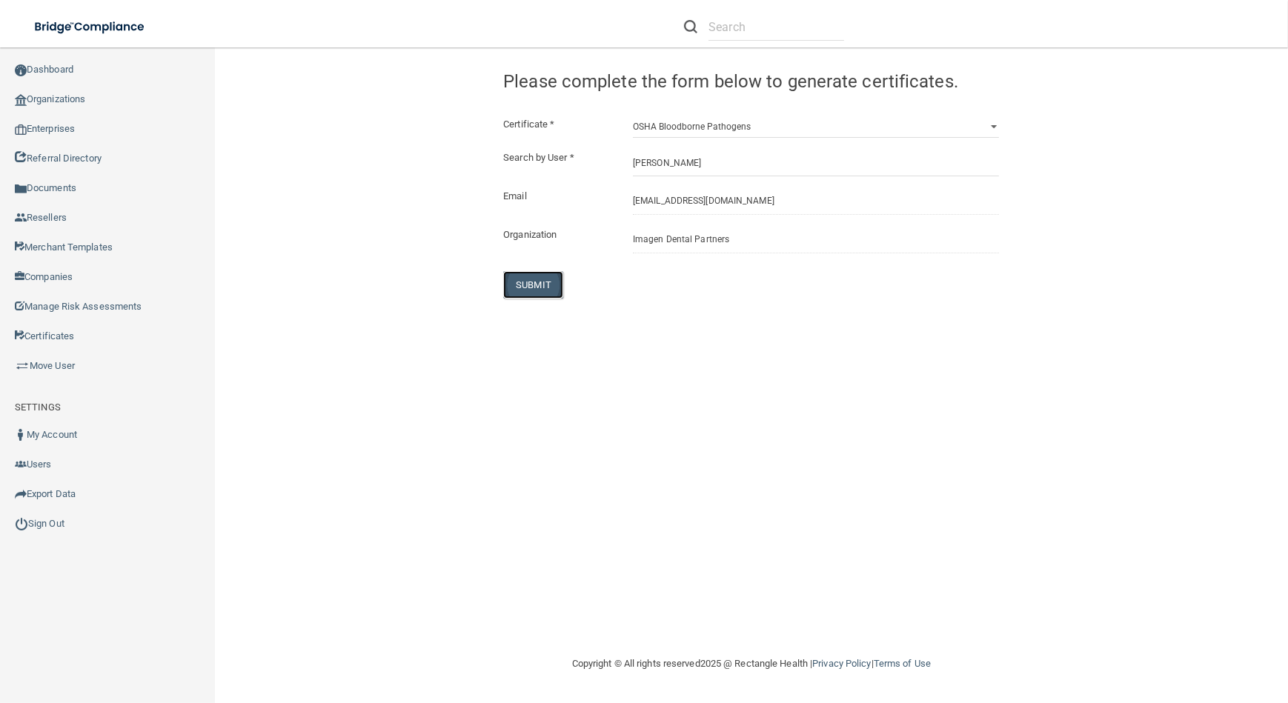
click at [522, 282] on button "SUBMIT" at bounding box center [533, 284] width 60 height 27
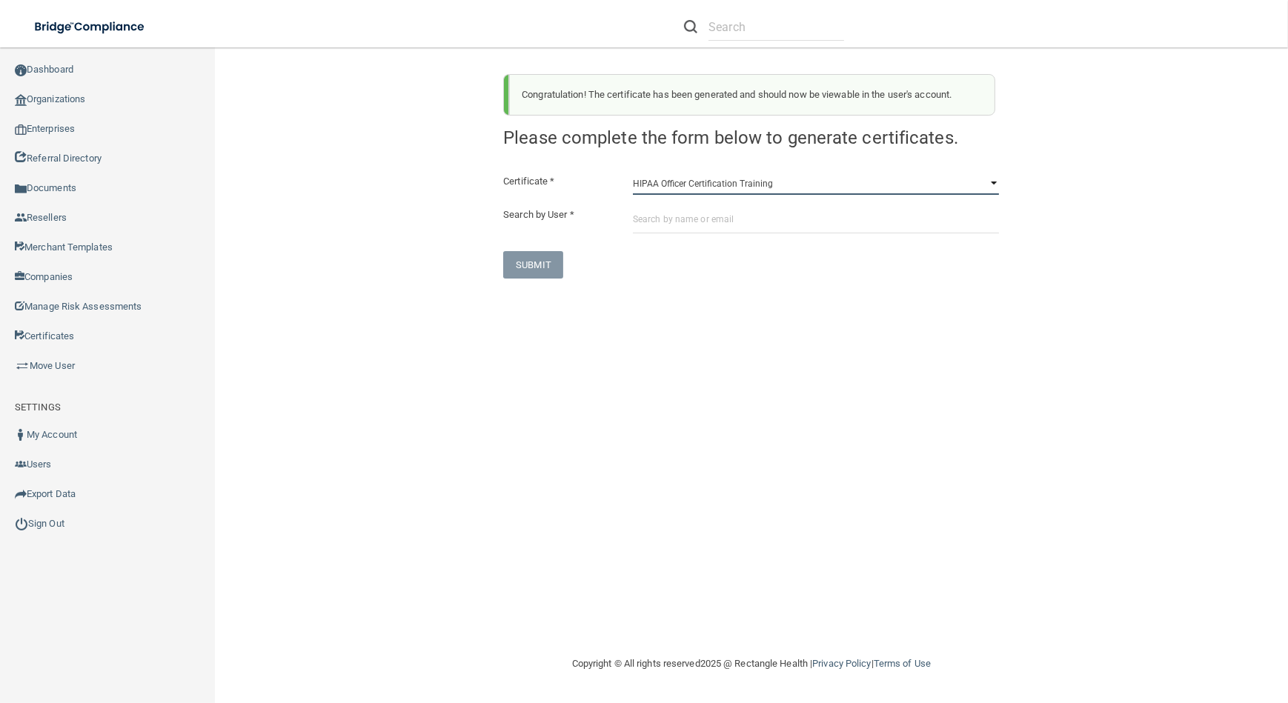
click at [816, 187] on select "HIPAA Officer Certification Training OSHA Bloodborne Pathogens OSHA [MEDICAL_DA…" at bounding box center [816, 184] width 366 height 22
click at [633, 173] on select "HIPAA Officer Certification Training OSHA Bloodborne Pathogens OSHA [MEDICAL_DA…" at bounding box center [816, 184] width 366 height 22
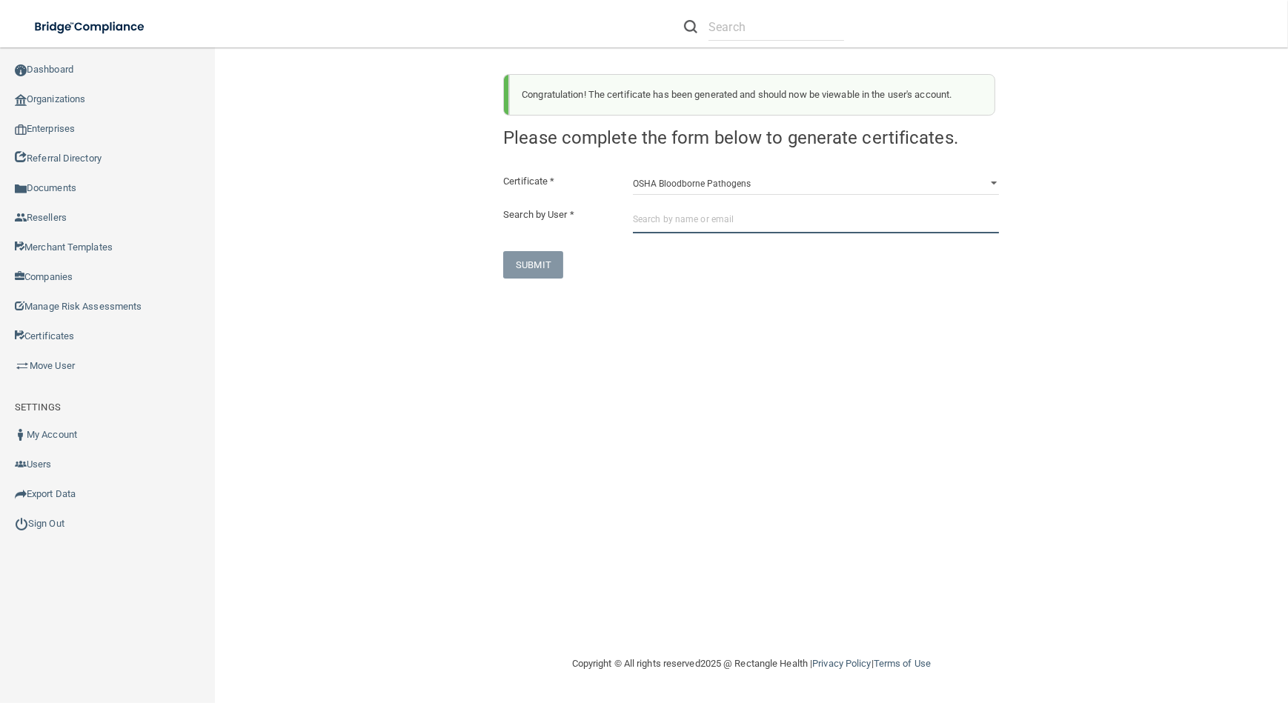
click at [800, 218] on input "text" at bounding box center [816, 219] width 366 height 27
paste input "[EMAIL_ADDRESS][DOMAIN_NAME]"
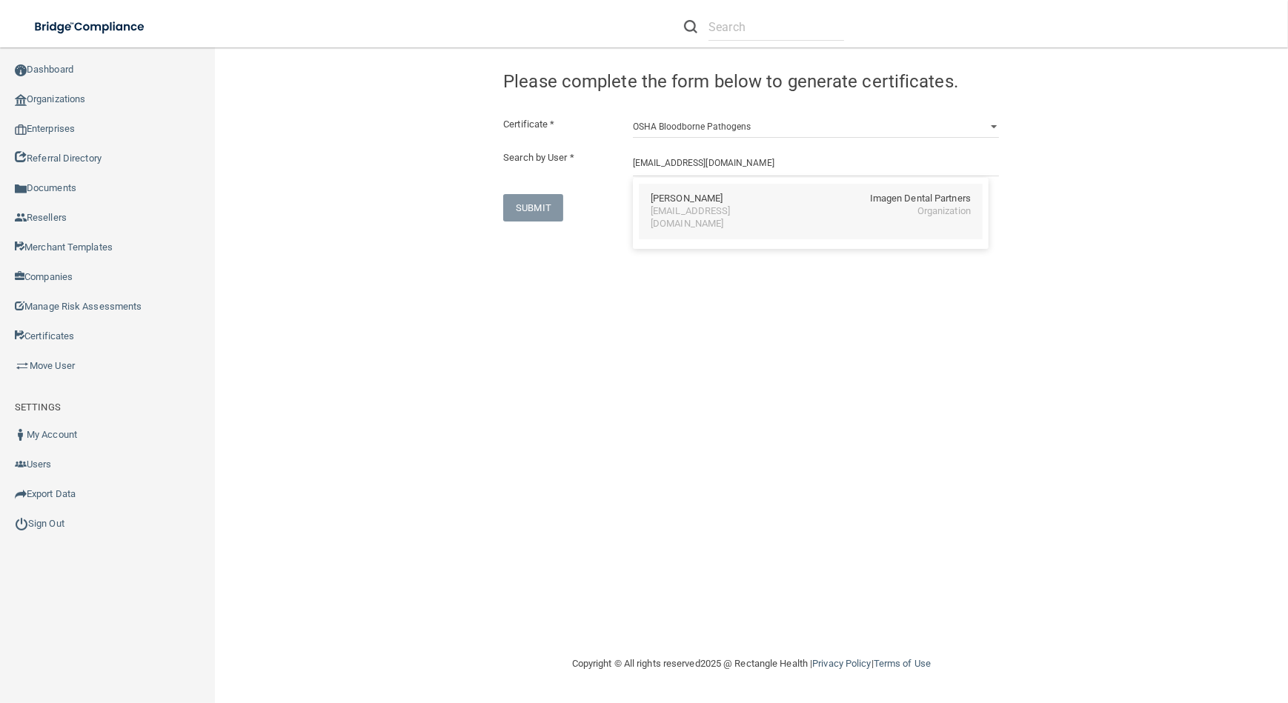
click at [660, 205] on div "[EMAIL_ADDRESS][DOMAIN_NAME]" at bounding box center [715, 217] width 128 height 25
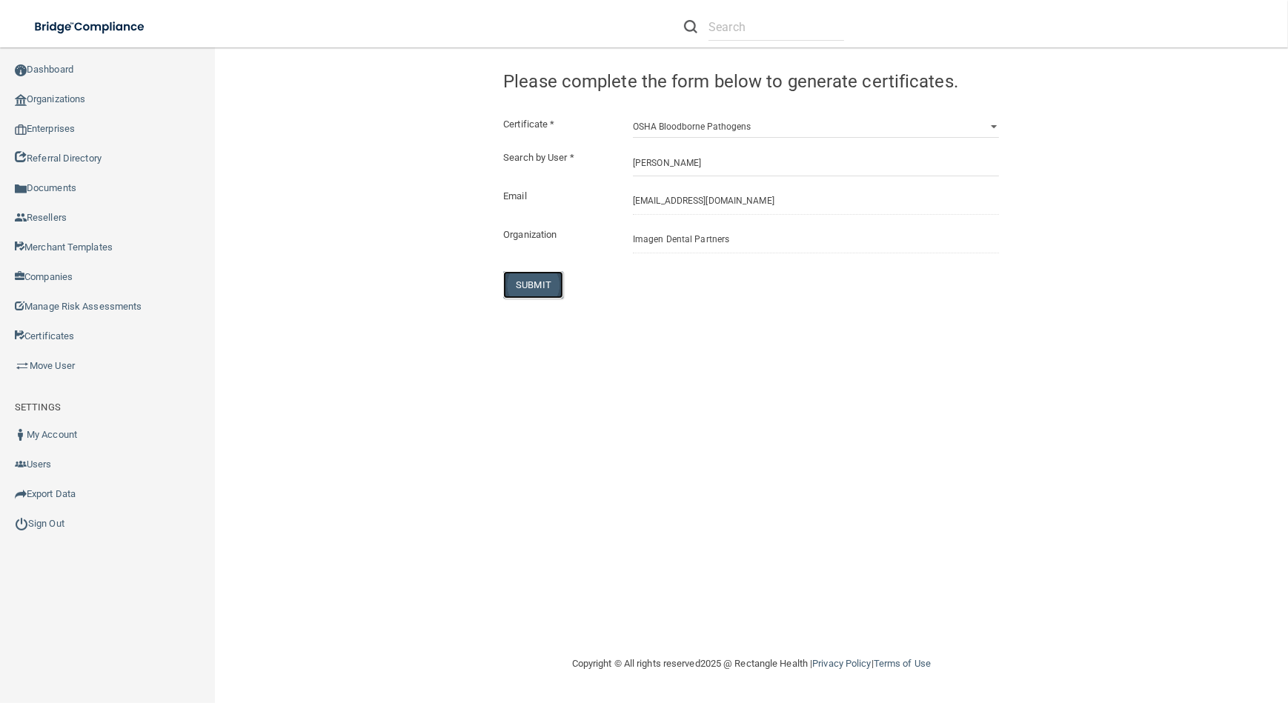
click at [528, 293] on button "SUBMIT" at bounding box center [533, 284] width 60 height 27
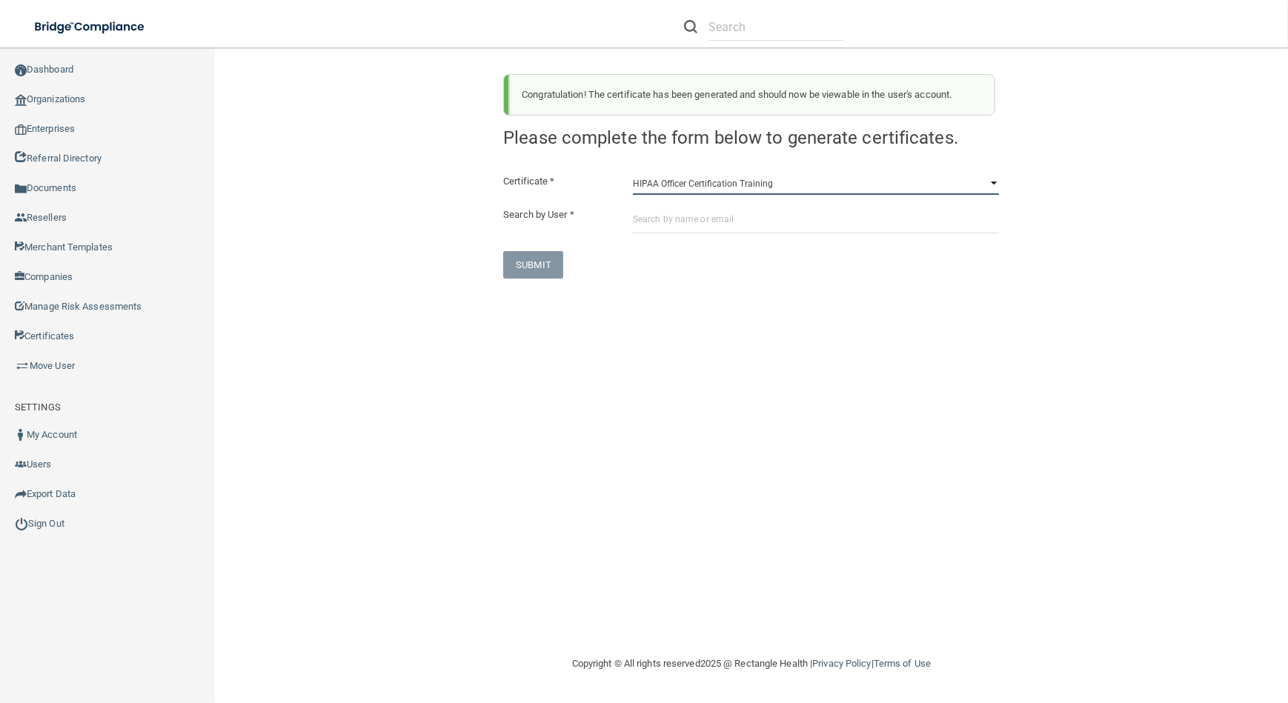
click at [687, 187] on select "HIPAA Officer Certification Training OSHA Bloodborne Pathogens OSHA [MEDICAL_DA…" at bounding box center [816, 184] width 366 height 22
click at [633, 173] on select "HIPAA Officer Certification Training OSHA Bloodborne Pathogens OSHA [MEDICAL_DA…" at bounding box center [816, 184] width 366 height 22
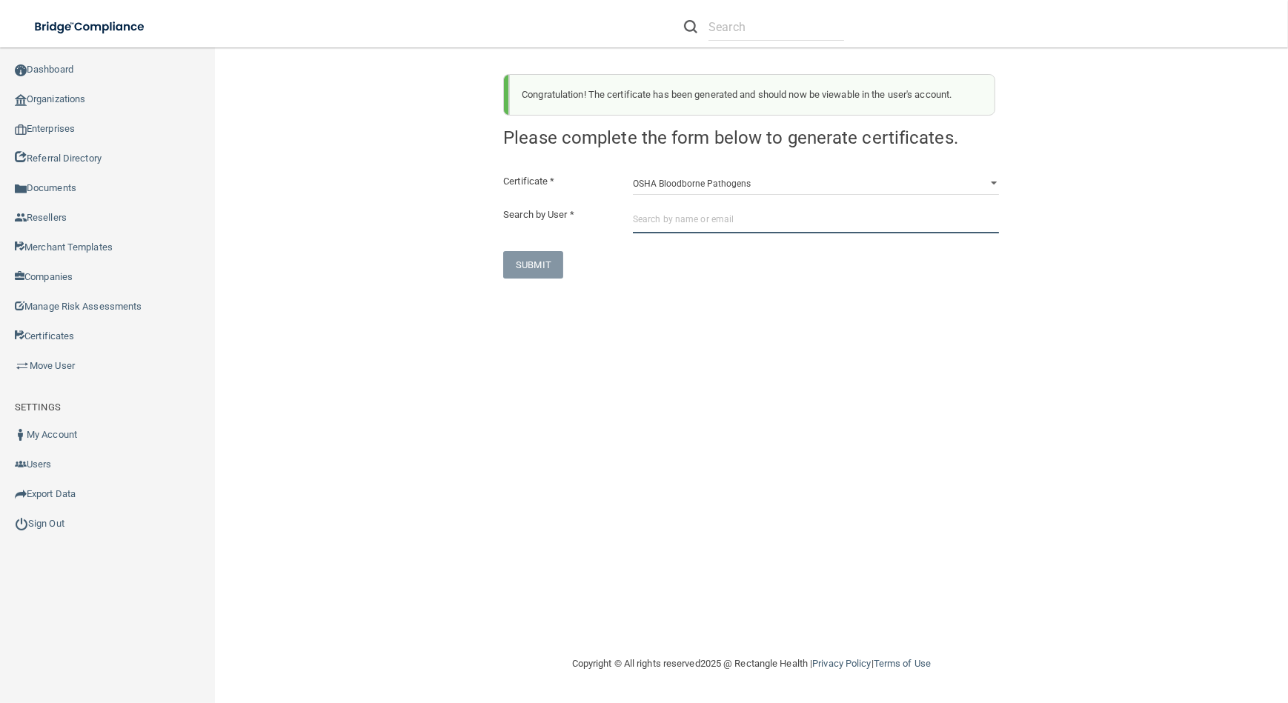
paste input "[EMAIL_ADDRESS][DOMAIN_NAME]"
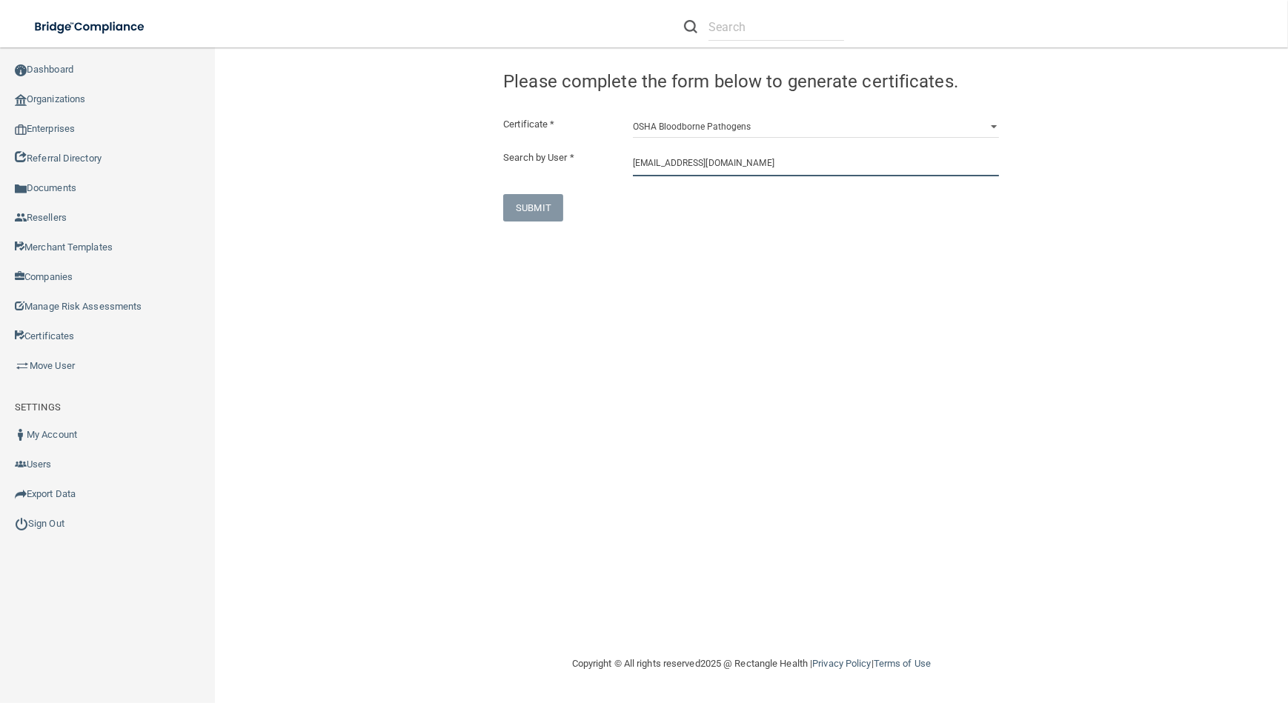
click at [723, 168] on input "[EMAIL_ADDRESS][DOMAIN_NAME]" at bounding box center [816, 162] width 366 height 27
paste input "stule"
click at [729, 205] on div "[EMAIL_ADDRESS][DOMAIN_NAME]" at bounding box center [715, 217] width 128 height 25
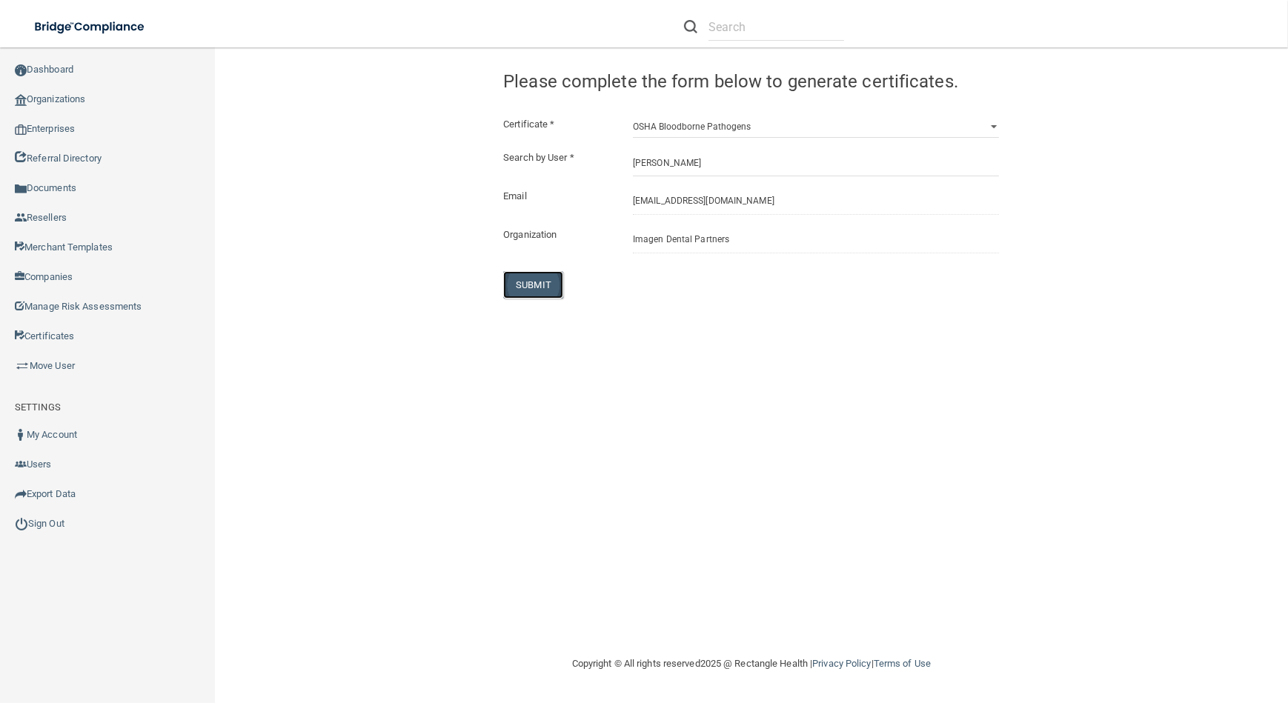
click at [524, 280] on button "SUBMIT" at bounding box center [533, 284] width 60 height 27
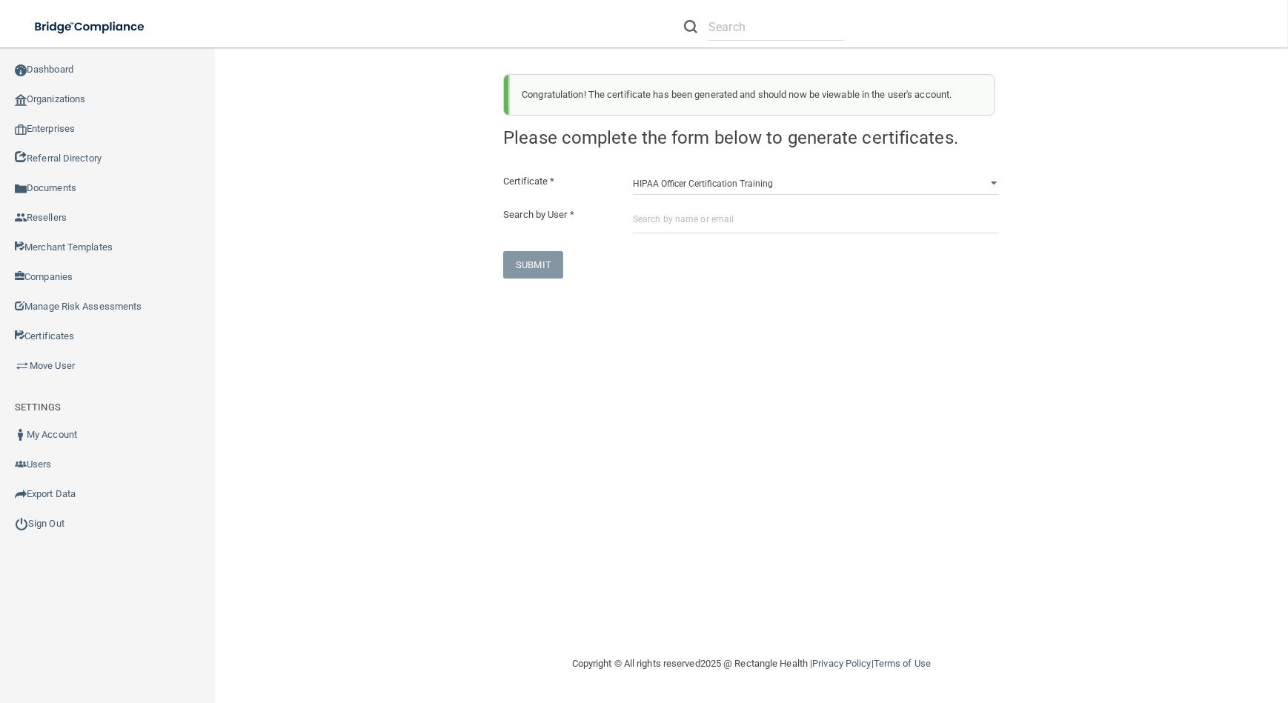
click at [811, 171] on div "Congratulation! The certificate has been generated and should now be viewable i…" at bounding box center [751, 170] width 518 height 216
drag, startPoint x: 793, startPoint y: 182, endPoint x: 793, endPoint y: 193, distance: 11.1
click at [793, 182] on select "HIPAA Officer Certification Training OSHA Bloodborne Pathogens OSHA [MEDICAL_DA…" at bounding box center [816, 184] width 366 height 22
click at [633, 173] on select "HIPAA Officer Certification Training OSHA Bloodborne Pathogens OSHA [MEDICAL_DA…" at bounding box center [816, 184] width 366 height 22
click at [785, 214] on input "text" at bounding box center [816, 219] width 366 height 27
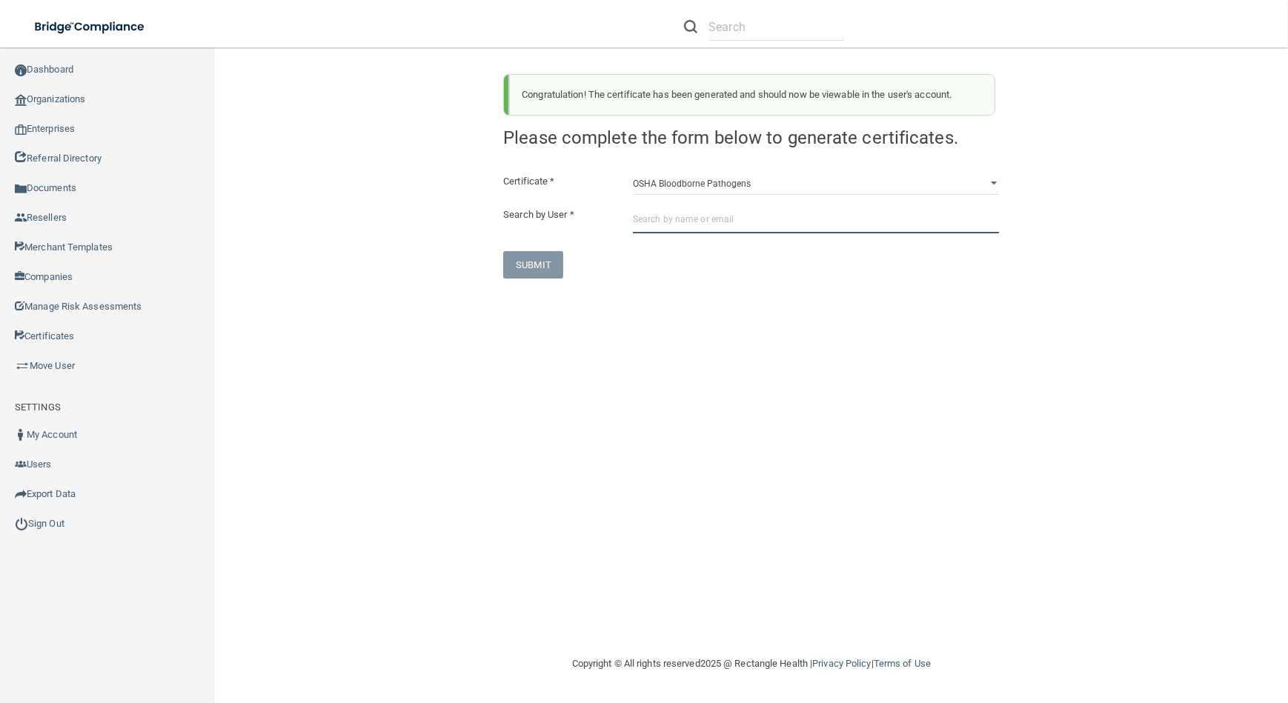
paste input "[EMAIL_ADDRESS][DOMAIN_NAME]"
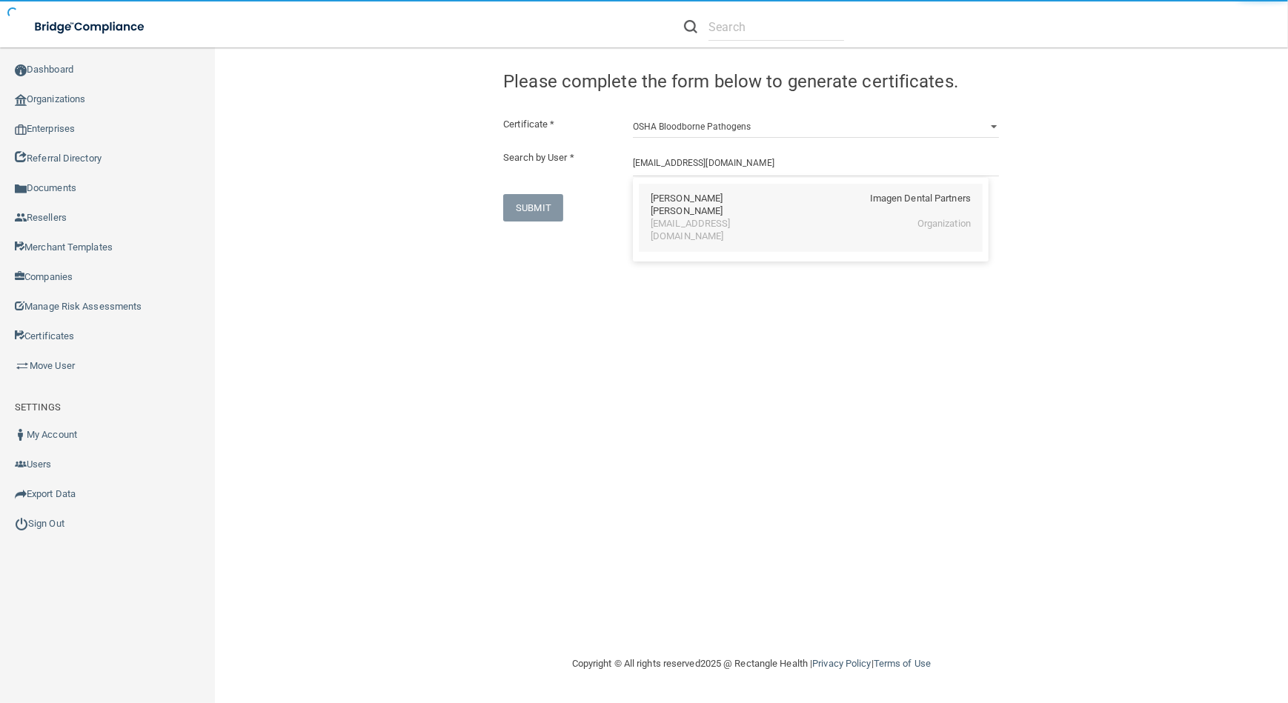
click at [697, 200] on div "[PERSON_NAME] [PERSON_NAME]" at bounding box center [715, 205] width 128 height 25
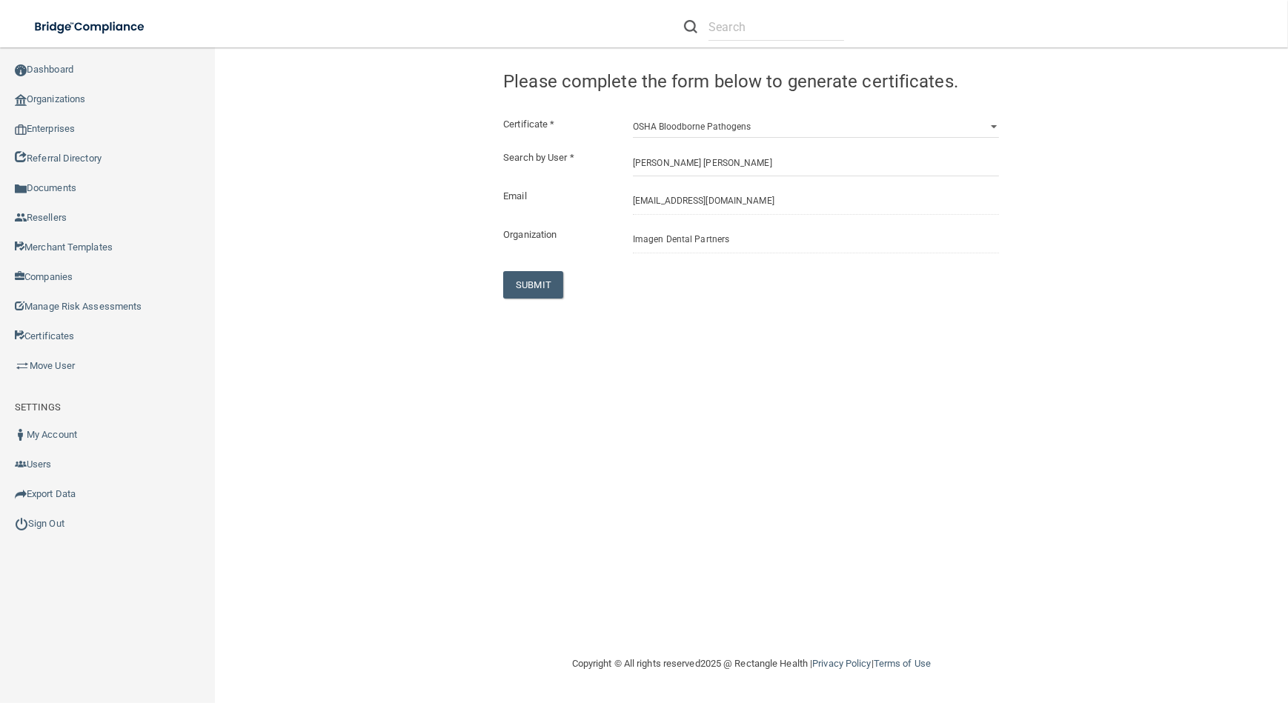
click at [518, 263] on div "Certificate * HIPAA Officer Certification Training OSHA Bloodborne Pathogens OS…" at bounding box center [751, 207] width 496 height 183
click at [533, 282] on button "SUBMIT" at bounding box center [533, 284] width 60 height 27
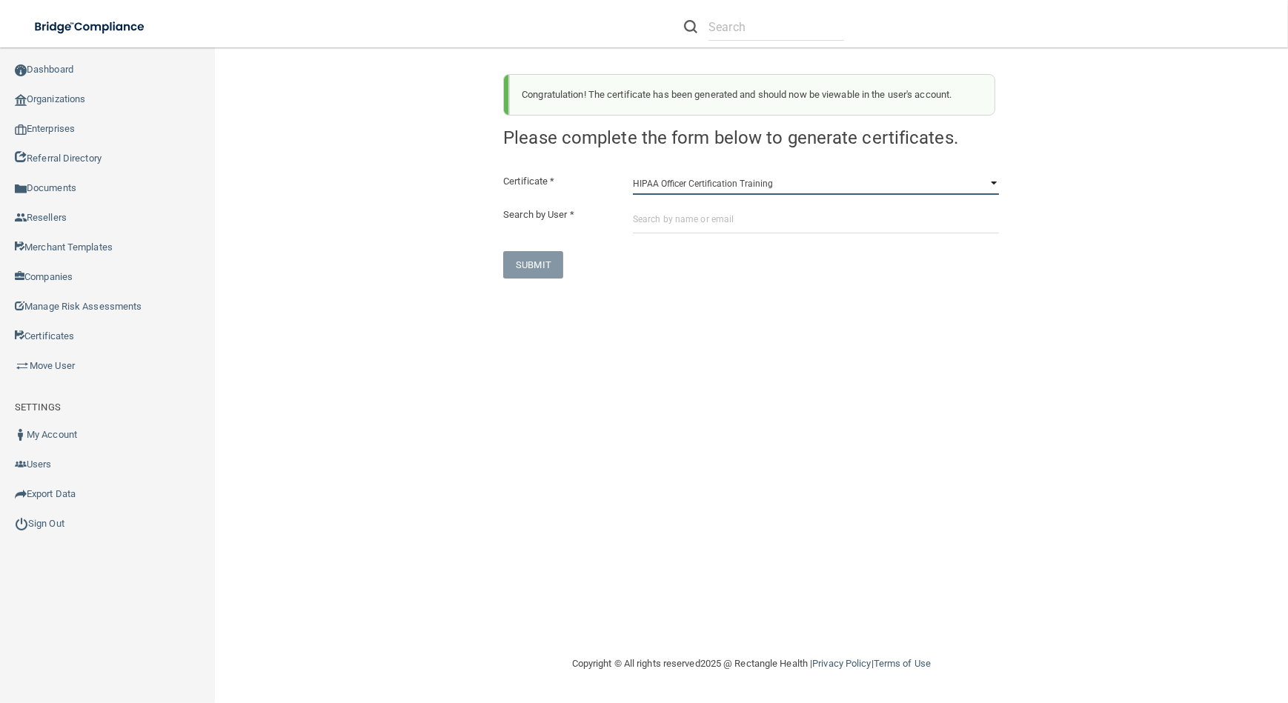
click at [843, 179] on select "HIPAA Officer Certification Training OSHA Bloodborne Pathogens OSHA [MEDICAL_DA…" at bounding box center [816, 184] width 366 height 22
click at [633, 173] on select "HIPAA Officer Certification Training OSHA Bloodborne Pathogens OSHA [MEDICAL_DA…" at bounding box center [816, 184] width 366 height 22
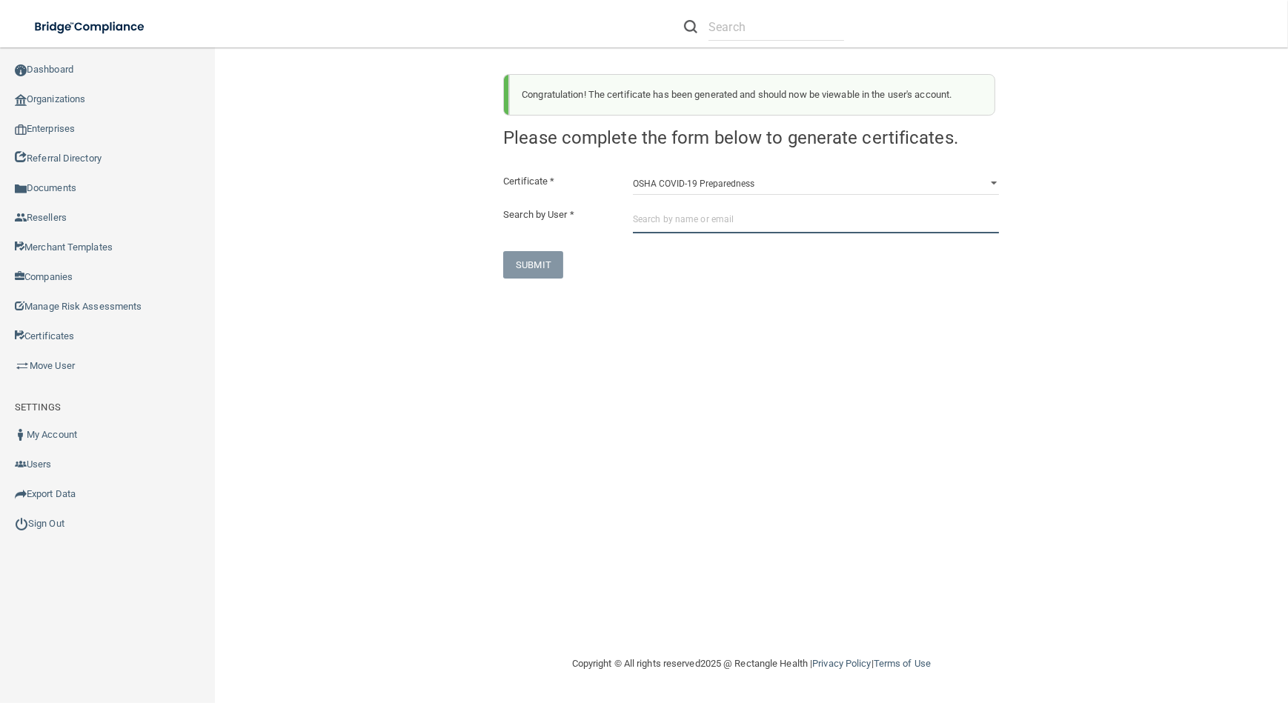
click at [816, 228] on input "text" at bounding box center [816, 219] width 366 height 27
paste input "[EMAIL_ADDRESS][DOMAIN_NAME]"
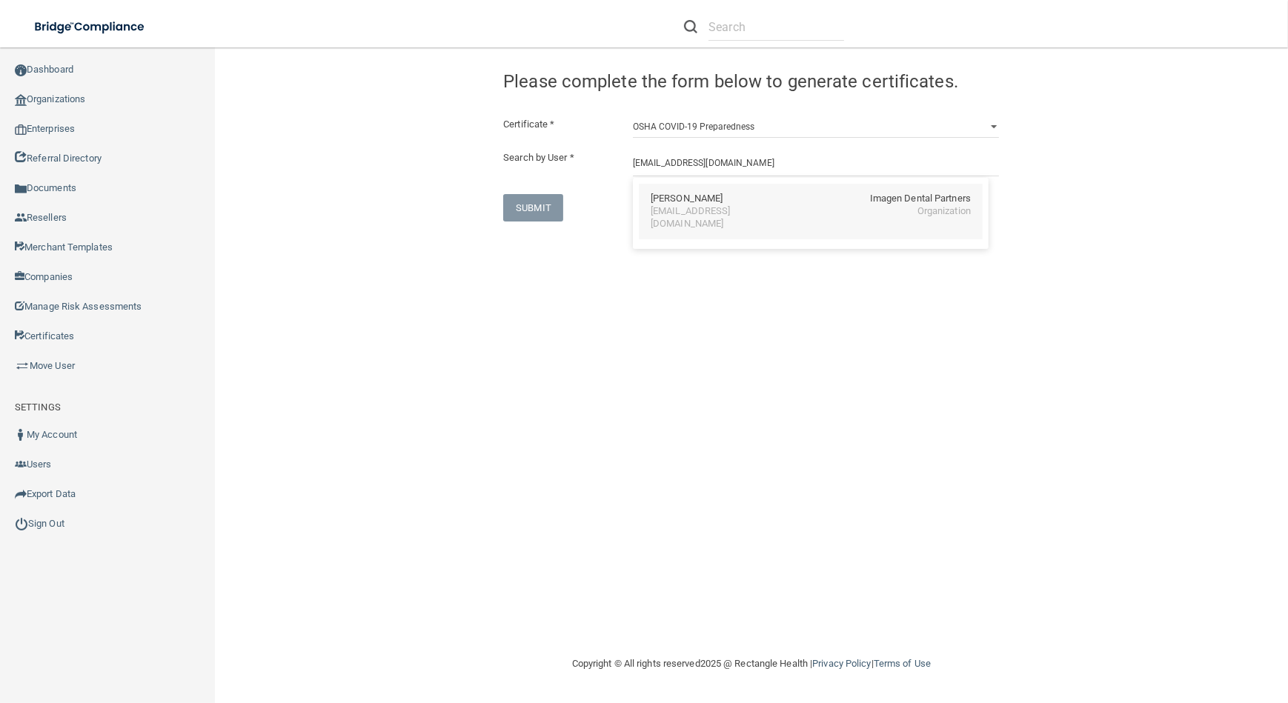
click at [810, 216] on div "[EMAIL_ADDRESS][DOMAIN_NAME] Organization" at bounding box center [811, 217] width 320 height 25
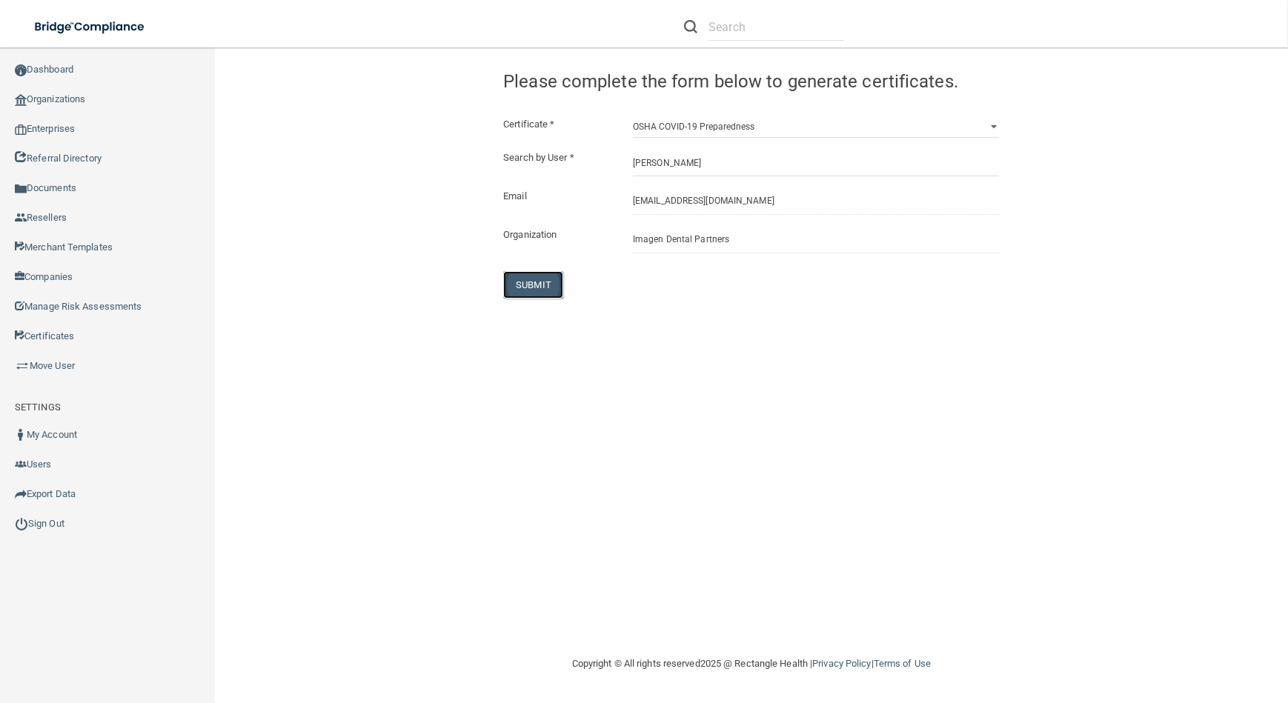
click at [535, 281] on button "SUBMIT" at bounding box center [533, 284] width 60 height 27
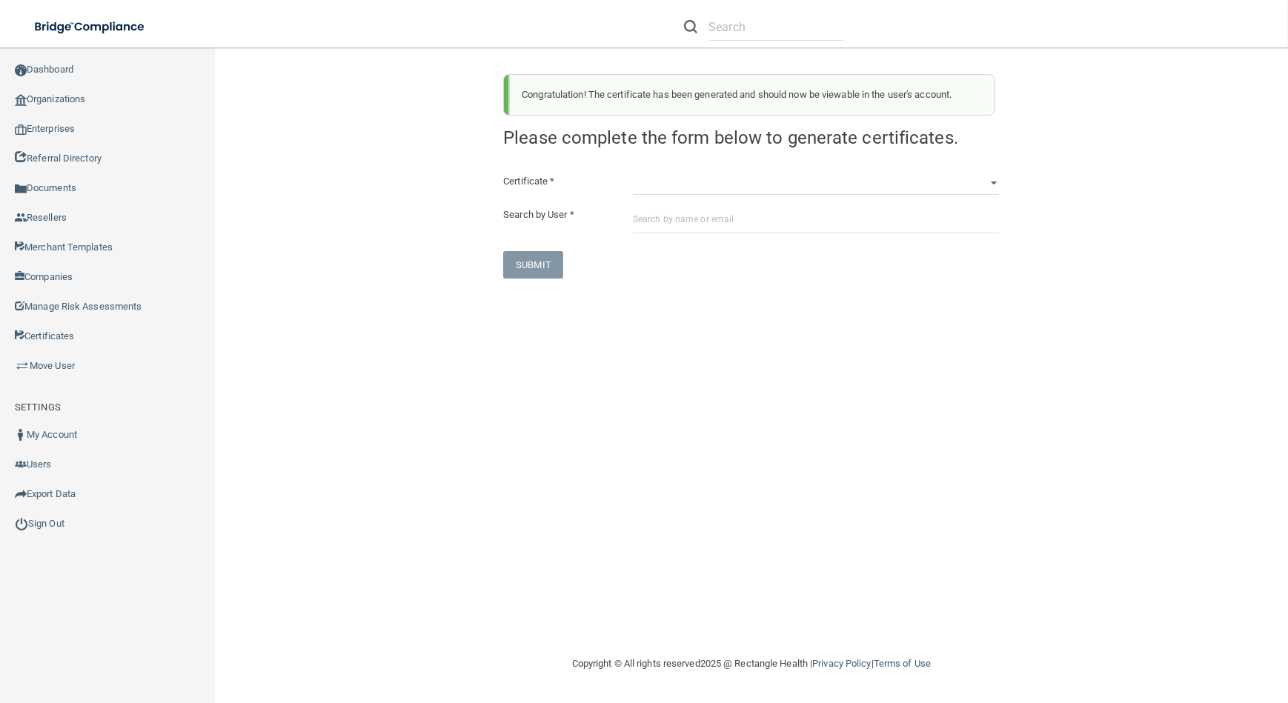
click at [711, 195] on div "Certificate * HIPAA Officer Certification Training OSHA Bloodborne Pathogens OS…" at bounding box center [751, 226] width 496 height 106
click at [703, 182] on select "HIPAA Officer Certification Training OSHA Bloodborne Pathogens OSHA [MEDICAL_DA…" at bounding box center [816, 184] width 366 height 22
click at [633, 173] on select "HIPAA Officer Certification Training OSHA Bloodborne Pathogens OSHA [MEDICAL_DA…" at bounding box center [816, 184] width 366 height 22
click at [714, 229] on input "text" at bounding box center [816, 219] width 366 height 27
paste input "[EMAIL_ADDRESS][DOMAIN_NAME]"
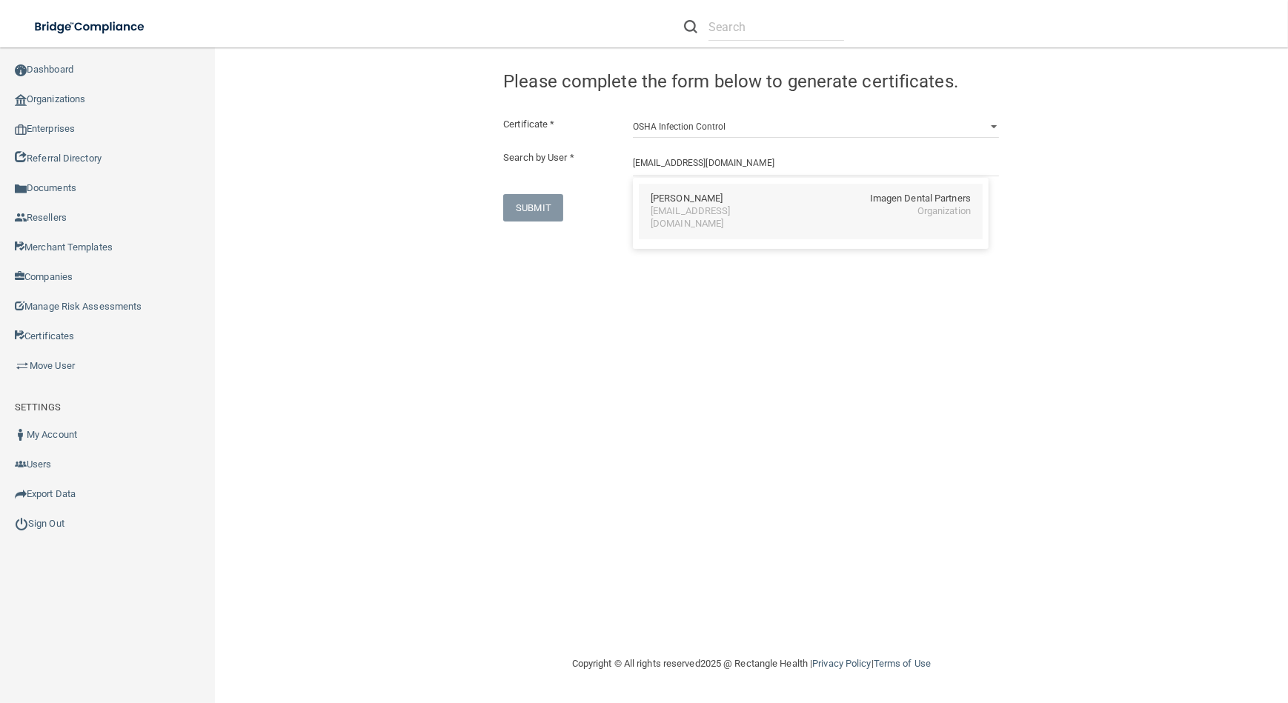
click at [739, 224] on div "[PERSON_NAME] Imagen Dental Partners [EMAIL_ADDRESS][DOMAIN_NAME] Organization" at bounding box center [811, 212] width 344 height 56
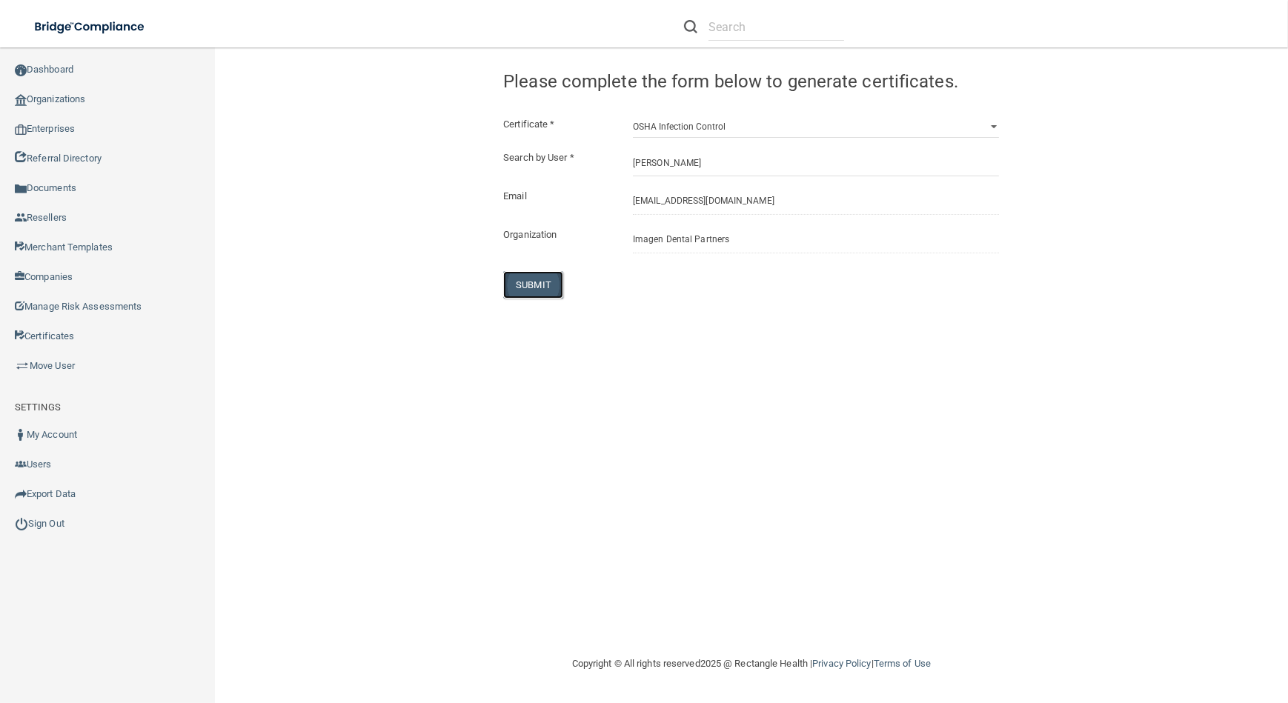
click at [532, 279] on button "SUBMIT" at bounding box center [533, 284] width 60 height 27
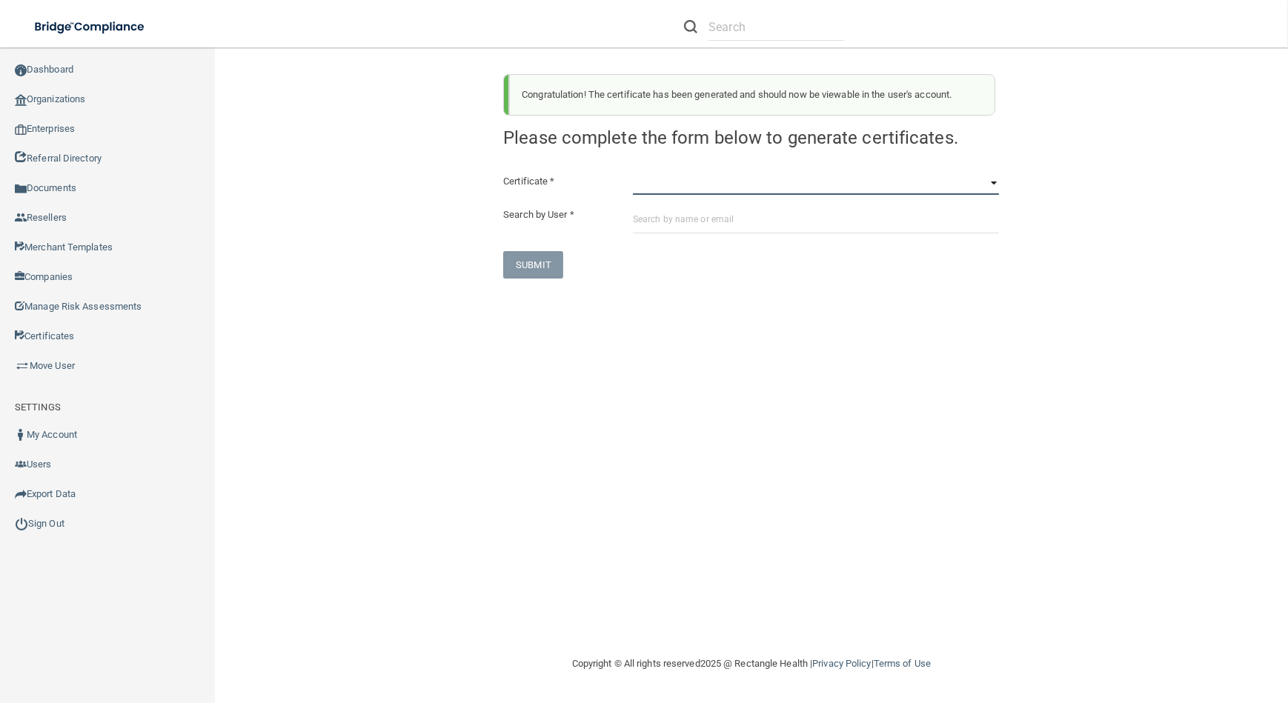
click at [793, 184] on select "HIPAA Officer Certification Training OSHA Bloodborne Pathogens OSHA [MEDICAL_DA…" at bounding box center [816, 184] width 366 height 22
click at [633, 173] on select "HIPAA Officer Certification Training OSHA Bloodborne Pathogens OSHA [MEDICAL_DA…" at bounding box center [816, 184] width 366 height 22
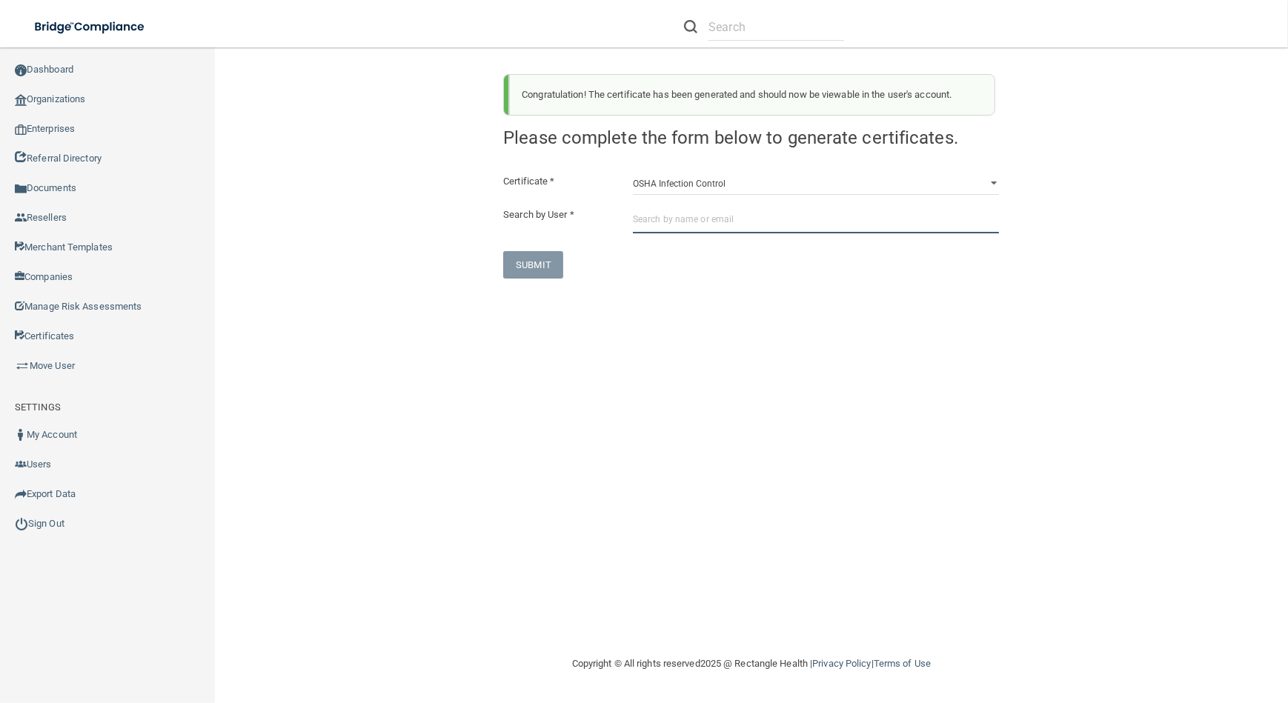
click at [760, 222] on input "text" at bounding box center [816, 219] width 366 height 27
paste input "[EMAIL_ADDRESS][DOMAIN_NAME]"
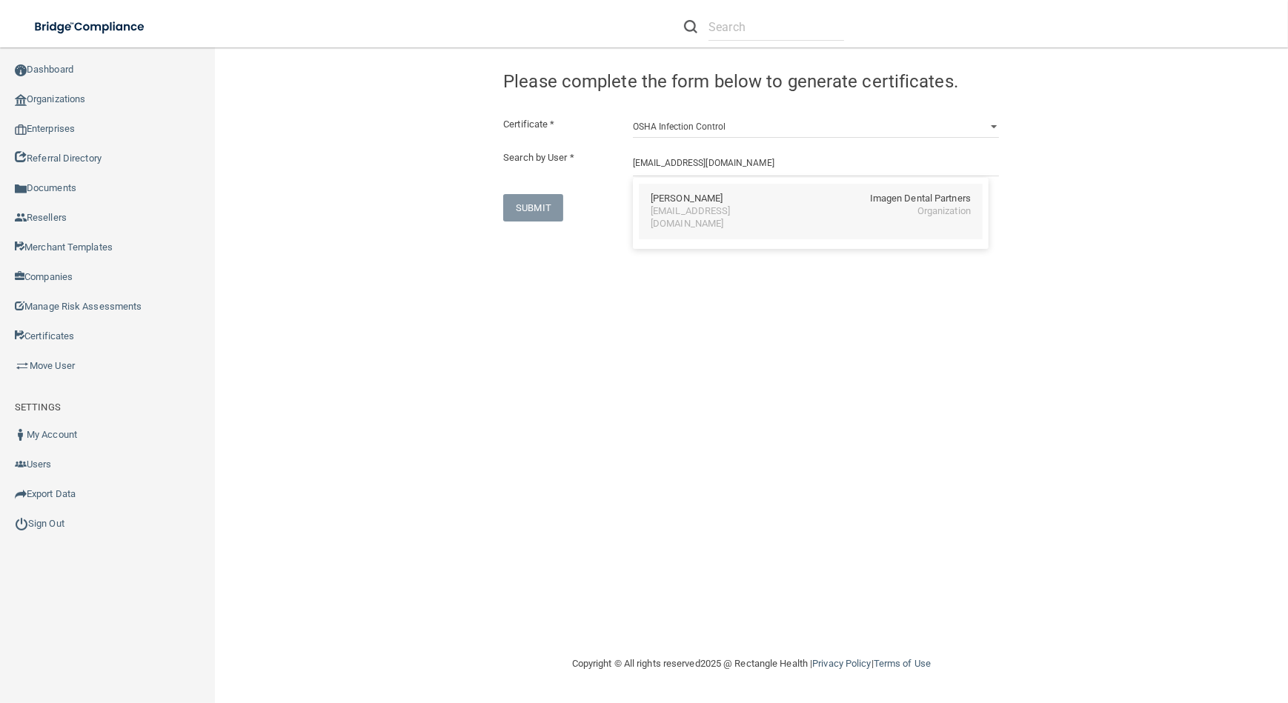
click at [769, 202] on div "[PERSON_NAME] Imagen Dental Partners" at bounding box center [811, 199] width 320 height 13
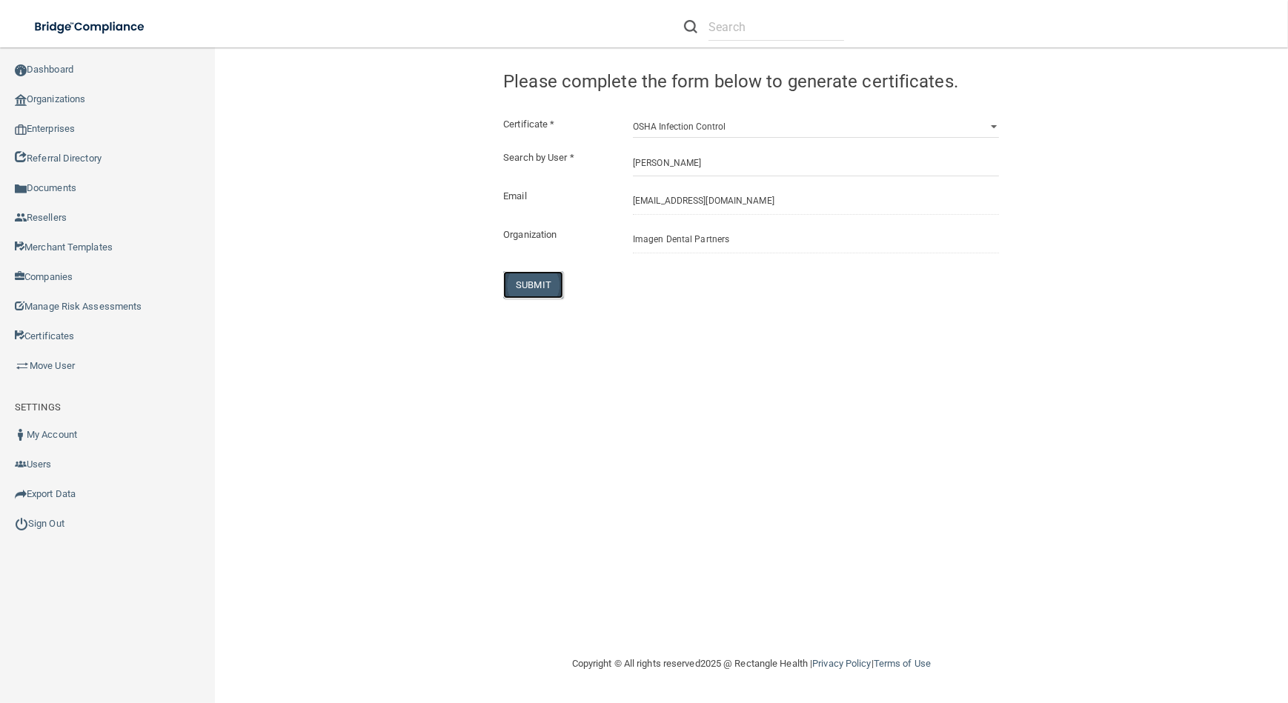
click at [537, 289] on button "SUBMIT" at bounding box center [533, 284] width 60 height 27
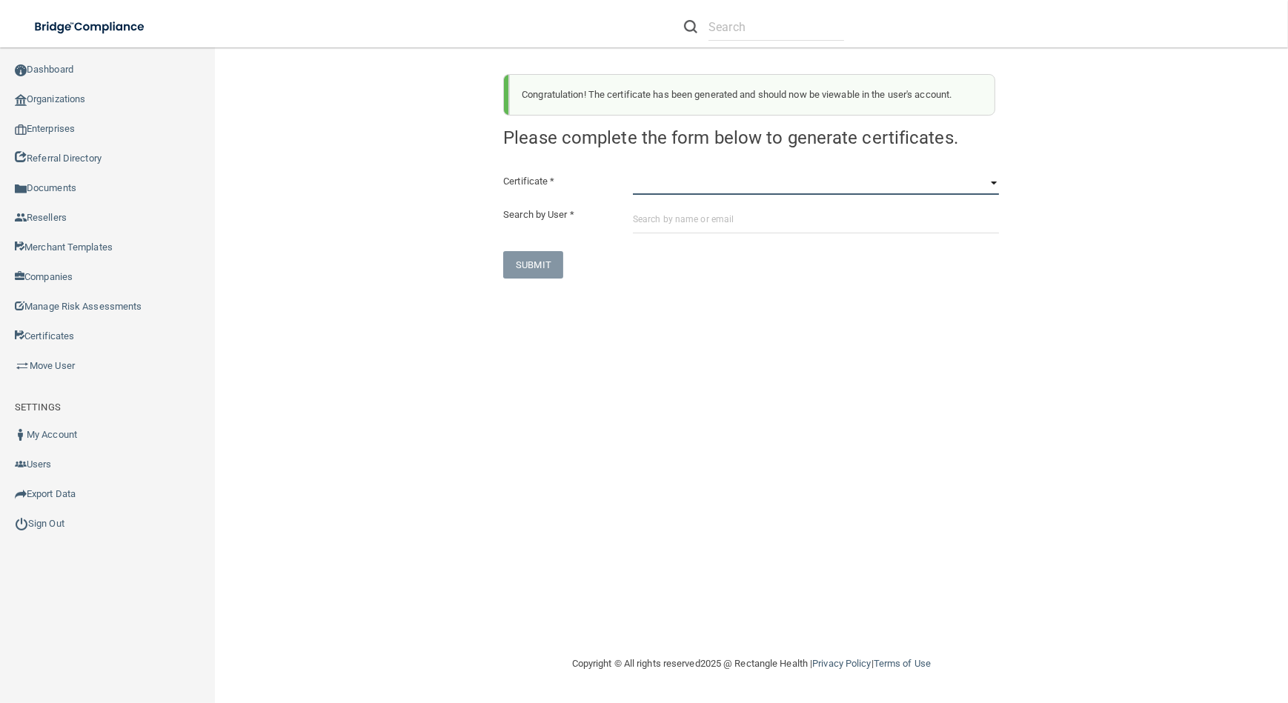
click at [695, 191] on select "HIPAA Officer Certification Training OSHA Bloodborne Pathogens OSHA [MEDICAL_DA…" at bounding box center [816, 184] width 366 height 22
click at [633, 173] on select "HIPAA Officer Certification Training OSHA Bloodborne Pathogens OSHA [MEDICAL_DA…" at bounding box center [816, 184] width 366 height 22
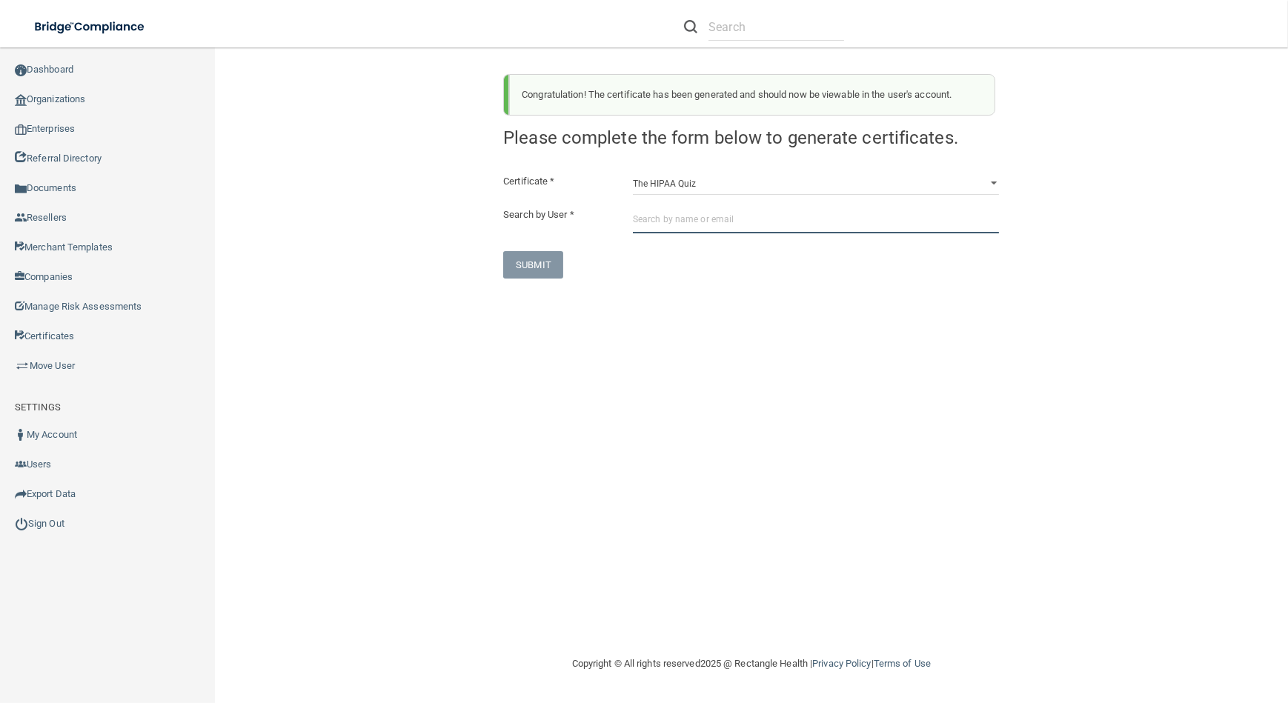
click at [688, 224] on input "text" at bounding box center [816, 219] width 366 height 27
paste input "[EMAIL_ADDRESS][DOMAIN_NAME]"
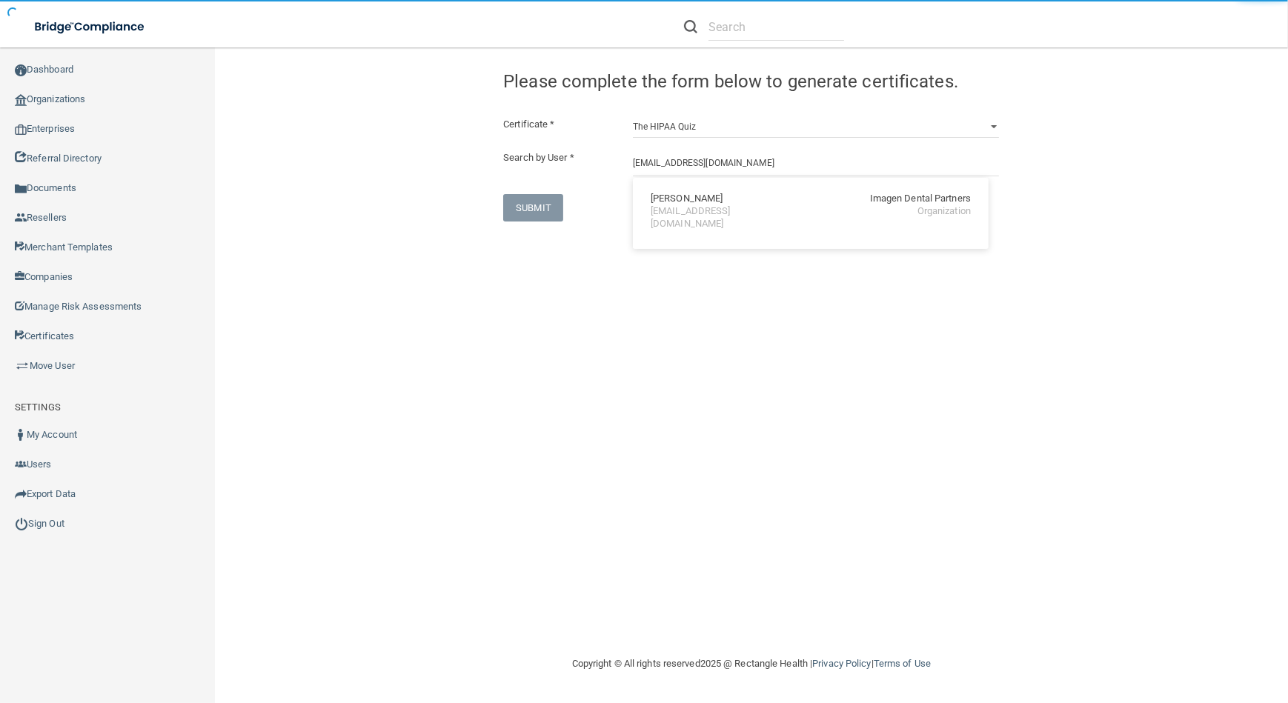
click at [745, 230] on div "[PERSON_NAME] Imagen Dental Partners [EMAIL_ADDRESS][DOMAIN_NAME] Organization" at bounding box center [811, 213] width 356 height 71
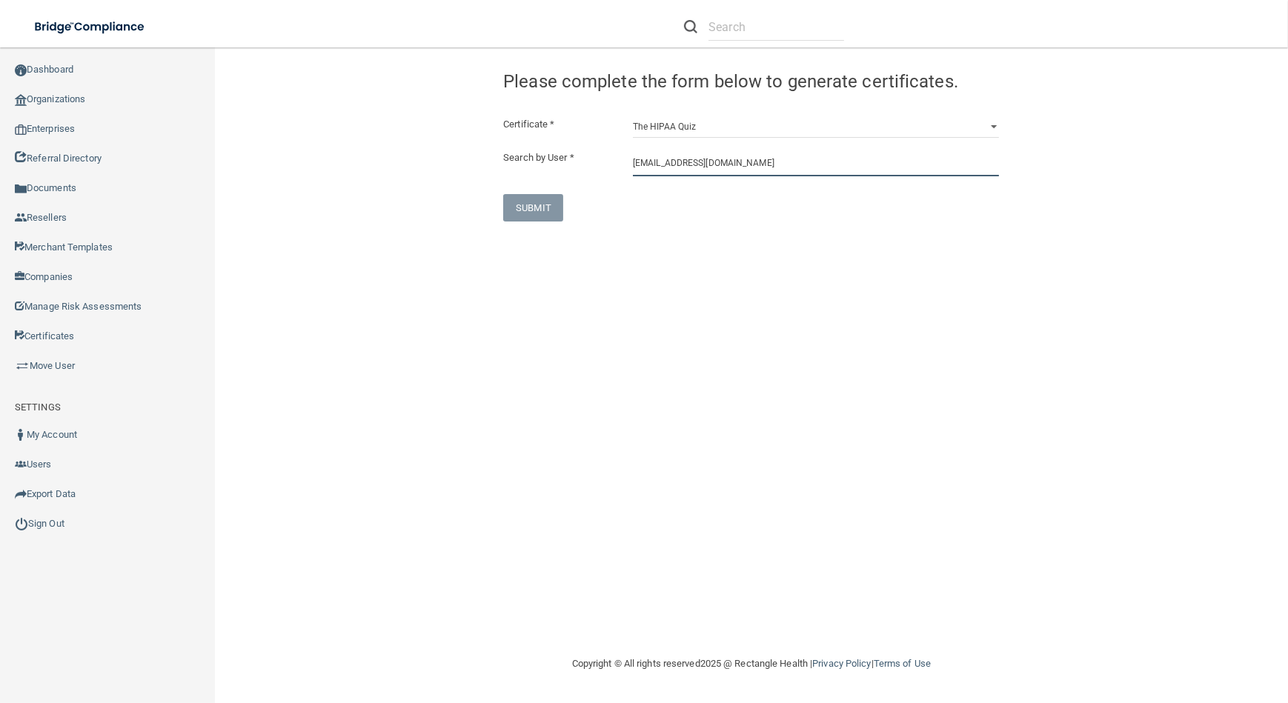
click at [651, 159] on input "[EMAIL_ADDRESS][DOMAIN_NAME]" at bounding box center [816, 162] width 366 height 27
click at [684, 219] on div "[PERSON_NAME] Imagen Dental Partners [EMAIL_ADDRESS][DOMAIN_NAME] Organization" at bounding box center [811, 212] width 344 height 56
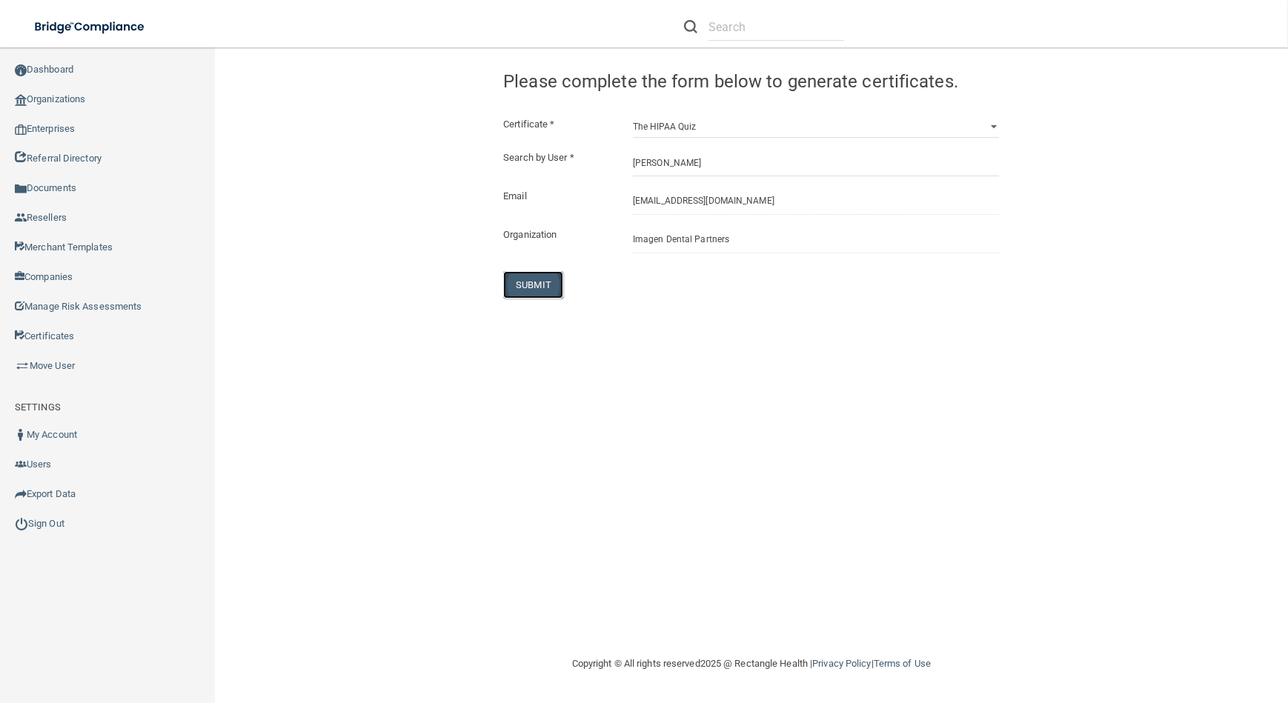
click at [540, 285] on button "SUBMIT" at bounding box center [533, 284] width 60 height 27
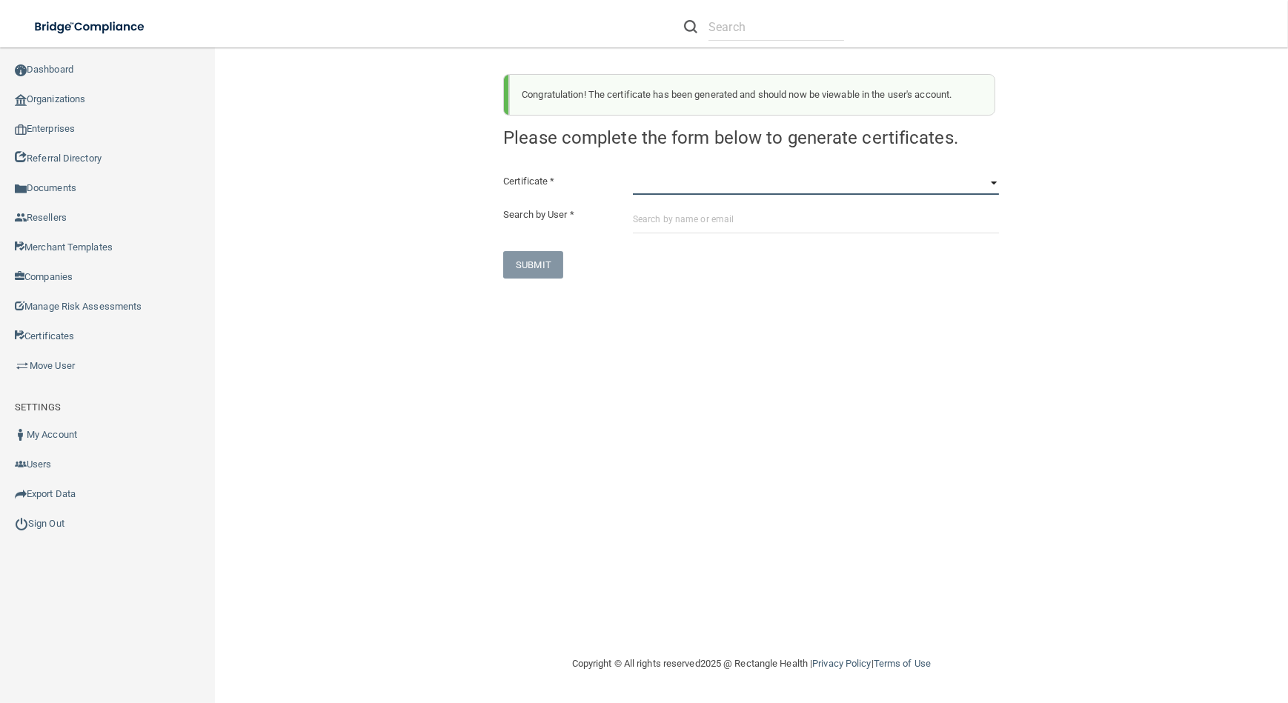
click at [656, 190] on select "HIPAA Officer Certification Training OSHA Bloodborne Pathogens OSHA [MEDICAL_DA…" at bounding box center [816, 184] width 366 height 22
click at [633, 173] on select "HIPAA Officer Certification Training OSHA Bloodborne Pathogens OSHA [MEDICAL_DA…" at bounding box center [816, 184] width 366 height 22
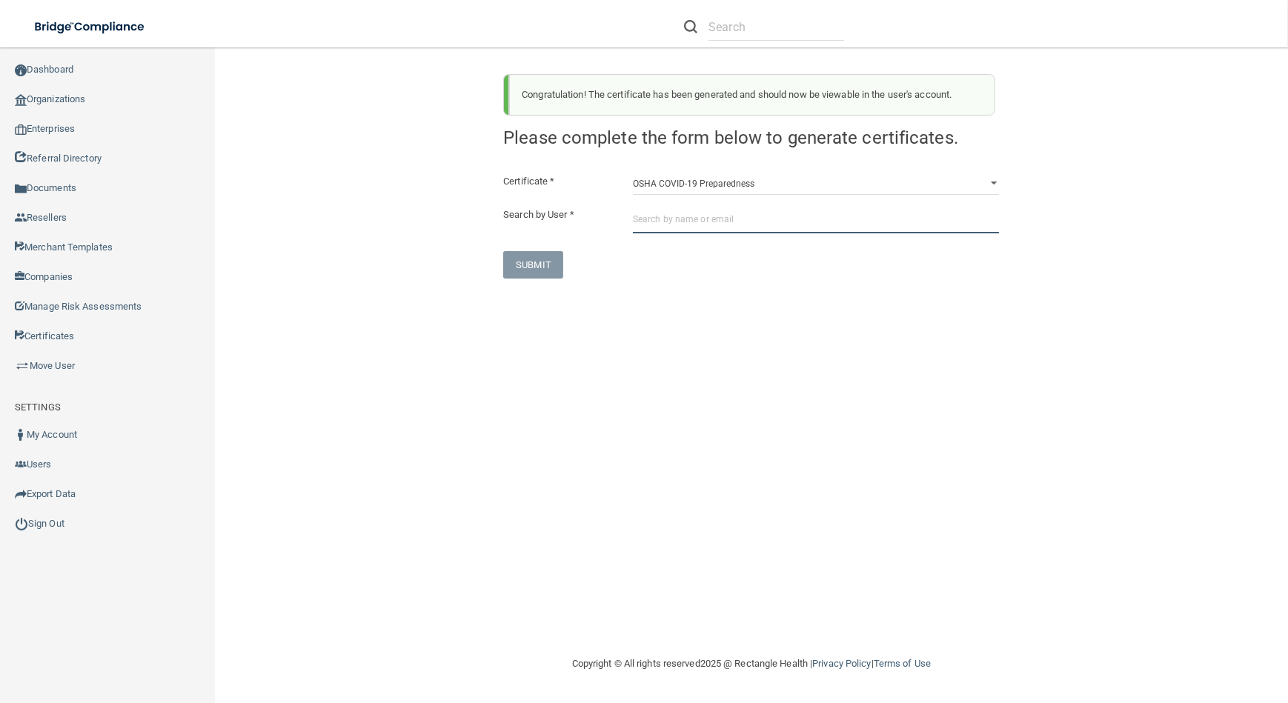
click at [673, 219] on input "text" at bounding box center [816, 219] width 366 height 27
paste input "[EMAIL_ADDRESS][DOMAIN_NAME]"
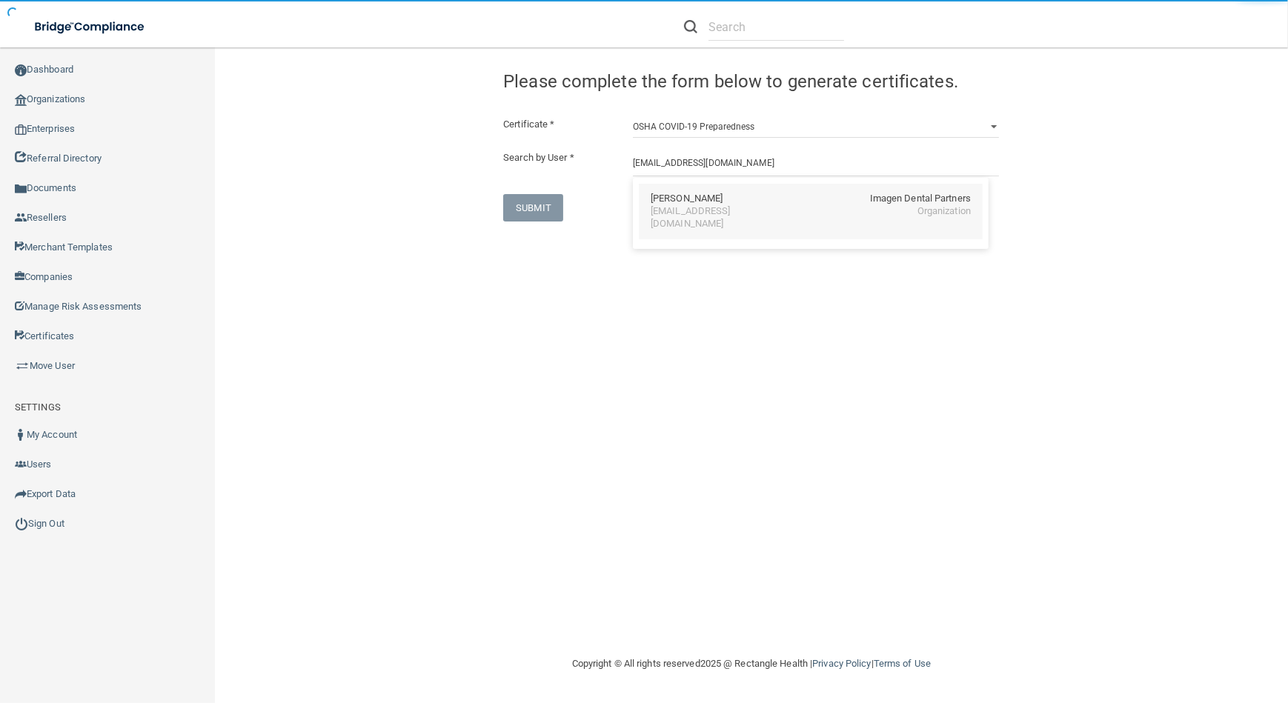
click at [693, 213] on div "[EMAIL_ADDRESS][DOMAIN_NAME]" at bounding box center [715, 217] width 128 height 25
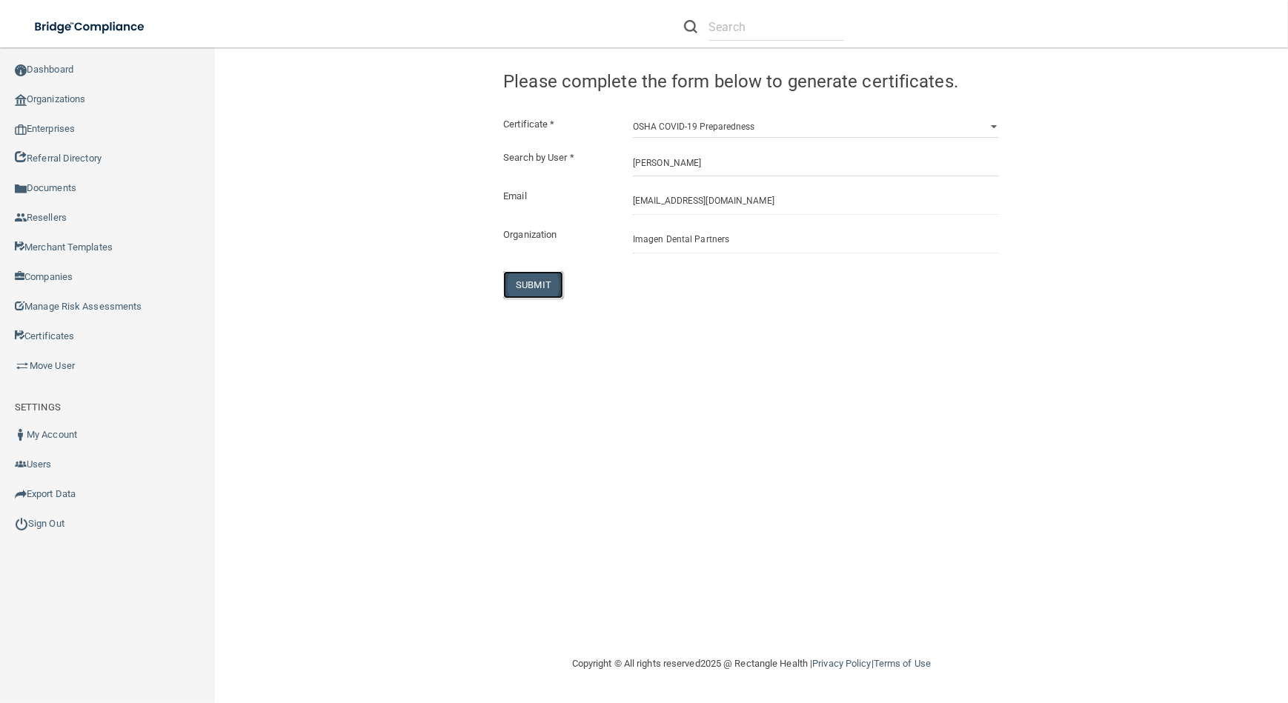
click at [527, 289] on button "SUBMIT" at bounding box center [533, 284] width 60 height 27
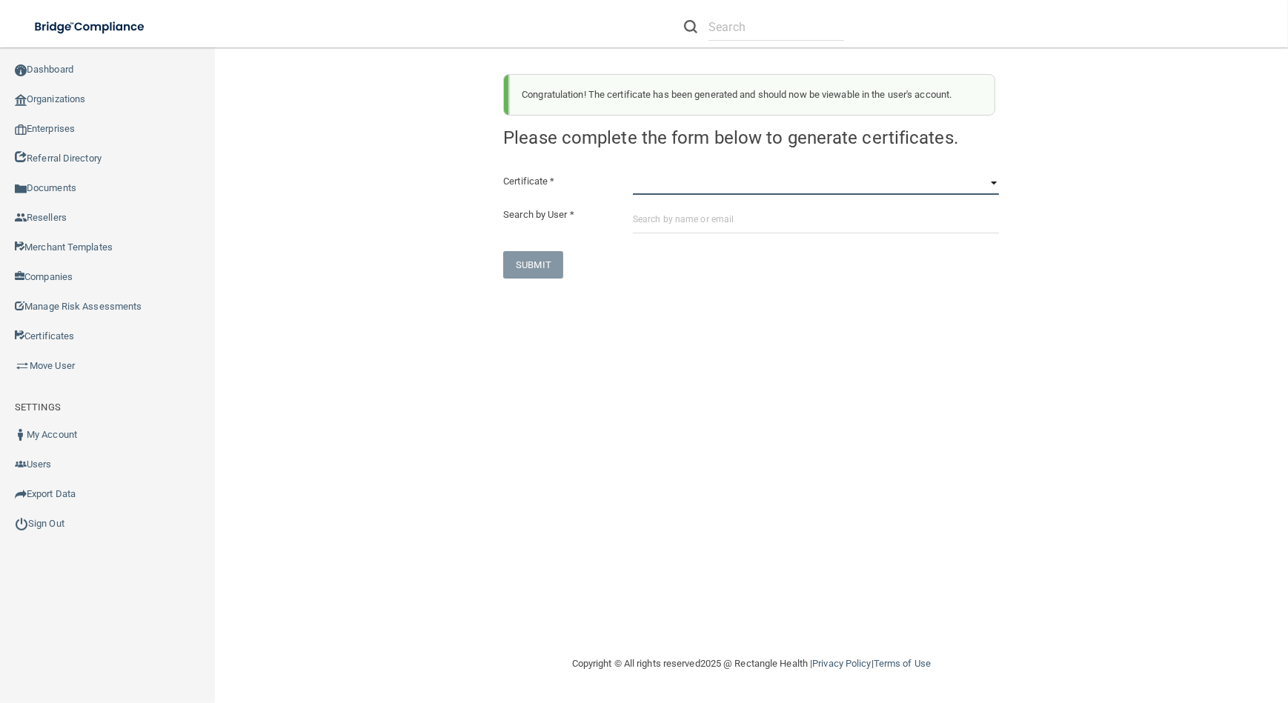
click at [659, 193] on select "HIPAA Officer Certification Training OSHA Bloodborne Pathogens OSHA [MEDICAL_DA…" at bounding box center [816, 184] width 366 height 22
click at [633, 173] on select "HIPAA Officer Certification Training OSHA Bloodborne Pathogens OSHA [MEDICAL_DA…" at bounding box center [816, 184] width 366 height 22
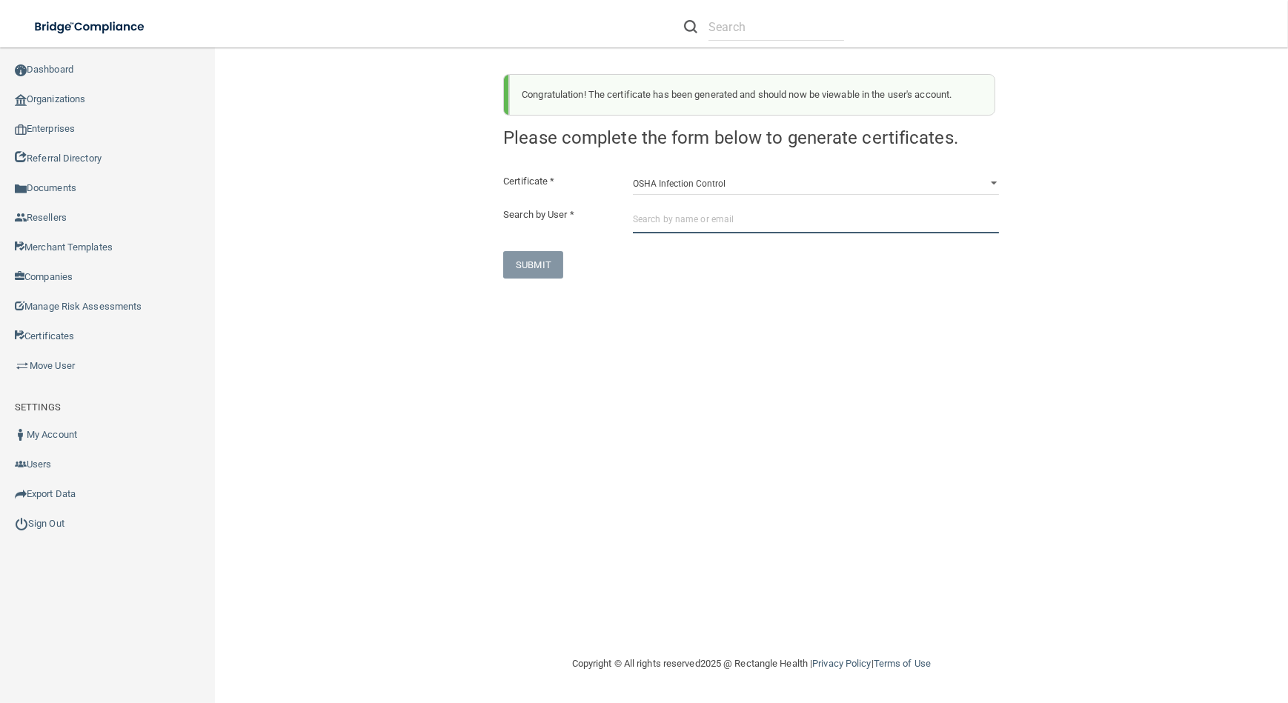
click at [691, 219] on input "text" at bounding box center [816, 219] width 366 height 27
paste input "[EMAIL_ADDRESS][DOMAIN_NAME]"
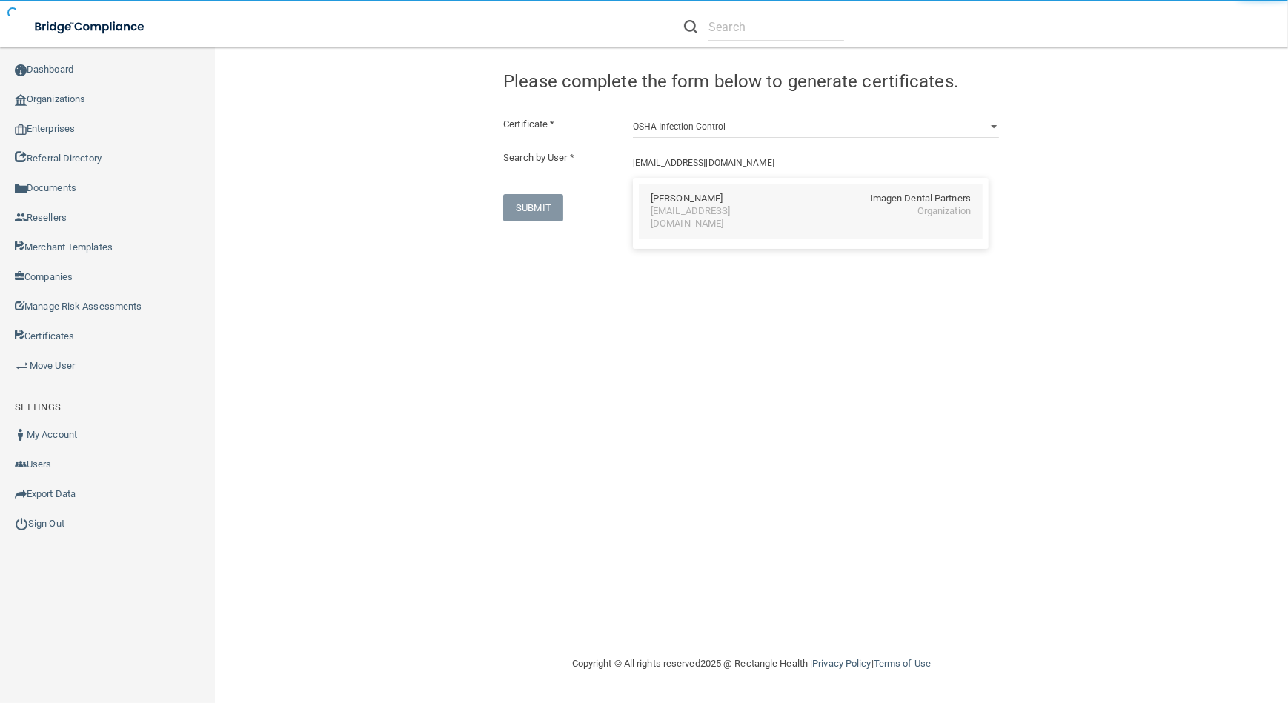
click at [675, 201] on div "[PERSON_NAME]" at bounding box center [687, 199] width 72 height 13
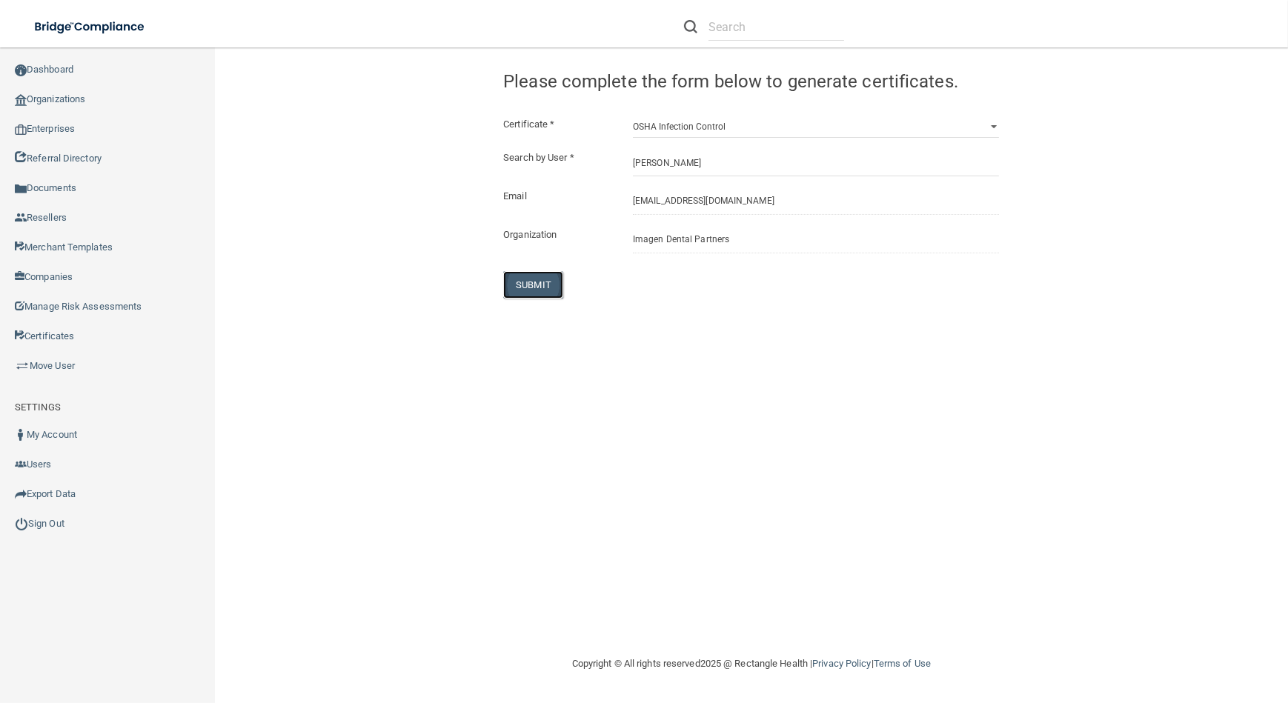
click at [526, 285] on button "SUBMIT" at bounding box center [533, 284] width 60 height 27
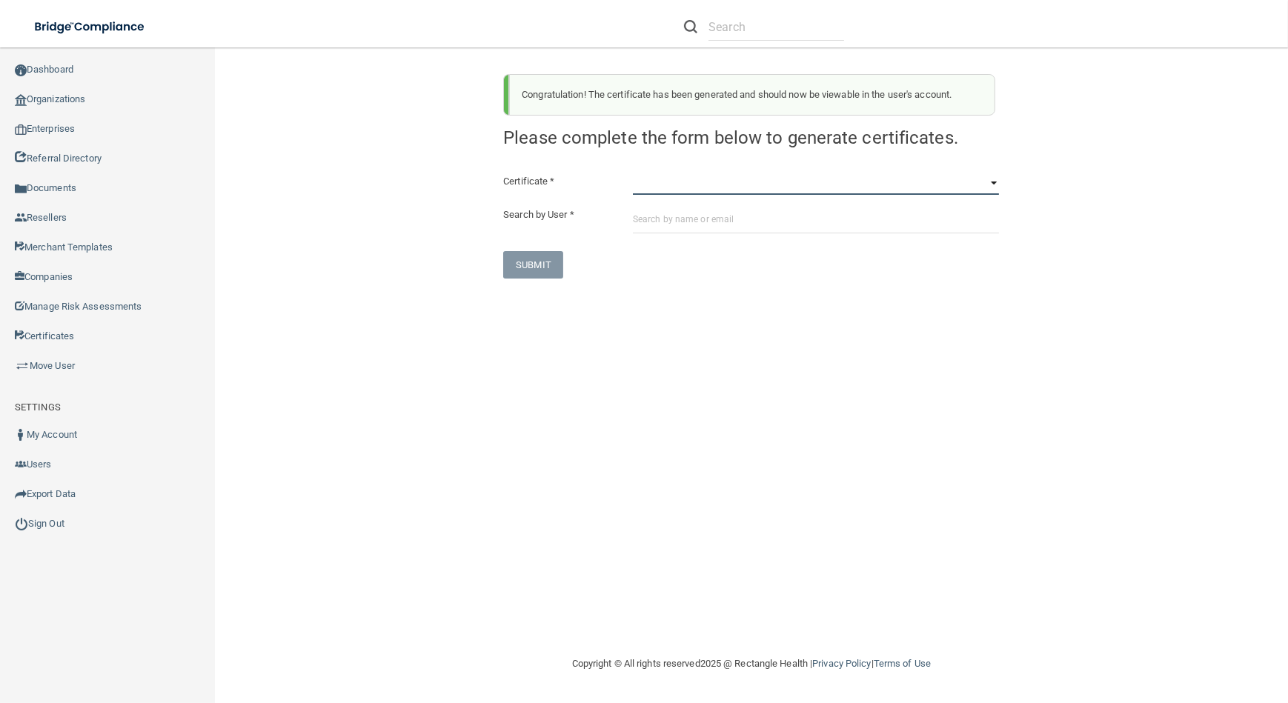
click at [744, 191] on select "HIPAA Officer Certification Training OSHA Bloodborne Pathogens OSHA [MEDICAL_DA…" at bounding box center [816, 184] width 366 height 22
click at [633, 173] on select "HIPAA Officer Certification Training OSHA Bloodborne Pathogens OSHA [MEDICAL_DA…" at bounding box center [816, 184] width 366 height 22
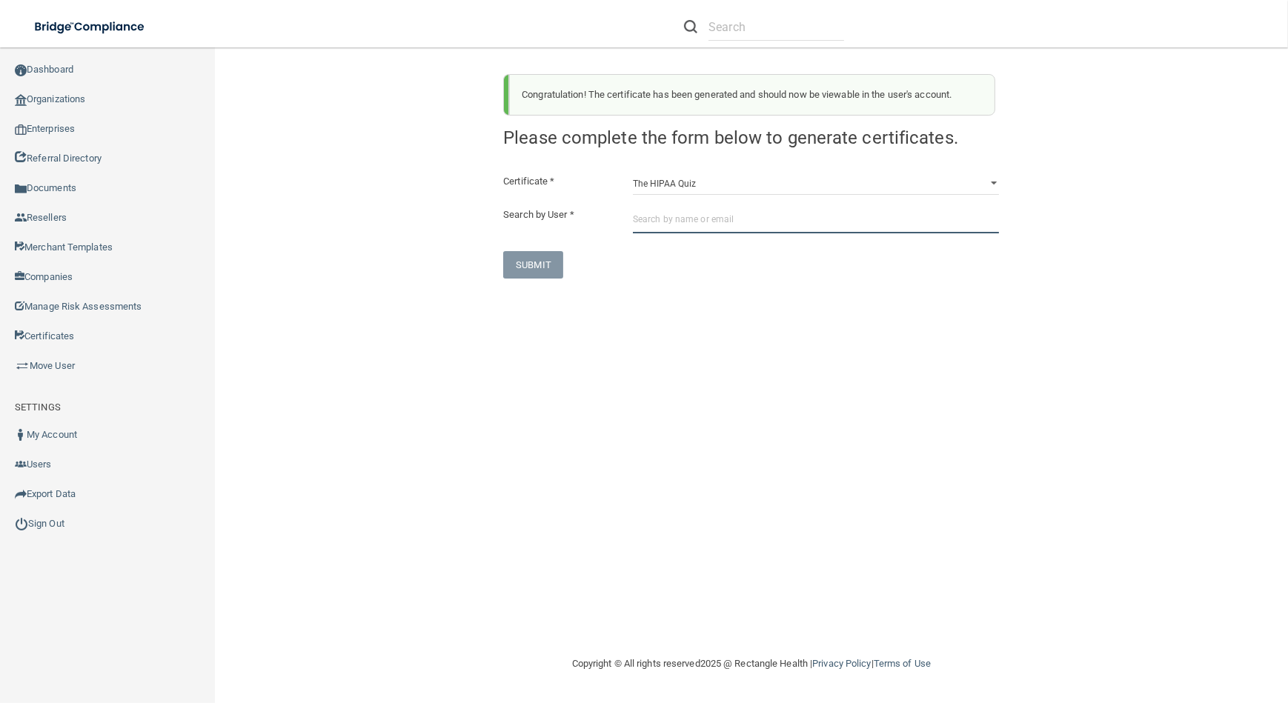
click at [726, 226] on input "text" at bounding box center [816, 219] width 366 height 27
paste input "[EMAIL_ADDRESS][DOMAIN_NAME]"
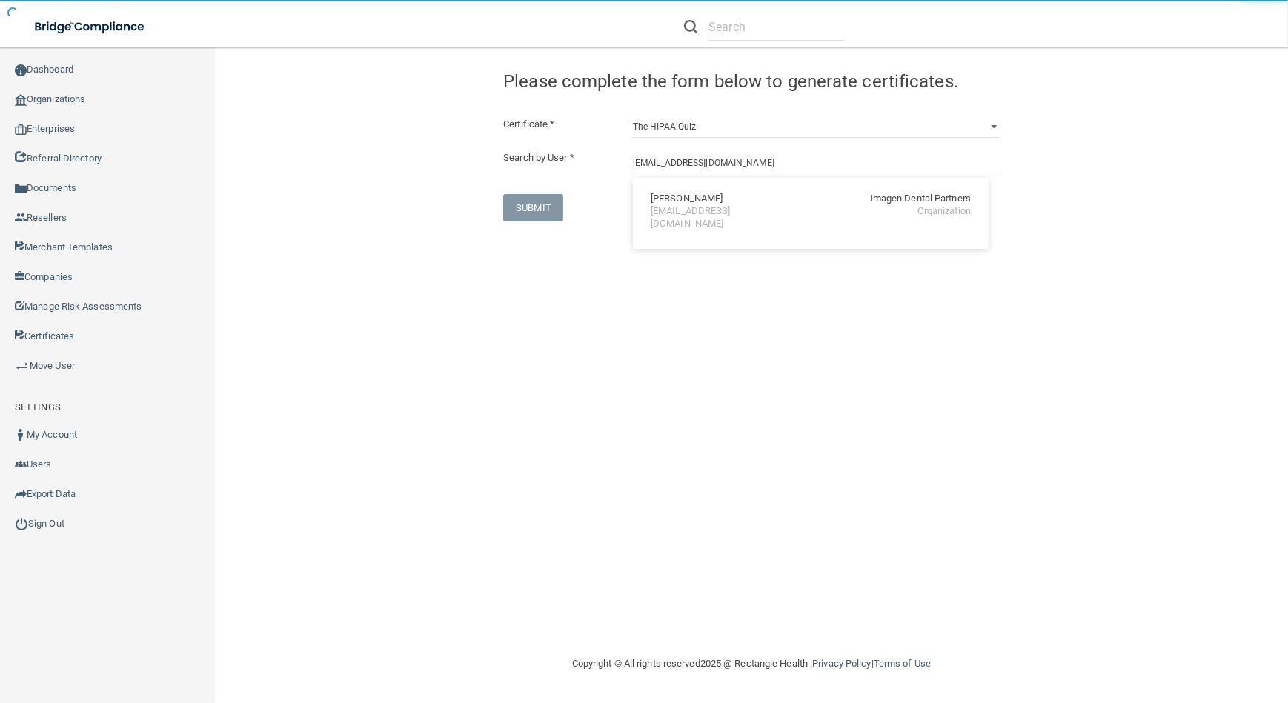
click at [695, 210] on div "[EMAIL_ADDRESS][DOMAIN_NAME]" at bounding box center [715, 217] width 128 height 25
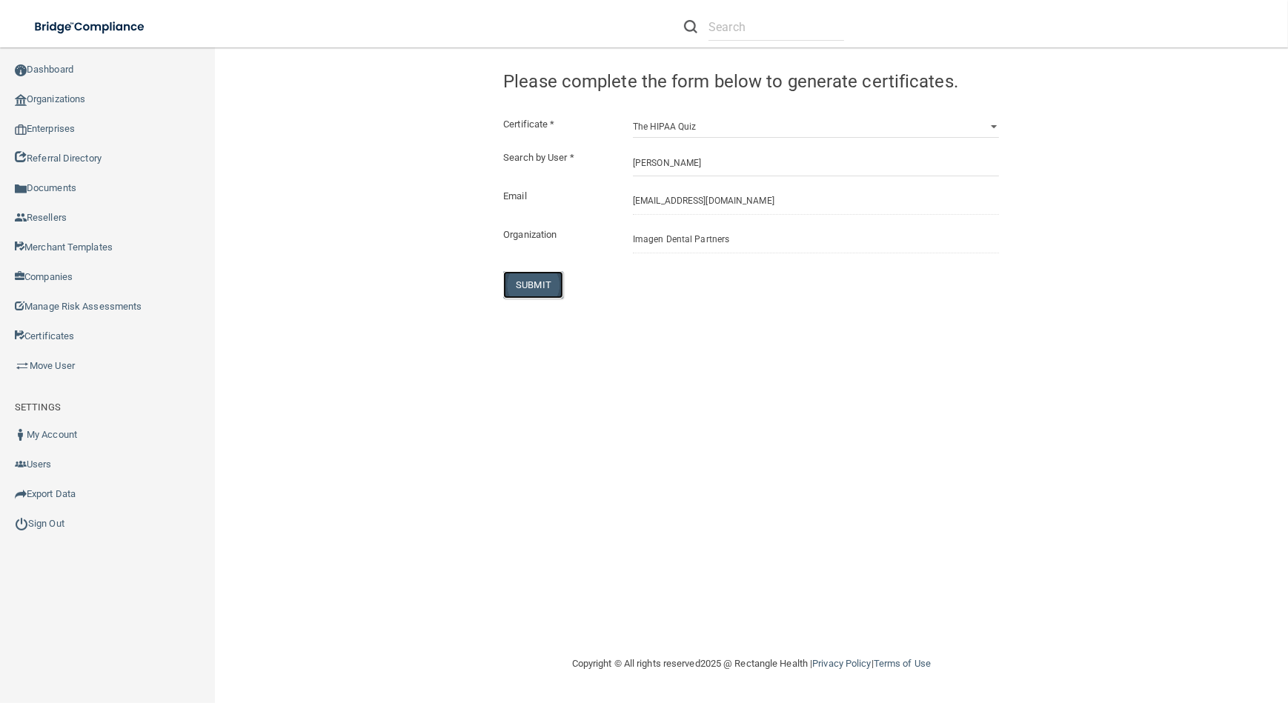
click at [550, 282] on button "SUBMIT" at bounding box center [533, 284] width 60 height 27
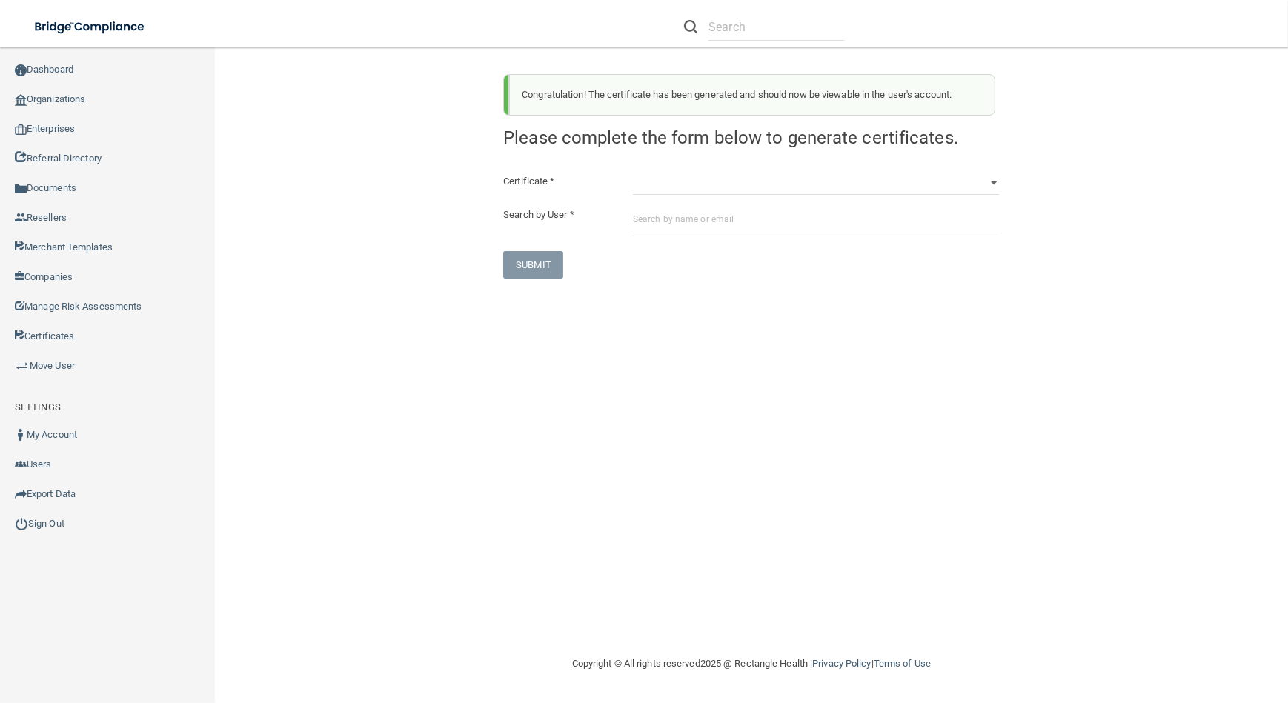
click at [750, 197] on div "Certificate * HIPAA Officer Certification Training OSHA Bloodborne Pathogens OS…" at bounding box center [751, 226] width 496 height 106
drag, startPoint x: 736, startPoint y: 185, endPoint x: 738, endPoint y: 195, distance: 9.9
click at [736, 185] on select "HIPAA Officer Certification Training OSHA Bloodborne Pathogens OSHA [MEDICAL_DA…" at bounding box center [816, 184] width 366 height 22
click at [633, 173] on select "HIPAA Officer Certification Training OSHA Bloodborne Pathogens OSHA [MEDICAL_DA…" at bounding box center [816, 184] width 366 height 22
click at [745, 228] on input "text" at bounding box center [816, 219] width 366 height 27
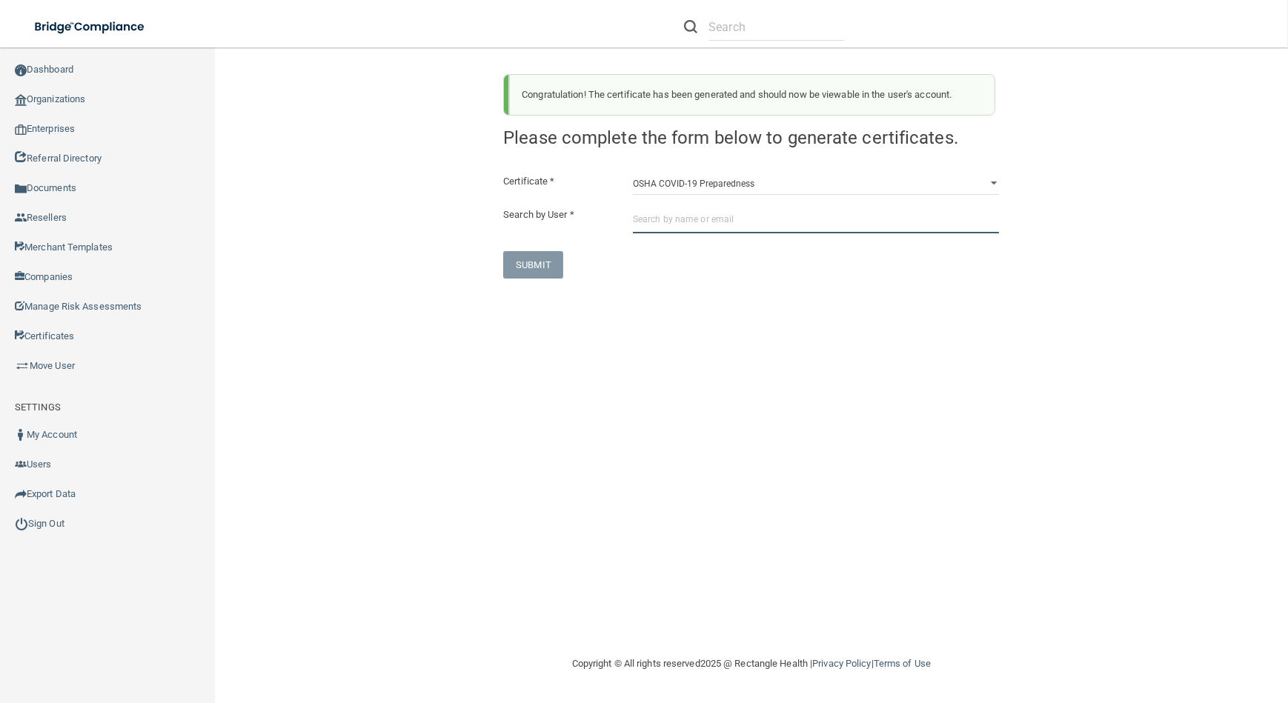
paste input "[EMAIL_ADDRESS][DOMAIN_NAME]"
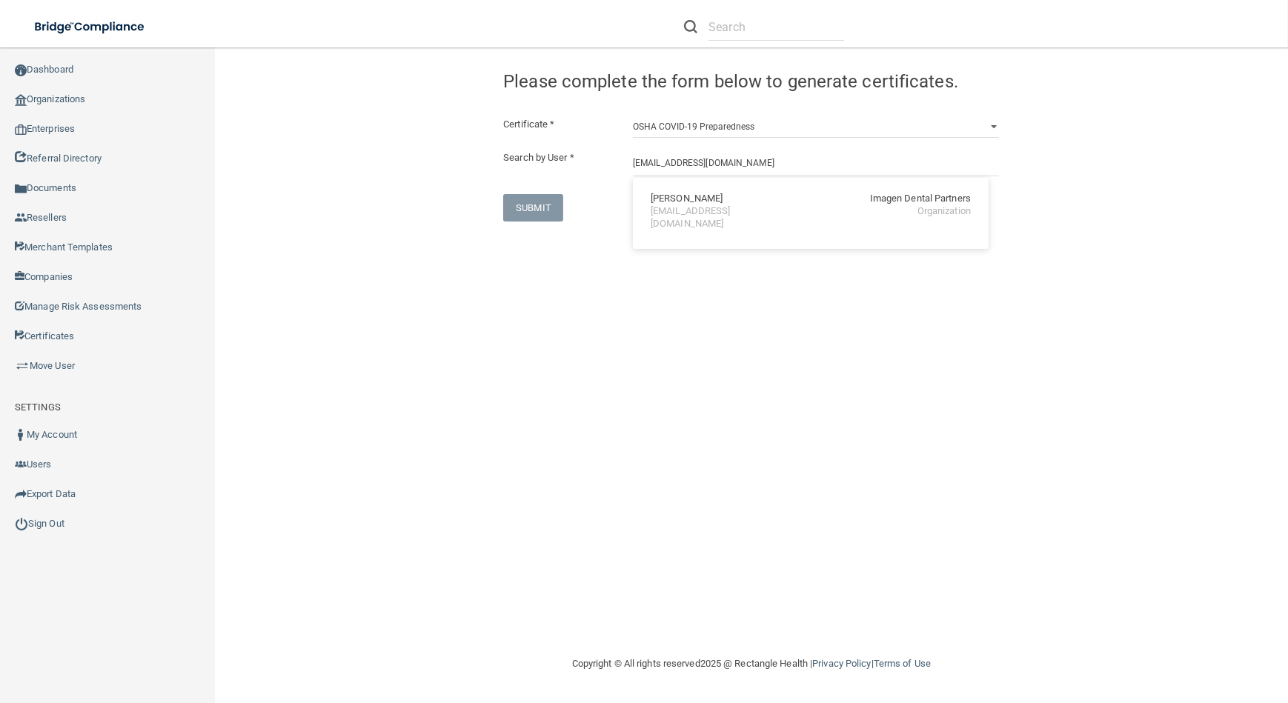
click at [748, 222] on div "[PERSON_NAME] Imagen Dental Partners [EMAIL_ADDRESS][DOMAIN_NAME] Organization" at bounding box center [811, 212] width 344 height 56
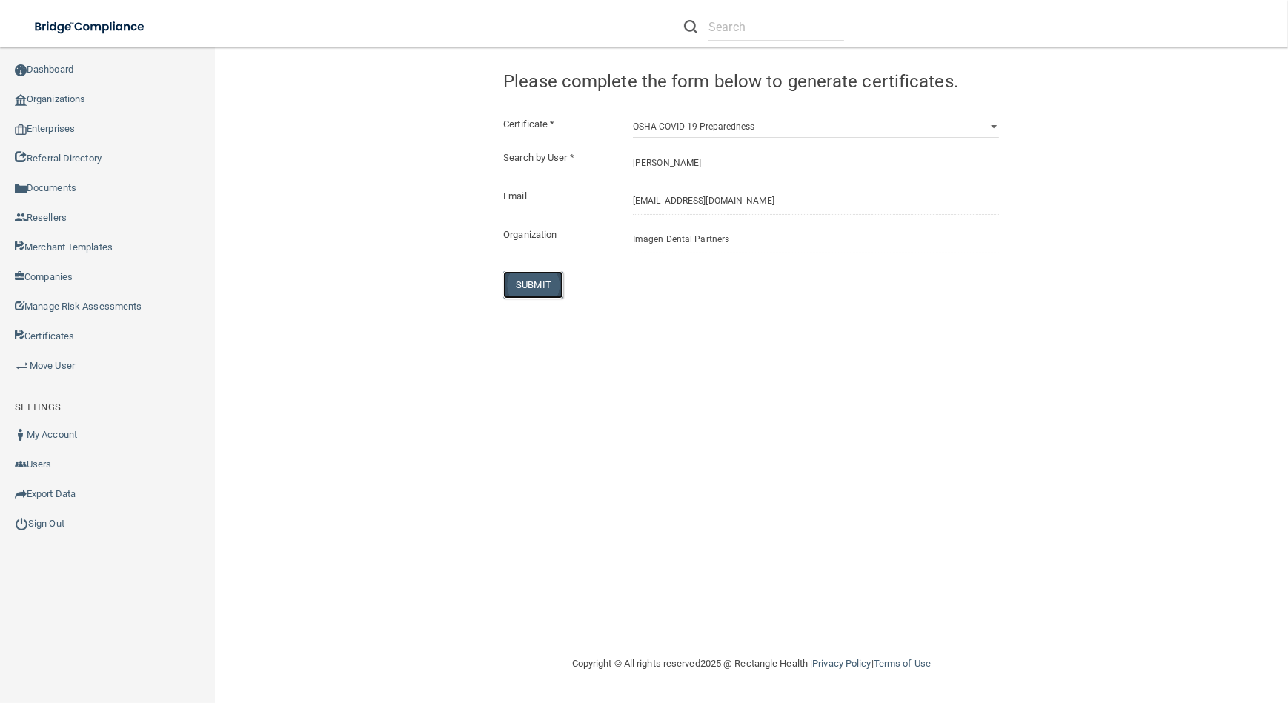
click at [535, 283] on button "SUBMIT" at bounding box center [533, 284] width 60 height 27
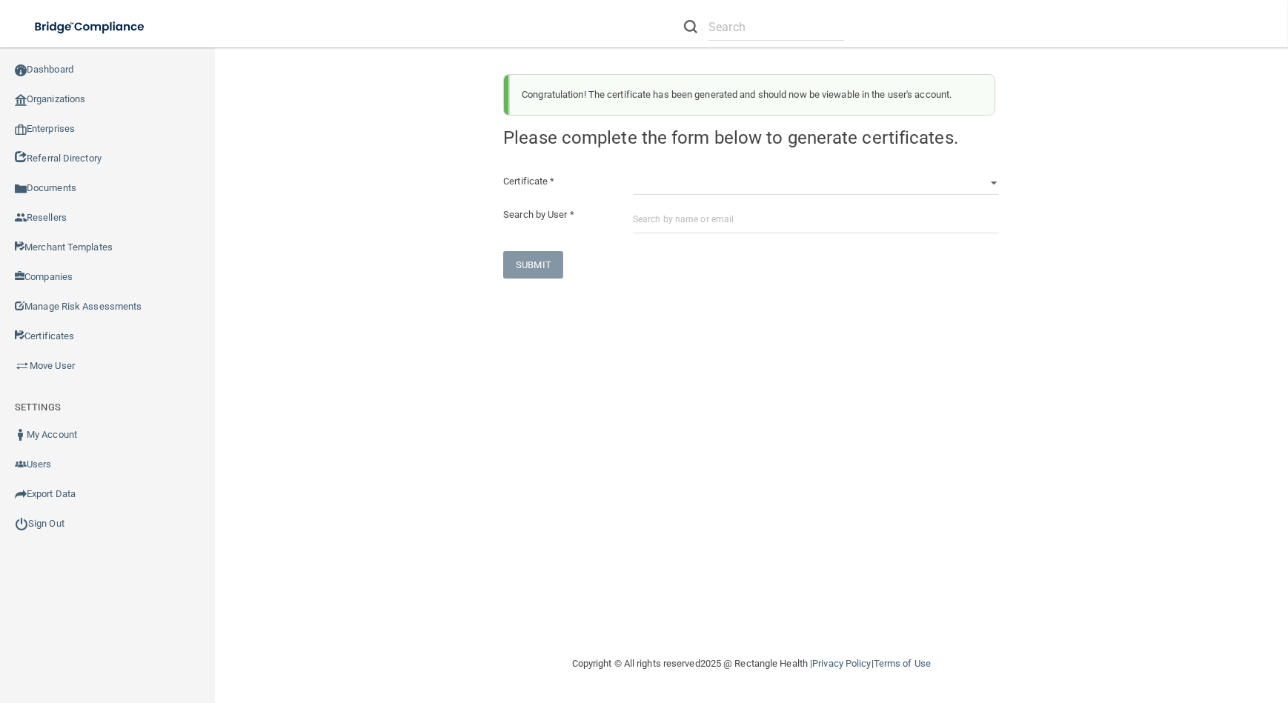
click at [685, 197] on div "Certificate * HIPAA Officer Certification Training OSHA Bloodborne Pathogens OS…" at bounding box center [751, 226] width 496 height 106
click at [673, 183] on select "HIPAA Officer Certification Training OSHA Bloodborne Pathogens OSHA [MEDICAL_DA…" at bounding box center [816, 184] width 366 height 22
click at [633, 173] on select "HIPAA Officer Certification Training OSHA Bloodborne Pathogens OSHA [MEDICAL_DA…" at bounding box center [816, 184] width 366 height 22
click at [702, 230] on input "text" at bounding box center [816, 219] width 366 height 27
paste input "[EMAIL_ADDRESS][DOMAIN_NAME]"
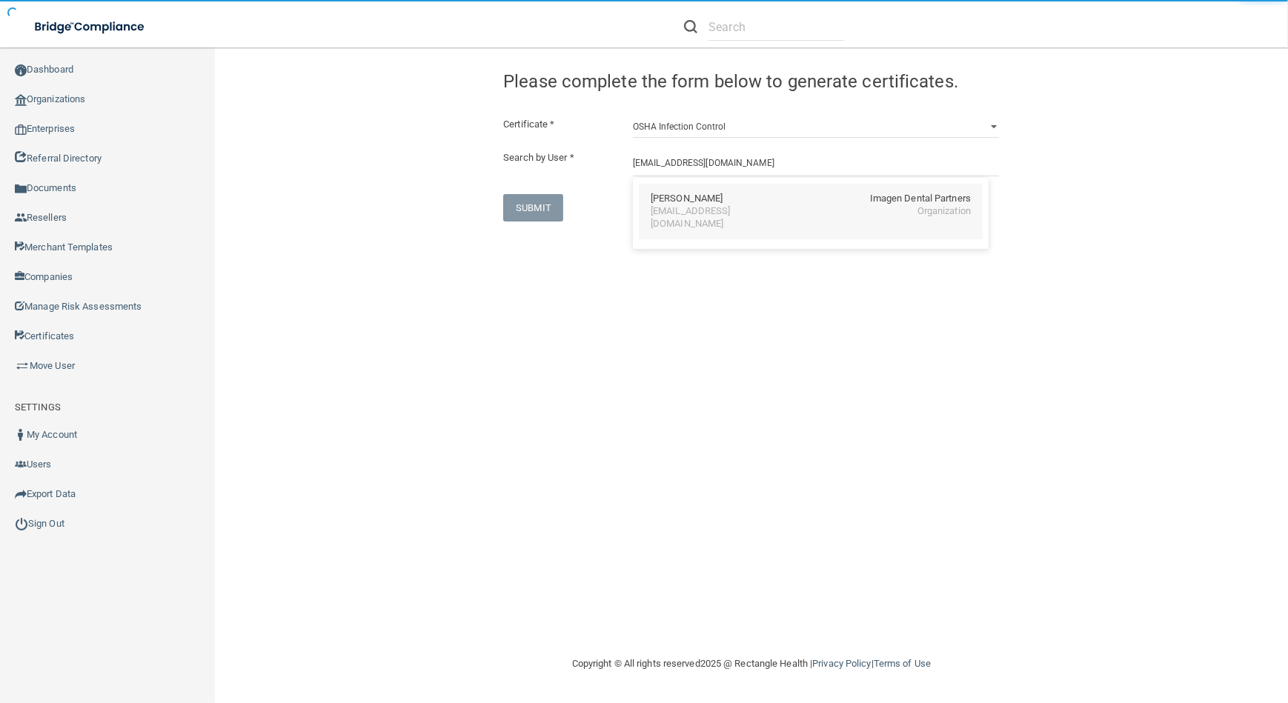
click at [703, 208] on div "[EMAIL_ADDRESS][DOMAIN_NAME]" at bounding box center [715, 217] width 128 height 25
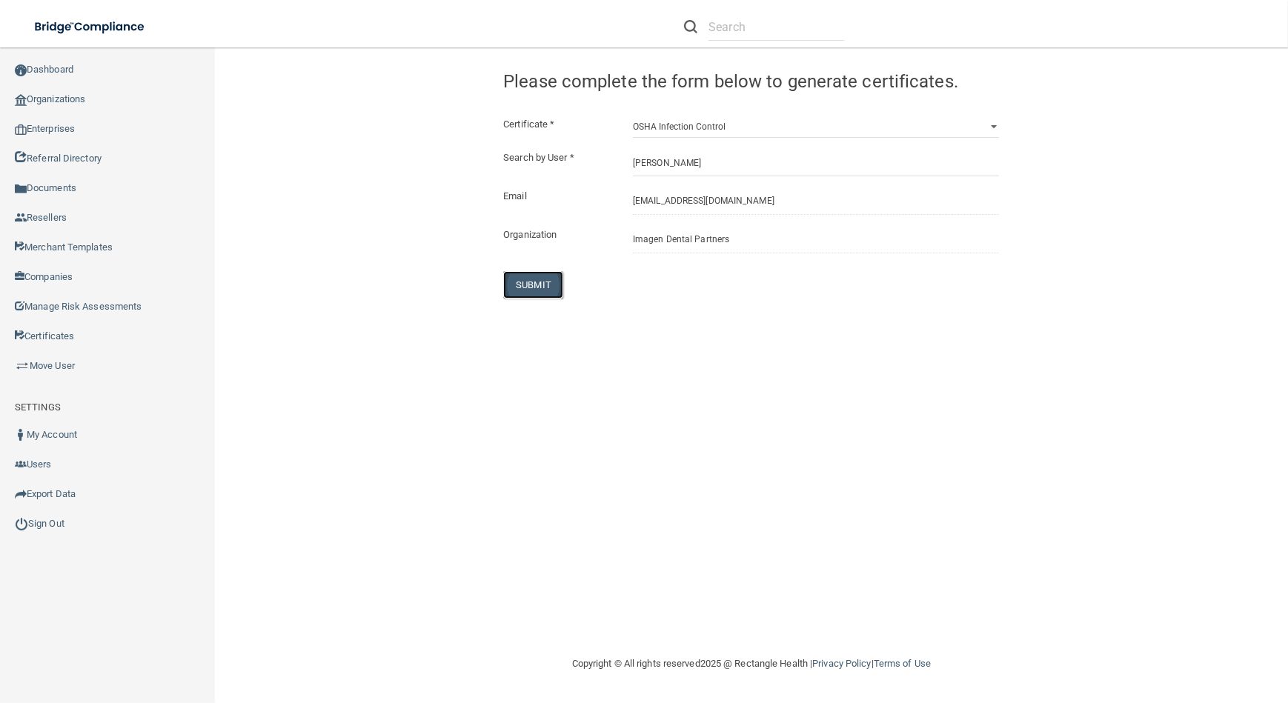
click at [540, 280] on button "SUBMIT" at bounding box center [533, 284] width 60 height 27
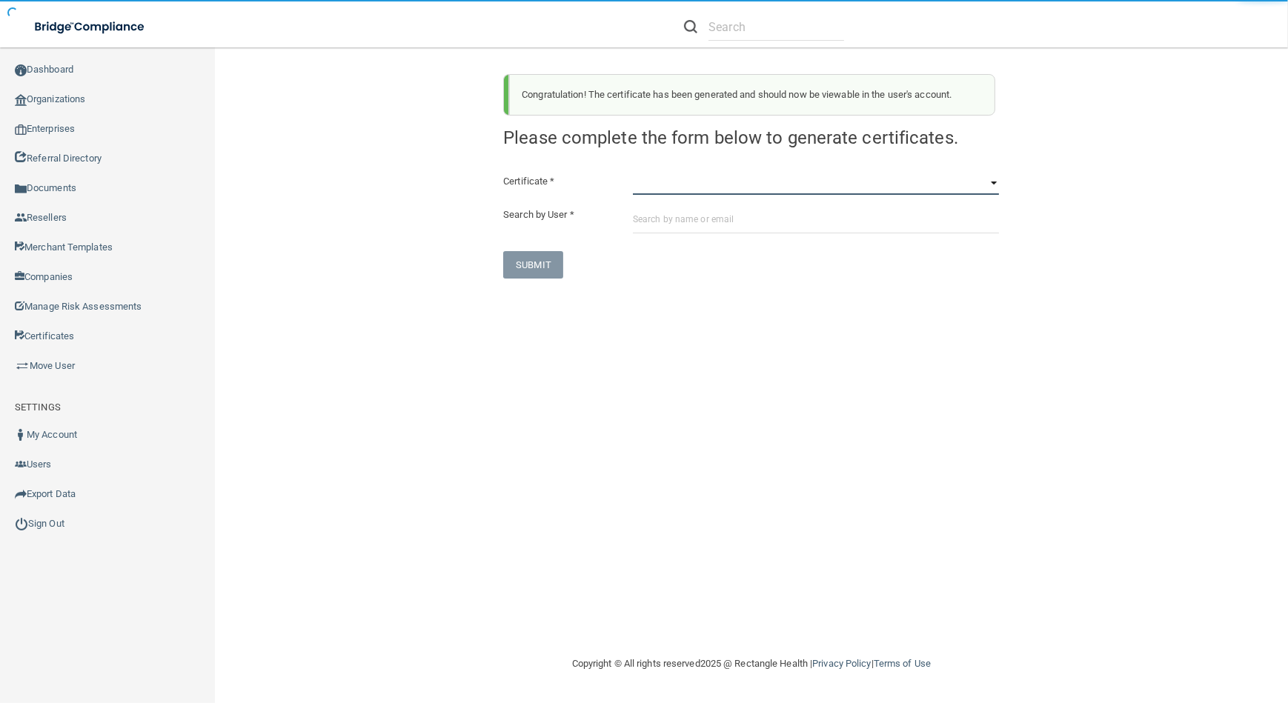
click at [732, 190] on select "HIPAA Officer Certification Training OSHA Bloodborne Pathogens OSHA [MEDICAL_DA…" at bounding box center [816, 184] width 366 height 22
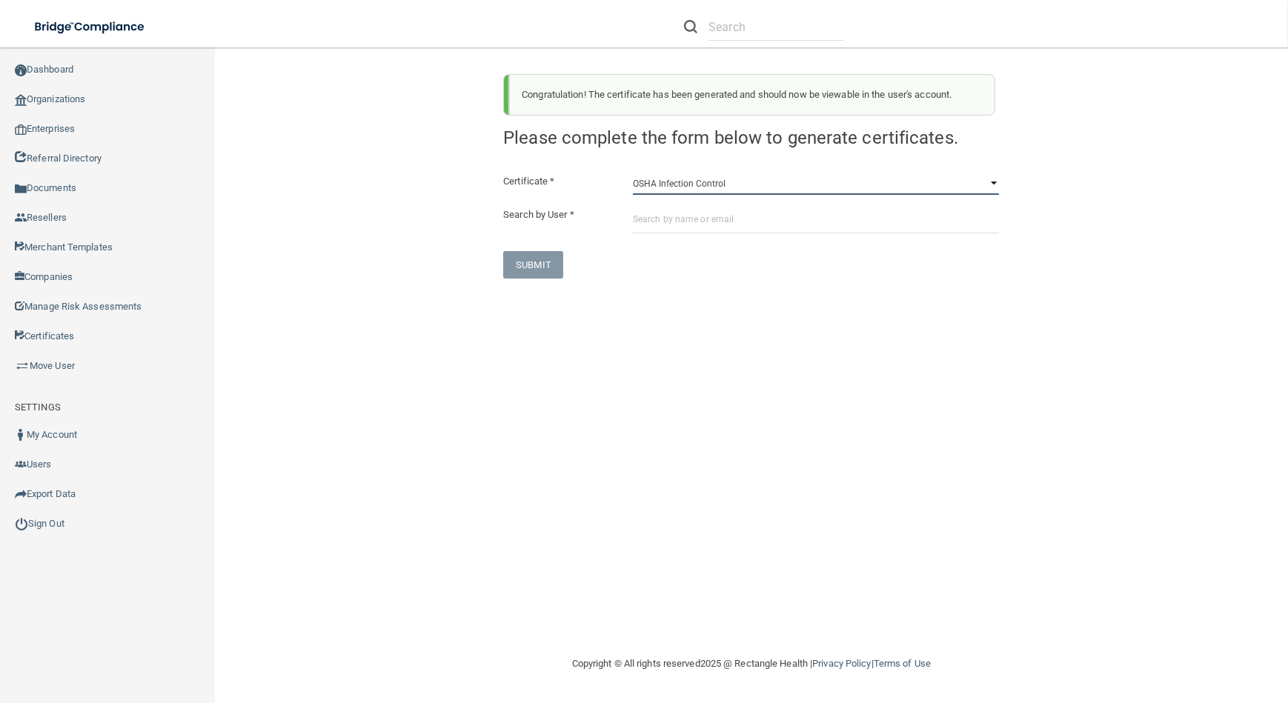
click at [633, 173] on select "HIPAA Officer Certification Training OSHA Bloodborne Pathogens OSHA [MEDICAL_DA…" at bounding box center [816, 184] width 366 height 22
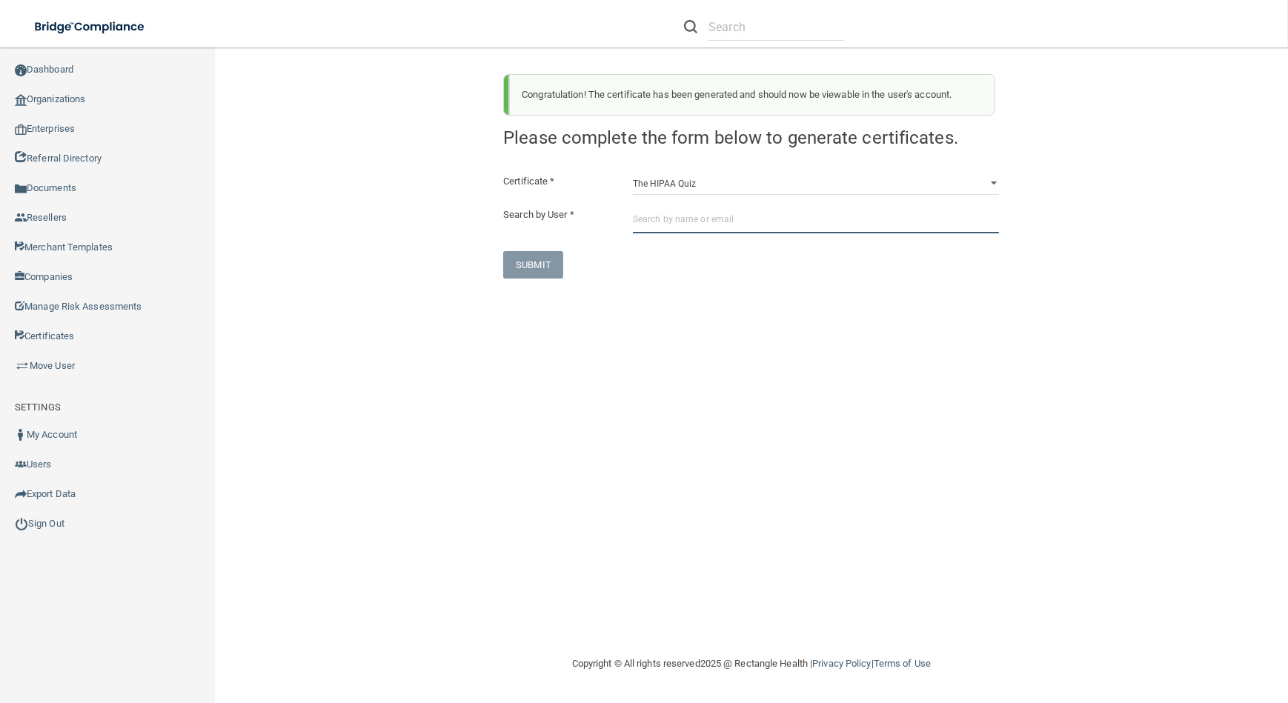
click at [721, 217] on input "text" at bounding box center [816, 219] width 366 height 27
paste input "[EMAIL_ADDRESS][DOMAIN_NAME]"
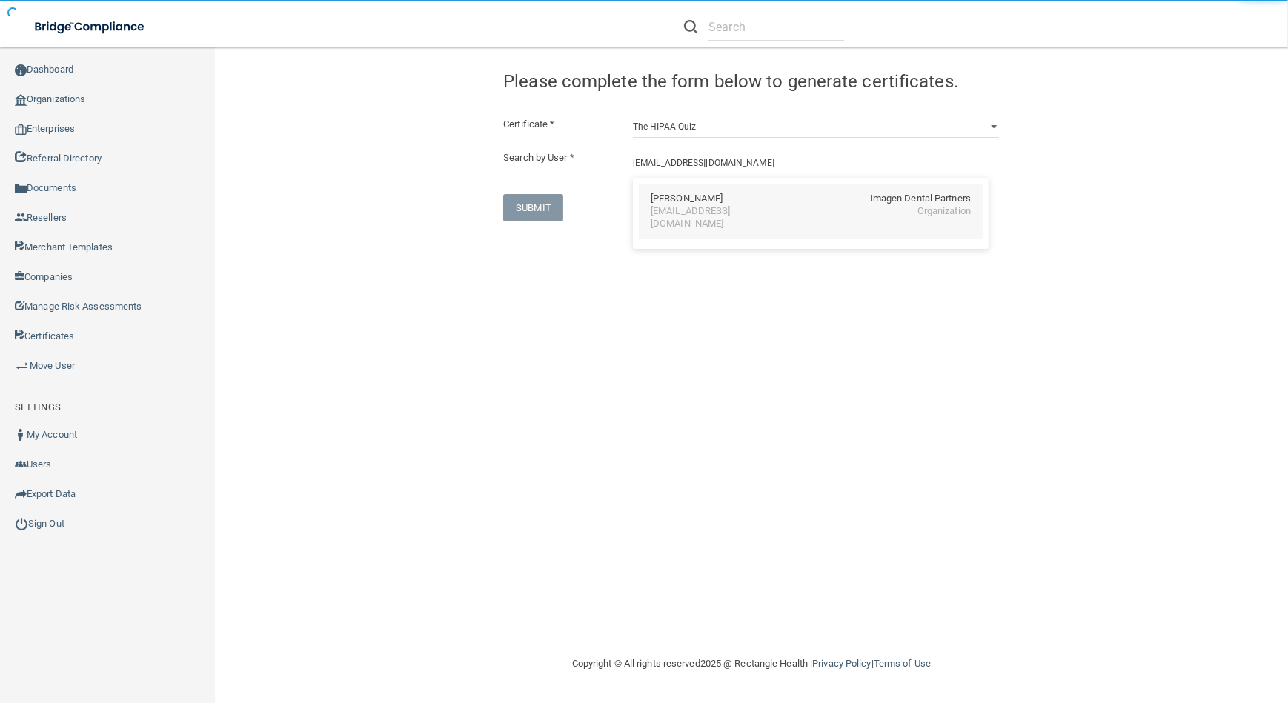
click at [696, 213] on div "[EMAIL_ADDRESS][DOMAIN_NAME]" at bounding box center [715, 217] width 128 height 25
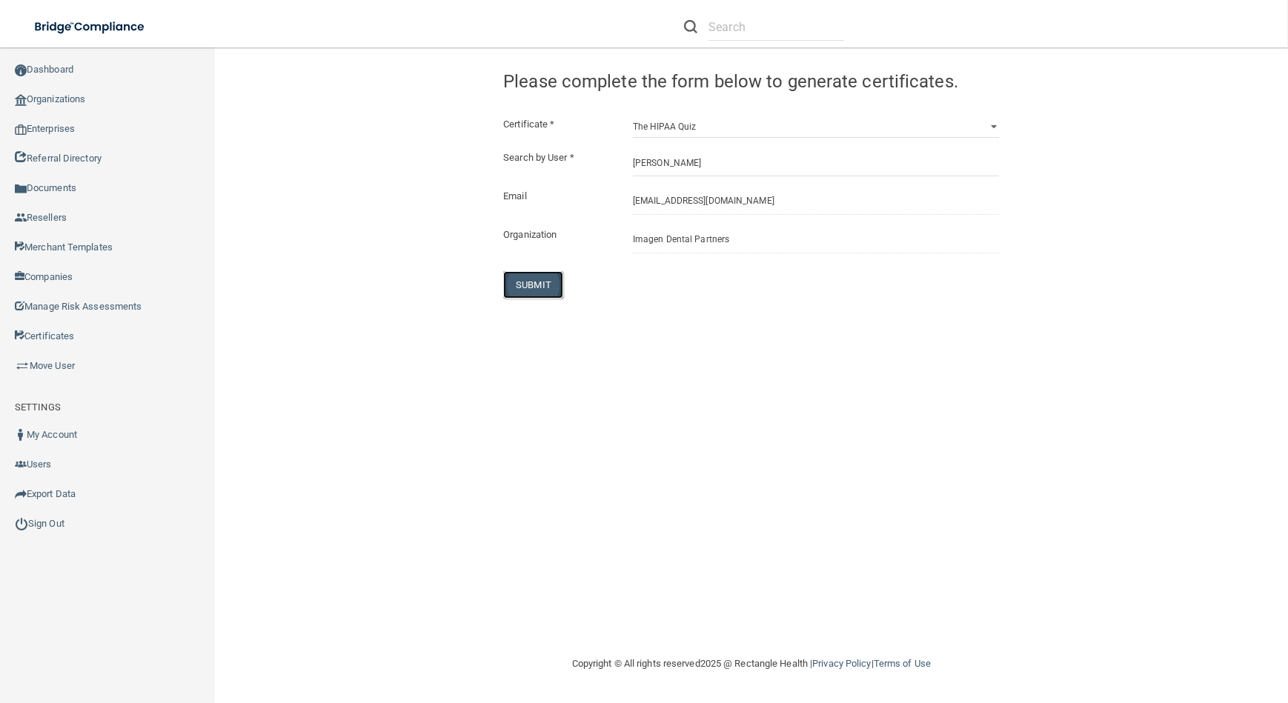
click at [547, 282] on button "SUBMIT" at bounding box center [533, 284] width 60 height 27
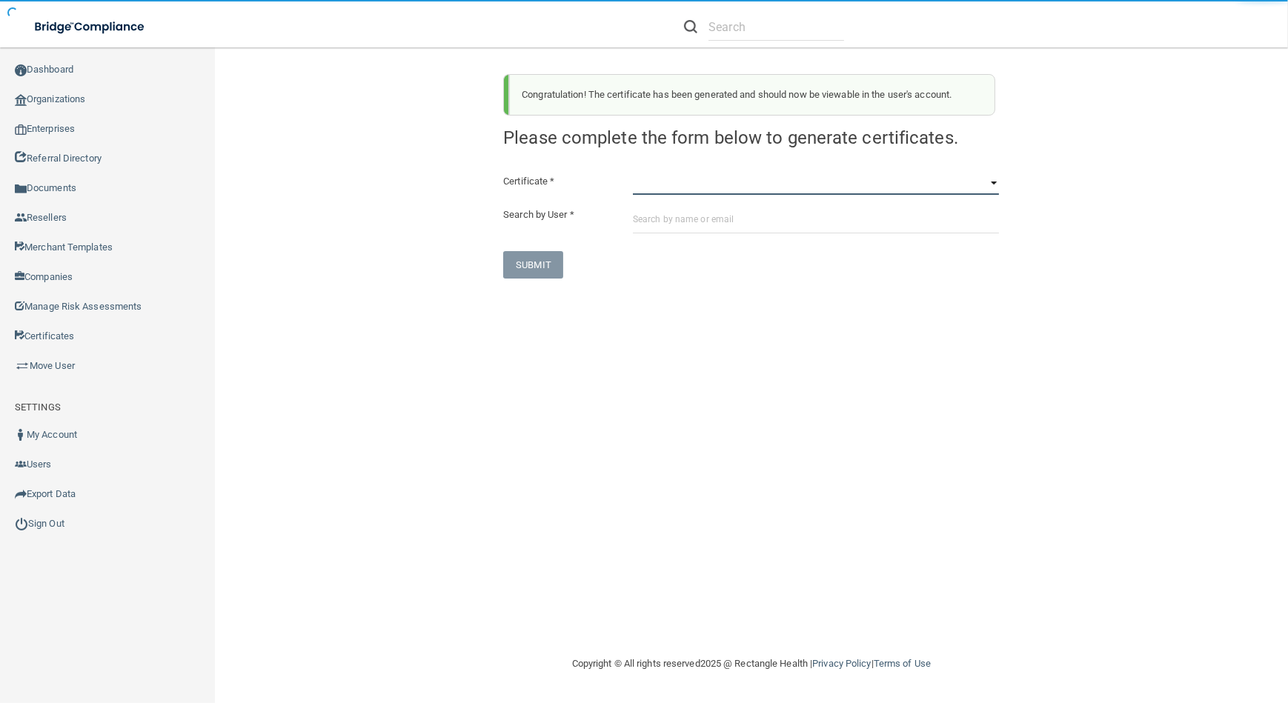
click at [676, 188] on select "HIPAA Officer Certification Training OSHA Bloodborne Pathogens OSHA [MEDICAL_DA…" at bounding box center [816, 184] width 366 height 22
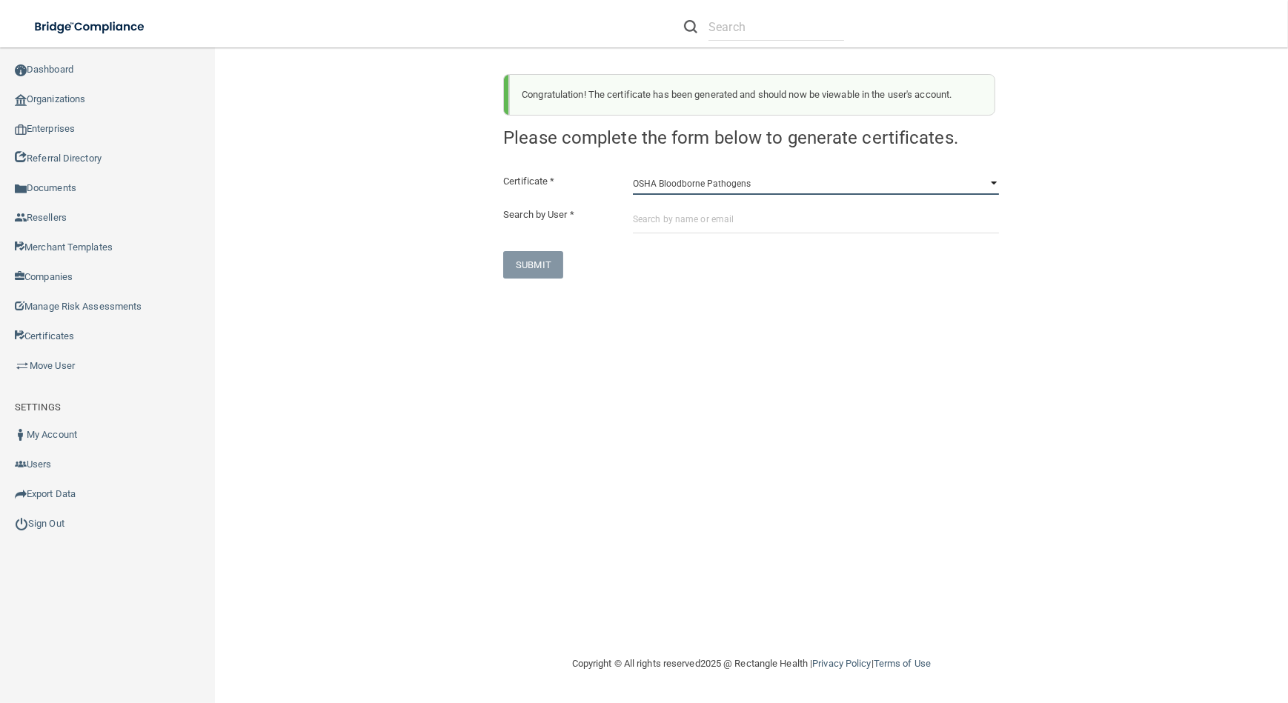
click at [633, 173] on select "HIPAA Officer Certification Training OSHA Bloodborne Pathogens OSHA [MEDICAL_DA…" at bounding box center [816, 184] width 366 height 22
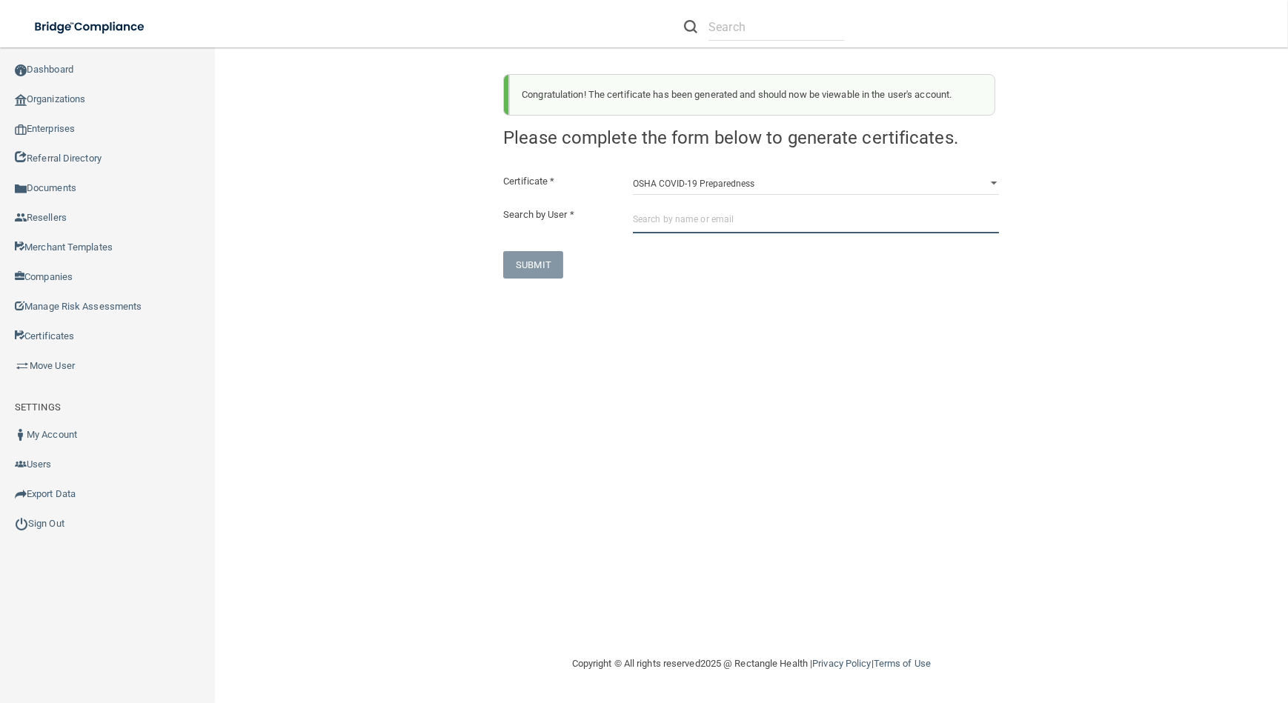
click at [677, 219] on input "text" at bounding box center [816, 219] width 366 height 27
paste input "[EMAIL_ADDRESS][DOMAIN_NAME]"
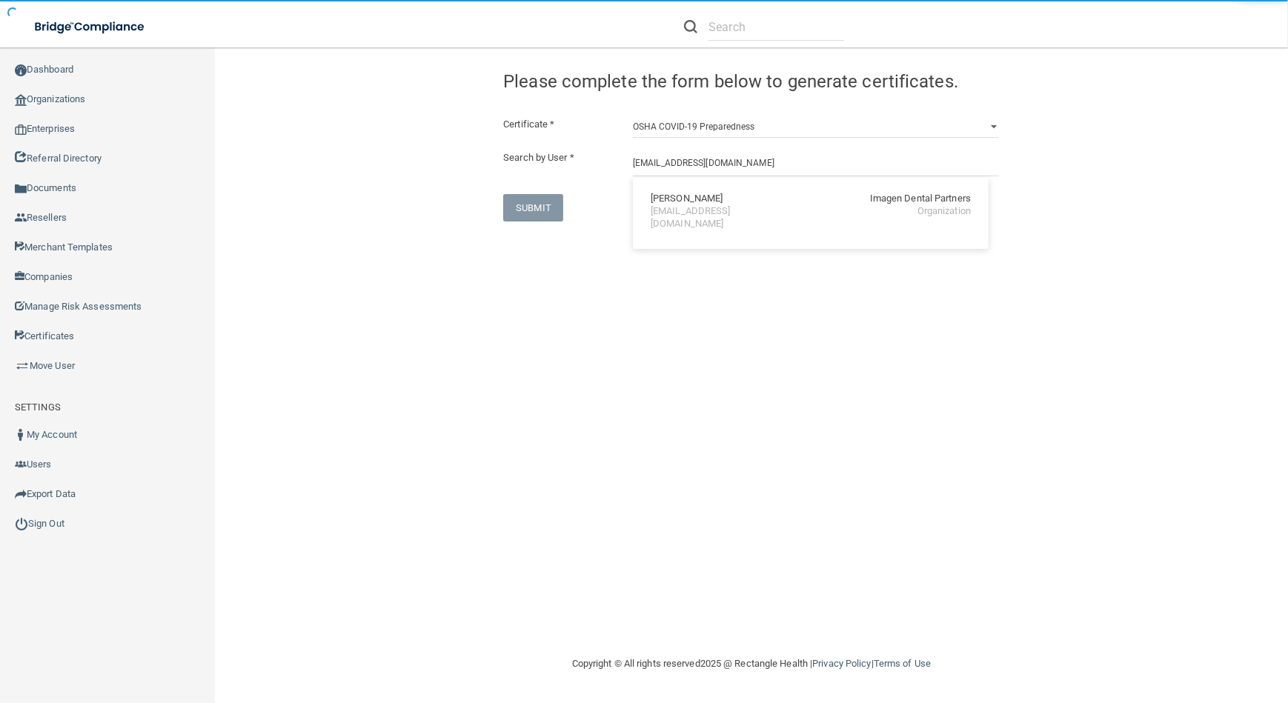
click at [677, 219] on div "[PERSON_NAME] Imagen Dental Partners [EMAIL_ADDRESS][DOMAIN_NAME] Organization" at bounding box center [811, 212] width 344 height 56
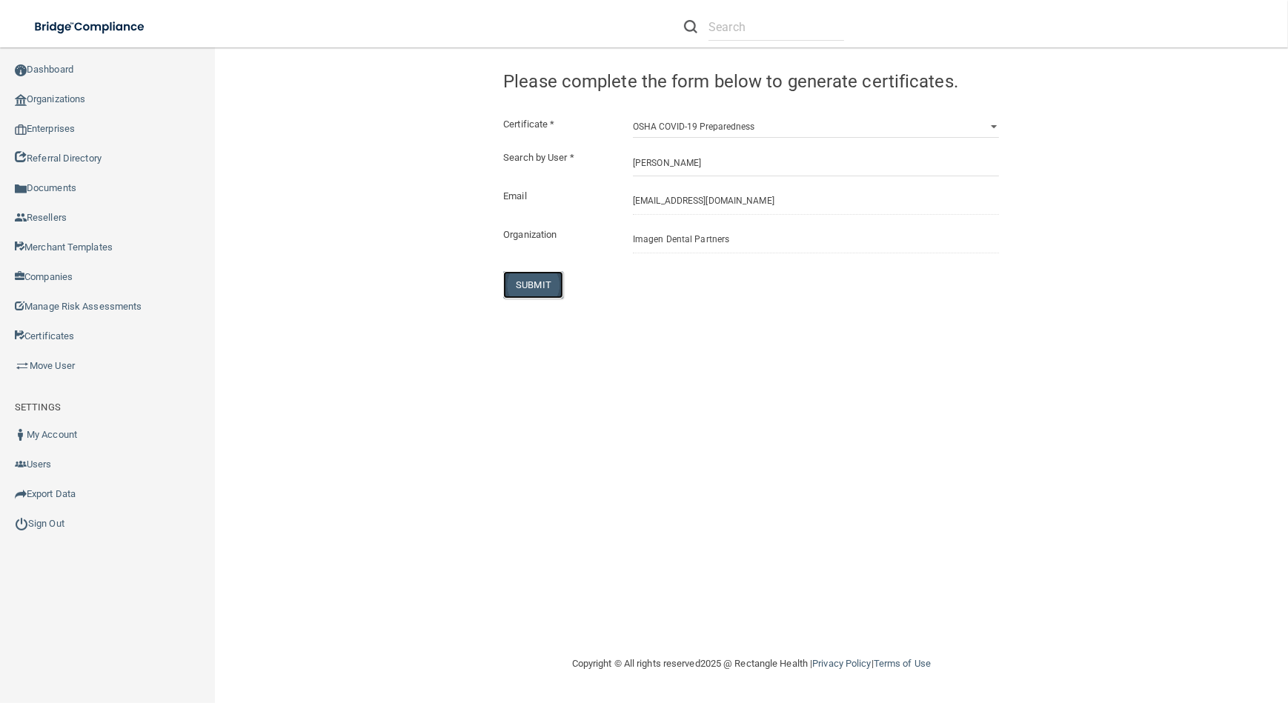
click at [528, 289] on button "SUBMIT" at bounding box center [533, 284] width 60 height 27
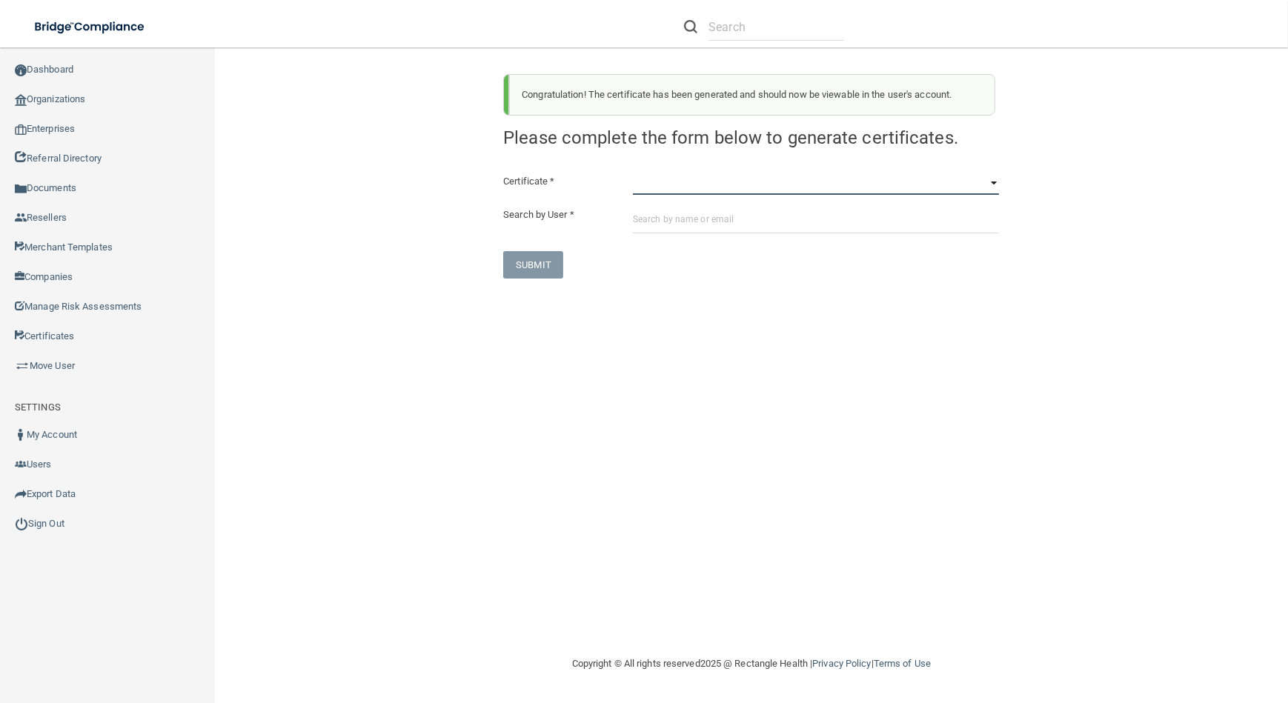
click at [676, 188] on select "HIPAA Officer Certification Training OSHA Bloodborne Pathogens OSHA [MEDICAL_DA…" at bounding box center [816, 184] width 366 height 22
click at [633, 173] on select "HIPAA Officer Certification Training OSHA Bloodborne Pathogens OSHA [MEDICAL_DA…" at bounding box center [816, 184] width 366 height 22
click at [666, 202] on div "Certificate * HIPAA Officer Certification Training OSHA Bloodborne Pathogens OS…" at bounding box center [751, 226] width 496 height 106
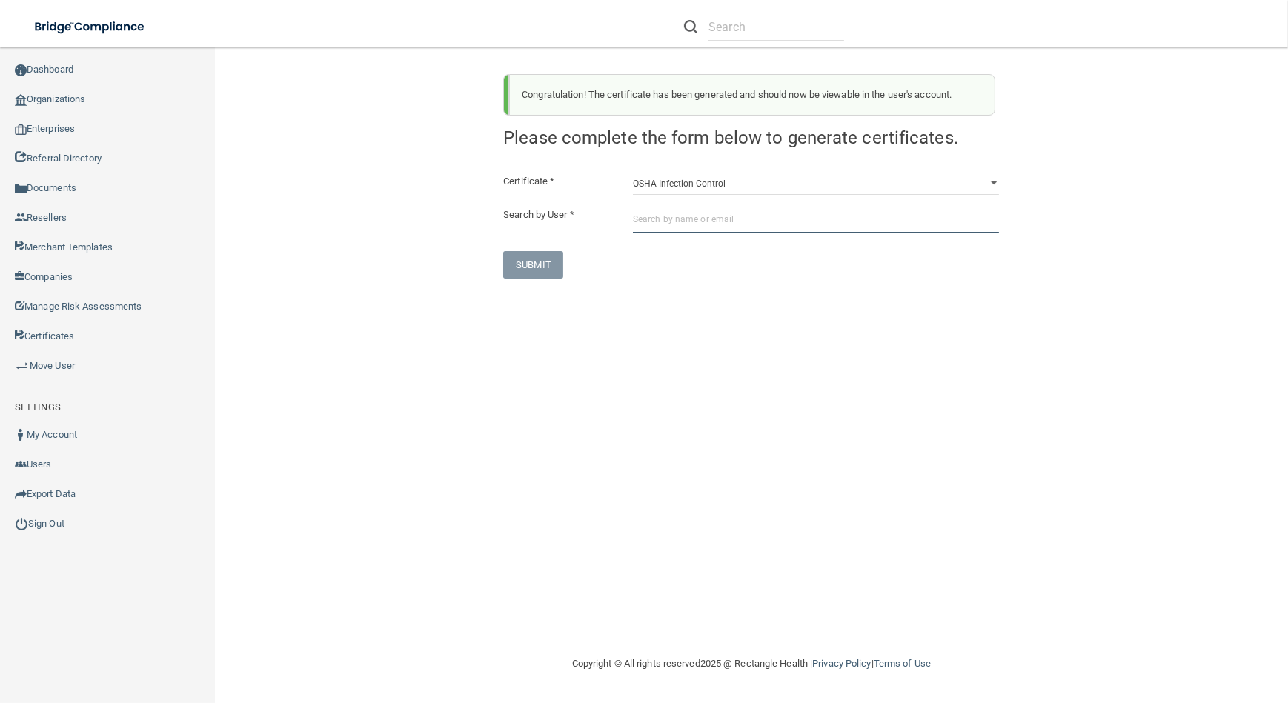
click at [671, 217] on input "text" at bounding box center [816, 219] width 366 height 27
paste input "[EMAIL_ADDRESS][DOMAIN_NAME]"
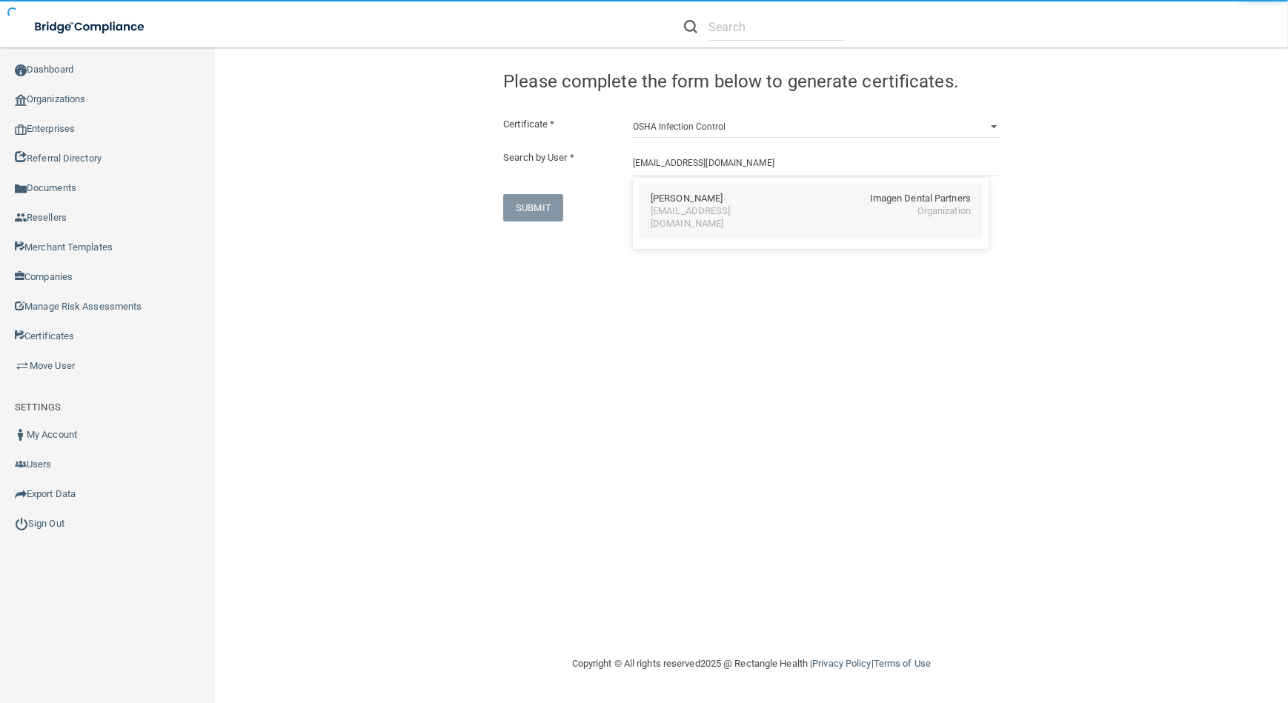
click at [686, 208] on div "[EMAIL_ADDRESS][DOMAIN_NAME]" at bounding box center [715, 217] width 128 height 25
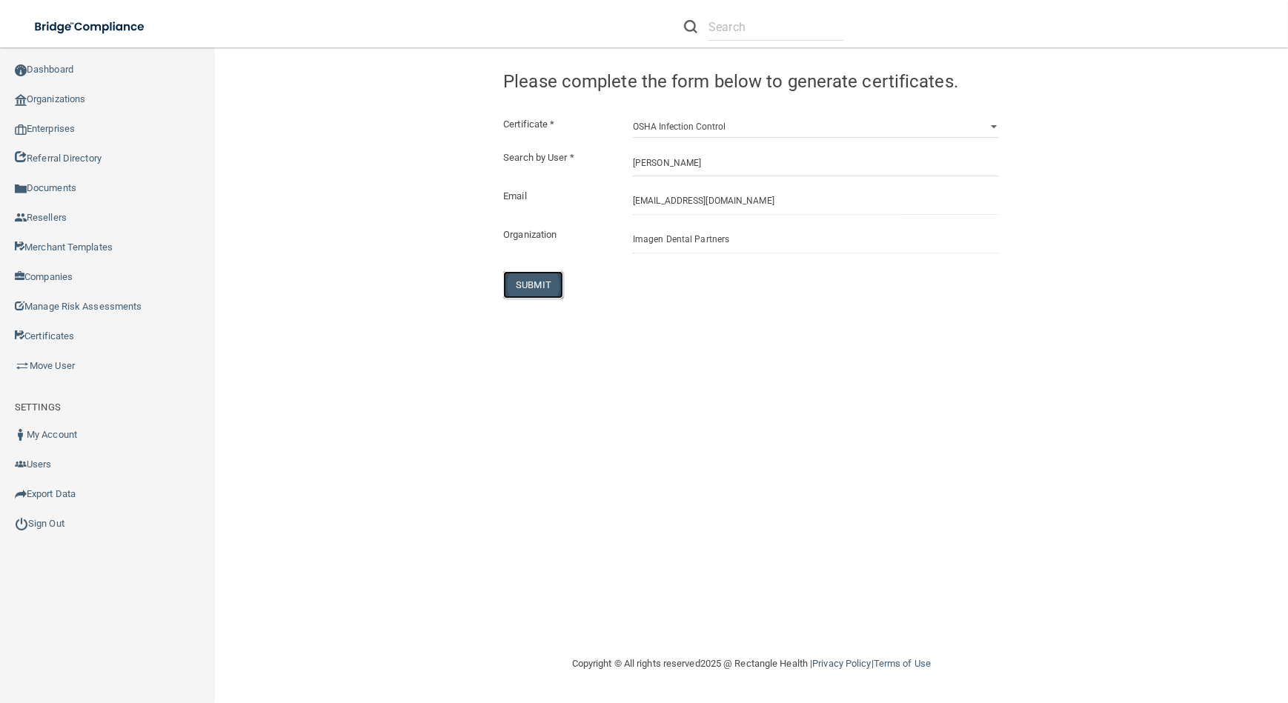
click at [534, 285] on button "SUBMIT" at bounding box center [533, 284] width 60 height 27
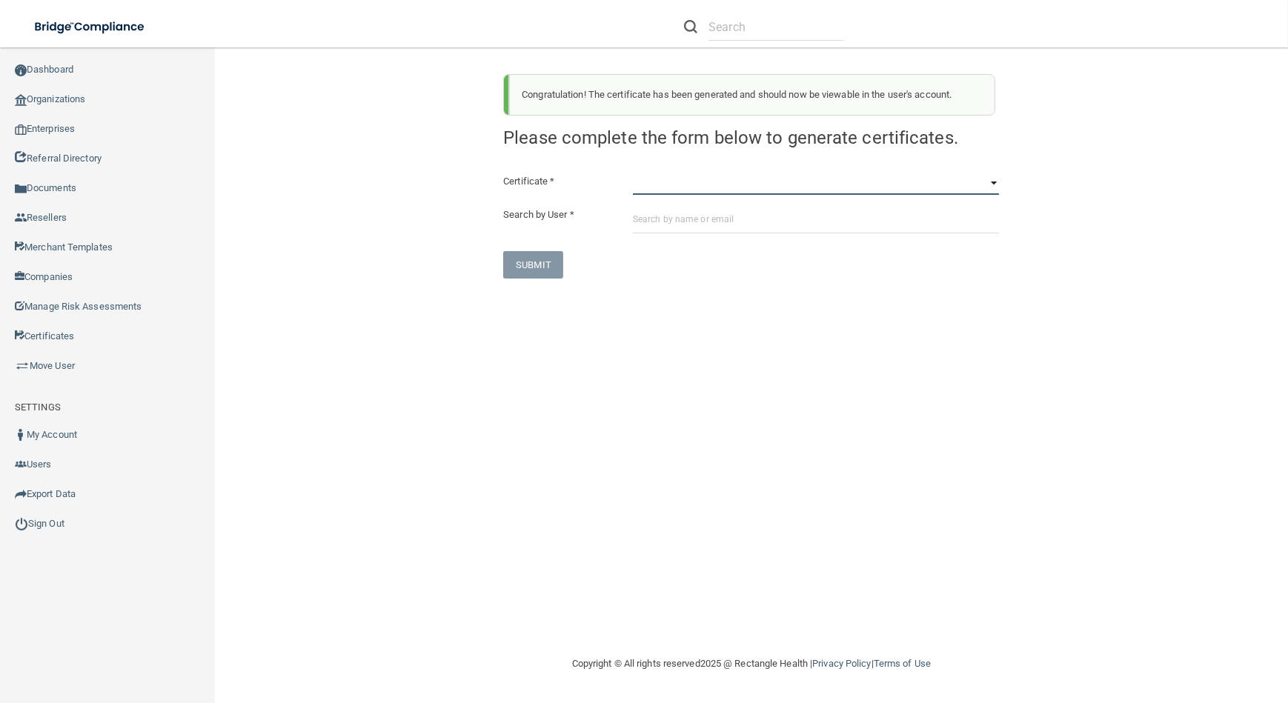
click at [722, 173] on select "HIPAA Officer Certification Training OSHA Bloodborne Pathogens OSHA [MEDICAL_DA…" at bounding box center [816, 184] width 366 height 22
click at [633, 173] on select "HIPAA Officer Certification Training OSHA Bloodborne Pathogens OSHA [MEDICAL_DA…" at bounding box center [816, 184] width 366 height 22
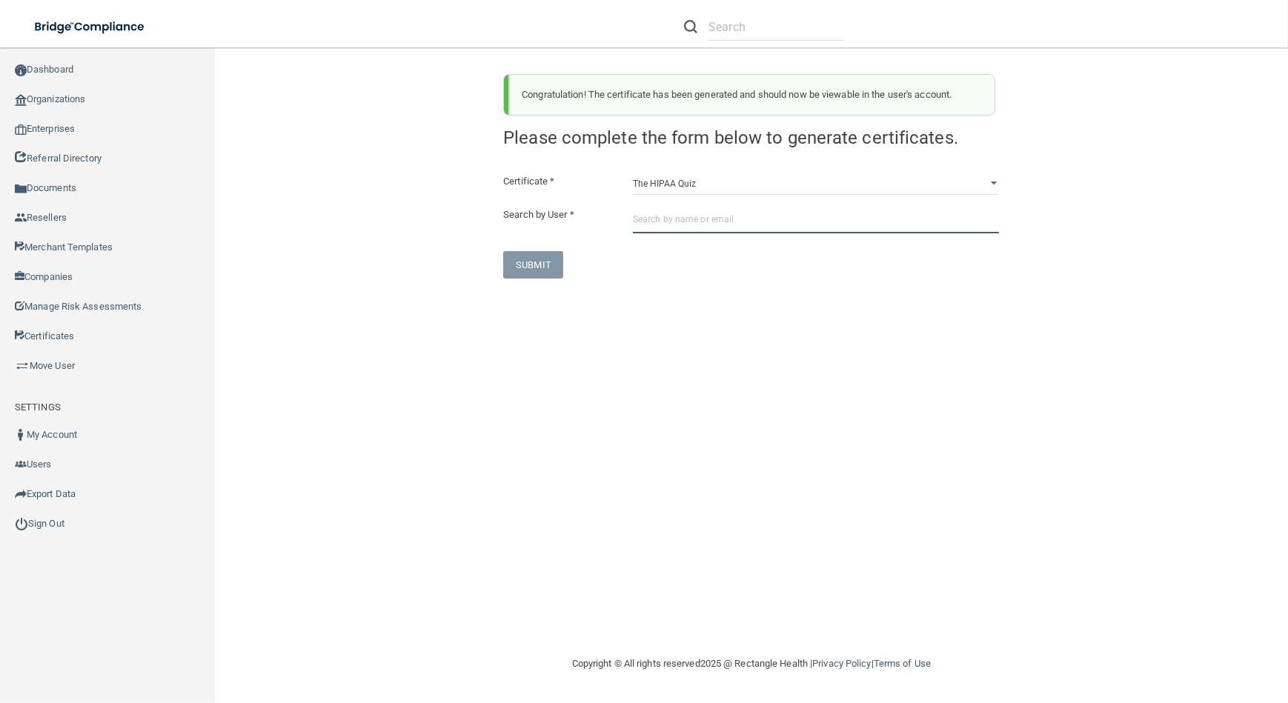
click at [714, 211] on input "text" at bounding box center [816, 219] width 366 height 27
paste input "[EMAIL_ADDRESS][DOMAIN_NAME]"
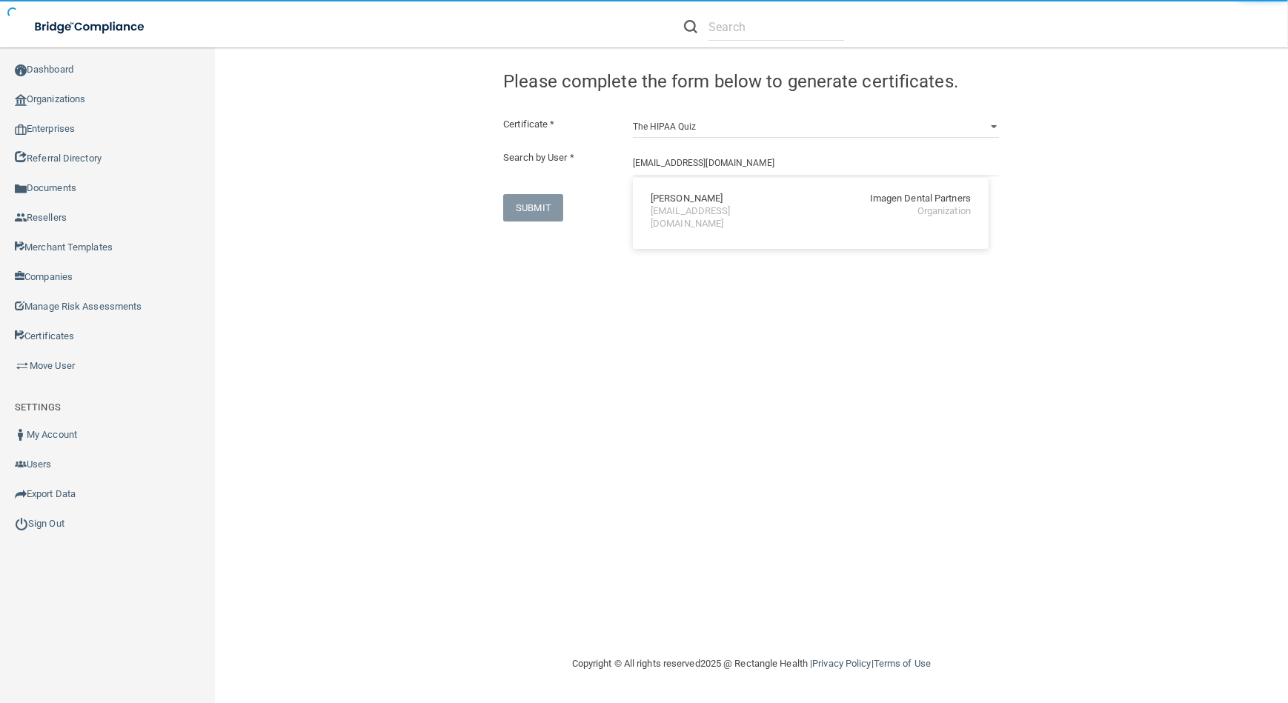
click at [714, 211] on div "[EMAIL_ADDRESS][DOMAIN_NAME]" at bounding box center [715, 217] width 128 height 25
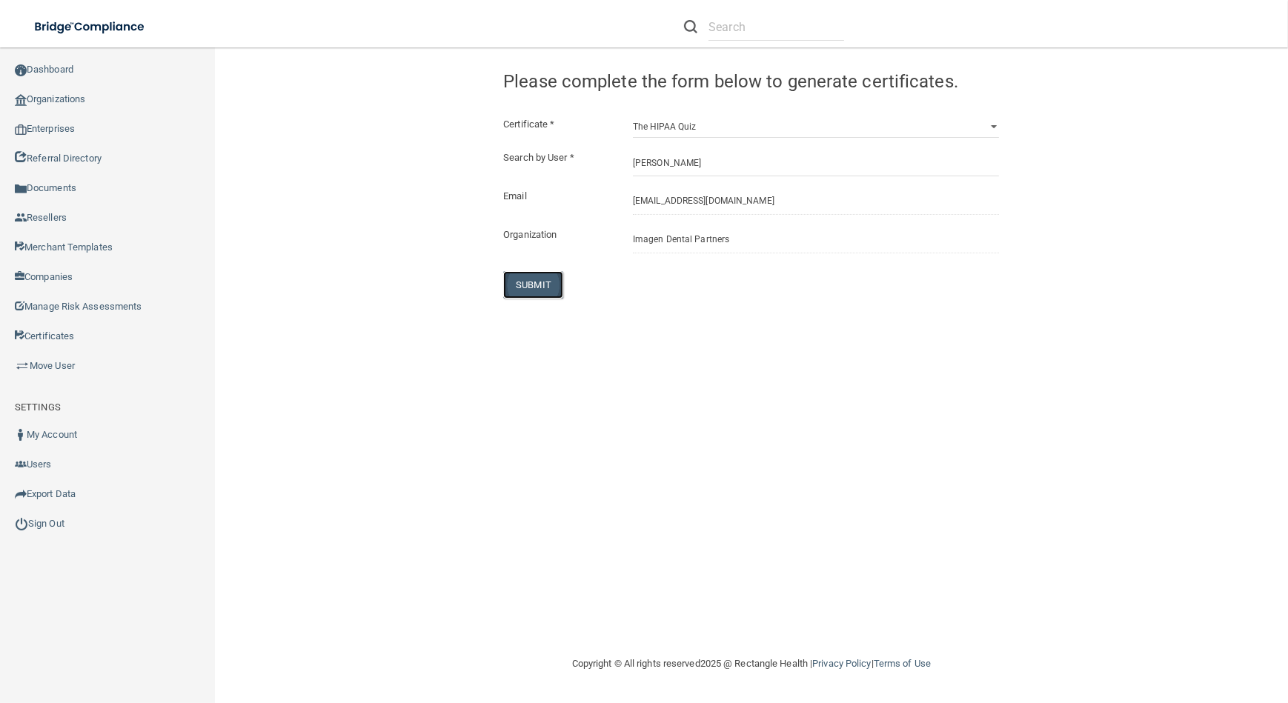
click at [525, 285] on button "SUBMIT" at bounding box center [533, 284] width 60 height 27
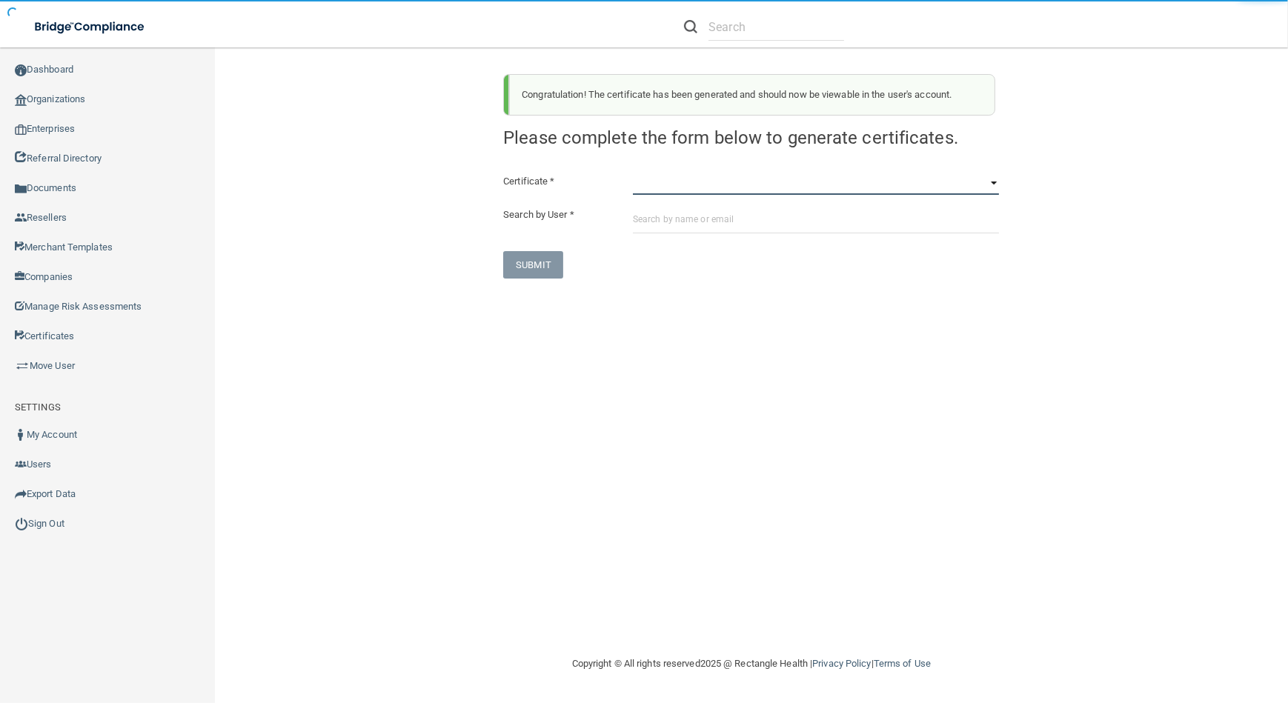
click at [709, 180] on select "HIPAA Officer Certification Training OSHA Bloodborne Pathogens OSHA [MEDICAL_DA…" at bounding box center [816, 184] width 366 height 22
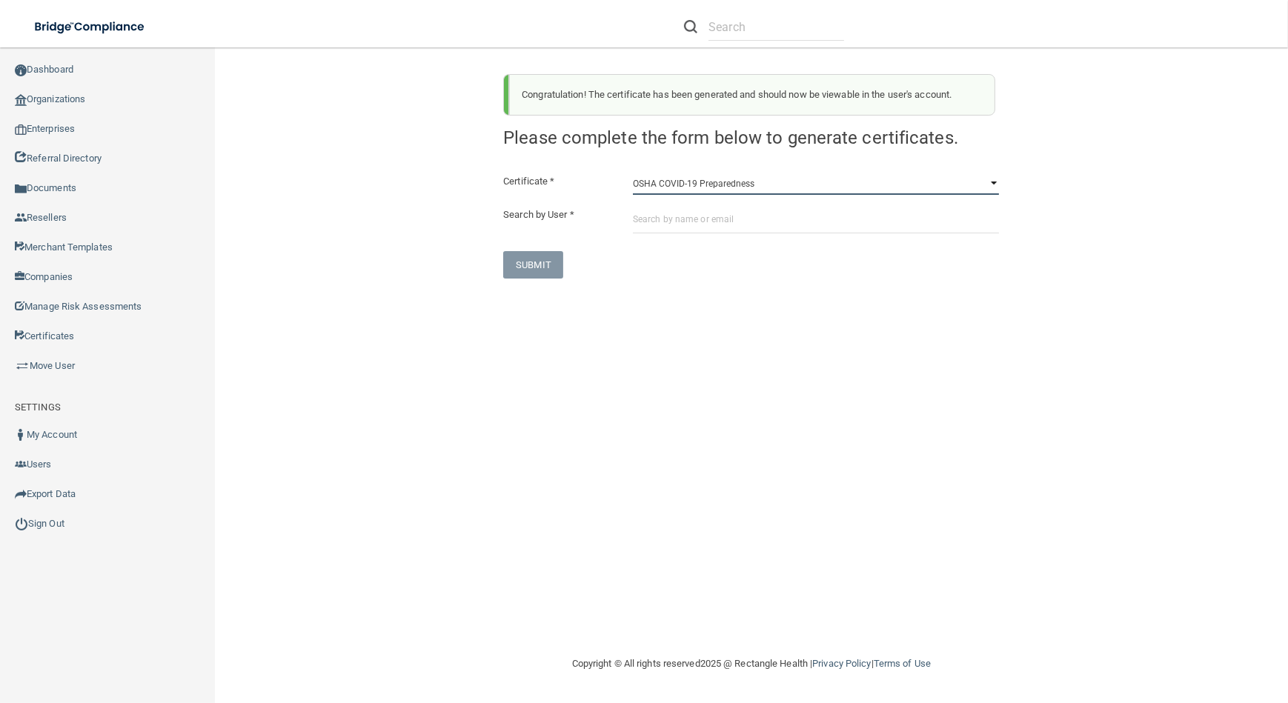
click at [633, 173] on select "HIPAA Officer Certification Training OSHA Bloodborne Pathogens OSHA [MEDICAL_DA…" at bounding box center [816, 184] width 366 height 22
click at [680, 193] on select "HIPAA Officer Certification Training OSHA Bloodborne Pathogens OSHA [MEDICAL_DA…" at bounding box center [816, 184] width 366 height 22
click at [633, 173] on select "HIPAA Officer Certification Training OSHA Bloodborne Pathogens OSHA [MEDICAL_DA…" at bounding box center [816, 184] width 366 height 22
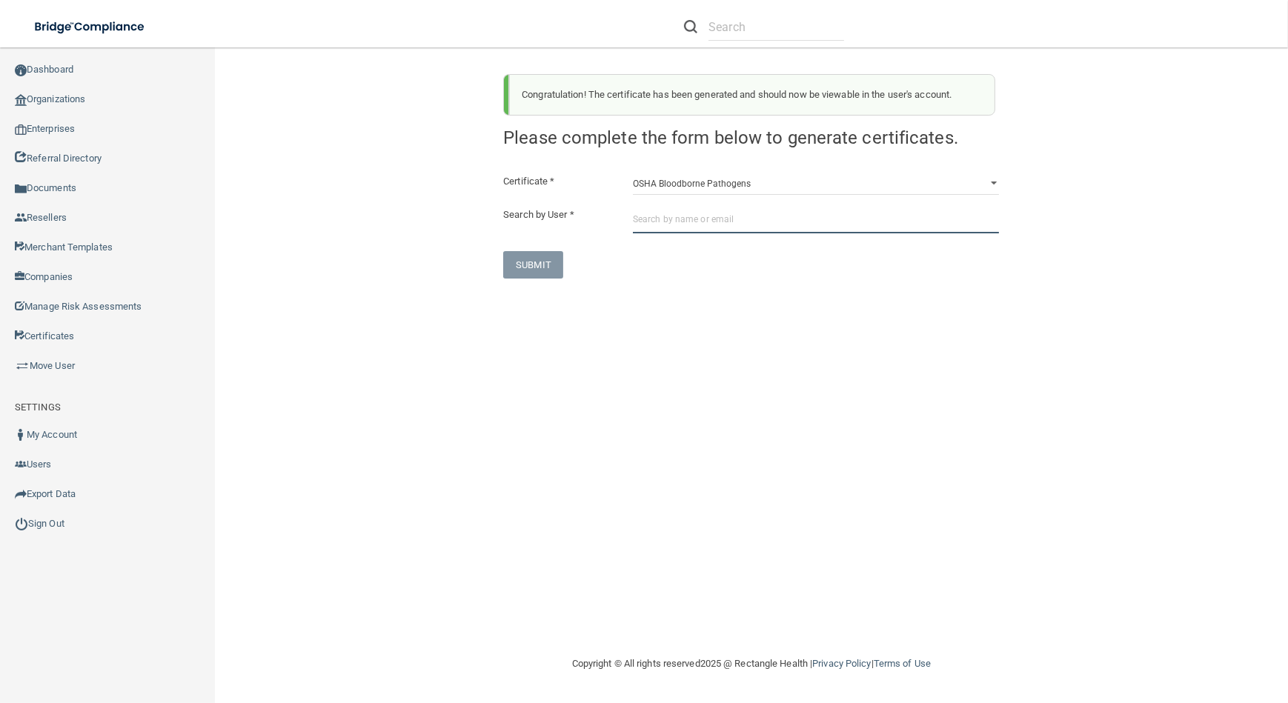
click at [692, 218] on input "text" at bounding box center [816, 219] width 366 height 27
paste input "[EMAIL_ADDRESS][DOMAIN_NAME]"
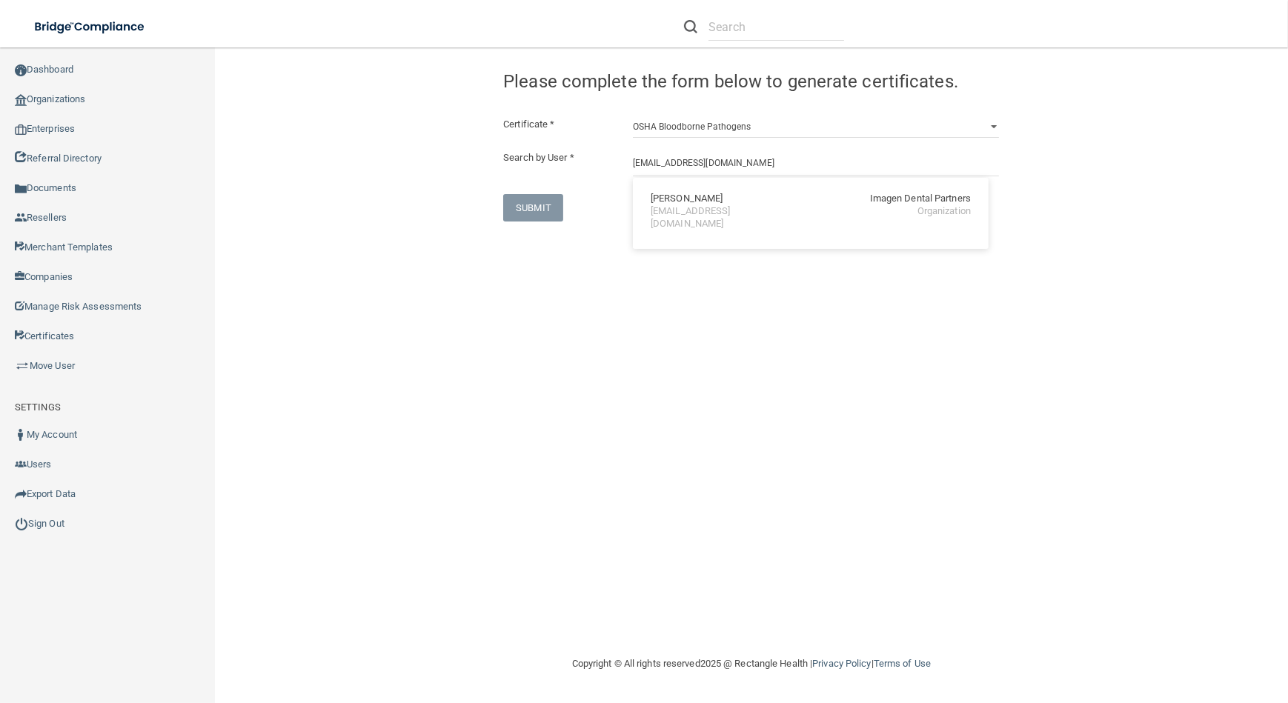
click at [666, 207] on div "[EMAIL_ADDRESS][DOMAIN_NAME]" at bounding box center [715, 217] width 128 height 25
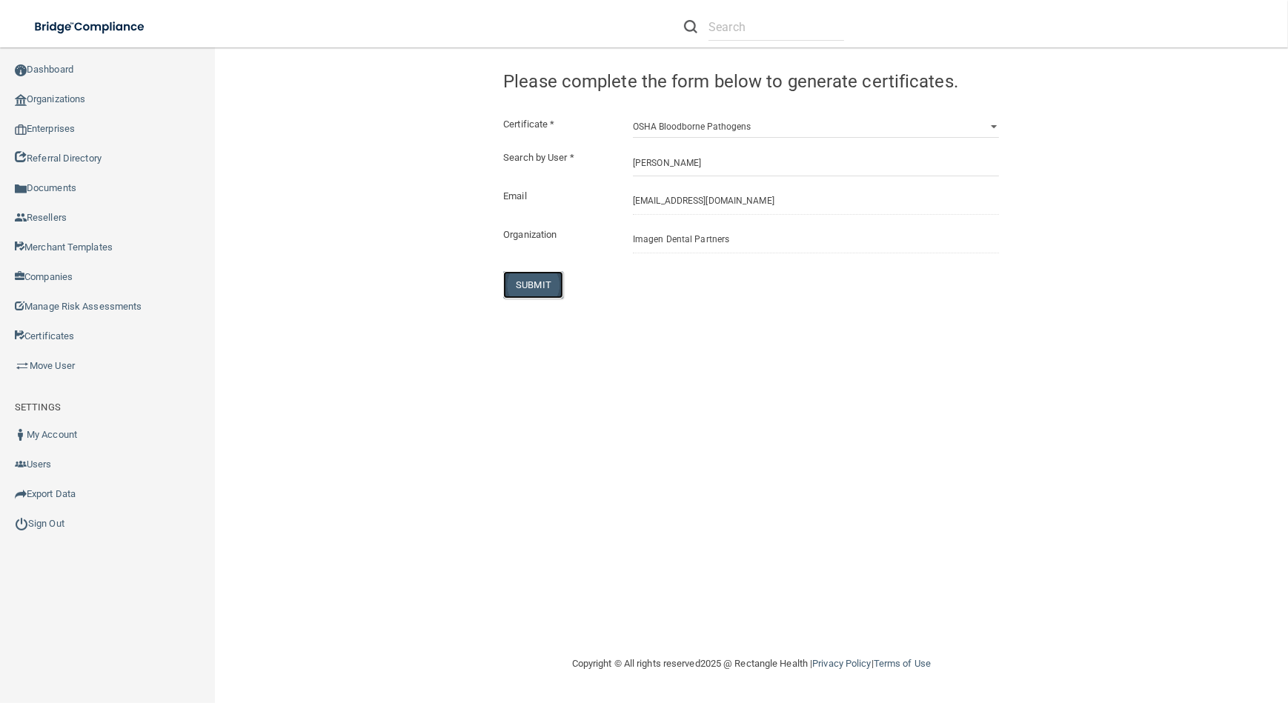
click at [546, 285] on button "SUBMIT" at bounding box center [533, 284] width 60 height 27
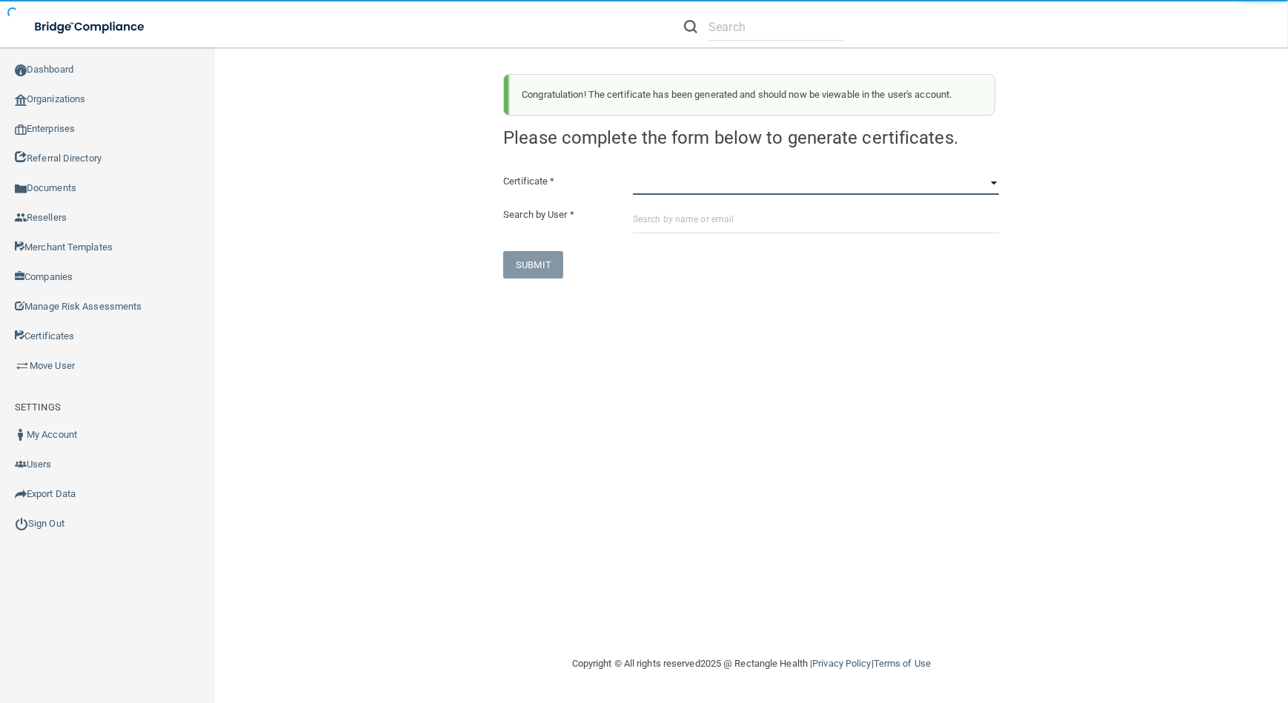
click at [735, 184] on select "HIPAA Officer Certification Training OSHA Bloodborne Pathogens OSHA [MEDICAL_DA…" at bounding box center [816, 184] width 366 height 22
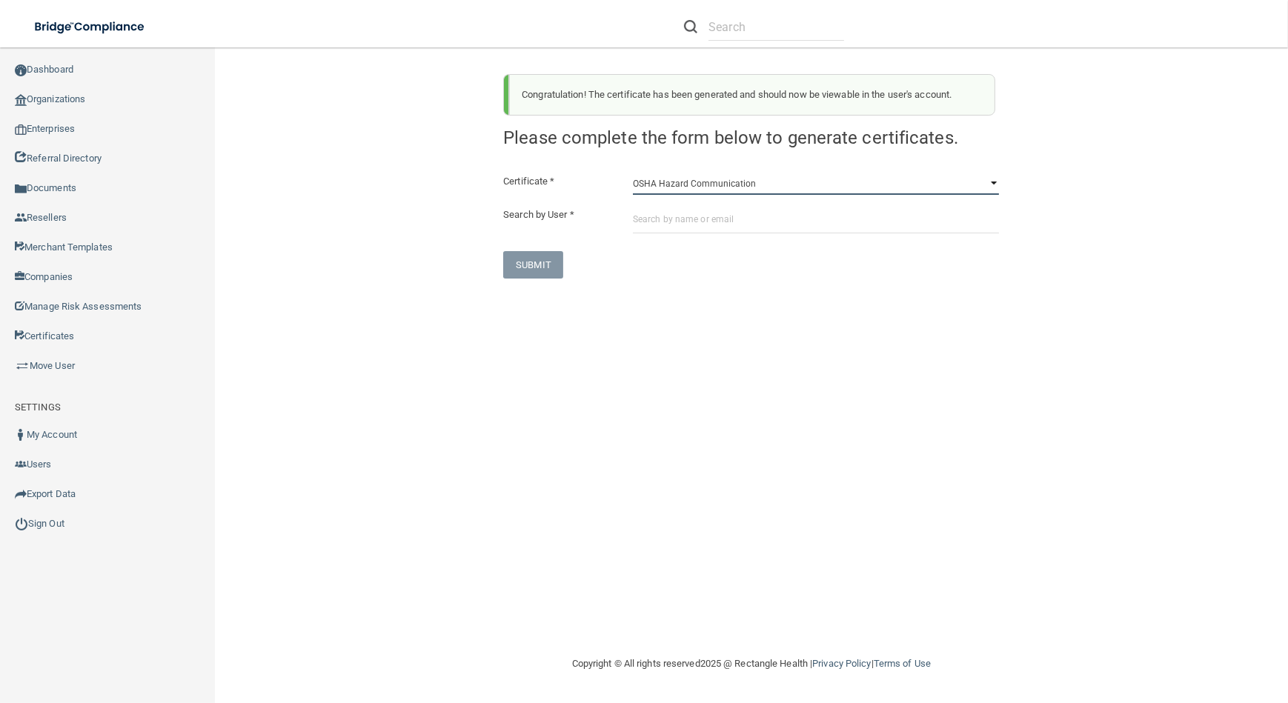
click at [633, 173] on select "HIPAA Officer Certification Training OSHA Bloodborne Pathogens OSHA [MEDICAL_DA…" at bounding box center [816, 184] width 366 height 22
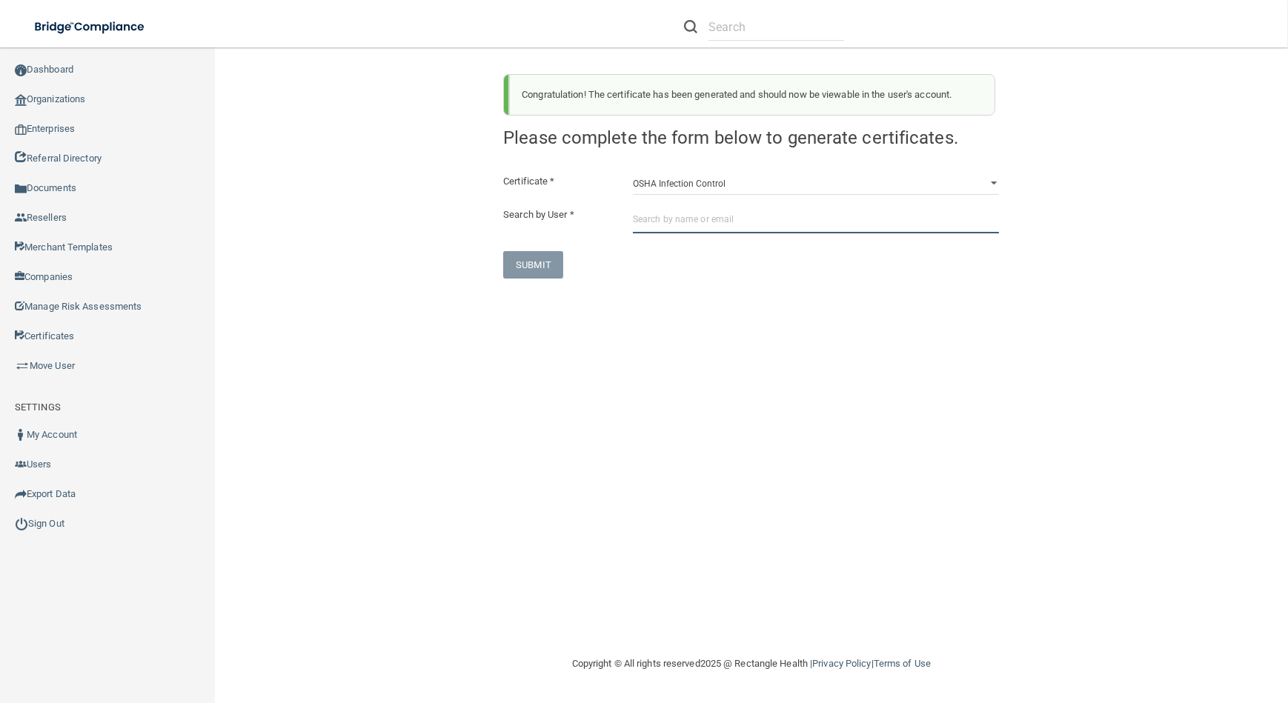
click at [693, 225] on input "text" at bounding box center [816, 219] width 366 height 27
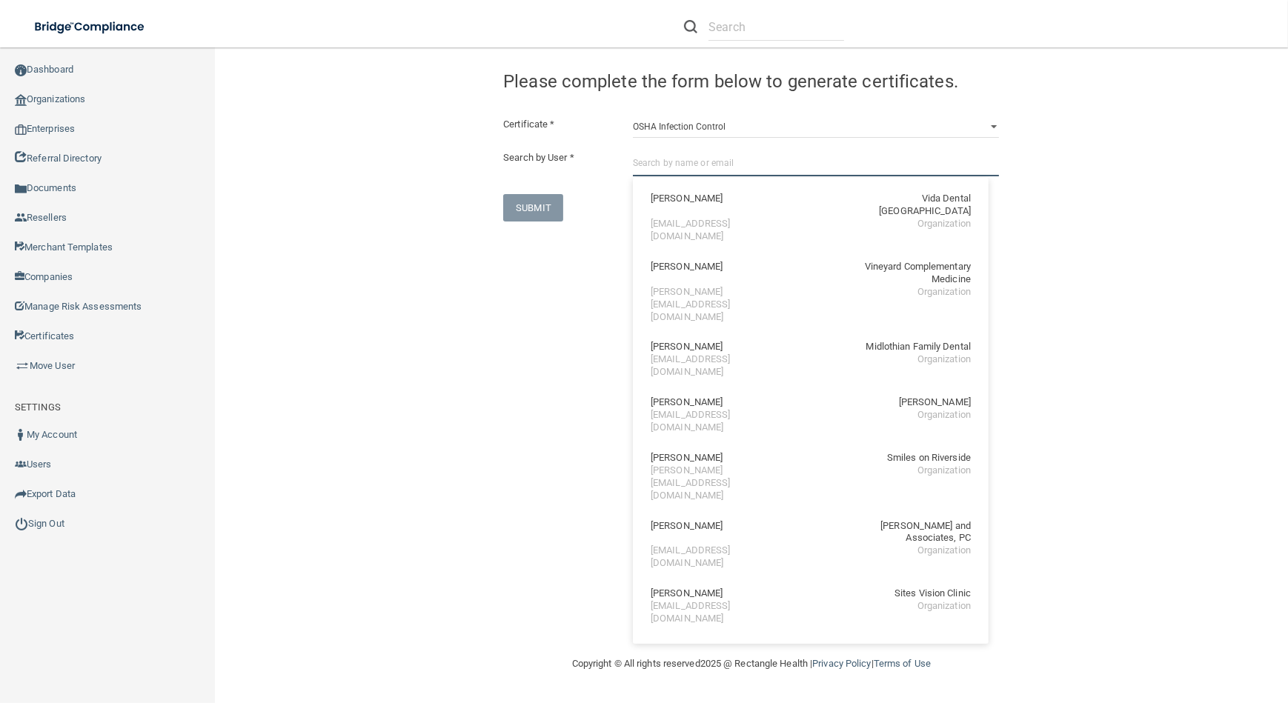
paste input "[EMAIL_ADDRESS][DOMAIN_NAME]"
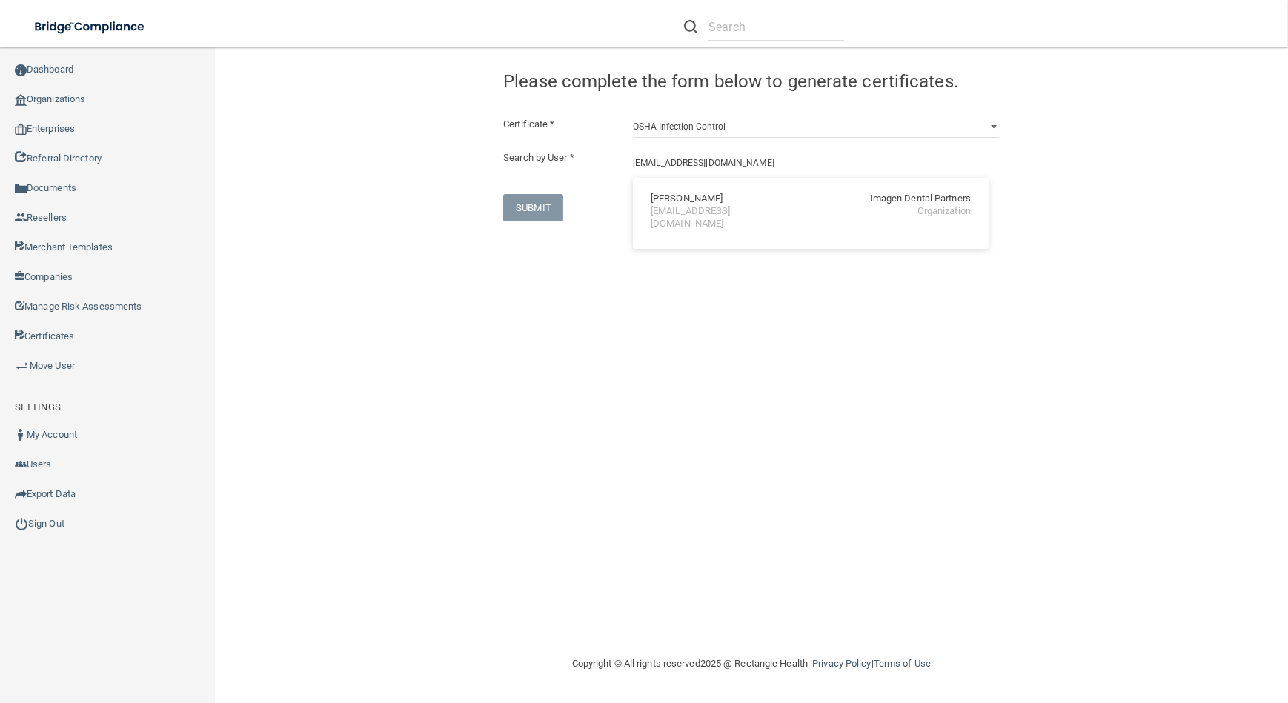
click at [693, 225] on div "[PERSON_NAME] Imagen Dental Partners [EMAIL_ADDRESS][DOMAIN_NAME] Organization" at bounding box center [811, 212] width 344 height 56
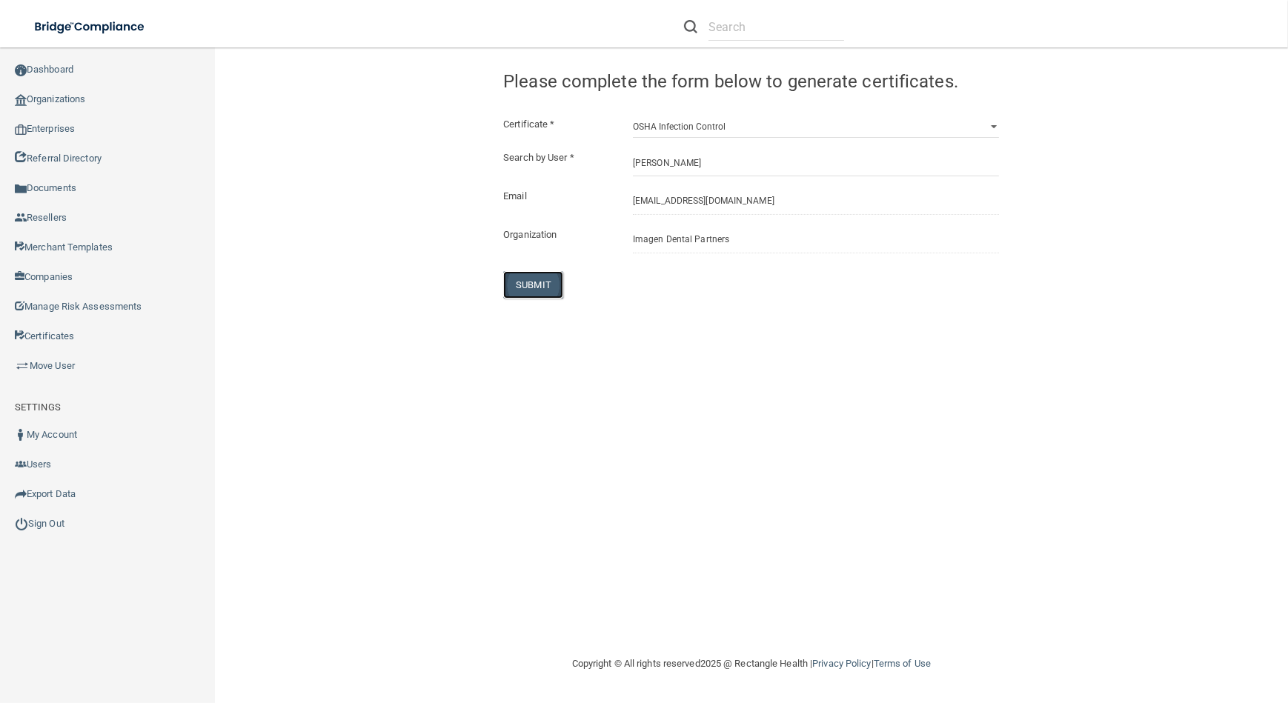
click at [522, 292] on button "SUBMIT" at bounding box center [533, 284] width 60 height 27
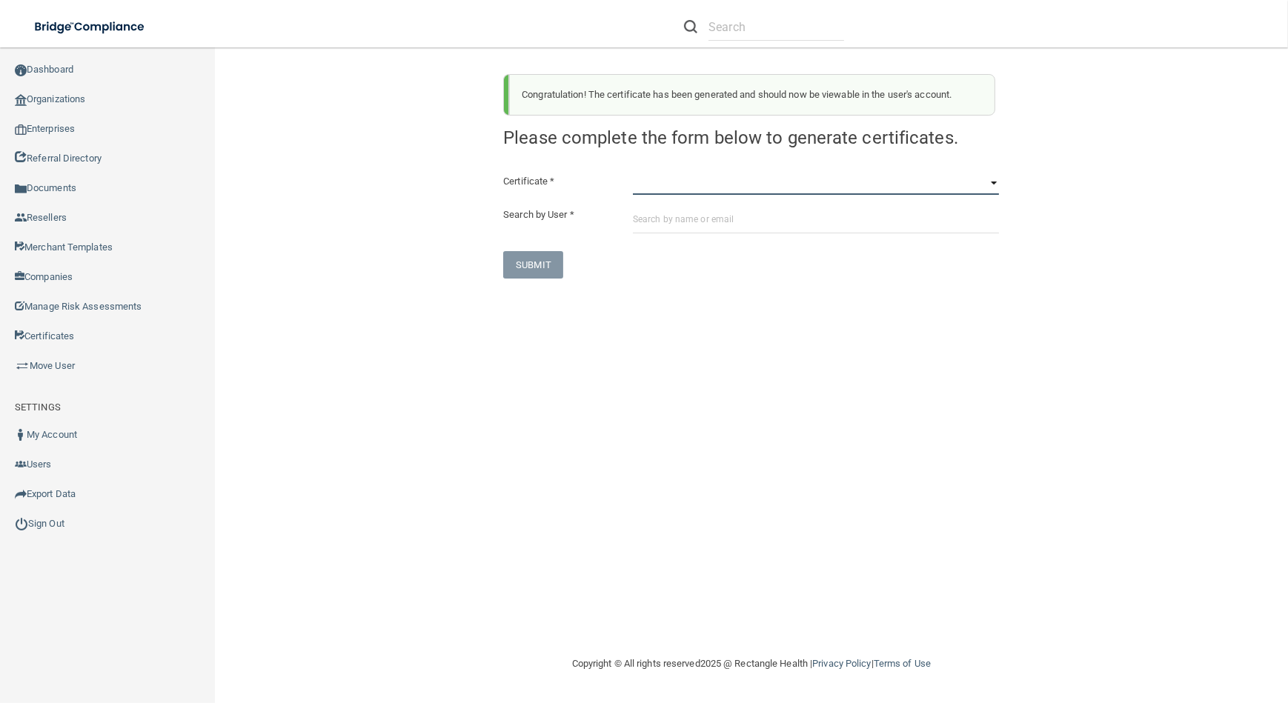
click at [675, 189] on select "HIPAA Officer Certification Training OSHA Bloodborne Pathogens OSHA [MEDICAL_DA…" at bounding box center [816, 184] width 366 height 22
click at [633, 173] on select "HIPAA Officer Certification Training OSHA Bloodborne Pathogens OSHA [MEDICAL_DA…" at bounding box center [816, 184] width 366 height 22
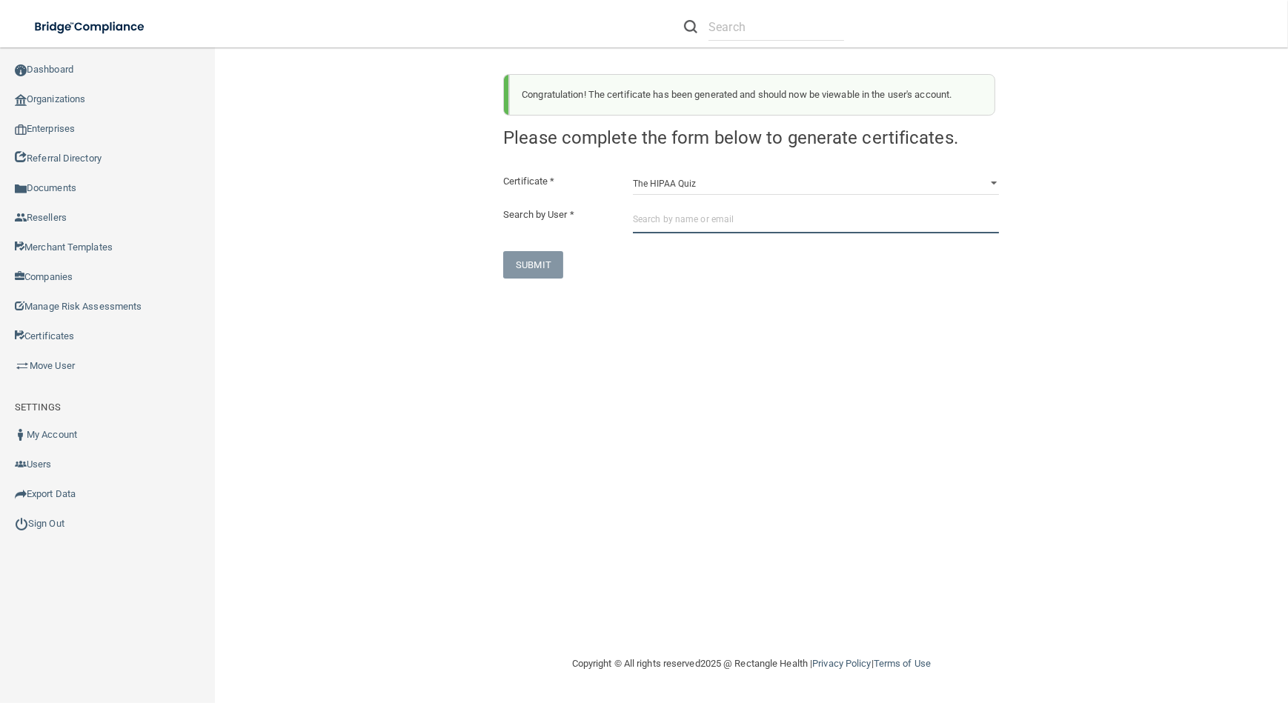
click at [686, 215] on input "text" at bounding box center [816, 219] width 366 height 27
paste input "[EMAIL_ADDRESS][DOMAIN_NAME]"
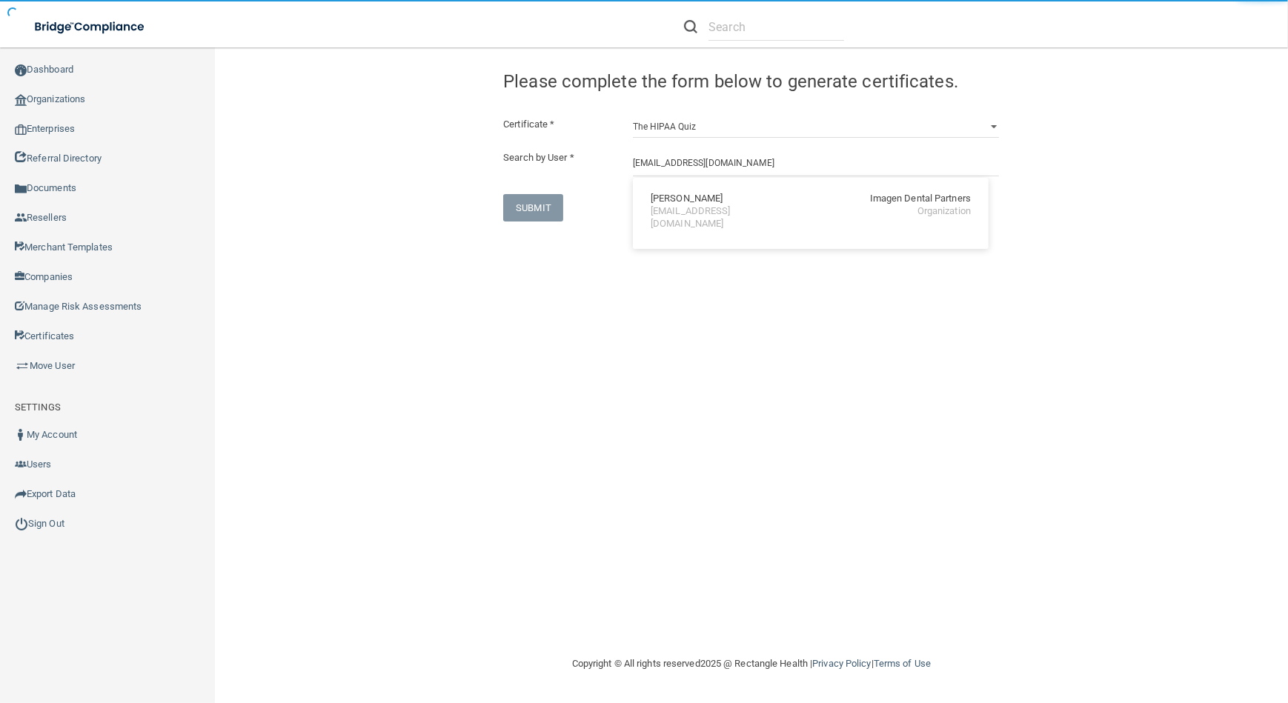
click at [686, 215] on div "[EMAIL_ADDRESS][DOMAIN_NAME]" at bounding box center [715, 217] width 128 height 25
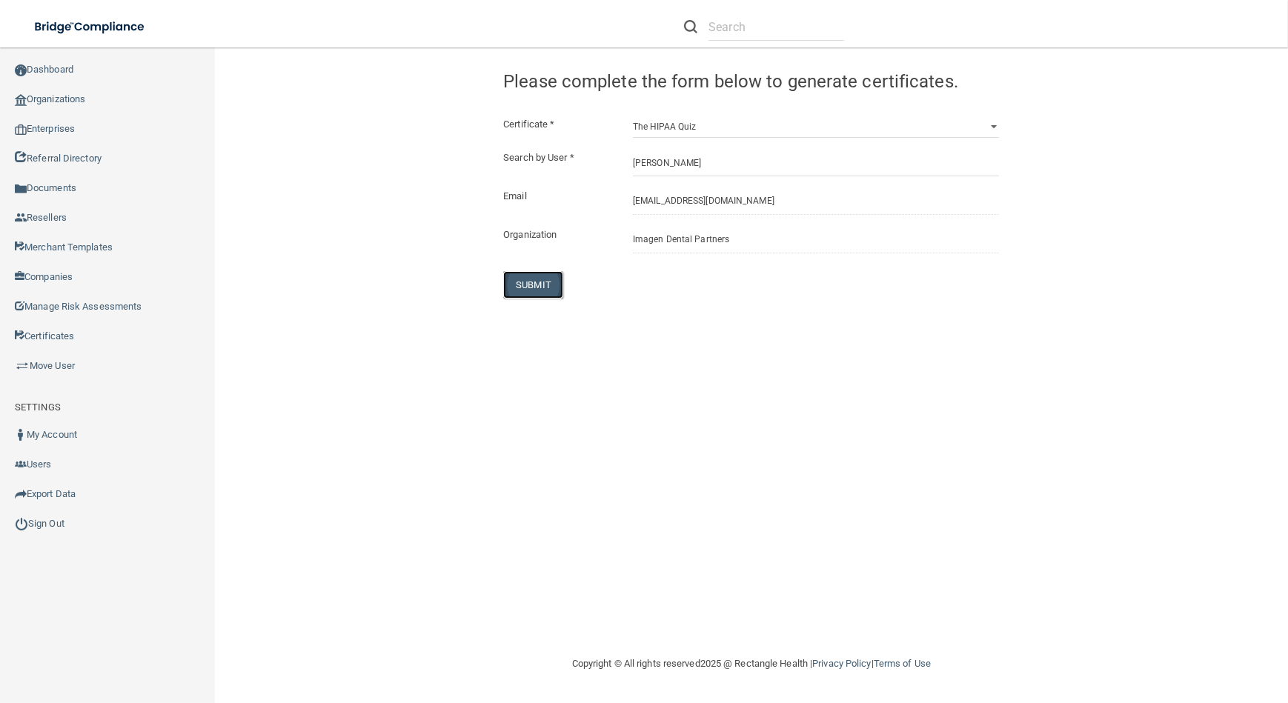
click at [555, 273] on button "SUBMIT" at bounding box center [533, 284] width 60 height 27
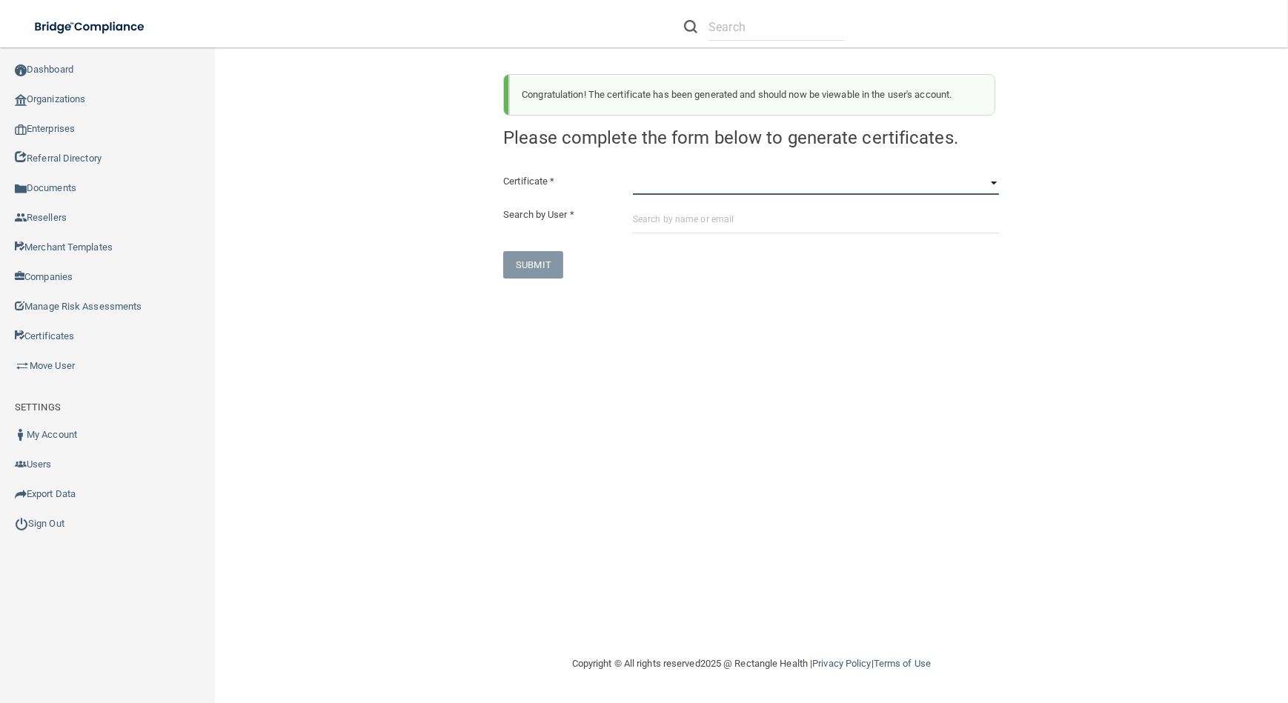
drag, startPoint x: 732, startPoint y: 184, endPoint x: 729, endPoint y: 193, distance: 9.4
click at [732, 184] on select "HIPAA Officer Certification Training OSHA Bloodborne Pathogens OSHA [MEDICAL_DA…" at bounding box center [816, 184] width 366 height 22
click at [633, 173] on select "HIPAA Officer Certification Training OSHA Bloodborne Pathogens OSHA [MEDICAL_DA…" at bounding box center [816, 184] width 366 height 22
click at [707, 236] on div "Certificate * HIPAA Officer Certification Training OSHA Bloodborne Pathogens OS…" at bounding box center [751, 226] width 496 height 106
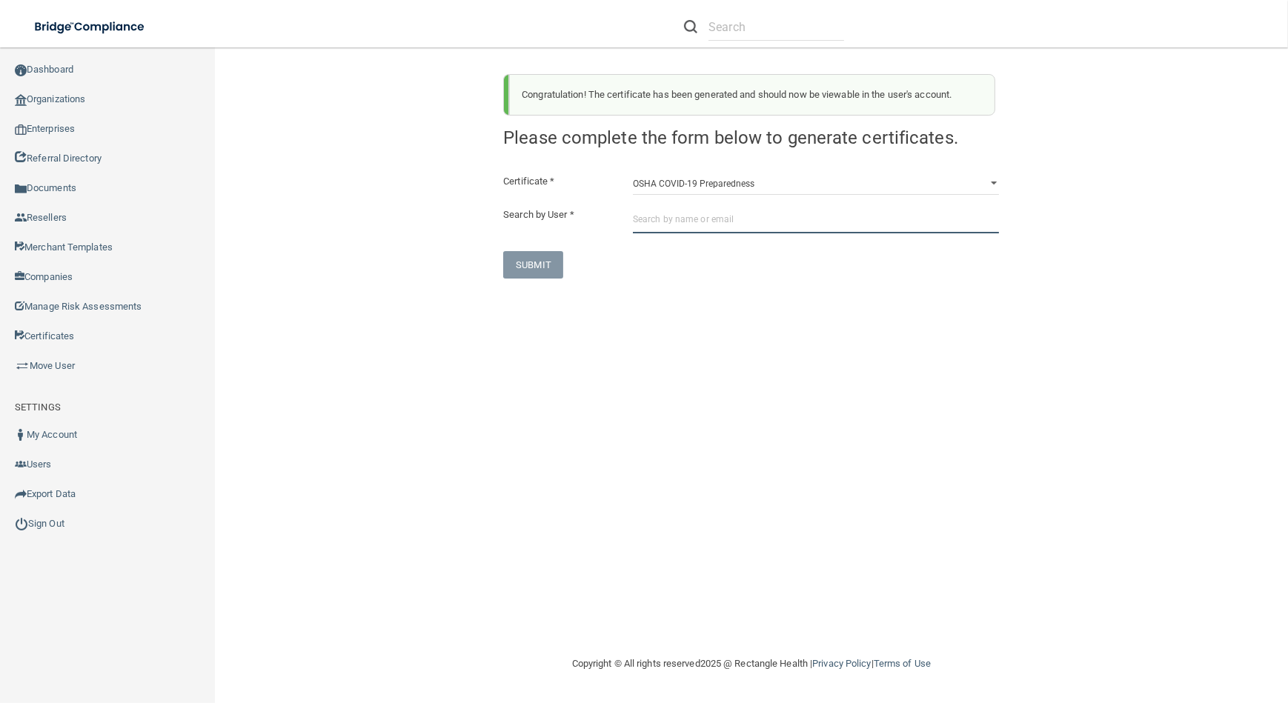
paste input "[EMAIL_ADDRESS][DOMAIN_NAME]"
click at [700, 222] on input "text" at bounding box center [816, 219] width 366 height 27
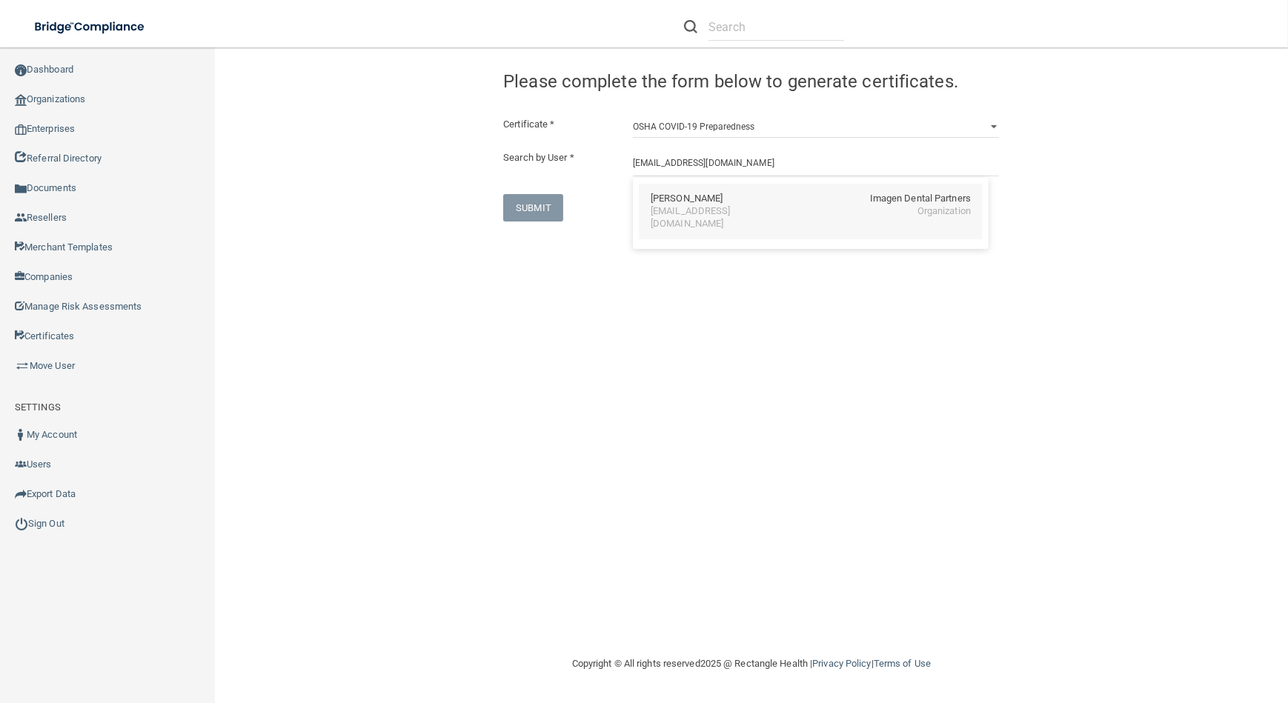
click at [676, 217] on div "[EMAIL_ADDRESS][DOMAIN_NAME]" at bounding box center [715, 217] width 128 height 25
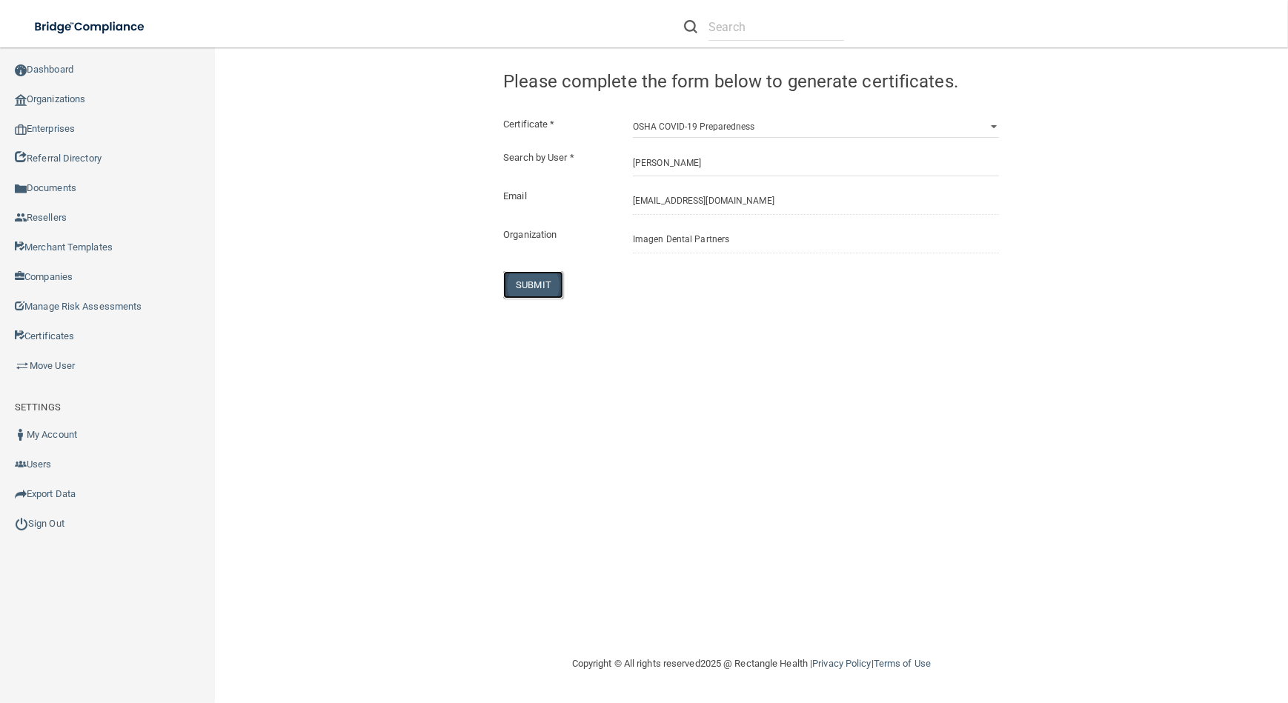
click at [504, 281] on button "SUBMIT" at bounding box center [533, 284] width 60 height 27
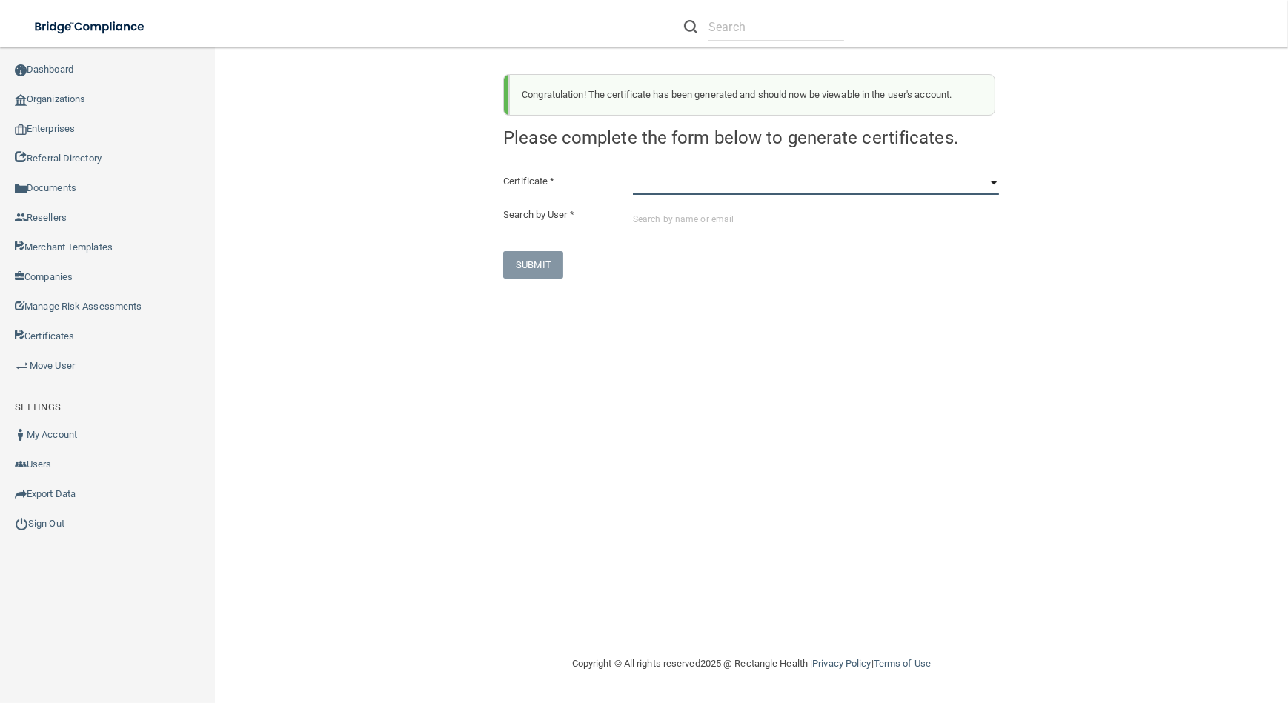
click at [697, 182] on select "HIPAA Officer Certification Training OSHA Bloodborne Pathogens OSHA [MEDICAL_DA…" at bounding box center [816, 184] width 366 height 22
click at [633, 173] on select "HIPAA Officer Certification Training OSHA Bloodborne Pathogens OSHA [MEDICAL_DA…" at bounding box center [816, 184] width 366 height 22
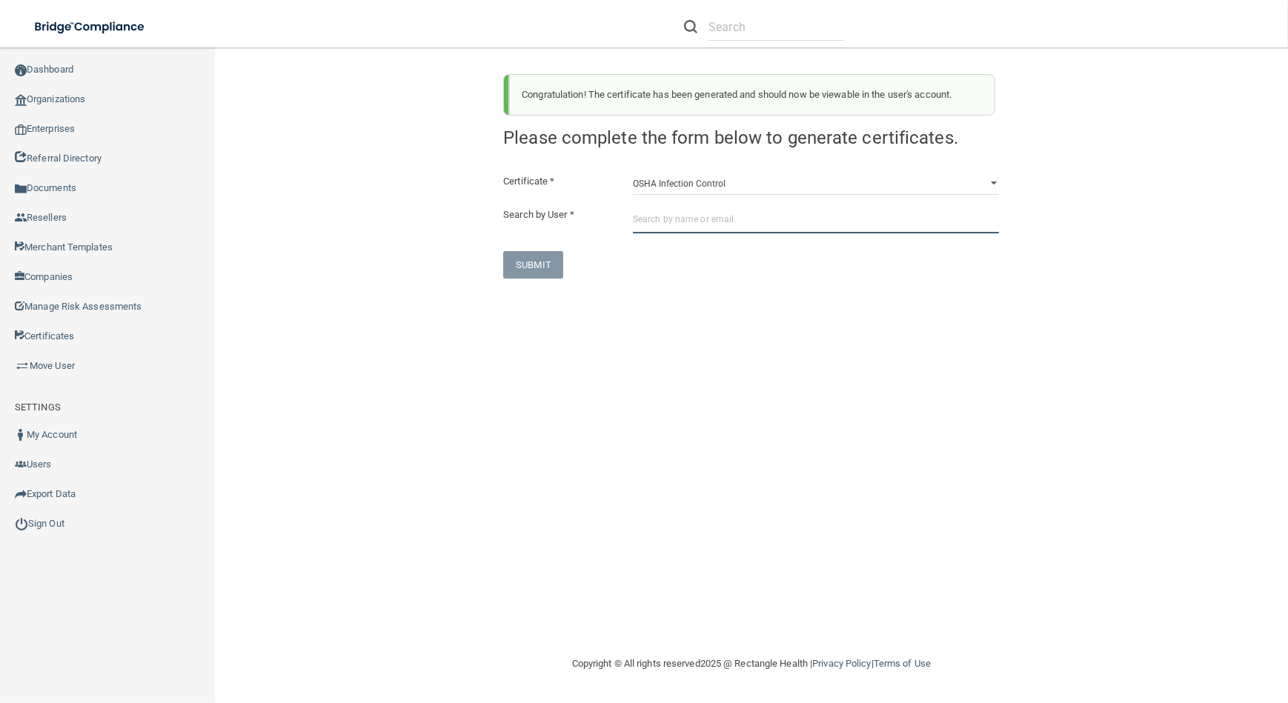
click at [708, 224] on input "text" at bounding box center [816, 219] width 366 height 27
paste input "[EMAIL_ADDRESS][DOMAIN_NAME]"
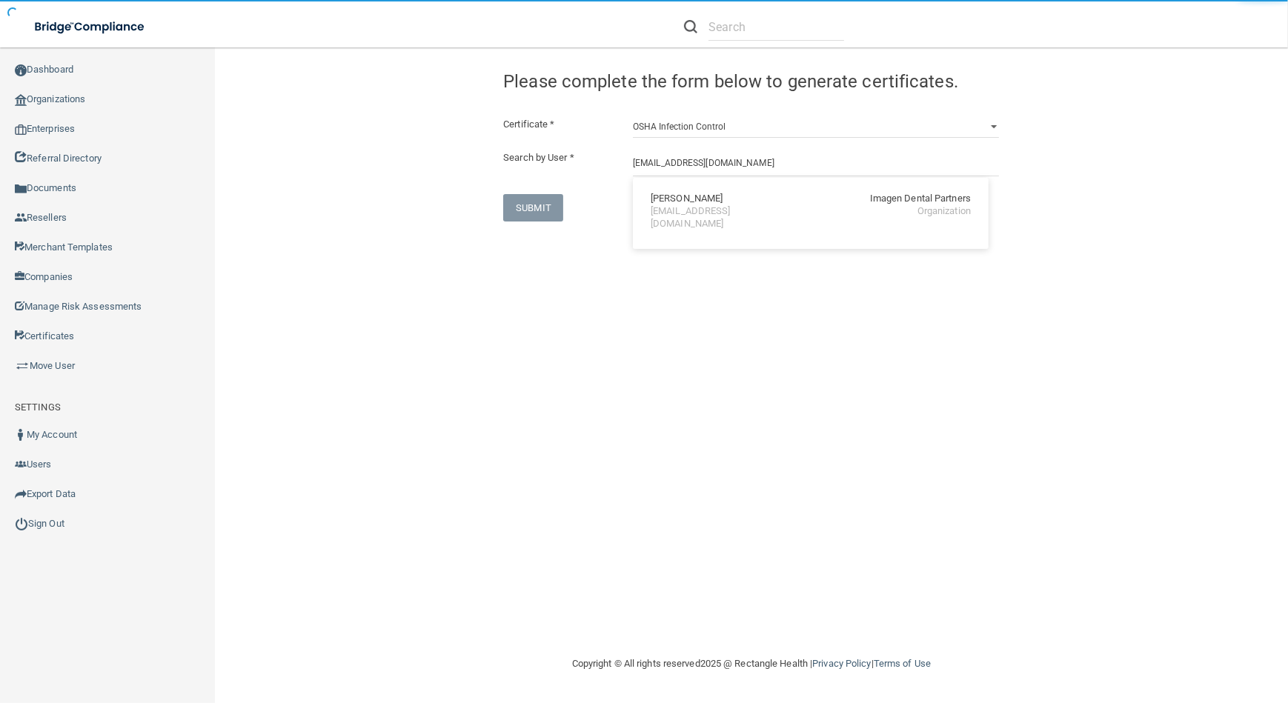
click at [696, 213] on div "[EMAIL_ADDRESS][DOMAIN_NAME]" at bounding box center [715, 217] width 128 height 25
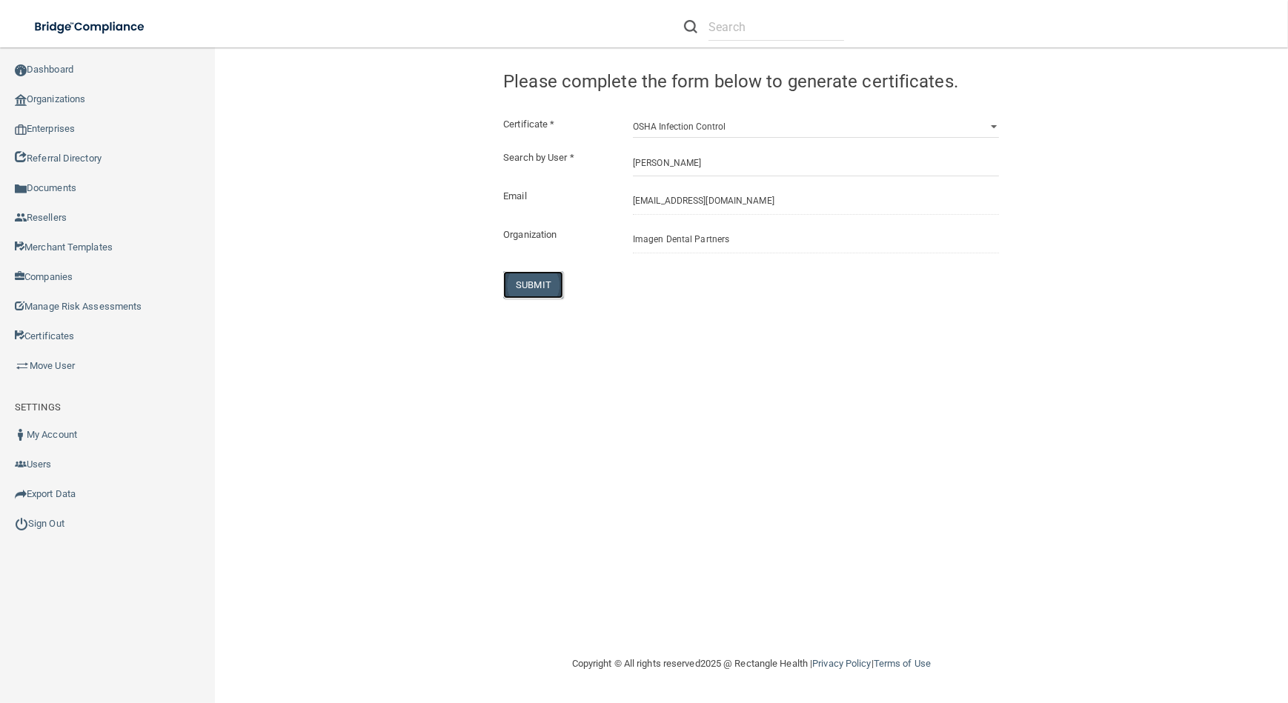
click at [539, 282] on button "SUBMIT" at bounding box center [533, 284] width 60 height 27
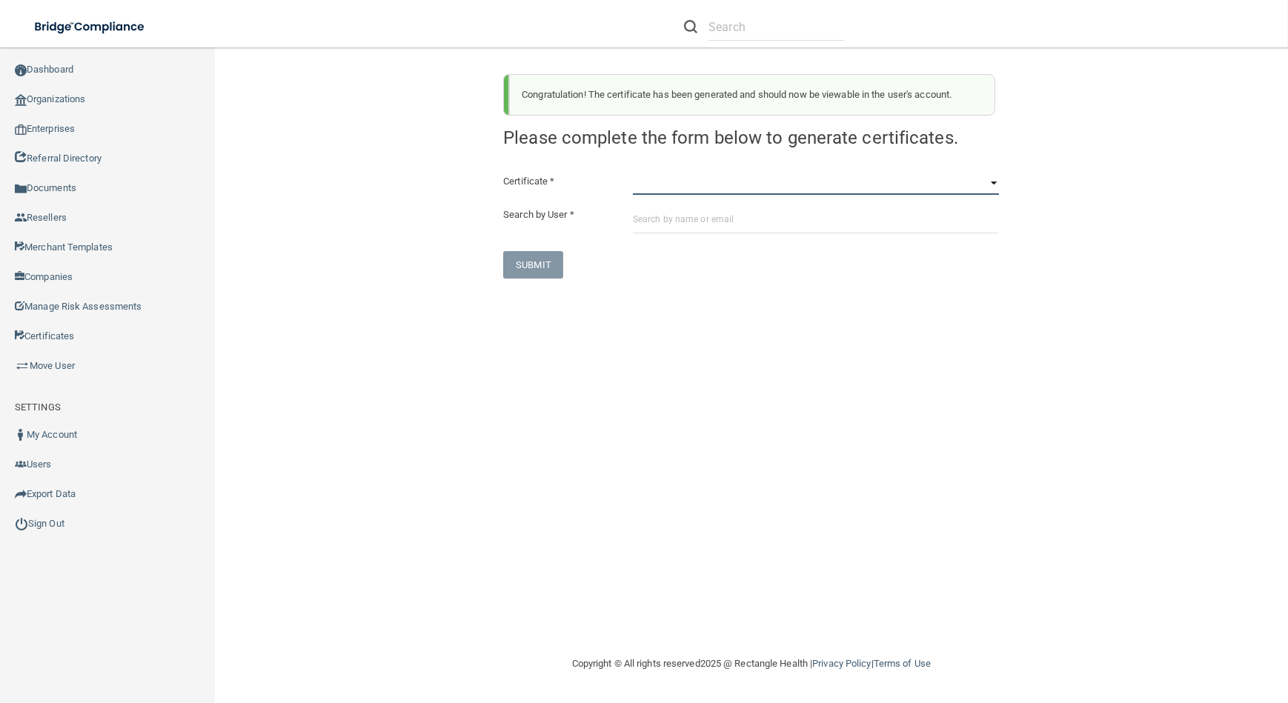
click at [686, 177] on select "HIPAA Officer Certification Training OSHA Bloodborne Pathogens OSHA [MEDICAL_DA…" at bounding box center [816, 184] width 366 height 22
click at [633, 173] on select "HIPAA Officer Certification Training OSHA Bloodborne Pathogens OSHA [MEDICAL_DA…" at bounding box center [816, 184] width 366 height 22
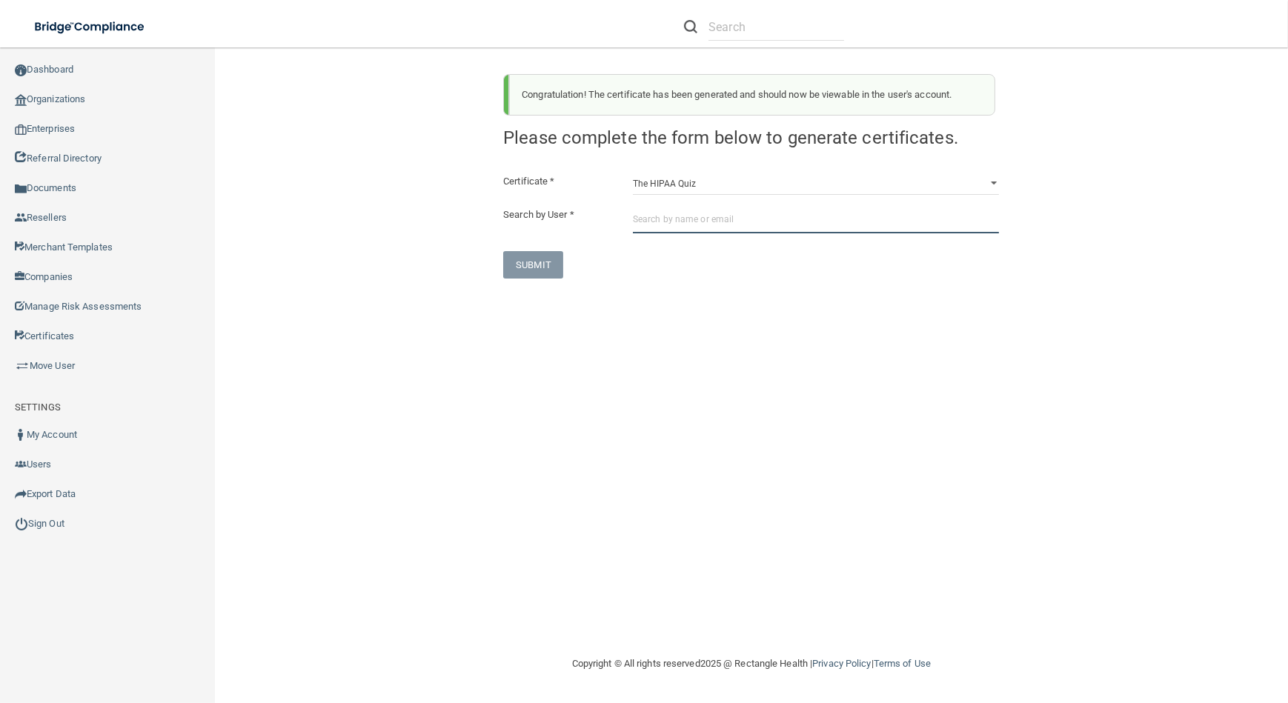
click at [690, 221] on input "text" at bounding box center [816, 219] width 366 height 27
paste input "[EMAIL_ADDRESS][DOMAIN_NAME]"
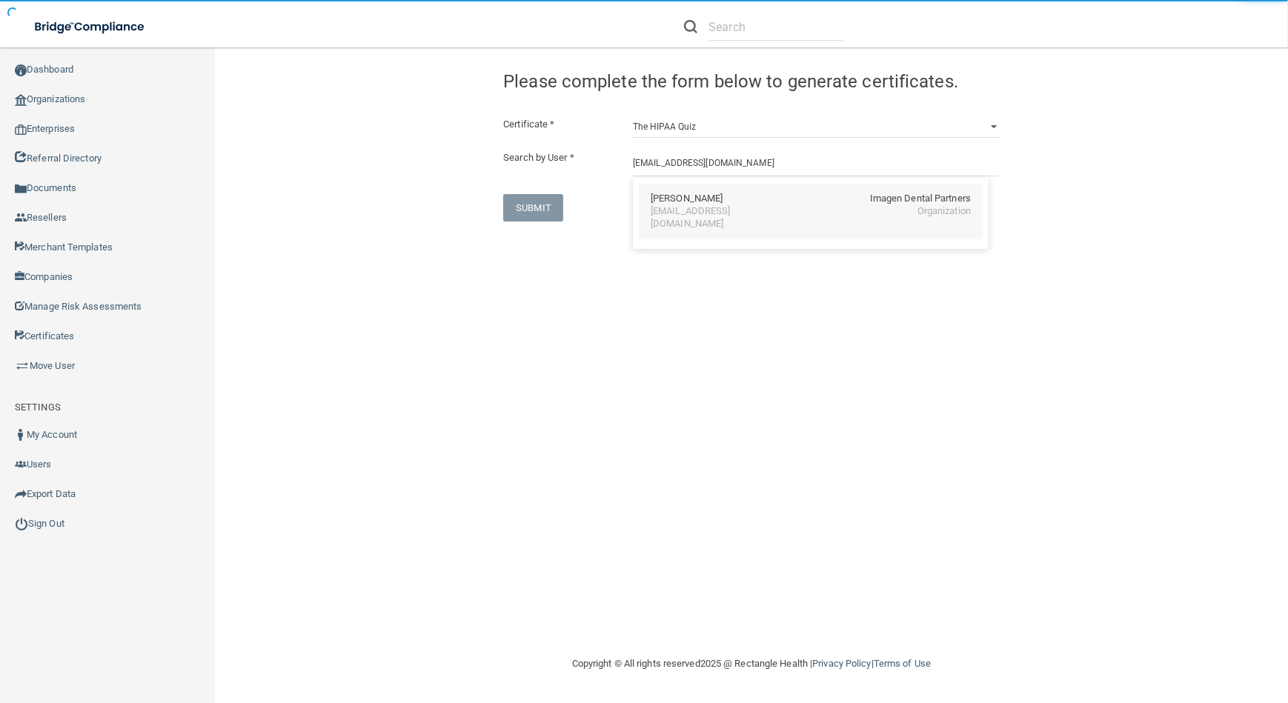
click at [663, 211] on div "[EMAIL_ADDRESS][DOMAIN_NAME]" at bounding box center [715, 217] width 128 height 25
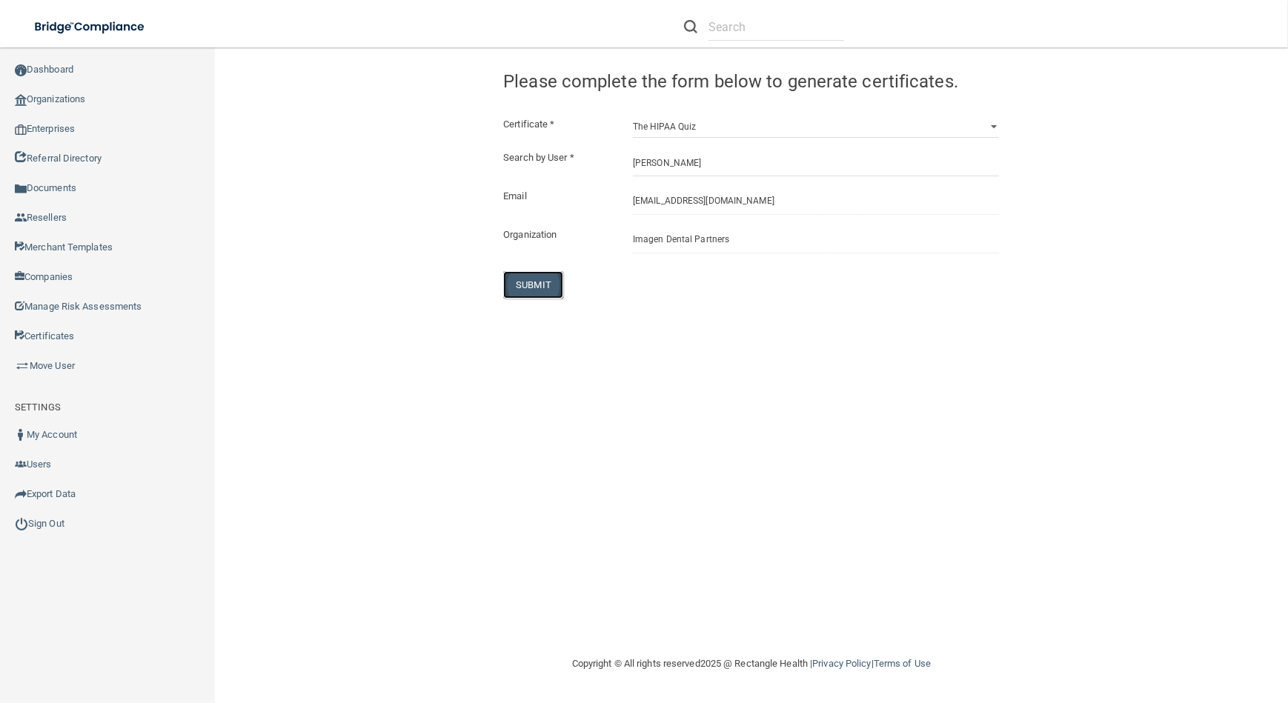
click at [535, 285] on button "SUBMIT" at bounding box center [533, 284] width 60 height 27
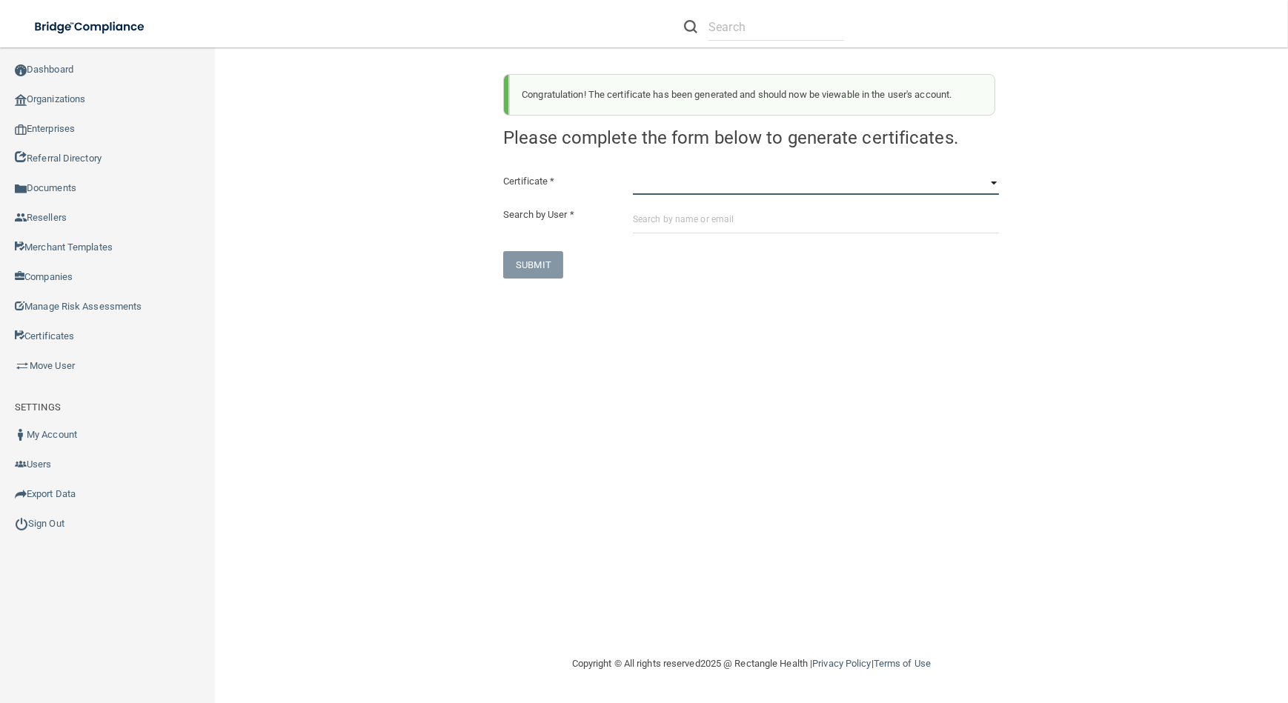
click at [657, 192] on select "HIPAA Officer Certification Training OSHA Bloodborne Pathogens OSHA [MEDICAL_DA…" at bounding box center [816, 184] width 366 height 22
click at [633, 173] on select "HIPAA Officer Certification Training OSHA Bloodborne Pathogens OSHA [MEDICAL_DA…" at bounding box center [816, 184] width 366 height 22
click at [670, 233] on div "Certificate * HIPAA Officer Certification Training OSHA Bloodborne Pathogens OS…" at bounding box center [751, 226] width 496 height 106
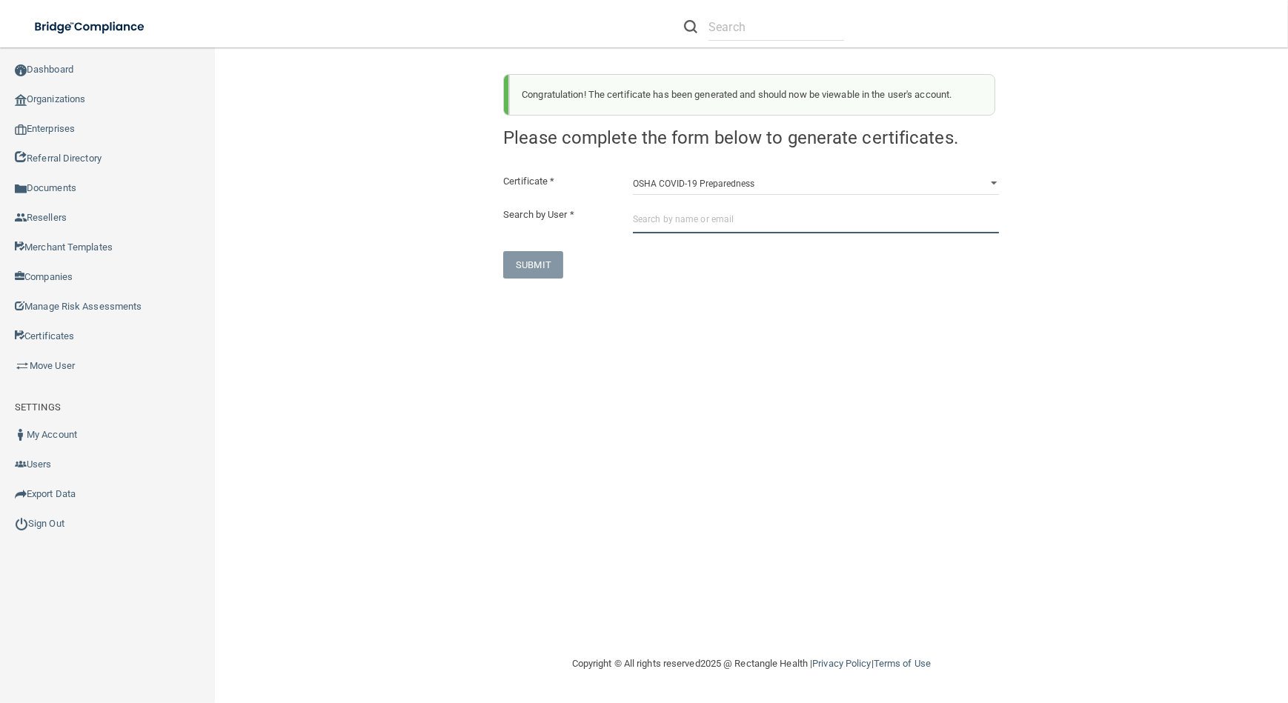
click at [669, 230] on input "text" at bounding box center [816, 219] width 366 height 27
paste input "[EMAIL_ADDRESS][DOMAIN_NAME]"
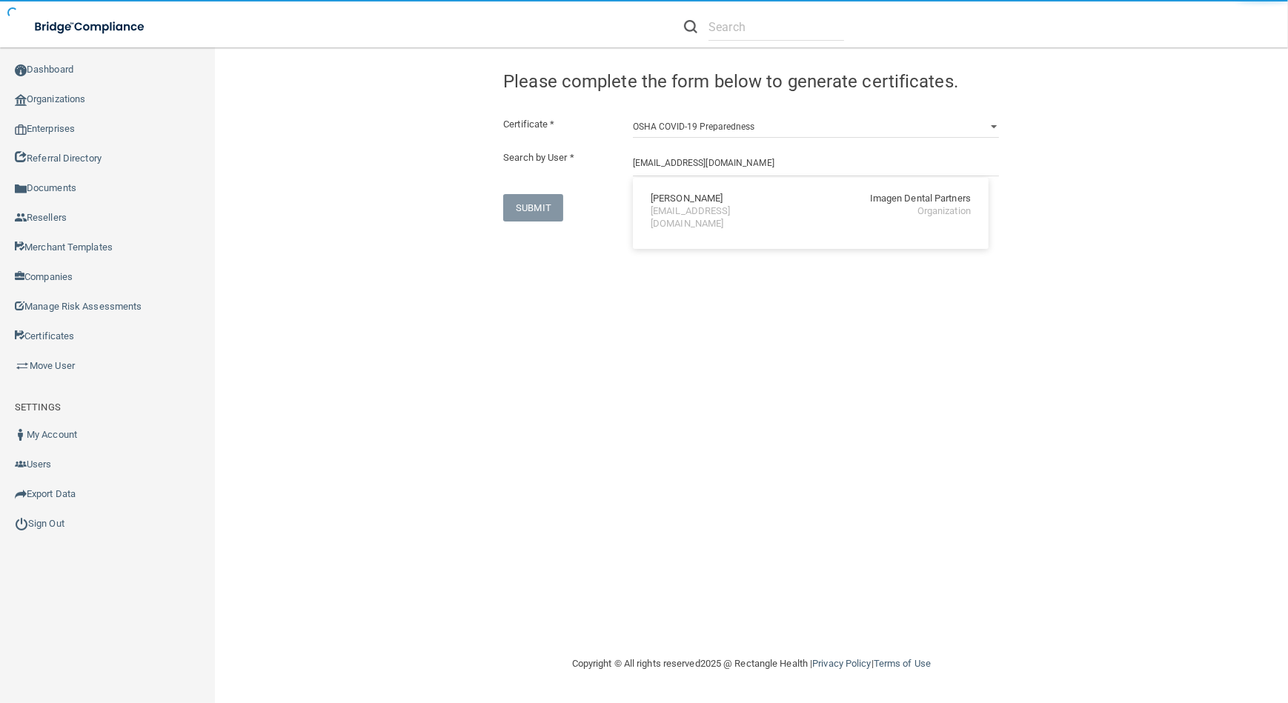
drag, startPoint x: 668, startPoint y: 219, endPoint x: 585, endPoint y: 259, distance: 92.5
click at [666, 222] on div "[PERSON_NAME] Imagen Dental Partners [EMAIL_ADDRESS][DOMAIN_NAME] Organization" at bounding box center [811, 212] width 344 height 56
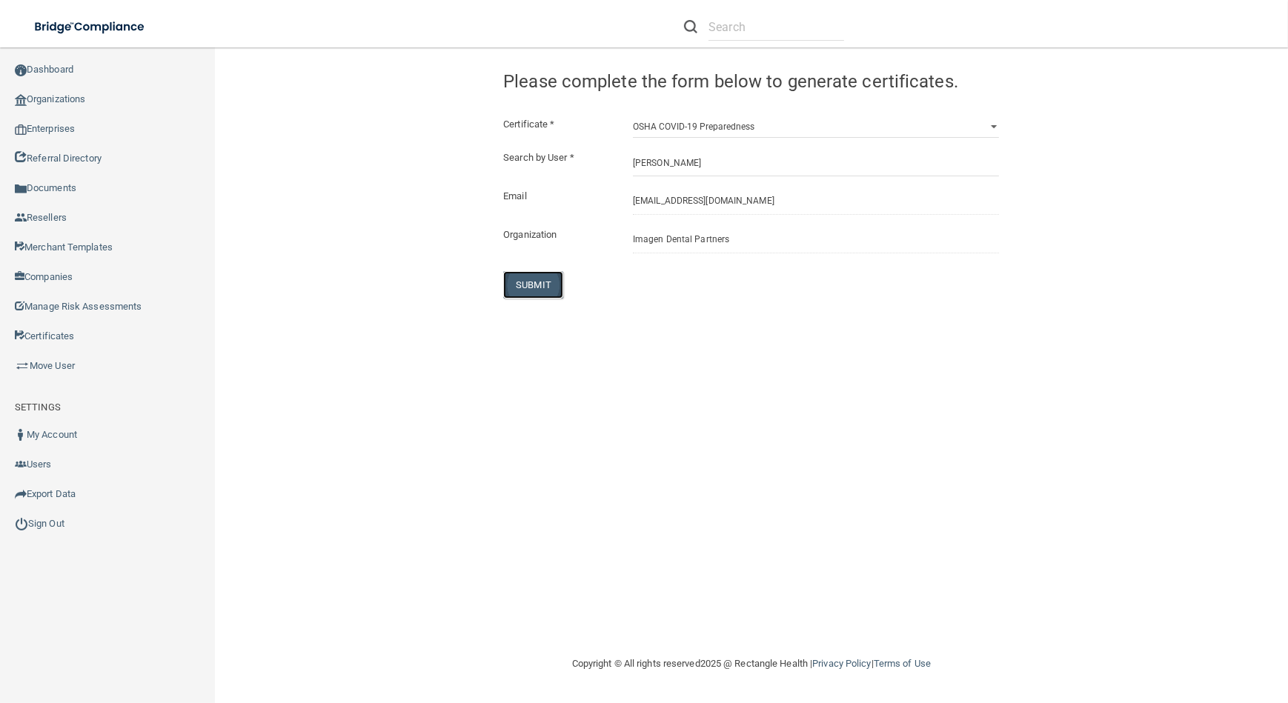
click at [540, 283] on button "SUBMIT" at bounding box center [533, 284] width 60 height 27
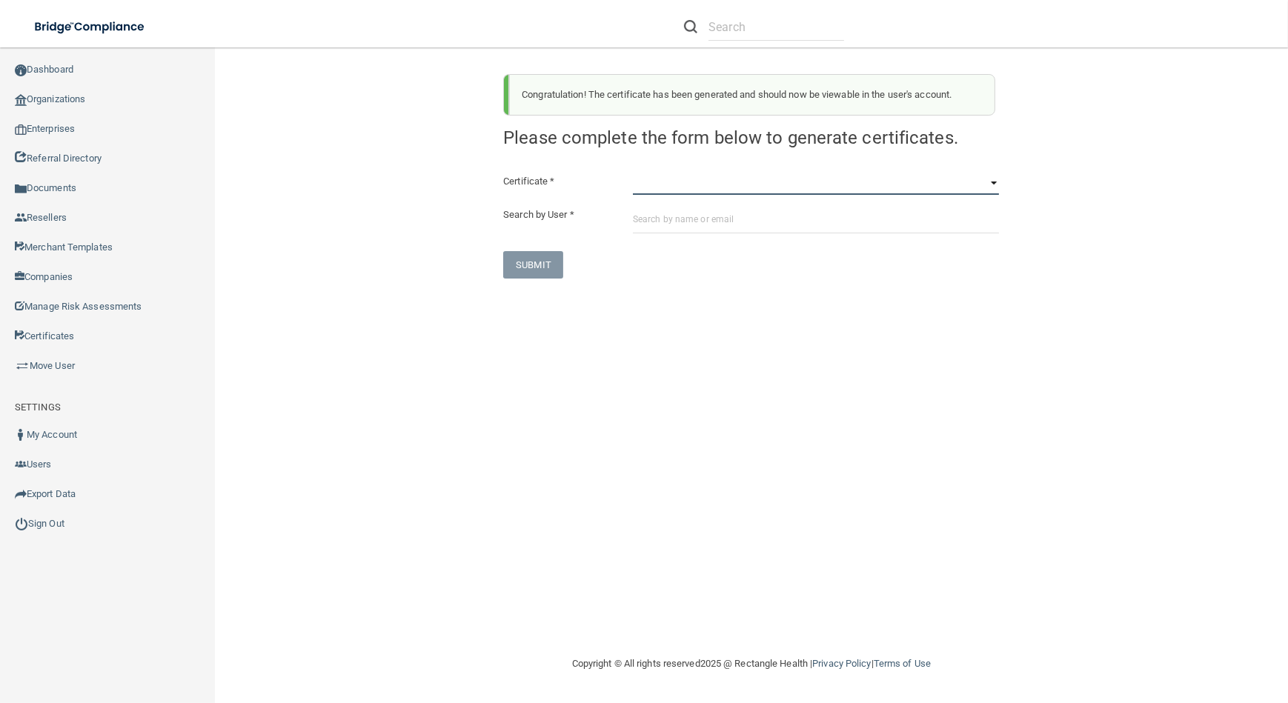
click at [688, 176] on select "HIPAA Officer Certification Training OSHA Bloodborne Pathogens OSHA [MEDICAL_DA…" at bounding box center [816, 184] width 366 height 22
click at [633, 173] on select "HIPAA Officer Certification Training OSHA Bloodborne Pathogens OSHA [MEDICAL_DA…" at bounding box center [816, 184] width 366 height 22
click at [674, 187] on select "HIPAA Officer Certification Training OSHA Bloodborne Pathogens OSHA [MEDICAL_DA…" at bounding box center [816, 184] width 366 height 22
click at [633, 173] on select "HIPAA Officer Certification Training OSHA Bloodborne Pathogens OSHA [MEDICAL_DA…" at bounding box center [816, 184] width 366 height 22
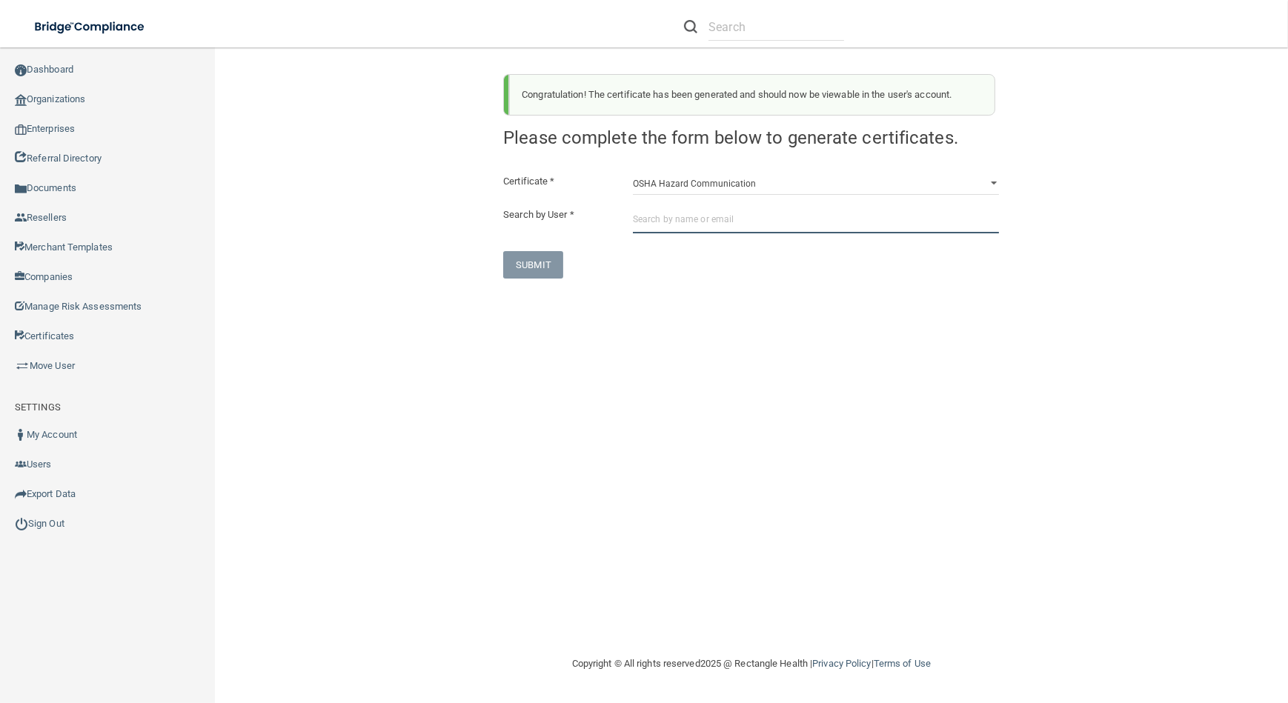
click at [676, 216] on input "text" at bounding box center [816, 219] width 366 height 27
paste input "[EMAIL_ADDRESS][DOMAIN_NAME]"
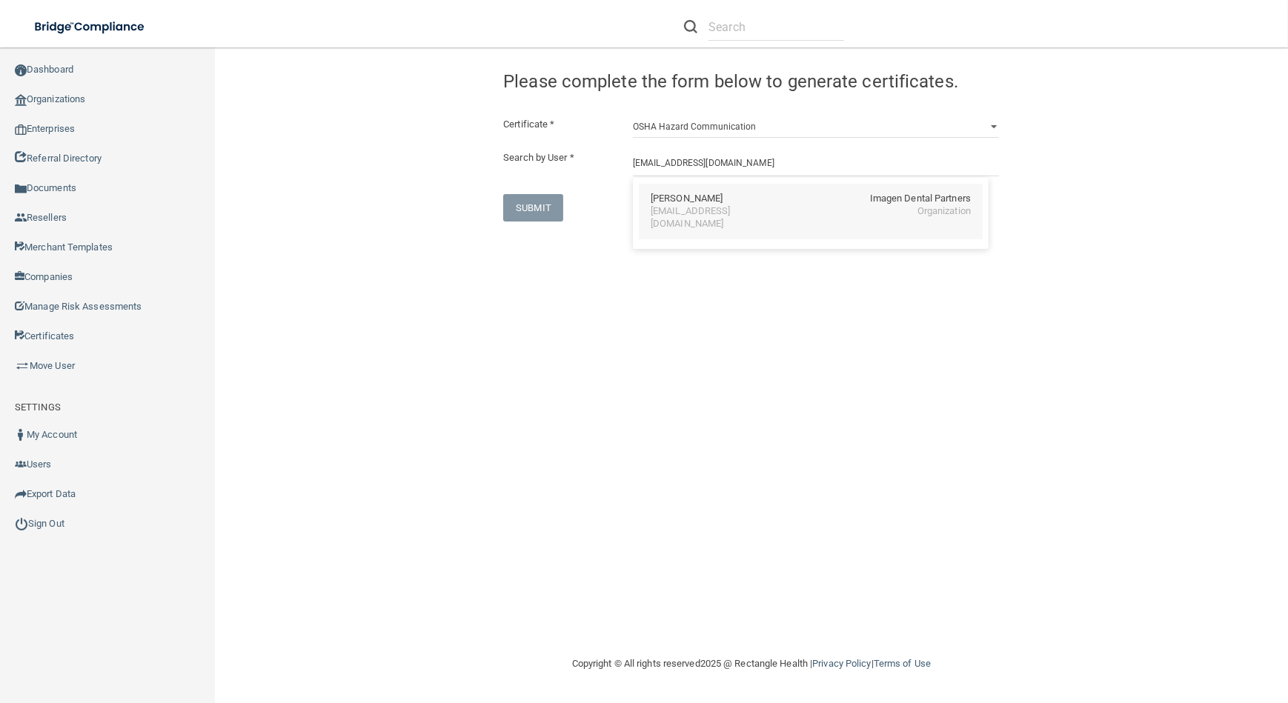
click at [652, 210] on div "[EMAIL_ADDRESS][DOMAIN_NAME]" at bounding box center [715, 217] width 128 height 25
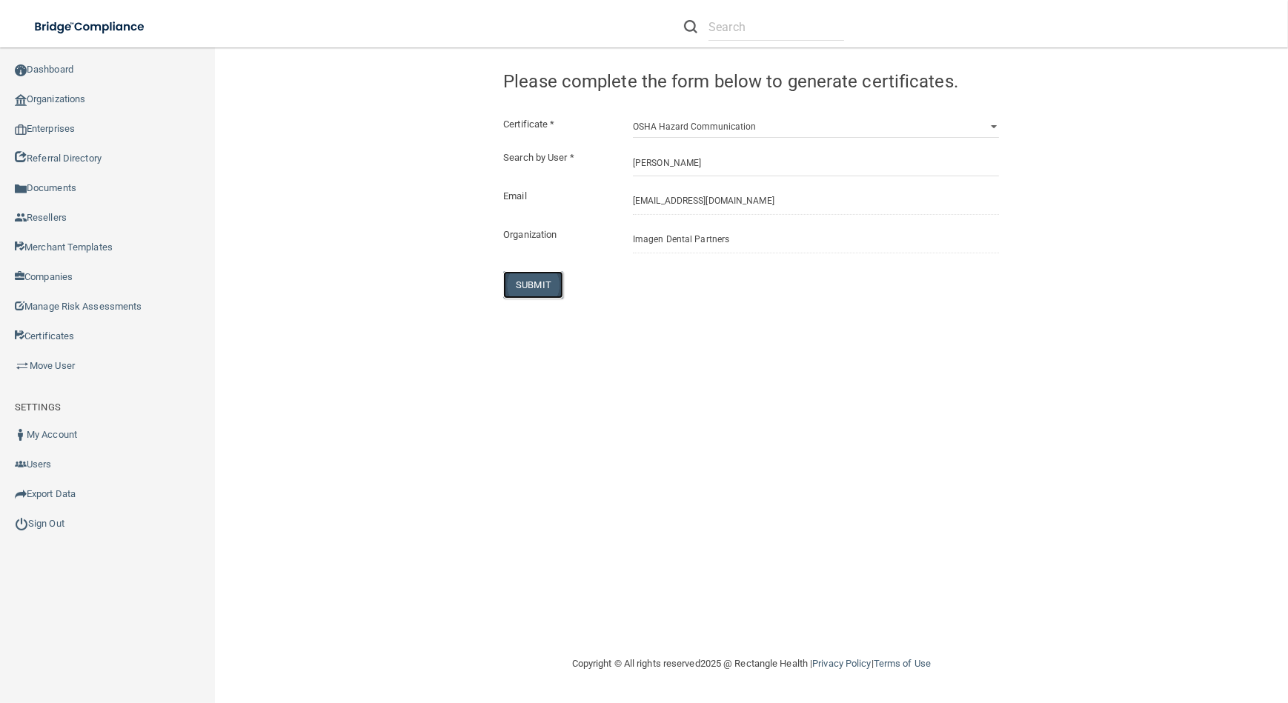
click at [525, 276] on button "SUBMIT" at bounding box center [533, 284] width 60 height 27
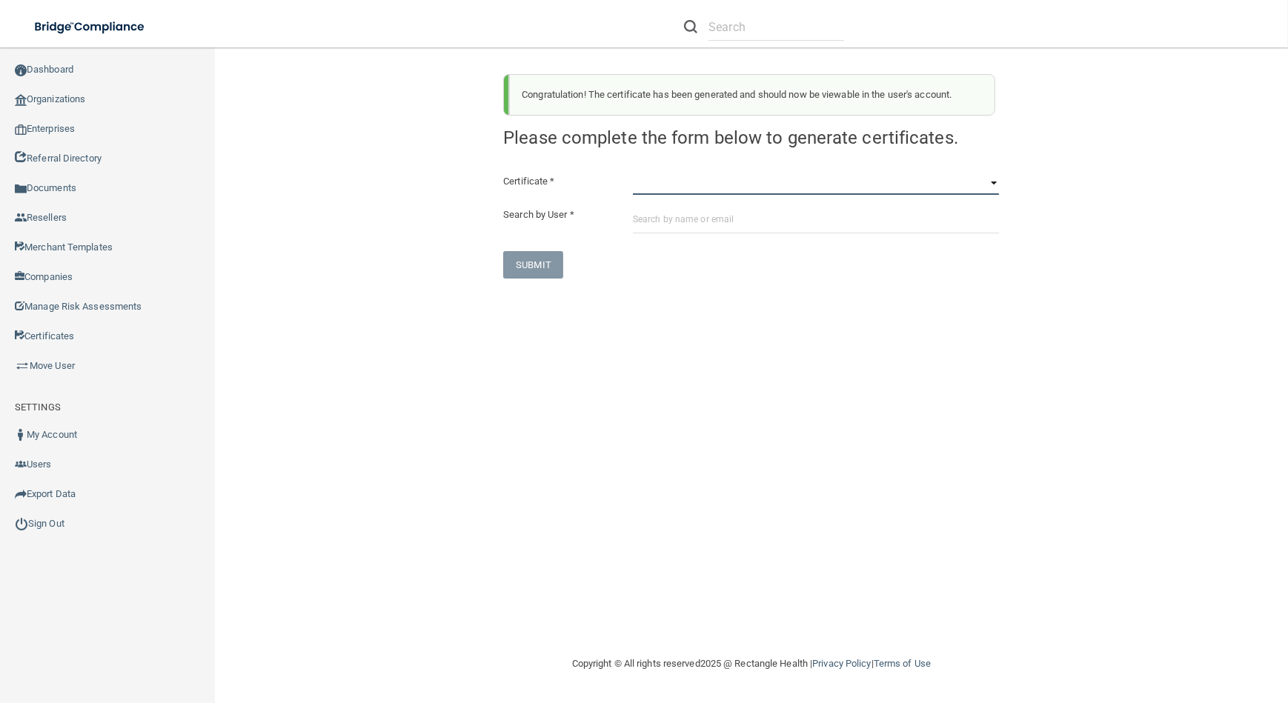
click at [671, 188] on select "HIPAA Officer Certification Training OSHA Bloodborne Pathogens OSHA [MEDICAL_DA…" at bounding box center [816, 184] width 366 height 22
click at [633, 173] on select "HIPAA Officer Certification Training OSHA Bloodborne Pathogens OSHA [MEDICAL_DA…" at bounding box center [816, 184] width 366 height 22
click at [690, 205] on div "Certificate * HIPAA Officer Certification Training OSHA Bloodborne Pathogens OS…" at bounding box center [751, 226] width 496 height 106
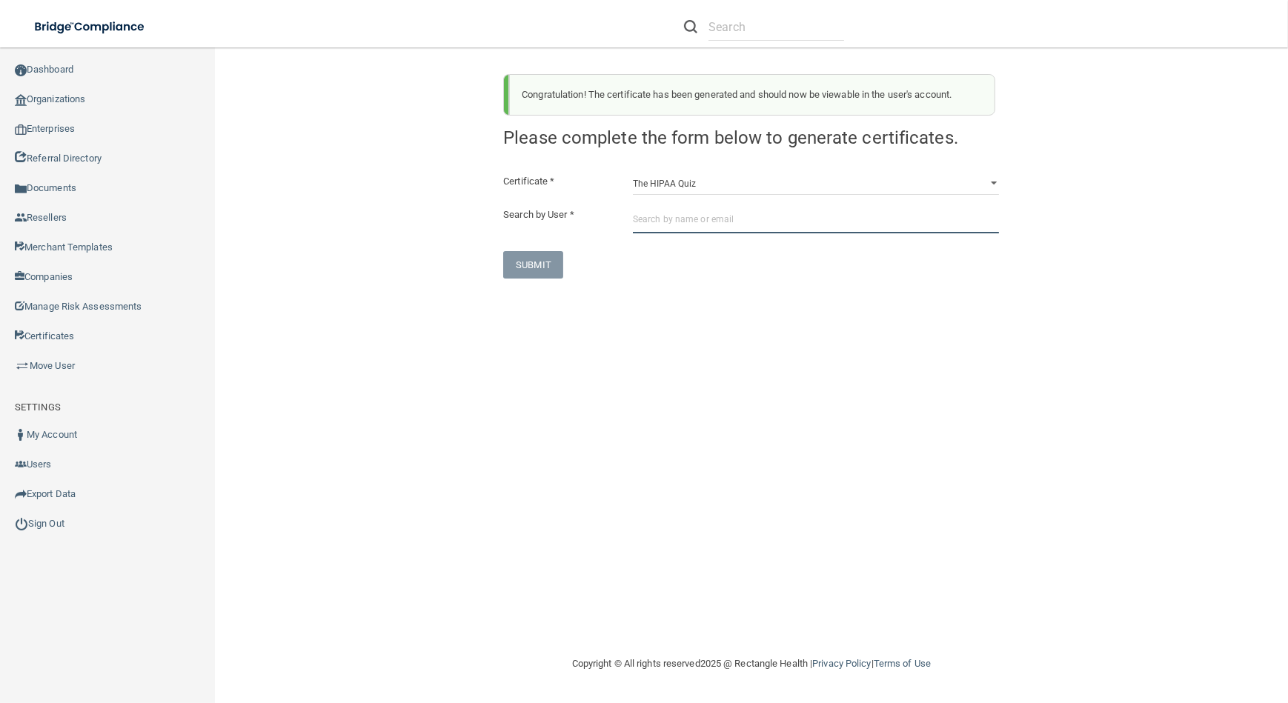
click at [688, 223] on input "text" at bounding box center [816, 219] width 366 height 27
paste input "[EMAIL_ADDRESS][DOMAIN_NAME]"
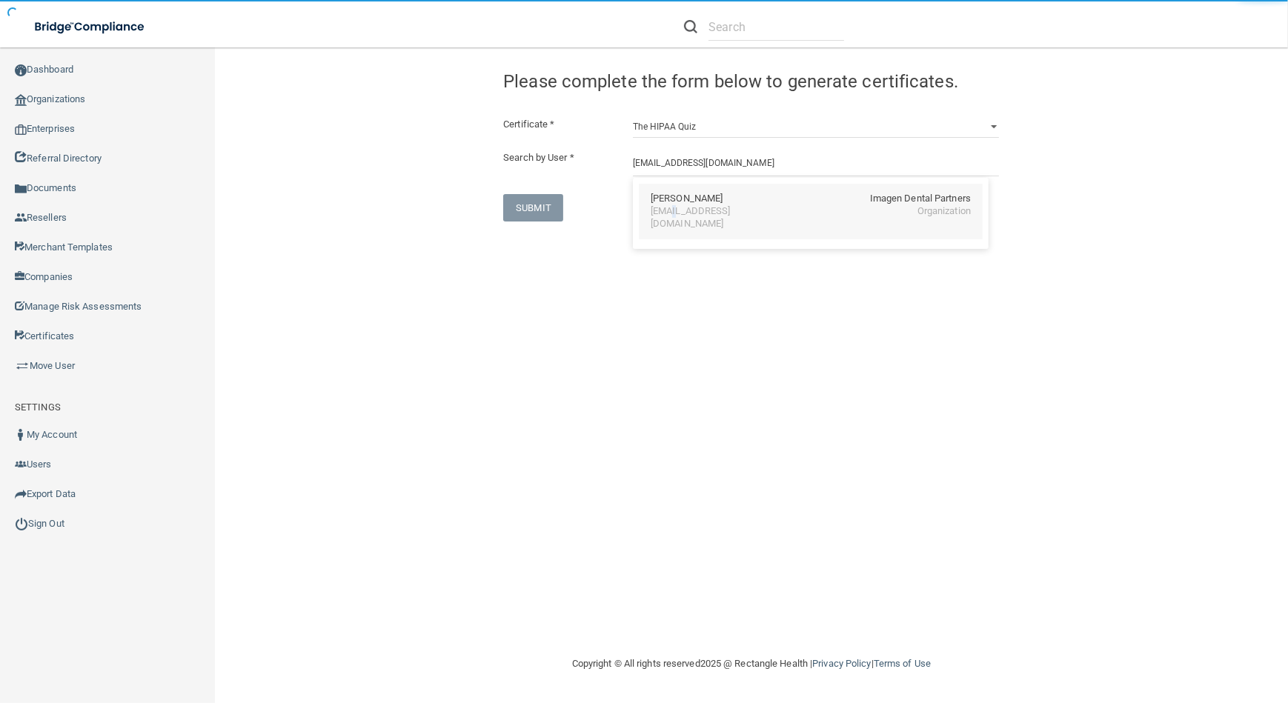
click at [671, 210] on div "[EMAIL_ADDRESS][DOMAIN_NAME]" at bounding box center [715, 217] width 128 height 25
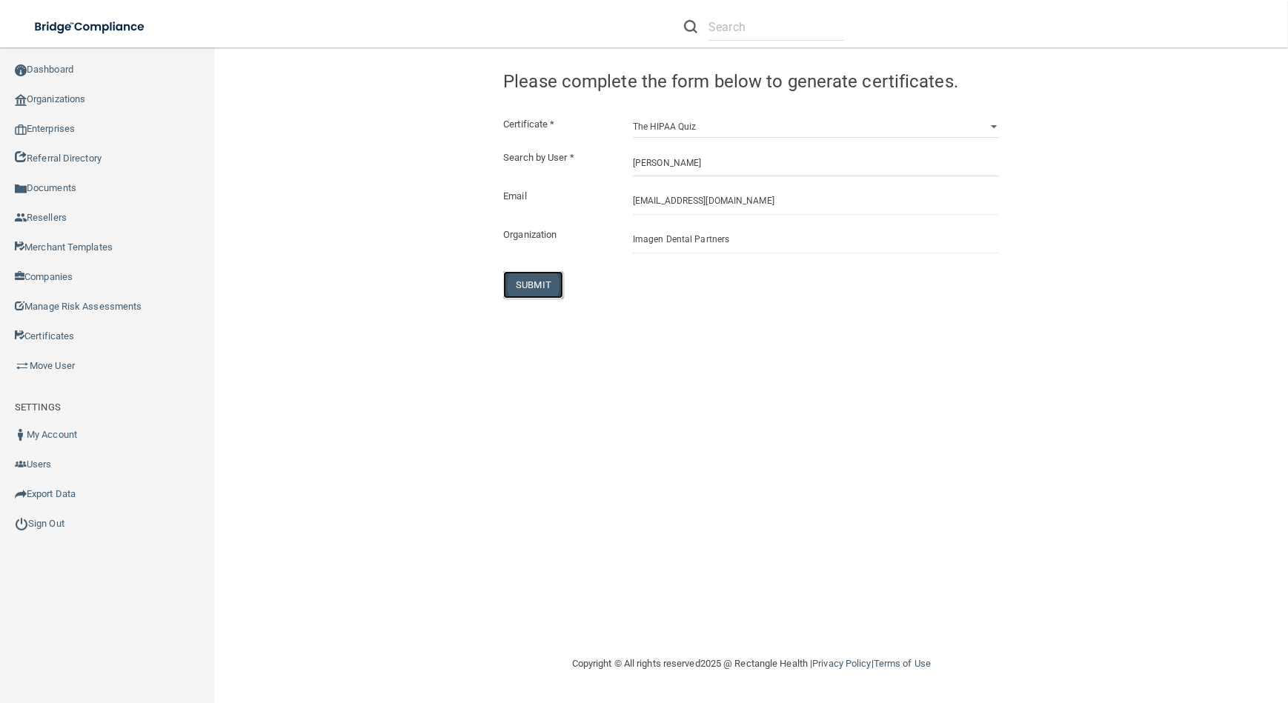
click at [541, 282] on button "SUBMIT" at bounding box center [533, 284] width 60 height 27
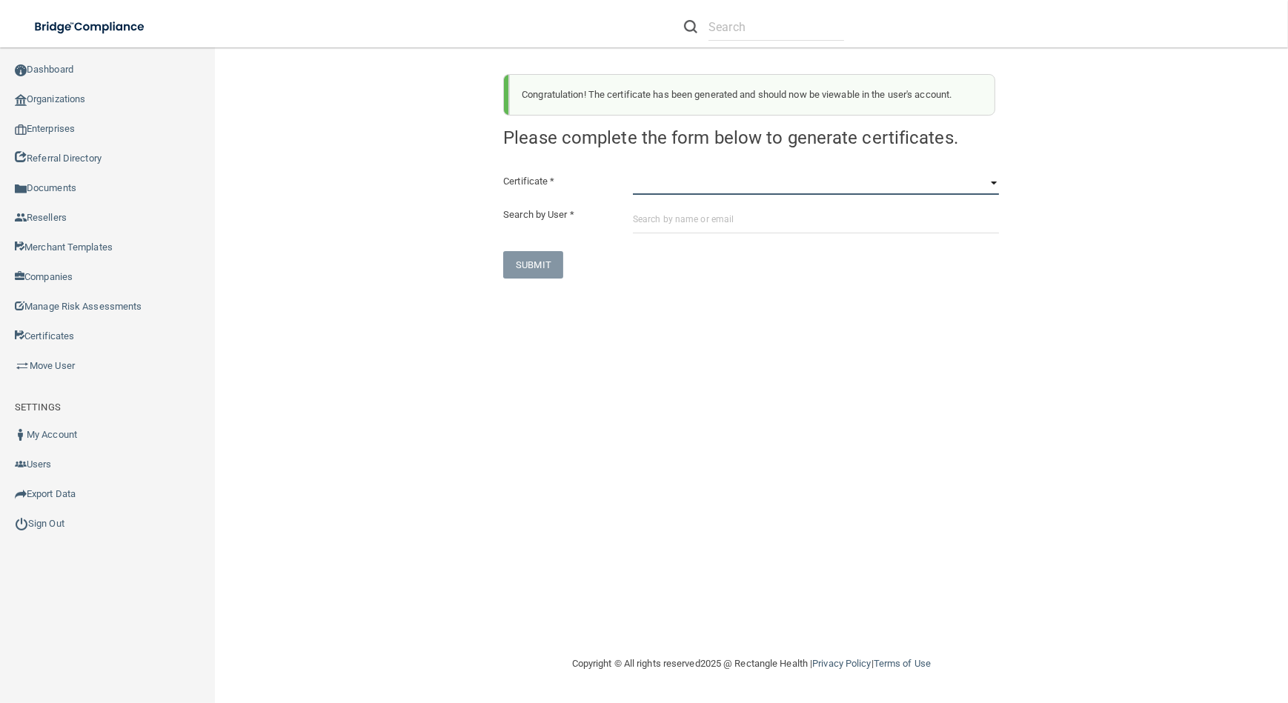
click at [690, 174] on select "HIPAA Officer Certification Training OSHA Bloodborne Pathogens OSHA [MEDICAL_DA…" at bounding box center [816, 184] width 366 height 22
click at [633, 173] on select "HIPAA Officer Certification Training OSHA Bloodborne Pathogens OSHA [MEDICAL_DA…" at bounding box center [816, 184] width 366 height 22
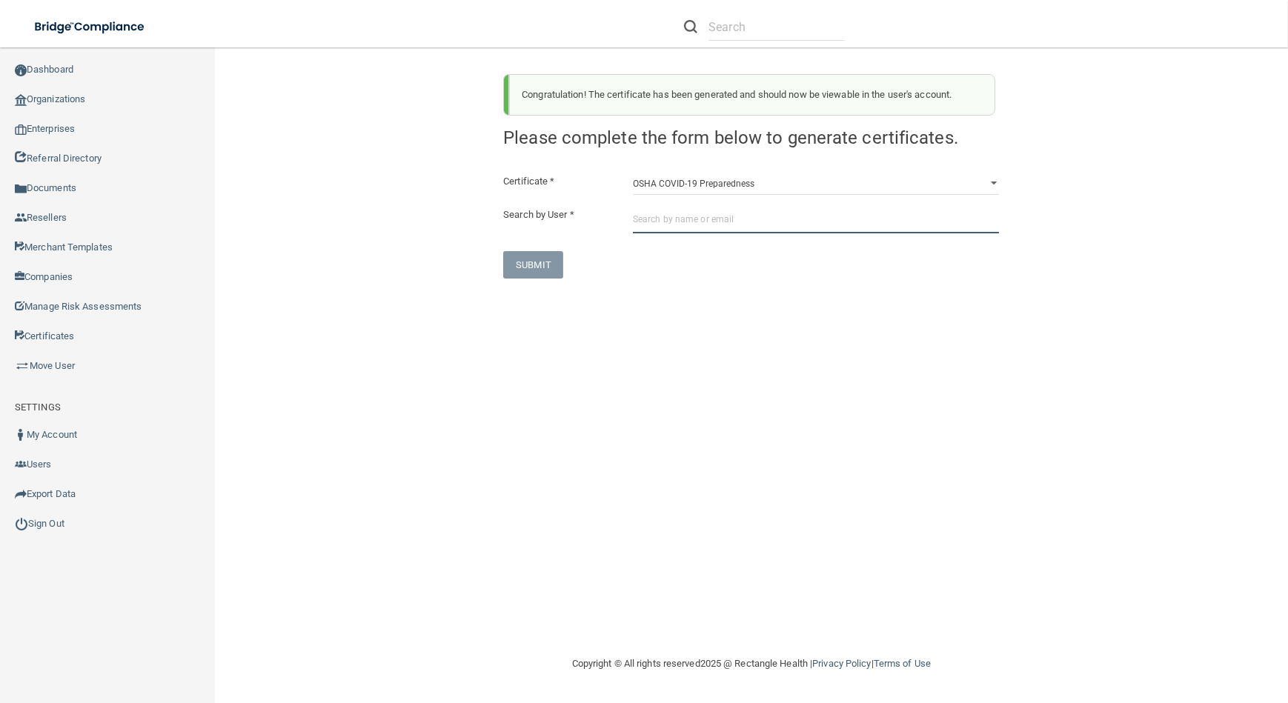
click at [648, 224] on input "text" at bounding box center [816, 219] width 366 height 27
paste input "[EMAIL_ADDRESS][DOMAIN_NAME]"
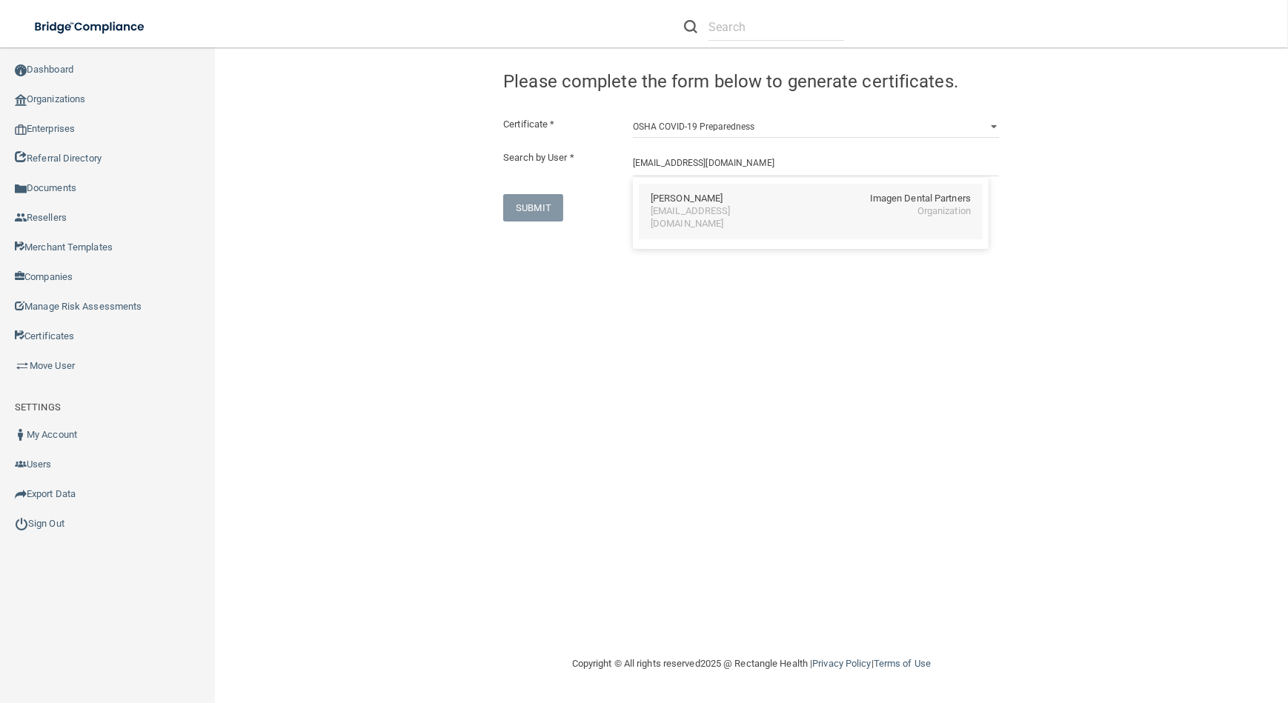
click at [755, 205] on div "[EMAIL_ADDRESS][DOMAIN_NAME]" at bounding box center [715, 217] width 128 height 25
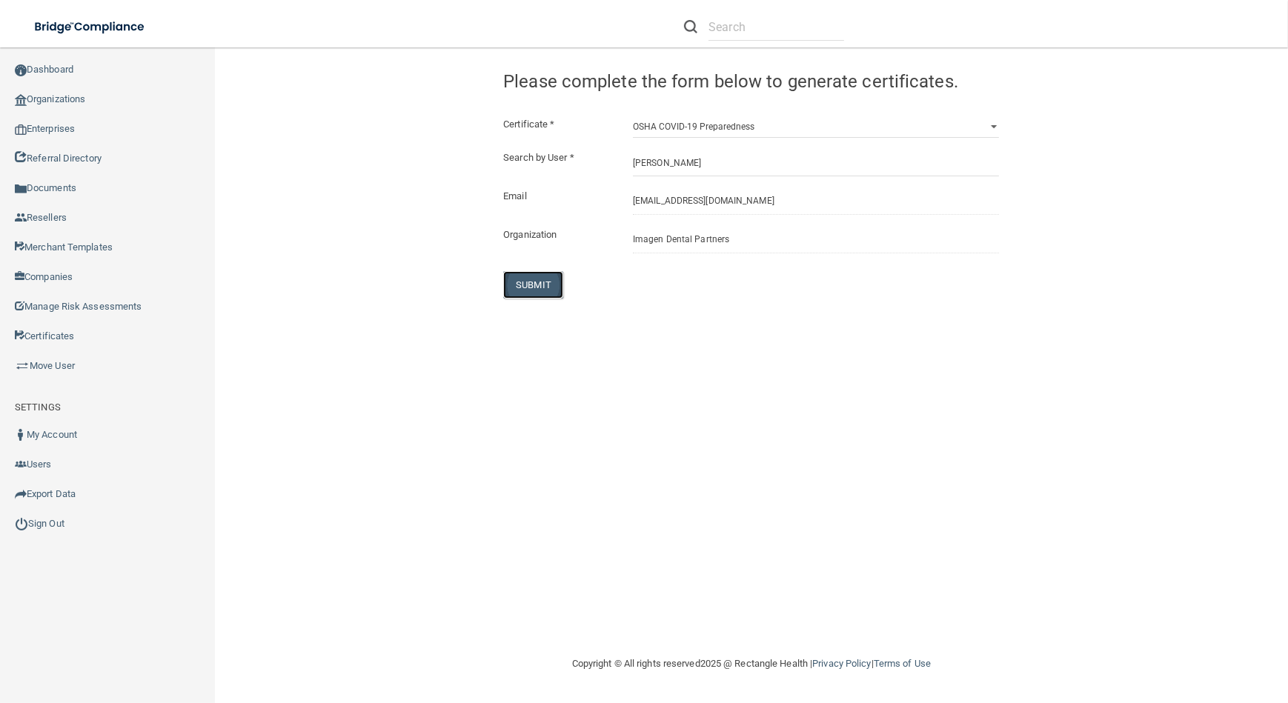
click at [540, 287] on button "SUBMIT" at bounding box center [533, 284] width 60 height 27
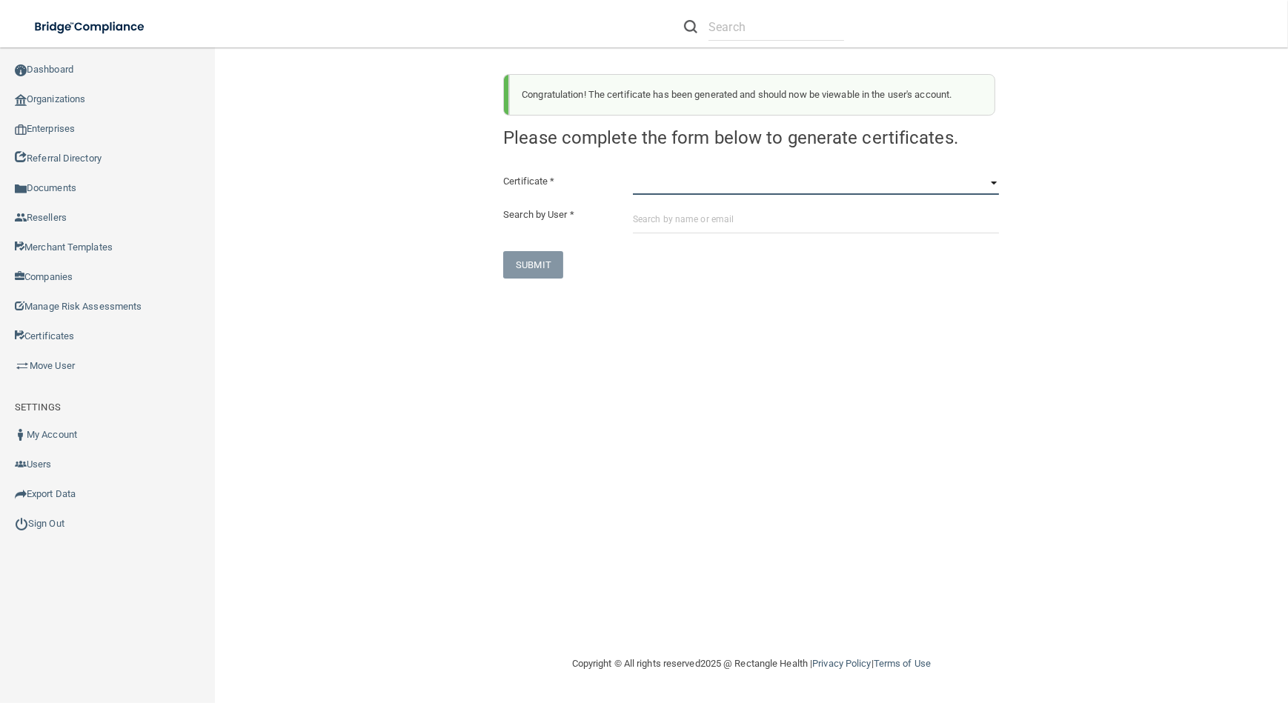
click at [771, 176] on select "HIPAA Officer Certification Training OSHA Bloodborne Pathogens OSHA [MEDICAL_DA…" at bounding box center [816, 184] width 366 height 22
click at [633, 173] on select "HIPAA Officer Certification Training OSHA Bloodborne Pathogens OSHA [MEDICAL_DA…" at bounding box center [816, 184] width 366 height 22
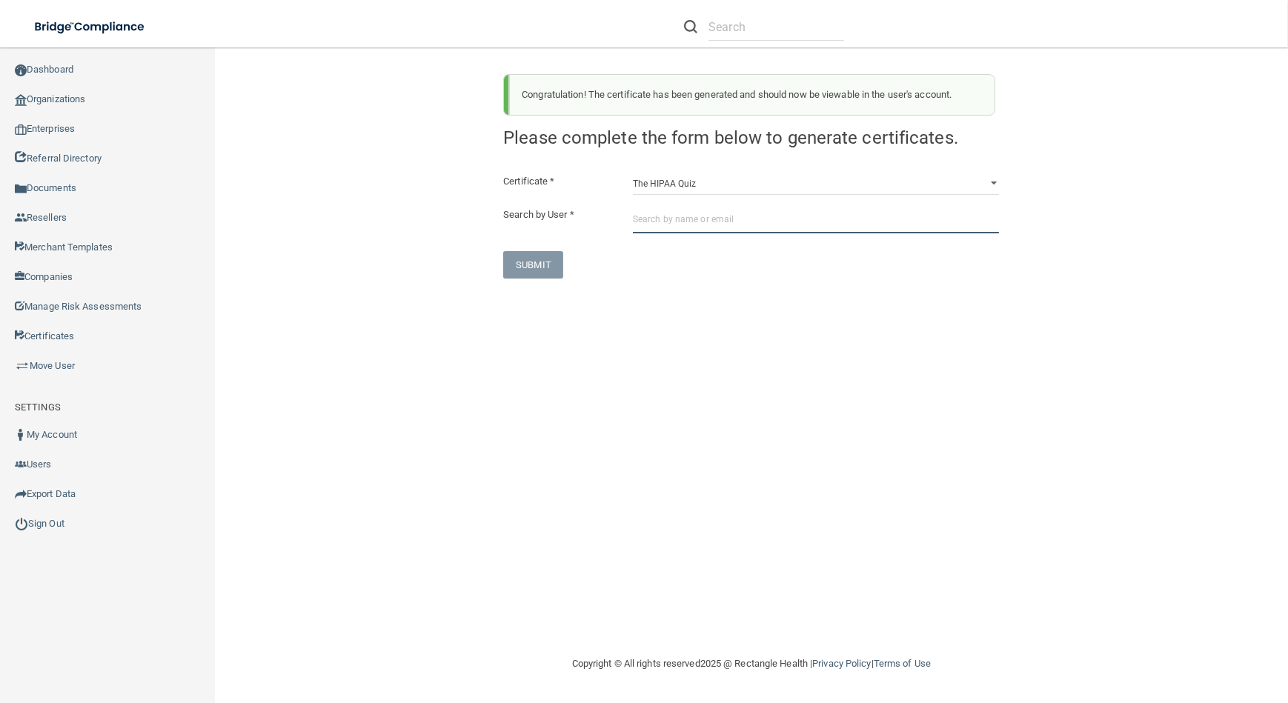
click at [726, 226] on input "text" at bounding box center [816, 219] width 366 height 27
paste input "[EMAIL_ADDRESS][DOMAIN_NAME]"
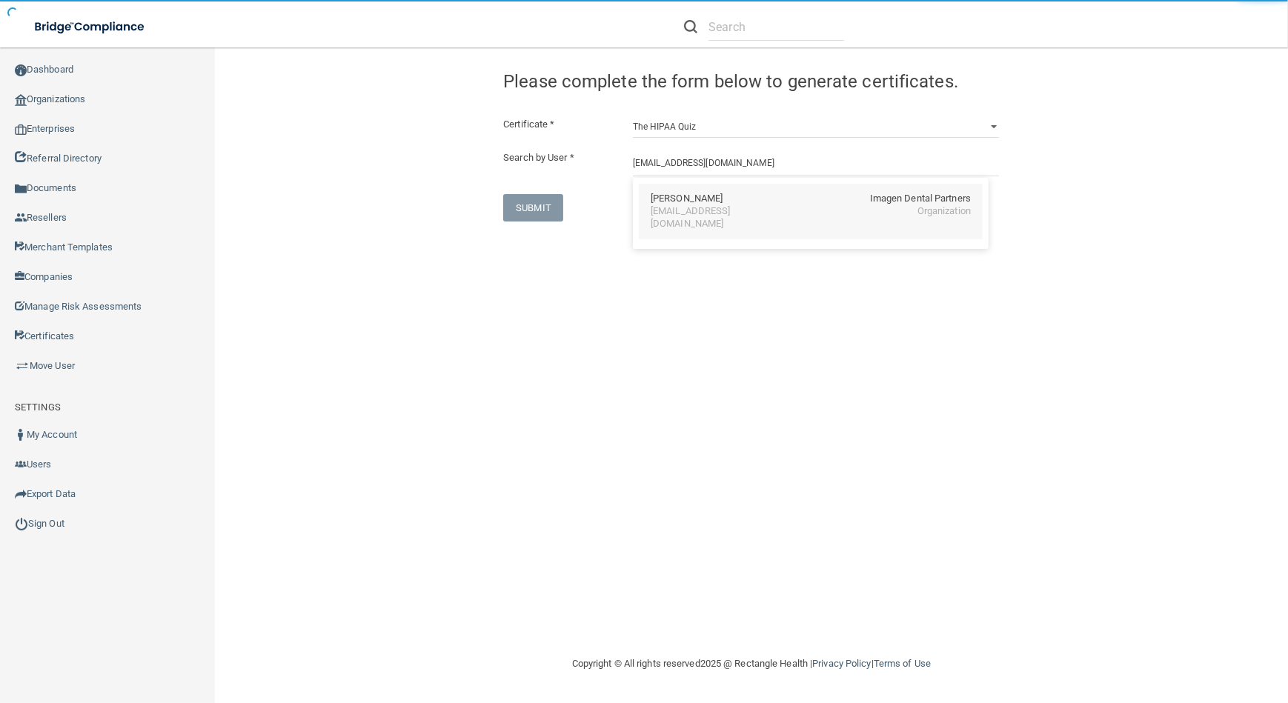
click at [669, 208] on div "[EMAIL_ADDRESS][DOMAIN_NAME]" at bounding box center [715, 217] width 128 height 25
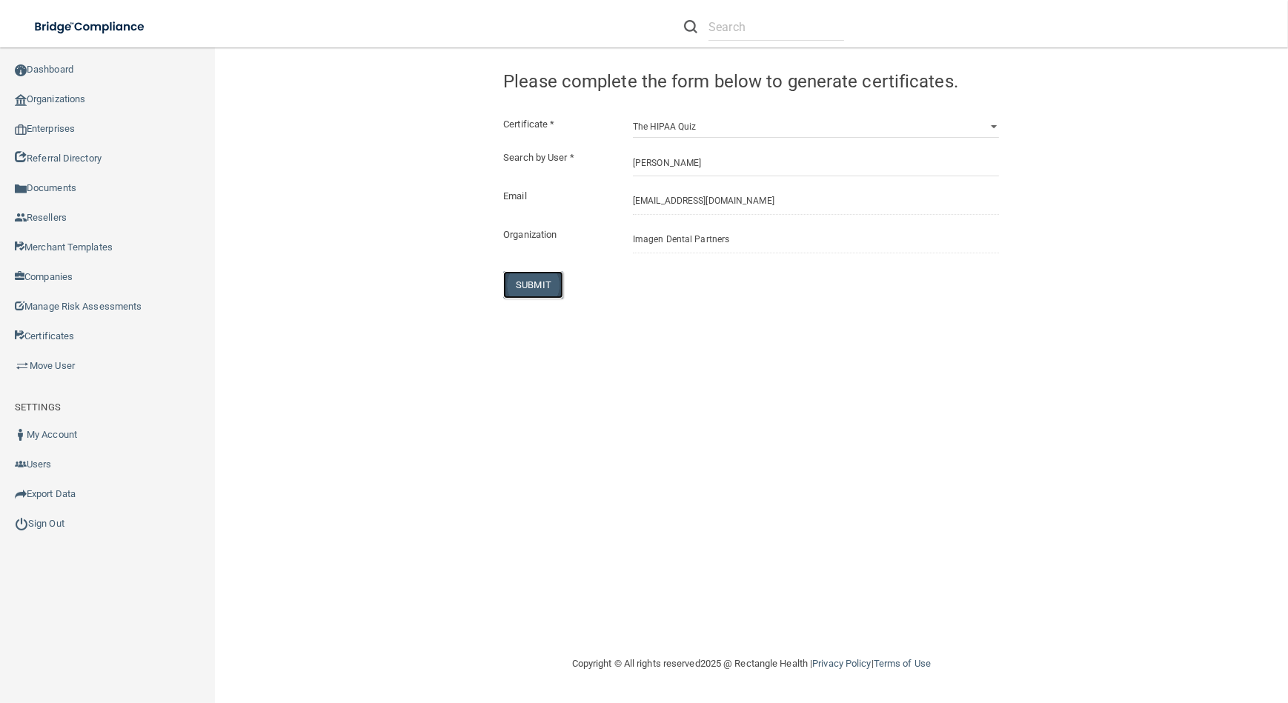
click at [528, 282] on button "SUBMIT" at bounding box center [533, 284] width 60 height 27
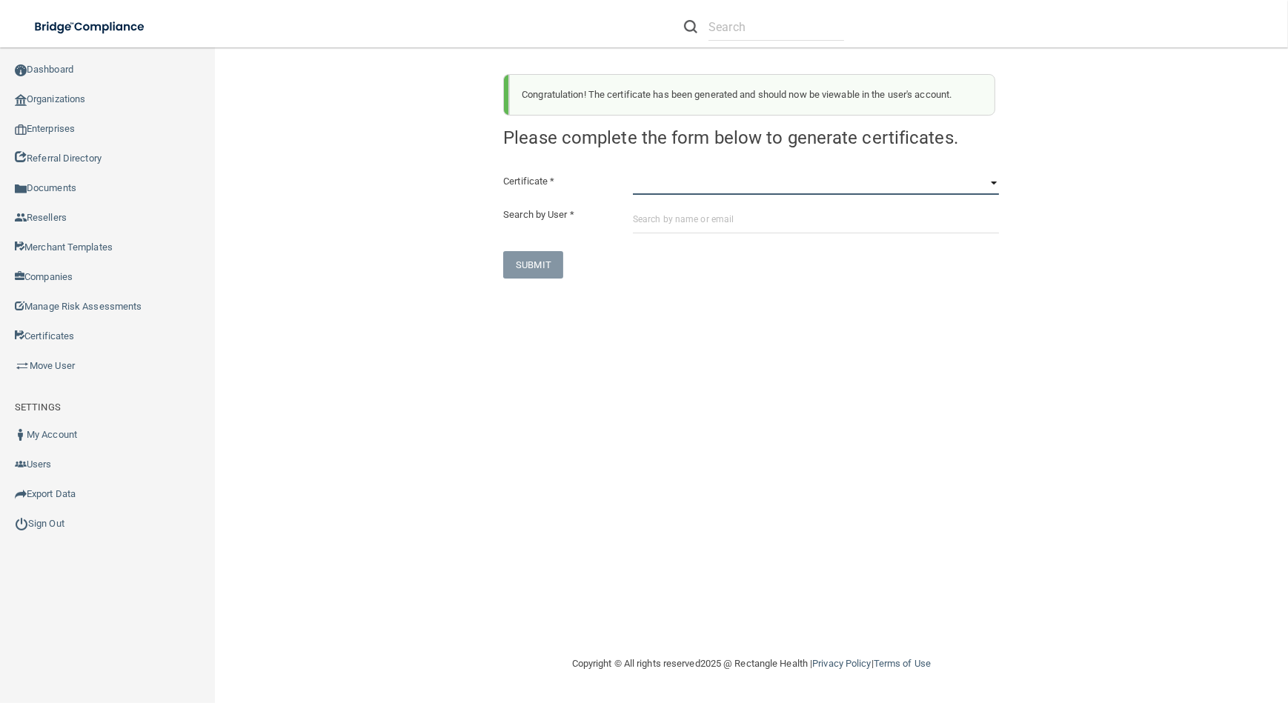
click at [802, 176] on select "HIPAA Officer Certification Training OSHA Bloodborne Pathogens OSHA [MEDICAL_DA…" at bounding box center [816, 184] width 366 height 22
click at [633, 173] on select "HIPAA Officer Certification Training OSHA Bloodborne Pathogens OSHA [MEDICAL_DA…" at bounding box center [816, 184] width 366 height 22
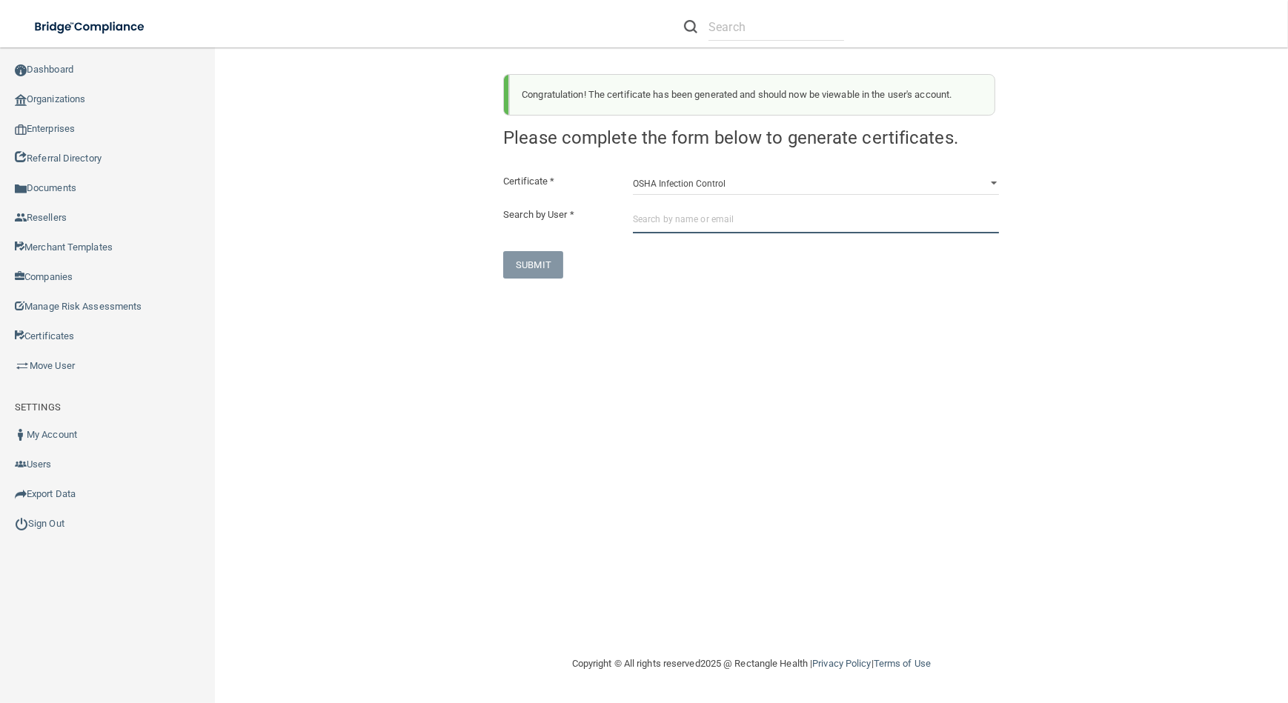
click at [736, 223] on input "text" at bounding box center [816, 219] width 366 height 27
paste input "[EMAIL_ADDRESS][DOMAIN_NAME]"
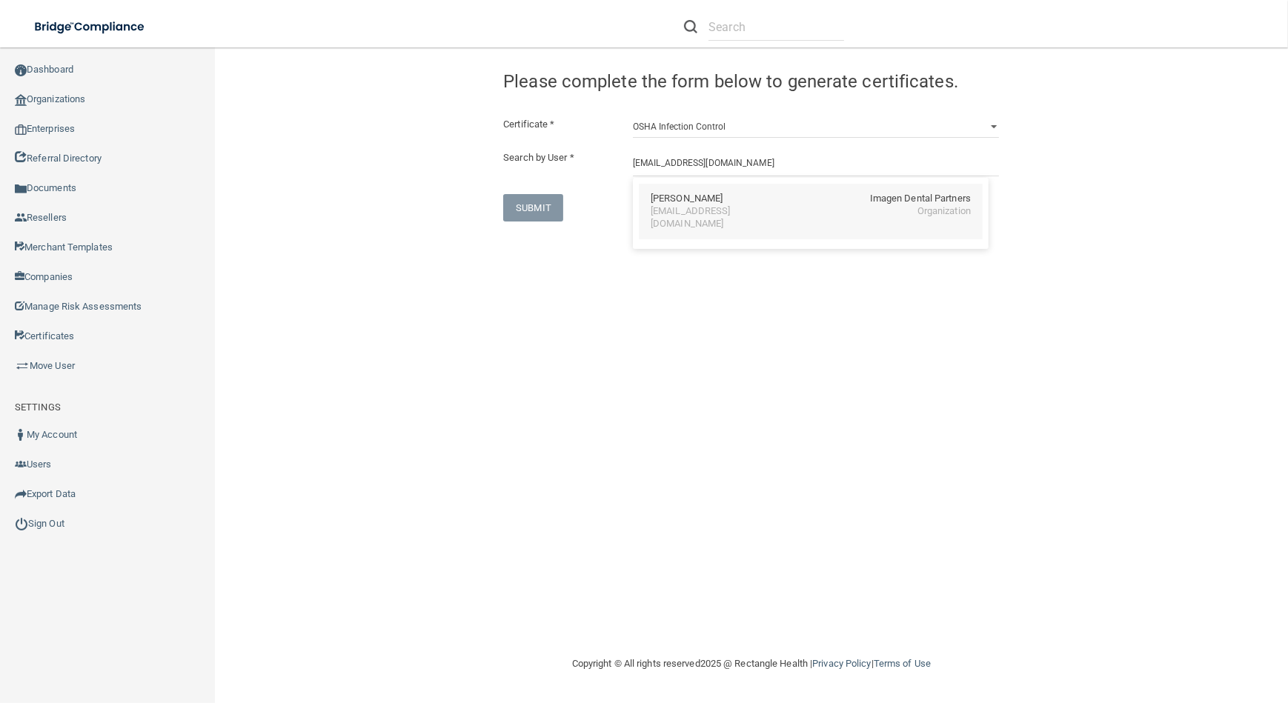
click at [783, 193] on div "[PERSON_NAME] Imagen Dental Partners" at bounding box center [811, 199] width 320 height 13
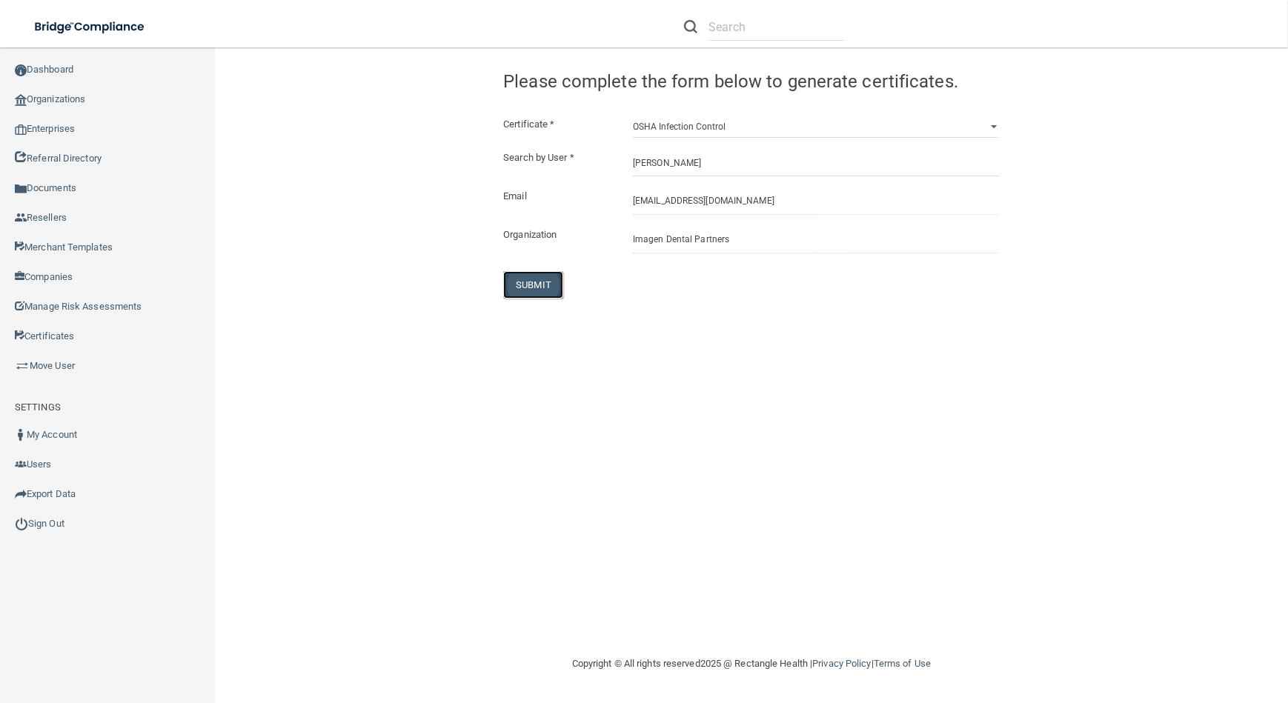
click at [520, 282] on button "SUBMIT" at bounding box center [533, 284] width 60 height 27
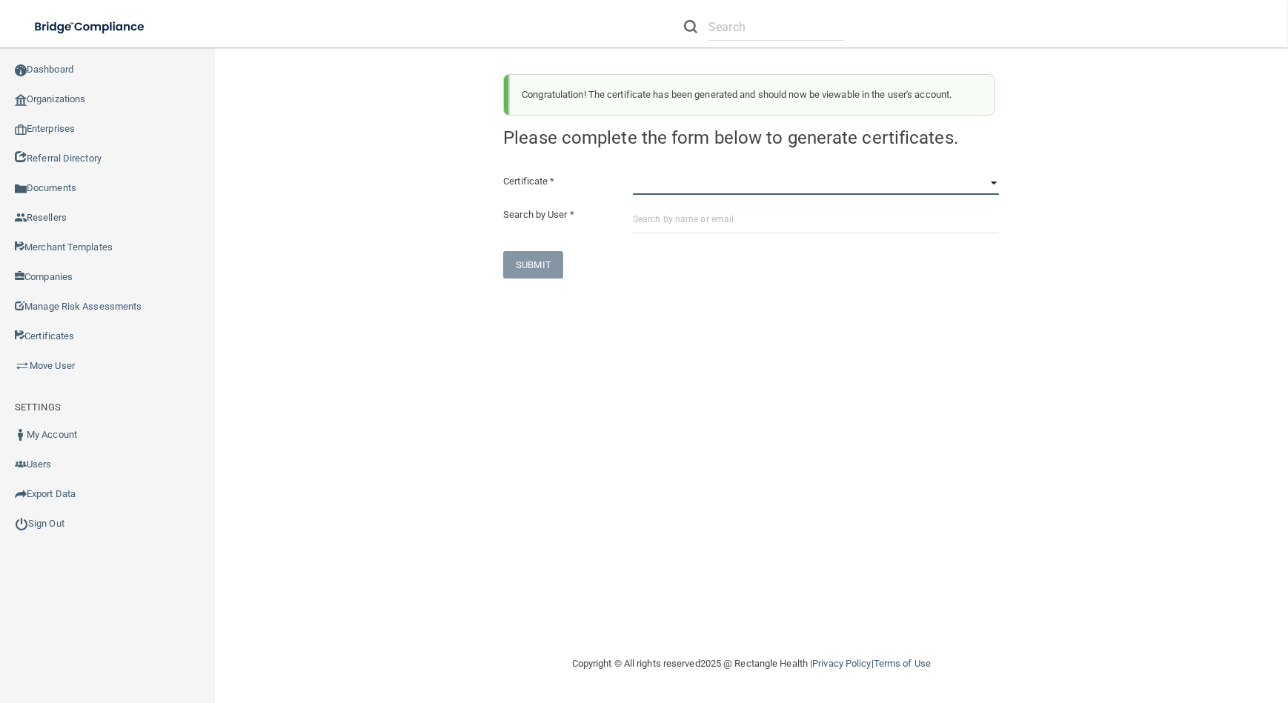
click at [667, 189] on select "HIPAA Officer Certification Training OSHA Bloodborne Pathogens OSHA [MEDICAL_DA…" at bounding box center [816, 184] width 366 height 22
click at [633, 173] on select "HIPAA Officer Certification Training OSHA Bloodborne Pathogens OSHA [MEDICAL_DA…" at bounding box center [816, 184] width 366 height 22
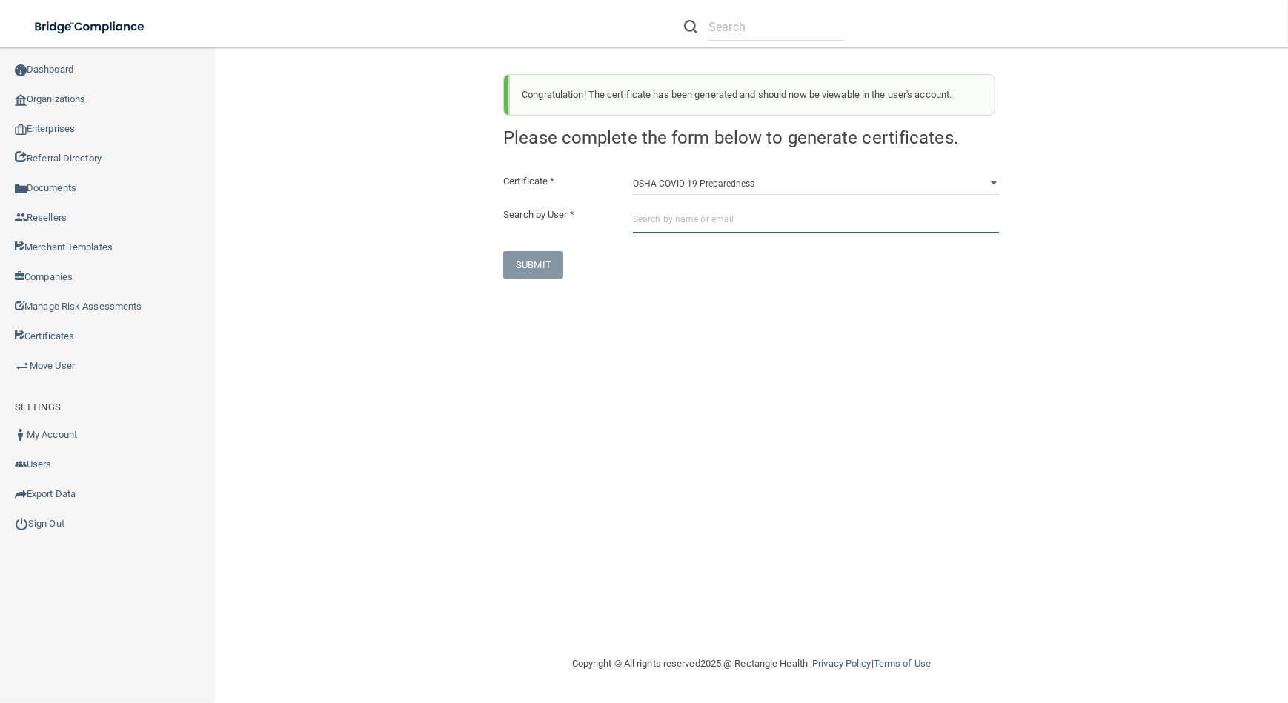
click at [686, 222] on input "text" at bounding box center [816, 219] width 366 height 27
paste input "[EMAIL_ADDRESS][DOMAIN_NAME]"
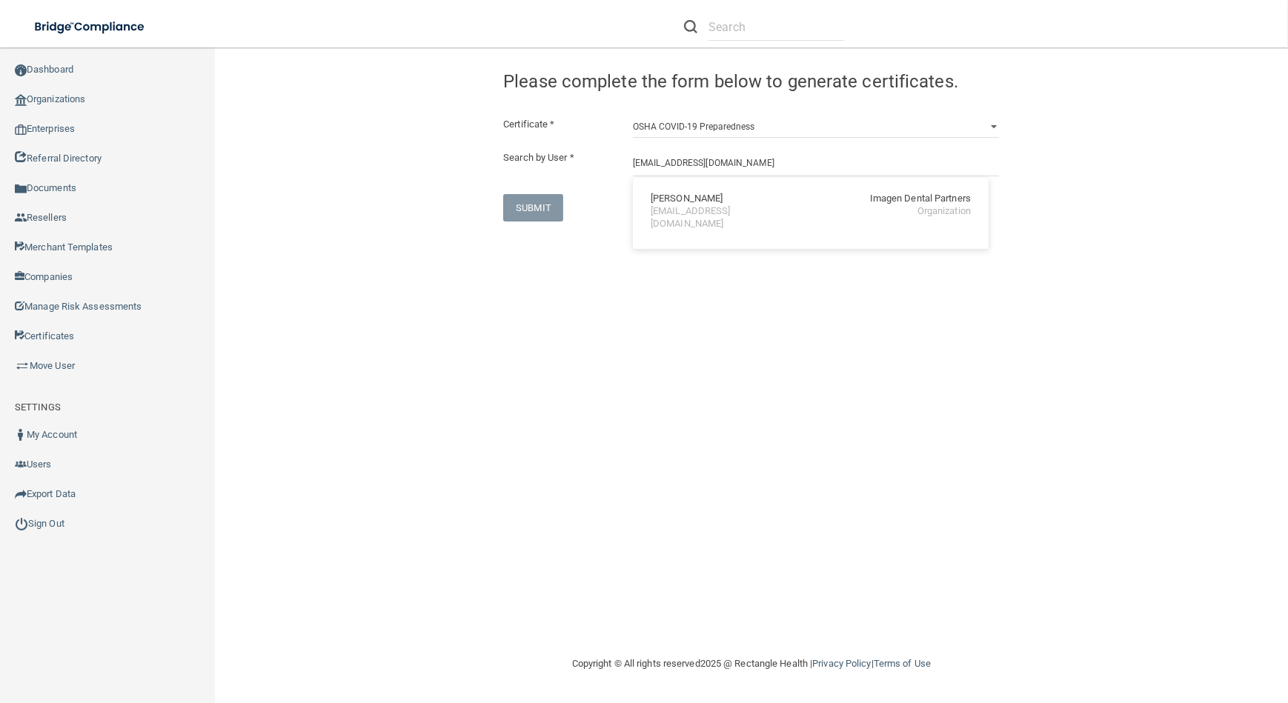
drag, startPoint x: 775, startPoint y: 194, endPoint x: 1247, endPoint y: 208, distance: 472.3
click at [775, 194] on div "[PERSON_NAME] Imagen Dental Partners" at bounding box center [811, 199] width 320 height 13
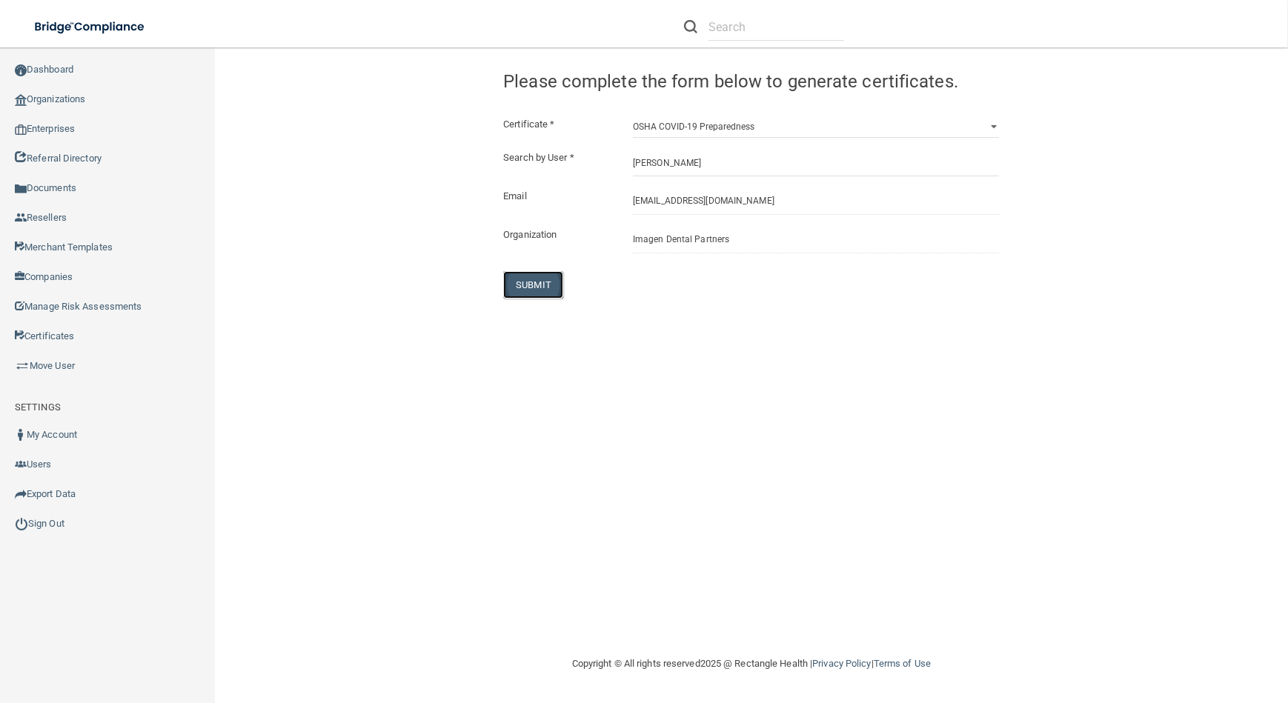
click at [531, 288] on button "SUBMIT" at bounding box center [533, 284] width 60 height 27
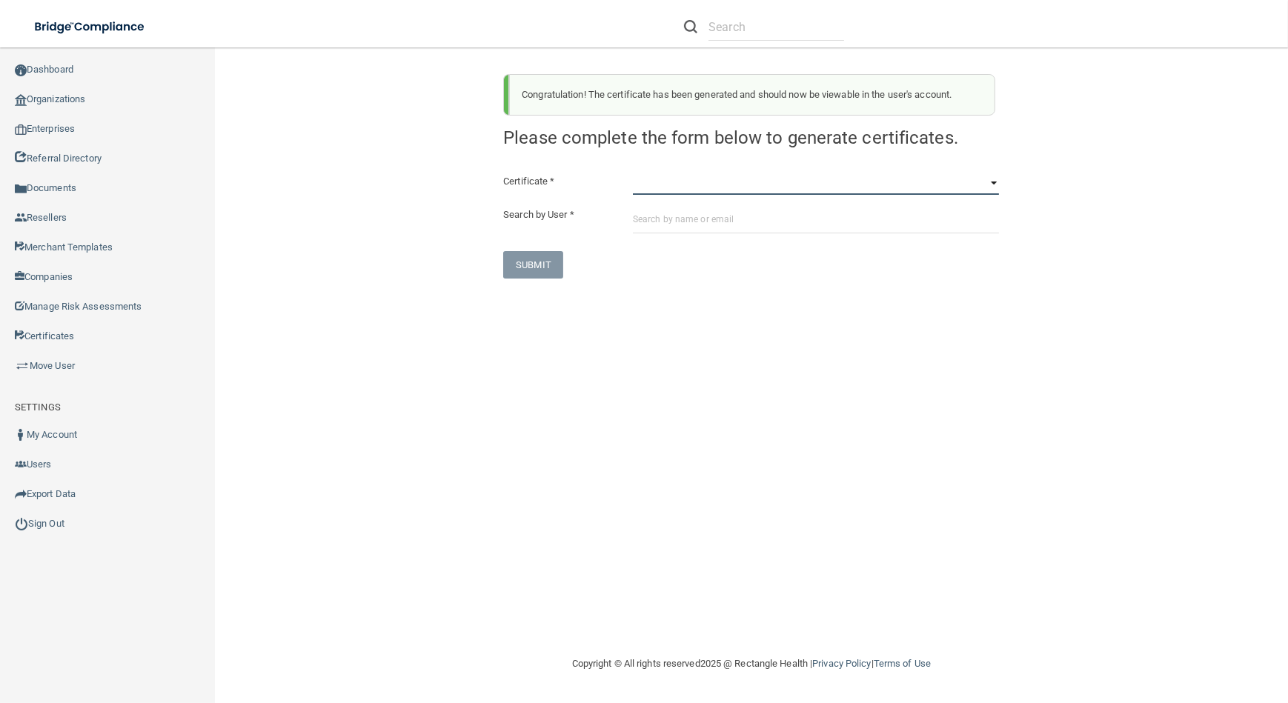
click at [769, 183] on select "HIPAA Officer Certification Training OSHA Bloodborne Pathogens OSHA [MEDICAL_DA…" at bounding box center [816, 184] width 366 height 22
click at [633, 173] on select "HIPAA Officer Certification Training OSHA Bloodborne Pathogens OSHA [MEDICAL_DA…" at bounding box center [816, 184] width 366 height 22
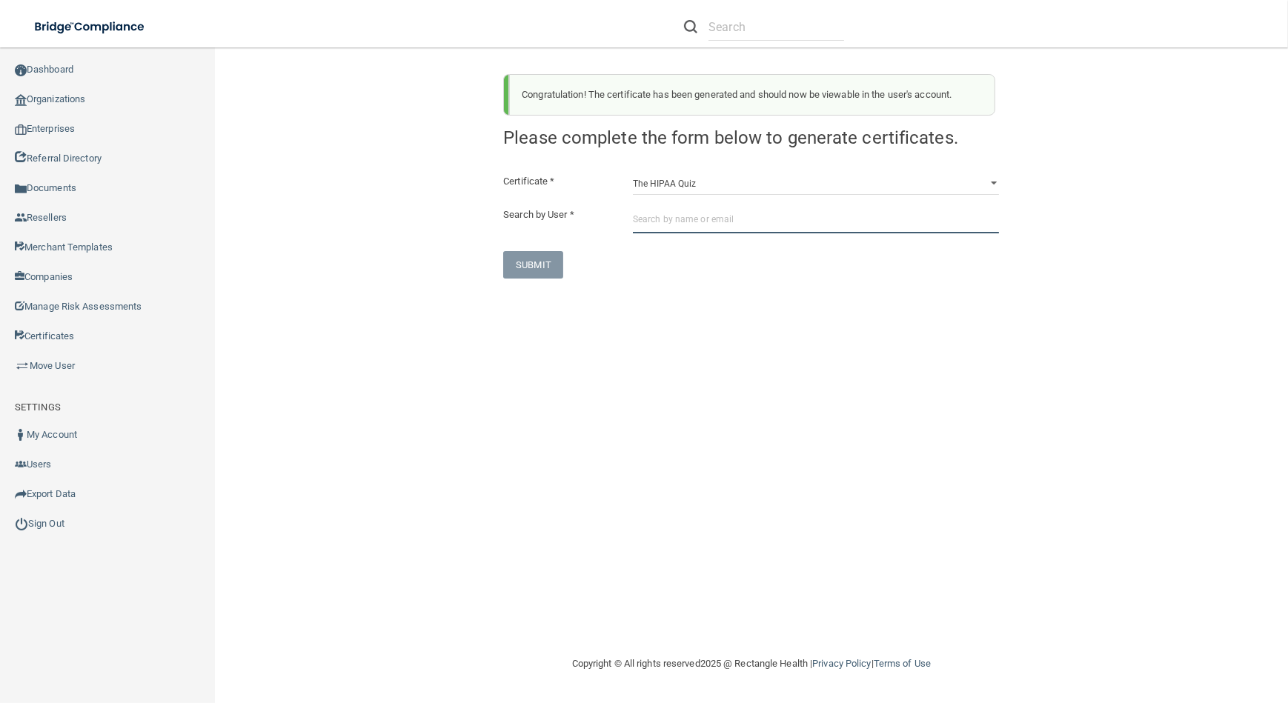
click at [718, 209] on input "text" at bounding box center [816, 219] width 366 height 27
paste input "[EMAIL_ADDRESS][DOMAIN_NAME]"
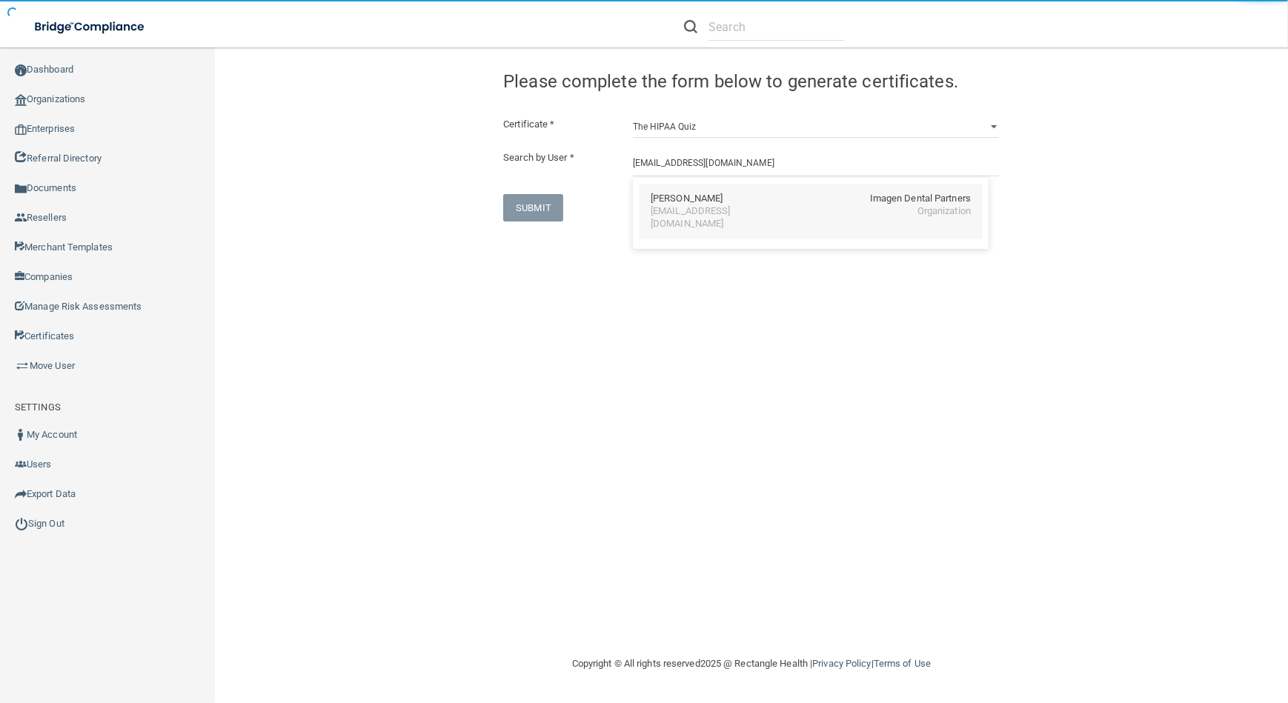
click at [682, 209] on div "[EMAIL_ADDRESS][DOMAIN_NAME]" at bounding box center [715, 217] width 128 height 25
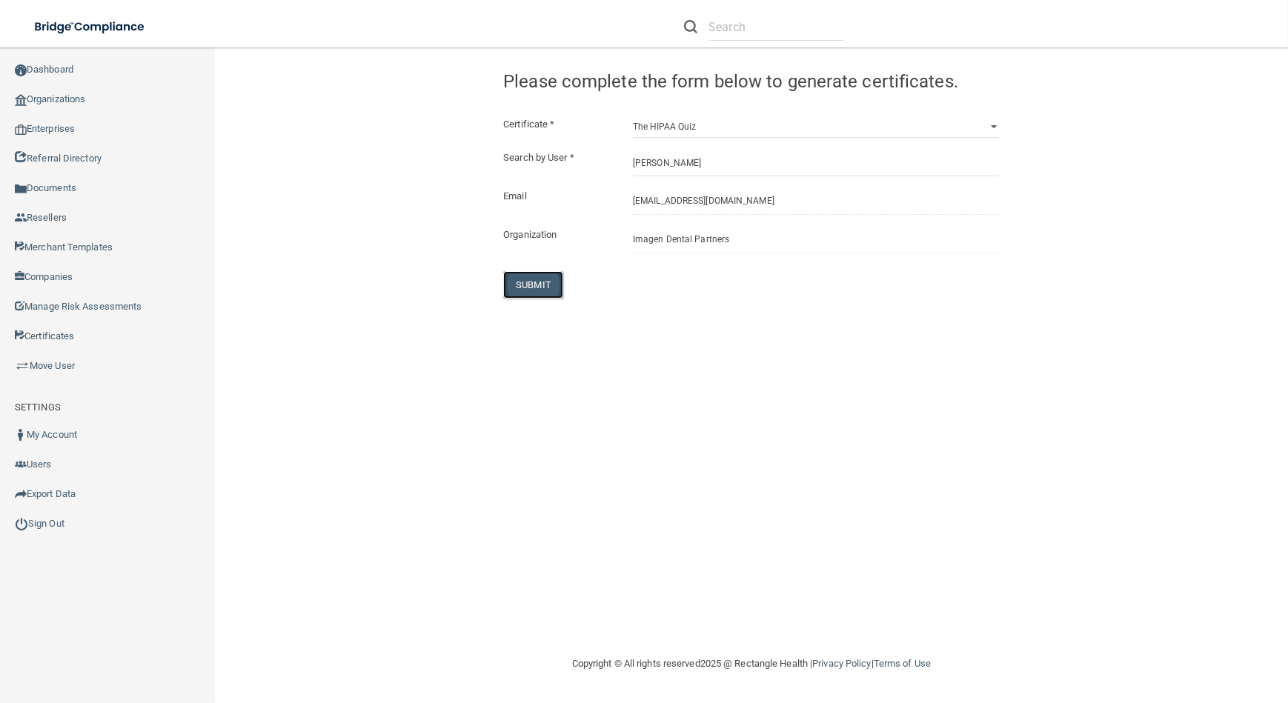
click at [536, 279] on button "SUBMIT" at bounding box center [533, 284] width 60 height 27
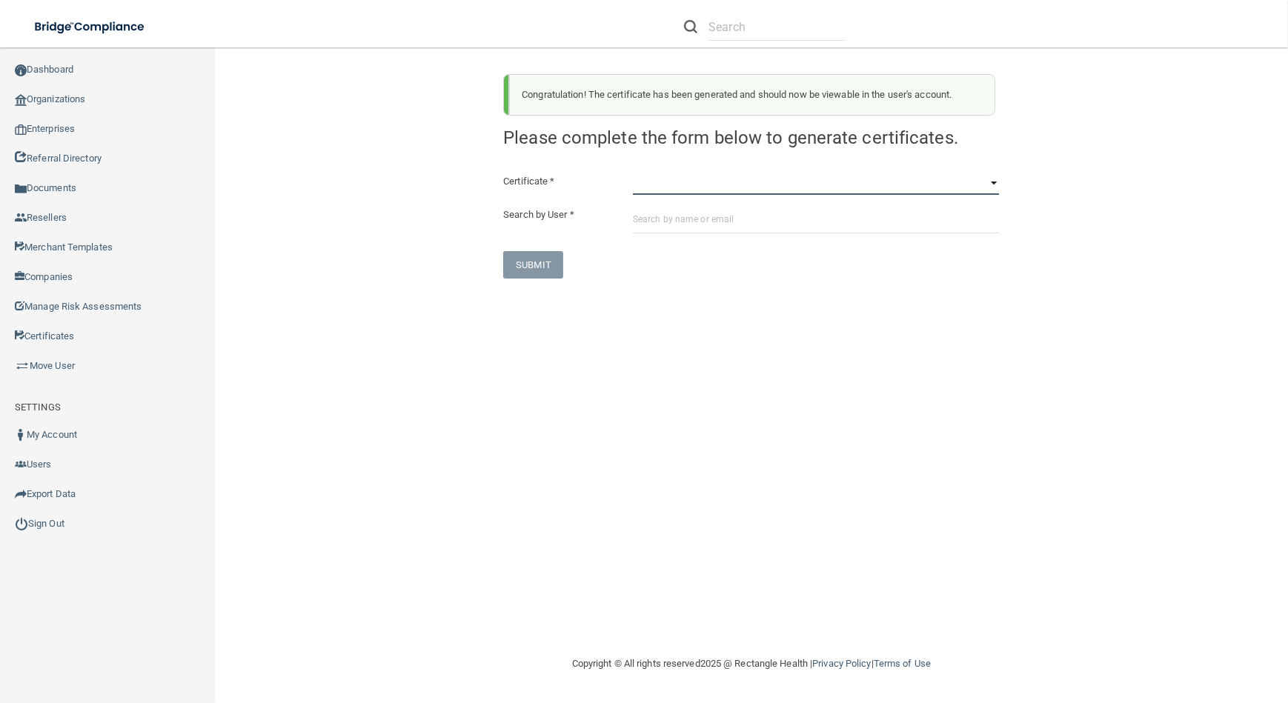
click at [766, 173] on select "HIPAA Officer Certification Training OSHA Bloodborne Pathogens OSHA [MEDICAL_DA…" at bounding box center [816, 184] width 366 height 22
click at [633, 173] on select "HIPAA Officer Certification Training OSHA Bloodborne Pathogens OSHA [MEDICAL_DA…" at bounding box center [816, 184] width 366 height 22
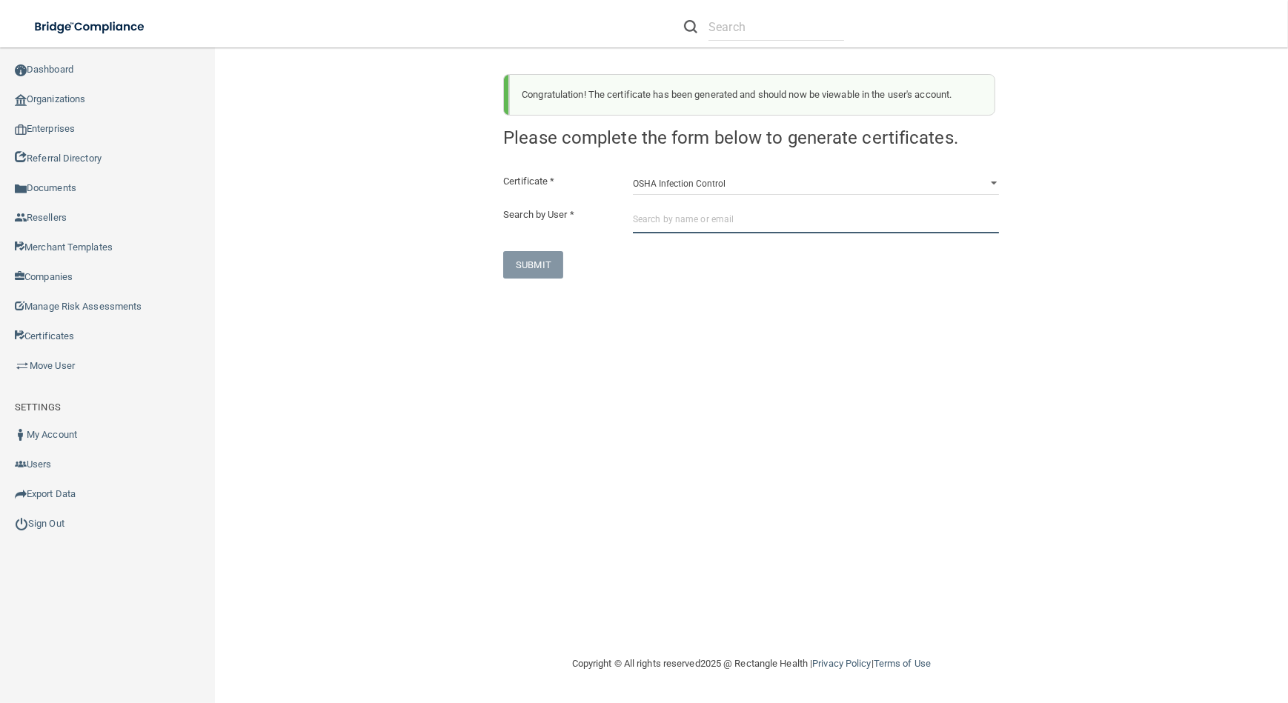
click at [711, 216] on input "text" at bounding box center [816, 219] width 366 height 27
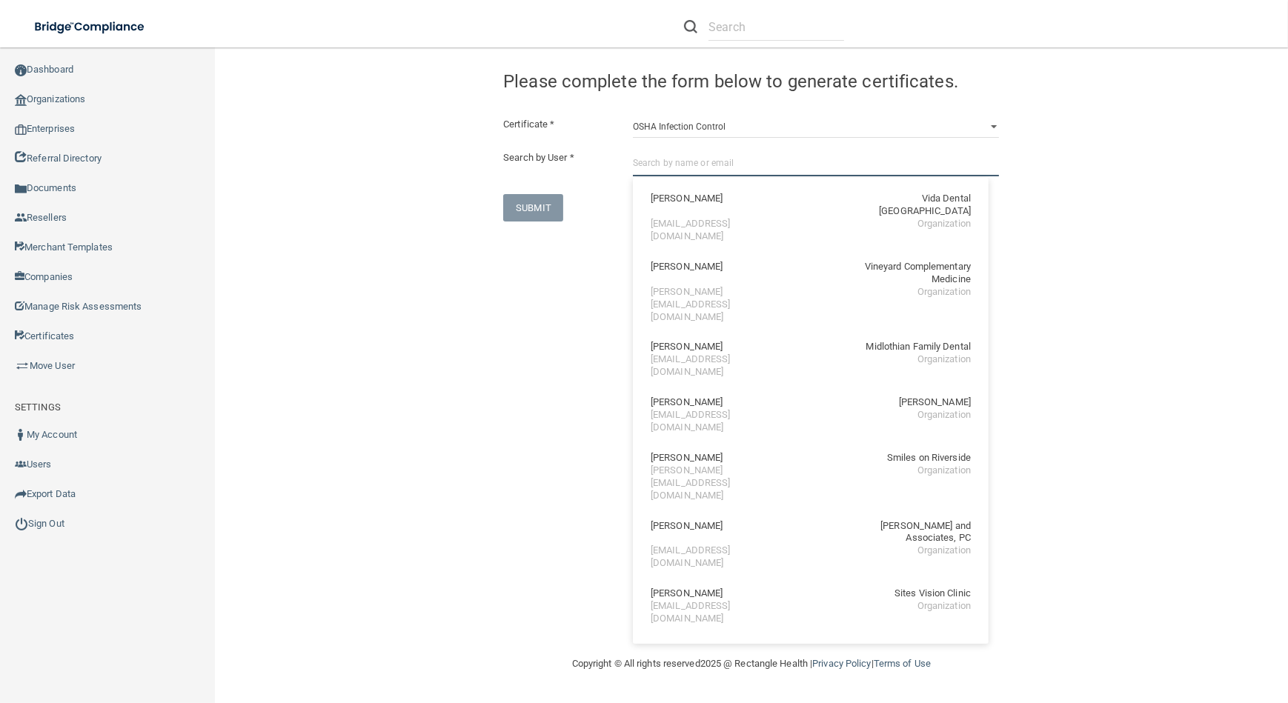
paste input "[EMAIL_ADDRESS][DOMAIN_NAME]"
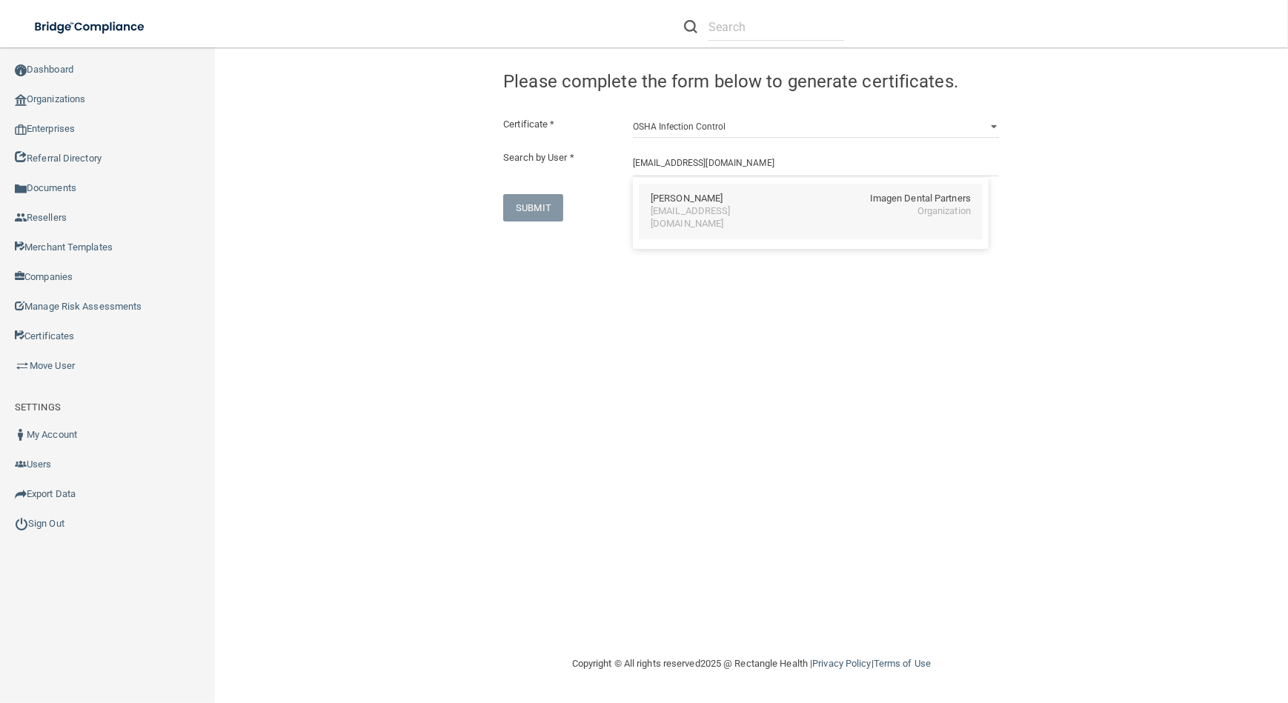
click at [655, 210] on div "[EMAIL_ADDRESS][DOMAIN_NAME]" at bounding box center [715, 217] width 128 height 25
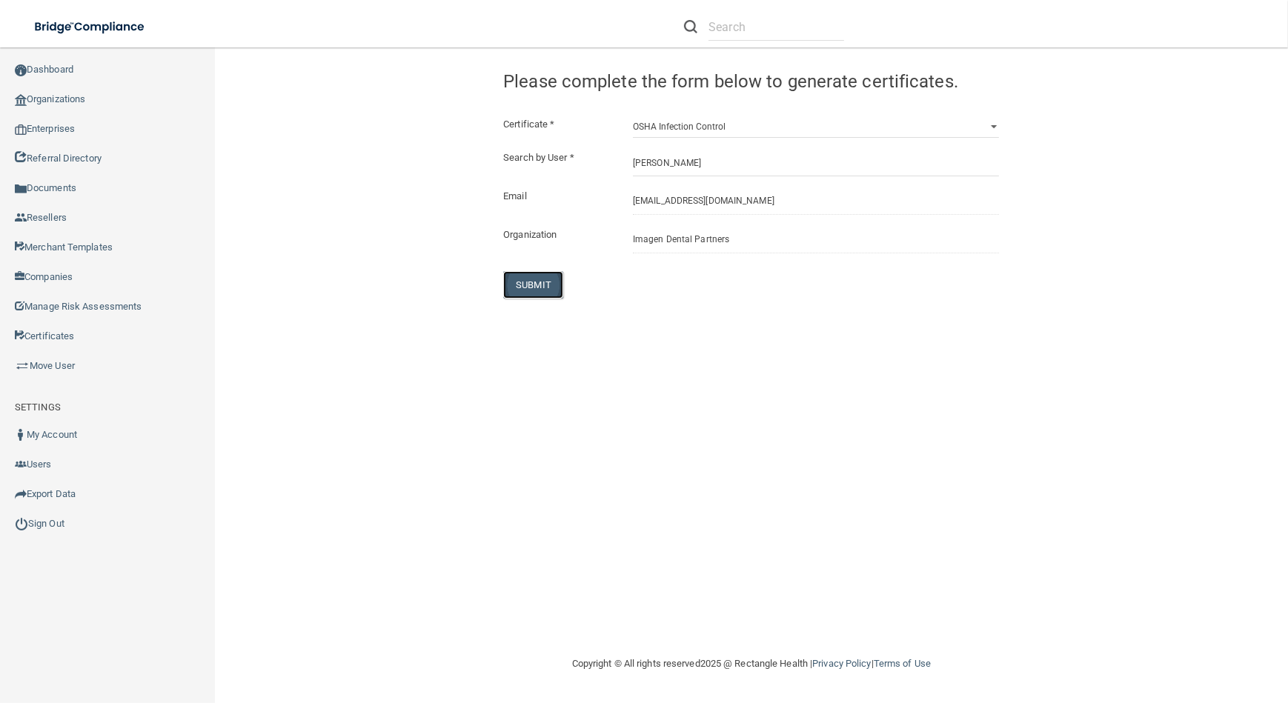
click at [537, 283] on button "SUBMIT" at bounding box center [533, 284] width 60 height 27
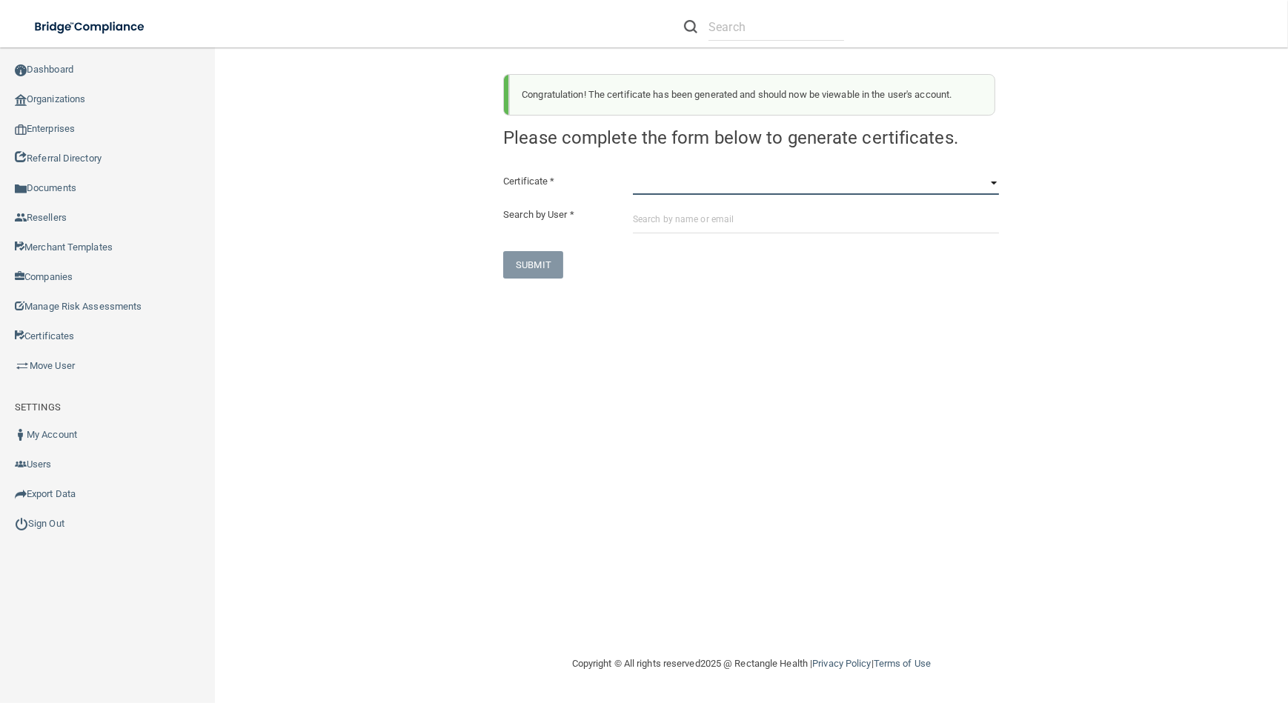
click at [754, 173] on select "HIPAA Officer Certification Training OSHA Bloodborne Pathogens OSHA [MEDICAL_DA…" at bounding box center [816, 184] width 366 height 22
click at [633, 173] on select "HIPAA Officer Certification Training OSHA Bloodborne Pathogens OSHA [MEDICAL_DA…" at bounding box center [816, 184] width 366 height 22
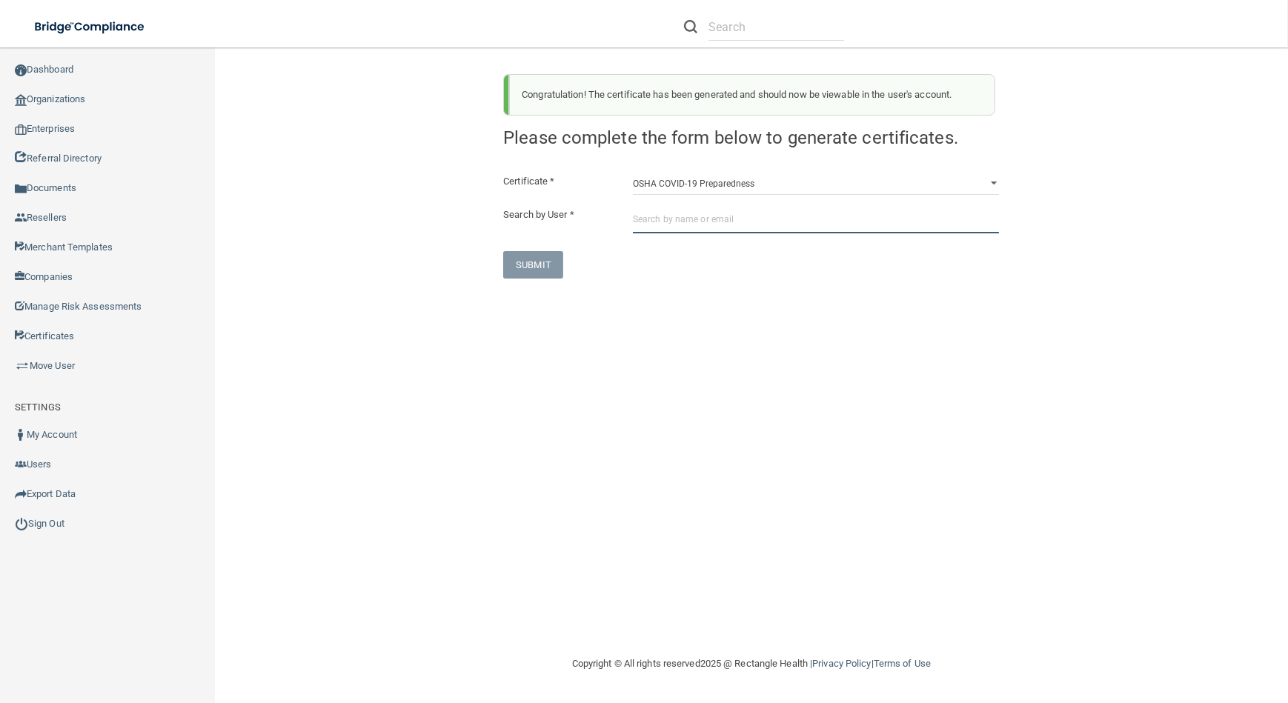
click at [764, 228] on input "text" at bounding box center [816, 219] width 366 height 27
paste input "[EMAIL_ADDRESS][DOMAIN_NAME]"
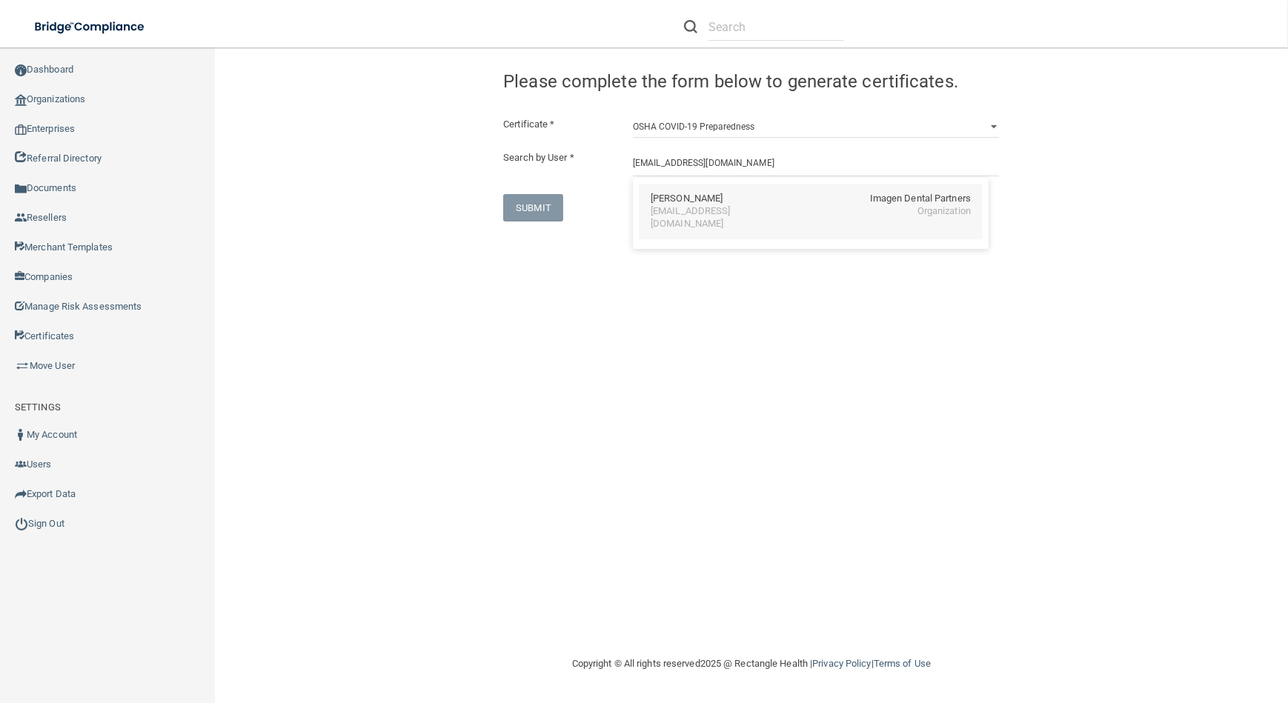
click at [875, 200] on div "Imagen Dental Partners" at bounding box center [920, 199] width 101 height 13
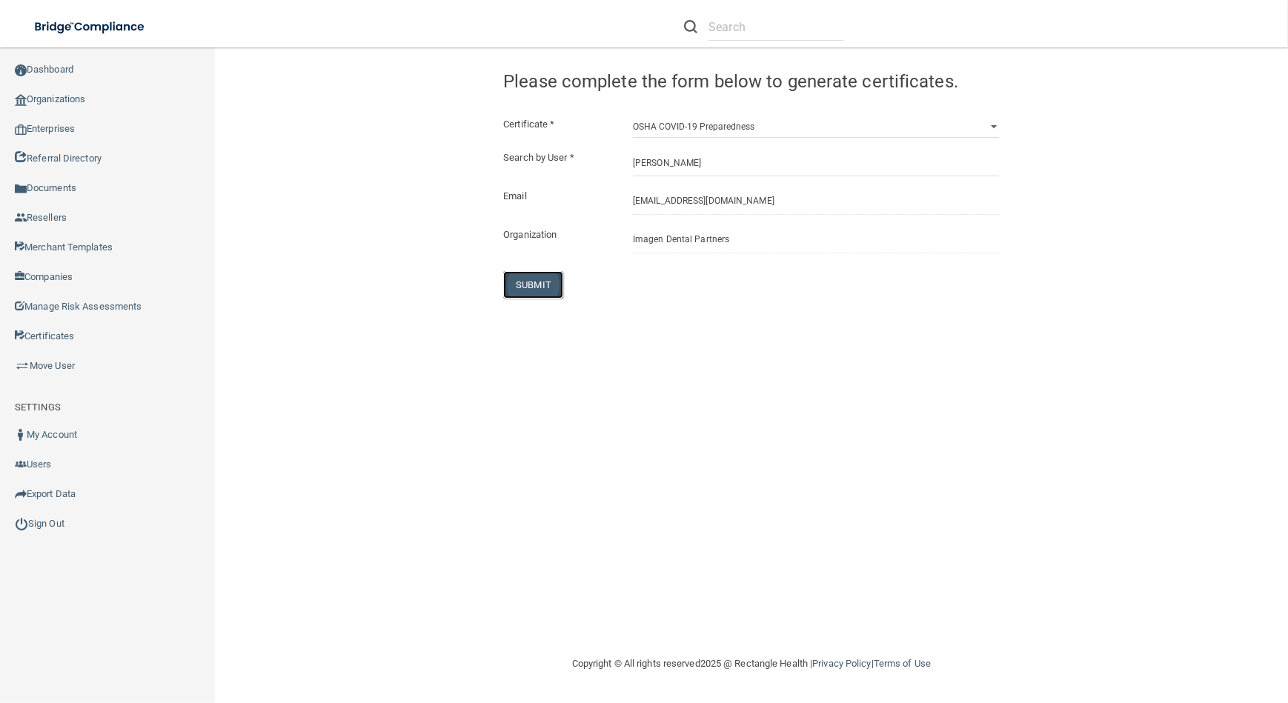
click at [534, 281] on button "SUBMIT" at bounding box center [533, 284] width 60 height 27
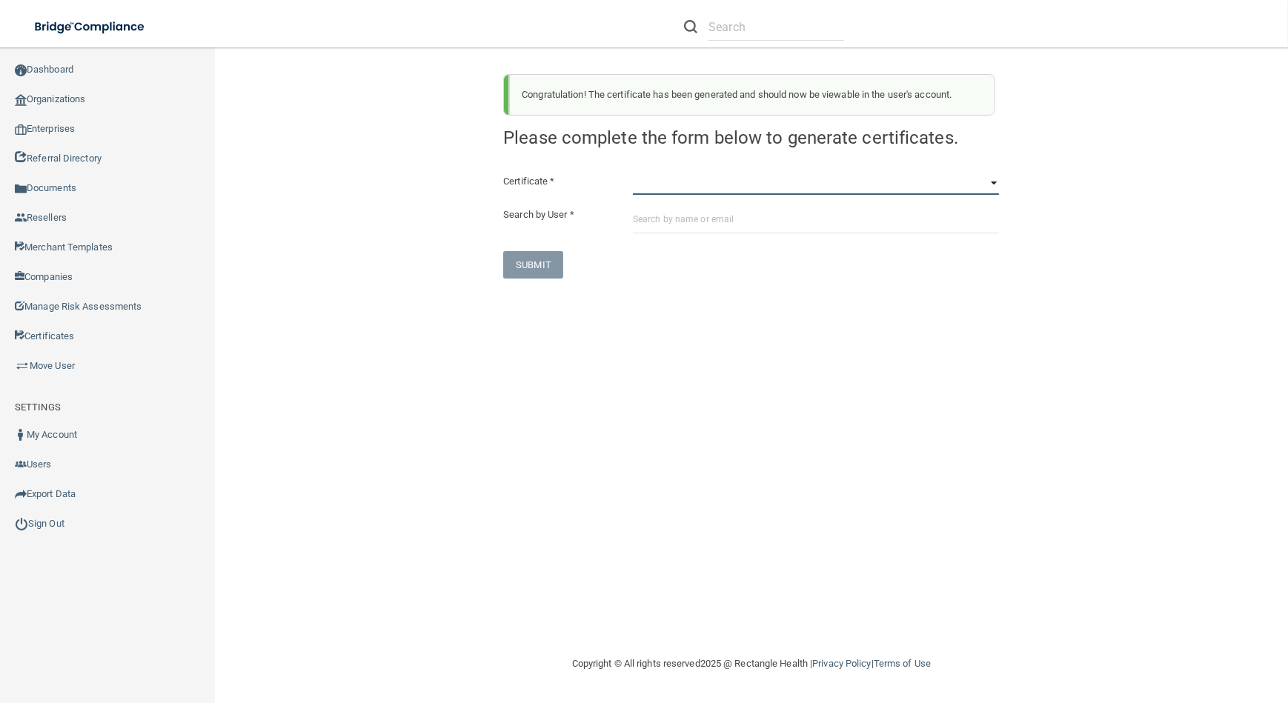
click at [845, 178] on select "HIPAA Officer Certification Training OSHA Bloodborne Pathogens OSHA [MEDICAL_DA…" at bounding box center [816, 184] width 366 height 22
click at [633, 173] on select "HIPAA Officer Certification Training OSHA Bloodborne Pathogens OSHA [MEDICAL_DA…" at bounding box center [816, 184] width 366 height 22
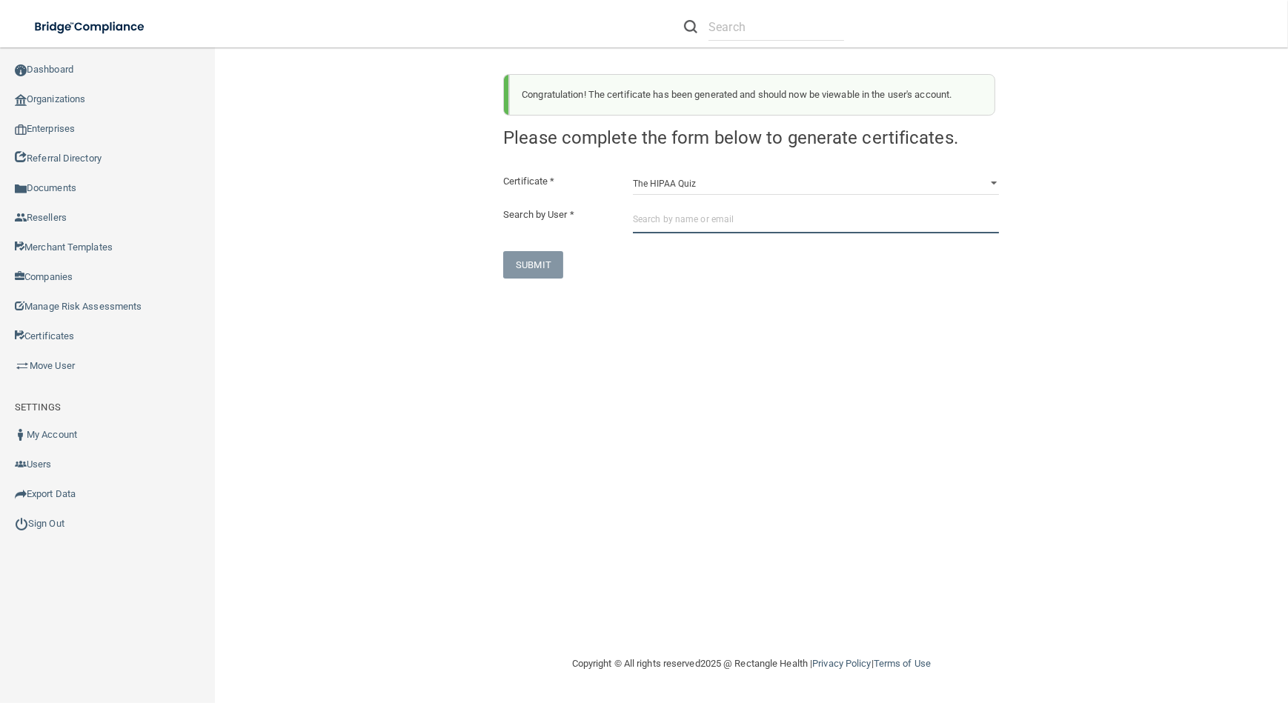
click at [792, 215] on input "text" at bounding box center [816, 219] width 366 height 27
paste
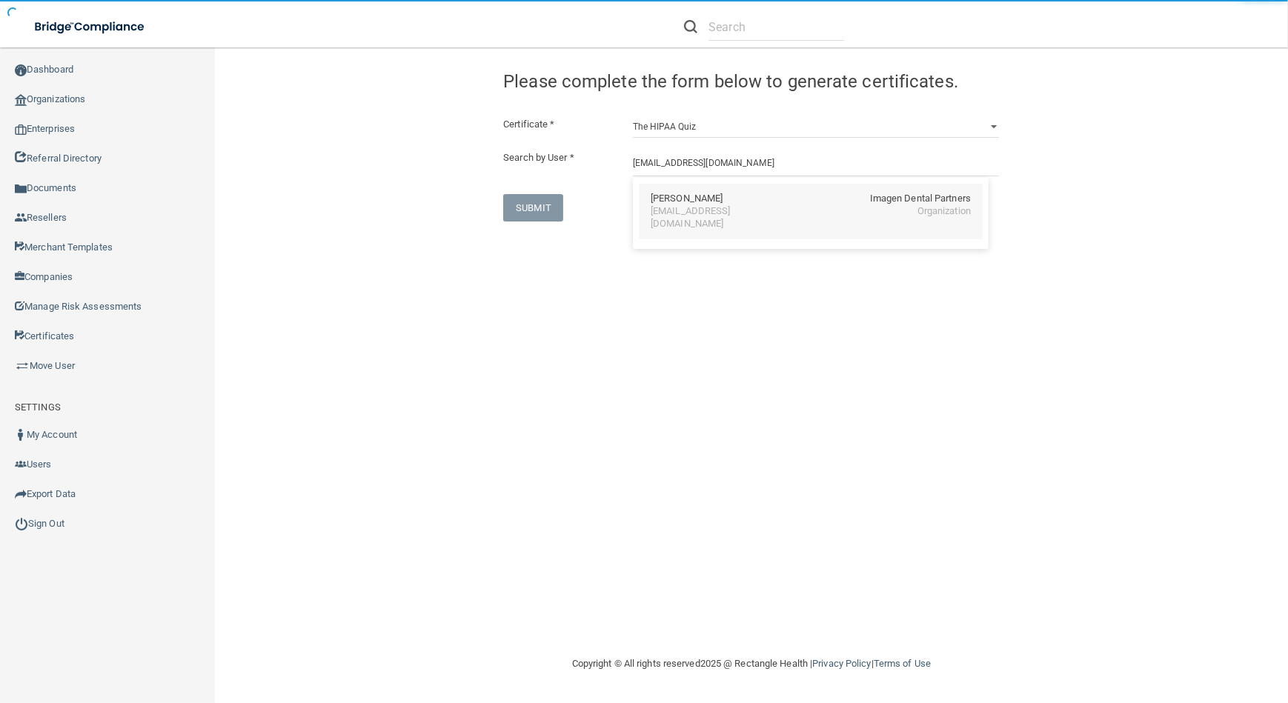
click at [726, 205] on div "[EMAIL_ADDRESS][DOMAIN_NAME]" at bounding box center [715, 217] width 128 height 25
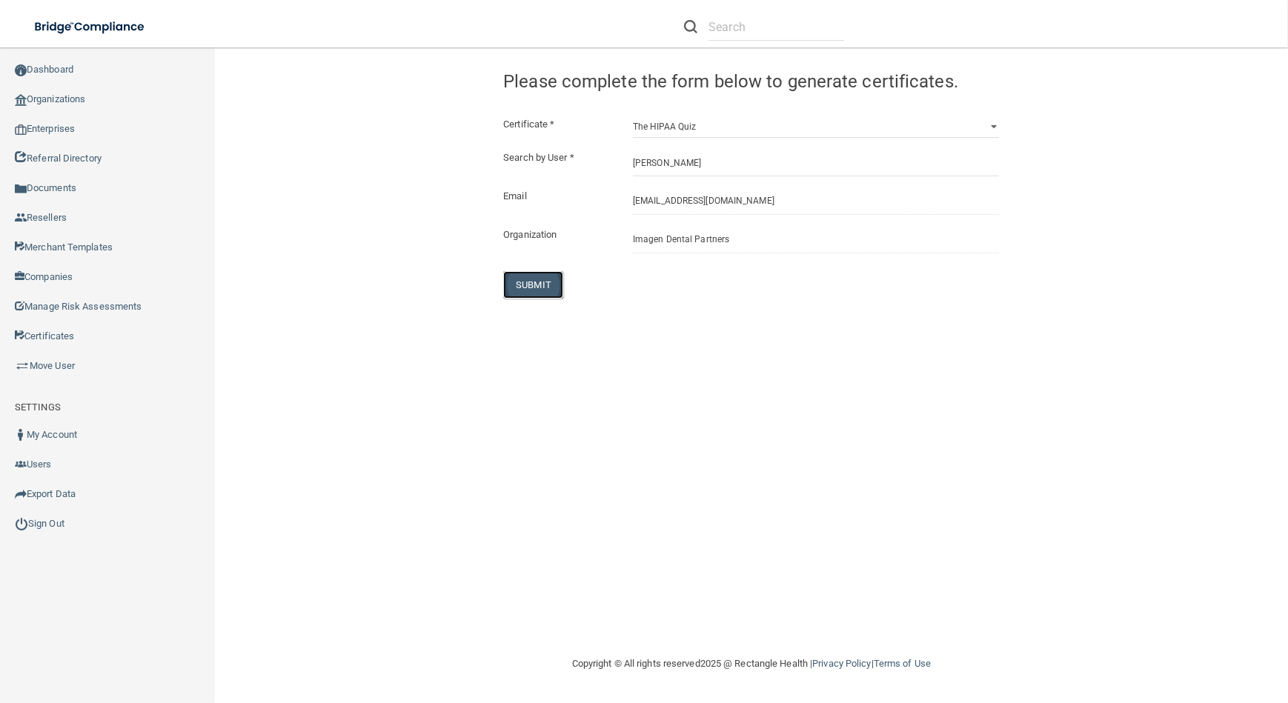
click at [528, 280] on button "SUBMIT" at bounding box center [533, 284] width 60 height 27
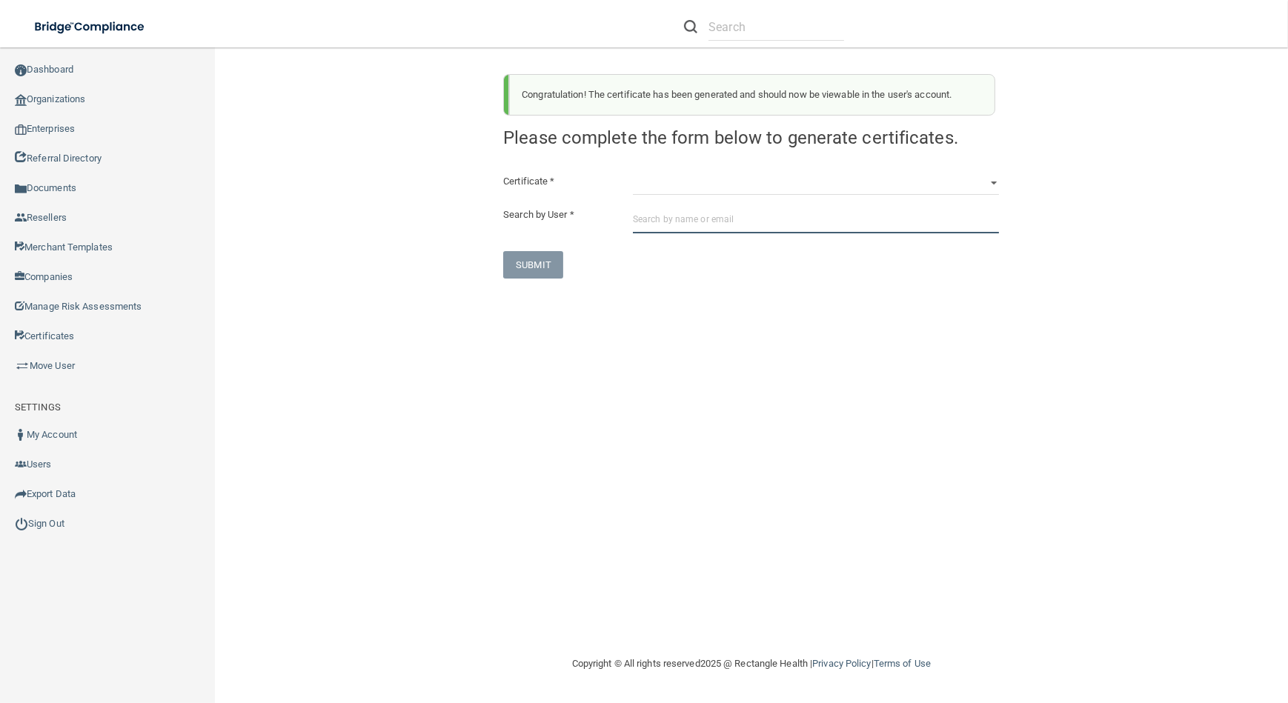
click at [719, 222] on input "text" at bounding box center [816, 219] width 366 height 27
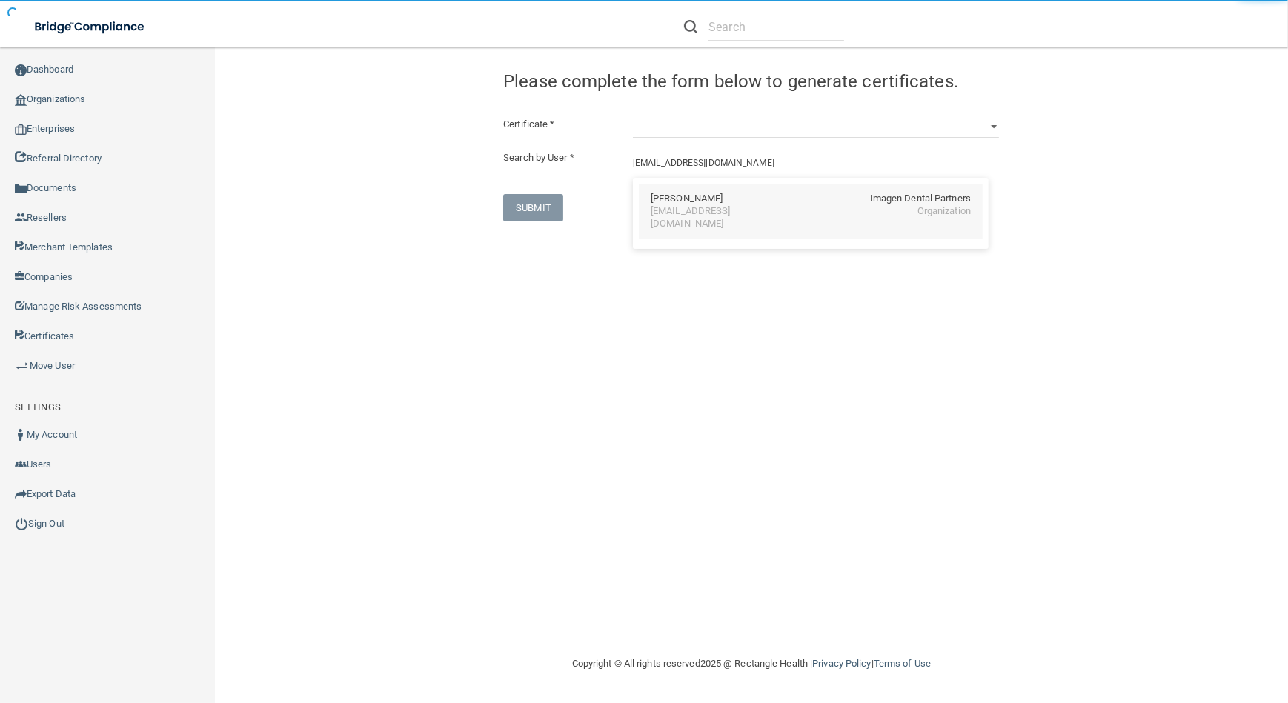
click at [674, 208] on div "[EMAIL_ADDRESS][DOMAIN_NAME]" at bounding box center [715, 217] width 128 height 25
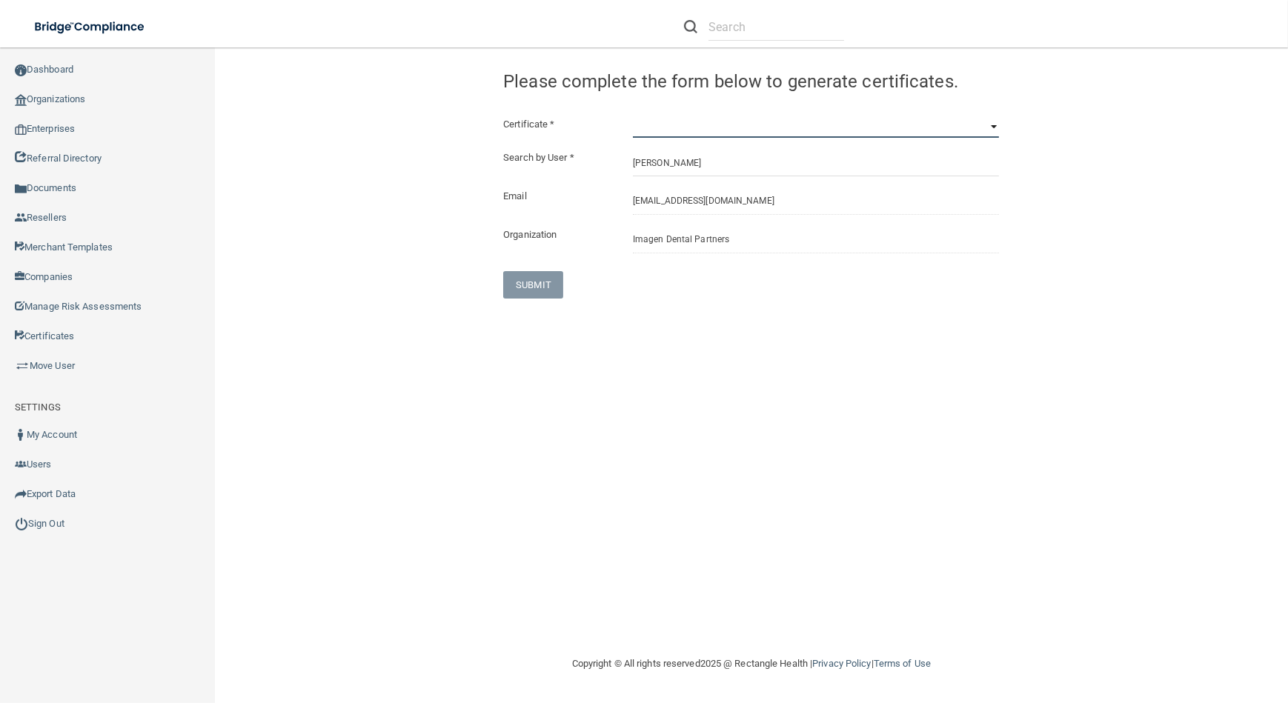
drag, startPoint x: 684, startPoint y: 127, endPoint x: 682, endPoint y: 135, distance: 8.5
click at [684, 127] on select "HIPAA Officer Certification Training OSHA Bloodborne Pathogens OSHA [MEDICAL_DA…" at bounding box center [816, 127] width 366 height 22
click at [633, 116] on select "HIPAA Officer Certification Training OSHA Bloodborne Pathogens OSHA [MEDICAL_DA…" at bounding box center [816, 127] width 366 height 22
click at [525, 279] on button "SUBMIT" at bounding box center [533, 284] width 60 height 27
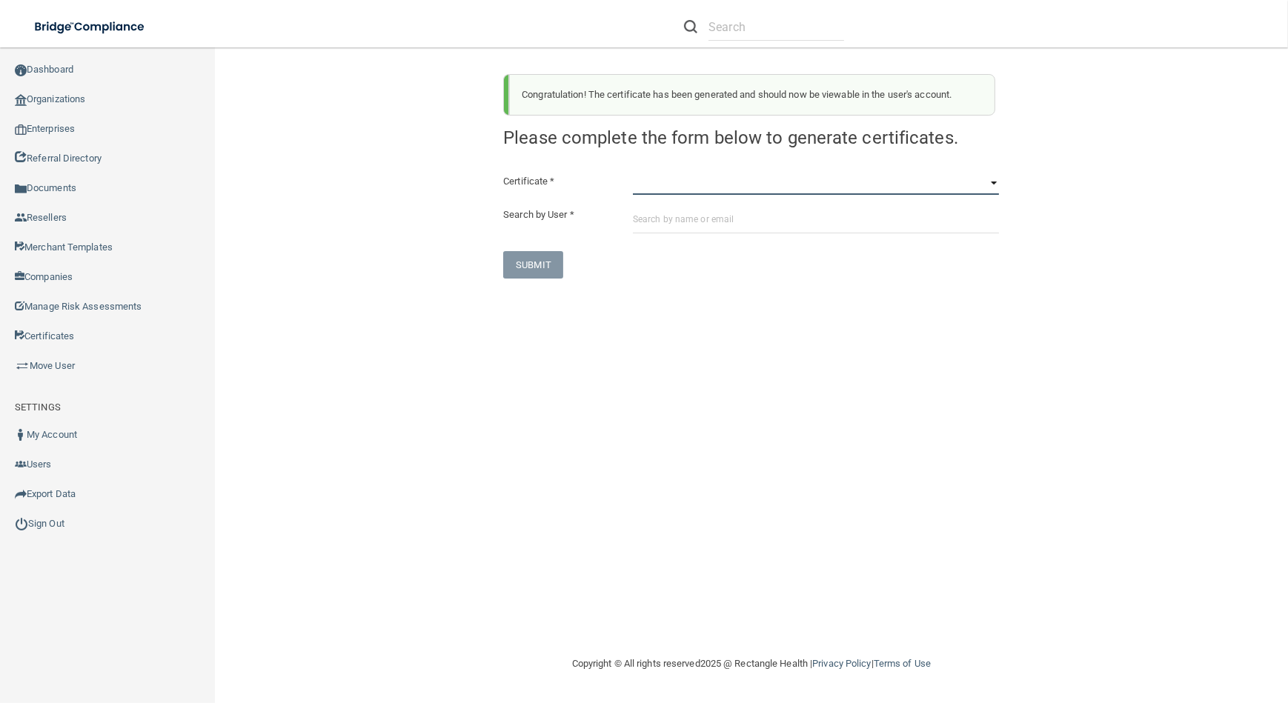
click at [660, 179] on select "HIPAA Officer Certification Training OSHA Bloodborne Pathogens OSHA [MEDICAL_DA…" at bounding box center [816, 184] width 366 height 22
click at [633, 173] on select "HIPAA Officer Certification Training OSHA Bloodborne Pathogens OSHA [MEDICAL_DA…" at bounding box center [816, 184] width 366 height 22
click at [722, 234] on div "Certificate * HIPAA Officer Certification Training OSHA Bloodborne Pathogens OS…" at bounding box center [751, 226] width 496 height 106
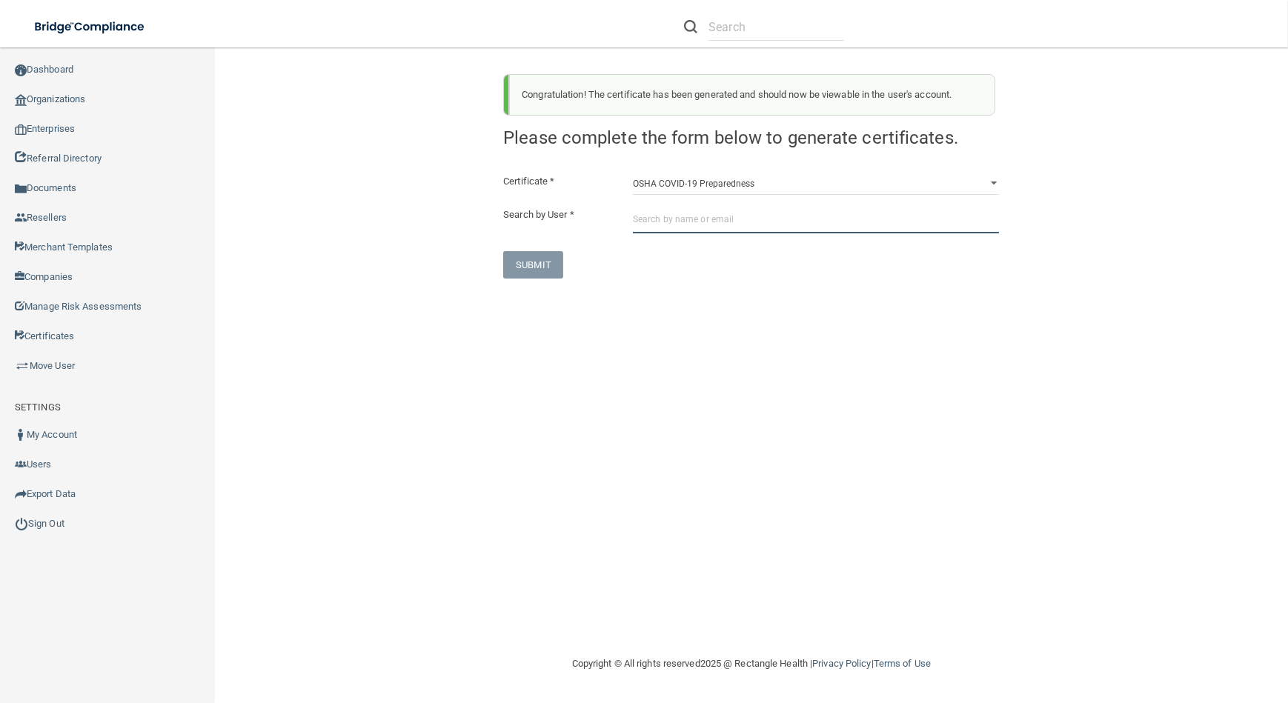
drag, startPoint x: 722, startPoint y: 234, endPoint x: 722, endPoint y: 223, distance: 11.1
click at [722, 223] on input "text" at bounding box center [816, 219] width 366 height 27
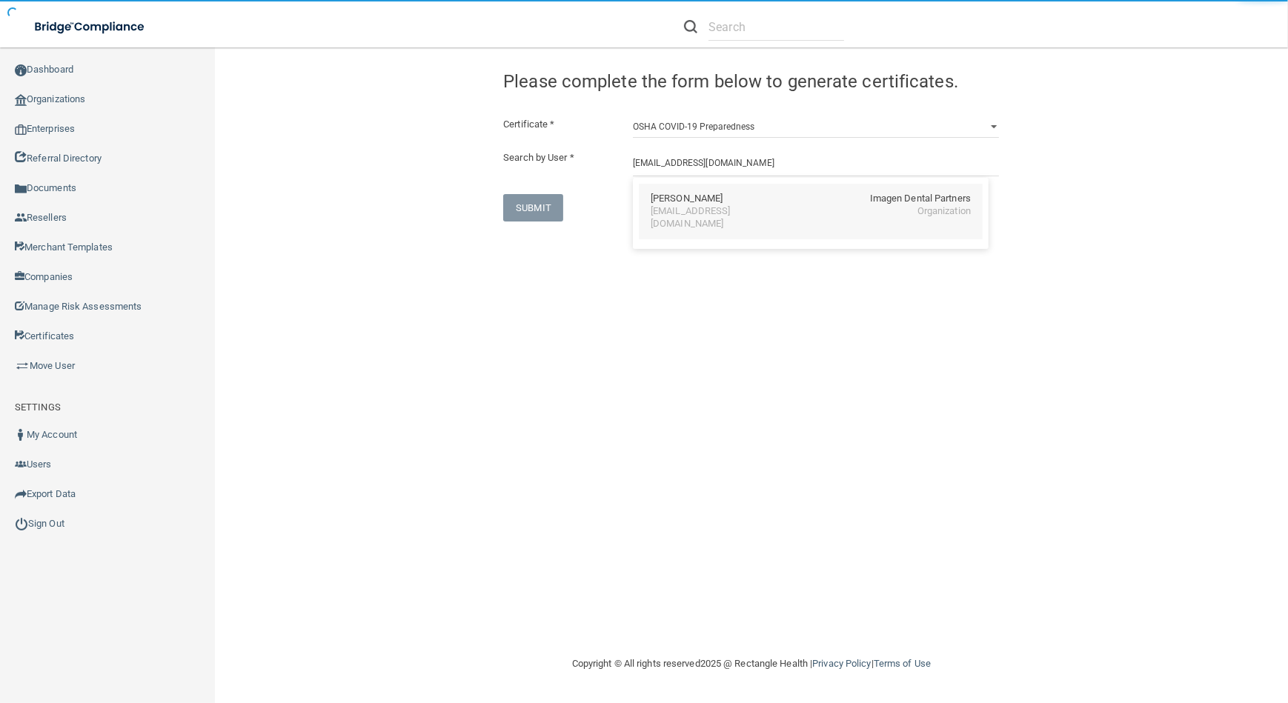
click at [679, 205] on div "[EMAIL_ADDRESS][DOMAIN_NAME]" at bounding box center [715, 217] width 128 height 25
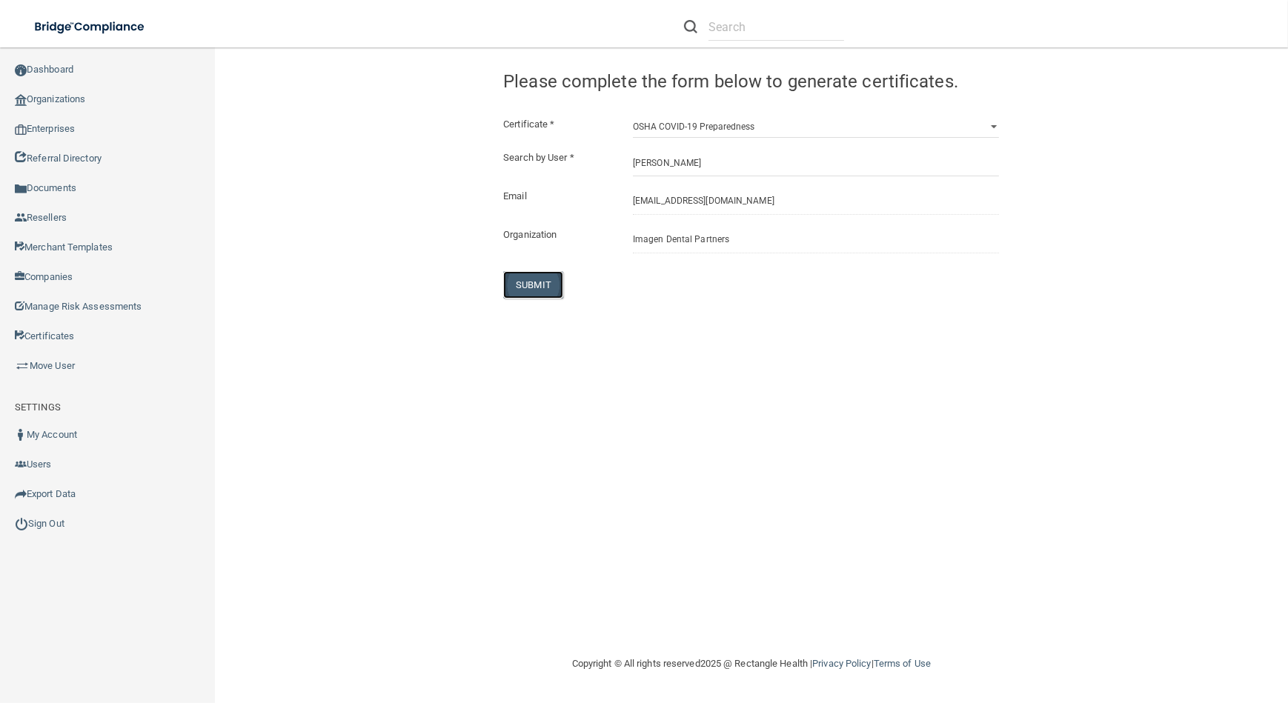
click at [517, 276] on button "SUBMIT" at bounding box center [533, 284] width 60 height 27
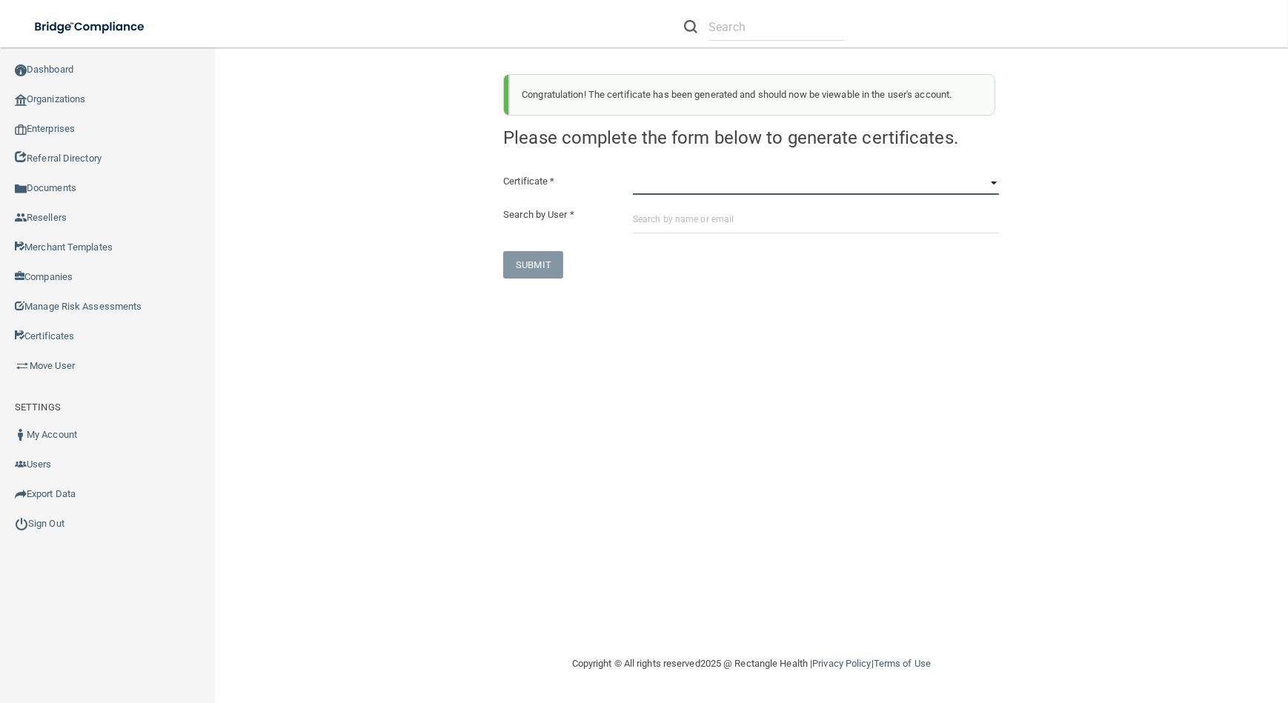
click at [849, 177] on select "HIPAA Officer Certification Training OSHA Bloodborne Pathogens OSHA [MEDICAL_DA…" at bounding box center [816, 184] width 366 height 22
click at [633, 173] on select "HIPAA Officer Certification Training OSHA Bloodborne Pathogens OSHA [MEDICAL_DA…" at bounding box center [816, 184] width 366 height 22
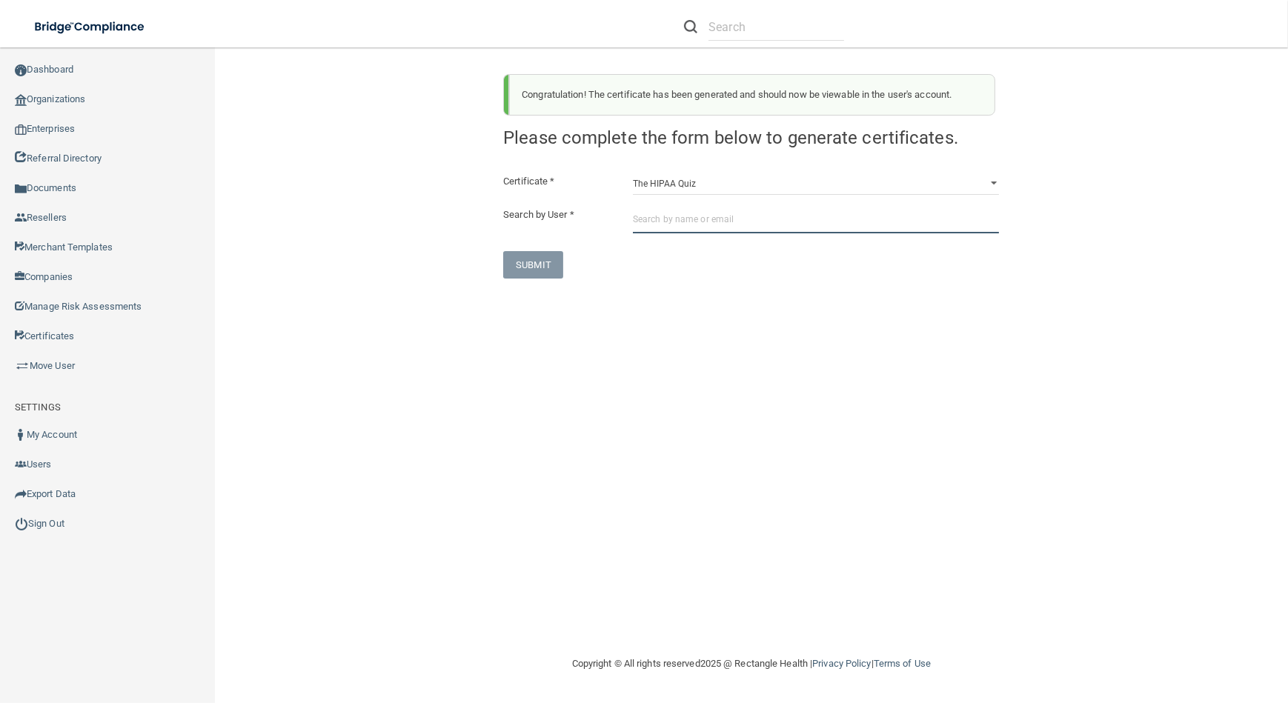
click at [801, 214] on input "text" at bounding box center [816, 219] width 366 height 27
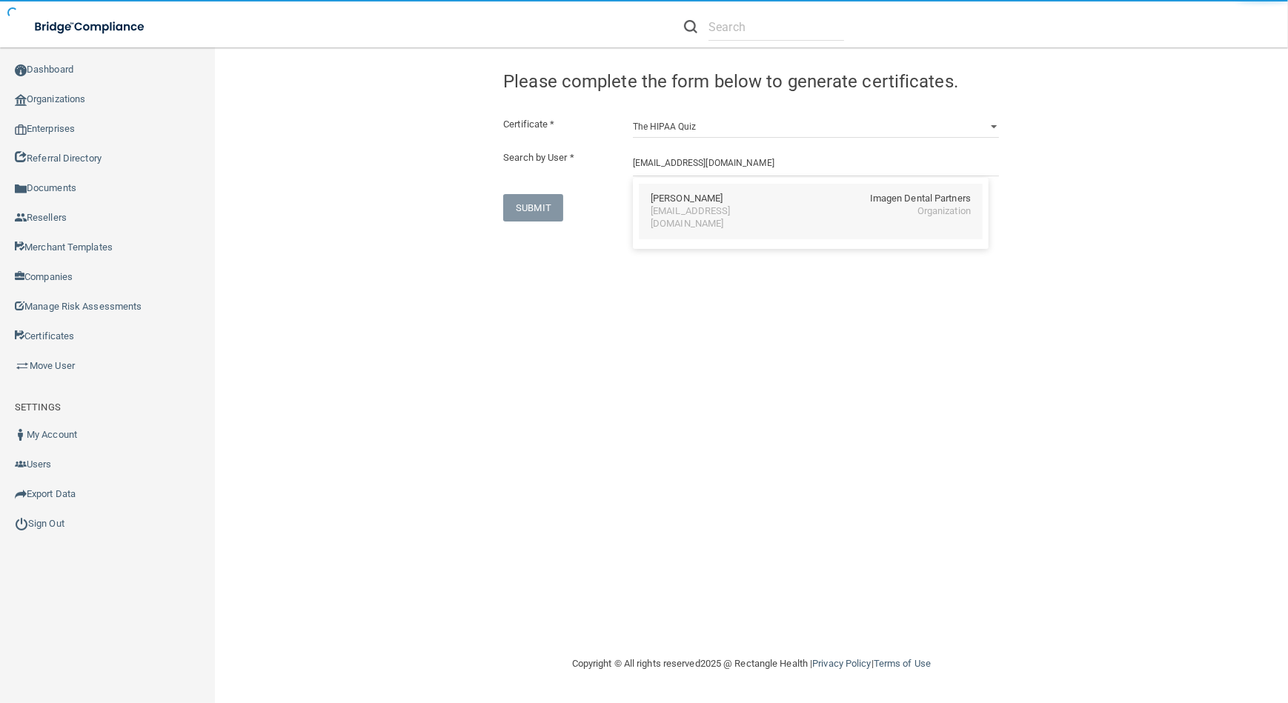
click at [709, 222] on div "[PERSON_NAME] Imagen Dental Partners [EMAIL_ADDRESS][DOMAIN_NAME] Organization" at bounding box center [811, 212] width 344 height 56
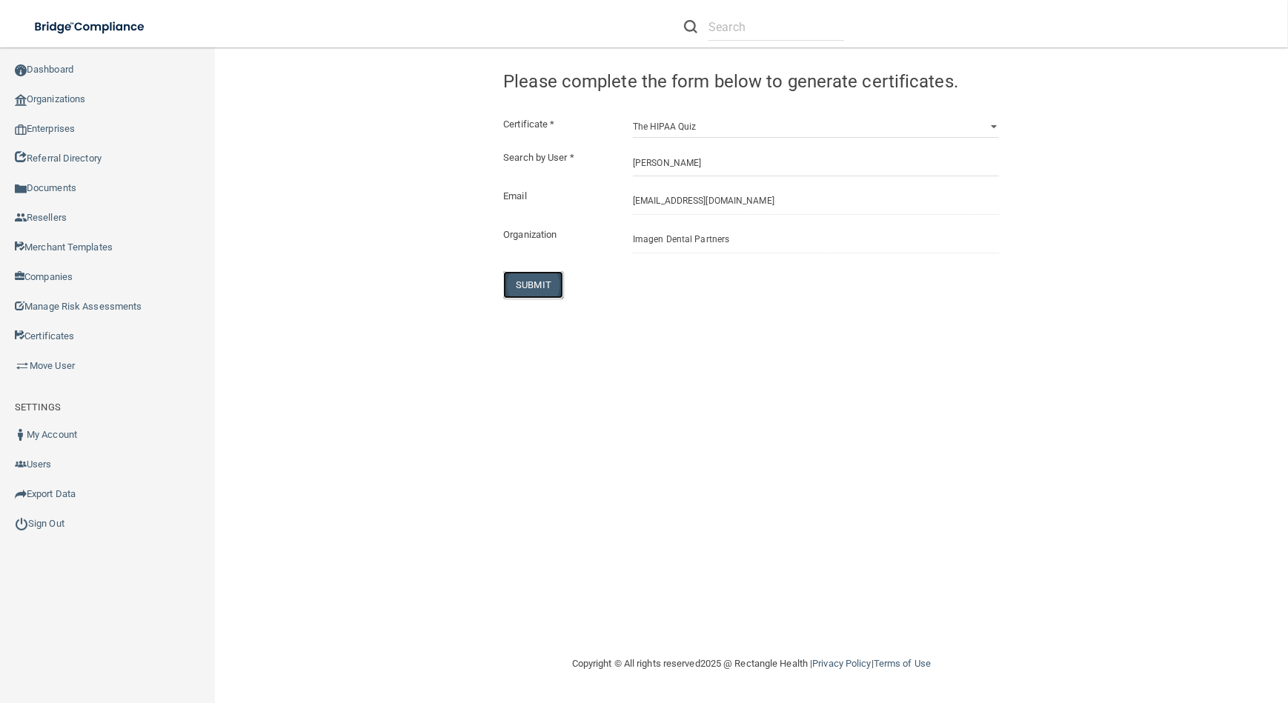
click at [525, 273] on button "SUBMIT" at bounding box center [533, 284] width 60 height 27
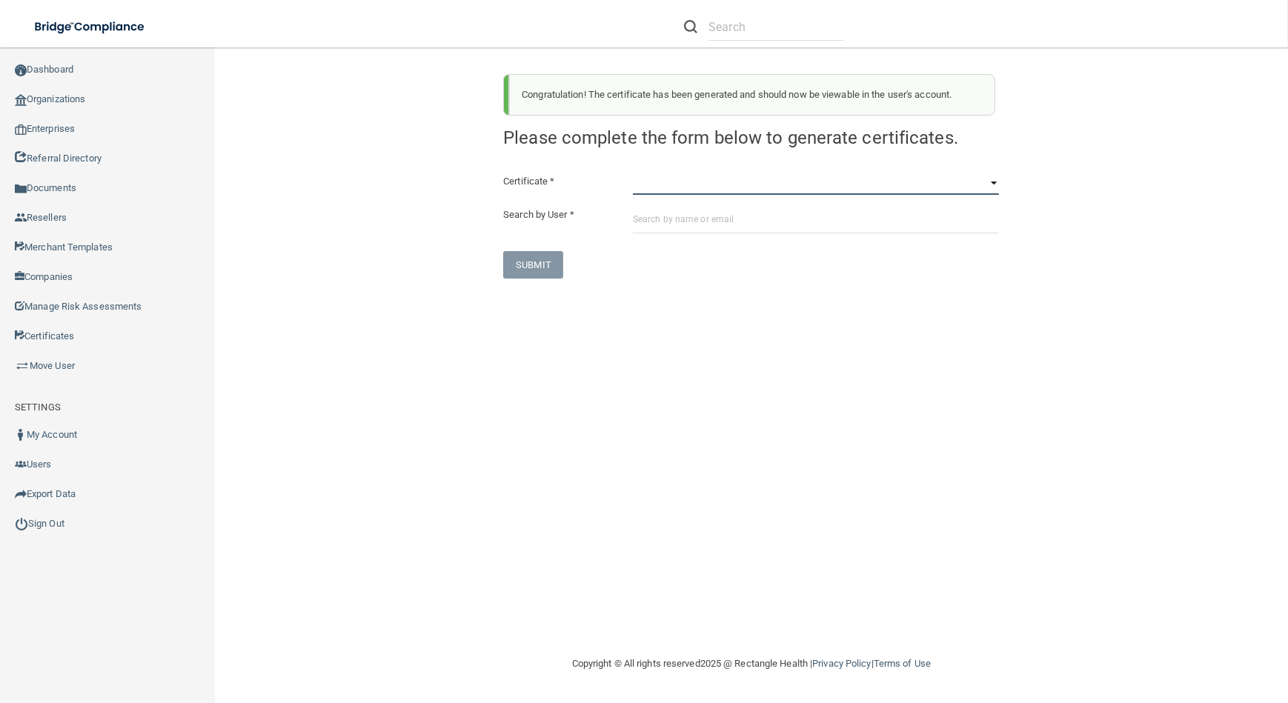
click at [852, 183] on select "HIPAA Officer Certification Training OSHA Bloodborne Pathogens OSHA [MEDICAL_DA…" at bounding box center [816, 184] width 366 height 22
click at [633, 173] on select "HIPAA Officer Certification Training OSHA Bloodborne Pathogens OSHA [MEDICAL_DA…" at bounding box center [816, 184] width 366 height 22
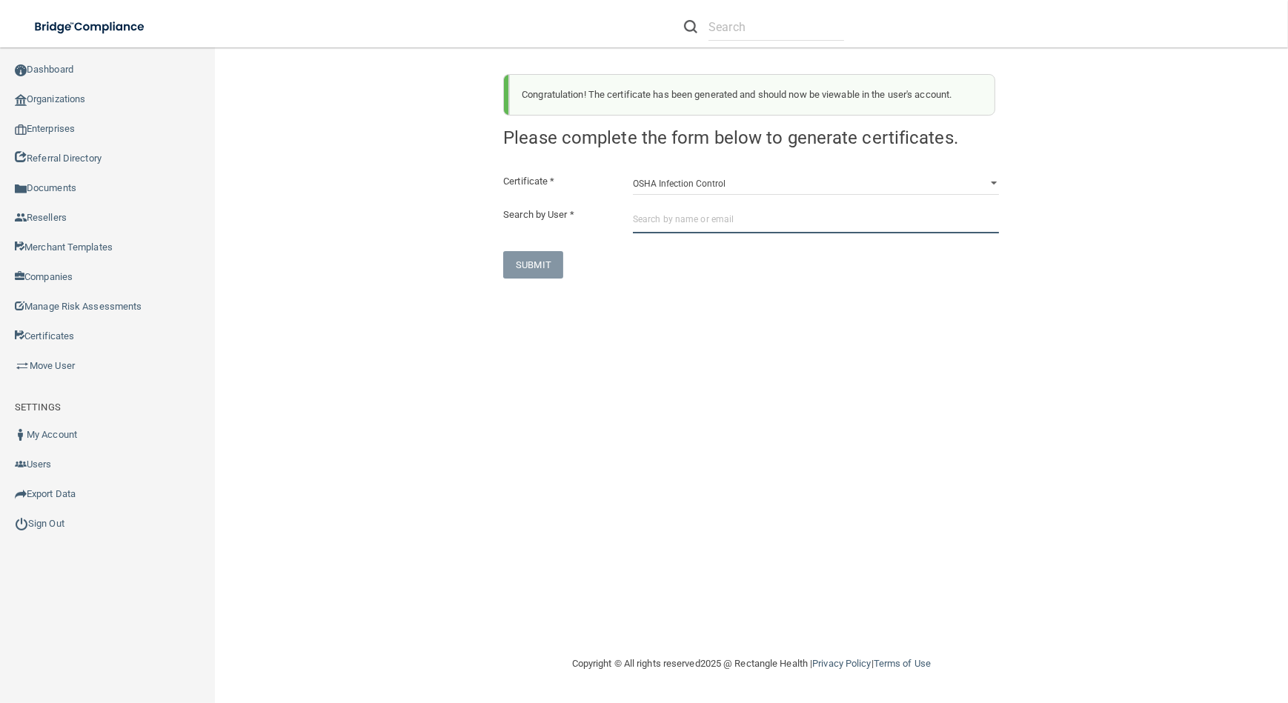
click at [746, 223] on input "text" at bounding box center [816, 219] width 366 height 27
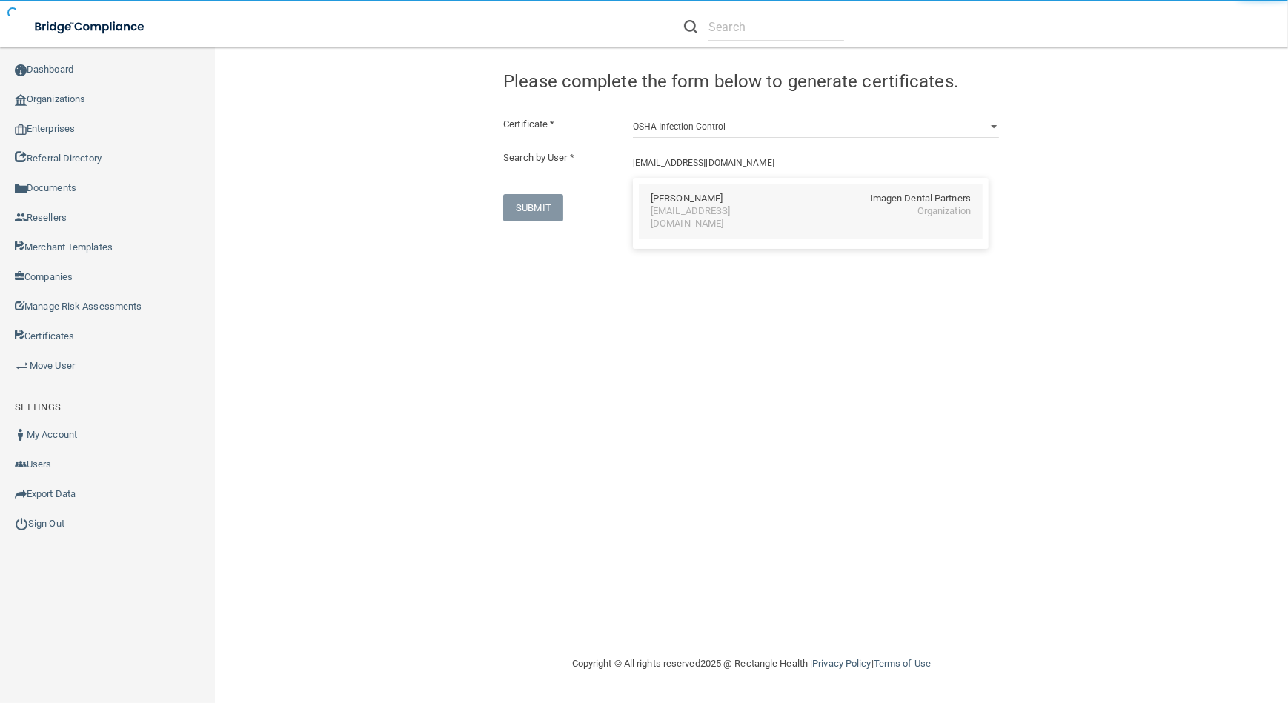
click at [728, 205] on div "[EMAIL_ADDRESS][DOMAIN_NAME]" at bounding box center [715, 217] width 128 height 25
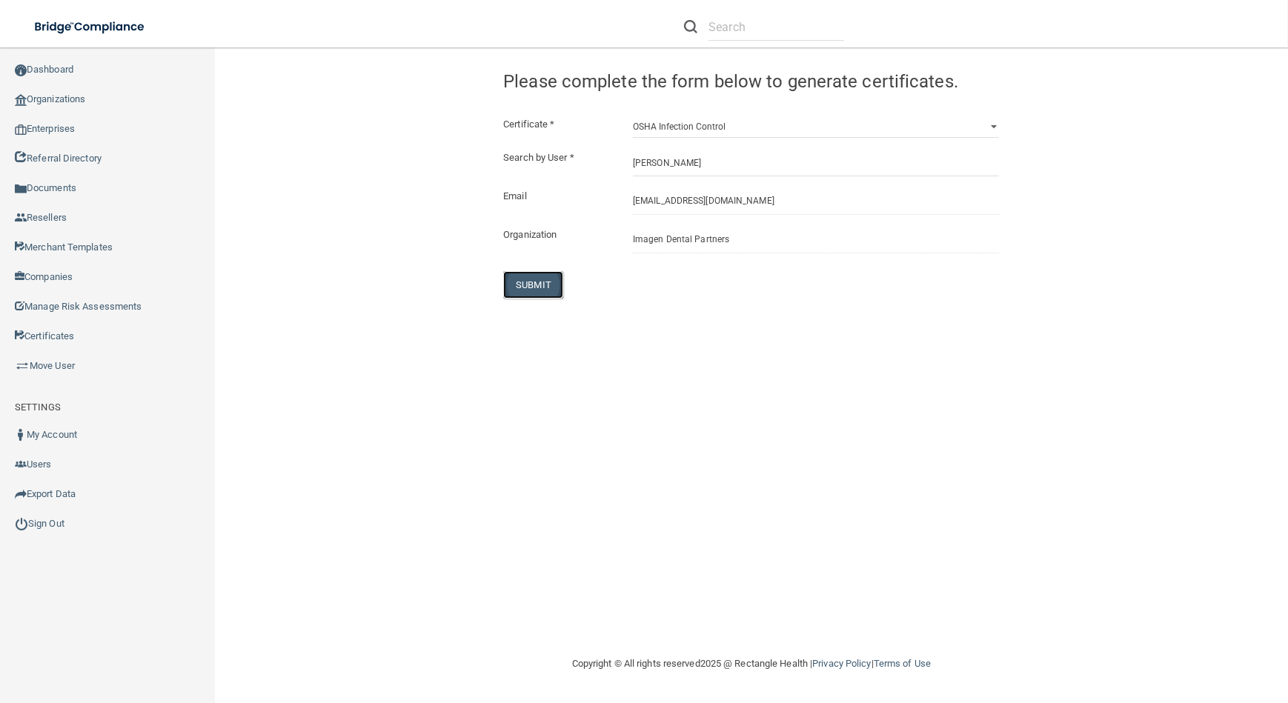
click at [519, 287] on button "SUBMIT" at bounding box center [533, 284] width 60 height 27
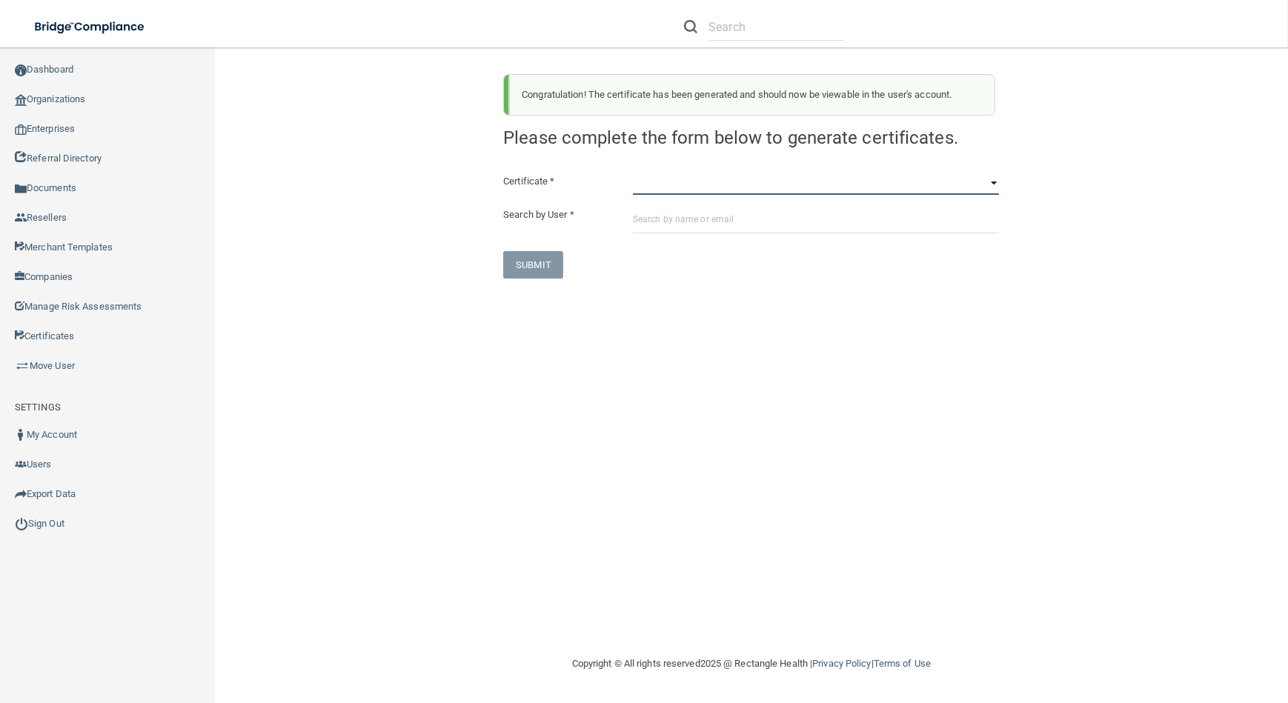
click at [666, 185] on select "HIPAA Officer Certification Training OSHA Bloodborne Pathogens OSHA [MEDICAL_DA…" at bounding box center [816, 184] width 366 height 22
click at [633, 173] on select "HIPAA Officer Certification Training OSHA Bloodborne Pathogens OSHA [MEDICAL_DA…" at bounding box center [816, 184] width 366 height 22
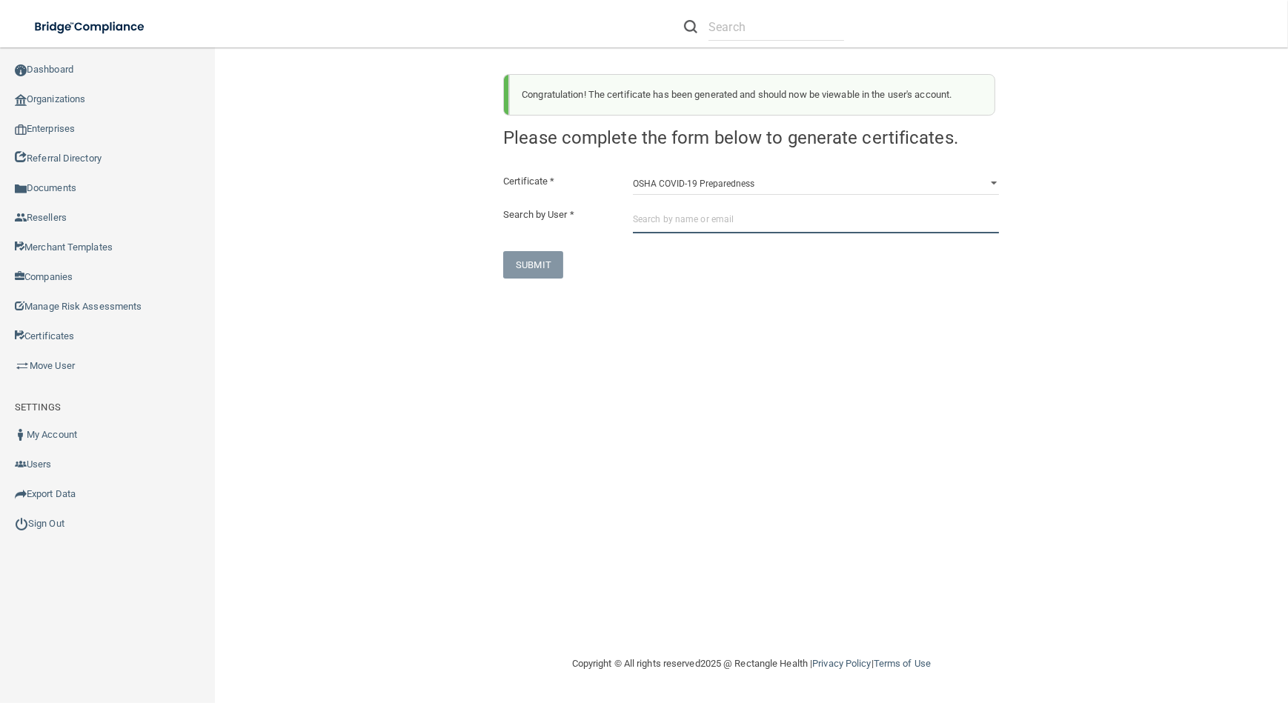
click at [681, 225] on input "text" at bounding box center [816, 219] width 366 height 27
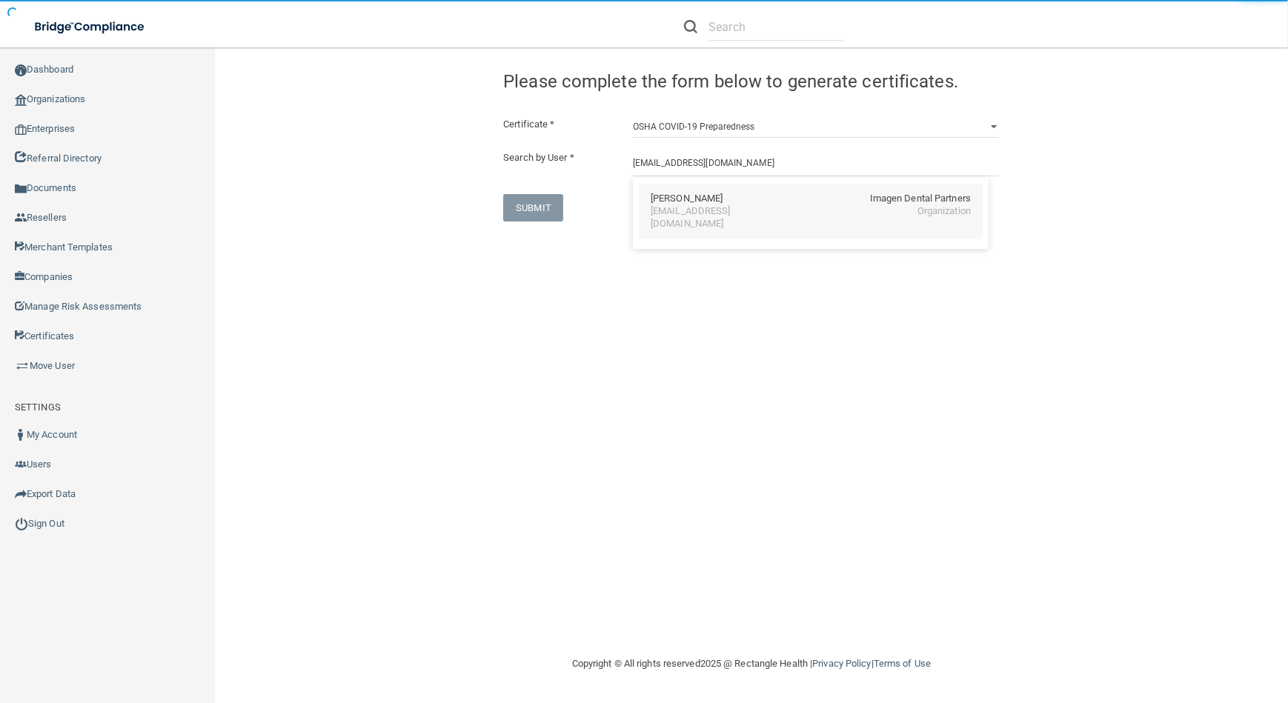
click at [708, 211] on div "[EMAIL_ADDRESS][DOMAIN_NAME]" at bounding box center [715, 217] width 128 height 25
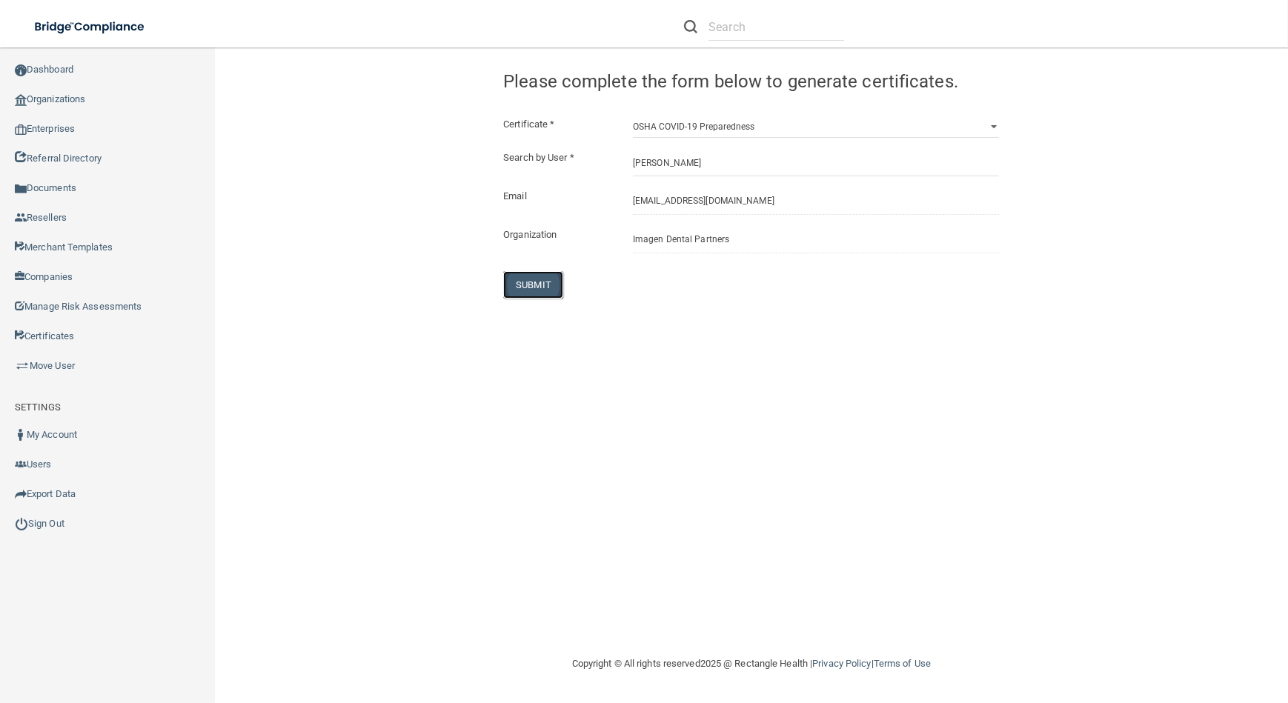
click at [549, 287] on button "SUBMIT" at bounding box center [533, 284] width 60 height 27
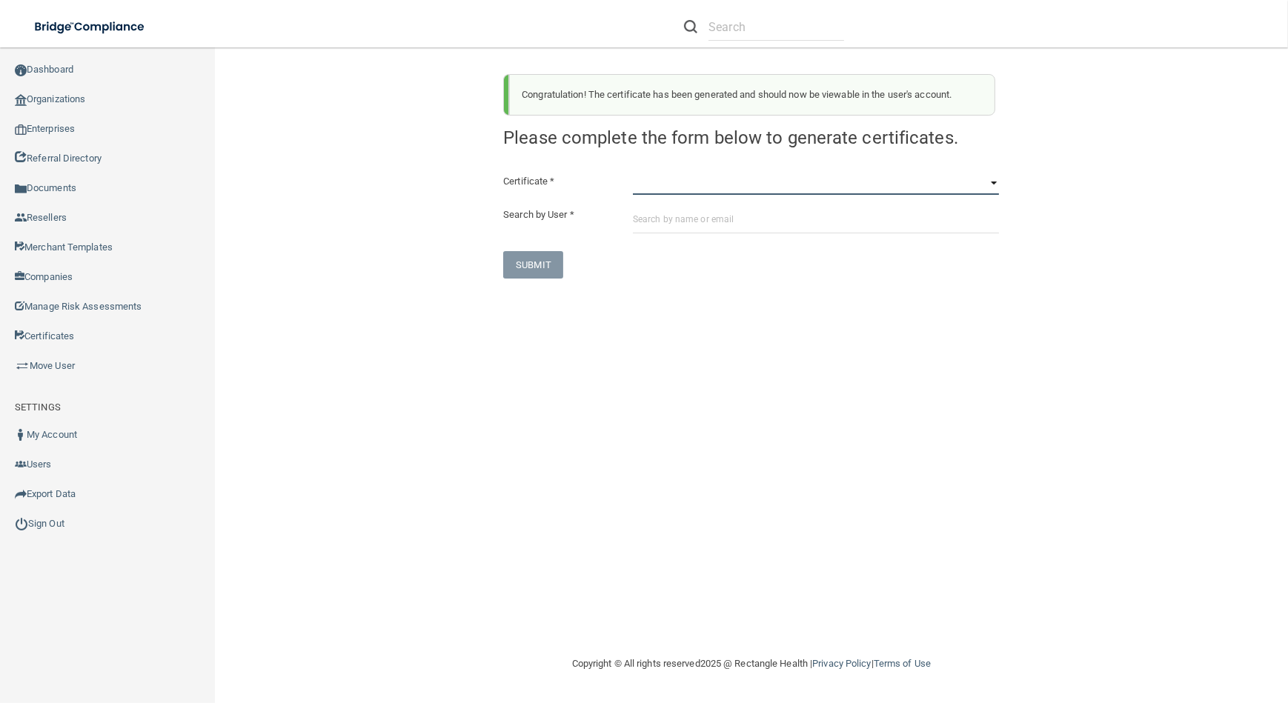
click at [928, 184] on select "HIPAA Officer Certification Training OSHA Bloodborne Pathogens OSHA [MEDICAL_DA…" at bounding box center [816, 184] width 366 height 22
click at [633, 173] on select "HIPAA Officer Certification Training OSHA Bloodborne Pathogens OSHA [MEDICAL_DA…" at bounding box center [816, 184] width 366 height 22
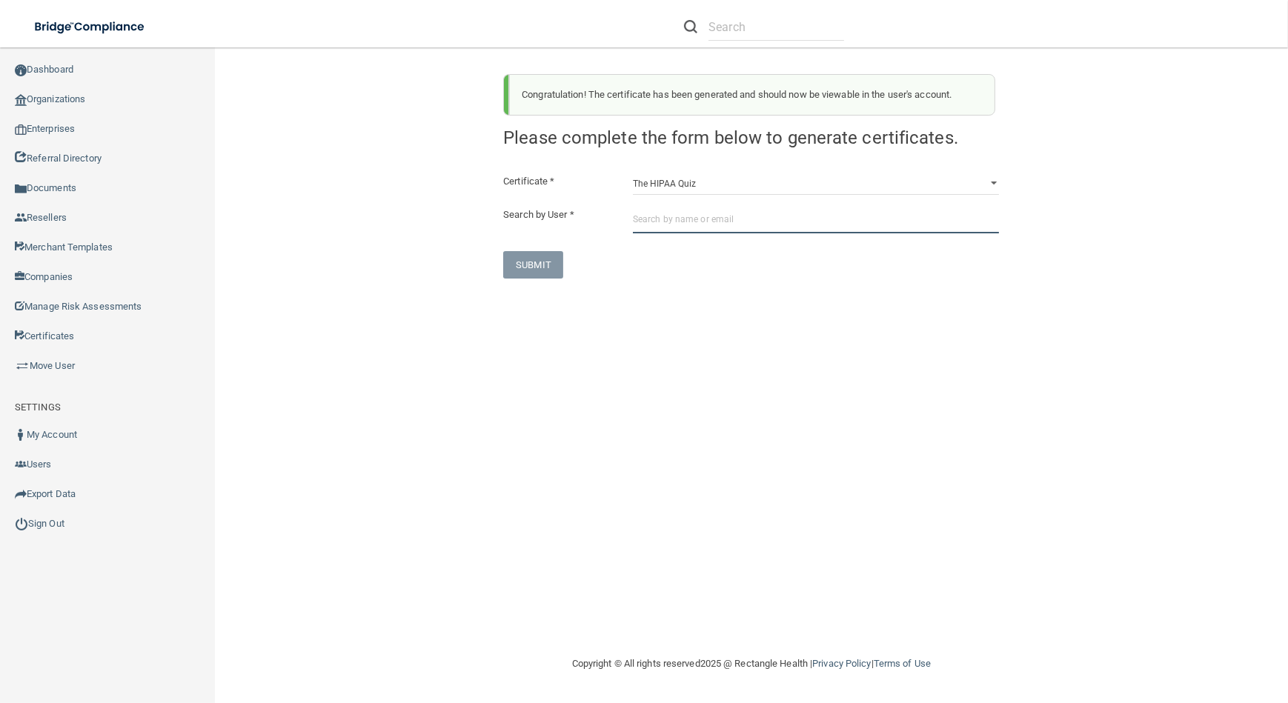
click at [772, 223] on input "text" at bounding box center [816, 219] width 366 height 27
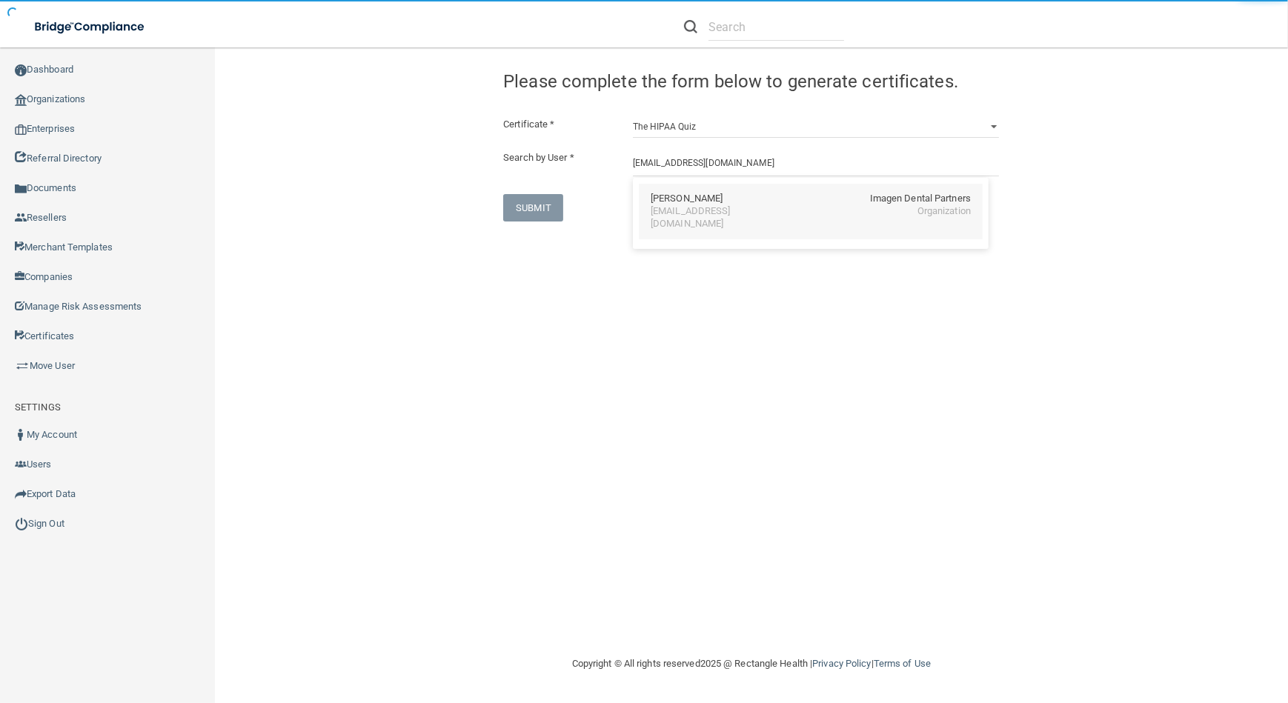
click at [666, 219] on div "[PERSON_NAME] Imagen Dental Partners [EMAIL_ADDRESS][DOMAIN_NAME] Organization" at bounding box center [811, 212] width 344 height 56
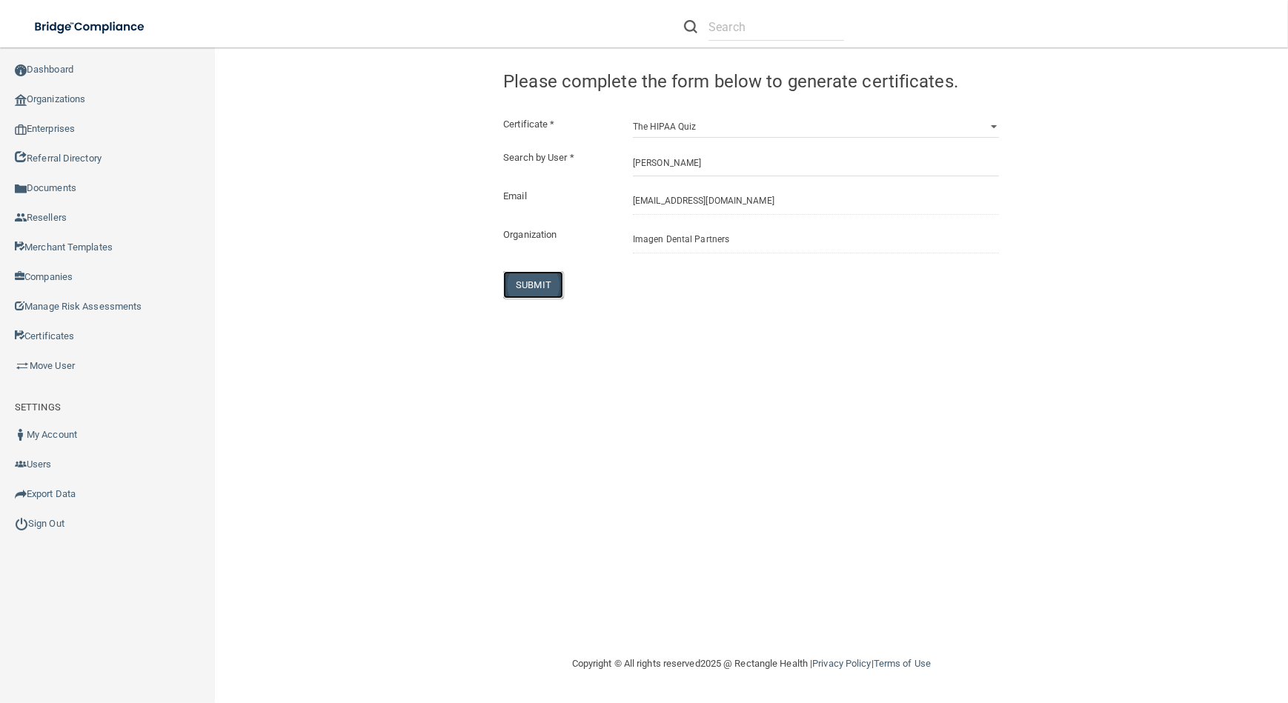
click at [522, 286] on button "SUBMIT" at bounding box center [533, 284] width 60 height 27
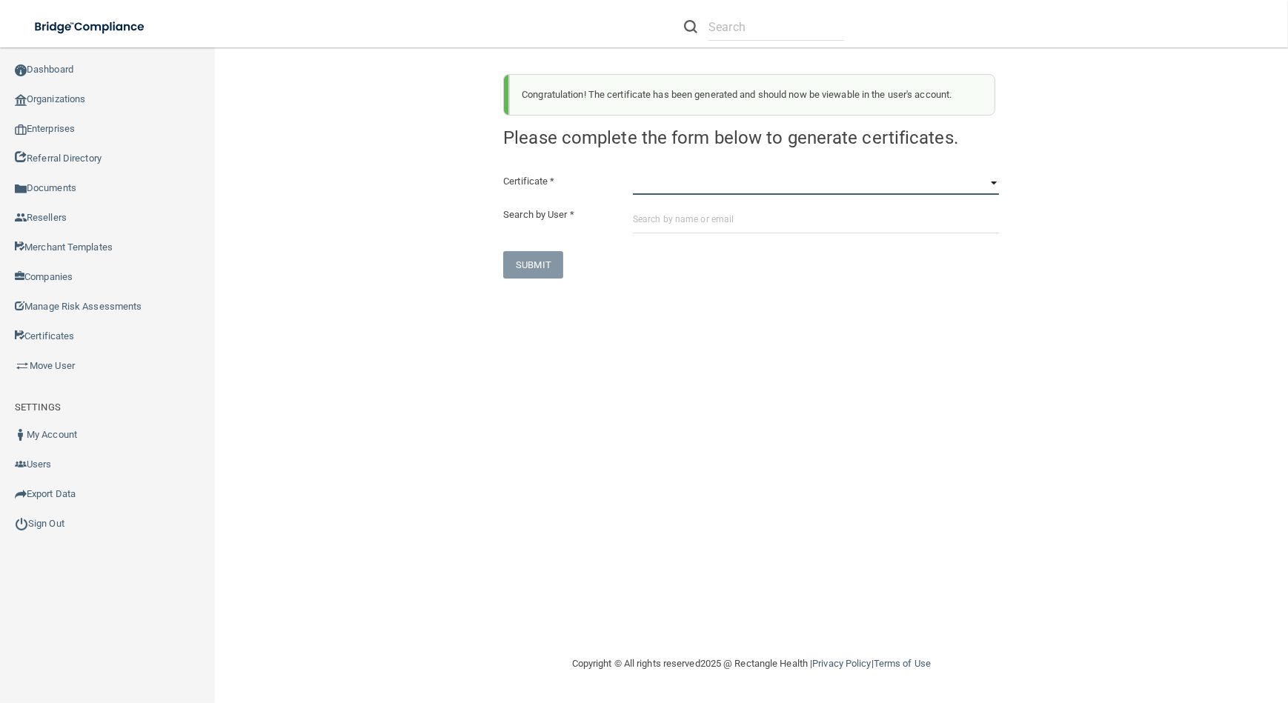
click at [808, 177] on select "HIPAA Officer Certification Training OSHA Bloodborne Pathogens OSHA [MEDICAL_DA…" at bounding box center [816, 184] width 366 height 22
click at [633, 173] on select "HIPAA Officer Certification Training OSHA Bloodborne Pathogens OSHA [MEDICAL_DA…" at bounding box center [816, 184] width 366 height 22
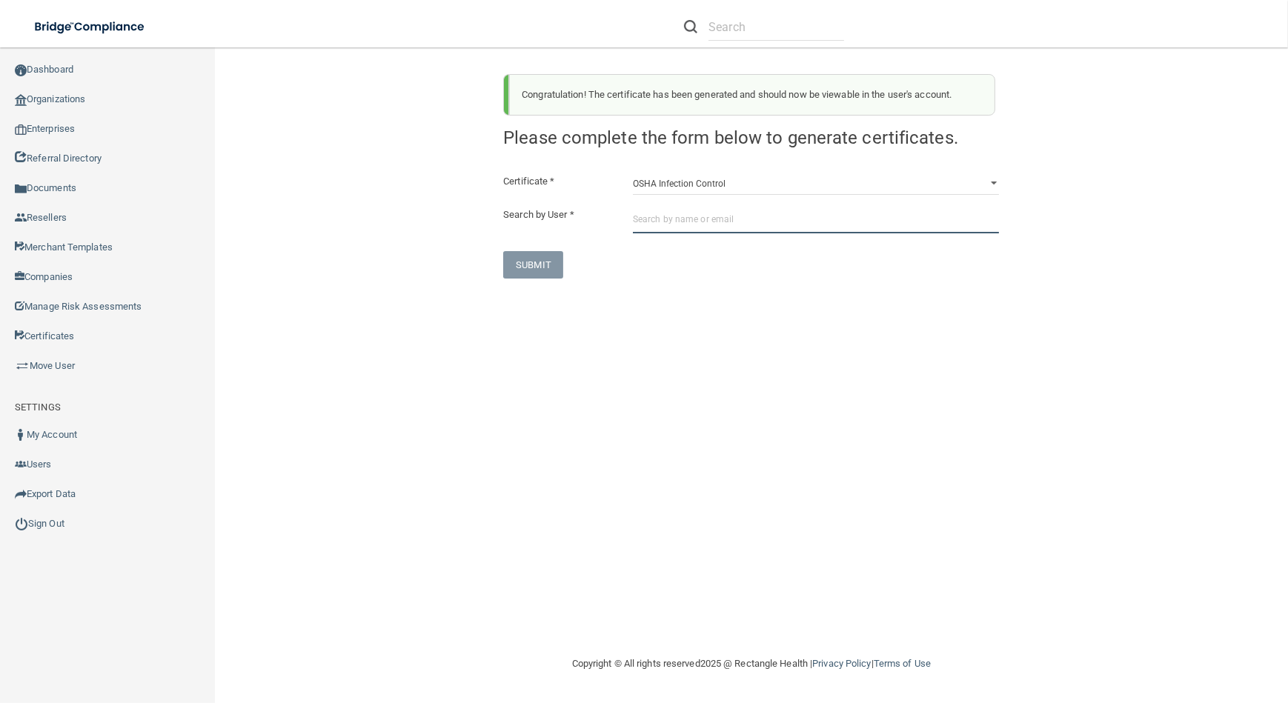
click at [783, 228] on input "text" at bounding box center [816, 219] width 366 height 27
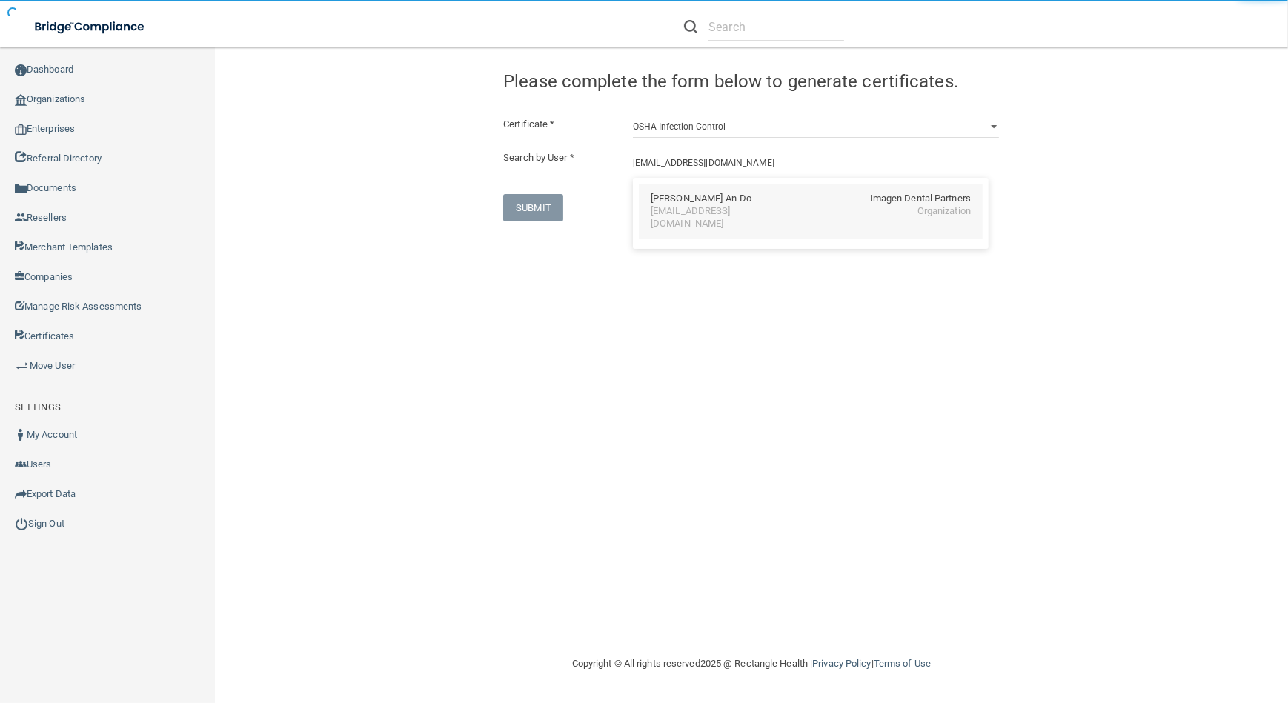
click at [663, 202] on div "[PERSON_NAME]-An Do" at bounding box center [701, 199] width 101 height 13
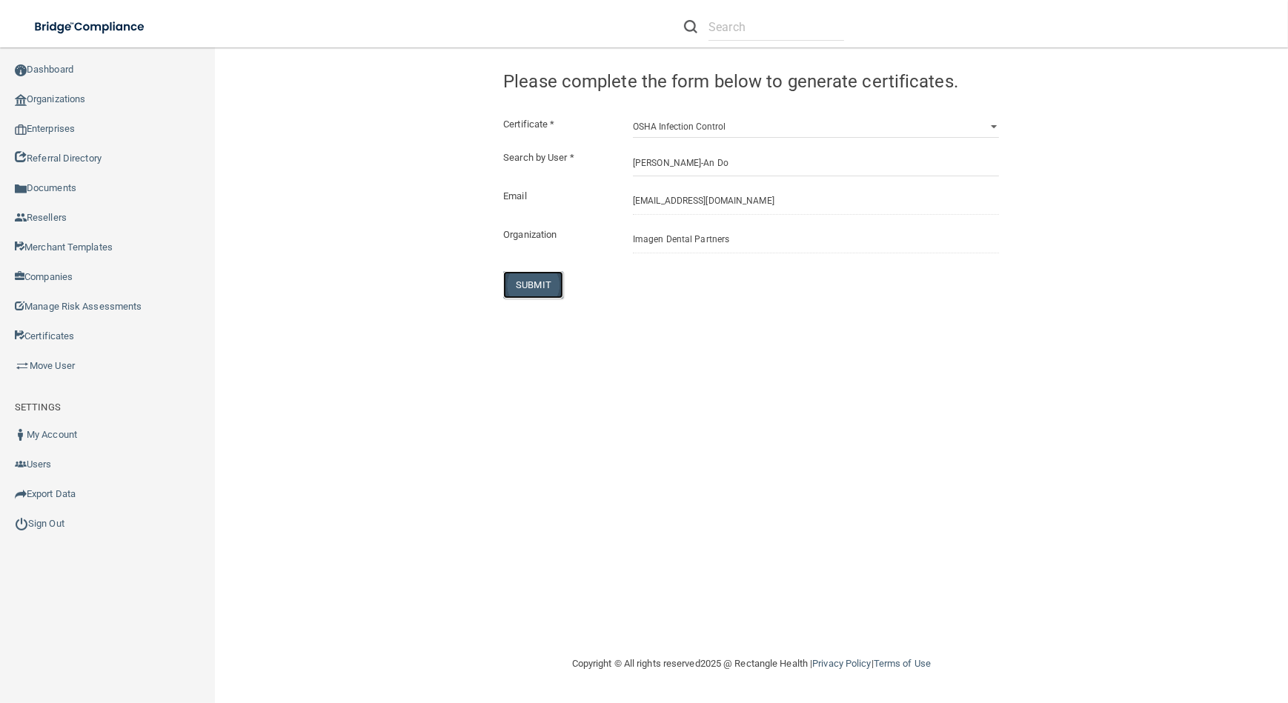
click at [528, 276] on button "SUBMIT" at bounding box center [533, 284] width 60 height 27
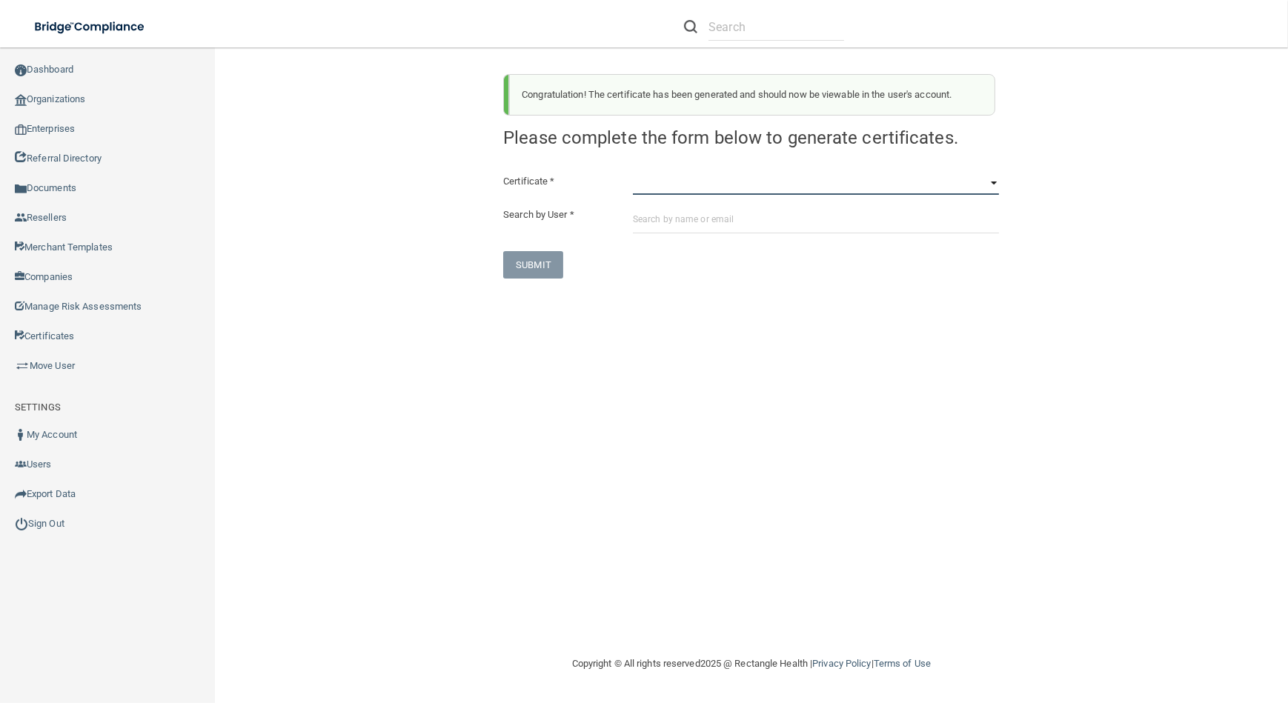
click at [733, 184] on select "HIPAA Officer Certification Training OSHA Bloodborne Pathogens OSHA [MEDICAL_DA…" at bounding box center [816, 184] width 366 height 22
click at [633, 173] on select "HIPAA Officer Certification Training OSHA Bloodborne Pathogens OSHA [MEDICAL_DA…" at bounding box center [816, 184] width 366 height 22
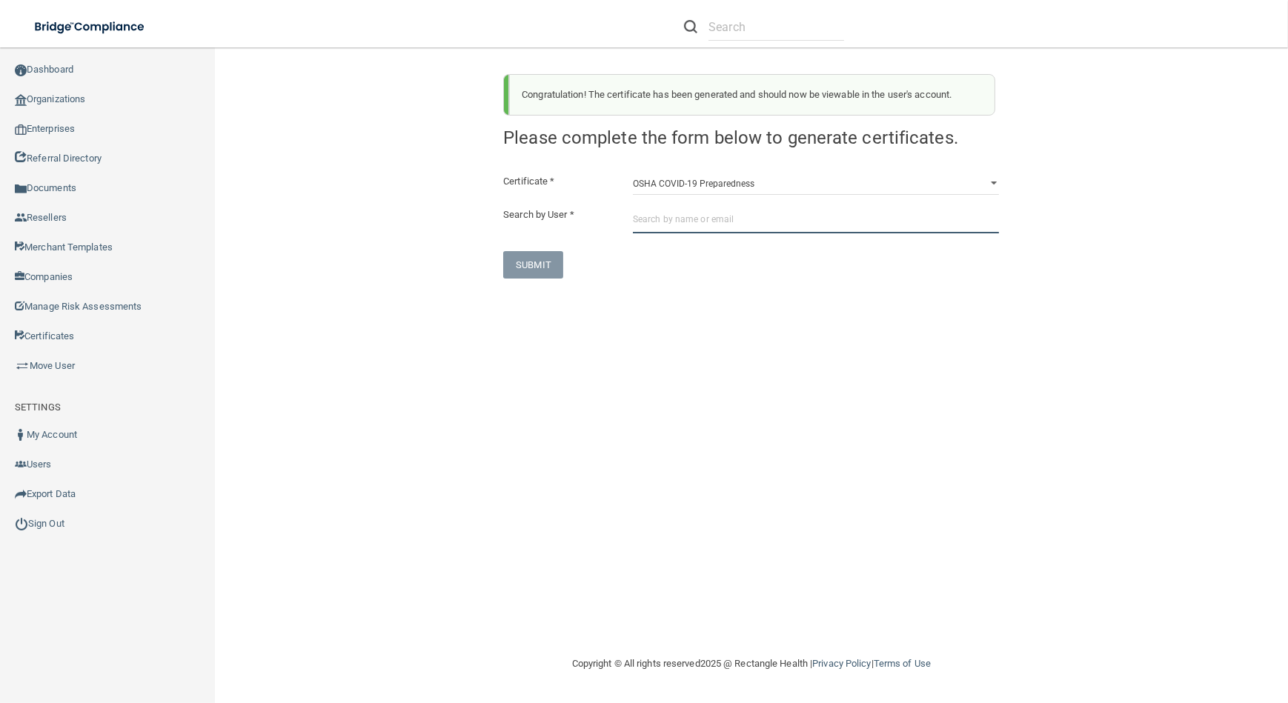
click at [716, 216] on input "text" at bounding box center [816, 219] width 366 height 27
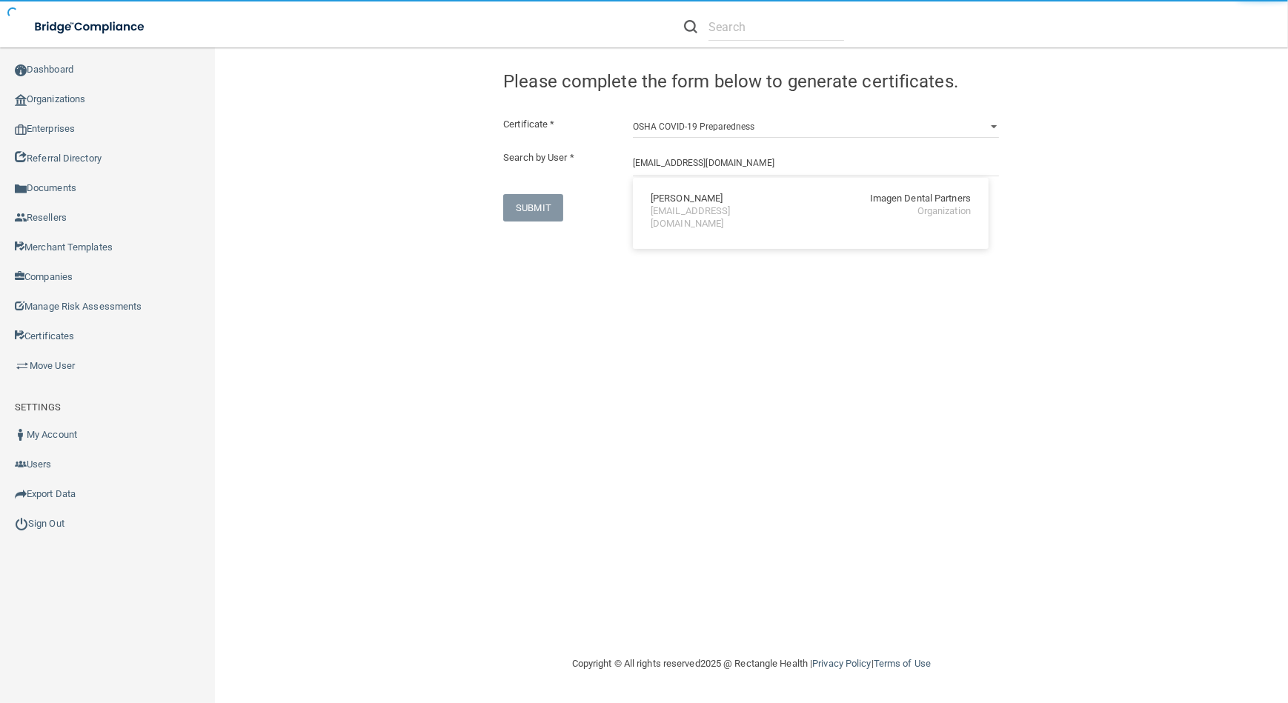
click at [700, 208] on div "[EMAIL_ADDRESS][DOMAIN_NAME]" at bounding box center [715, 217] width 128 height 25
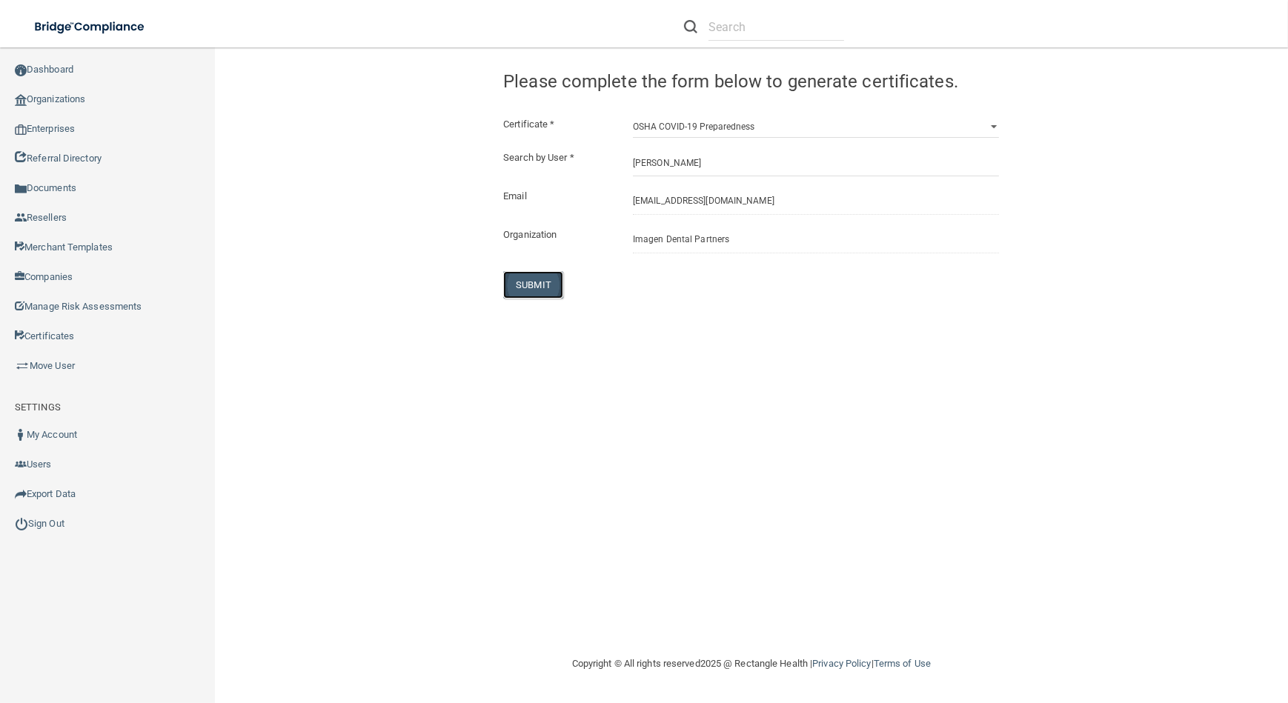
click at [520, 295] on button "SUBMIT" at bounding box center [533, 284] width 60 height 27
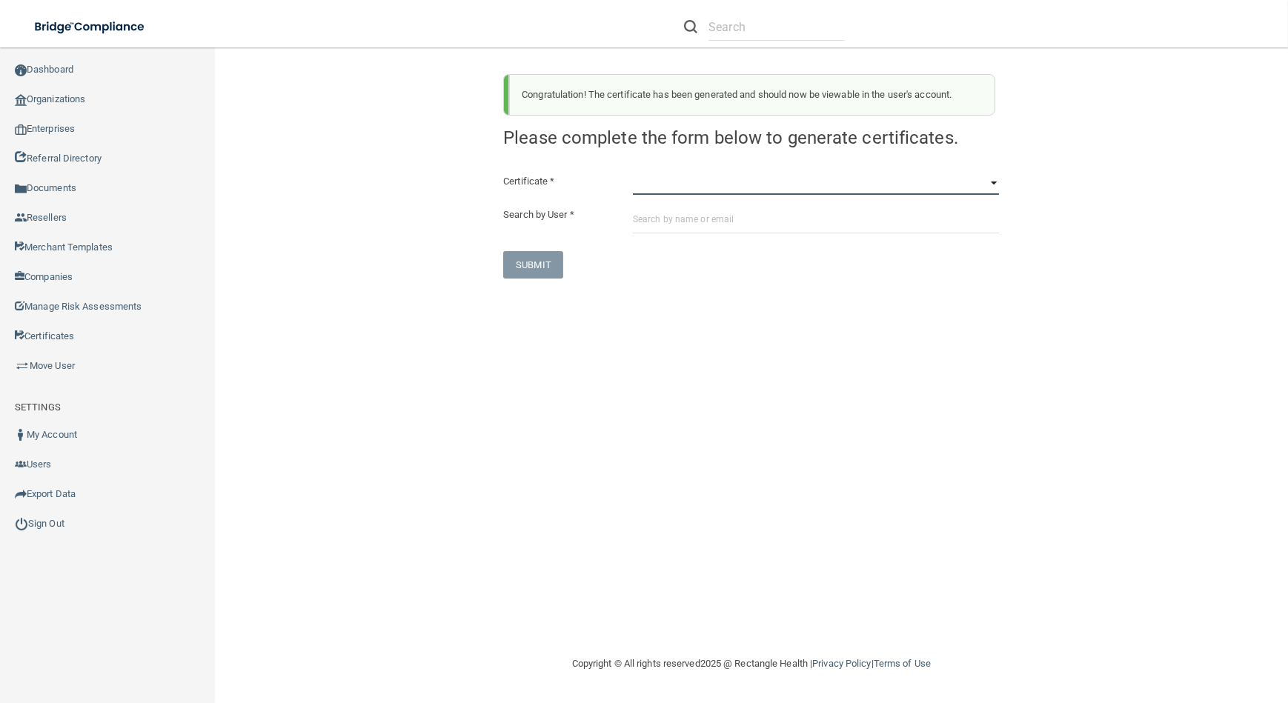
click at [769, 187] on select "HIPAA Officer Certification Training OSHA Bloodborne Pathogens OSHA [MEDICAL_DA…" at bounding box center [816, 184] width 366 height 22
click at [633, 173] on select "HIPAA Officer Certification Training OSHA Bloodborne Pathogens OSHA [MEDICAL_DA…" at bounding box center [816, 184] width 366 height 22
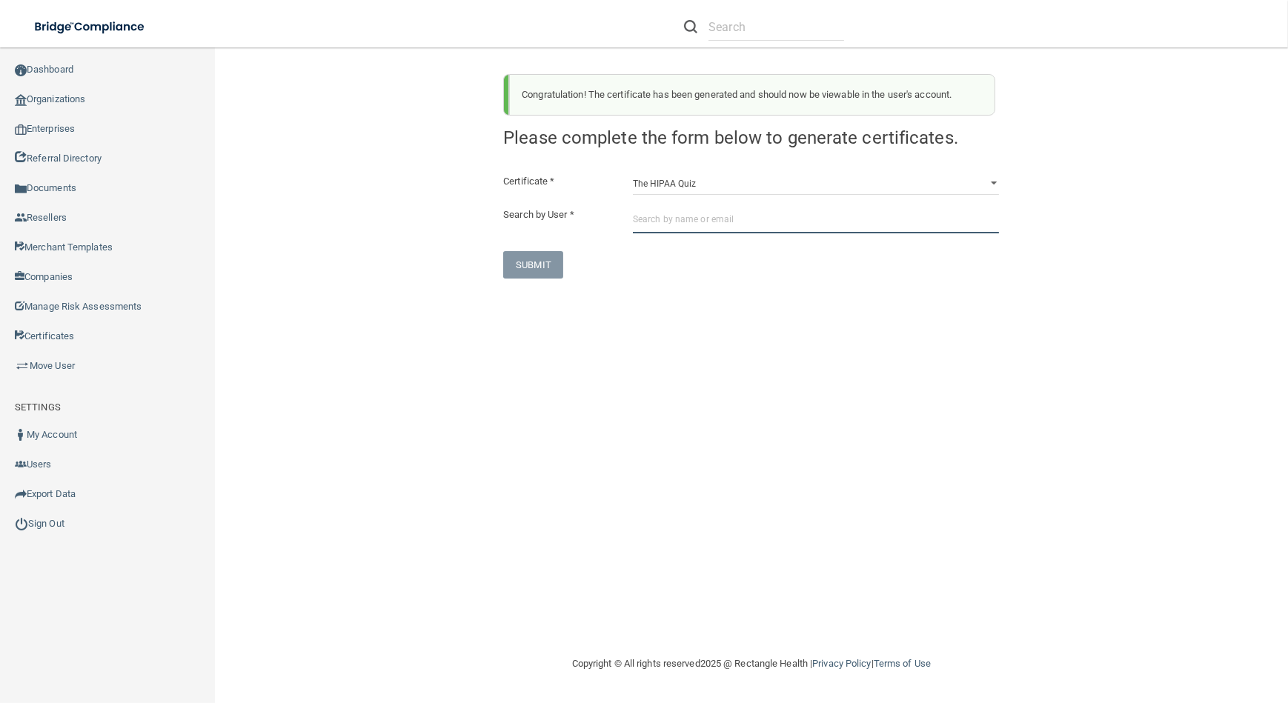
click at [717, 209] on input "text" at bounding box center [816, 219] width 366 height 27
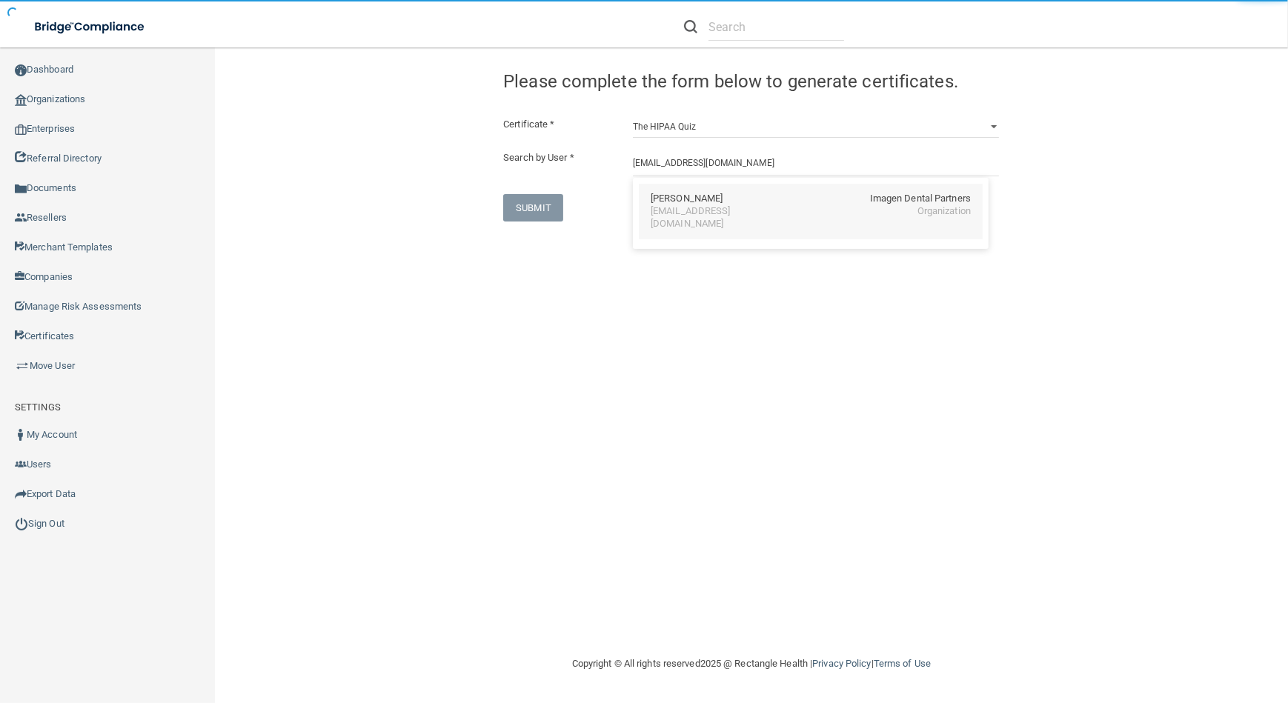
click at [697, 208] on div "[EMAIL_ADDRESS][DOMAIN_NAME]" at bounding box center [715, 217] width 128 height 25
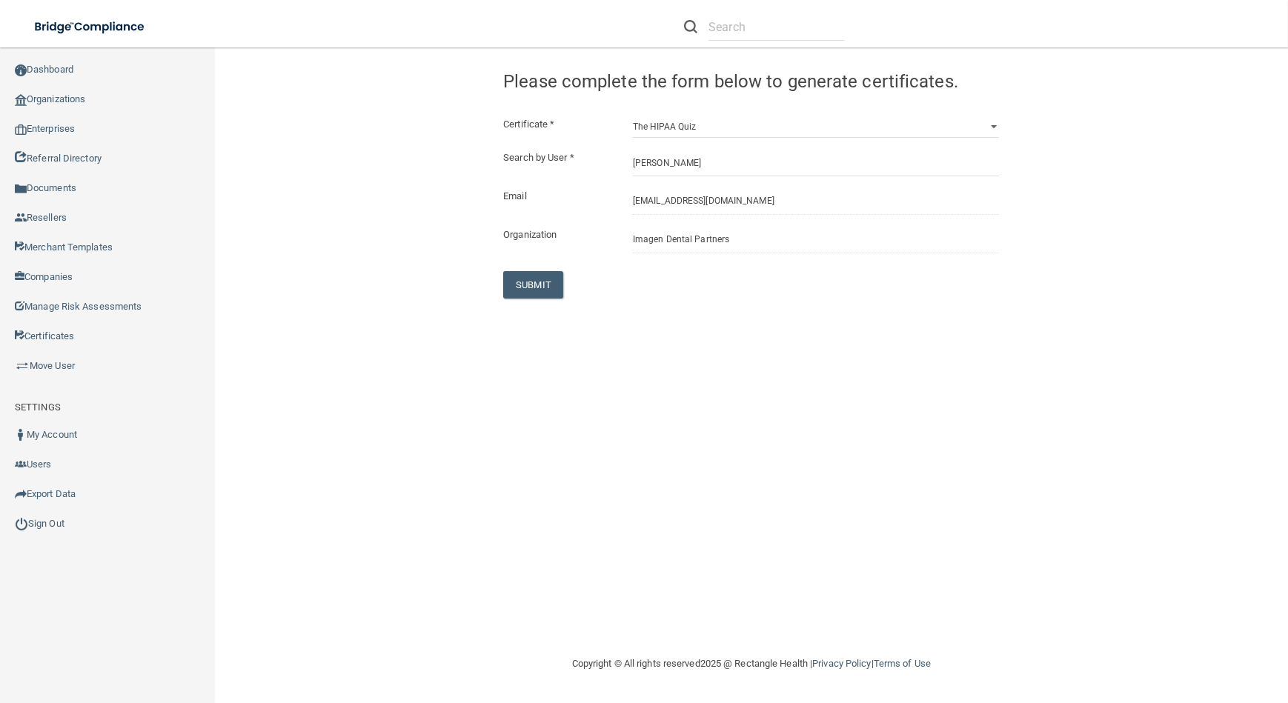
click at [531, 269] on div "Certificate * HIPAA Officer Certification Training OSHA Bloodborne Pathogens OS…" at bounding box center [751, 207] width 496 height 183
click at [534, 285] on button "SUBMIT" at bounding box center [533, 284] width 60 height 27
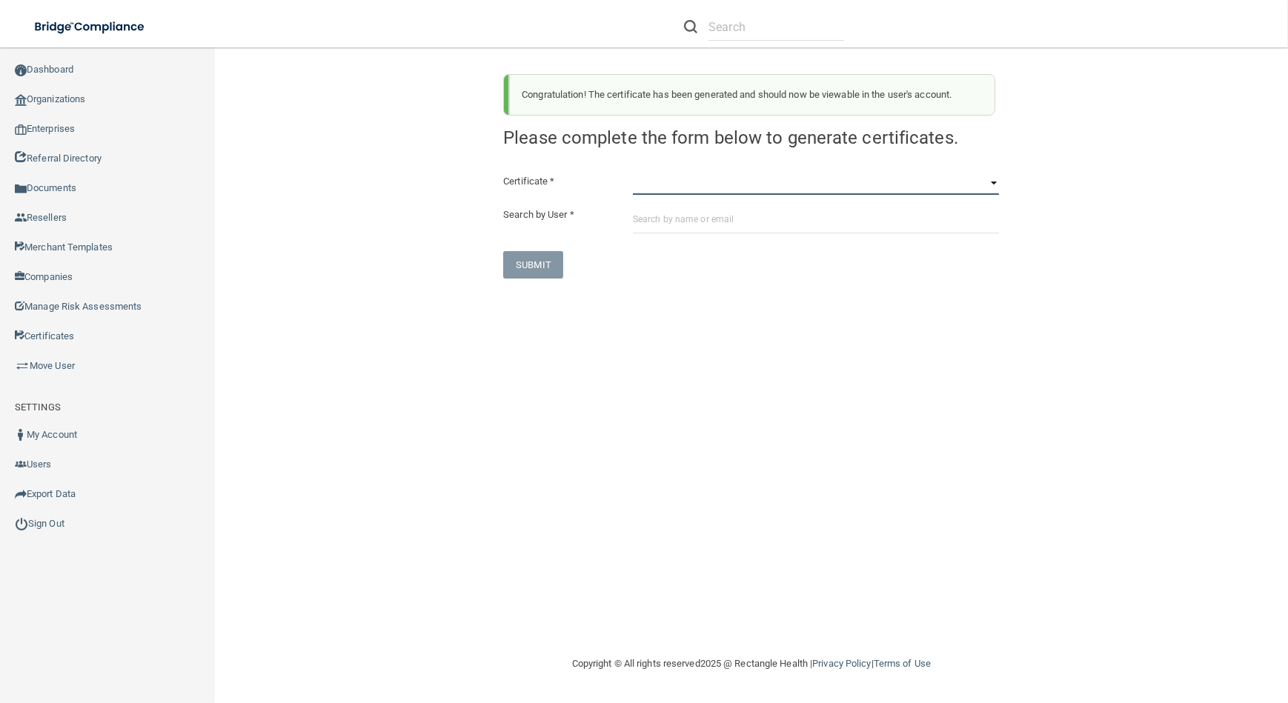
click at [828, 181] on select "HIPAA Officer Certification Training OSHA Bloodborne Pathogens OSHA [MEDICAL_DA…" at bounding box center [816, 184] width 366 height 22
click at [633, 173] on select "HIPAA Officer Certification Training OSHA Bloodborne Pathogens OSHA [MEDICAL_DA…" at bounding box center [816, 184] width 366 height 22
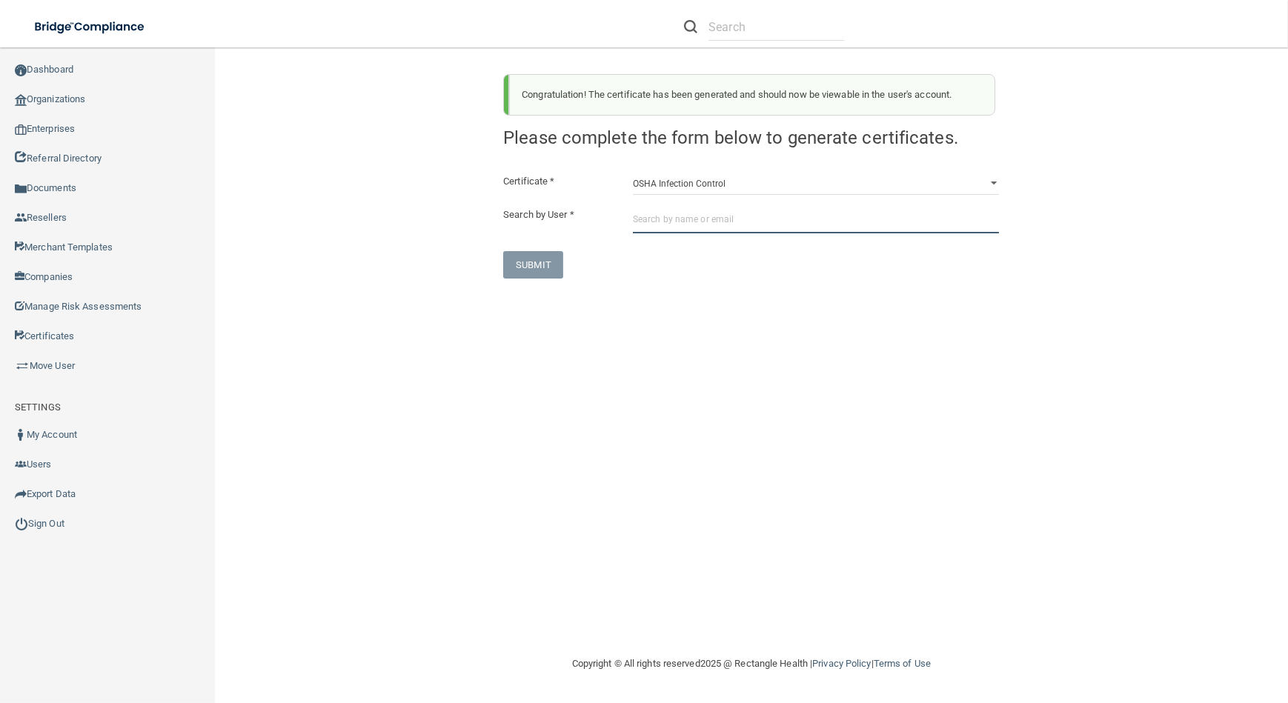
click at [763, 228] on input "text" at bounding box center [816, 219] width 366 height 27
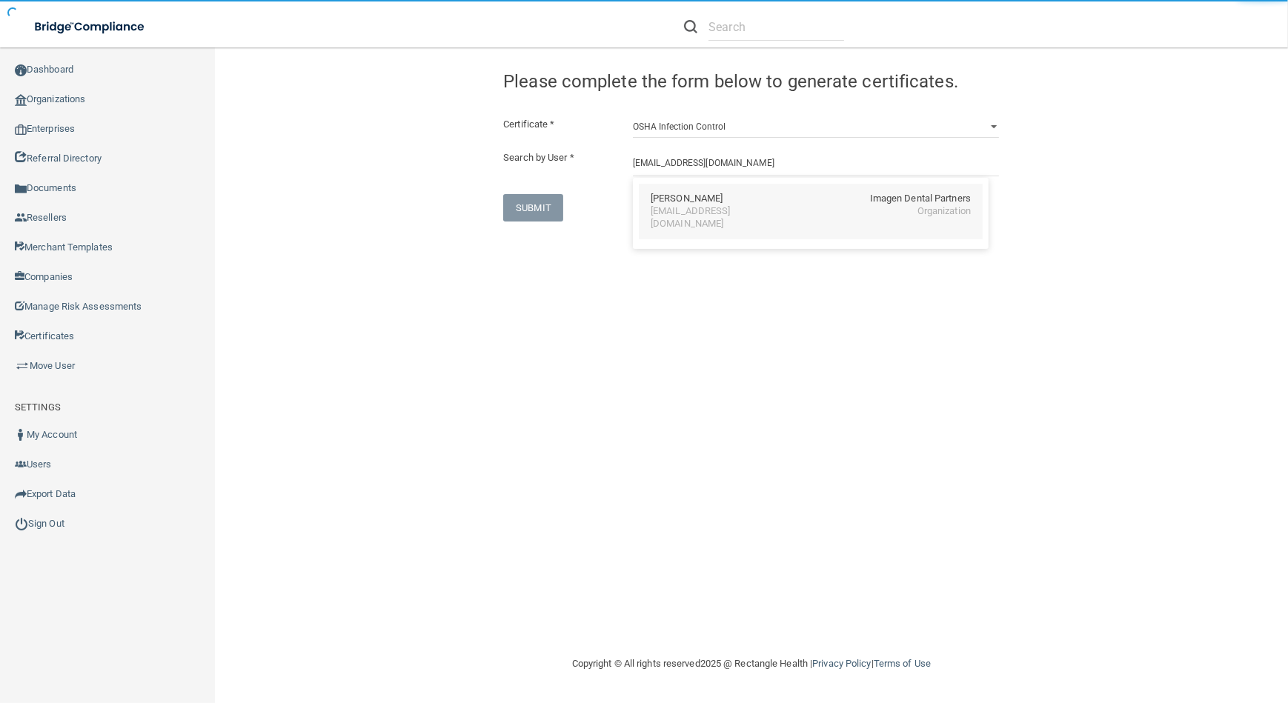
click at [711, 215] on div "[EMAIL_ADDRESS][DOMAIN_NAME]" at bounding box center [715, 217] width 128 height 25
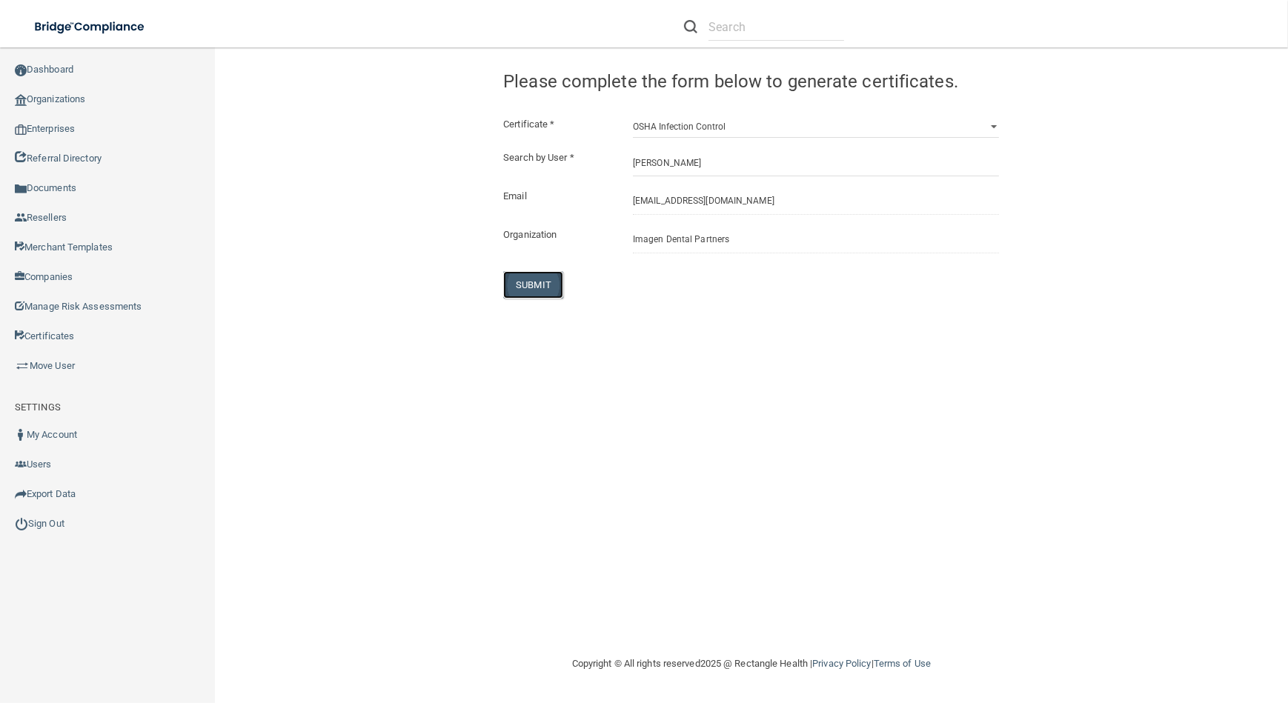
click at [511, 288] on button "SUBMIT" at bounding box center [533, 284] width 60 height 27
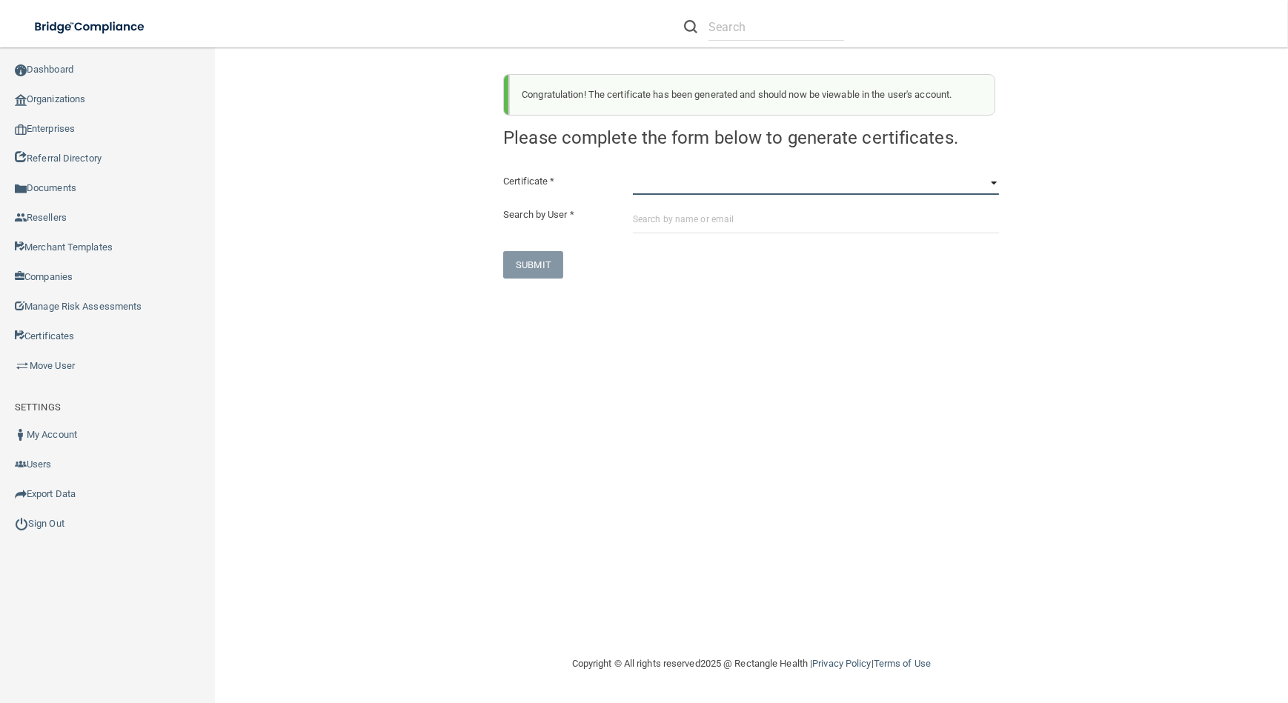
click at [713, 183] on select "HIPAA Officer Certification Training OSHA Bloodborne Pathogens OSHA [MEDICAL_DA…" at bounding box center [816, 184] width 366 height 22
click at [633, 173] on select "HIPAA Officer Certification Training OSHA Bloodborne Pathogens OSHA [MEDICAL_DA…" at bounding box center [816, 184] width 366 height 22
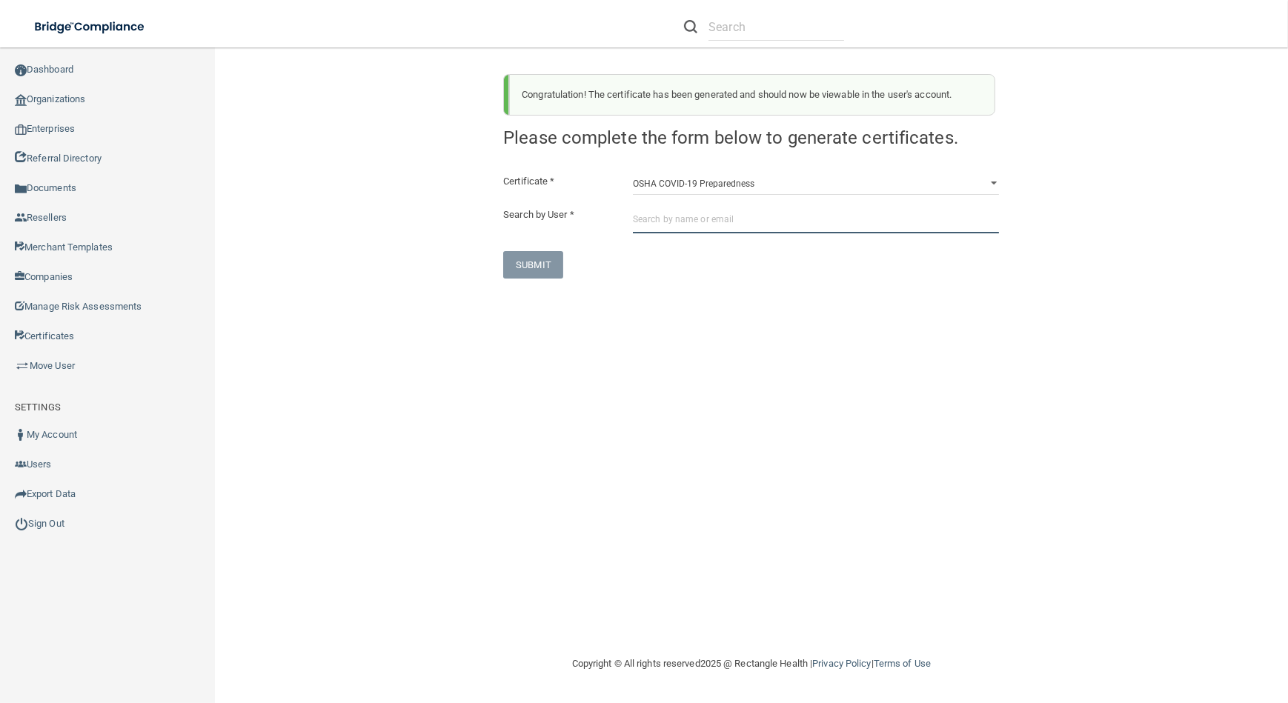
click at [730, 218] on input "text" at bounding box center [816, 219] width 366 height 27
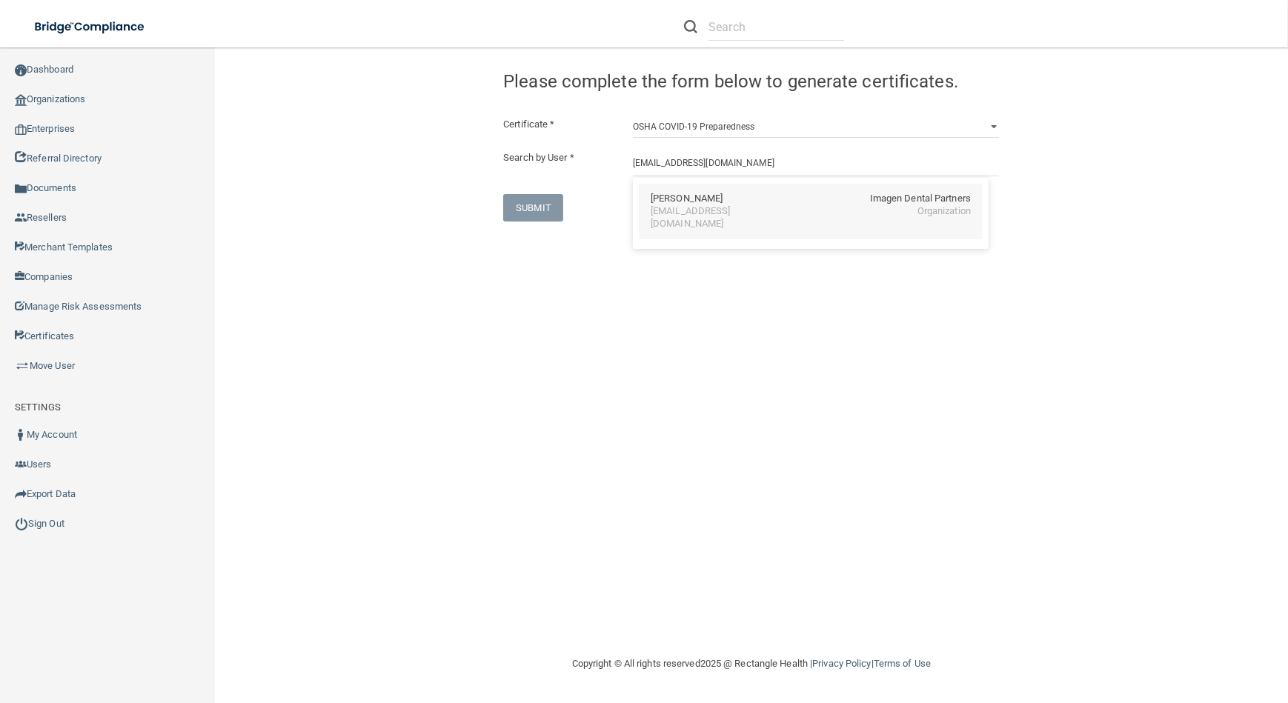
click at [874, 200] on div "Imagen Dental Partners" at bounding box center [920, 199] width 101 height 13
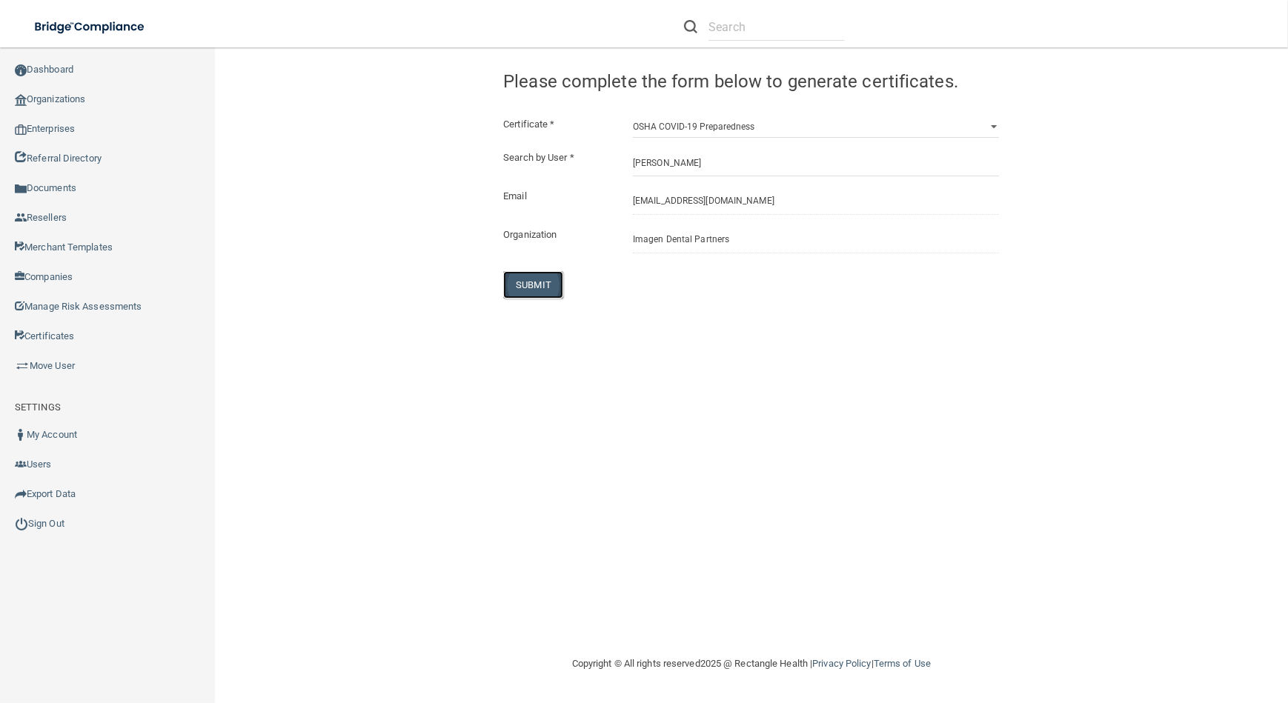
click at [510, 276] on button "SUBMIT" at bounding box center [533, 284] width 60 height 27
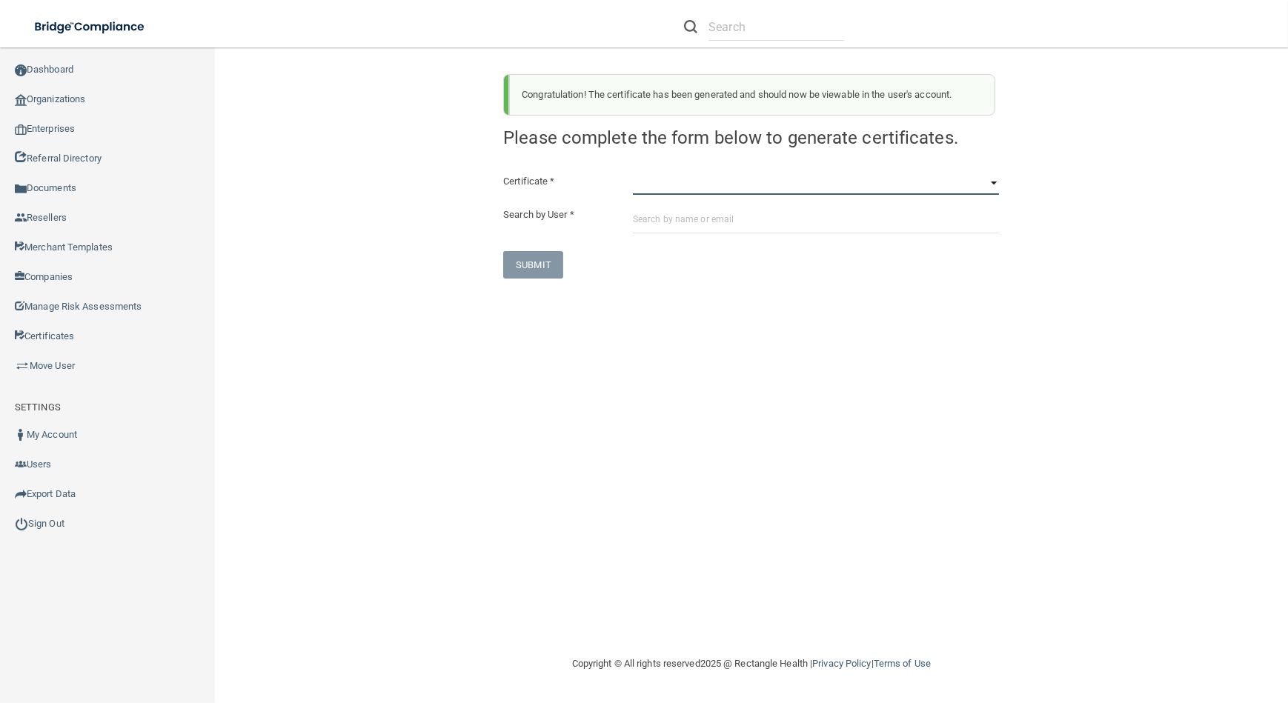
click at [677, 186] on select "HIPAA Officer Certification Training OSHA Bloodborne Pathogens OSHA [MEDICAL_DA…" at bounding box center [816, 184] width 366 height 22
click at [633, 173] on select "HIPAA Officer Certification Training OSHA Bloodborne Pathogens OSHA [MEDICAL_DA…" at bounding box center [816, 184] width 366 height 22
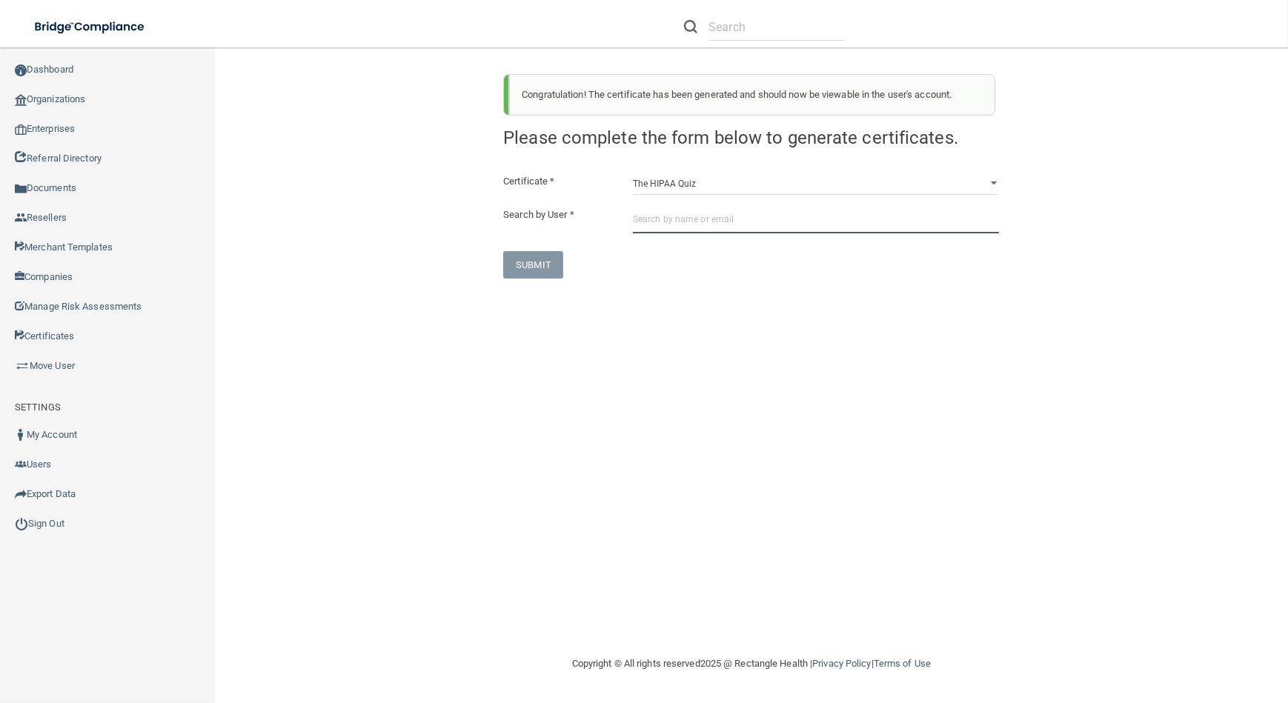
click at [701, 222] on input "text" at bounding box center [816, 219] width 366 height 27
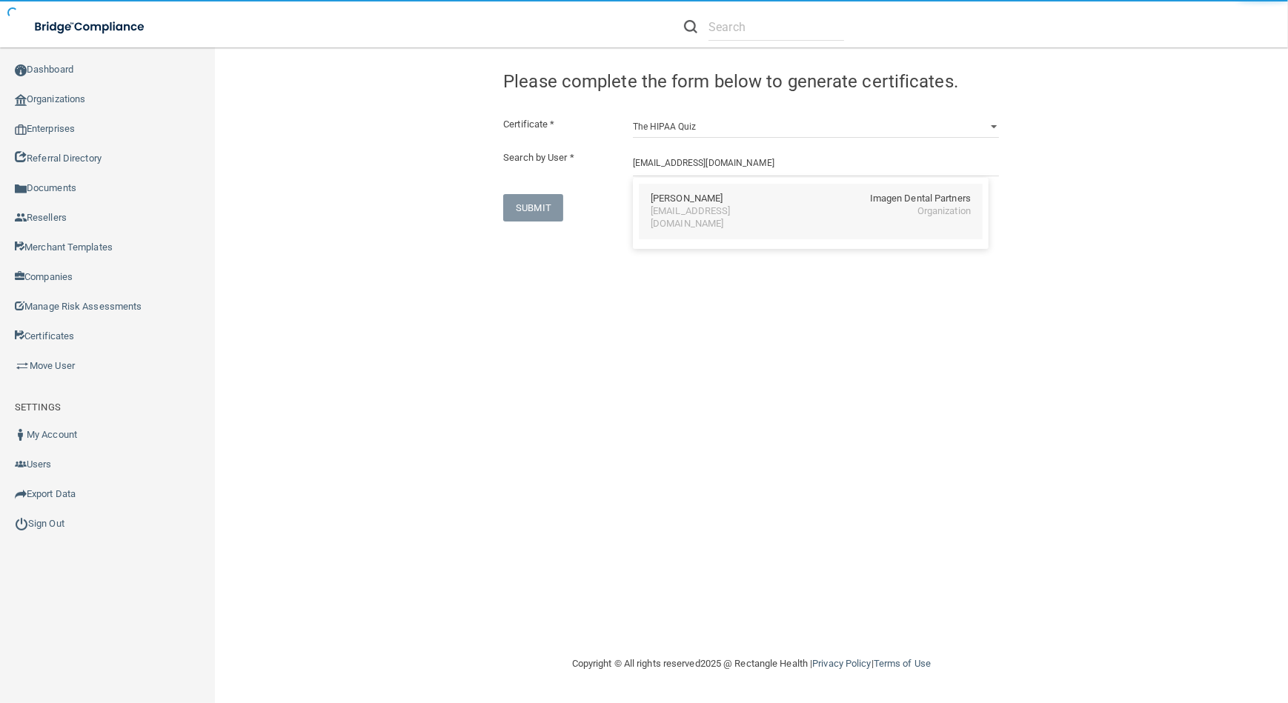
click at [678, 208] on div "[EMAIL_ADDRESS][DOMAIN_NAME]" at bounding box center [715, 217] width 128 height 25
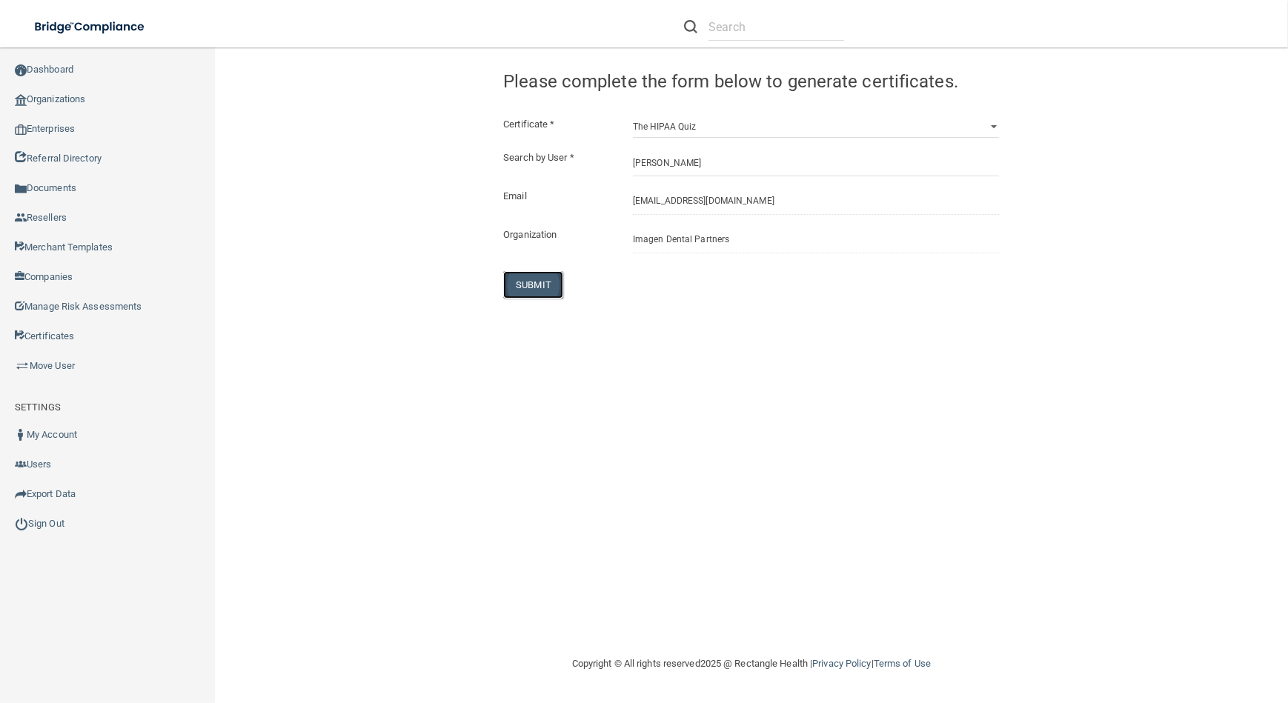
click at [530, 282] on button "SUBMIT" at bounding box center [533, 284] width 60 height 27
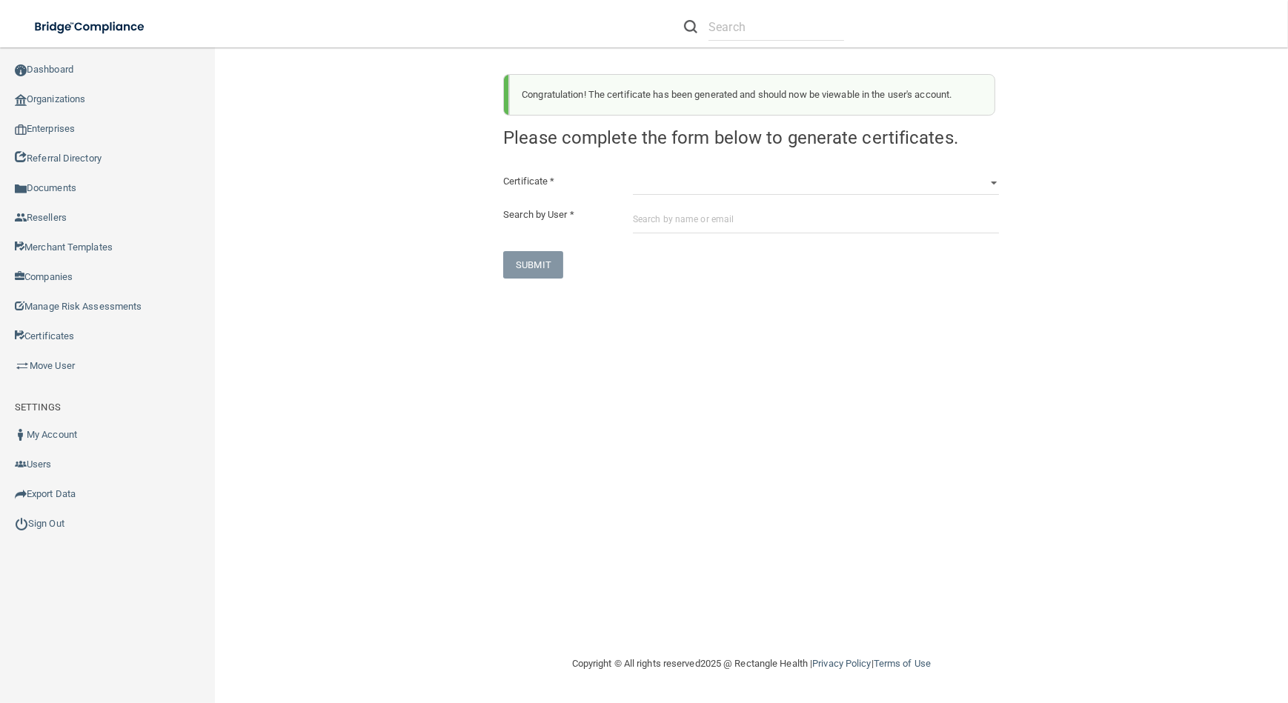
click at [793, 166] on div "Congratulation! The certificate has been generated and should now be viewable i…" at bounding box center [751, 170] width 518 height 216
click at [793, 176] on select "HIPAA Officer Certification Training OSHA Bloodborne Pathogens OSHA [MEDICAL_DA…" at bounding box center [816, 184] width 366 height 22
click at [633, 173] on select "HIPAA Officer Certification Training OSHA Bloodborne Pathogens OSHA [MEDICAL_DA…" at bounding box center [816, 184] width 366 height 22
click at [757, 220] on input "text" at bounding box center [816, 219] width 366 height 27
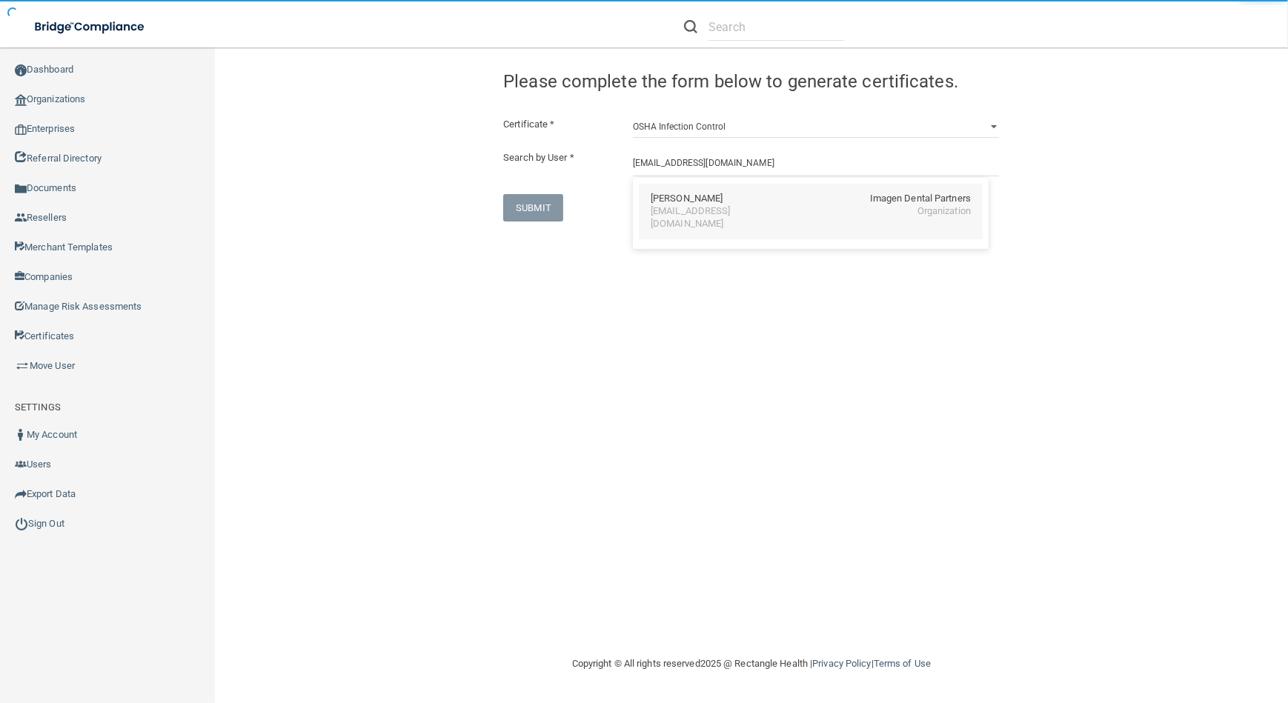
click at [779, 214] on div "[EMAIL_ADDRESS][DOMAIN_NAME]" at bounding box center [715, 217] width 128 height 25
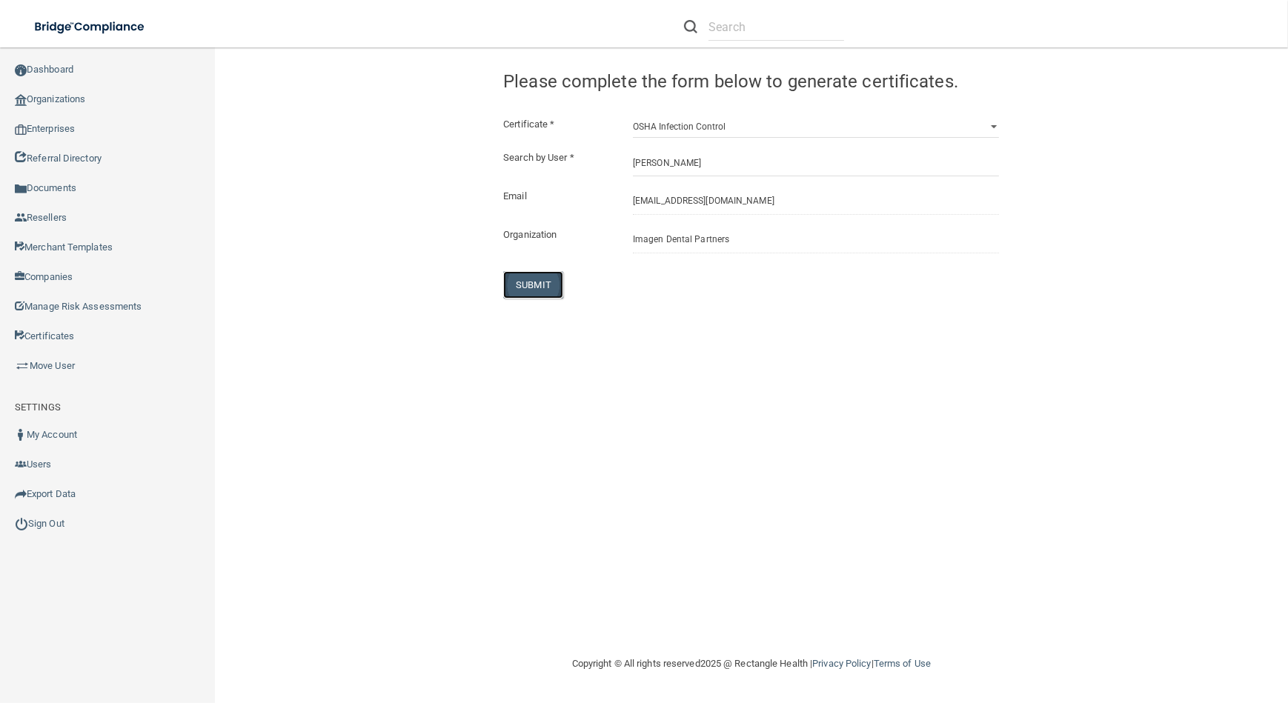
click at [517, 296] on button "SUBMIT" at bounding box center [533, 284] width 60 height 27
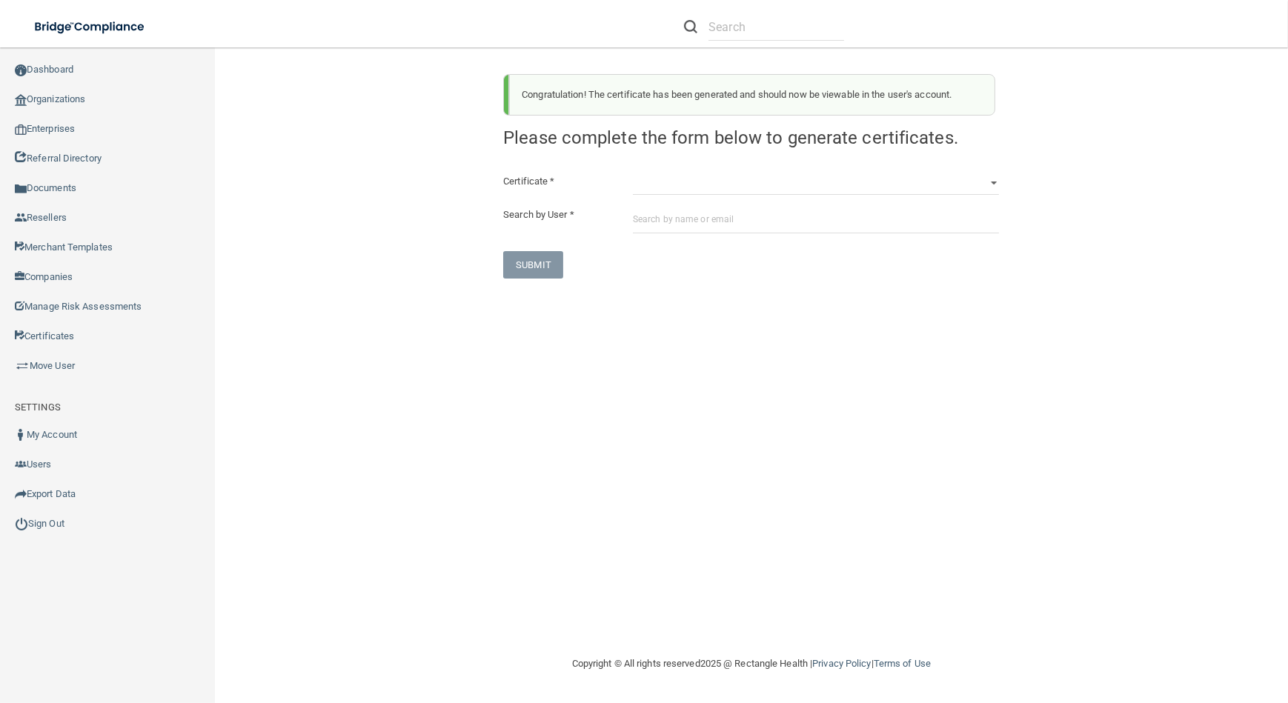
click at [809, 170] on div "Congratulation! The certificate has been generated and should now be viewable i…" at bounding box center [751, 170] width 518 height 216
click at [808, 193] on select "HIPAA Officer Certification Training OSHA Bloodborne Pathogens OSHA [MEDICAL_DA…" at bounding box center [816, 184] width 366 height 22
click at [633, 173] on select "HIPAA Officer Certification Training OSHA Bloodborne Pathogens OSHA [MEDICAL_DA…" at bounding box center [816, 184] width 366 height 22
click at [755, 216] on input "text" at bounding box center [816, 219] width 366 height 27
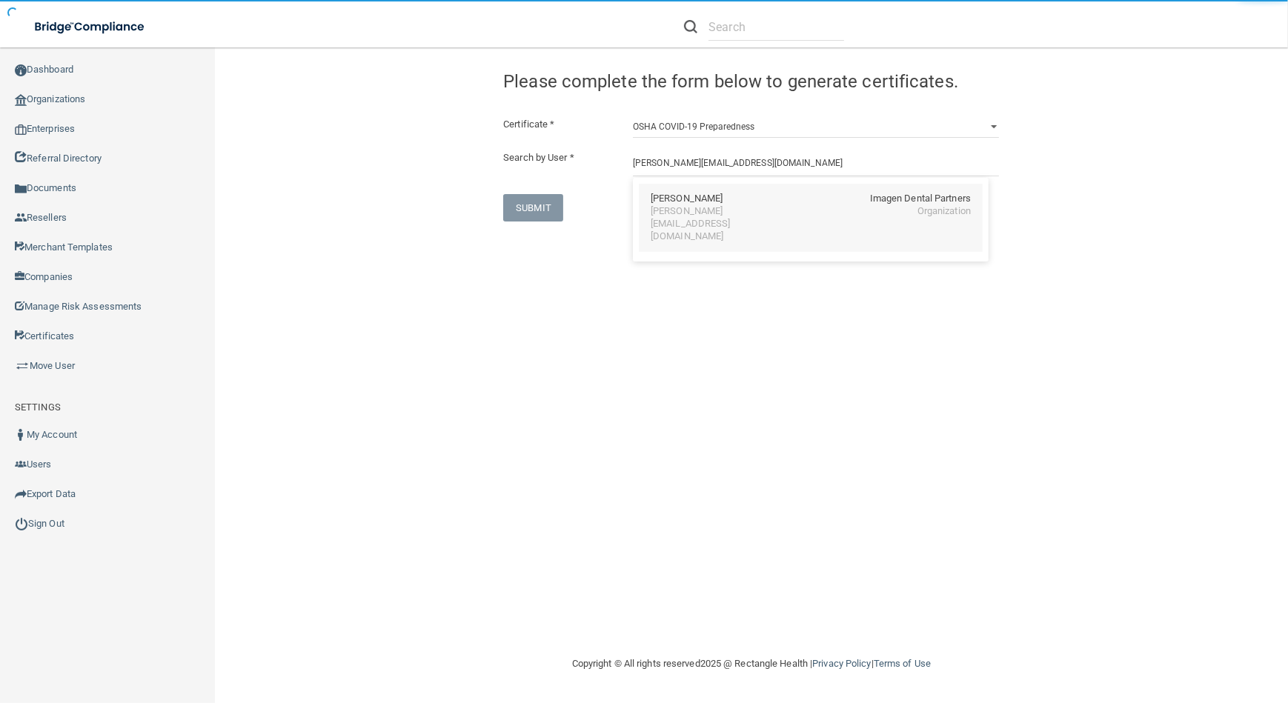
click at [663, 199] on div "[PERSON_NAME]" at bounding box center [687, 199] width 72 height 13
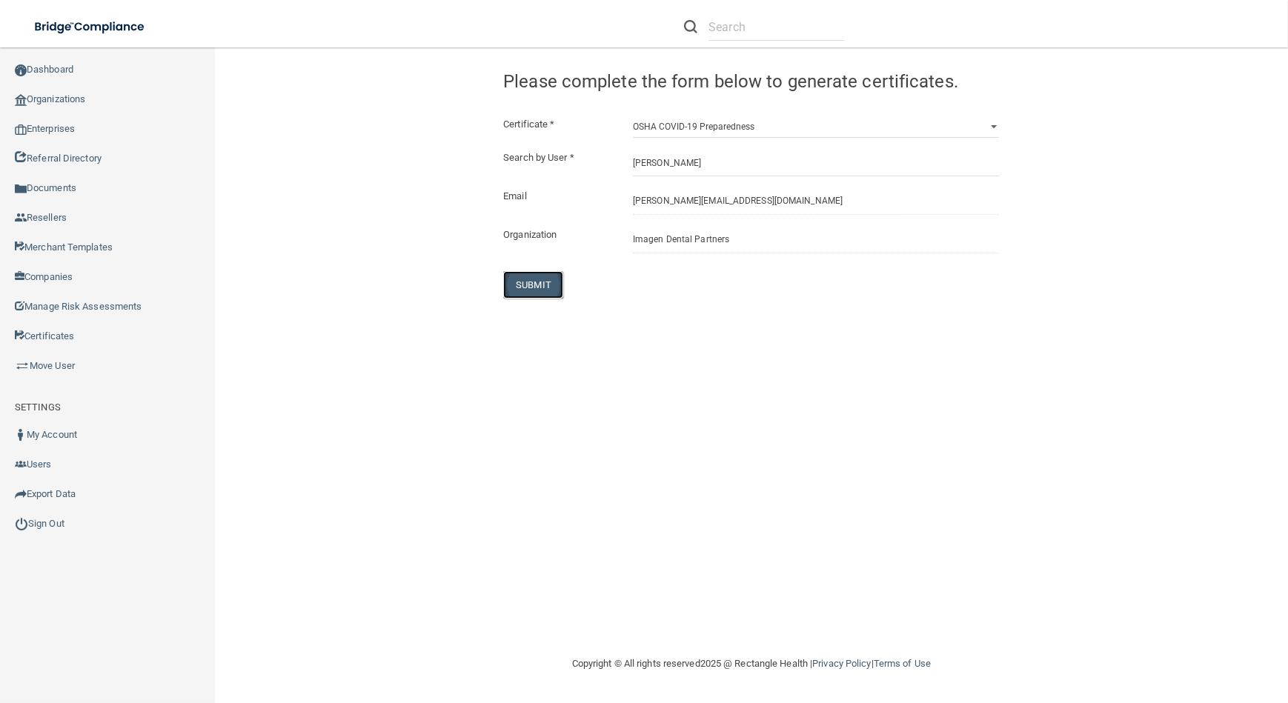
click at [518, 286] on button "SUBMIT" at bounding box center [533, 284] width 60 height 27
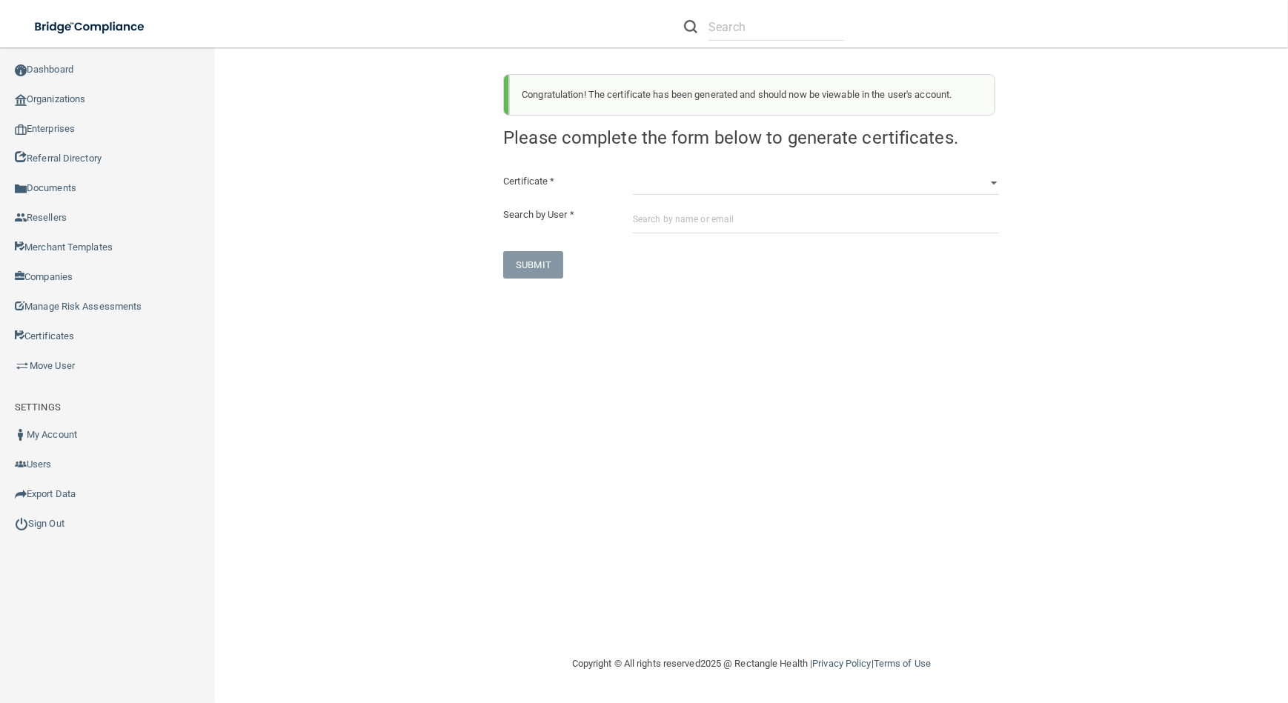
drag, startPoint x: 792, startPoint y: 162, endPoint x: 792, endPoint y: 184, distance: 21.5
click at [792, 164] on div "Congratulation! The certificate has been generated and should now be viewable i…" at bounding box center [751, 170] width 518 height 216
click at [793, 185] on select "HIPAA Officer Certification Training OSHA Bloodborne Pathogens OSHA [MEDICAL_DA…" at bounding box center [816, 184] width 366 height 22
click at [633, 173] on select "HIPAA Officer Certification Training OSHA Bloodborne Pathogens OSHA [MEDICAL_DA…" at bounding box center [816, 184] width 366 height 22
click at [783, 220] on input "text" at bounding box center [816, 219] width 366 height 27
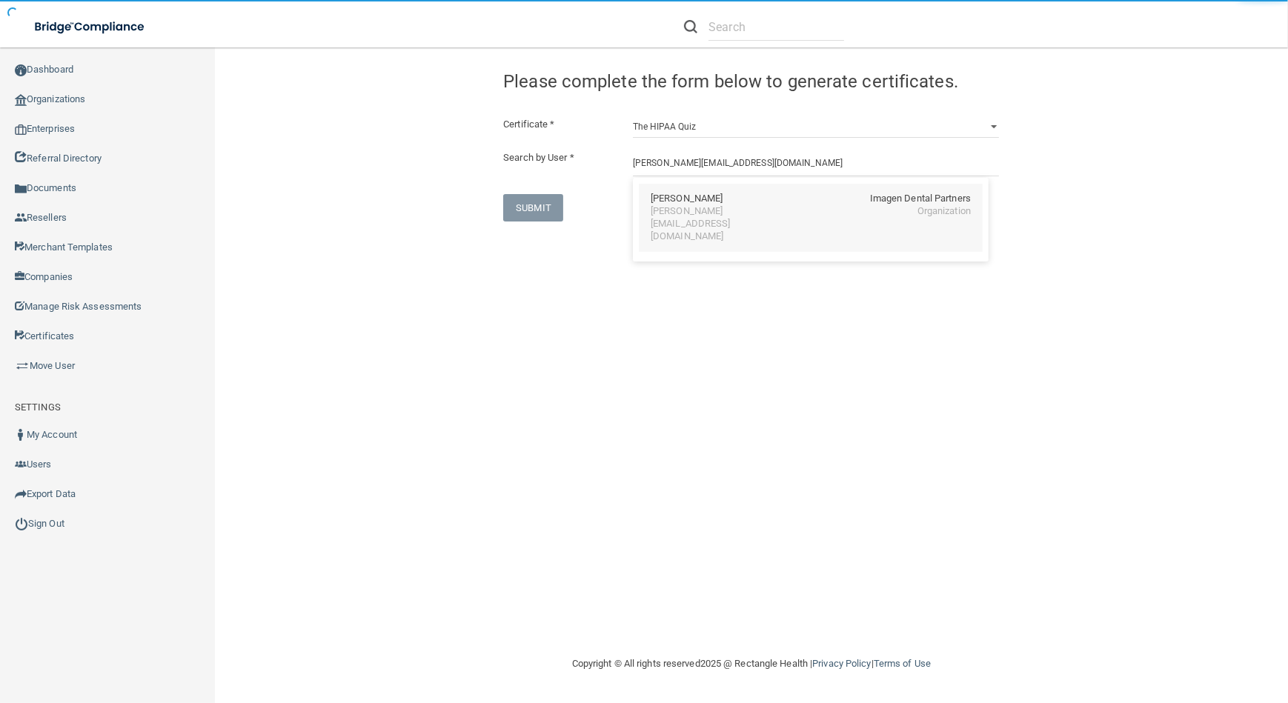
click at [742, 222] on div "[PERSON_NAME] Imagen Dental Partners [PERSON_NAME][EMAIL_ADDRESS][DOMAIN_NAME] …" at bounding box center [811, 218] width 344 height 68
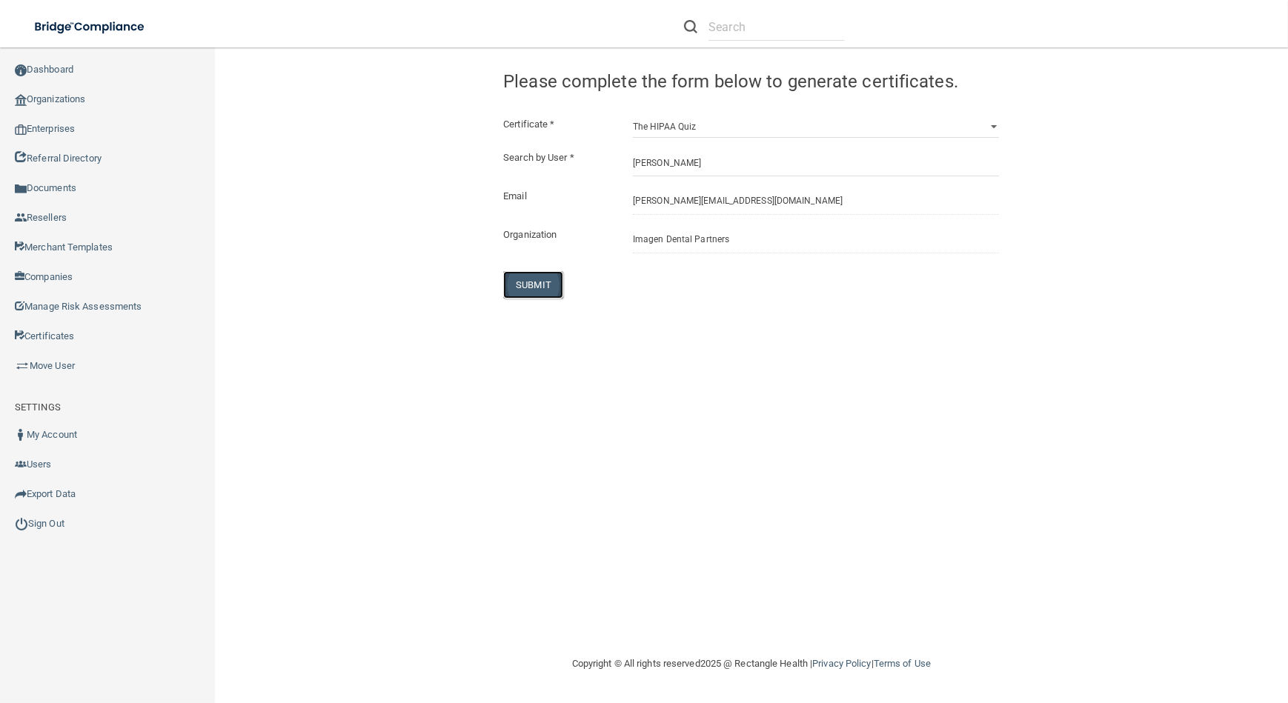
click at [528, 288] on button "SUBMIT" at bounding box center [533, 284] width 60 height 27
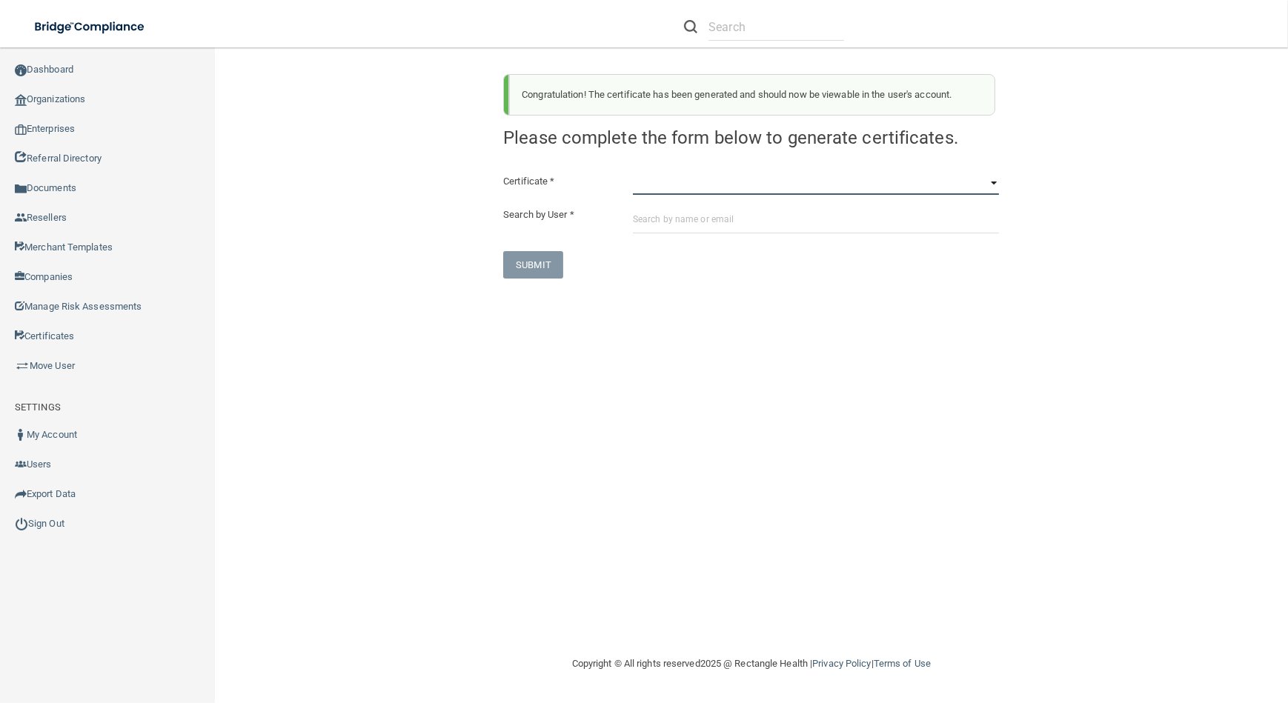
click at [871, 184] on select "HIPAA Officer Certification Training OSHA Bloodborne Pathogens OSHA [MEDICAL_DA…" at bounding box center [816, 184] width 366 height 22
click at [633, 173] on select "HIPAA Officer Certification Training OSHA Bloodborne Pathogens OSHA [MEDICAL_DA…" at bounding box center [816, 184] width 366 height 22
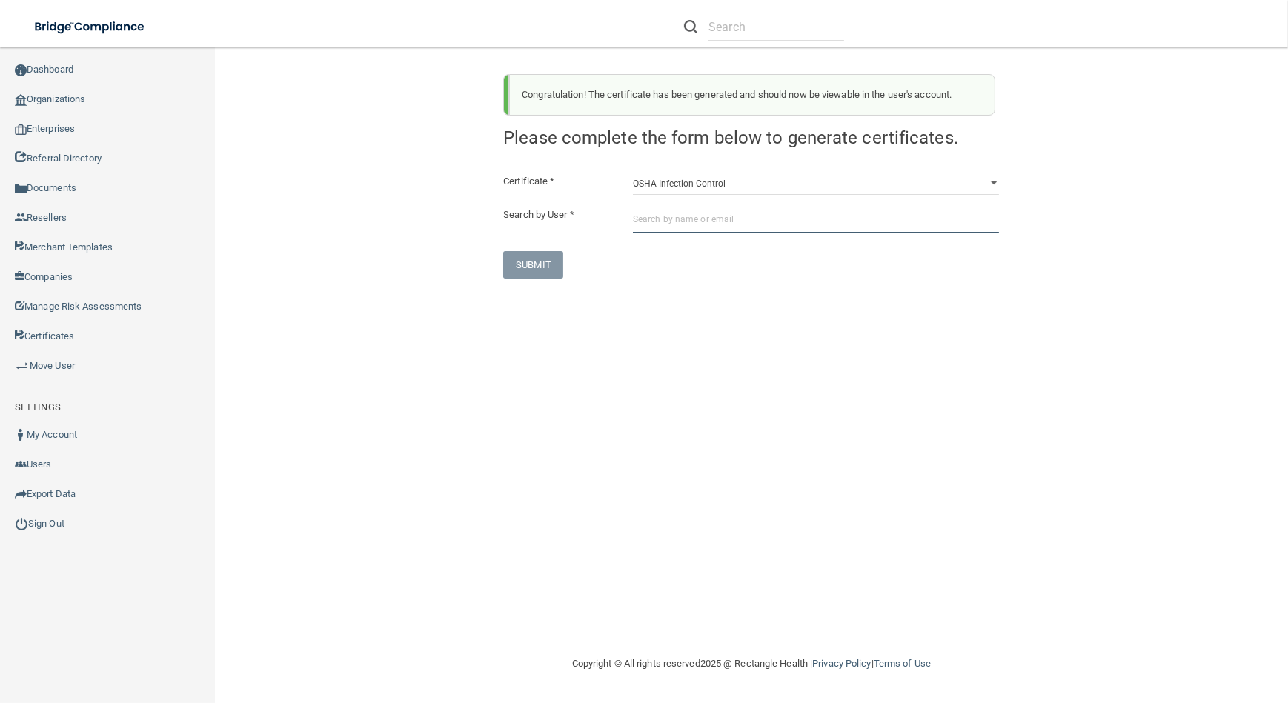
click at [796, 215] on input "text" at bounding box center [816, 219] width 366 height 27
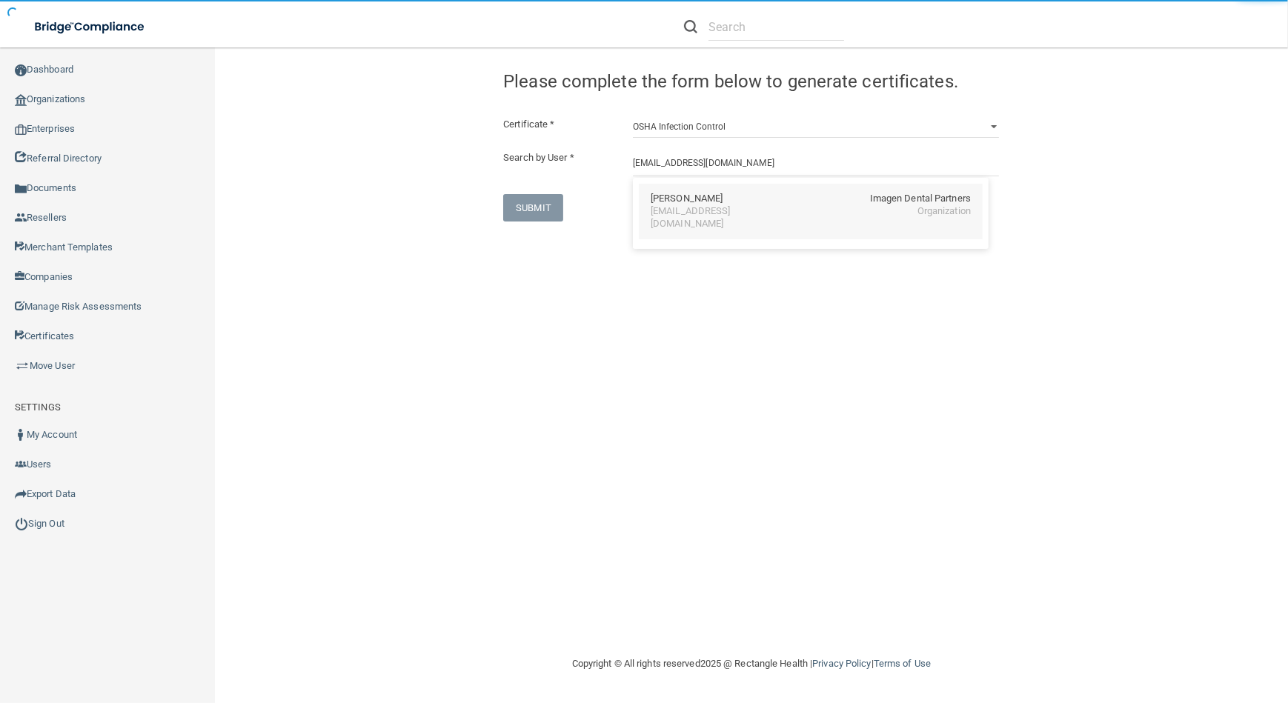
click at [682, 215] on div "[EMAIL_ADDRESS][DOMAIN_NAME]" at bounding box center [715, 217] width 128 height 25
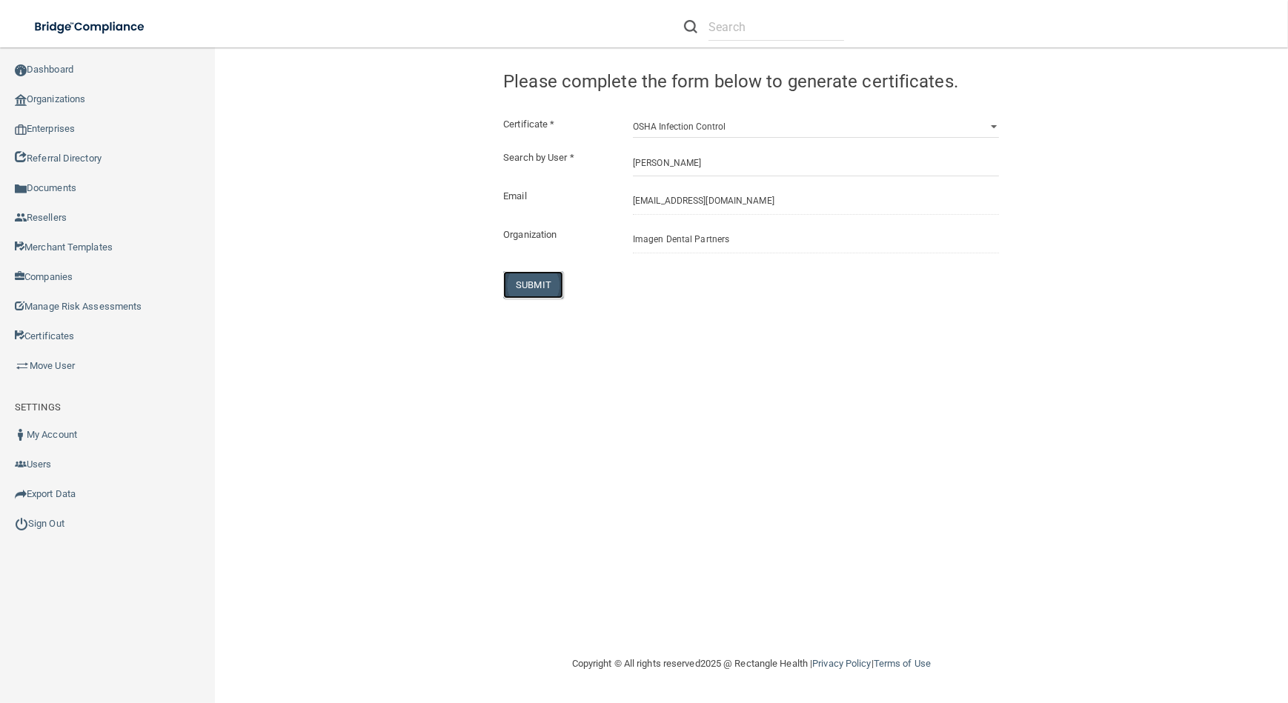
click at [506, 285] on button "SUBMIT" at bounding box center [533, 284] width 60 height 27
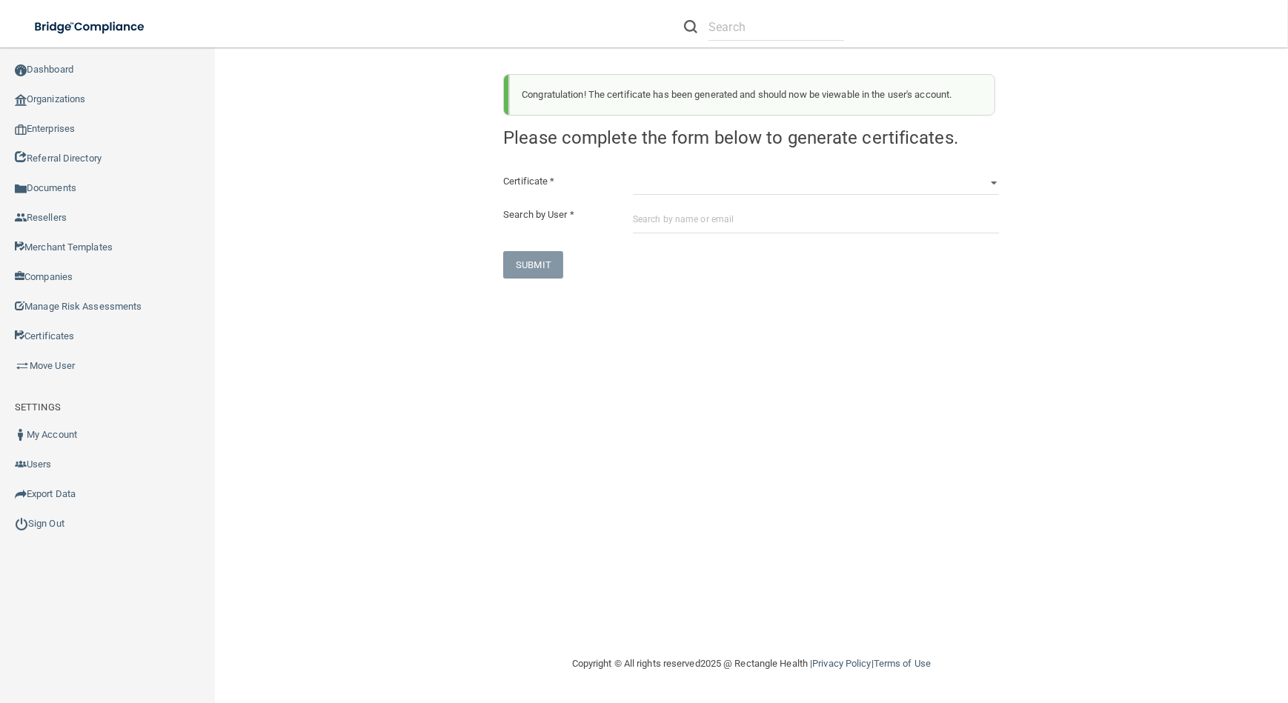
drag, startPoint x: 734, startPoint y: 199, endPoint x: 729, endPoint y: 192, distance: 8.5
click at [734, 199] on div "Certificate * HIPAA Officer Certification Training OSHA Bloodborne Pathogens OS…" at bounding box center [751, 226] width 496 height 106
click at [725, 188] on select "HIPAA Officer Certification Training OSHA Bloodborne Pathogens OSHA [MEDICAL_DA…" at bounding box center [816, 184] width 366 height 22
click at [633, 173] on select "HIPAA Officer Certification Training OSHA Bloodborne Pathogens OSHA [MEDICAL_DA…" at bounding box center [816, 184] width 366 height 22
click at [730, 219] on input "text" at bounding box center [816, 219] width 366 height 27
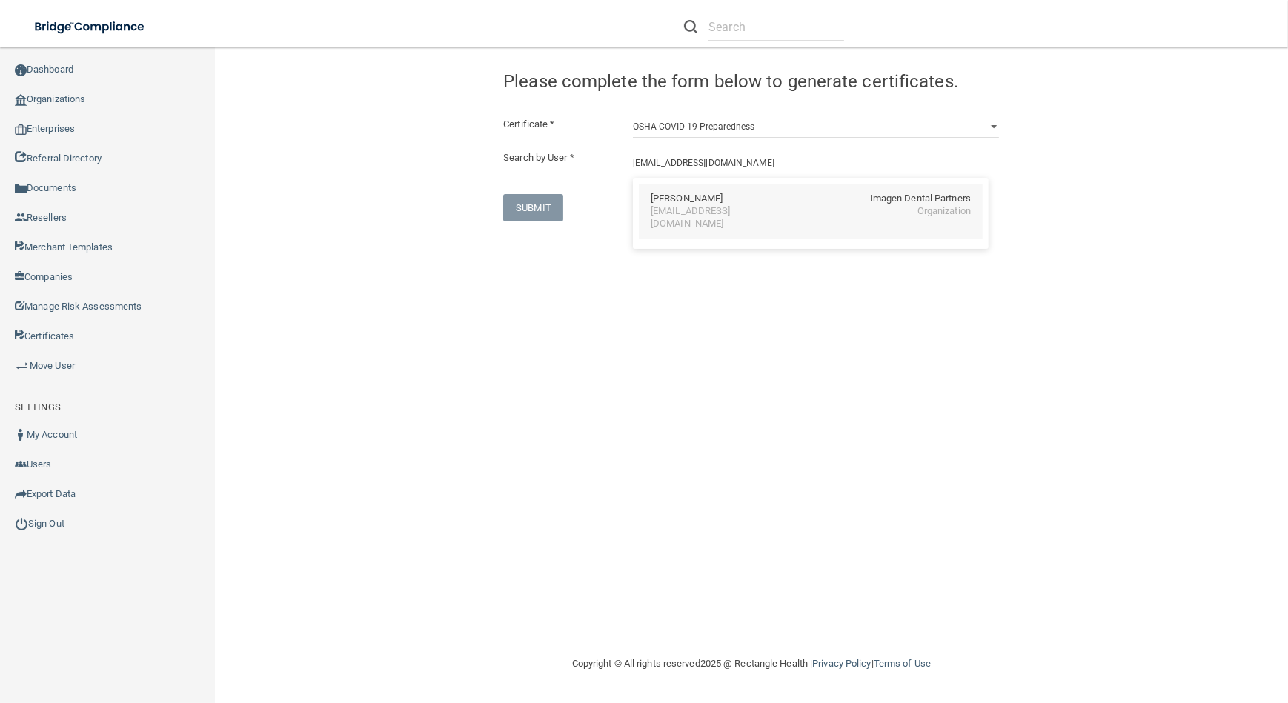
click at [703, 189] on div "[PERSON_NAME] Imagen Dental Partners [EMAIL_ADDRESS][DOMAIN_NAME] Organization" at bounding box center [811, 212] width 344 height 56
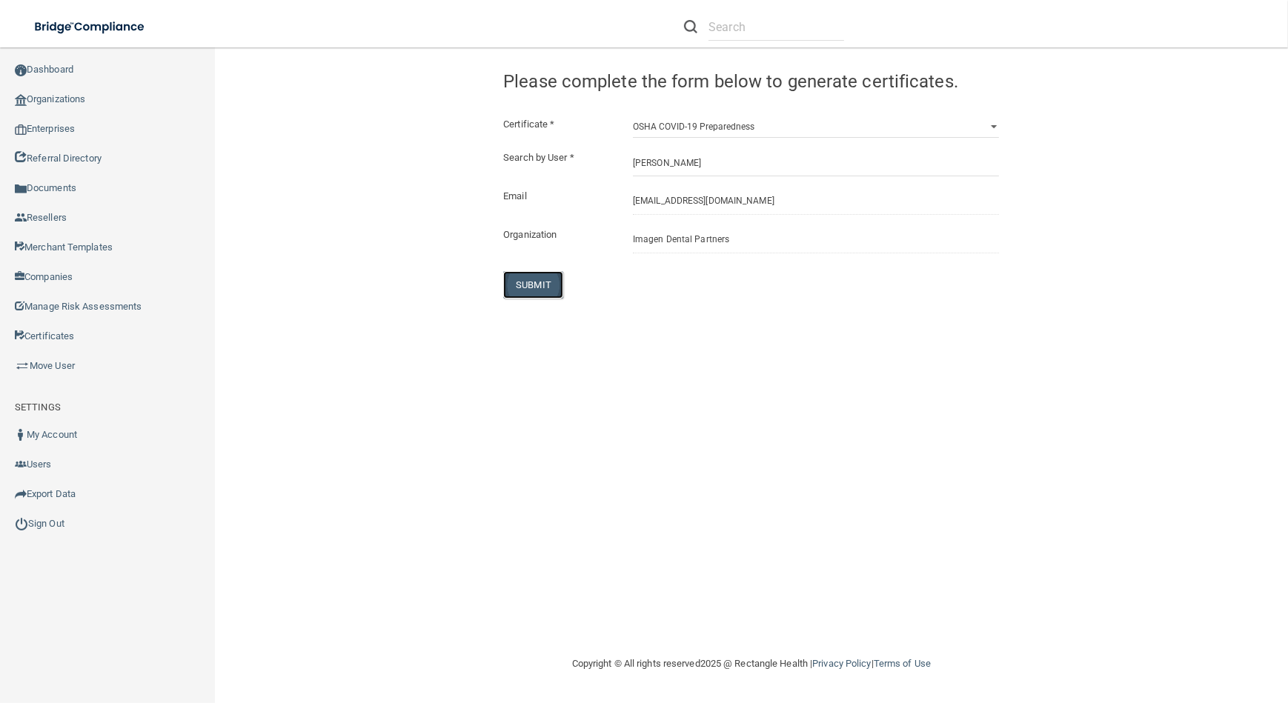
click at [526, 281] on button "SUBMIT" at bounding box center [533, 284] width 60 height 27
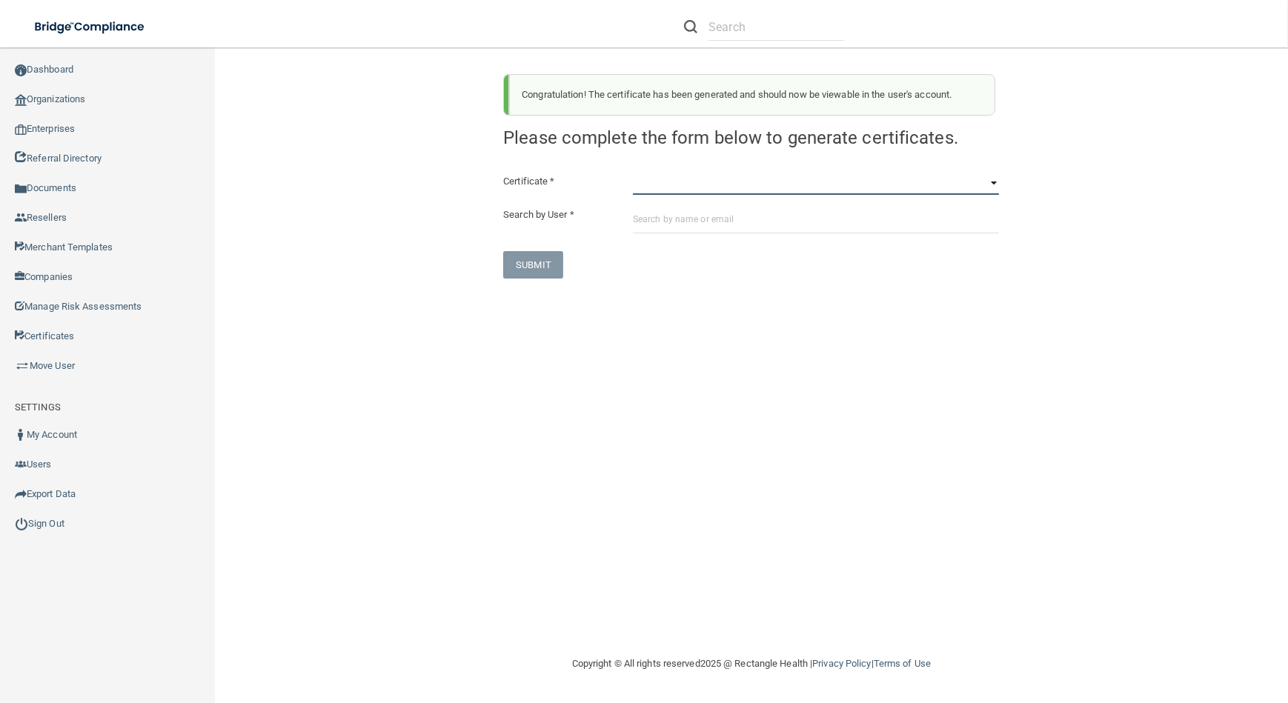
click at [753, 192] on select "HIPAA Officer Certification Training OSHA Bloodborne Pathogens OSHA [MEDICAL_DA…" at bounding box center [816, 184] width 366 height 22
click at [633, 173] on select "HIPAA Officer Certification Training OSHA Bloodborne Pathogens OSHA [MEDICAL_DA…" at bounding box center [816, 184] width 366 height 22
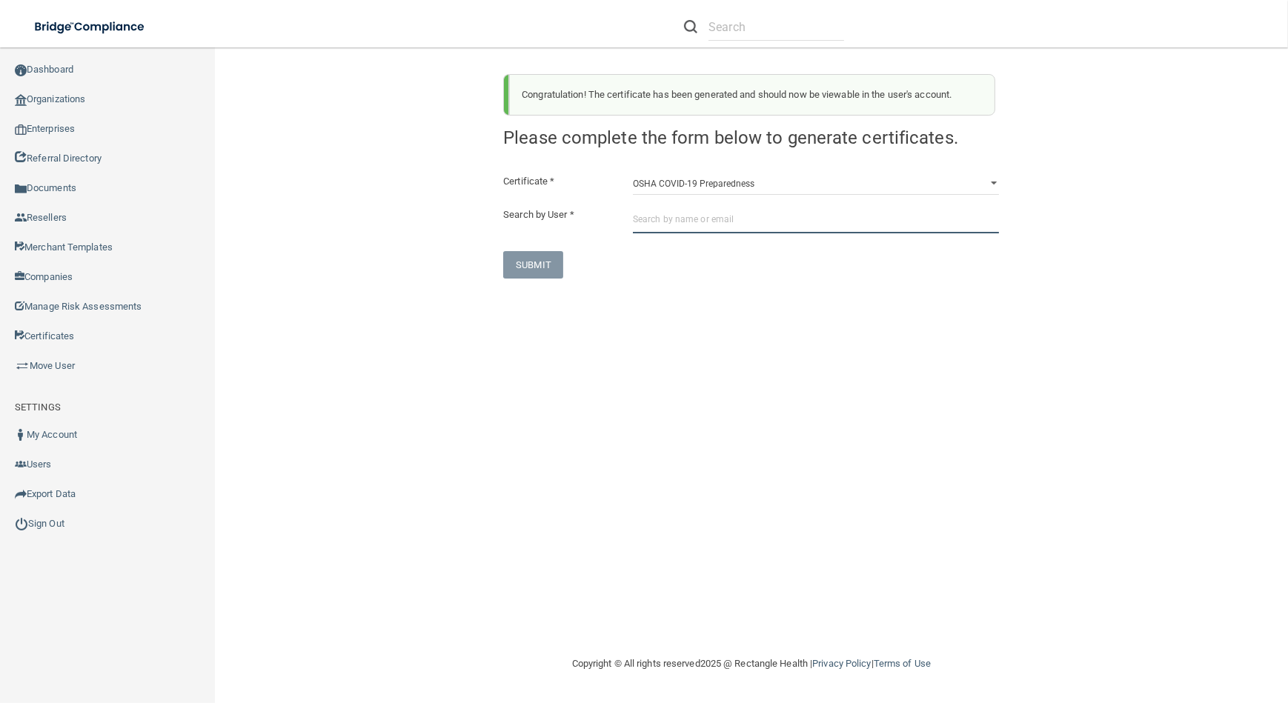
click at [744, 228] on input "text" at bounding box center [816, 219] width 366 height 27
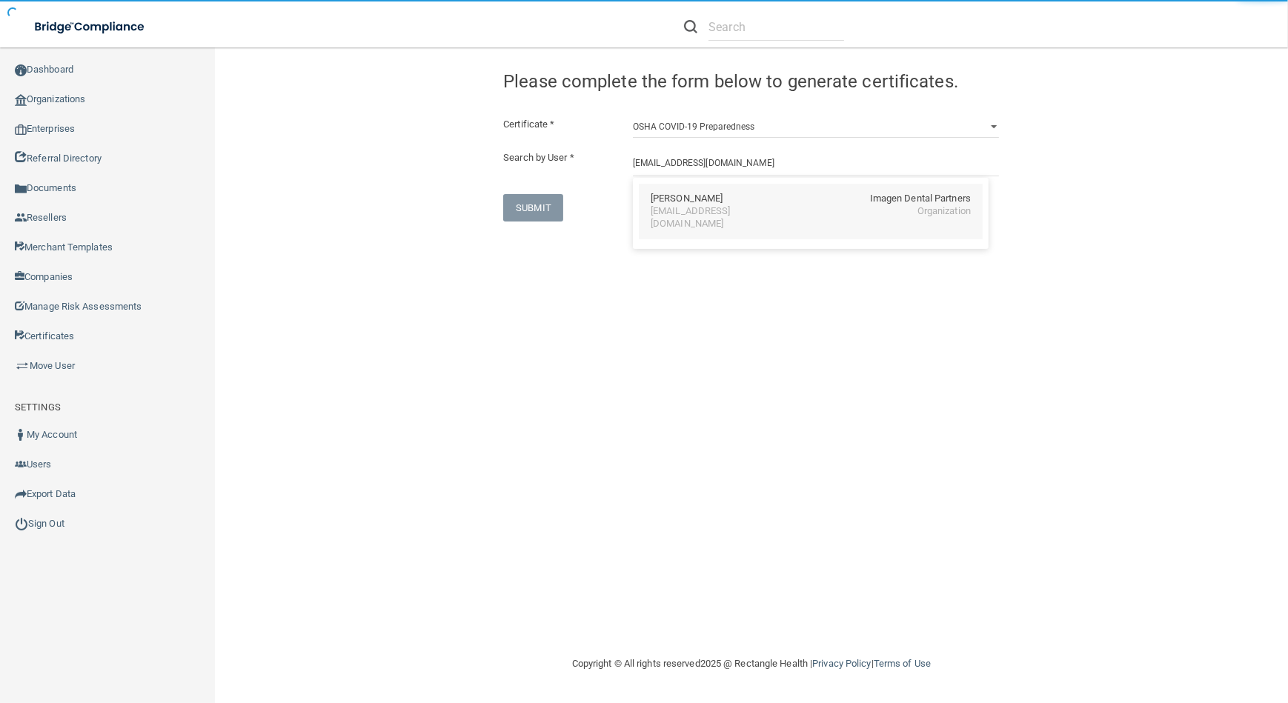
click at [746, 194] on div "[PERSON_NAME] Imagen Dental Partners" at bounding box center [811, 199] width 320 height 13
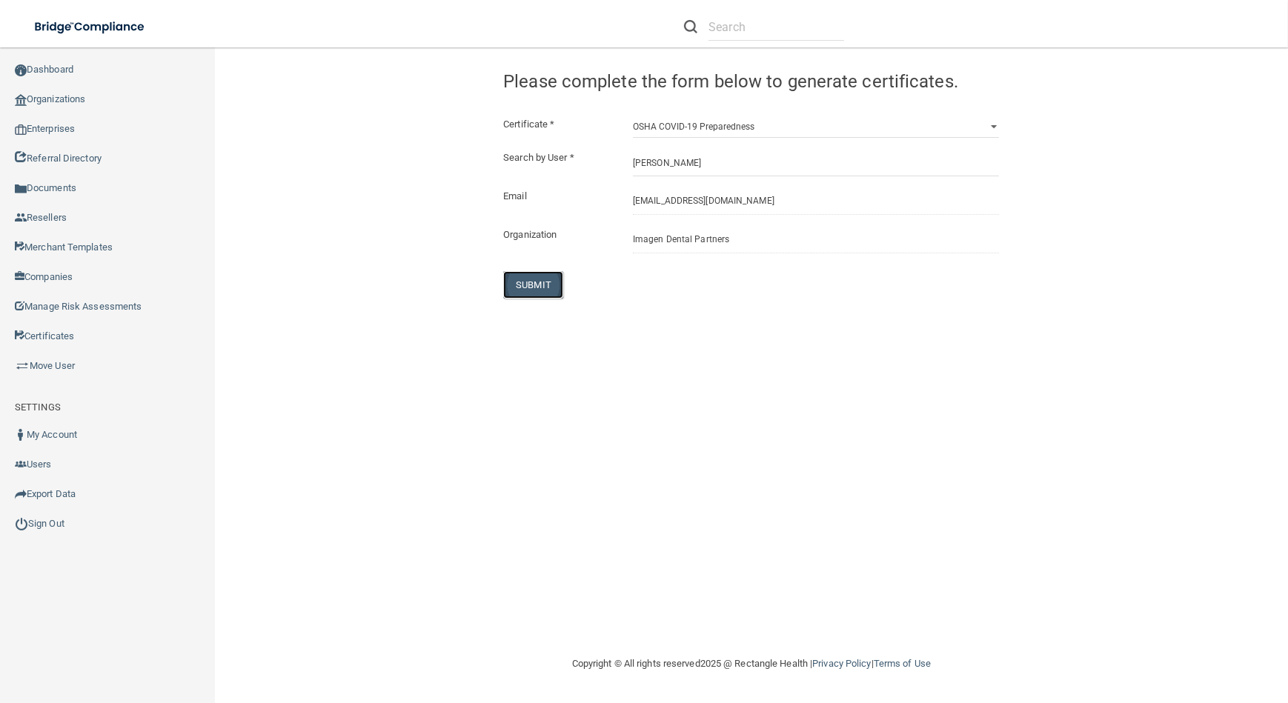
click at [542, 285] on button "SUBMIT" at bounding box center [533, 284] width 60 height 27
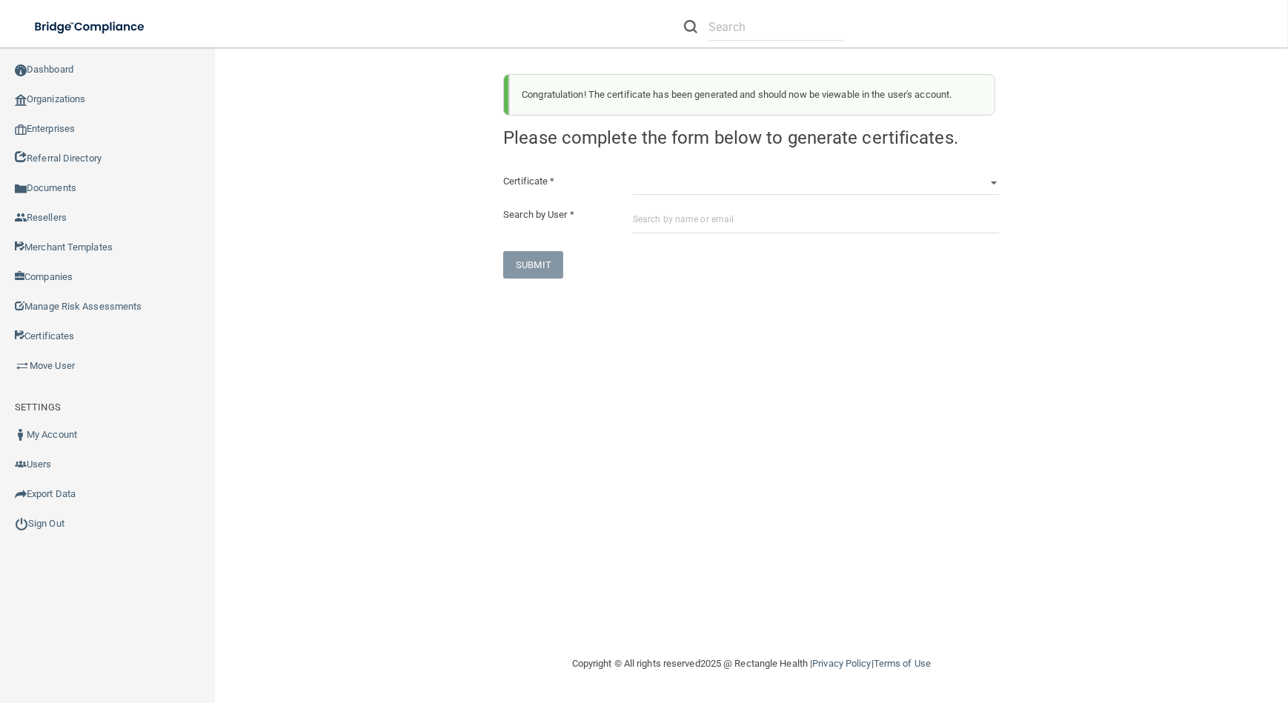
click at [875, 162] on div "Congratulation! The certificate has been generated and should now be viewable i…" at bounding box center [751, 170] width 518 height 216
drag, startPoint x: 868, startPoint y: 175, endPoint x: 860, endPoint y: 192, distance: 18.9
click at [868, 175] on select "HIPAA Officer Certification Training OSHA Bloodborne Pathogens OSHA [MEDICAL_DA…" at bounding box center [816, 184] width 366 height 22
click at [633, 173] on select "HIPAA Officer Certification Training OSHA Bloodborne Pathogens OSHA [MEDICAL_DA…" at bounding box center [816, 184] width 366 height 22
click at [777, 230] on input "text" at bounding box center [816, 219] width 366 height 27
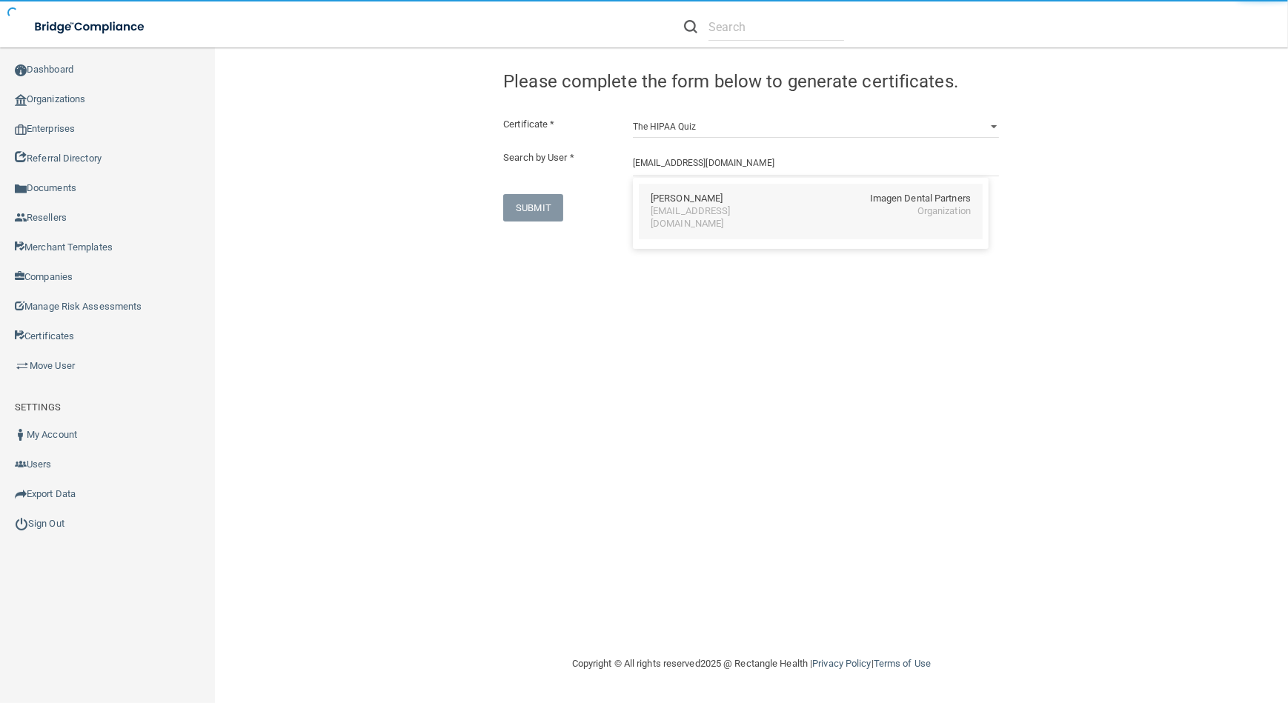
click at [698, 213] on div "[EMAIL_ADDRESS][DOMAIN_NAME]" at bounding box center [715, 217] width 128 height 25
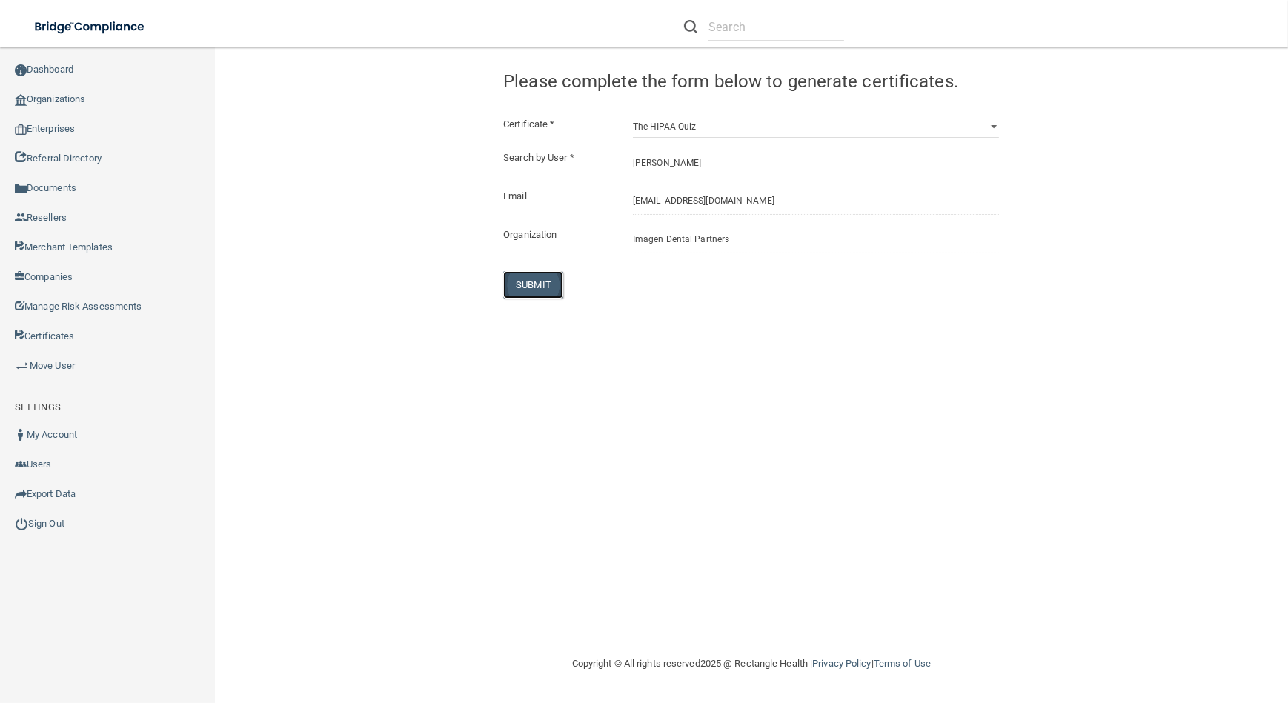
click at [520, 281] on button "SUBMIT" at bounding box center [533, 284] width 60 height 27
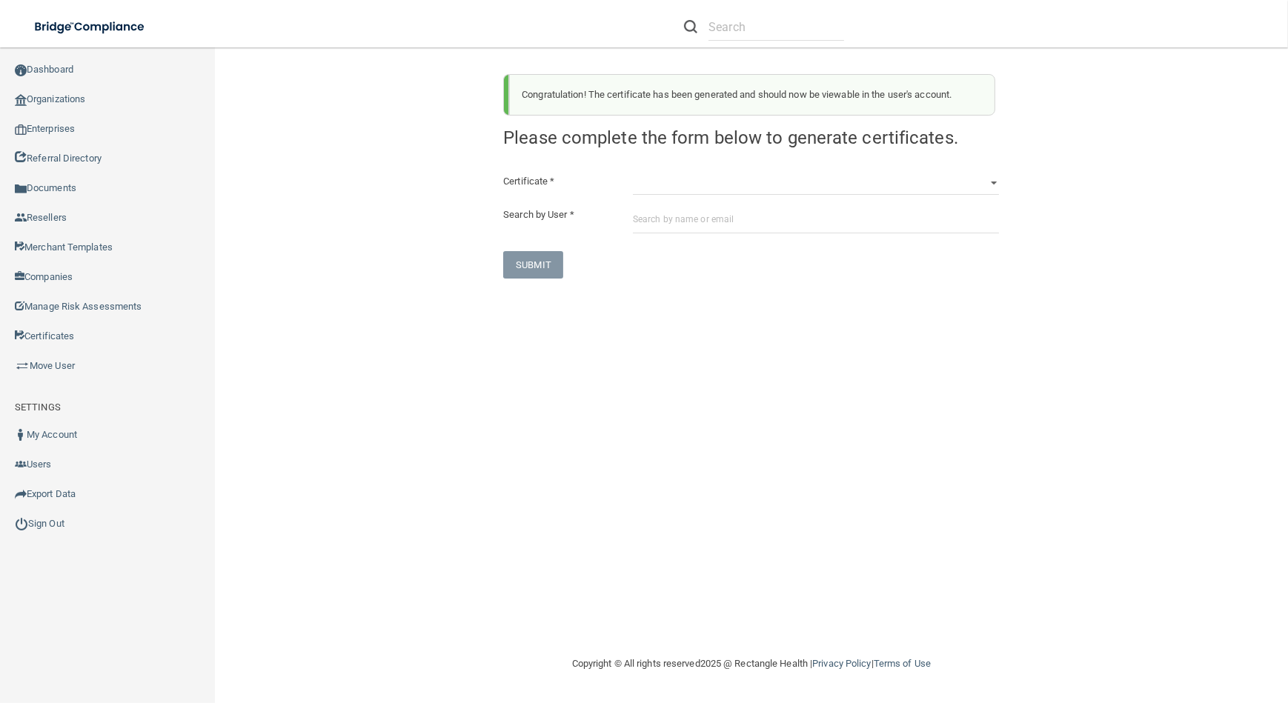
click at [904, 171] on div "Congratulation! The certificate has been generated and should now be viewable i…" at bounding box center [751, 170] width 518 height 216
drag, startPoint x: 898, startPoint y: 185, endPoint x: 892, endPoint y: 195, distance: 11.3
click at [898, 185] on select "HIPAA Officer Certification Training OSHA Bloodborne Pathogens OSHA [MEDICAL_DA…" at bounding box center [816, 184] width 366 height 22
click at [633, 173] on select "HIPAA Officer Certification Training OSHA Bloodborne Pathogens OSHA [MEDICAL_DA…" at bounding box center [816, 184] width 366 height 22
click at [797, 224] on input "text" at bounding box center [816, 219] width 366 height 27
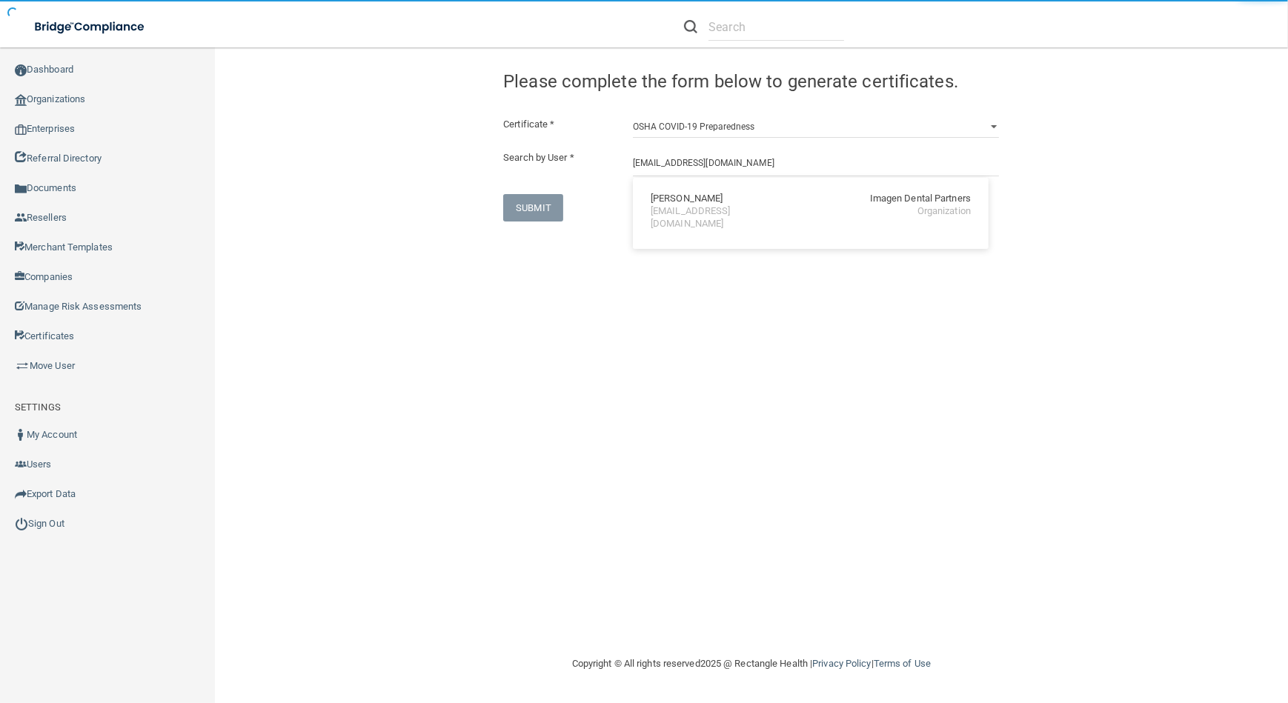
click at [737, 196] on div "[PERSON_NAME] Imagen Dental Partners" at bounding box center [811, 199] width 320 height 13
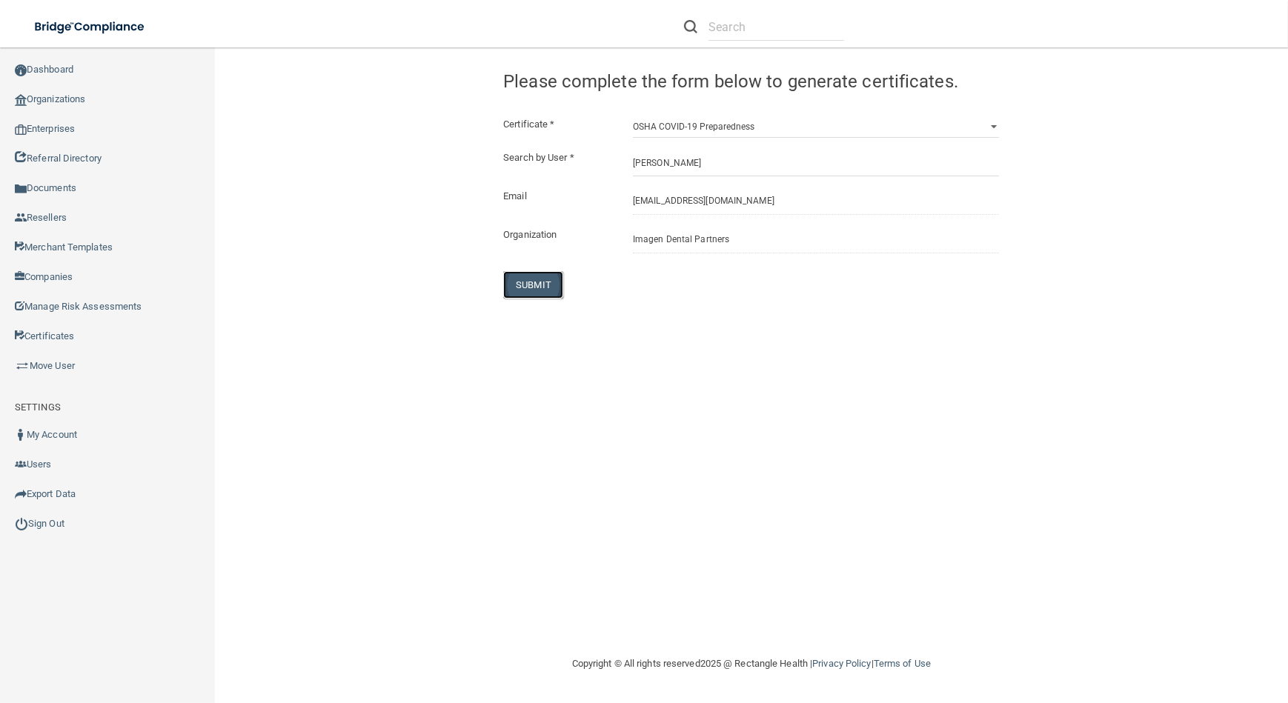
click at [528, 278] on button "SUBMIT" at bounding box center [533, 284] width 60 height 27
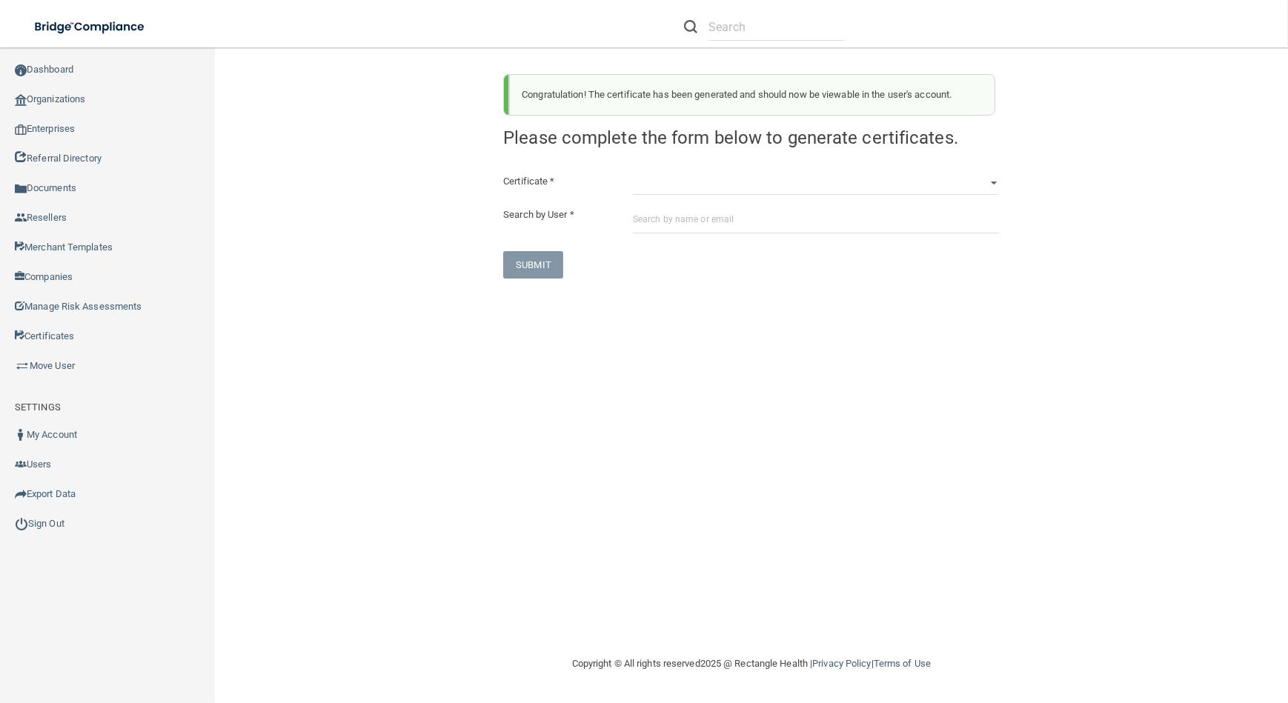
click at [750, 170] on div "Congratulation! The certificate has been generated and should now be viewable i…" at bounding box center [751, 170] width 518 height 216
click at [751, 190] on select "HIPAA Officer Certification Training OSHA Bloodborne Pathogens OSHA [MEDICAL_DA…" at bounding box center [816, 184] width 366 height 22
click at [633, 173] on select "HIPAA Officer Certification Training OSHA Bloodborne Pathogens OSHA [MEDICAL_DA…" at bounding box center [816, 184] width 366 height 22
click at [686, 228] on input "text" at bounding box center [816, 219] width 366 height 27
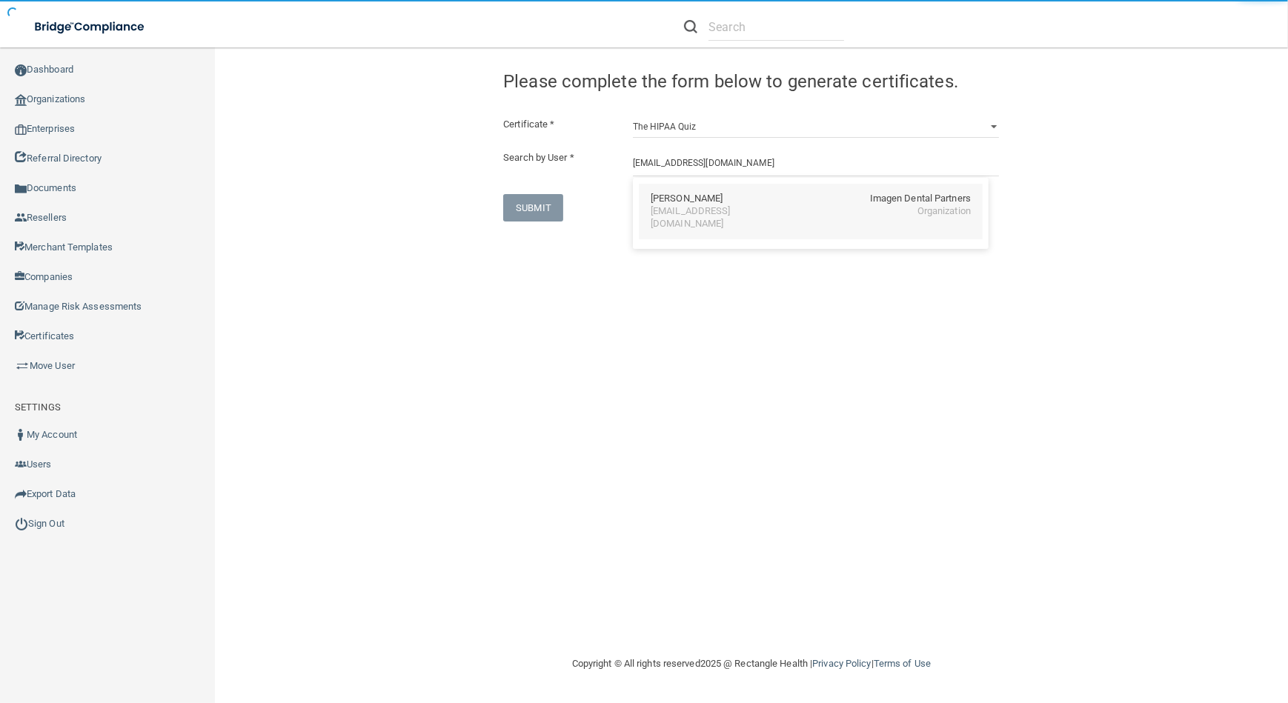
click at [729, 213] on div "[EMAIL_ADDRESS][DOMAIN_NAME]" at bounding box center [715, 217] width 128 height 25
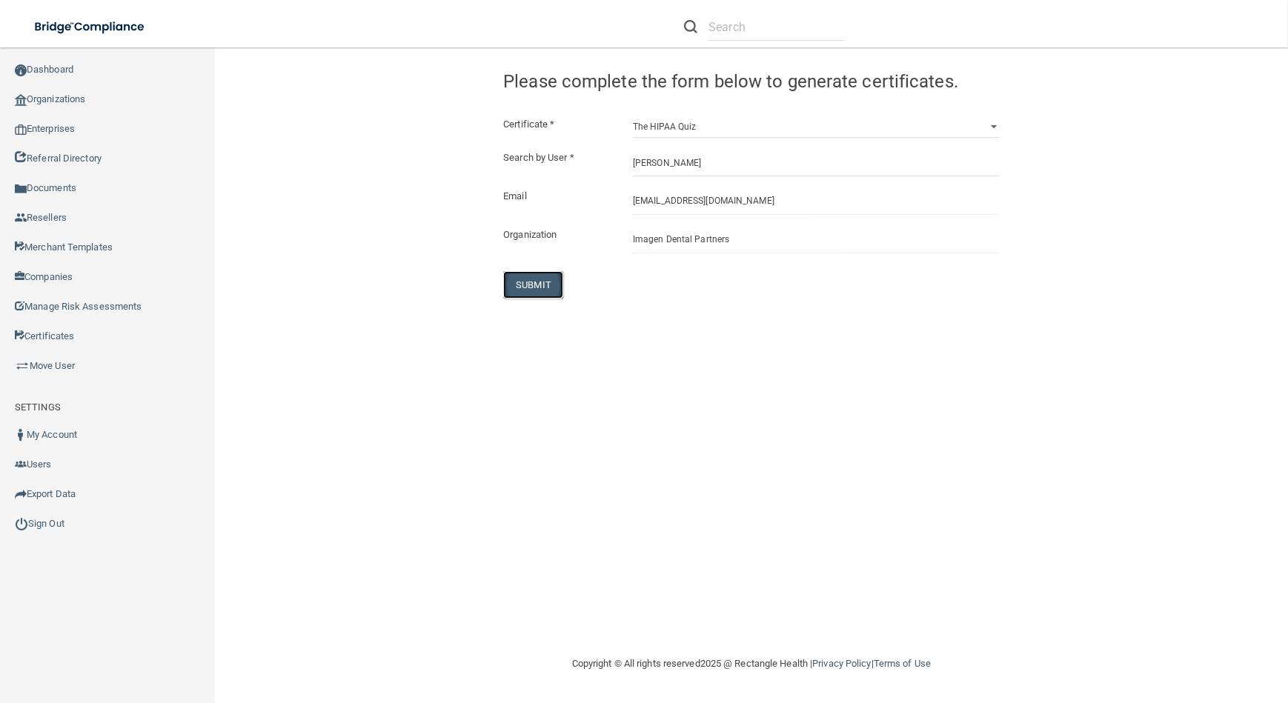
click at [526, 285] on button "SUBMIT" at bounding box center [533, 284] width 60 height 27
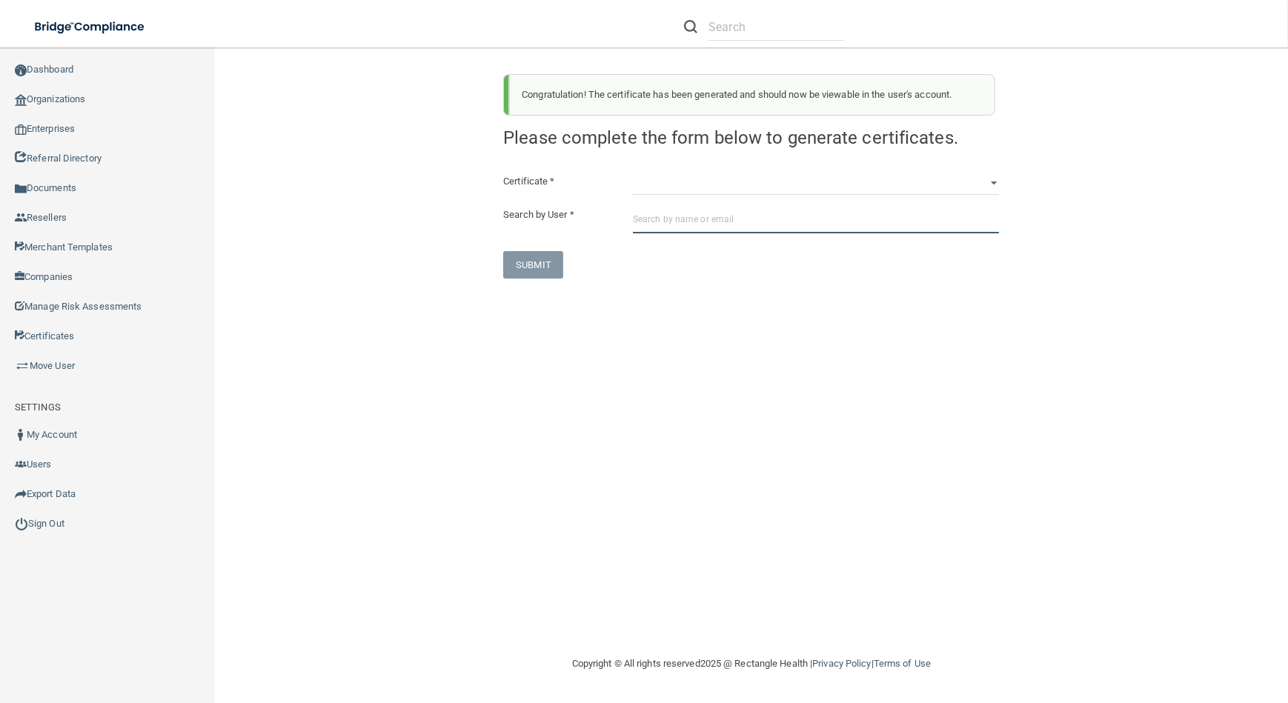
click at [843, 215] on input "text" at bounding box center [816, 219] width 366 height 27
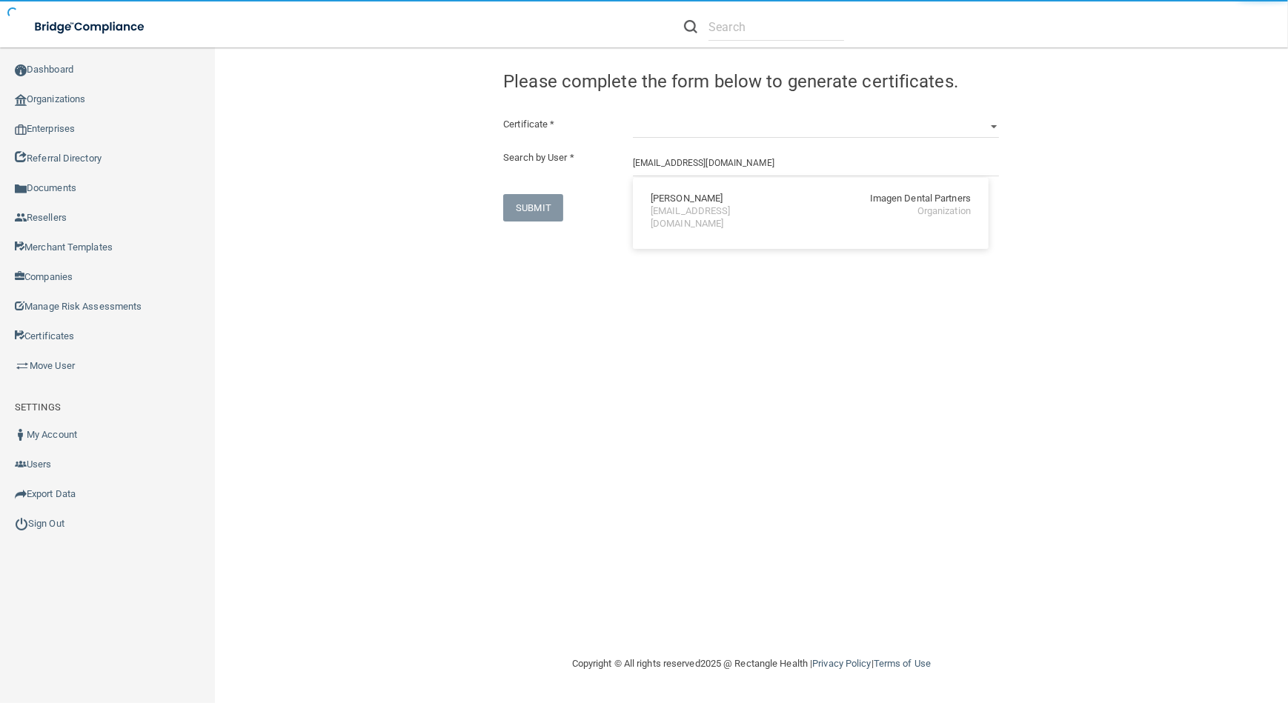
click at [761, 210] on div "[EMAIL_ADDRESS][DOMAIN_NAME]" at bounding box center [715, 217] width 128 height 25
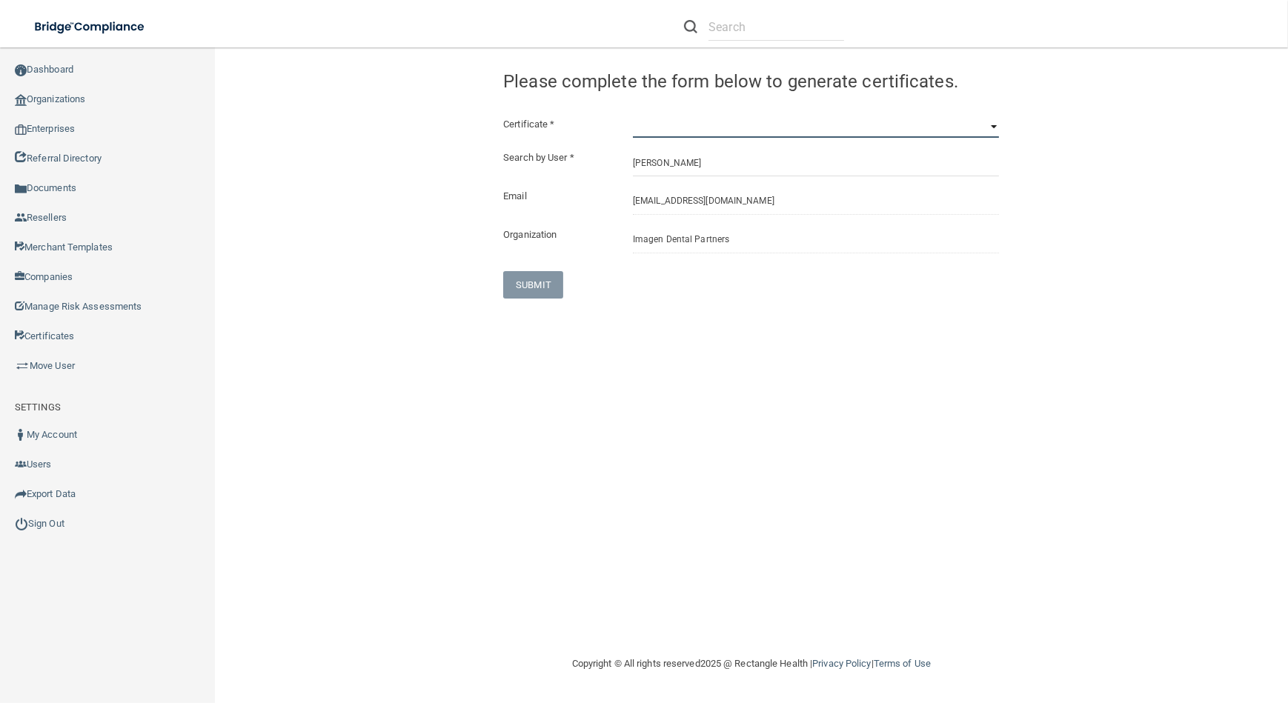
click at [700, 126] on select "HIPAA Officer Certification Training OSHA Bloodborne Pathogens OSHA [MEDICAL_DA…" at bounding box center [816, 127] width 366 height 22
click at [633, 116] on select "HIPAA Officer Certification Training OSHA Bloodborne Pathogens OSHA [MEDICAL_DA…" at bounding box center [816, 127] width 366 height 22
click at [541, 285] on button "SUBMIT" at bounding box center [533, 284] width 60 height 27
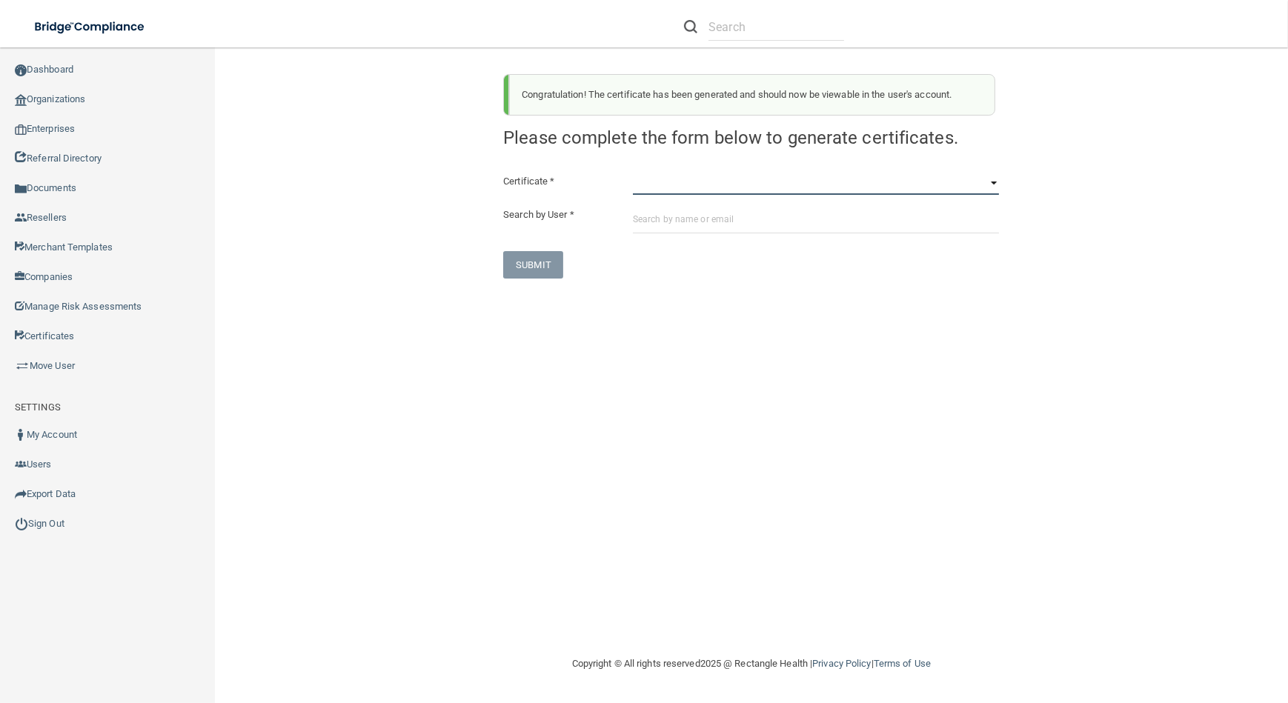
click at [689, 186] on select "HIPAA Officer Certification Training OSHA Bloodborne Pathogens OSHA [MEDICAL_DA…" at bounding box center [816, 184] width 366 height 22
click at [633, 173] on select "HIPAA Officer Certification Training OSHA Bloodborne Pathogens OSHA [MEDICAL_DA…" at bounding box center [816, 184] width 366 height 22
click at [677, 179] on select "HIPAA Officer Certification Training OSHA Bloodborne Pathogens OSHA [MEDICAL_DA…" at bounding box center [816, 184] width 366 height 22
click at [633, 173] on select "HIPAA Officer Certification Training OSHA Bloodborne Pathogens OSHA [MEDICAL_DA…" at bounding box center [816, 184] width 366 height 22
click at [680, 188] on select "HIPAA Officer Certification Training OSHA Bloodborne Pathogens OSHA [MEDICAL_DA…" at bounding box center [816, 184] width 366 height 22
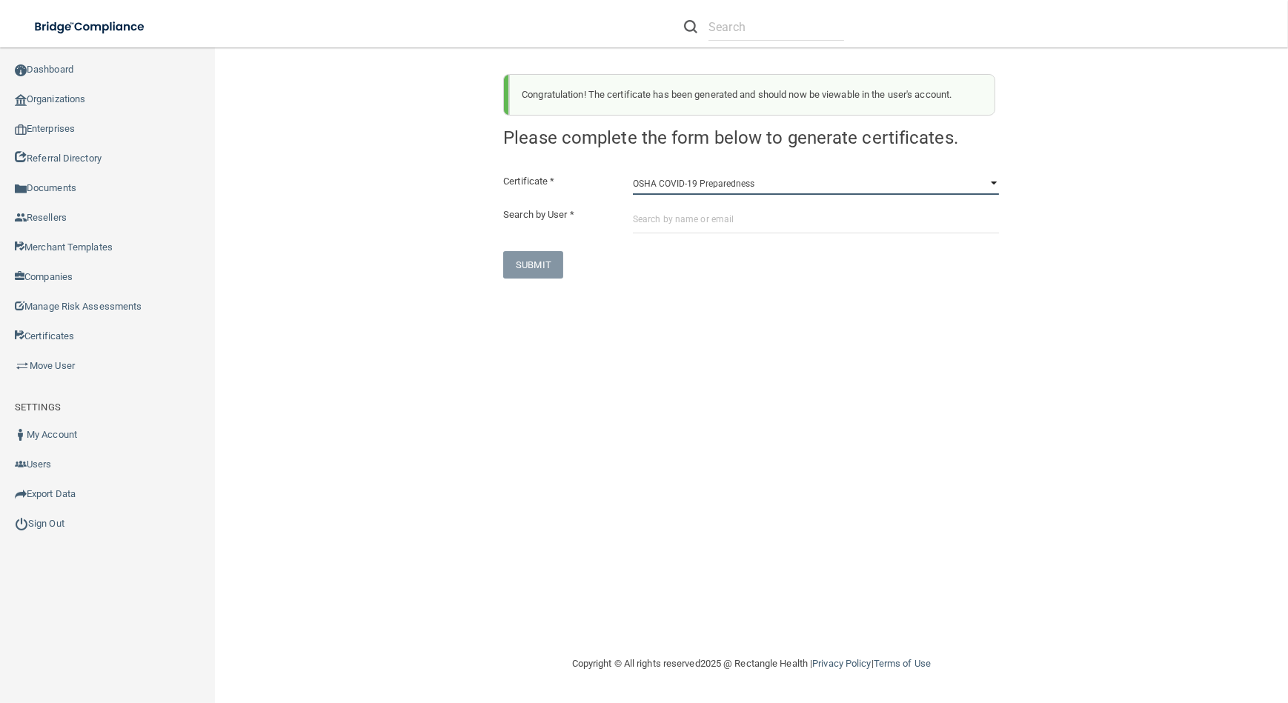
click at [633, 173] on select "HIPAA Officer Certification Training OSHA Bloodborne Pathogens OSHA [MEDICAL_DA…" at bounding box center [816, 184] width 366 height 22
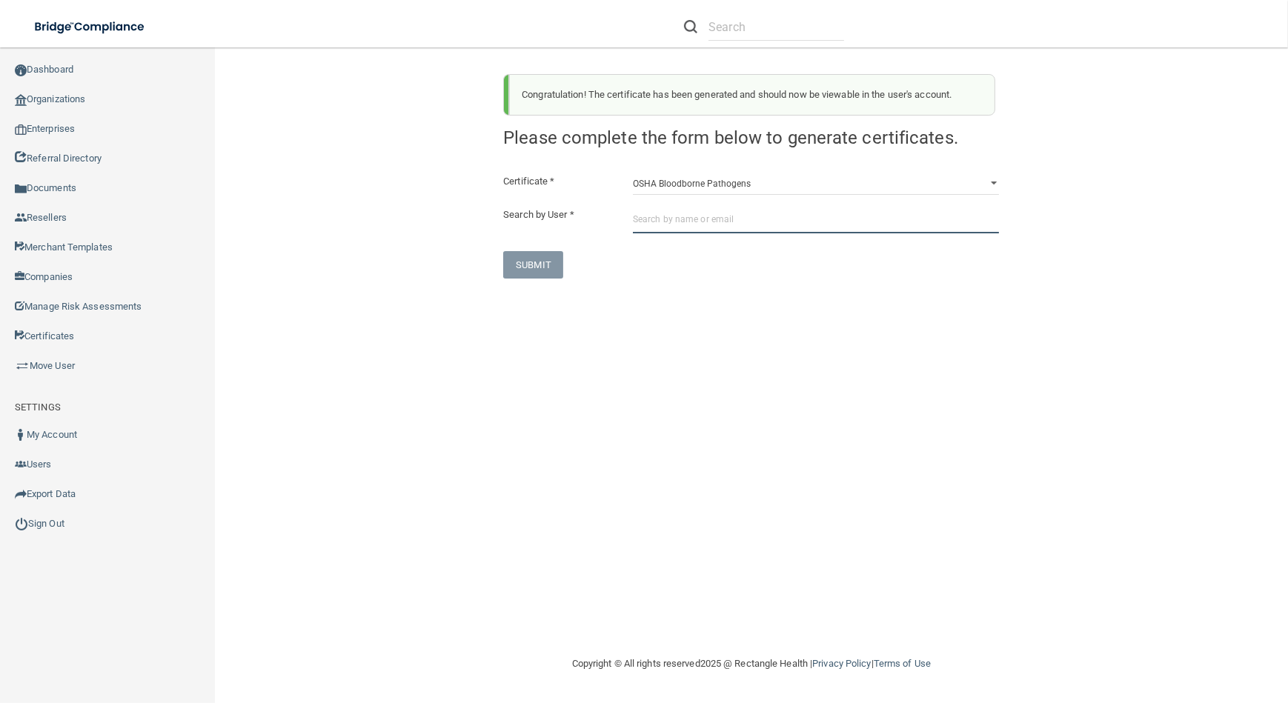
click at [691, 225] on input "text" at bounding box center [816, 219] width 366 height 27
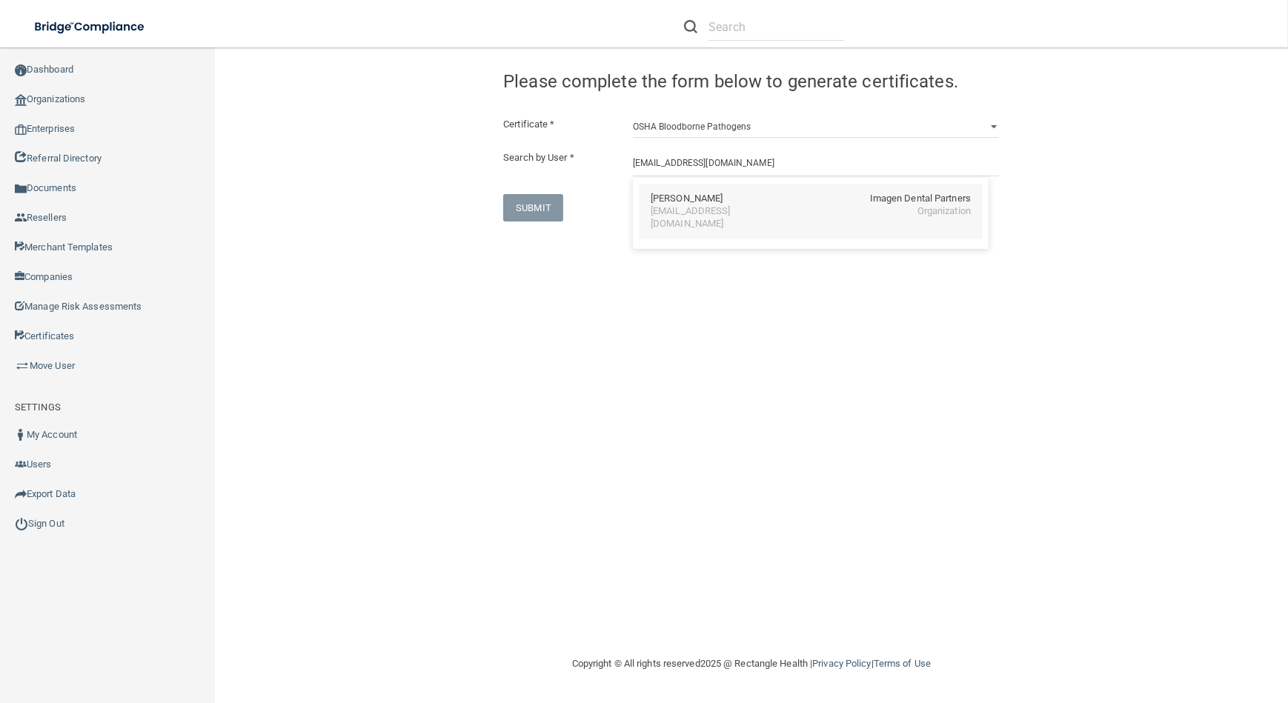
click at [845, 197] on div "[PERSON_NAME] Imagen Dental Partners" at bounding box center [811, 199] width 320 height 13
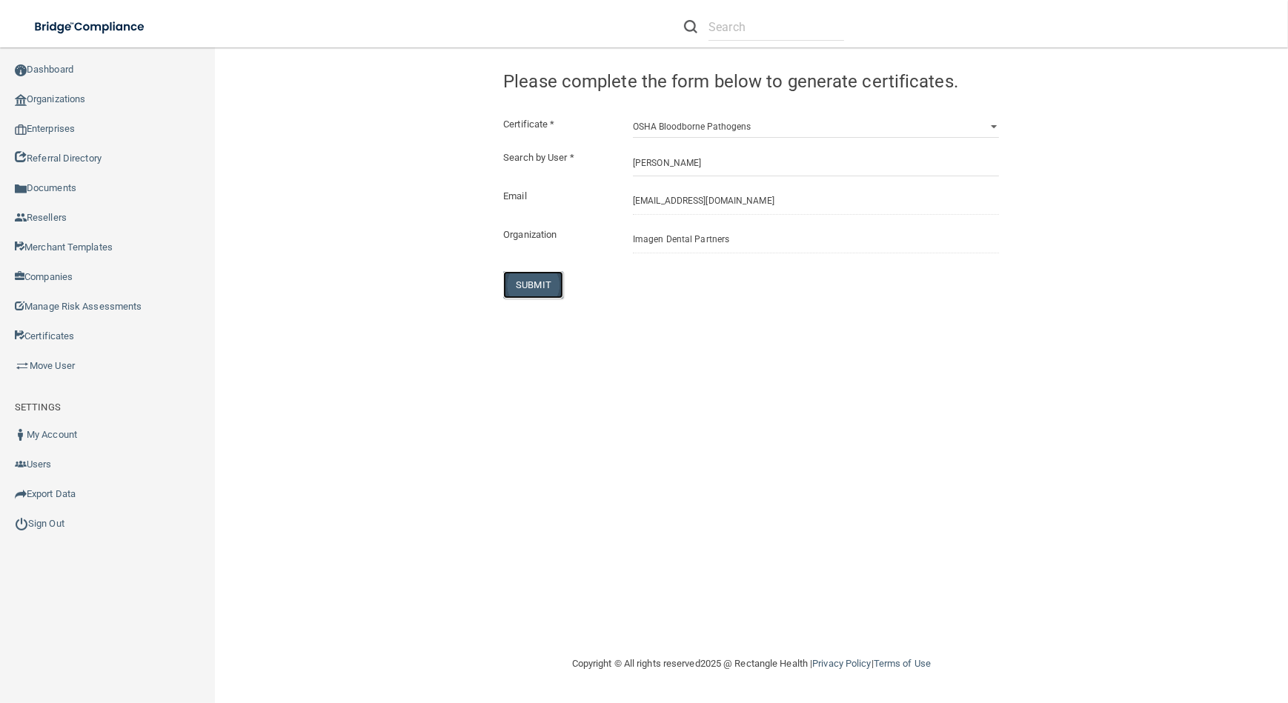
click at [517, 283] on button "SUBMIT" at bounding box center [533, 284] width 60 height 27
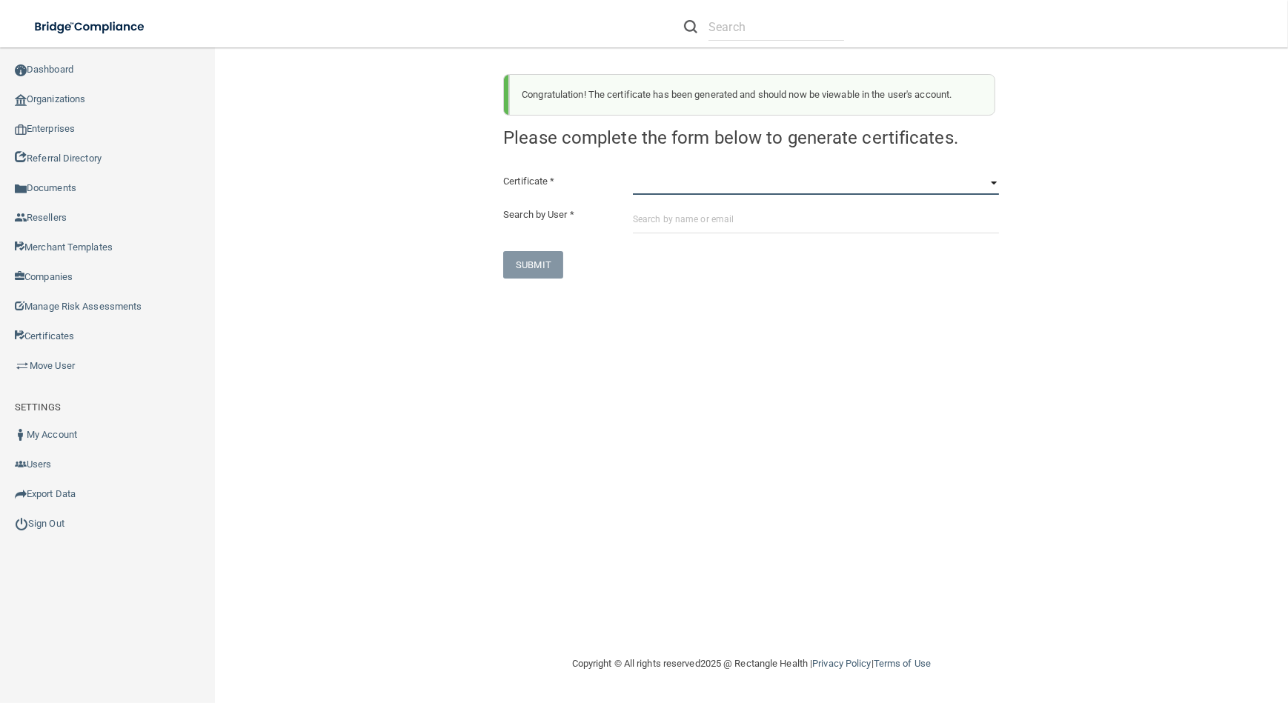
click at [691, 188] on select "HIPAA Officer Certification Training OSHA Bloodborne Pathogens OSHA [MEDICAL_DA…" at bounding box center [816, 184] width 366 height 22
click at [633, 173] on select "HIPAA Officer Certification Training OSHA Bloodborne Pathogens OSHA [MEDICAL_DA…" at bounding box center [816, 184] width 366 height 22
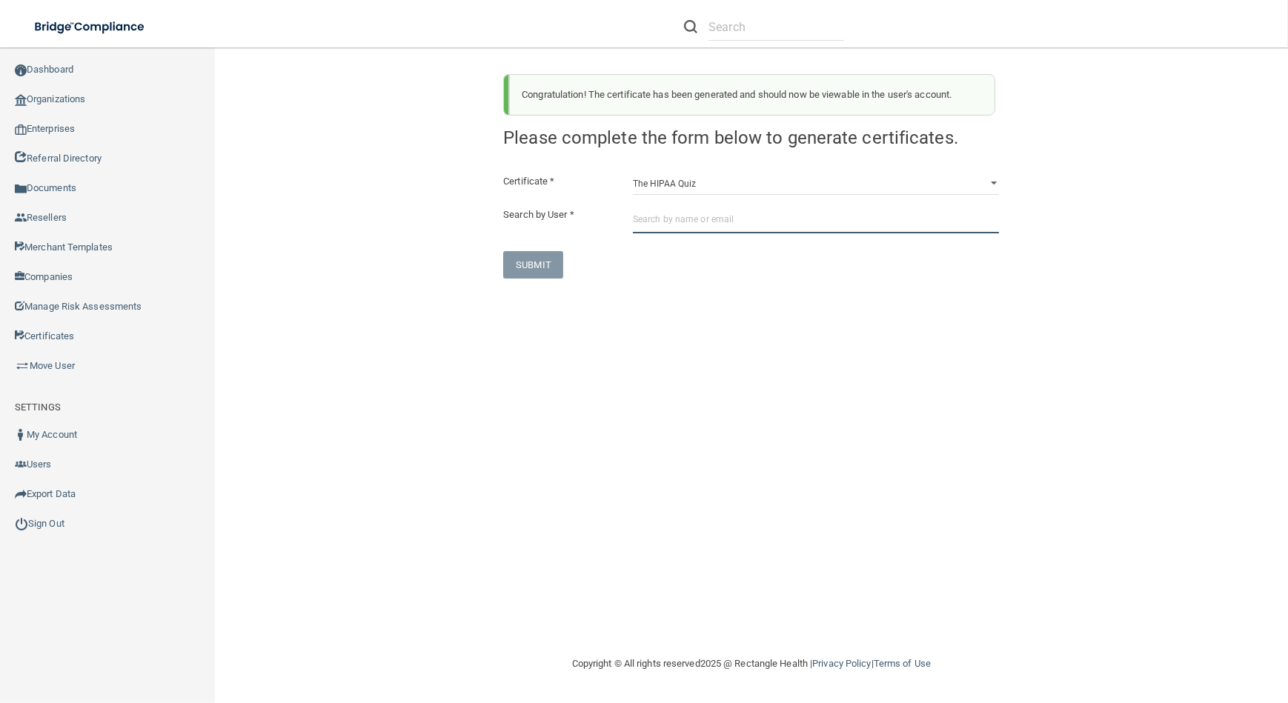
click at [737, 218] on input "text" at bounding box center [816, 219] width 366 height 27
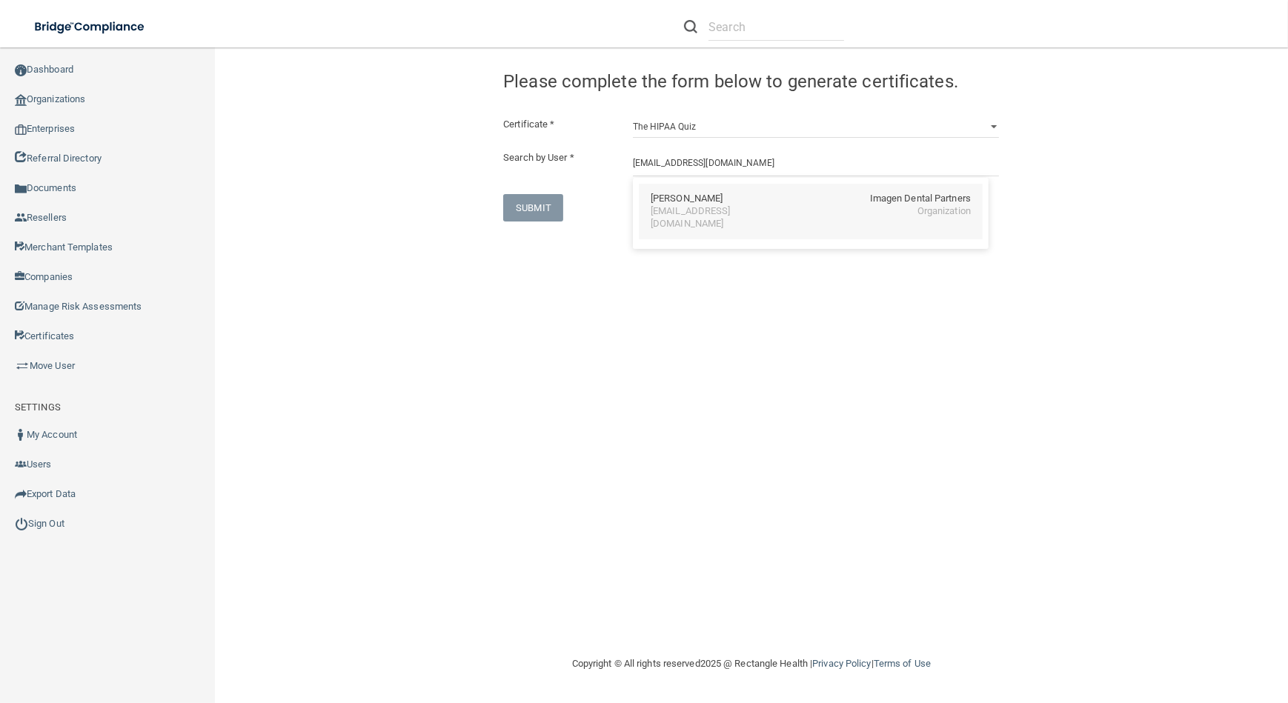
click at [778, 213] on div "[EMAIL_ADDRESS][DOMAIN_NAME]" at bounding box center [715, 217] width 128 height 25
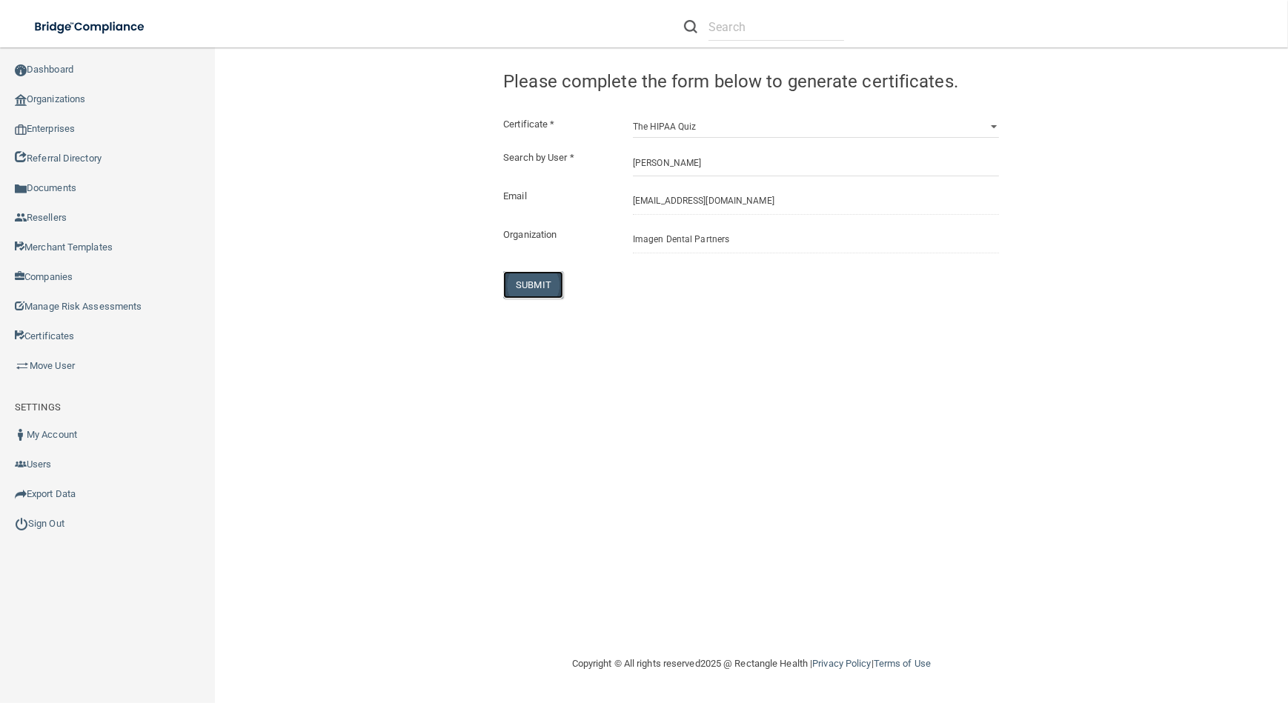
click at [513, 296] on button "SUBMIT" at bounding box center [533, 284] width 60 height 27
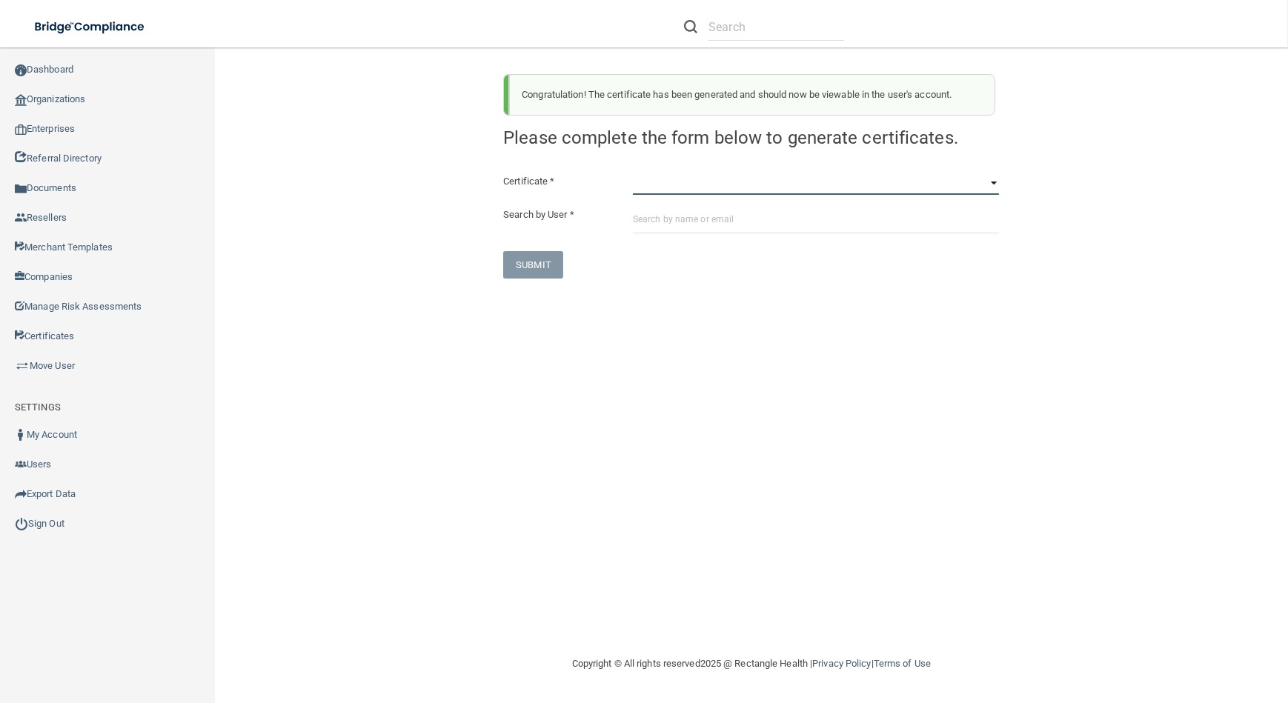
click at [721, 185] on select "HIPAA Officer Certification Training OSHA Bloodborne Pathogens OSHA [MEDICAL_DA…" at bounding box center [816, 184] width 366 height 22
click at [633, 173] on select "HIPAA Officer Certification Training OSHA Bloodborne Pathogens OSHA [MEDICAL_DA…" at bounding box center [816, 184] width 366 height 22
click at [694, 200] on div "Certificate * HIPAA Officer Certification Training OSHA Bloodborne Pathogens OS…" at bounding box center [751, 226] width 496 height 106
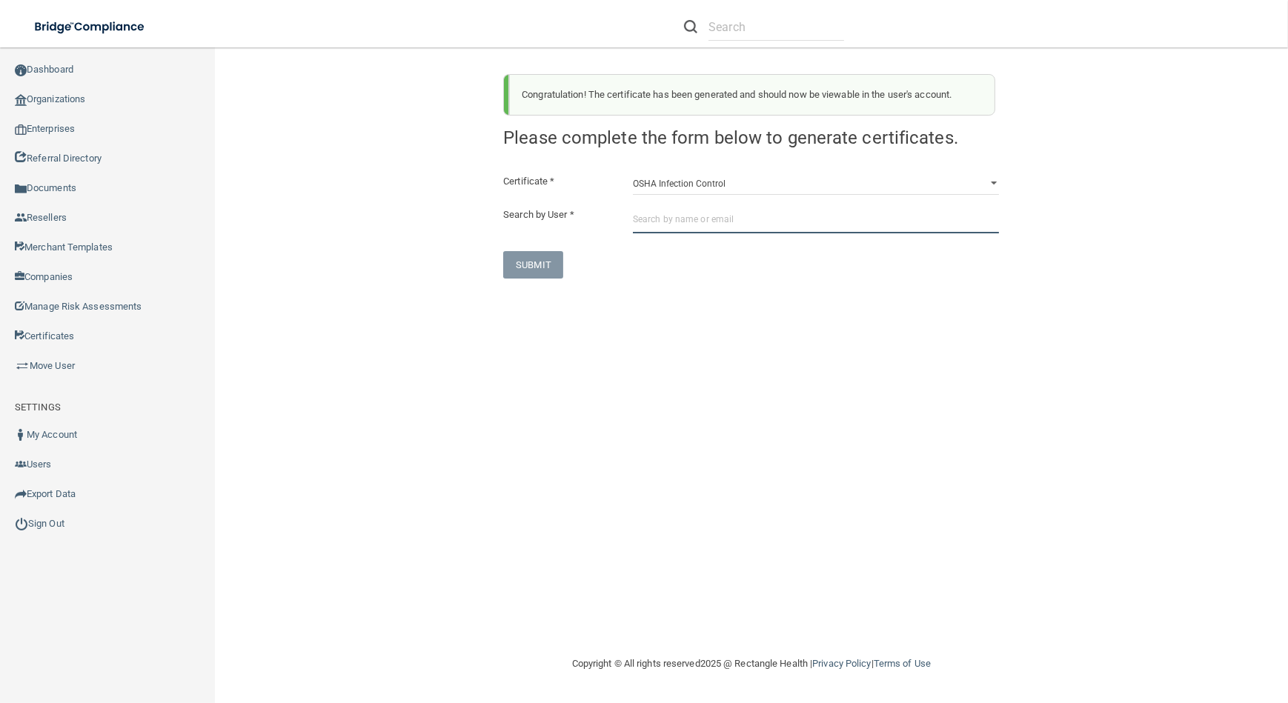
click at [694, 219] on input "text" at bounding box center [816, 219] width 366 height 27
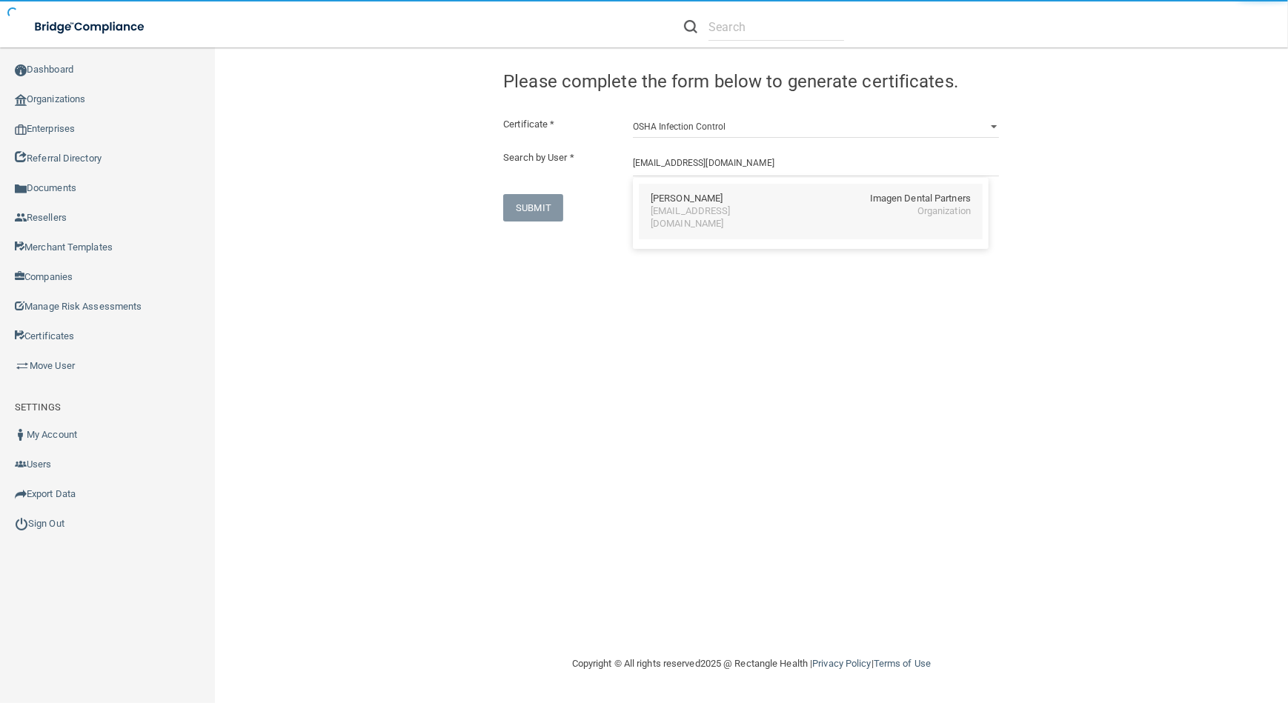
drag, startPoint x: 692, startPoint y: 219, endPoint x: 480, endPoint y: 349, distance: 249.1
click at [691, 221] on div "[PERSON_NAME] Imagen Dental Partners [EMAIL_ADDRESS][DOMAIN_NAME] Organization" at bounding box center [811, 212] width 344 height 56
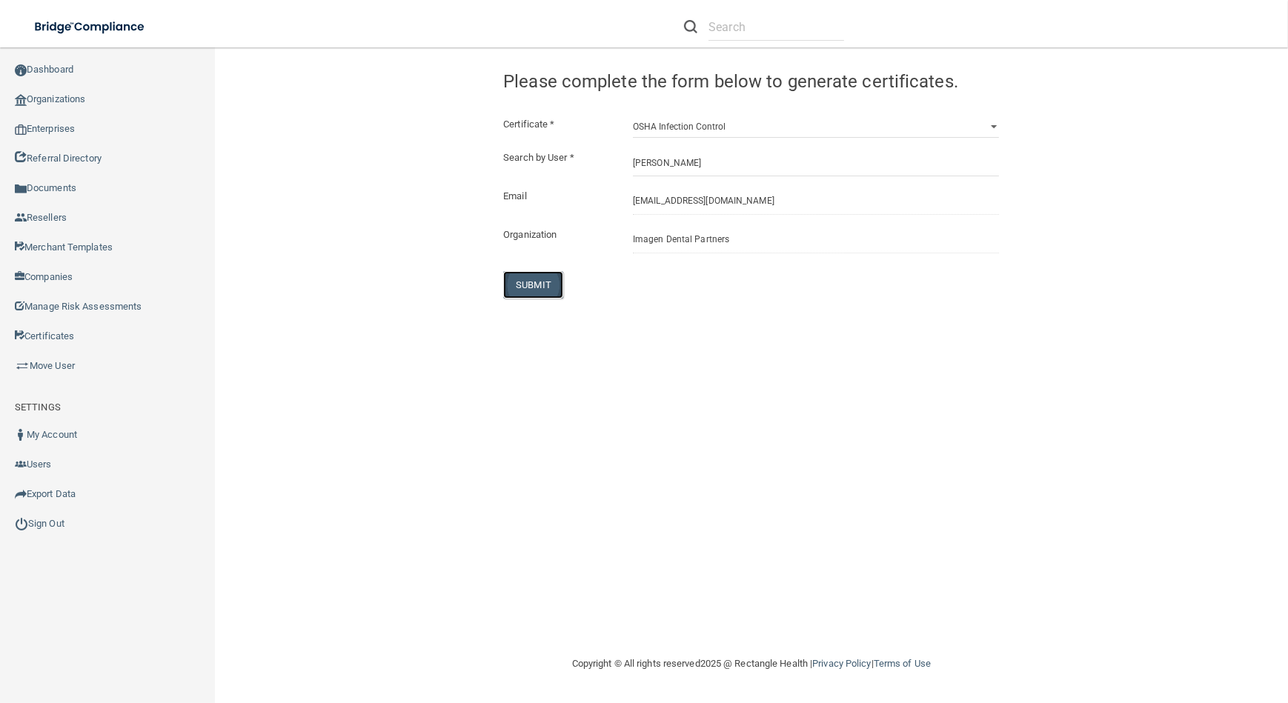
click at [517, 298] on button "SUBMIT" at bounding box center [533, 284] width 60 height 27
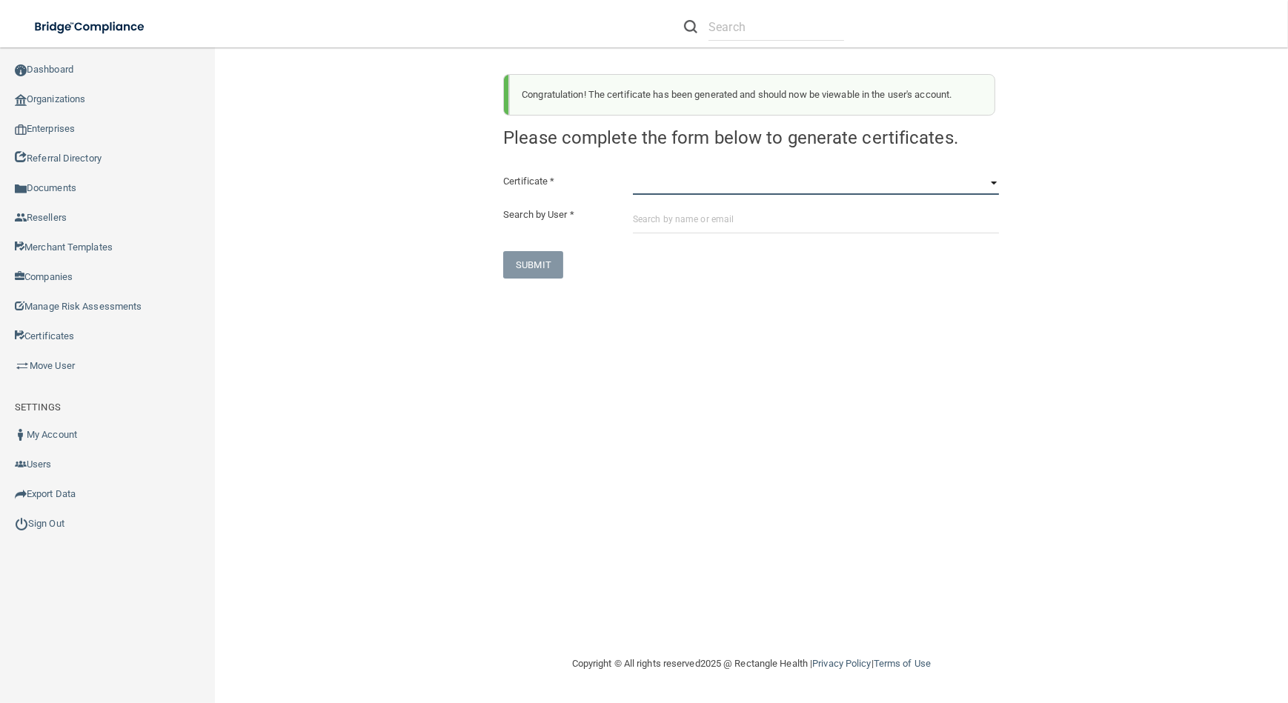
click at [676, 193] on select "HIPAA Officer Certification Training OSHA Bloodborne Pathogens OSHA [MEDICAL_DA…" at bounding box center [816, 184] width 366 height 22
click at [633, 173] on select "HIPAA Officer Certification Training OSHA Bloodborne Pathogens OSHA [MEDICAL_DA…" at bounding box center [816, 184] width 366 height 22
click at [686, 236] on div "Certificate * HIPAA Officer Certification Training OSHA Bloodborne Pathogens OS…" at bounding box center [751, 226] width 496 height 106
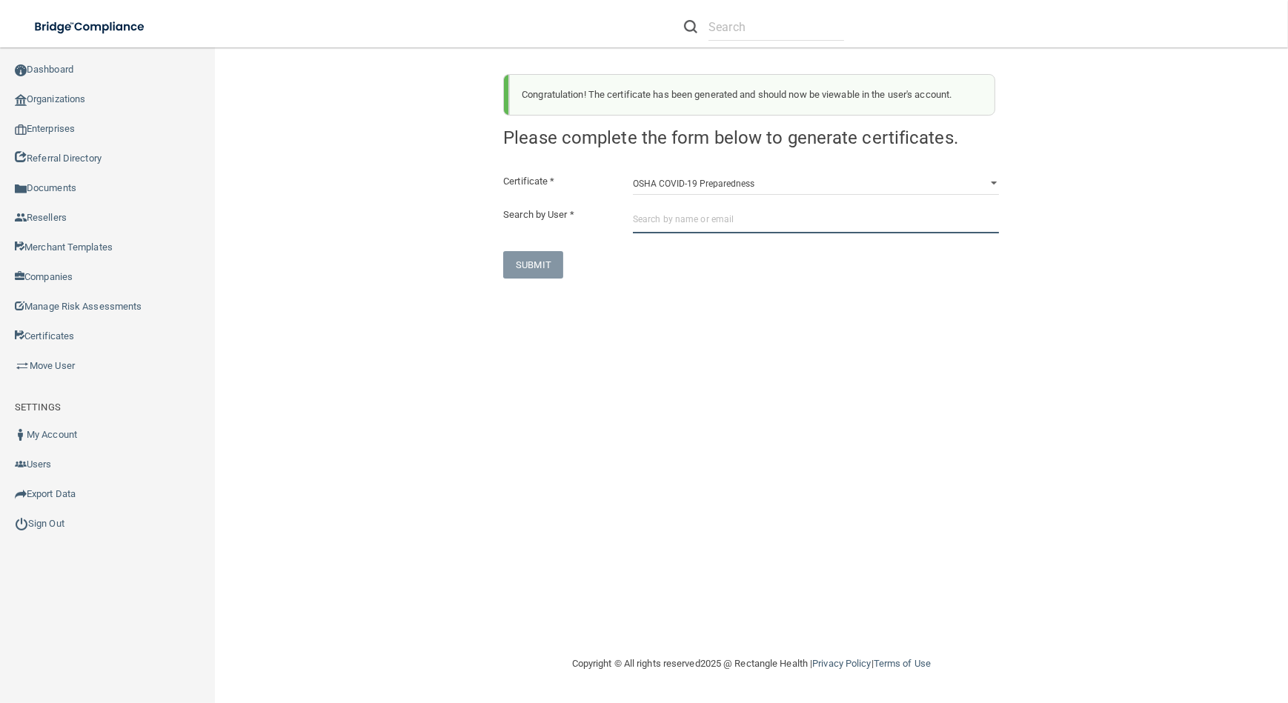
click at [682, 227] on input "text" at bounding box center [816, 219] width 366 height 27
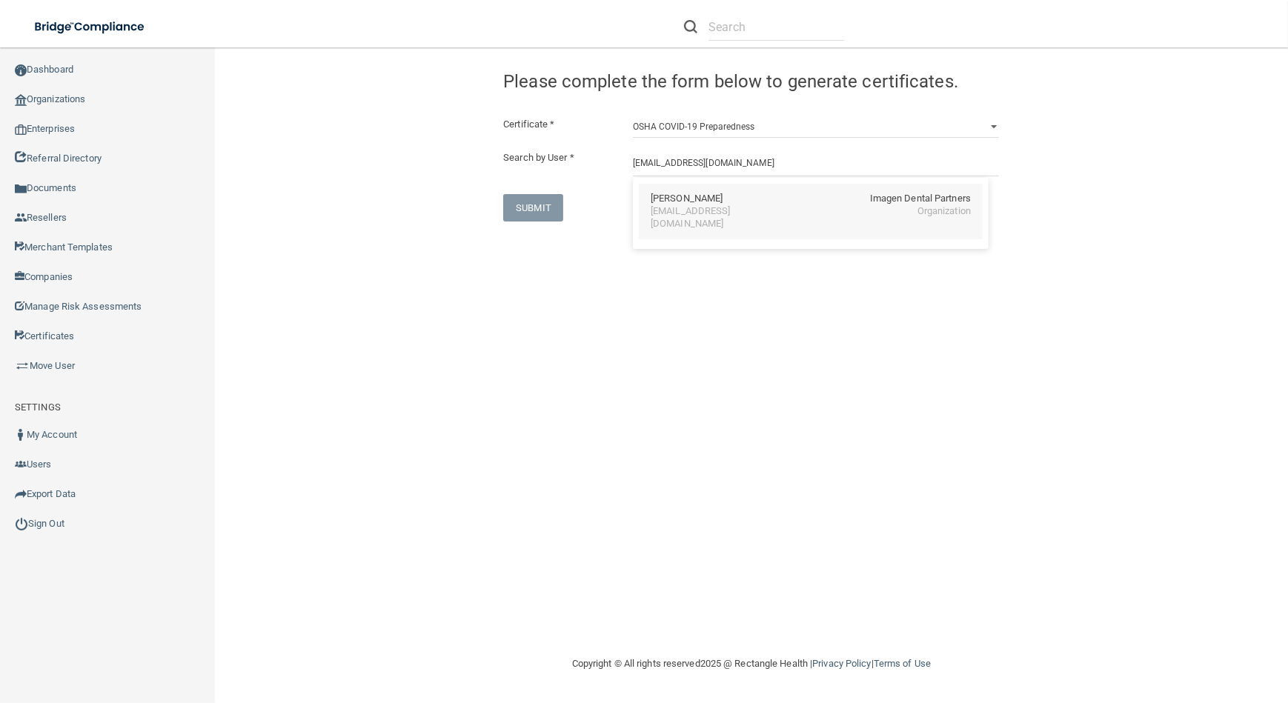
click at [654, 218] on div "[PERSON_NAME] Imagen Dental Partners [EMAIL_ADDRESS][DOMAIN_NAME] Organization" at bounding box center [811, 212] width 344 height 56
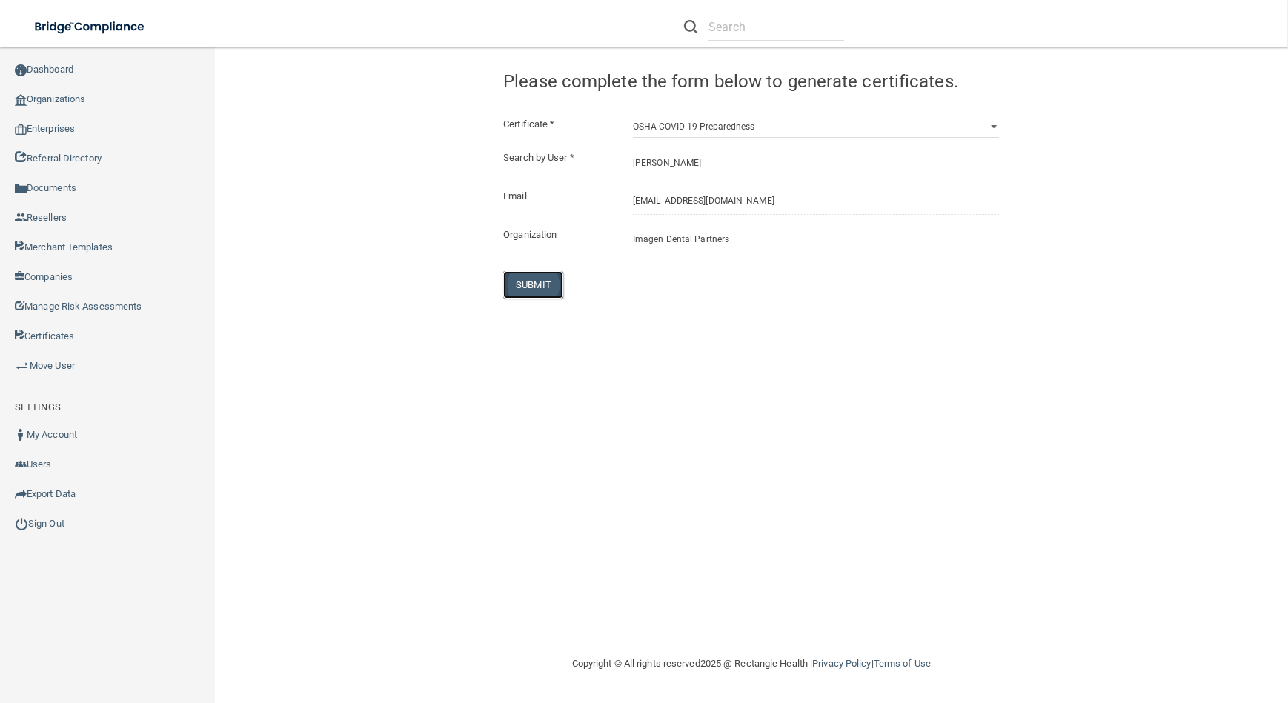
click at [536, 275] on button "SUBMIT" at bounding box center [533, 284] width 60 height 27
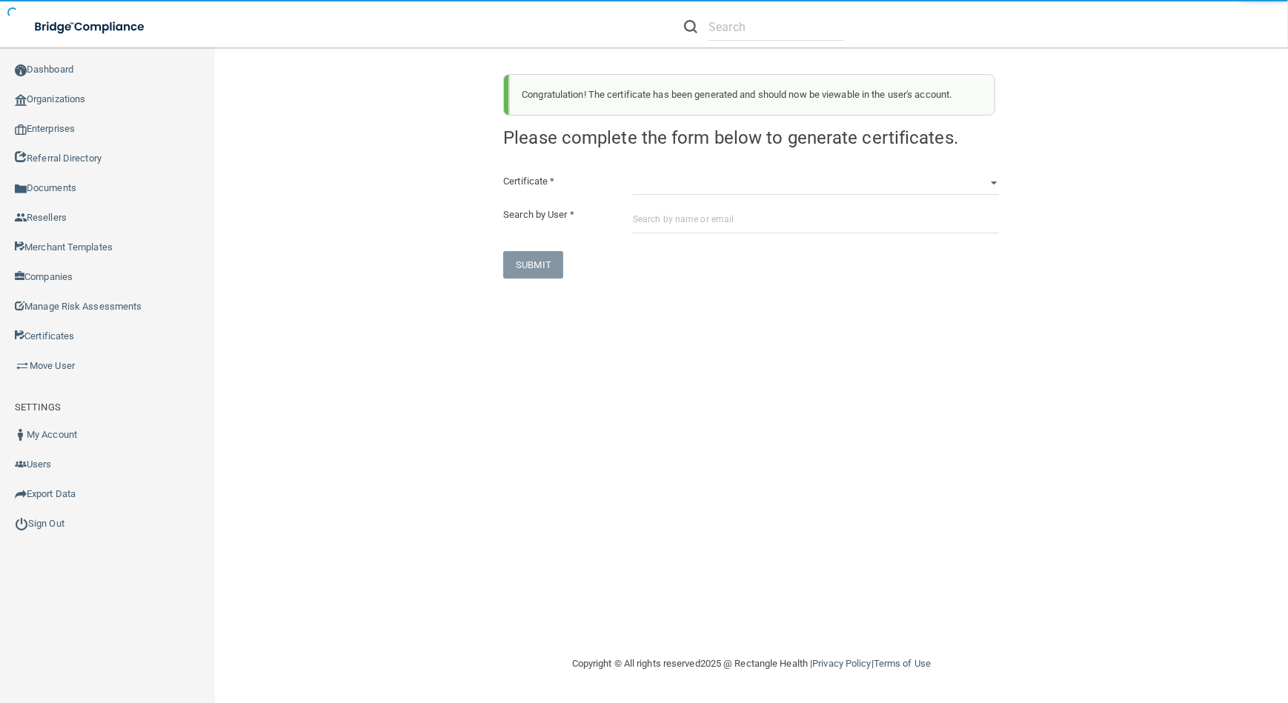
click at [708, 170] on div "Congratulation! The certificate has been generated and should now be viewable i…" at bounding box center [751, 170] width 518 height 216
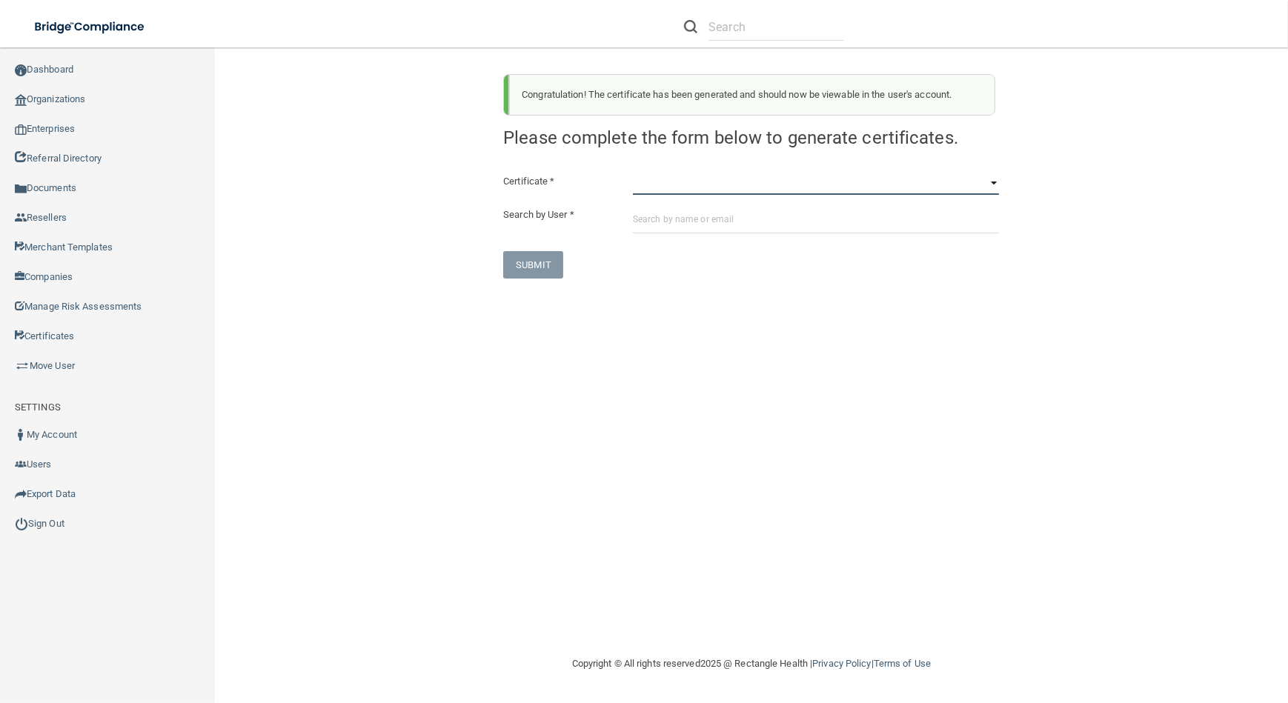
click at [710, 182] on select "HIPAA Officer Certification Training OSHA Bloodborne Pathogens OSHA [MEDICAL_DA…" at bounding box center [816, 184] width 366 height 22
click at [633, 173] on select "HIPAA Officer Certification Training OSHA Bloodborne Pathogens OSHA [MEDICAL_DA…" at bounding box center [816, 184] width 366 height 22
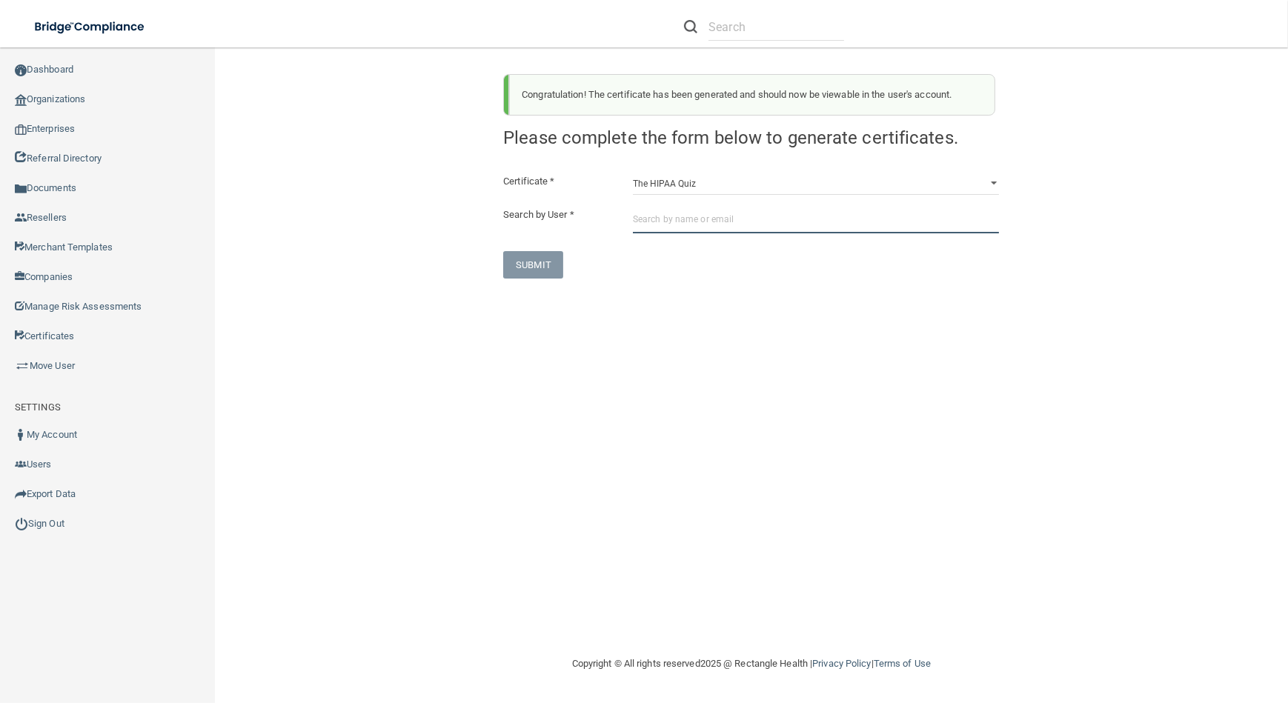
click at [692, 219] on input "text" at bounding box center [816, 219] width 366 height 27
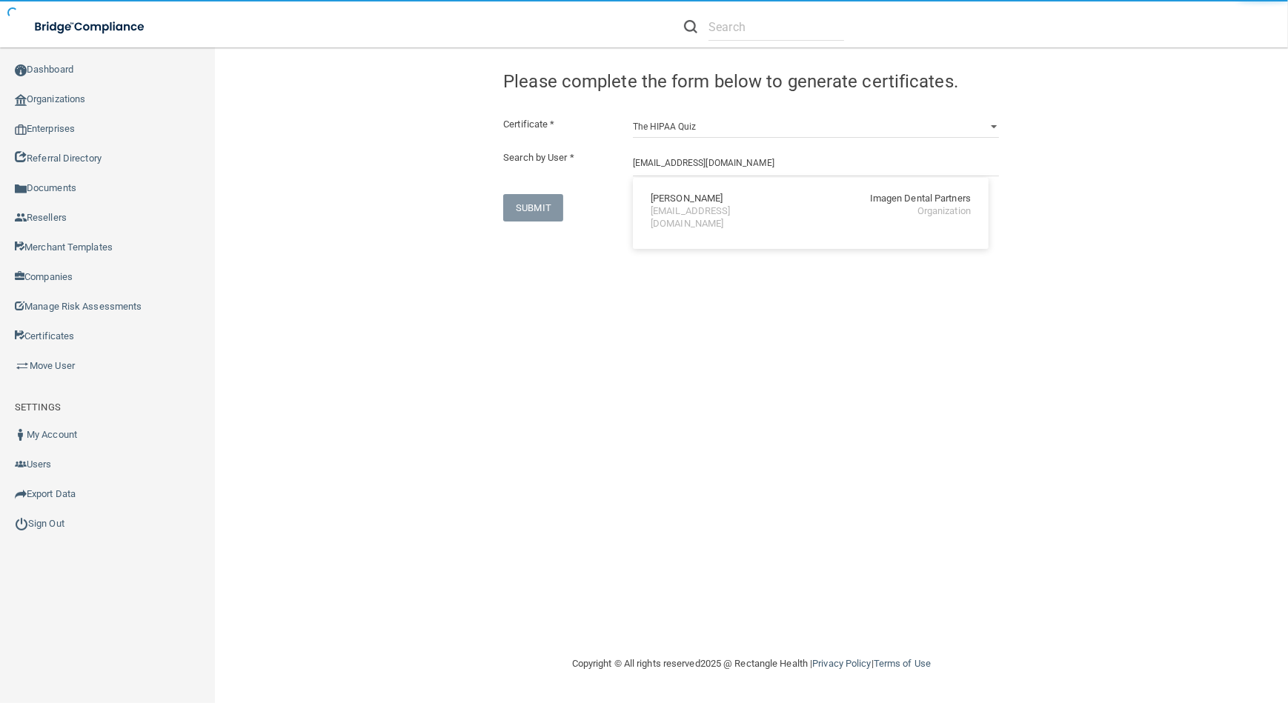
click at [691, 219] on div "[PERSON_NAME] Imagen Dental Partners [EMAIL_ADDRESS][DOMAIN_NAME] Organization" at bounding box center [811, 212] width 344 height 56
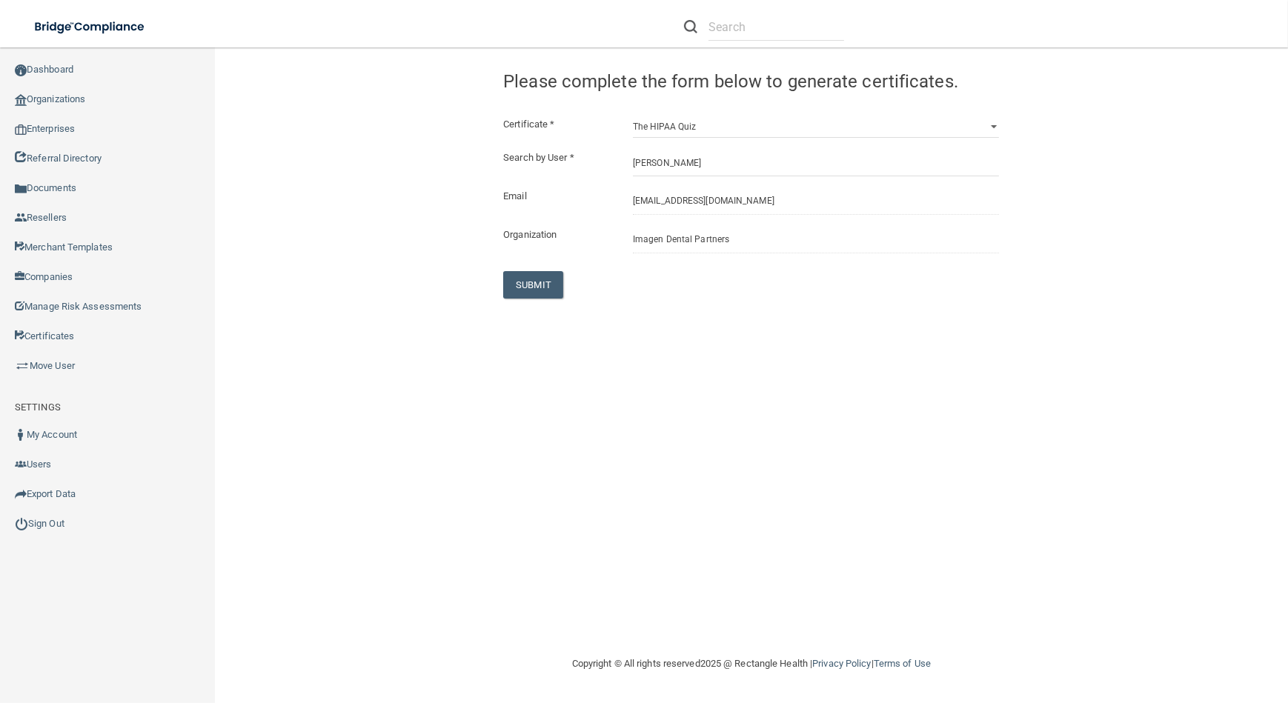
click at [558, 270] on div "Certificate * HIPAA Officer Certification Training OSHA Bloodborne Pathogens OS…" at bounding box center [751, 207] width 496 height 183
click at [545, 276] on button "SUBMIT" at bounding box center [533, 284] width 60 height 27
